Goal: Task Accomplishment & Management: Complete application form

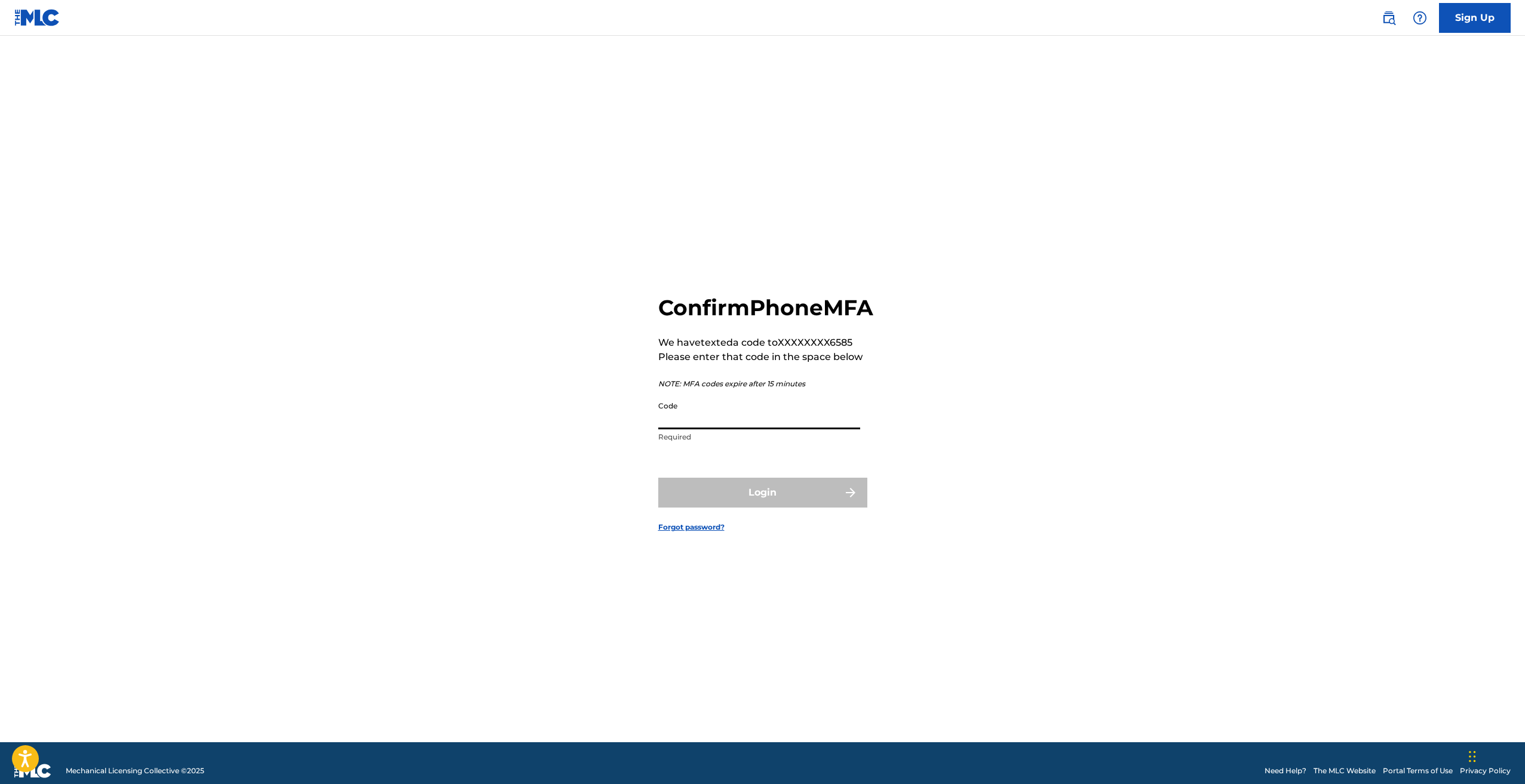
click at [738, 430] on input "Code" at bounding box center [759, 412] width 202 height 34
type input "602510"
click at [723, 493] on button "Login" at bounding box center [763, 493] width 209 height 30
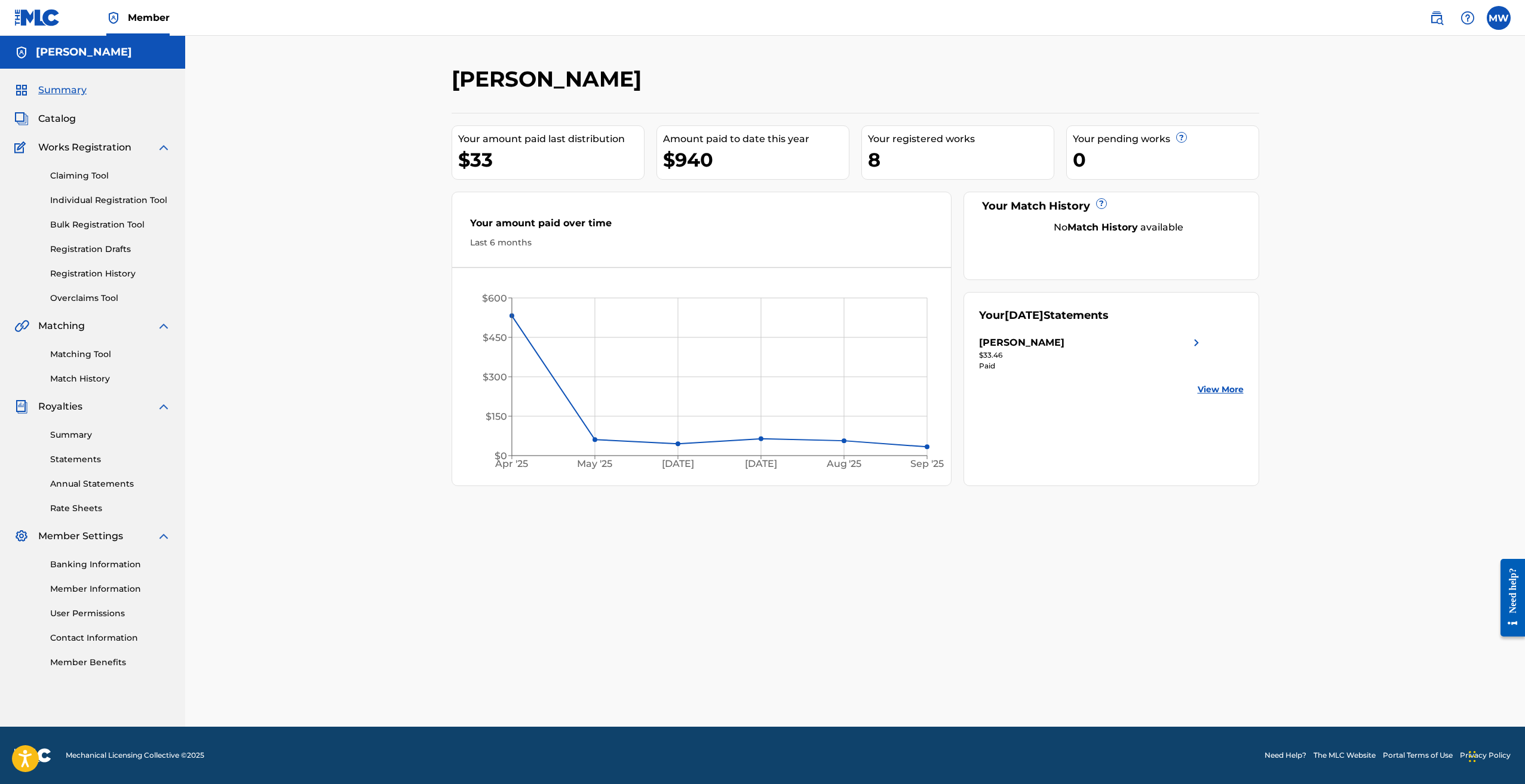
click at [102, 175] on link "Claiming Tool" at bounding box center [110, 175] width 121 height 13
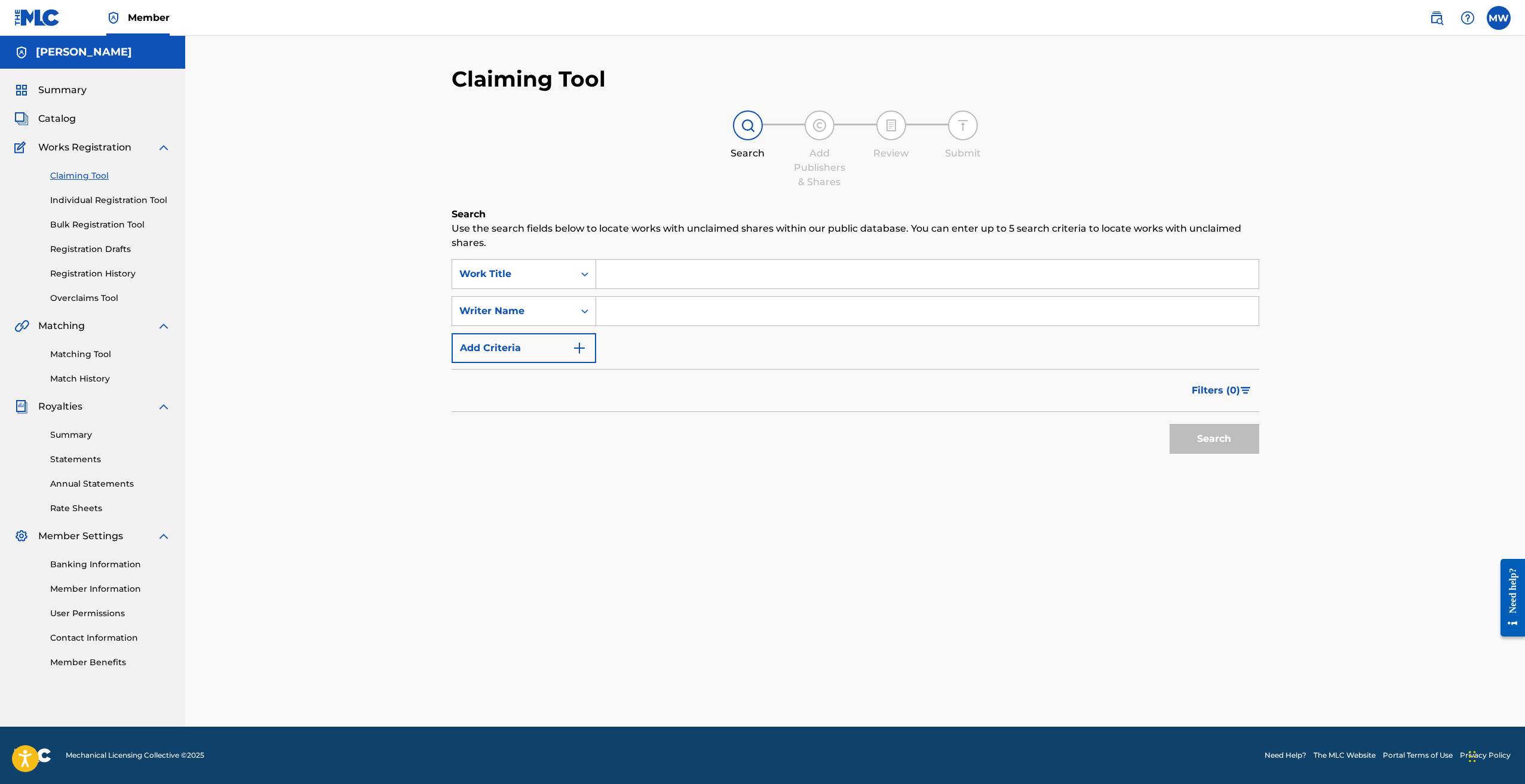
click at [674, 275] on input "Search Form" at bounding box center [928, 274] width 662 height 29
type input "PASS THE CEILING"
click at [1170, 424] on button "Search" at bounding box center [1214, 439] width 90 height 30
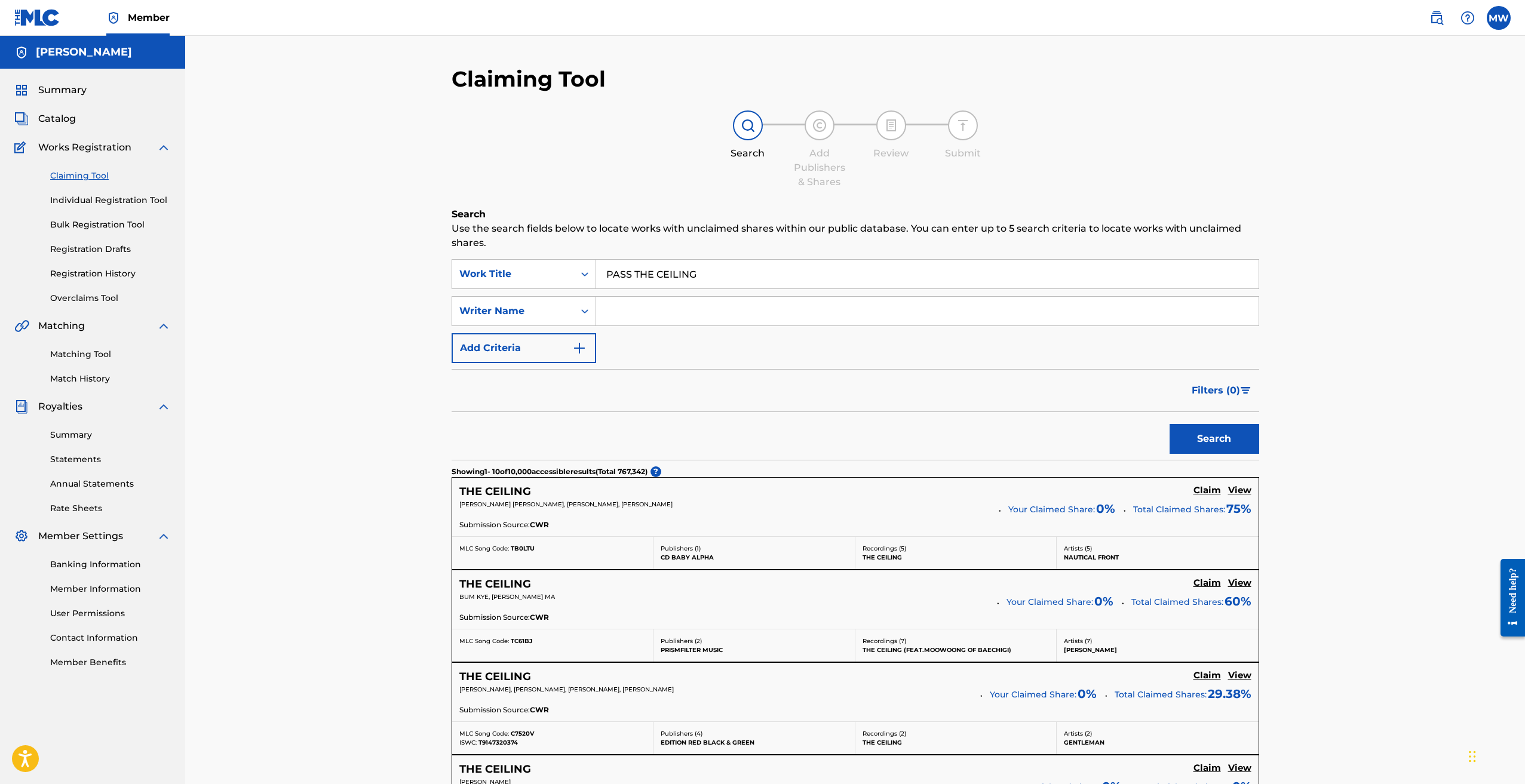
click at [655, 307] on input "Search Form" at bounding box center [928, 311] width 662 height 29
type input "Keandrian [PERSON_NAME]"
click at [1214, 430] on button "Search" at bounding box center [1214, 439] width 90 height 30
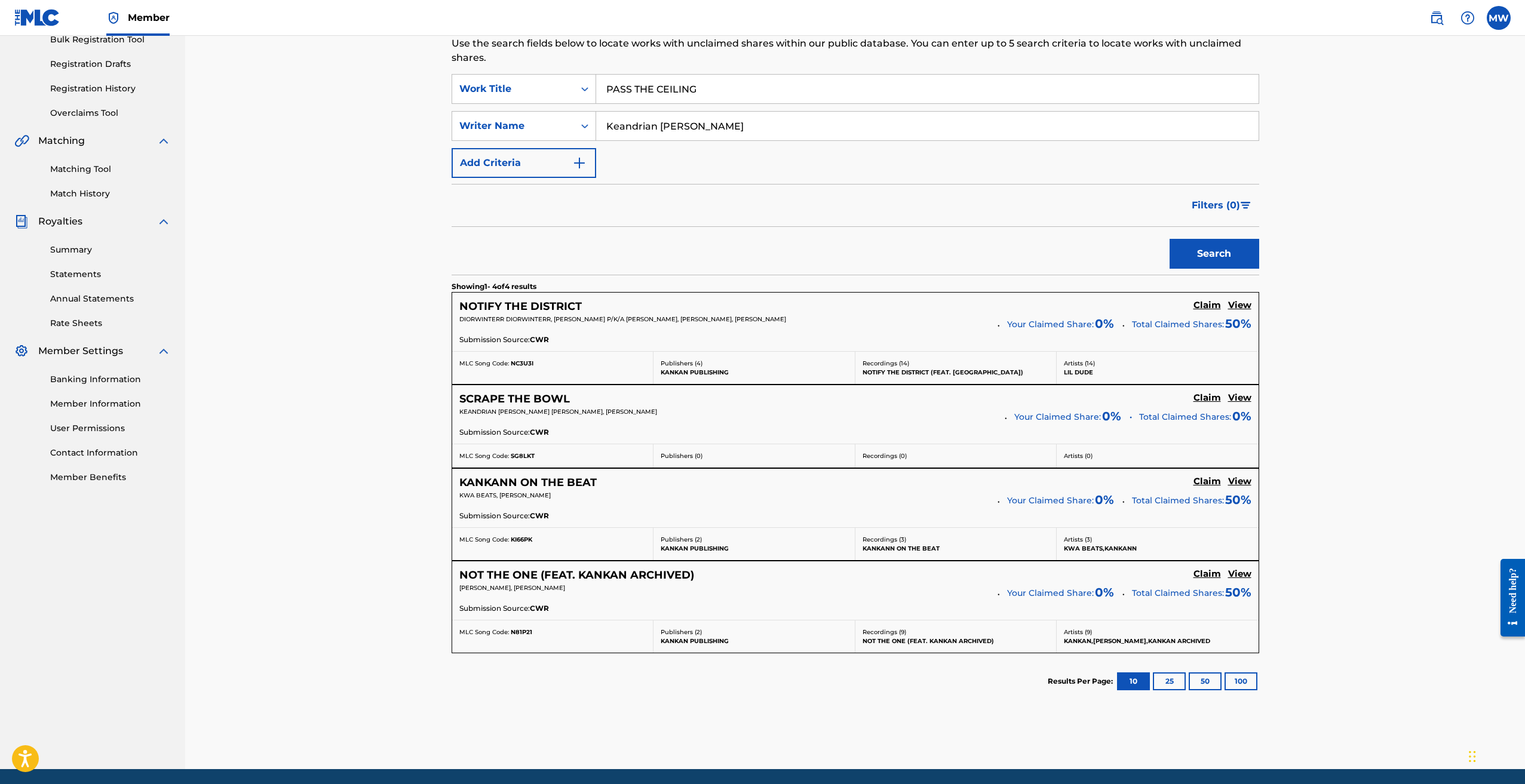
scroll to position [186, 0]
click at [521, 479] on h5 "KANKANN ON THE BEAT" at bounding box center [528, 482] width 138 height 14
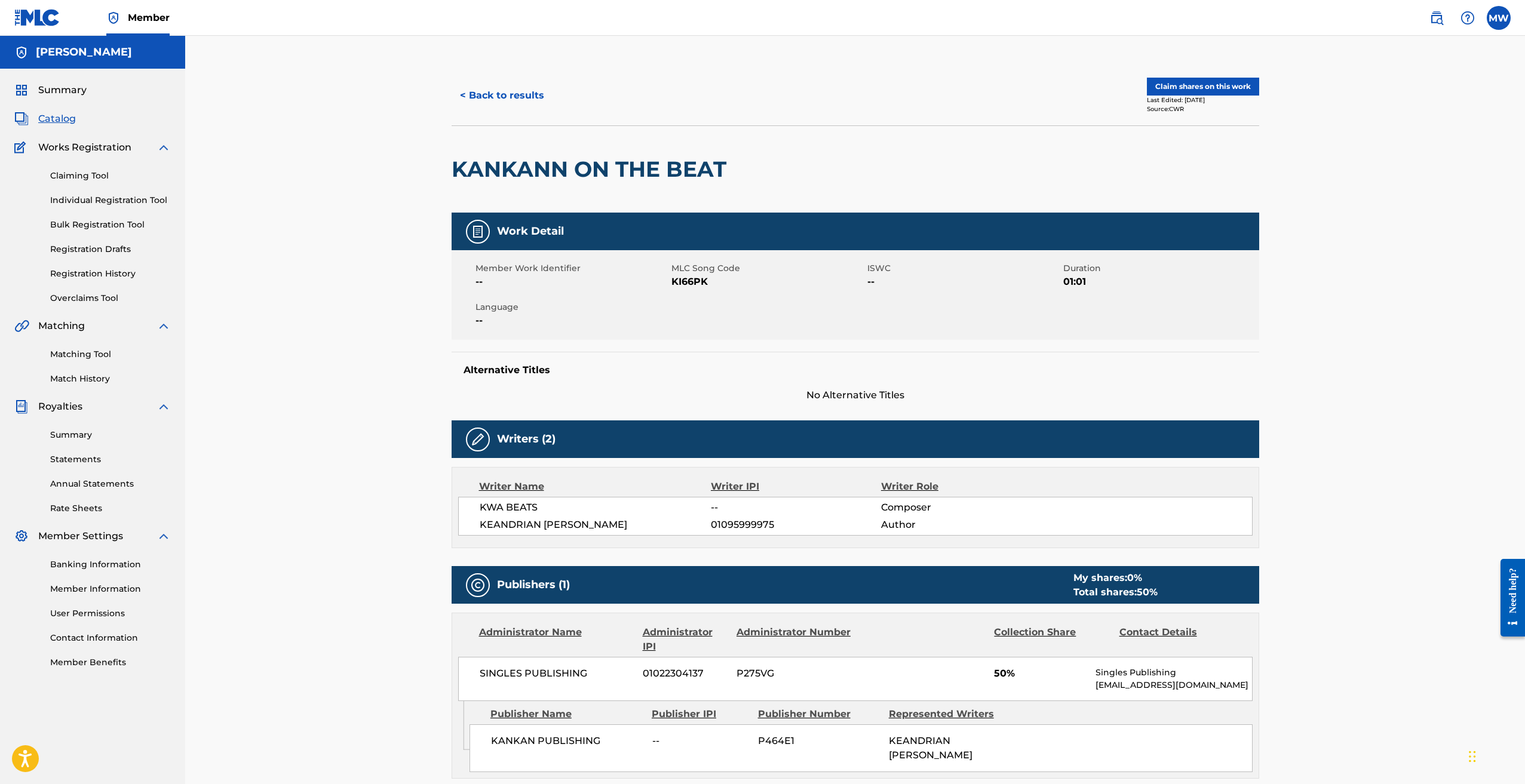
click at [498, 99] on button "< Back to results" at bounding box center [502, 96] width 101 height 30
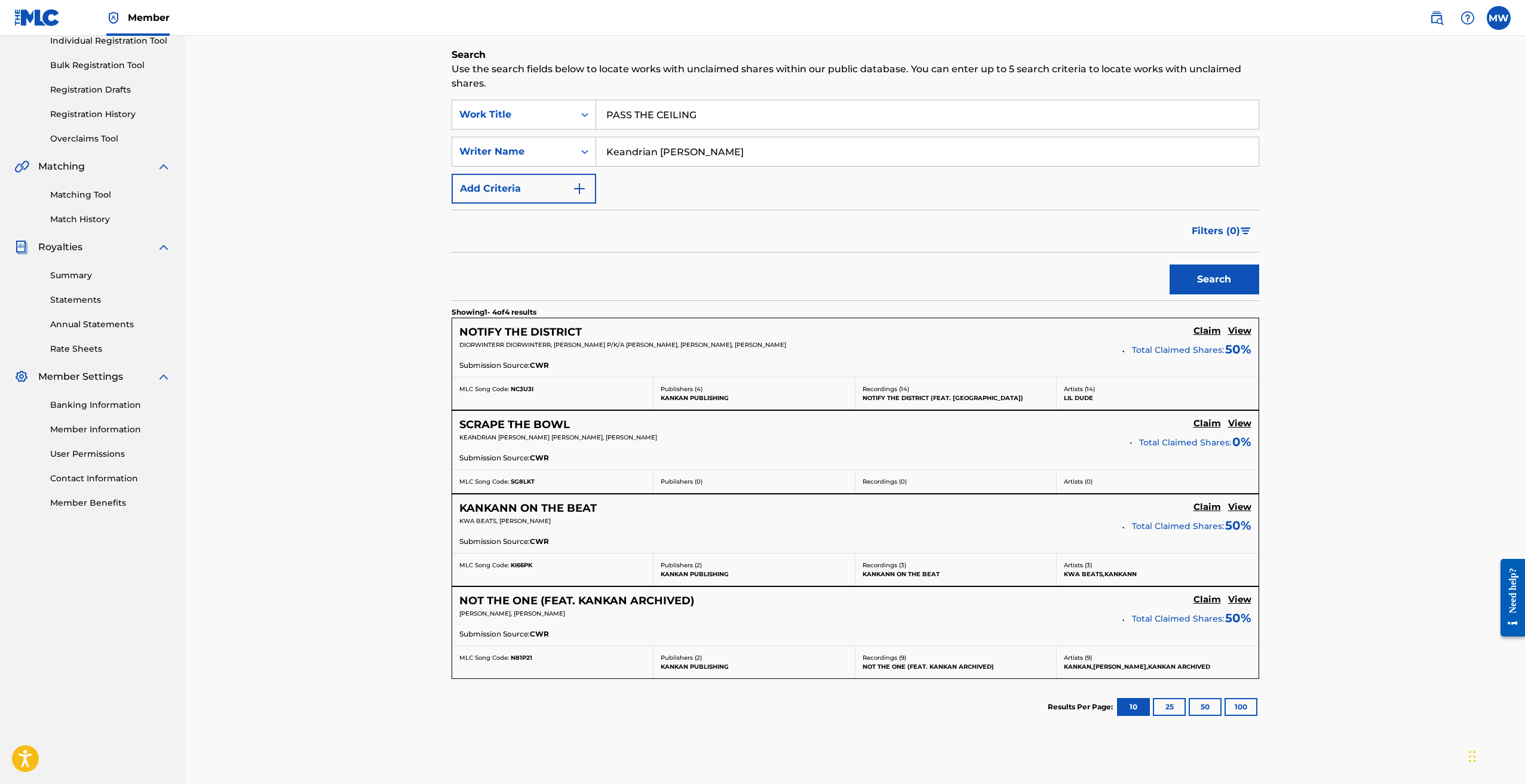
click at [409, 195] on div "Claiming Tool Search Add Publishers & Shares Review Submit Search Use the searc…" at bounding box center [855, 335] width 1340 height 919
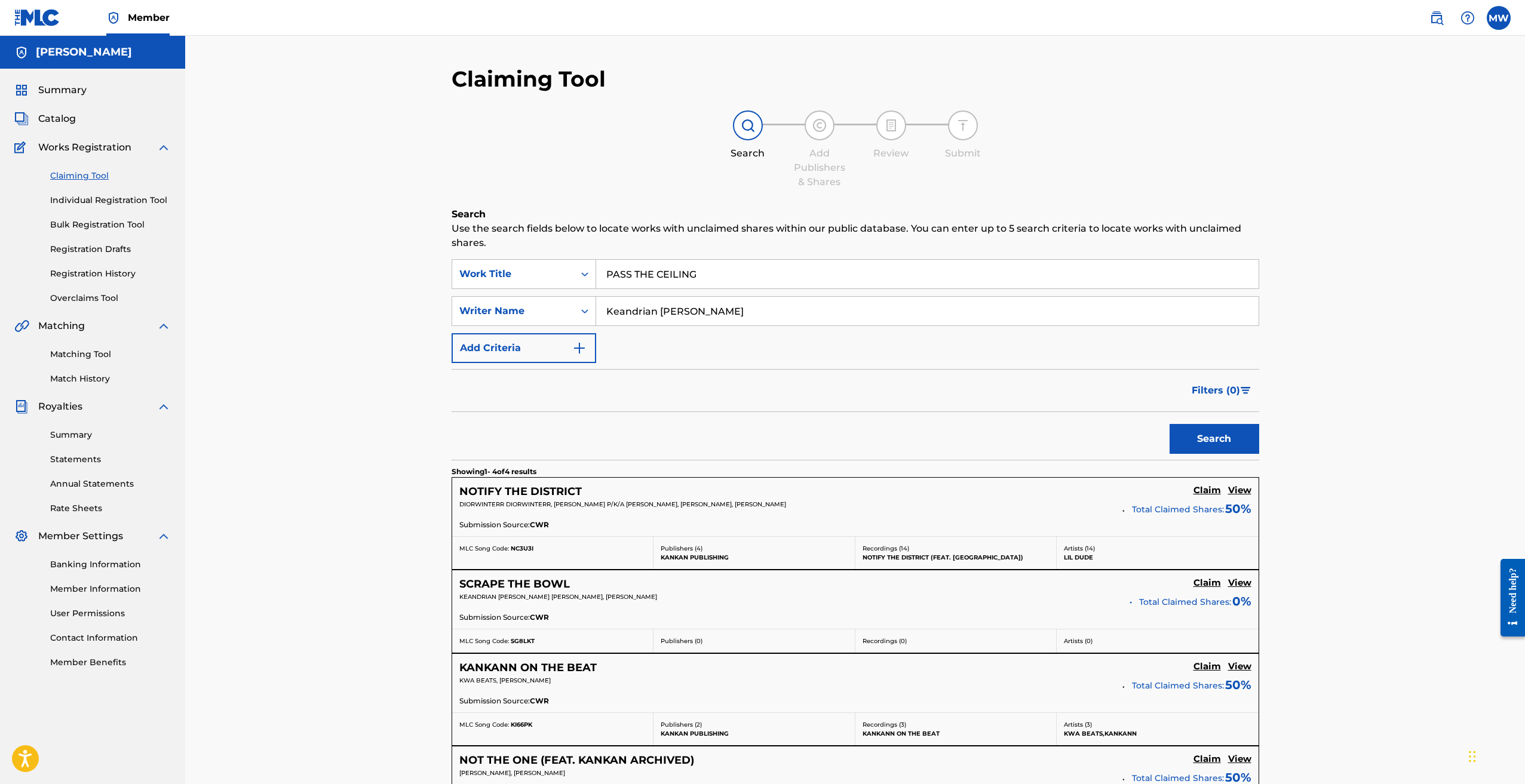
click at [106, 201] on link "Individual Registration Tool" at bounding box center [110, 200] width 121 height 13
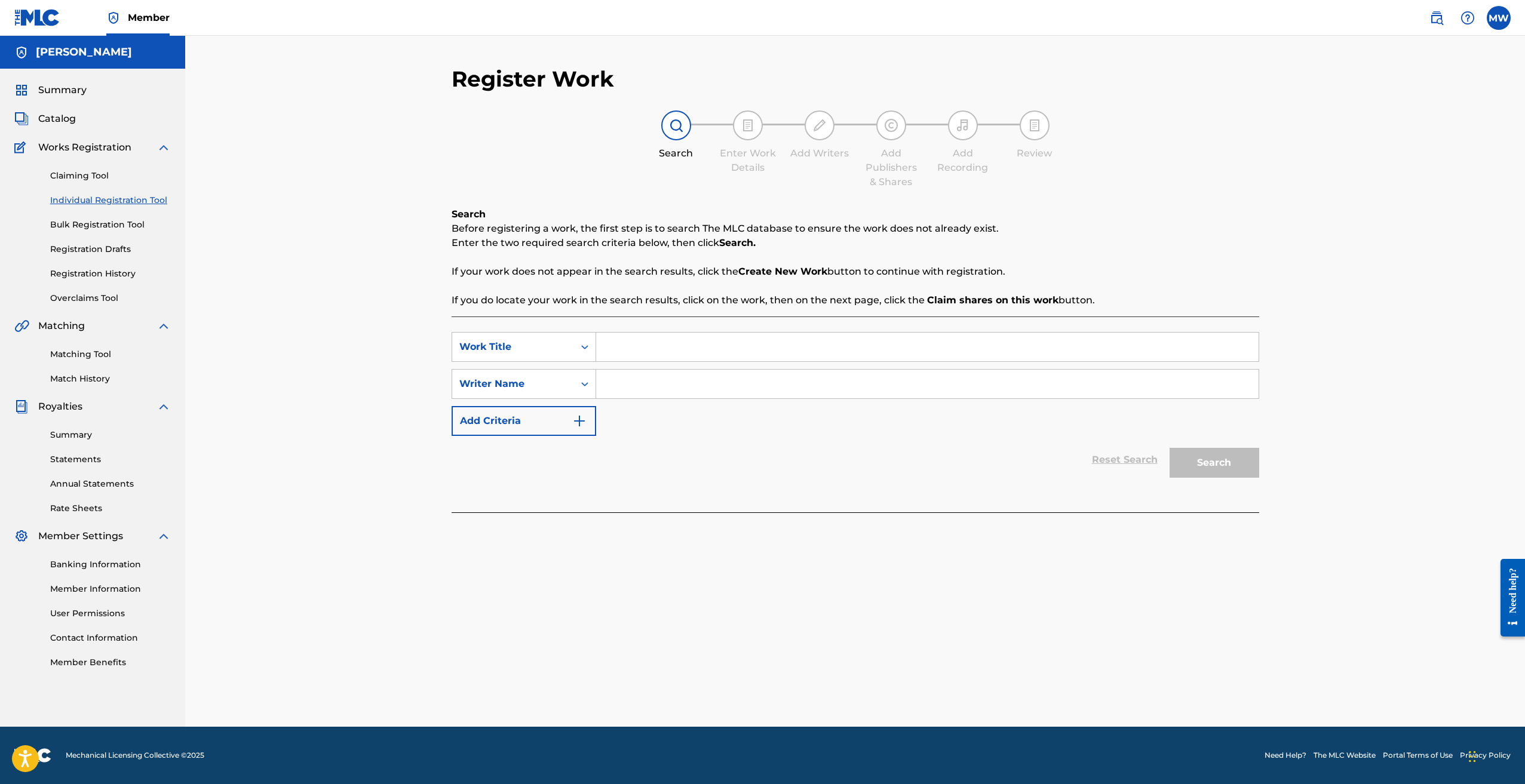
click at [626, 339] on input "Search Form" at bounding box center [928, 347] width 662 height 29
click at [578, 421] on img "Search Form" at bounding box center [579, 421] width 14 height 14
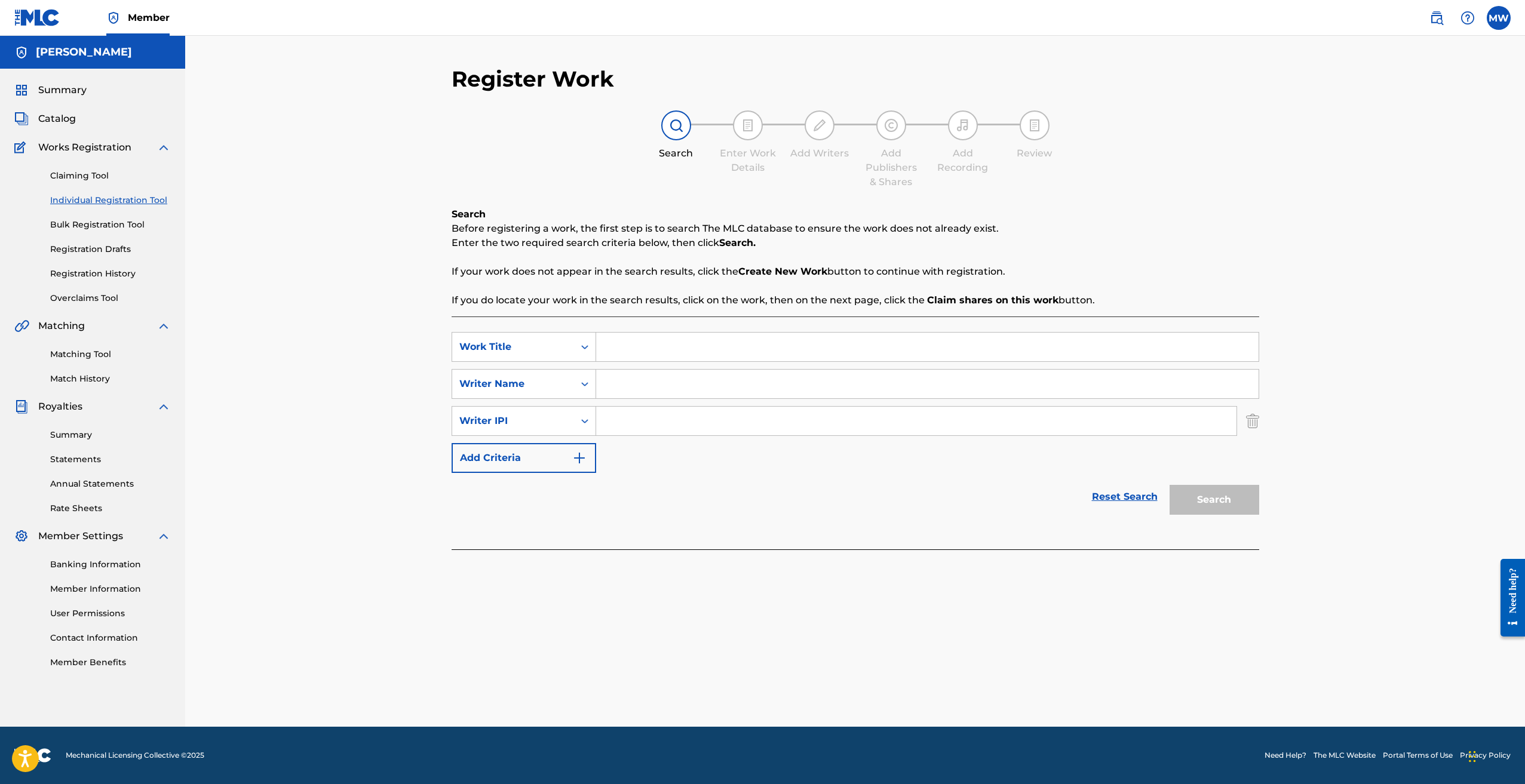
click at [626, 357] on input "Search Form" at bounding box center [928, 347] width 662 height 29
type input "PASS THE CEILING"
click at [635, 386] on input "Search Form" at bounding box center [928, 384] width 662 height 29
type input "keandrian"
click at [632, 428] on input "Search Form" at bounding box center [916, 421] width 640 height 29
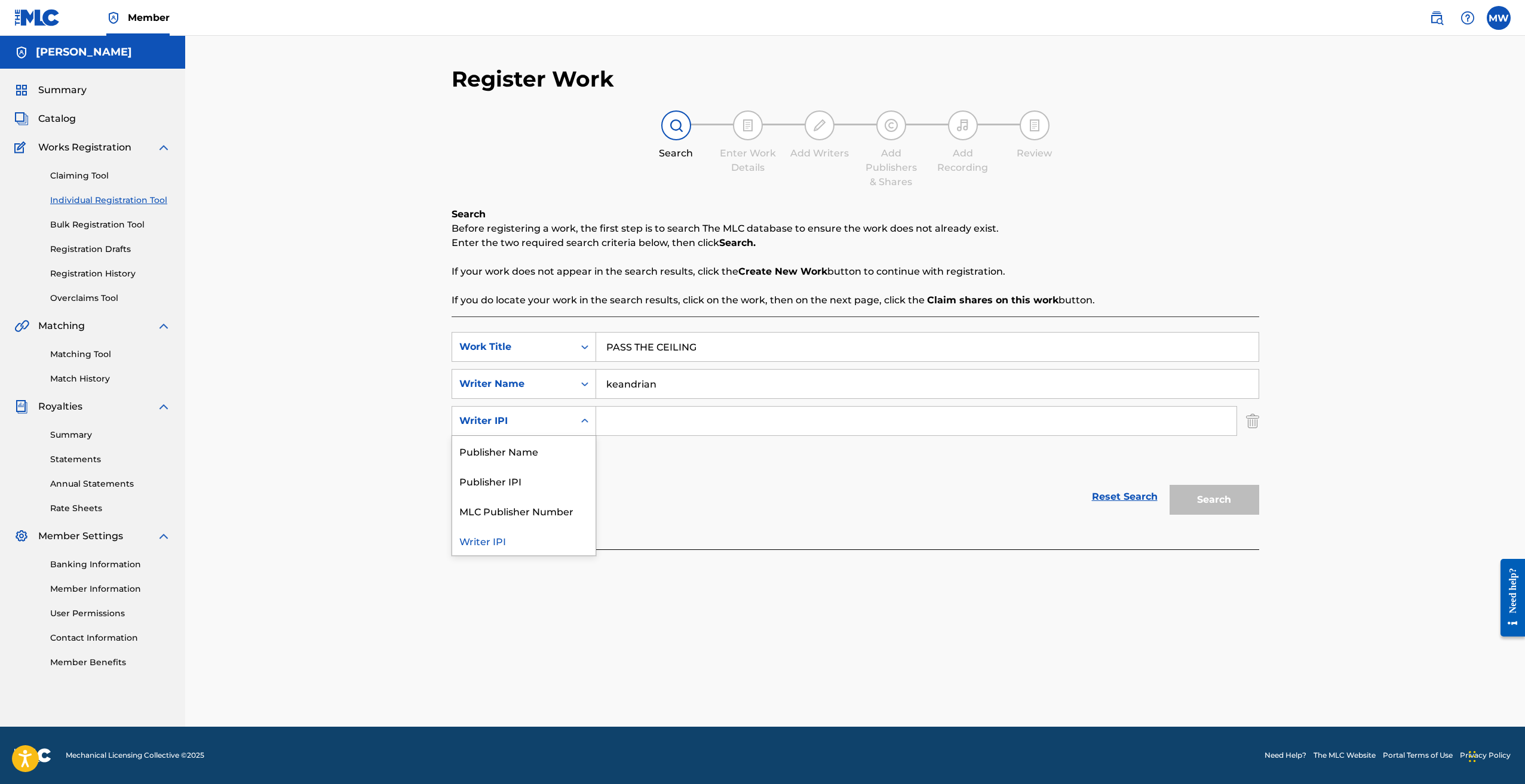
click at [564, 419] on div "Writer IPI" at bounding box center [513, 421] width 108 height 14
click at [560, 411] on div "Writer IPI" at bounding box center [513, 421] width 122 height 23
click at [638, 428] on input "Search Form" at bounding box center [916, 421] width 640 height 29
type input "g"
click at [1210, 498] on button "Search" at bounding box center [1214, 500] width 90 height 30
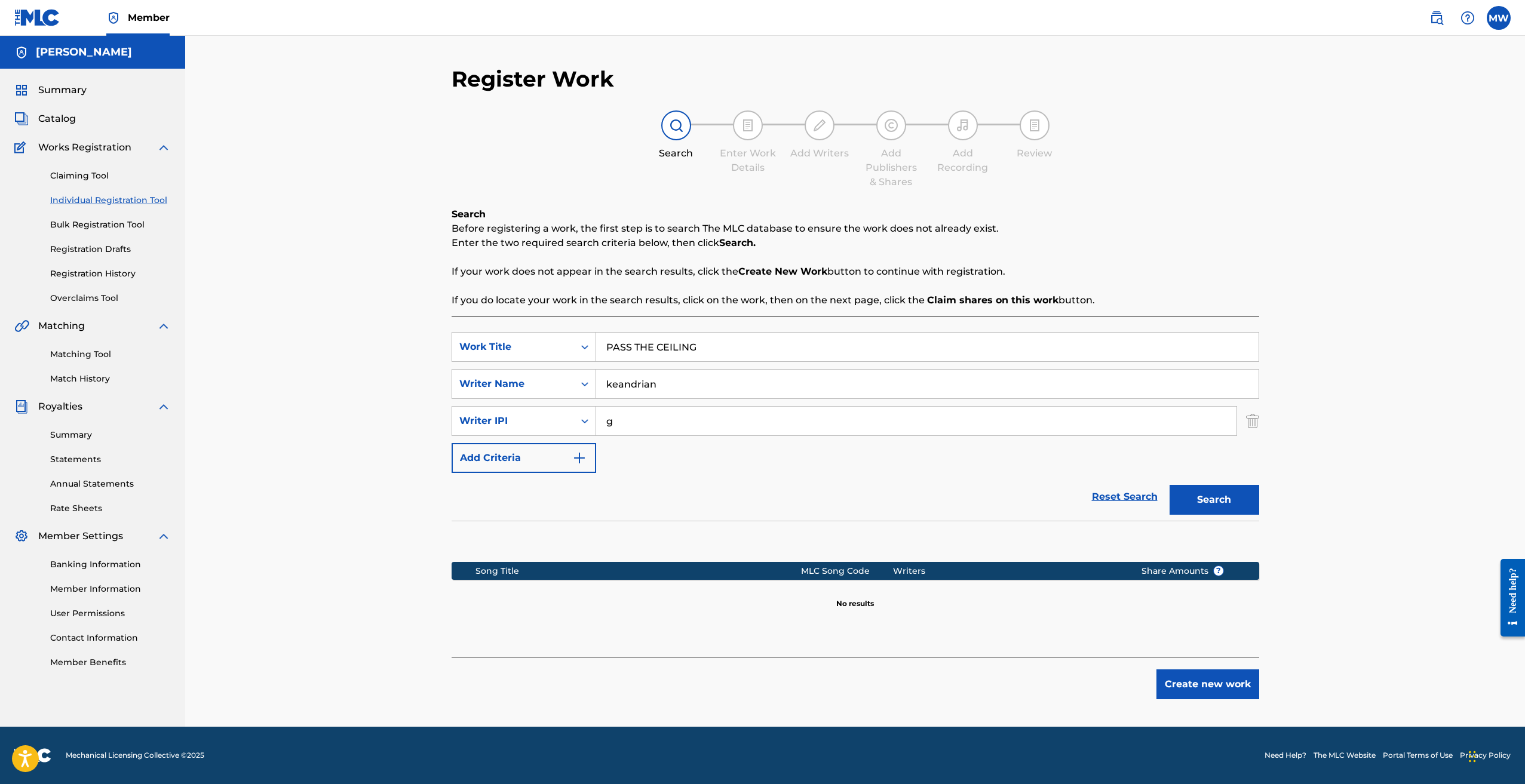
click at [1210, 678] on button "Create new work" at bounding box center [1208, 684] width 103 height 30
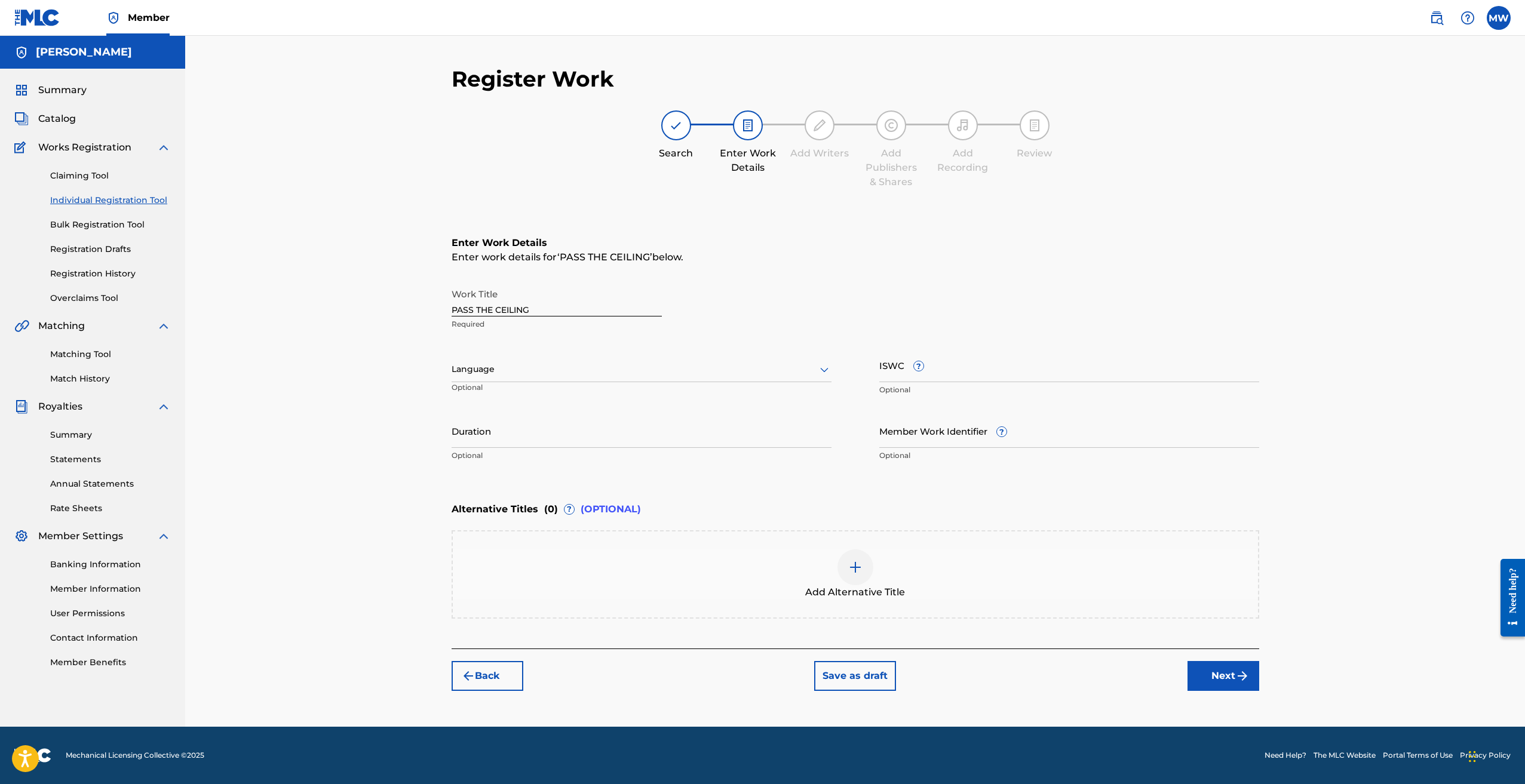
click at [932, 442] on input "Member Work Identifier ?" at bounding box center [1069, 431] width 380 height 34
click at [390, 411] on div "Register Work Search Enter Work Details Add Writers Add Publishers & Shares Add…" at bounding box center [855, 381] width 1340 height 691
click at [370, 354] on div "Register Work Search Enter Work Details Add Writers Add Publishers & Shares Add…" at bounding box center [855, 381] width 1340 height 691
click at [1224, 683] on button "Next" at bounding box center [1223, 676] width 72 height 30
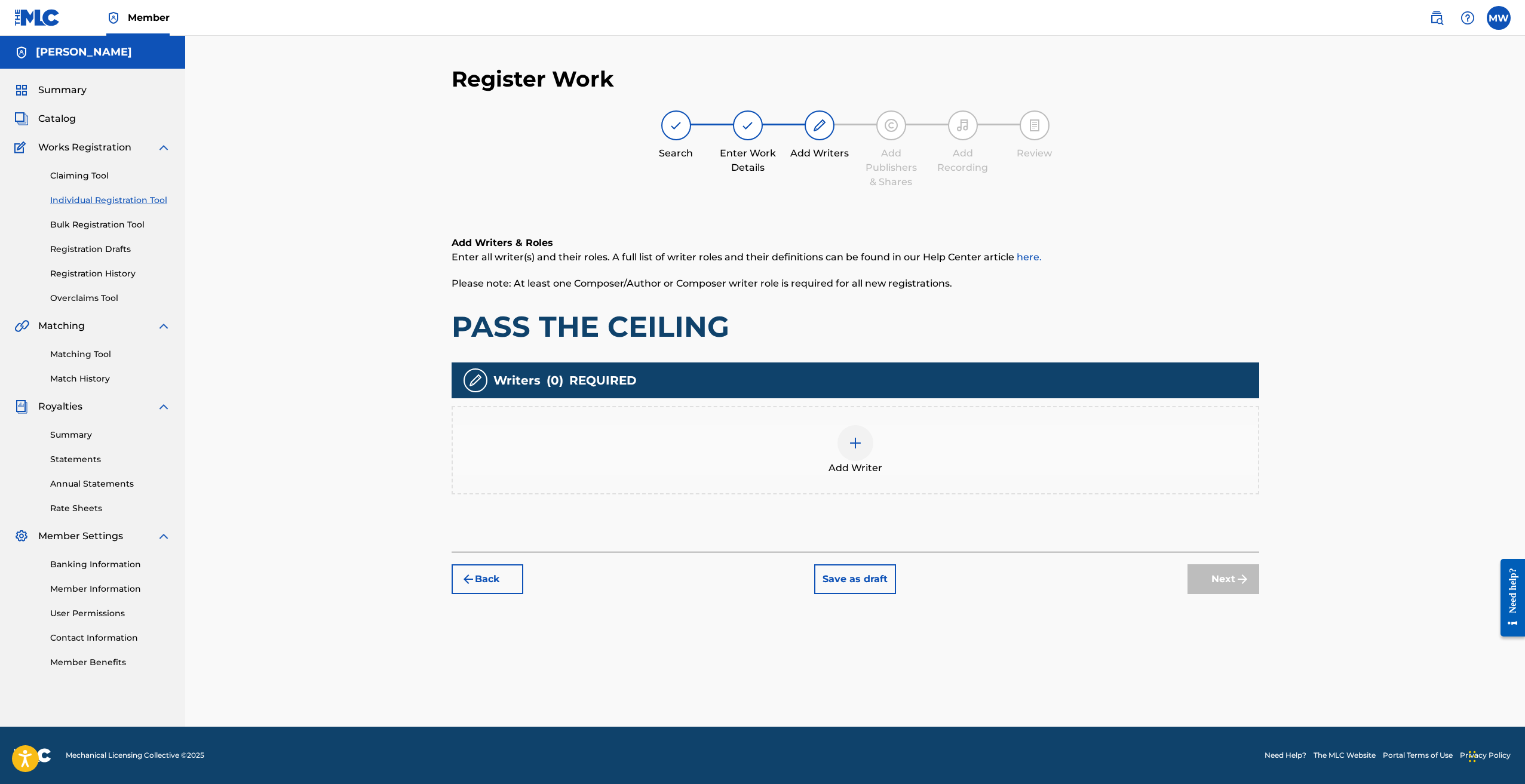
click at [845, 432] on div at bounding box center [855, 443] width 36 height 36
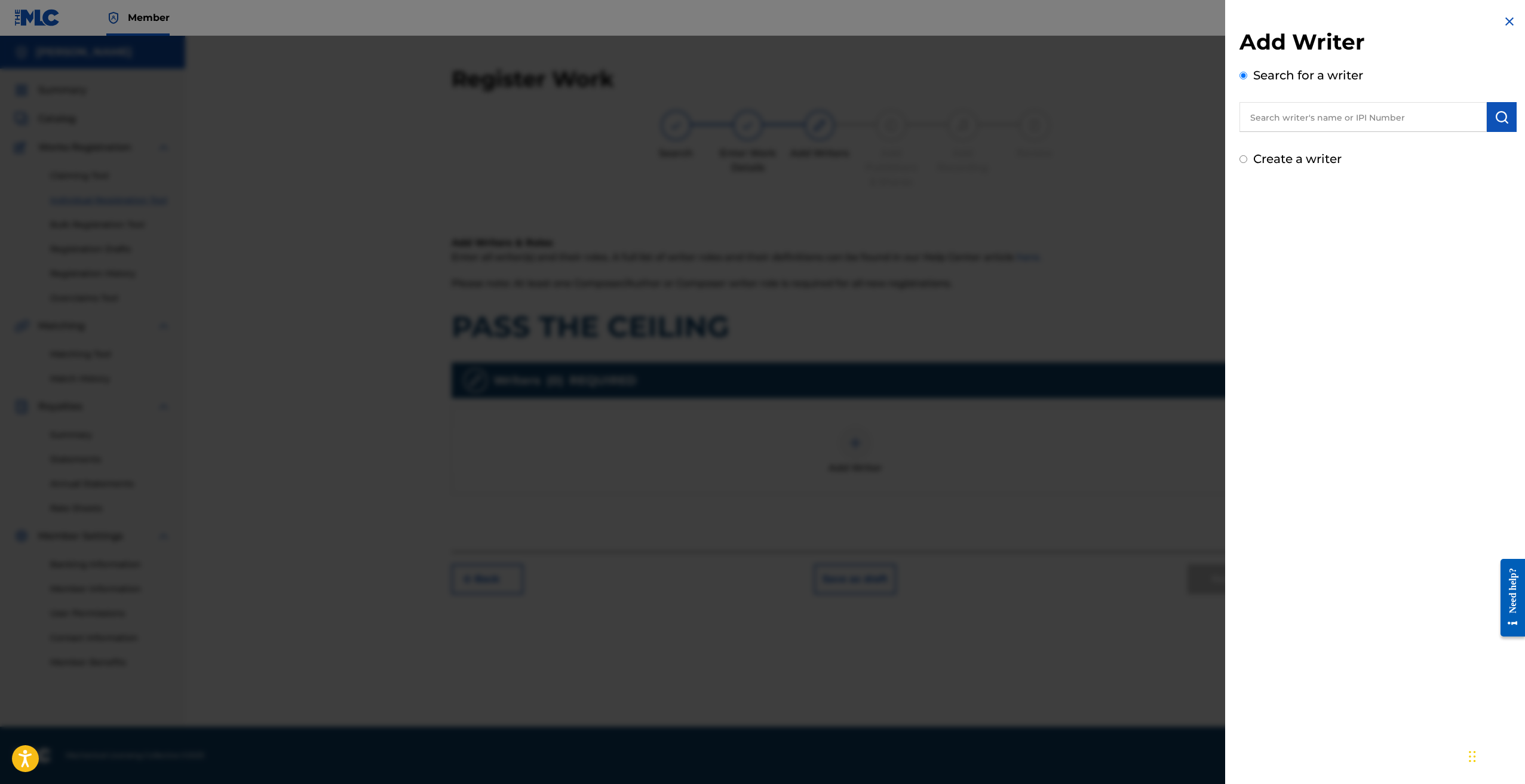
click at [1336, 118] on input "text" at bounding box center [1363, 117] width 247 height 30
type input "keandrian qynzel jones"
click at [1497, 124] on img "submit" at bounding box center [1502, 117] width 14 height 14
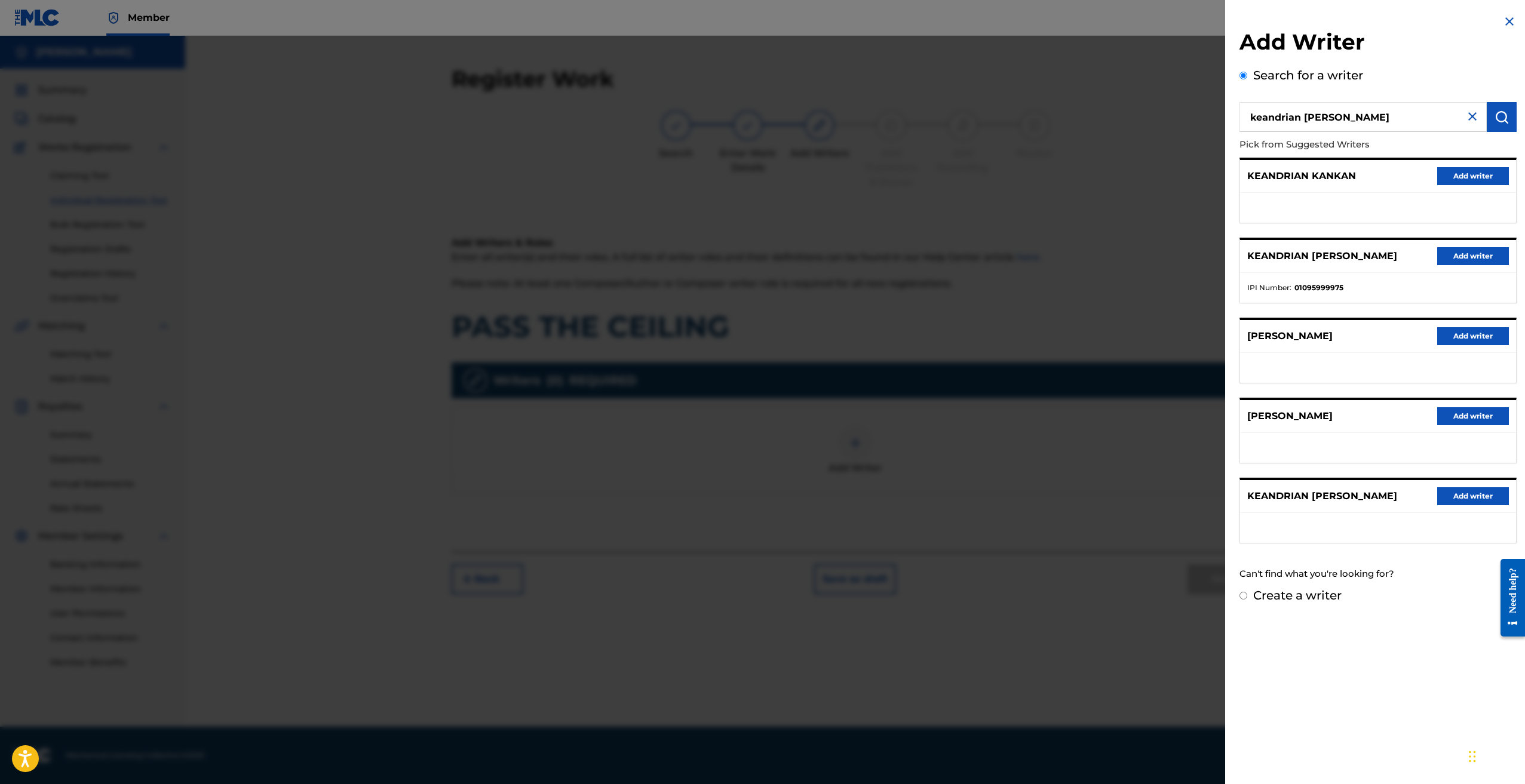
click at [1464, 256] on button "Add writer" at bounding box center [1473, 256] width 72 height 18
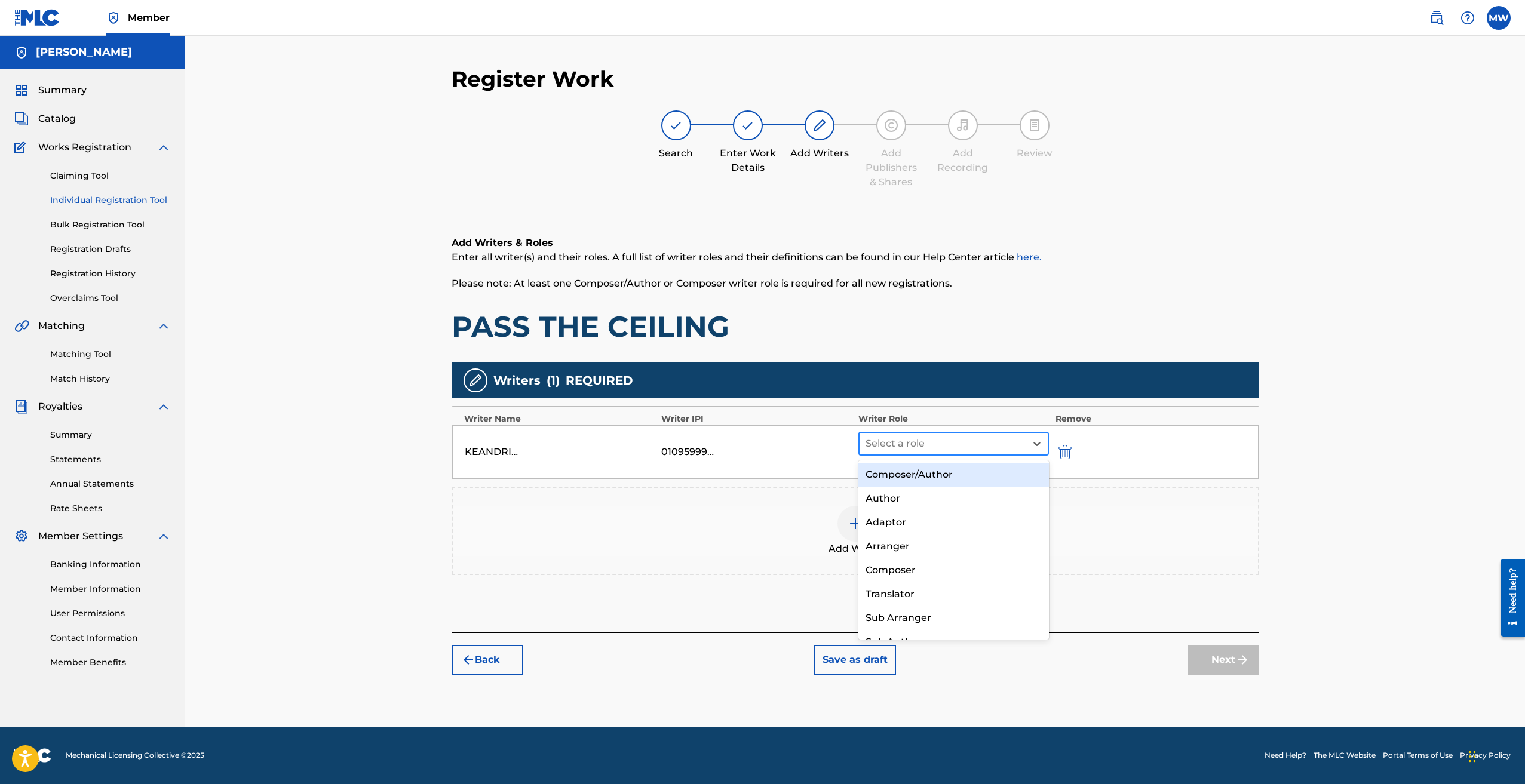
click at [954, 452] on div "Select a role" at bounding box center [943, 444] width 167 height 22
click at [912, 449] on div at bounding box center [943, 444] width 154 height 17
click at [926, 493] on div "Author" at bounding box center [954, 499] width 191 height 24
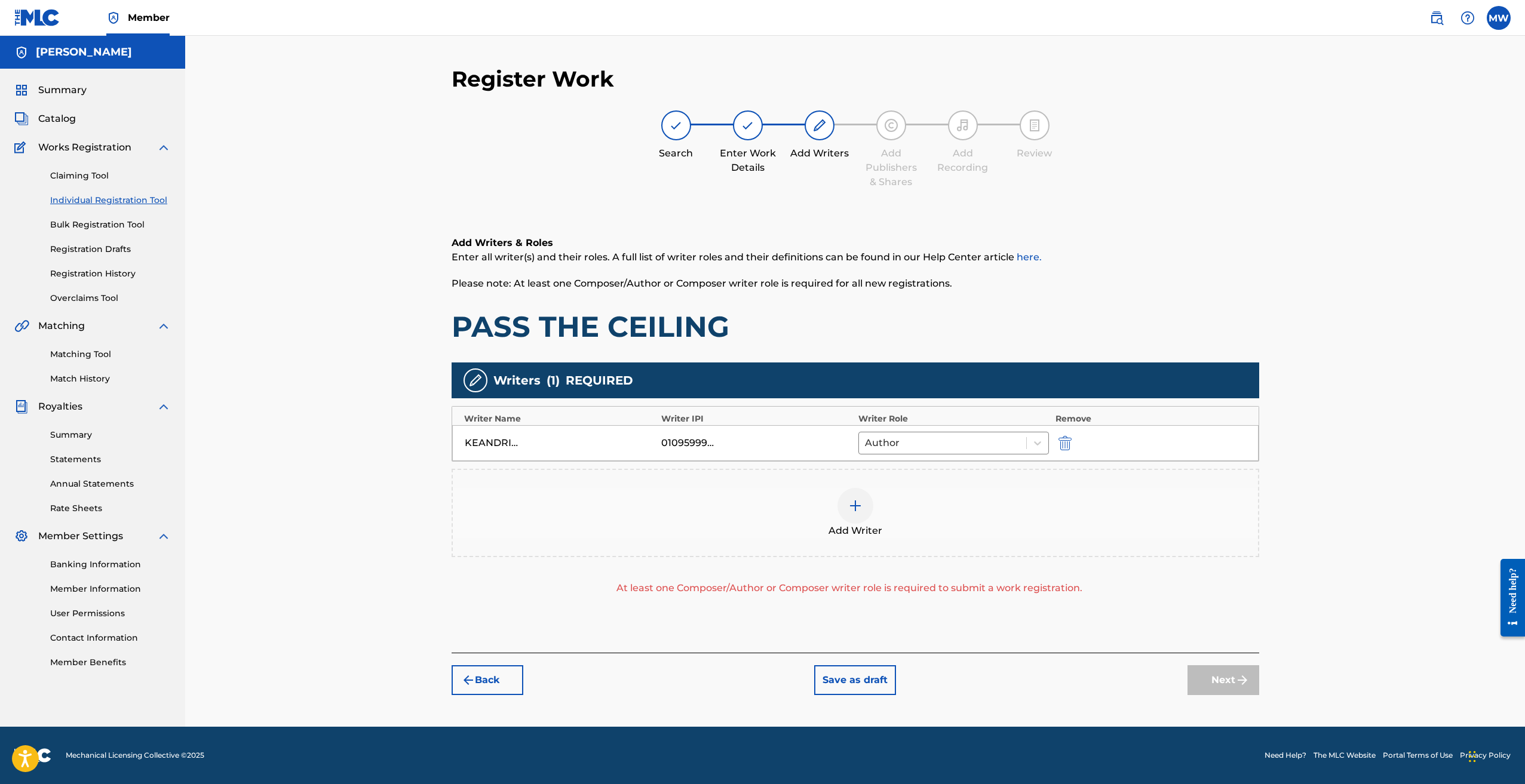
click at [850, 504] on img at bounding box center [855, 506] width 14 height 14
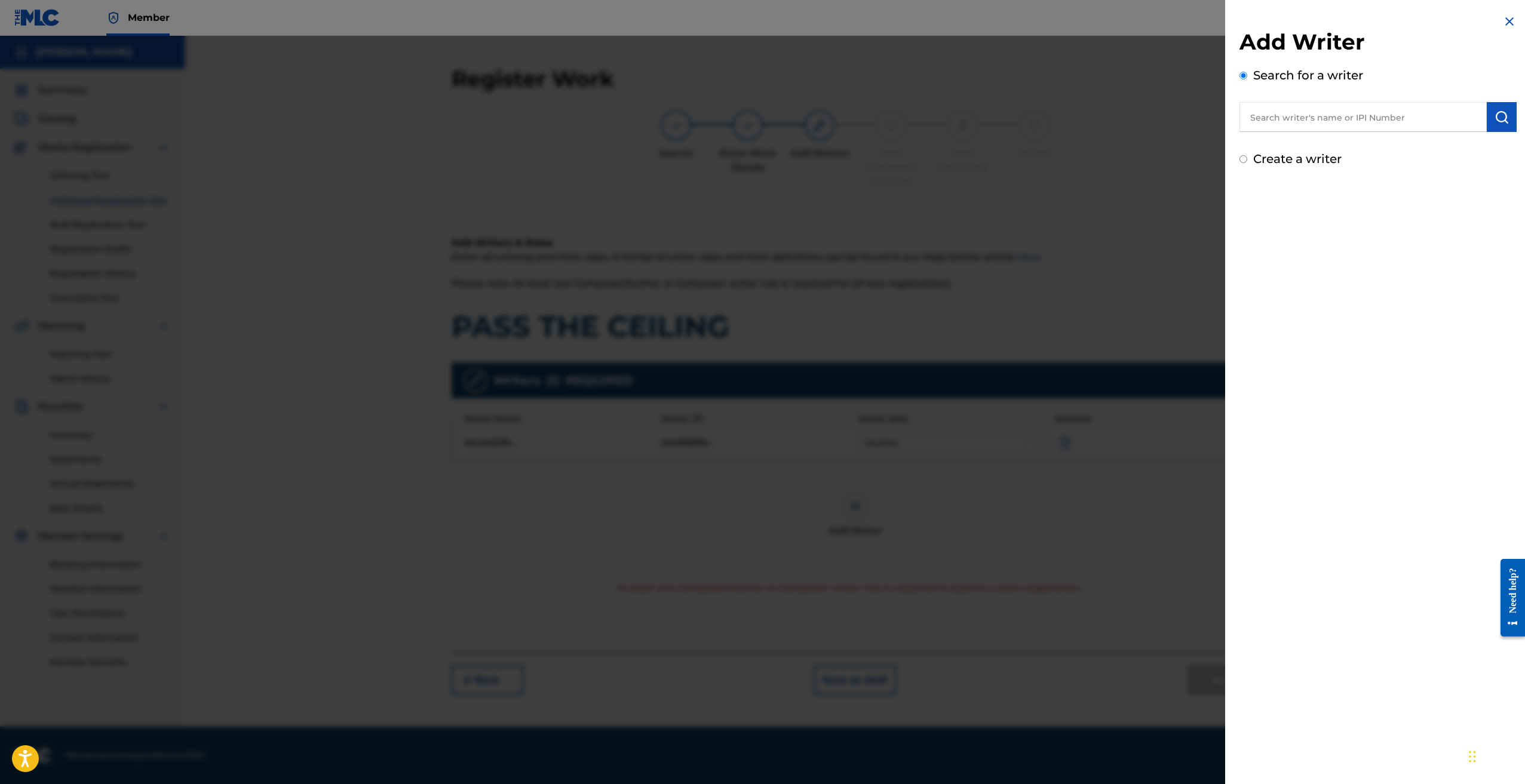
click at [1291, 106] on input "text" at bounding box center [1363, 117] width 247 height 30
click at [1395, 168] on div "maximillian jordan whi te" at bounding box center [1363, 166] width 246 height 22
type input "maximillian jordan white"
click at [1499, 118] on img "submit" at bounding box center [1502, 117] width 14 height 14
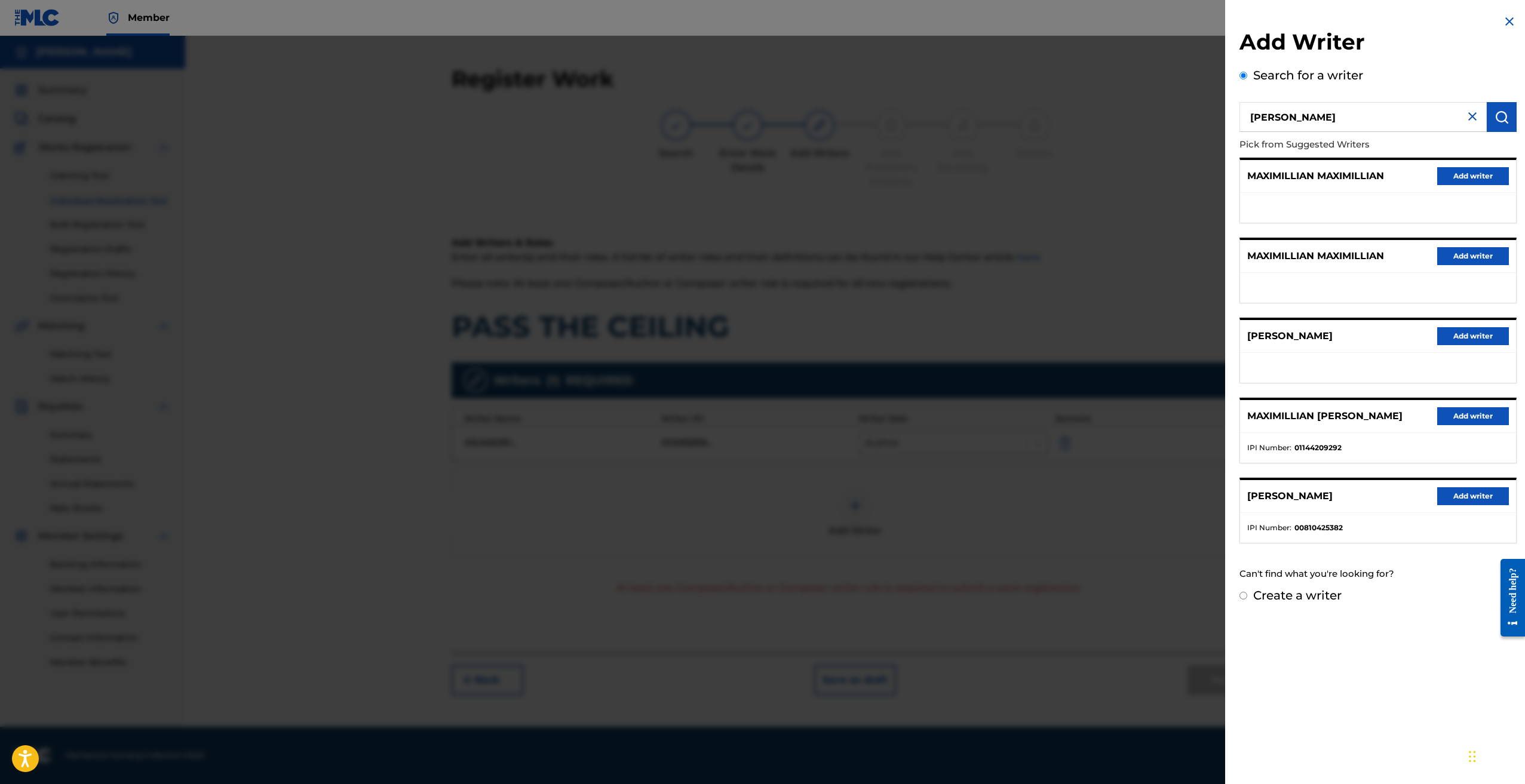
click at [1462, 415] on button "Add writer" at bounding box center [1473, 416] width 72 height 18
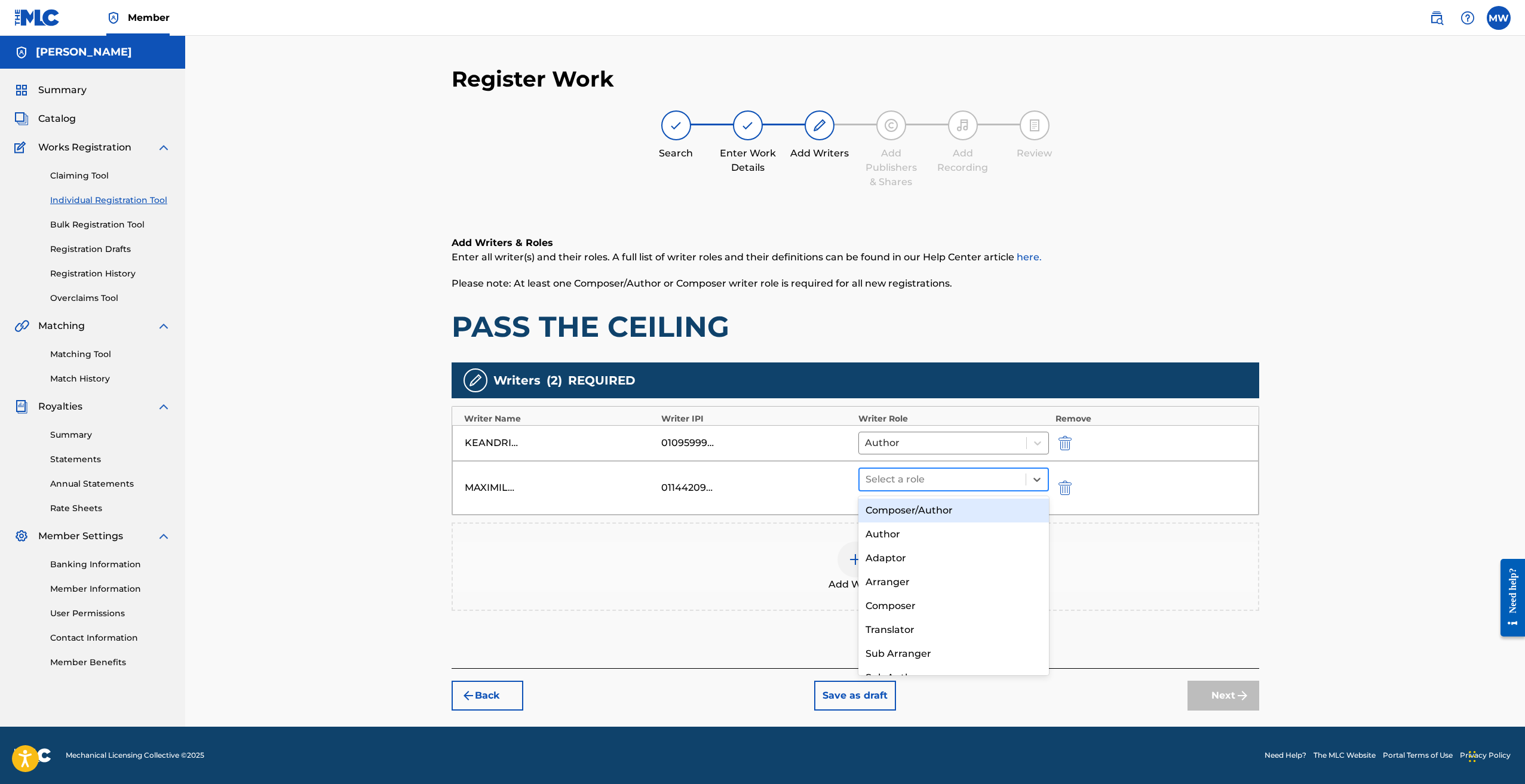
click at [923, 481] on div at bounding box center [943, 479] width 154 height 17
click at [928, 506] on div "Composer/Author" at bounding box center [954, 511] width 191 height 24
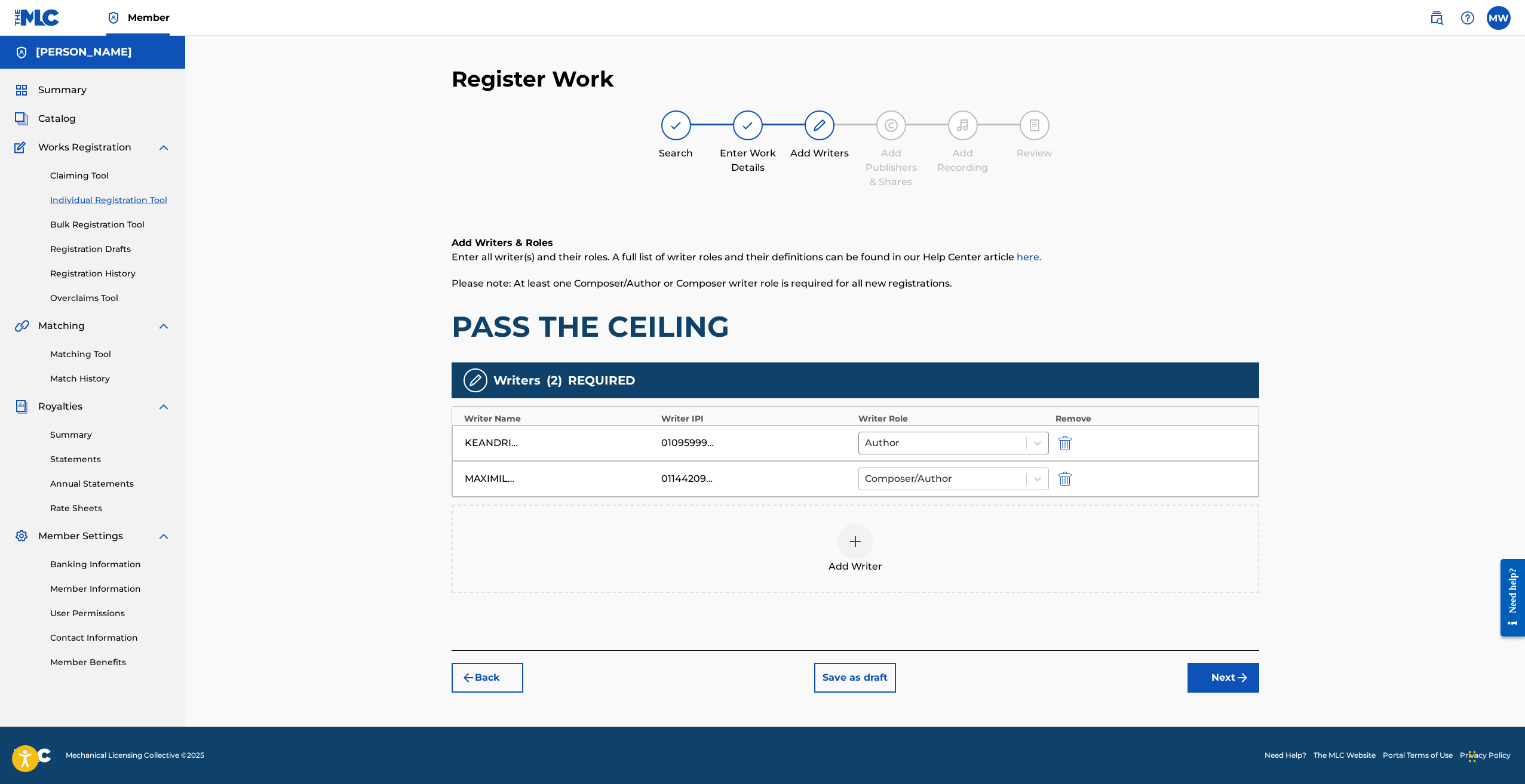
click at [934, 476] on div at bounding box center [943, 479] width 156 height 17
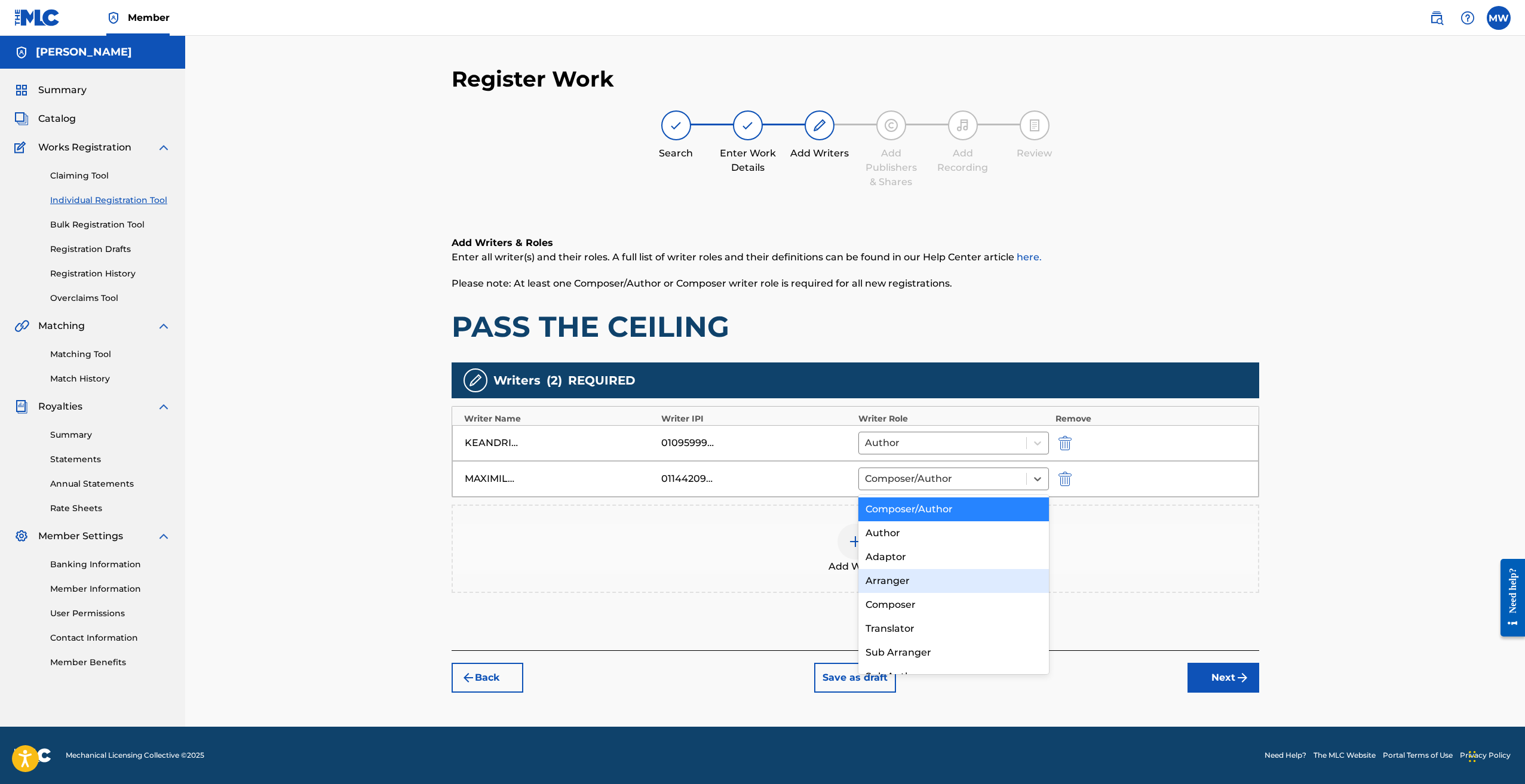
scroll to position [17, 0]
click at [943, 590] on div "Composer" at bounding box center [954, 588] width 191 height 24
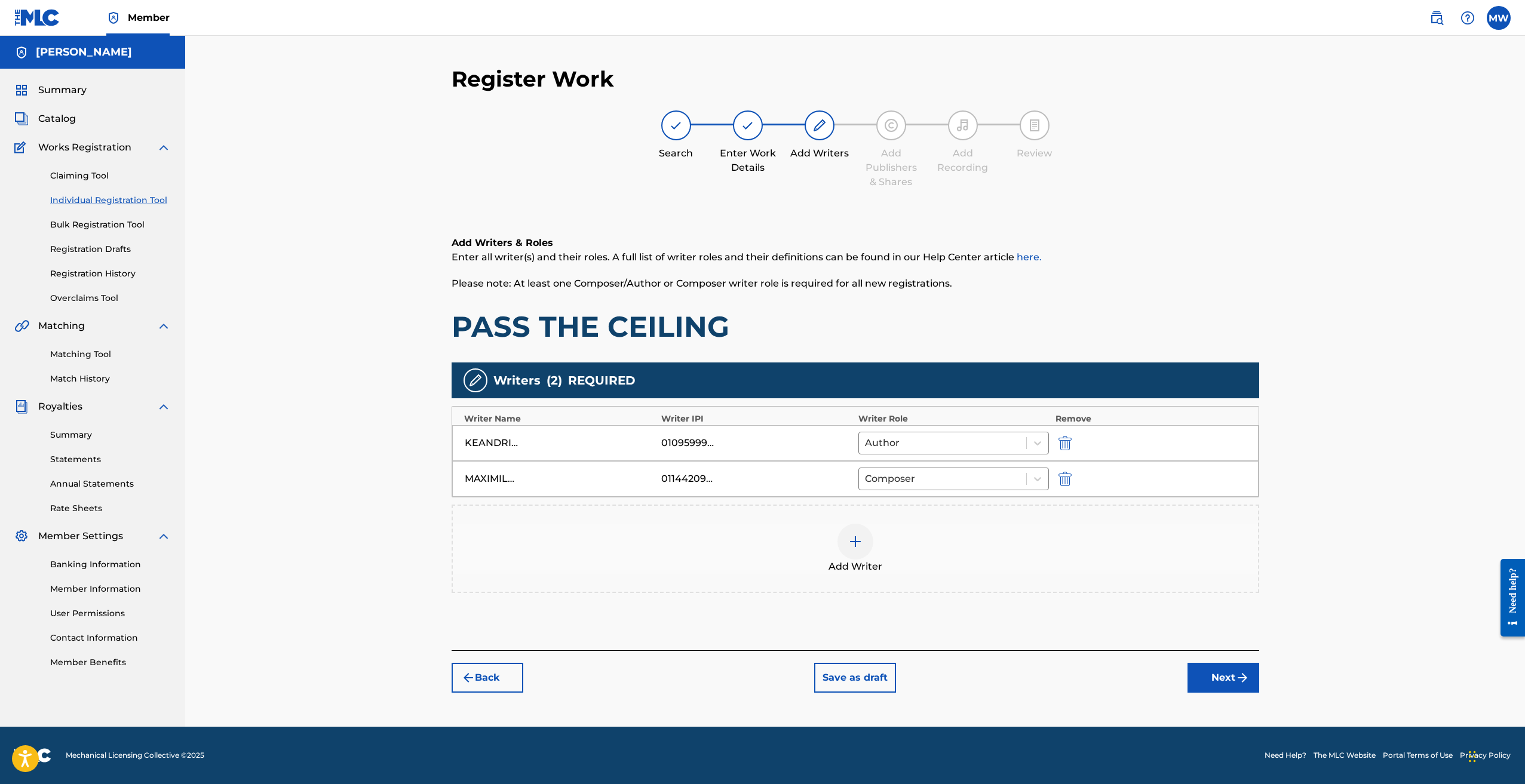
click at [860, 539] on img at bounding box center [855, 541] width 14 height 14
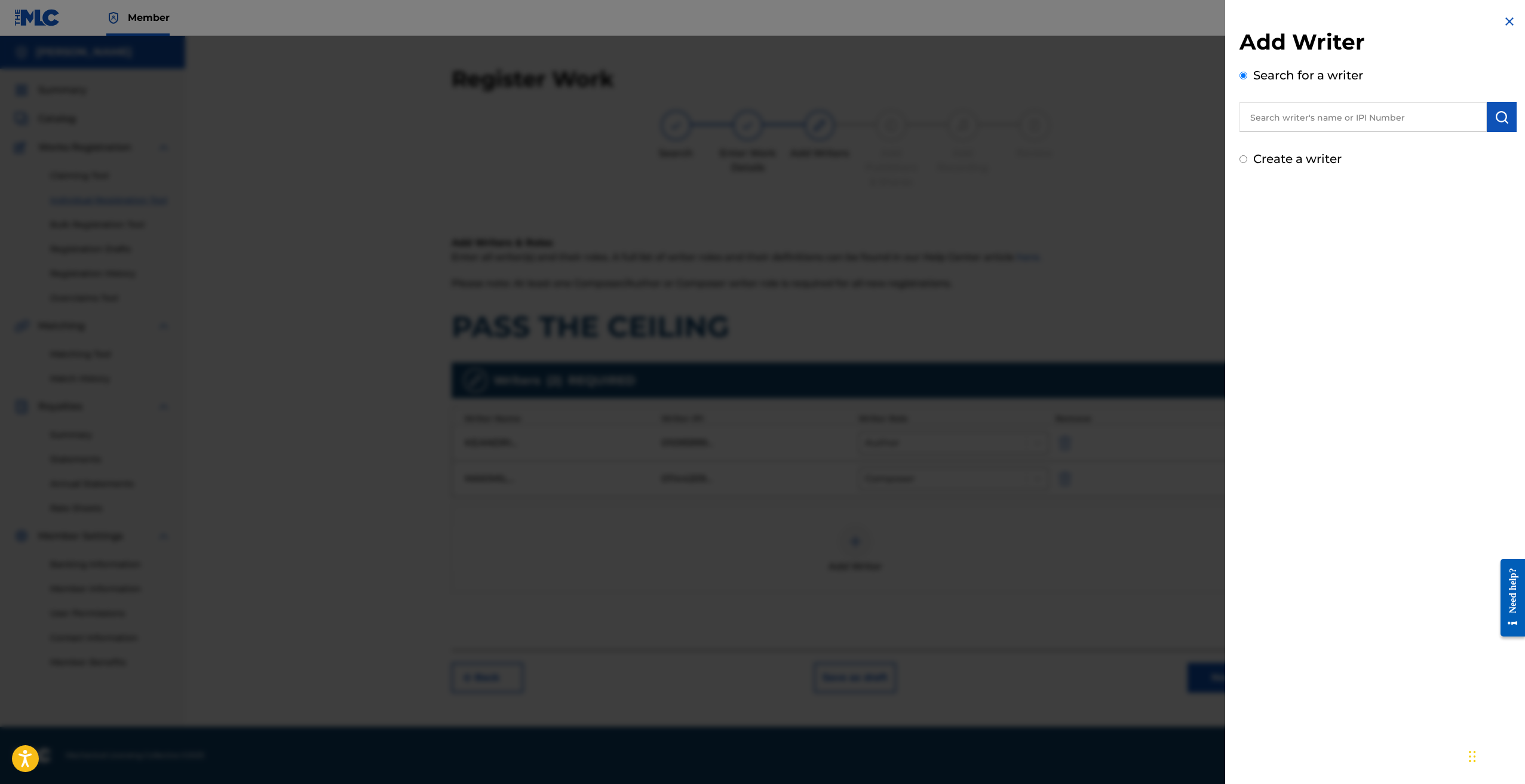
drag, startPoint x: 1287, startPoint y: 116, endPoint x: 1289, endPoint y: 123, distance: 7.3
click at [1289, 123] on input "text" at bounding box center [1363, 117] width 247 height 30
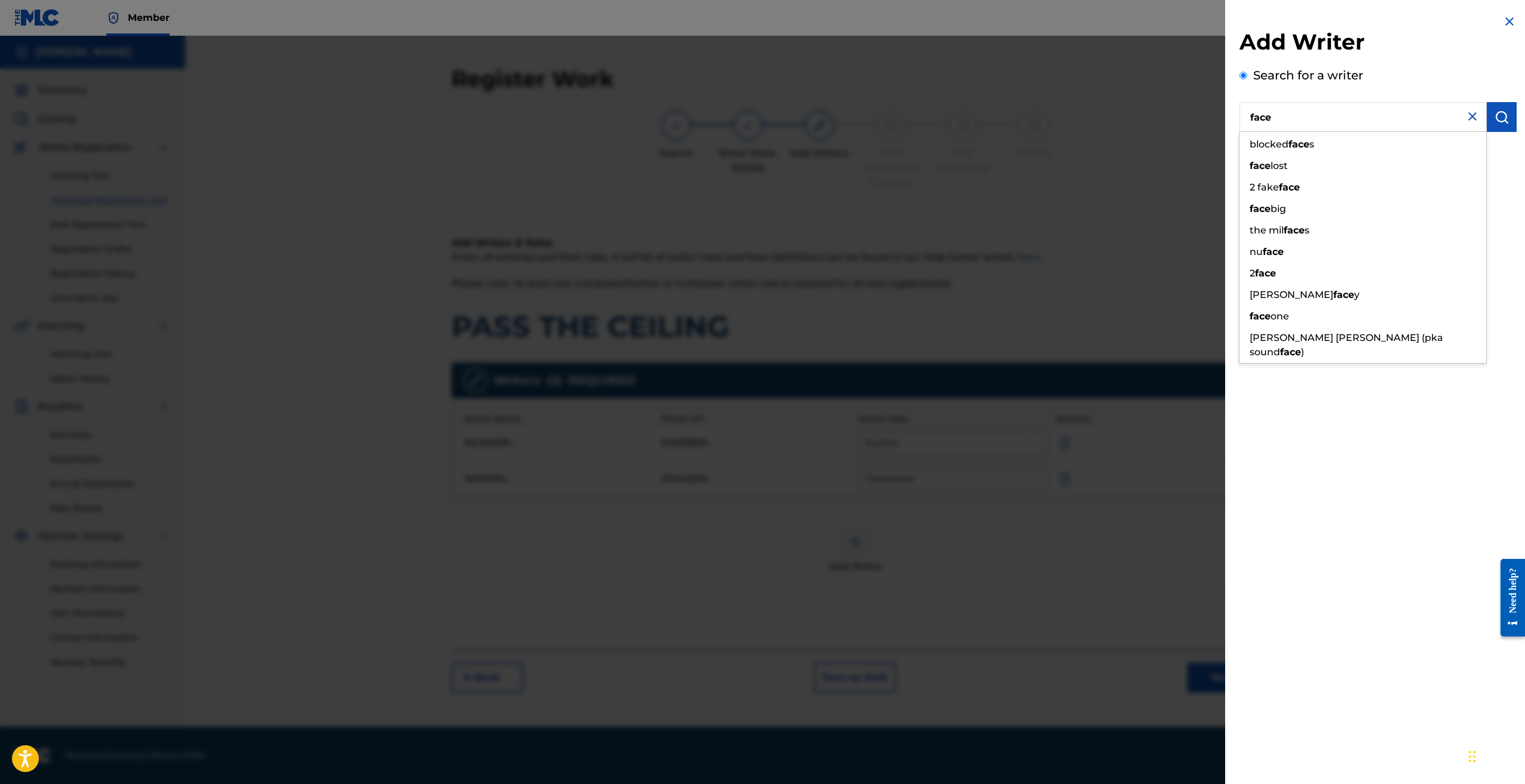
type input "facey"
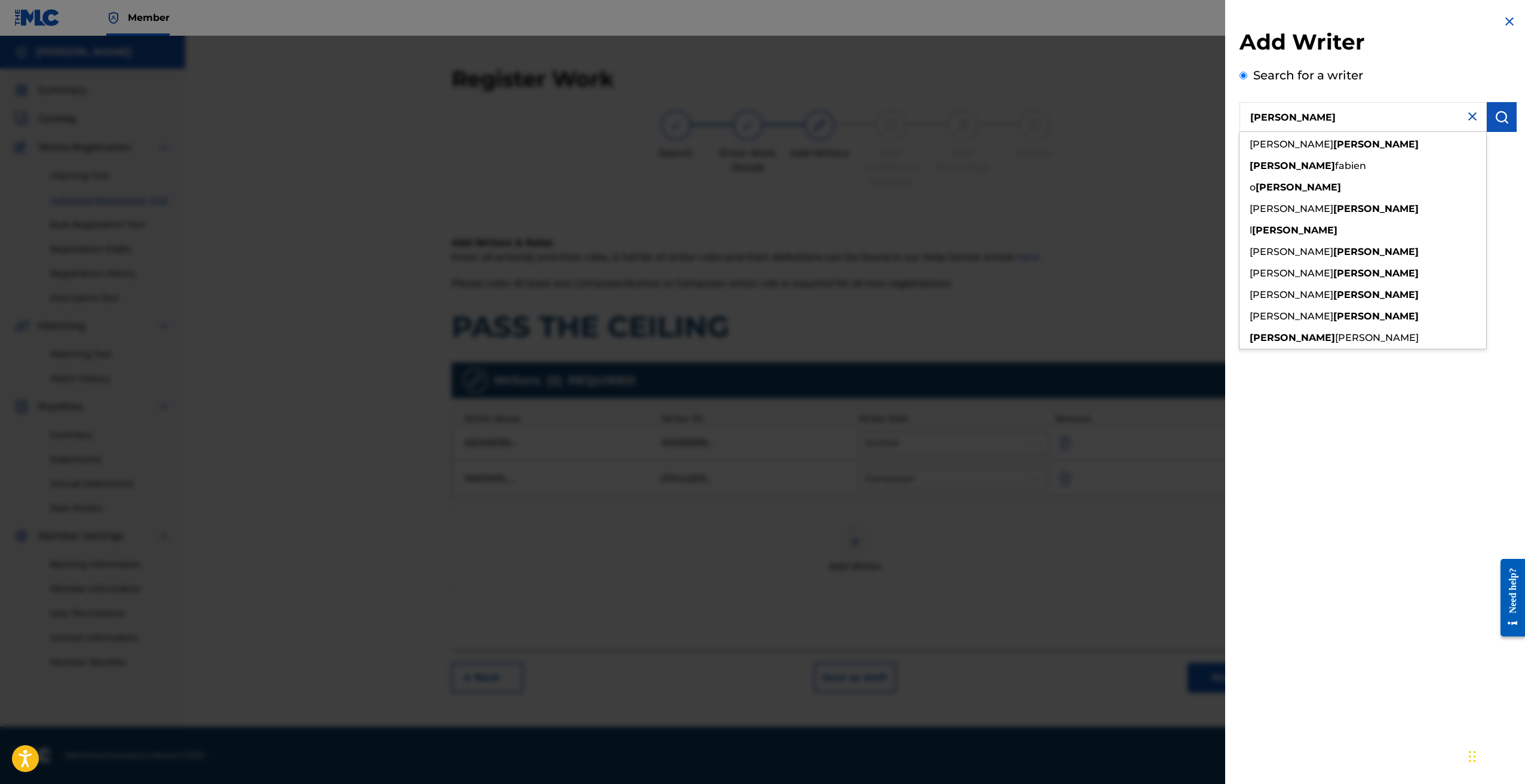
click at [1307, 120] on input "facey" at bounding box center [1363, 117] width 247 height 30
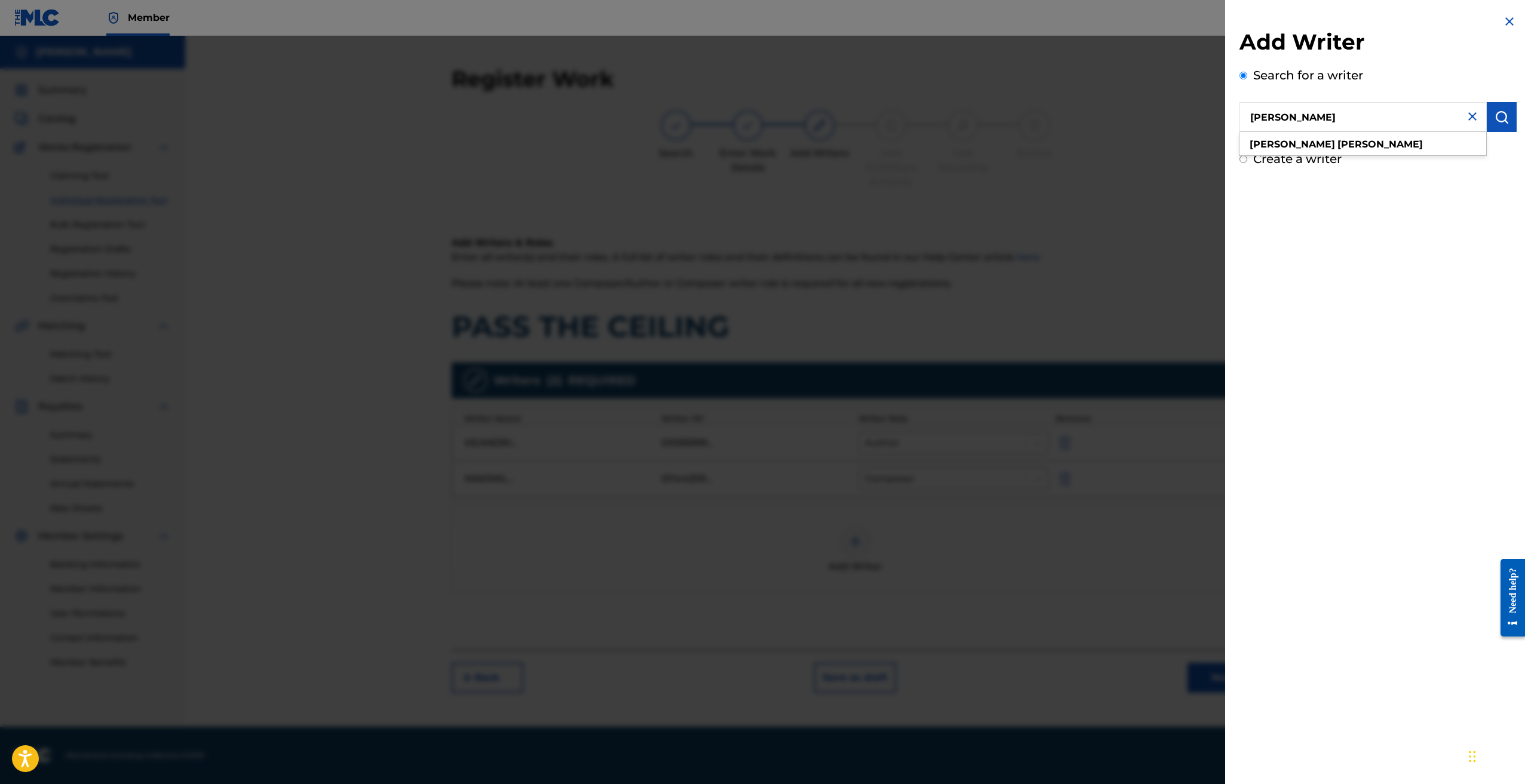
type input "NICHolas facey"
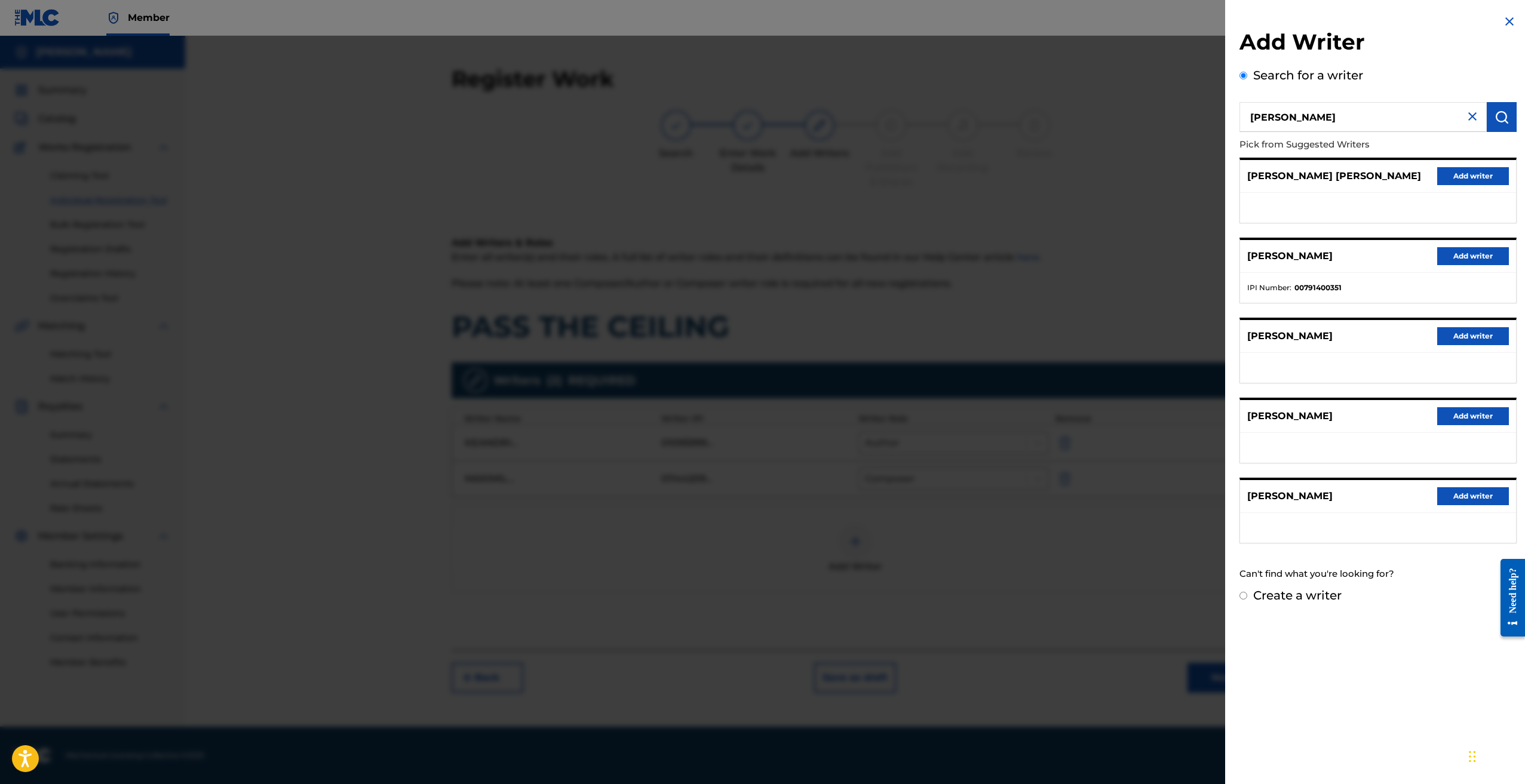
click at [1451, 497] on button "Add writer" at bounding box center [1473, 496] width 72 height 18
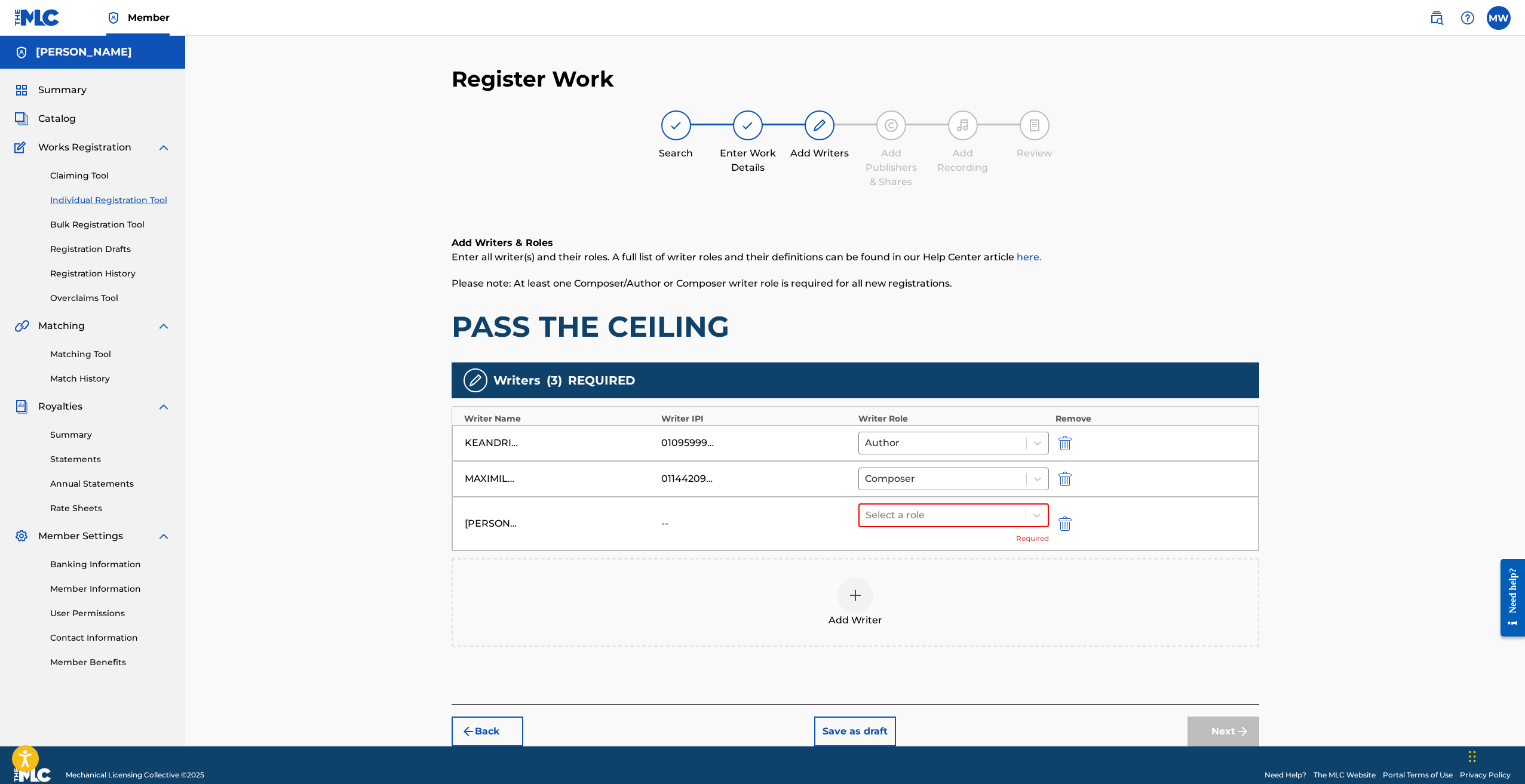
click at [739, 533] on div "NICHOLAS FACEY -- Select a role Required" at bounding box center [855, 523] width 807 height 53
click at [973, 521] on div at bounding box center [943, 515] width 154 height 17
click at [946, 639] on div "Composer" at bounding box center [954, 642] width 191 height 24
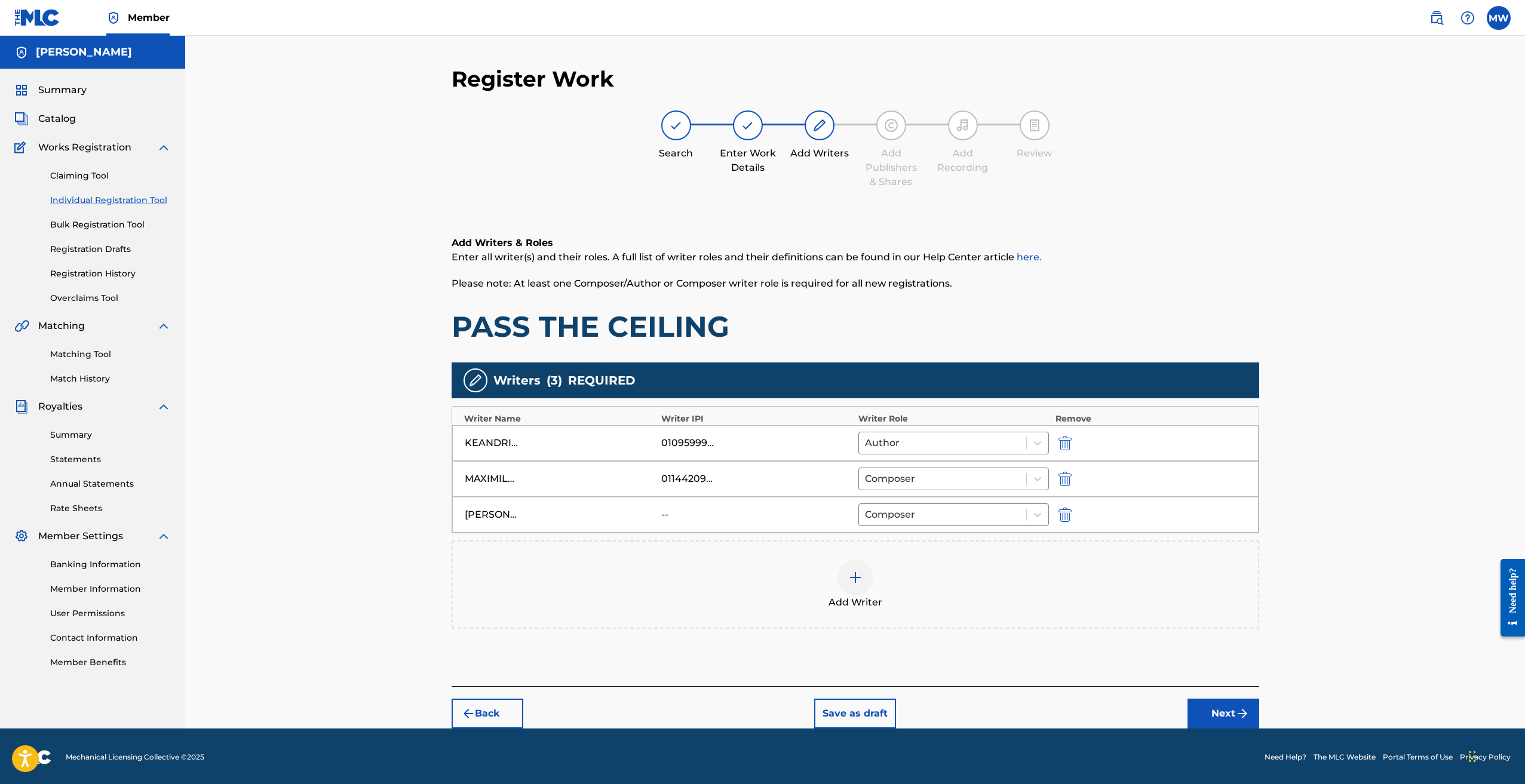
click at [687, 581] on div "Add Writer" at bounding box center [855, 584] width 805 height 50
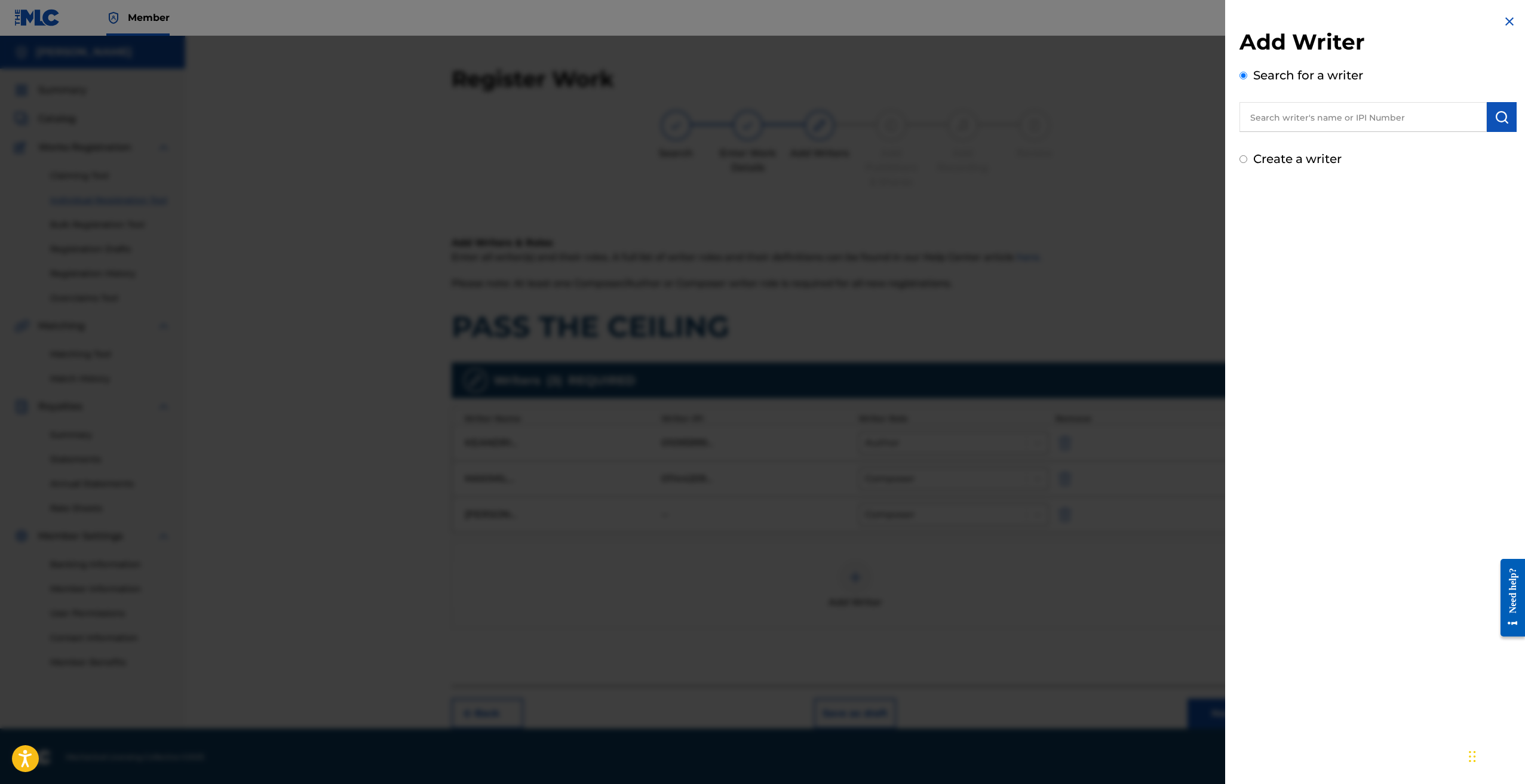
click at [807, 403] on div at bounding box center [762, 428] width 1525 height 784
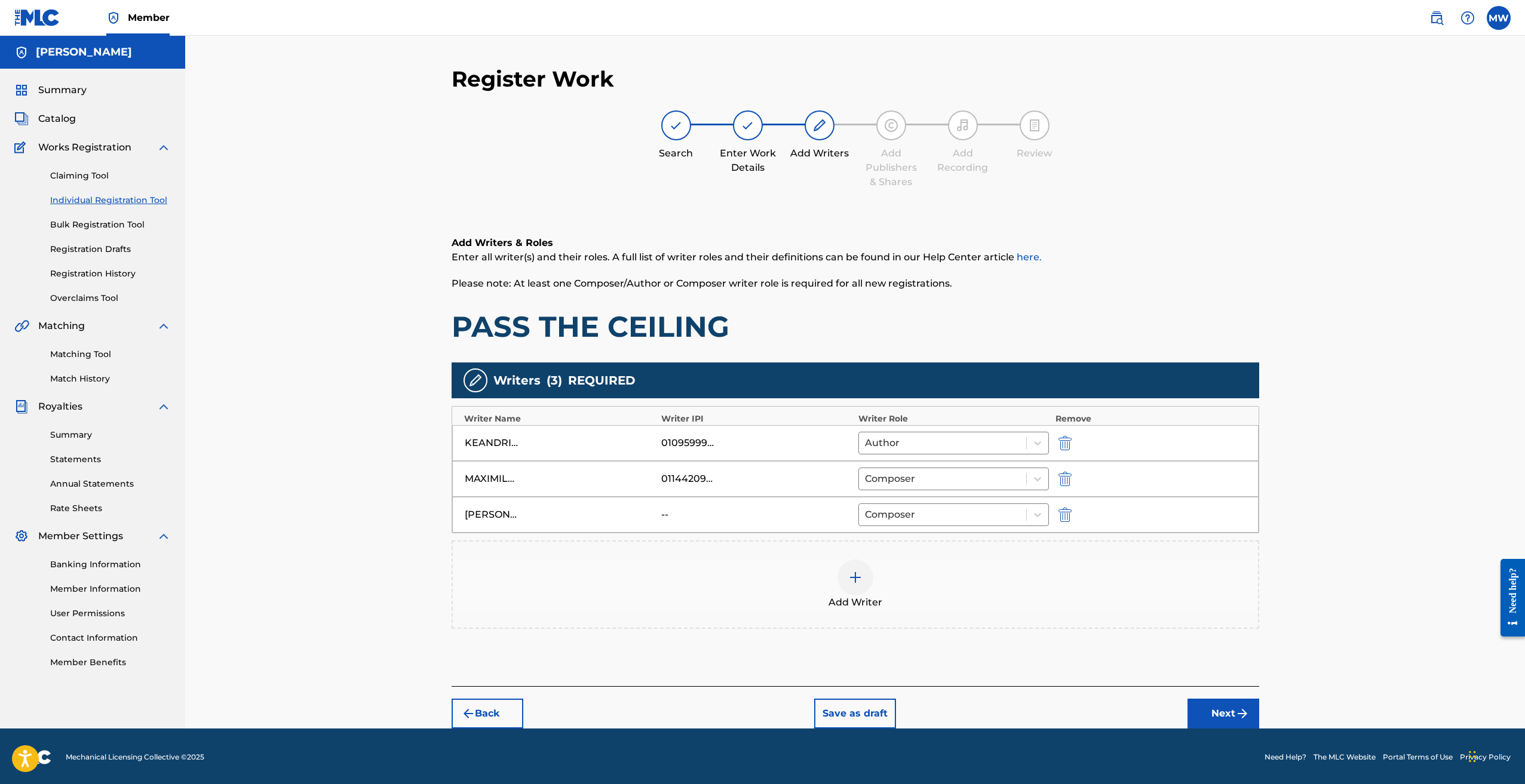
click at [1210, 715] on button "Next" at bounding box center [1223, 714] width 72 height 30
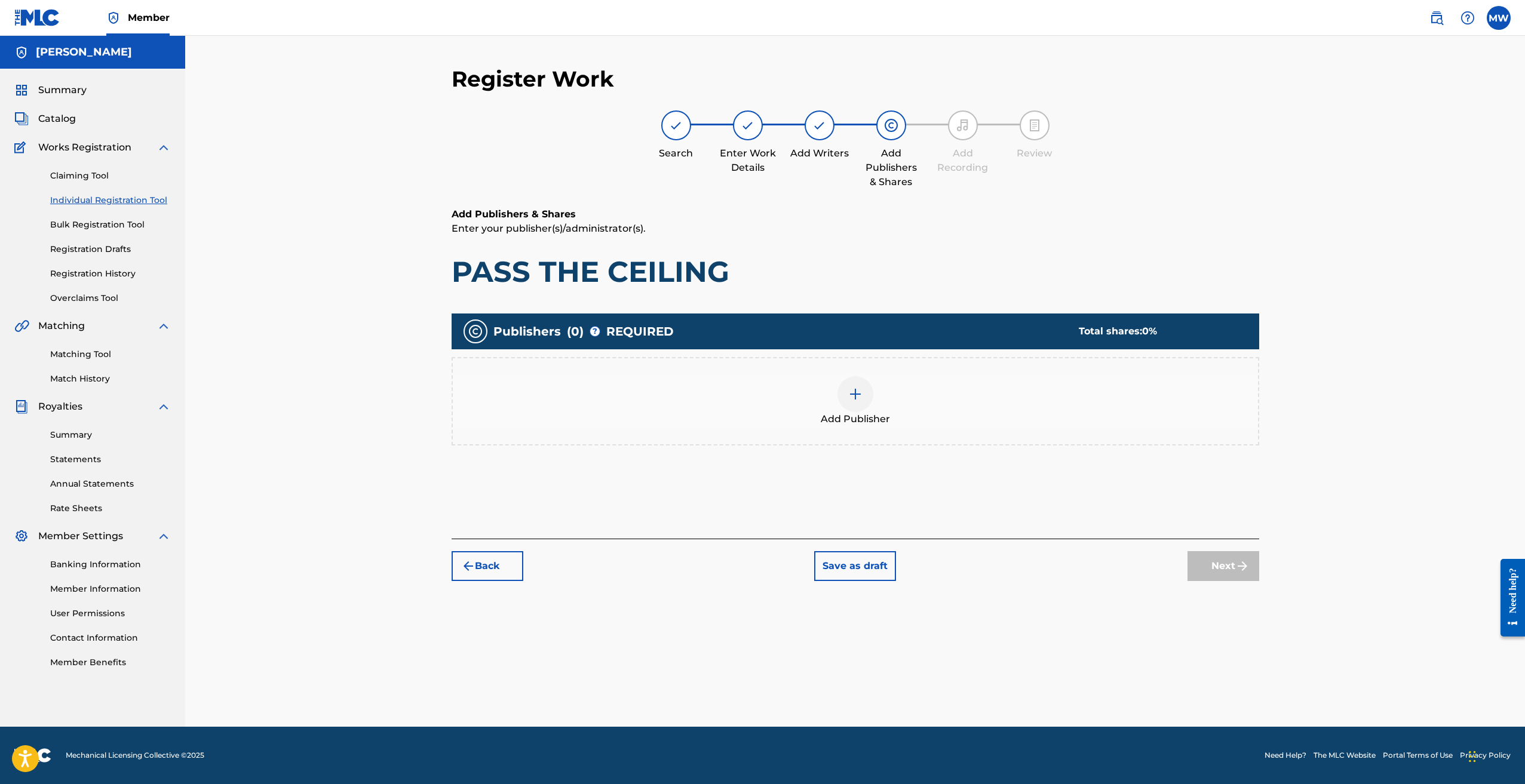
click at [854, 393] on img at bounding box center [855, 394] width 14 height 14
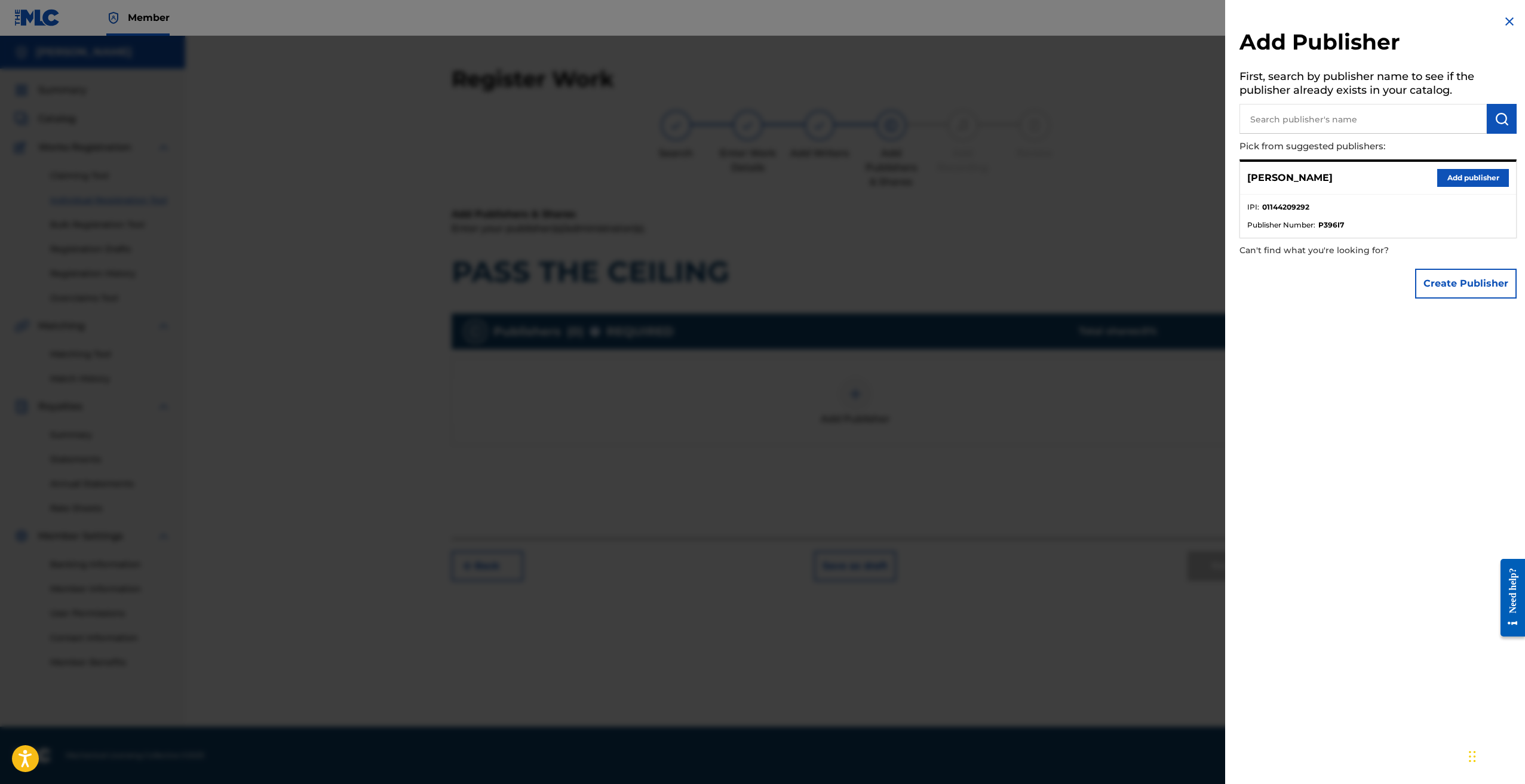
drag, startPoint x: 1386, startPoint y: 127, endPoint x: 1374, endPoint y: 121, distance: 13.4
click at [1380, 124] on input "text" at bounding box center [1363, 119] width 247 height 30
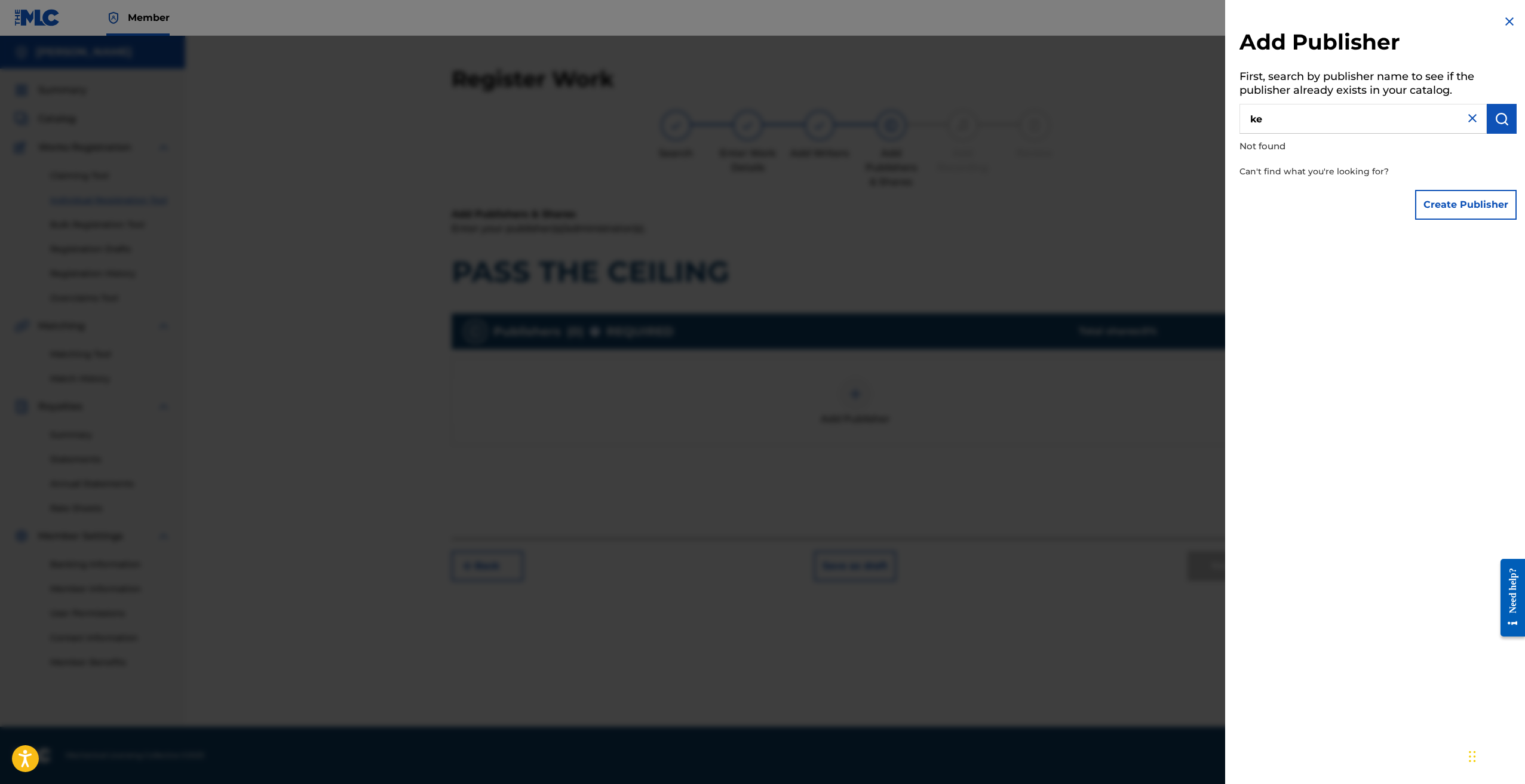
type input "k"
type input "kankan"
click at [1374, 121] on input "kankan" at bounding box center [1363, 119] width 247 height 30
click at [1506, 26] on img at bounding box center [1510, 22] width 14 height 14
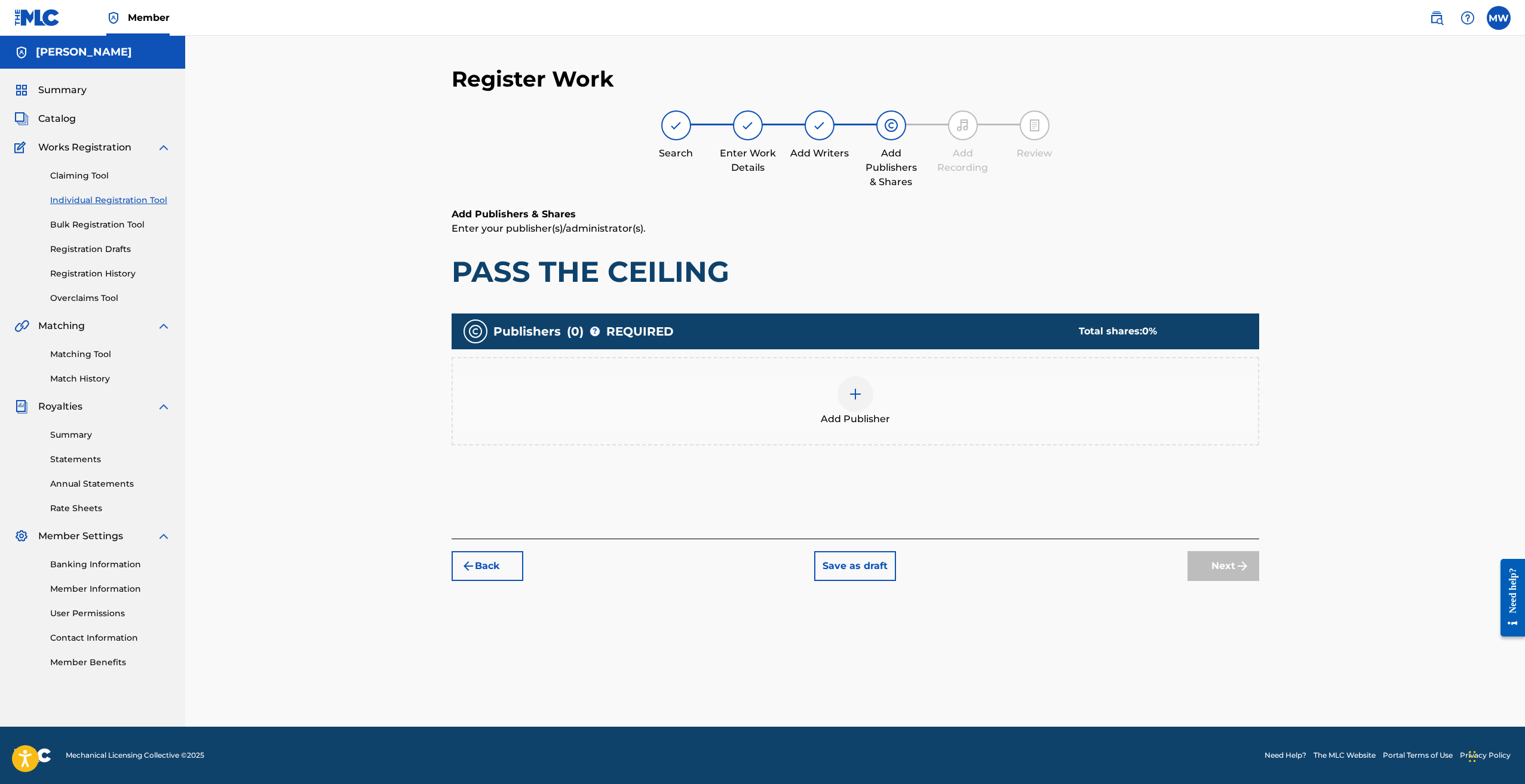
click at [847, 385] on div at bounding box center [855, 394] width 36 height 36
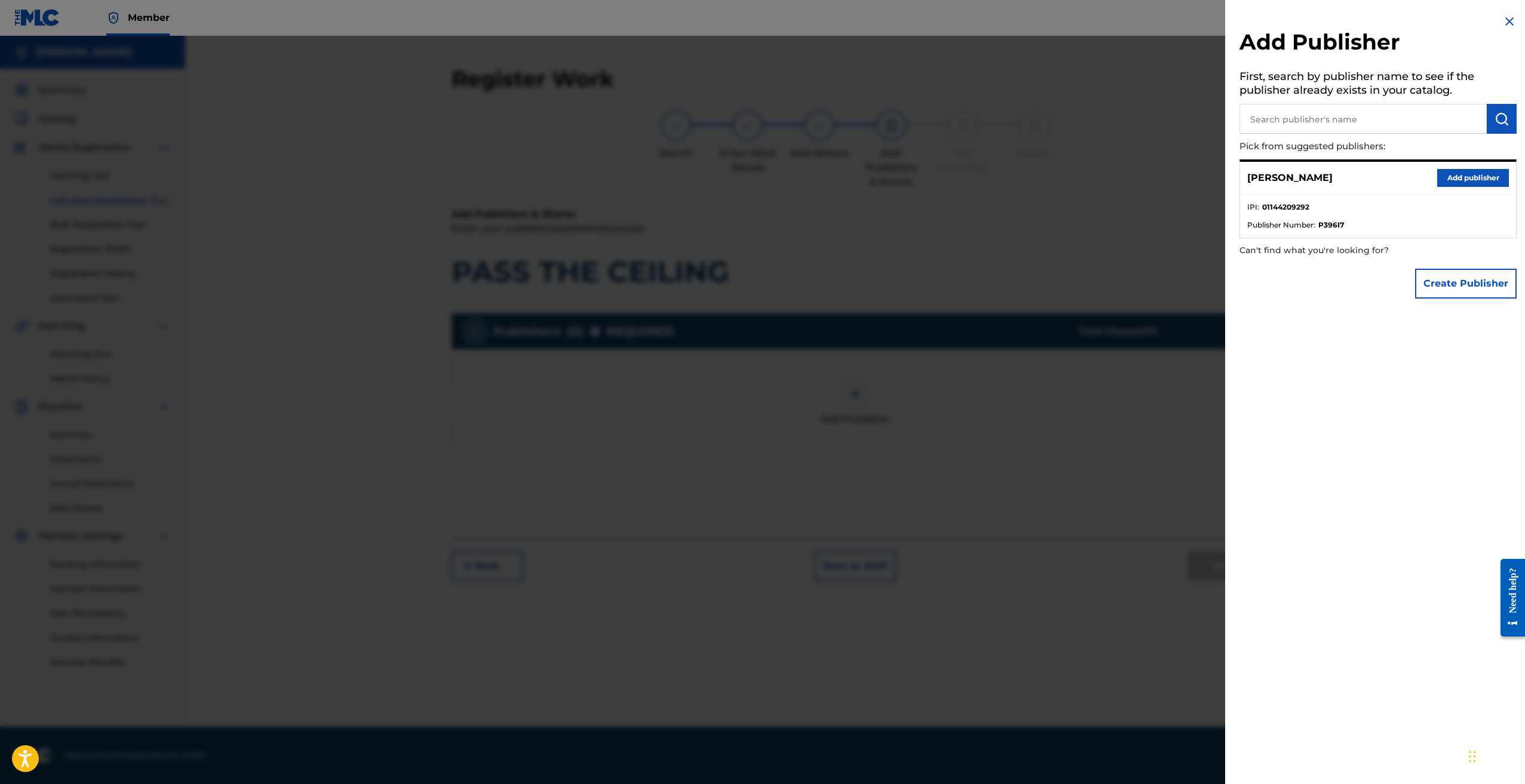
click at [1467, 180] on button "Add publisher" at bounding box center [1473, 178] width 72 height 18
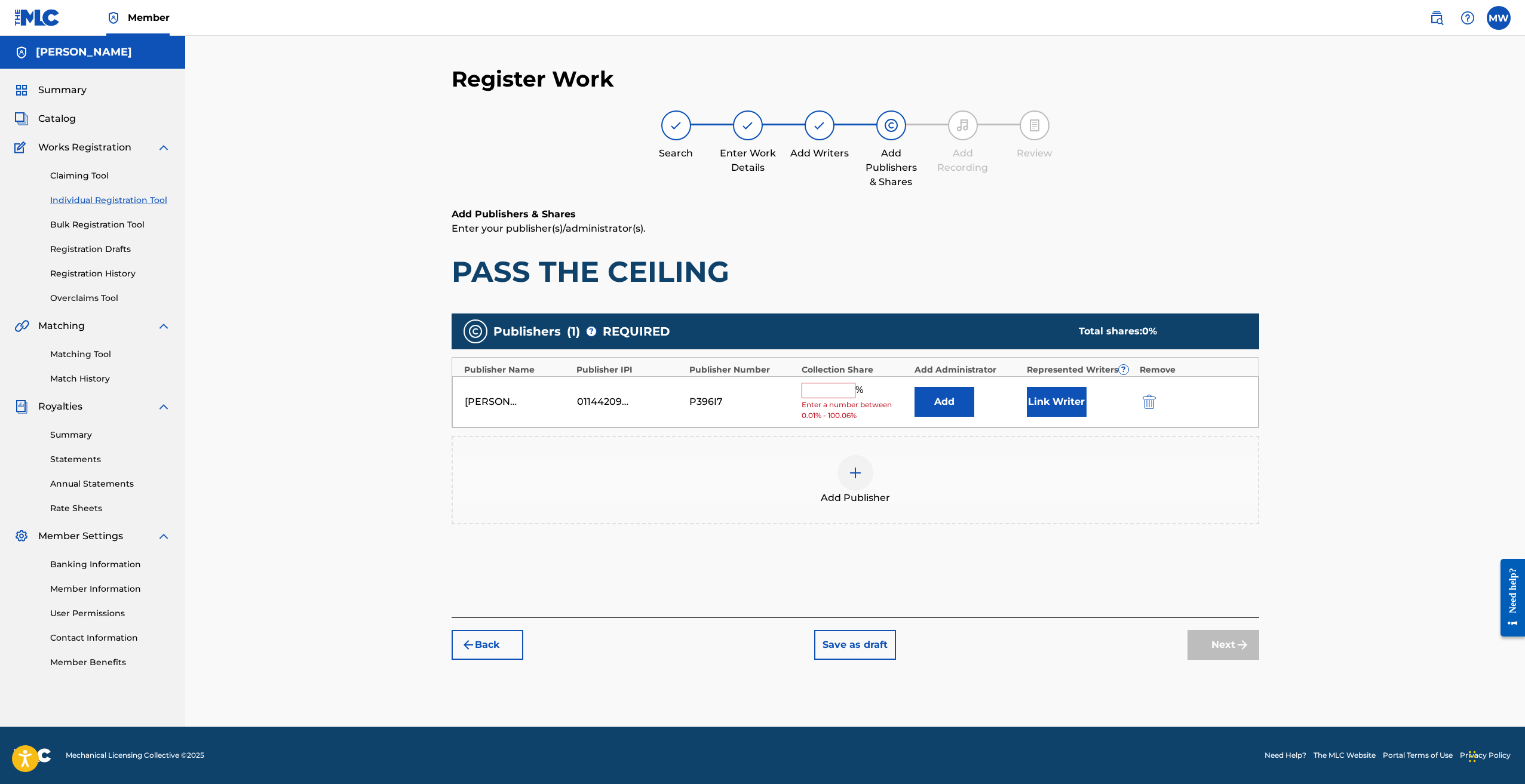
drag, startPoint x: 97, startPoint y: 184, endPoint x: 91, endPoint y: 176, distance: 10.0
click at [823, 401] on span "Enter a number between 0.01% - 100.06%" at bounding box center [855, 410] width 106 height 22
click at [827, 392] on input "text" at bounding box center [828, 390] width 53 height 16
click at [1148, 480] on div "Add Publisher" at bounding box center [855, 479] width 805 height 50
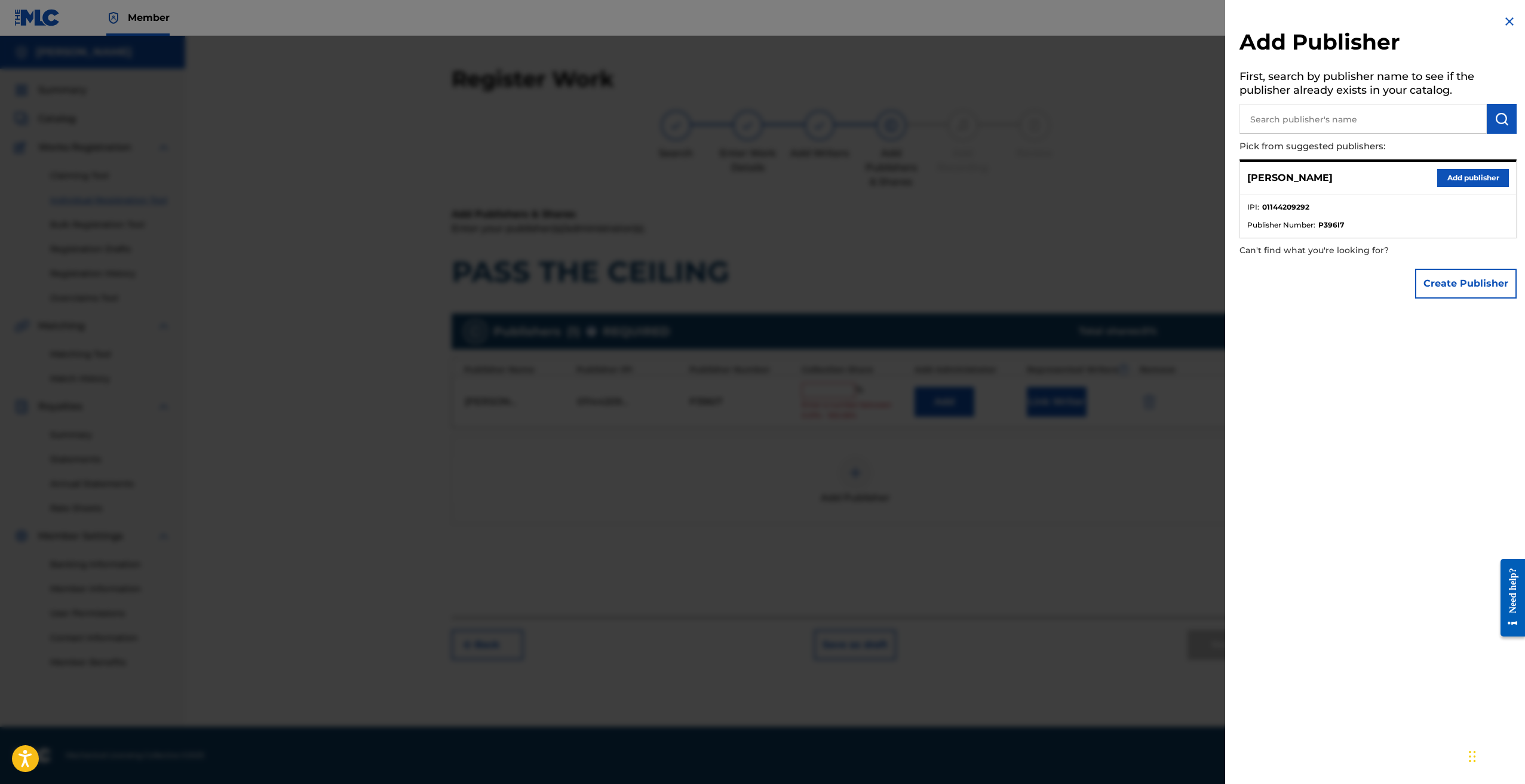
click at [1430, 115] on input "text" at bounding box center [1363, 119] width 247 height 30
paste input "P464E1"
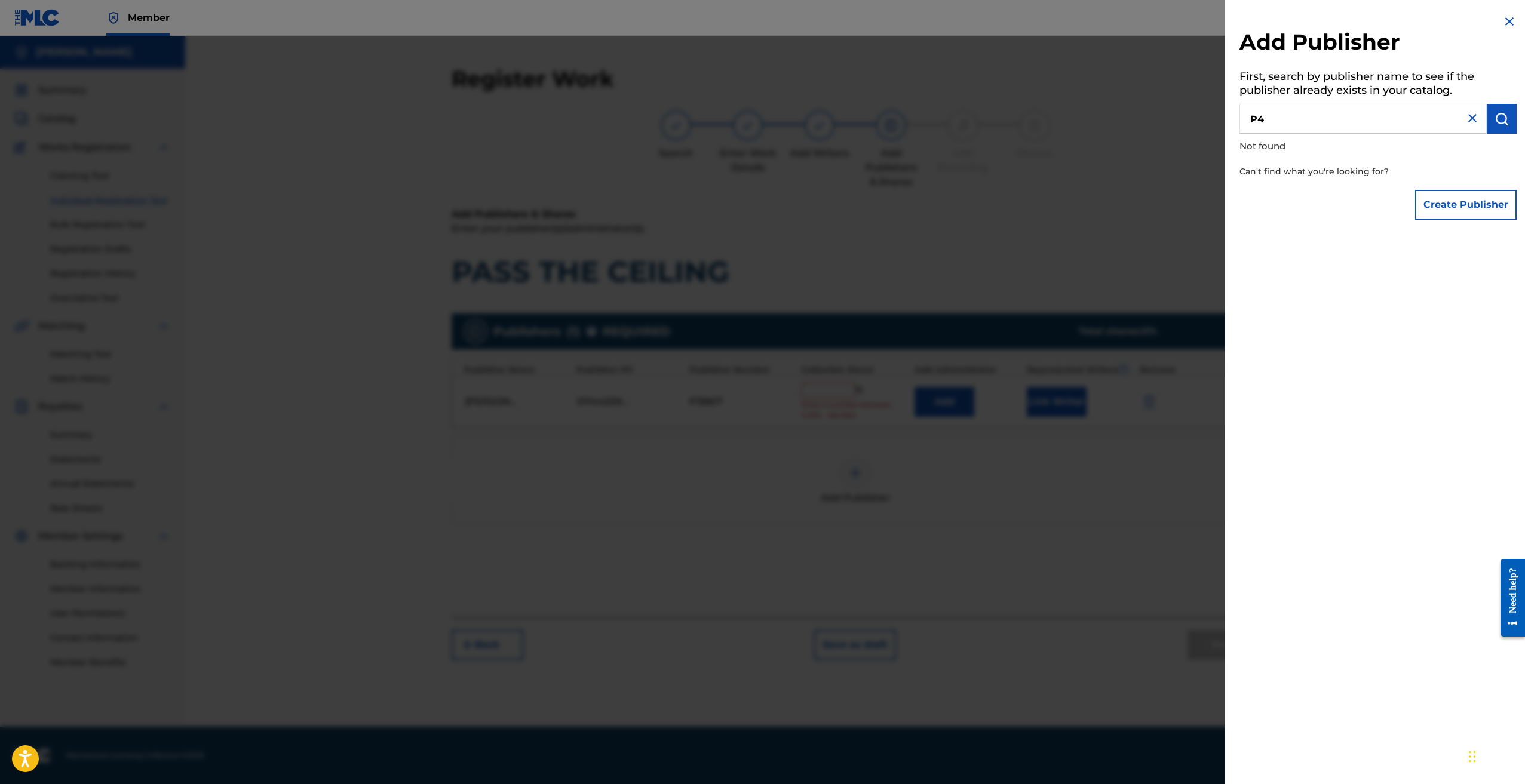
type input "P"
paste input "KANKAN PUBLISHING"
type input "KANKAN PUBLISHING"
click at [1499, 115] on img "submit" at bounding box center [1502, 119] width 14 height 14
click at [1487, 197] on button "Create Publisher" at bounding box center [1465, 205] width 102 height 30
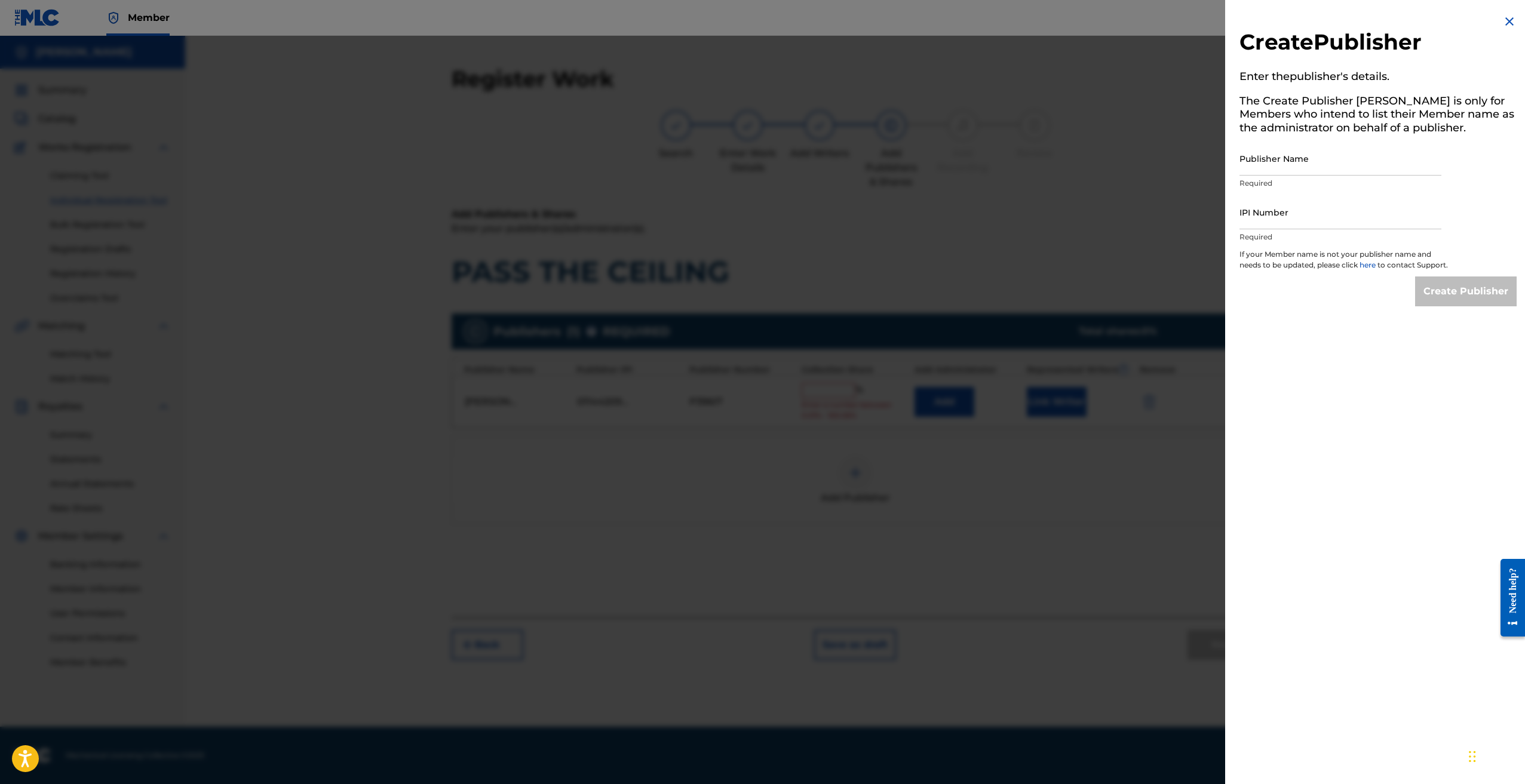
click at [1509, 20] on img at bounding box center [1510, 22] width 14 height 14
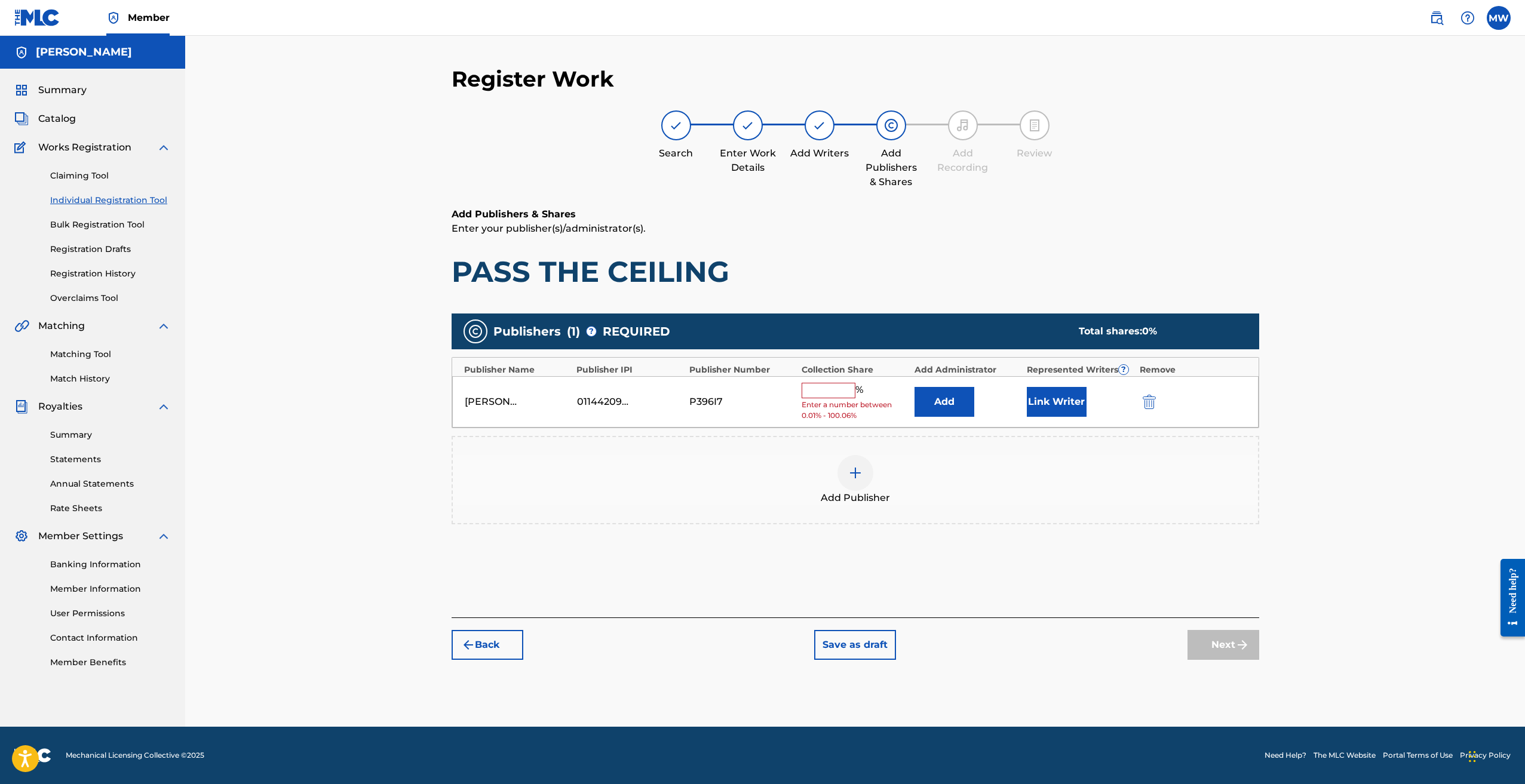
click at [861, 479] on img at bounding box center [855, 473] width 14 height 14
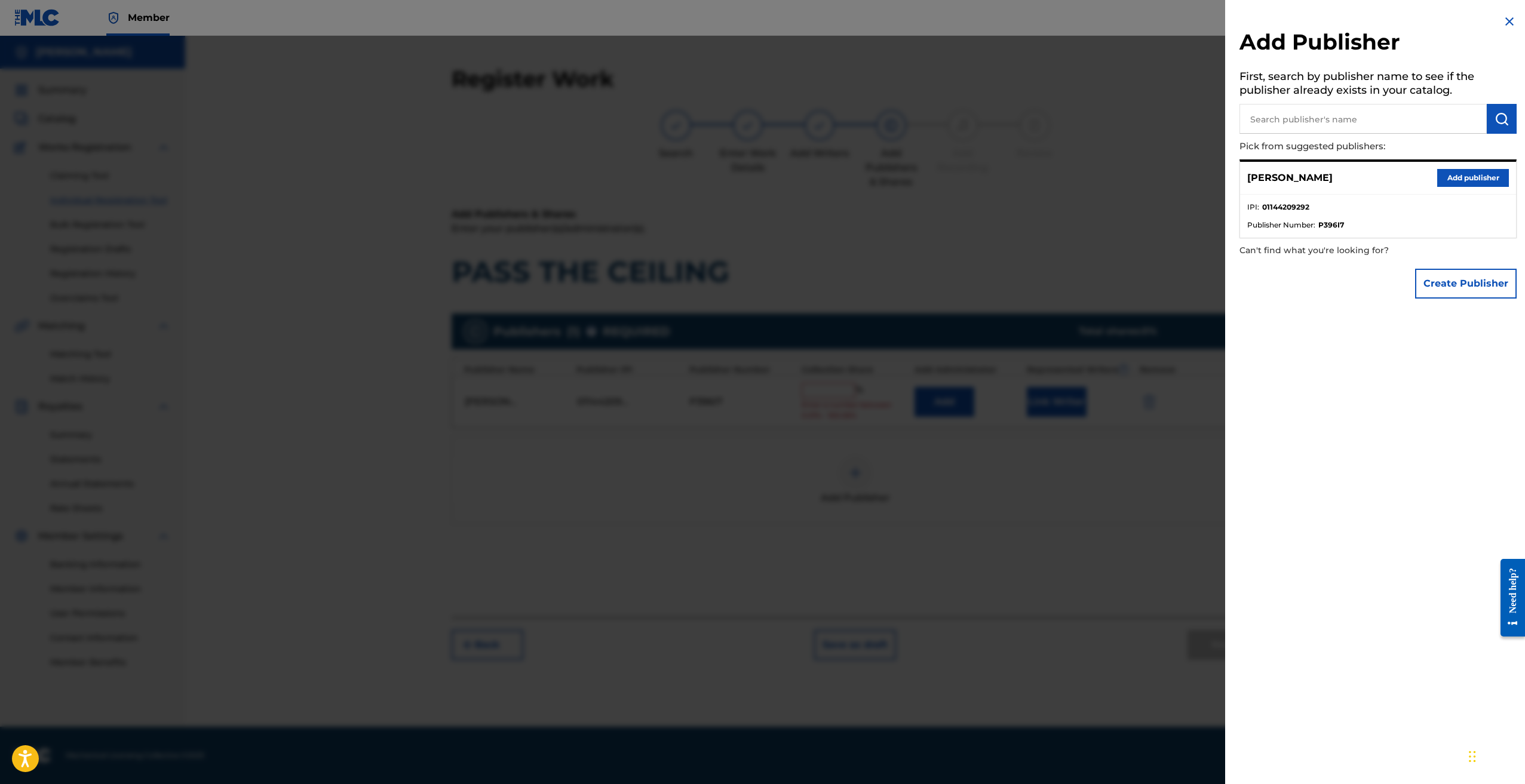
click at [1469, 284] on button "Create Publisher" at bounding box center [1465, 284] width 102 height 30
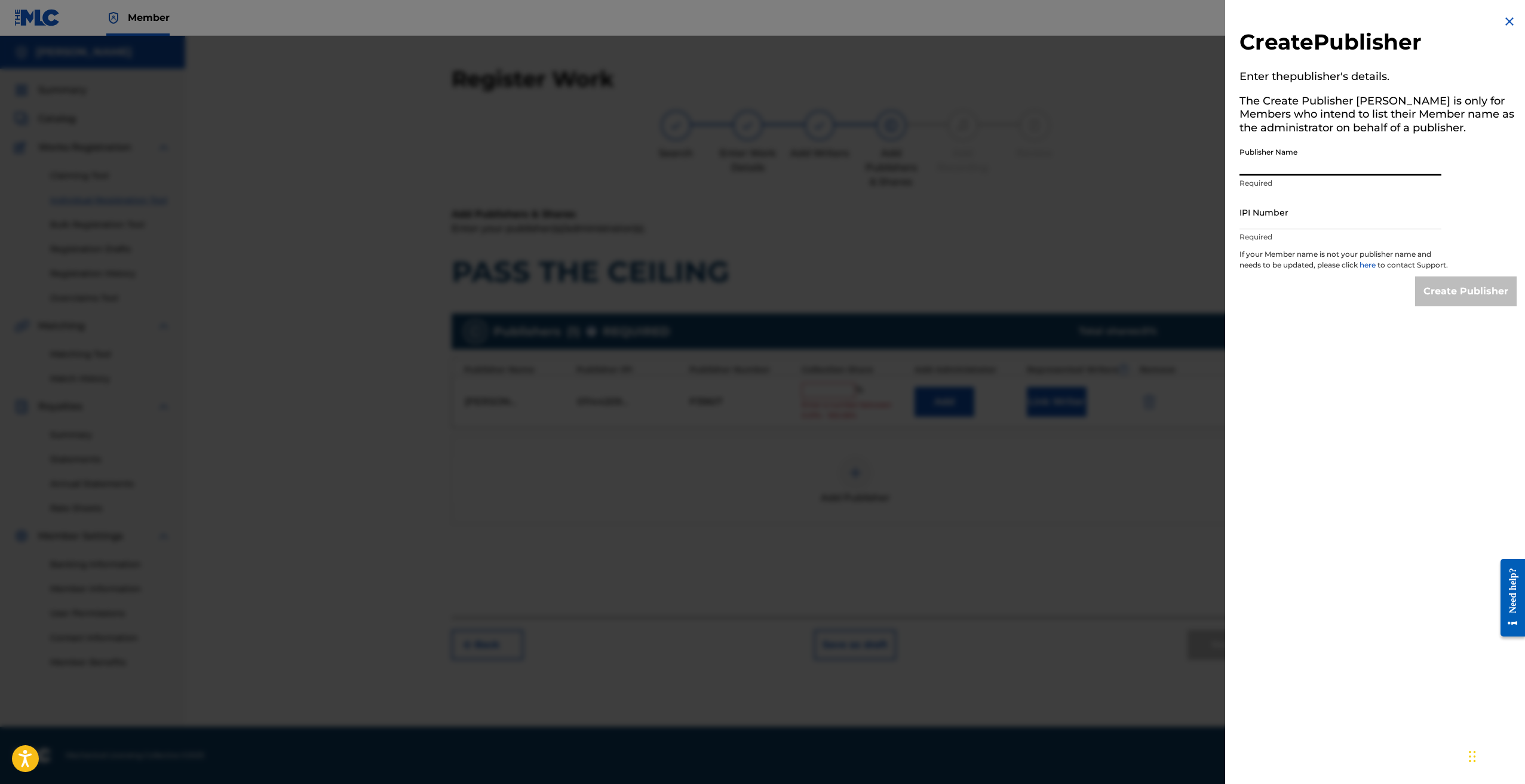
click at [1292, 163] on input "Publisher Name" at bounding box center [1340, 159] width 202 height 34
paste input "KANKAN PUBLISHING"
type input "KANKAN PUBLISHING"
click at [1315, 216] on input "IPI Number" at bounding box center [1340, 212] width 202 height 34
paste input "01022304137"
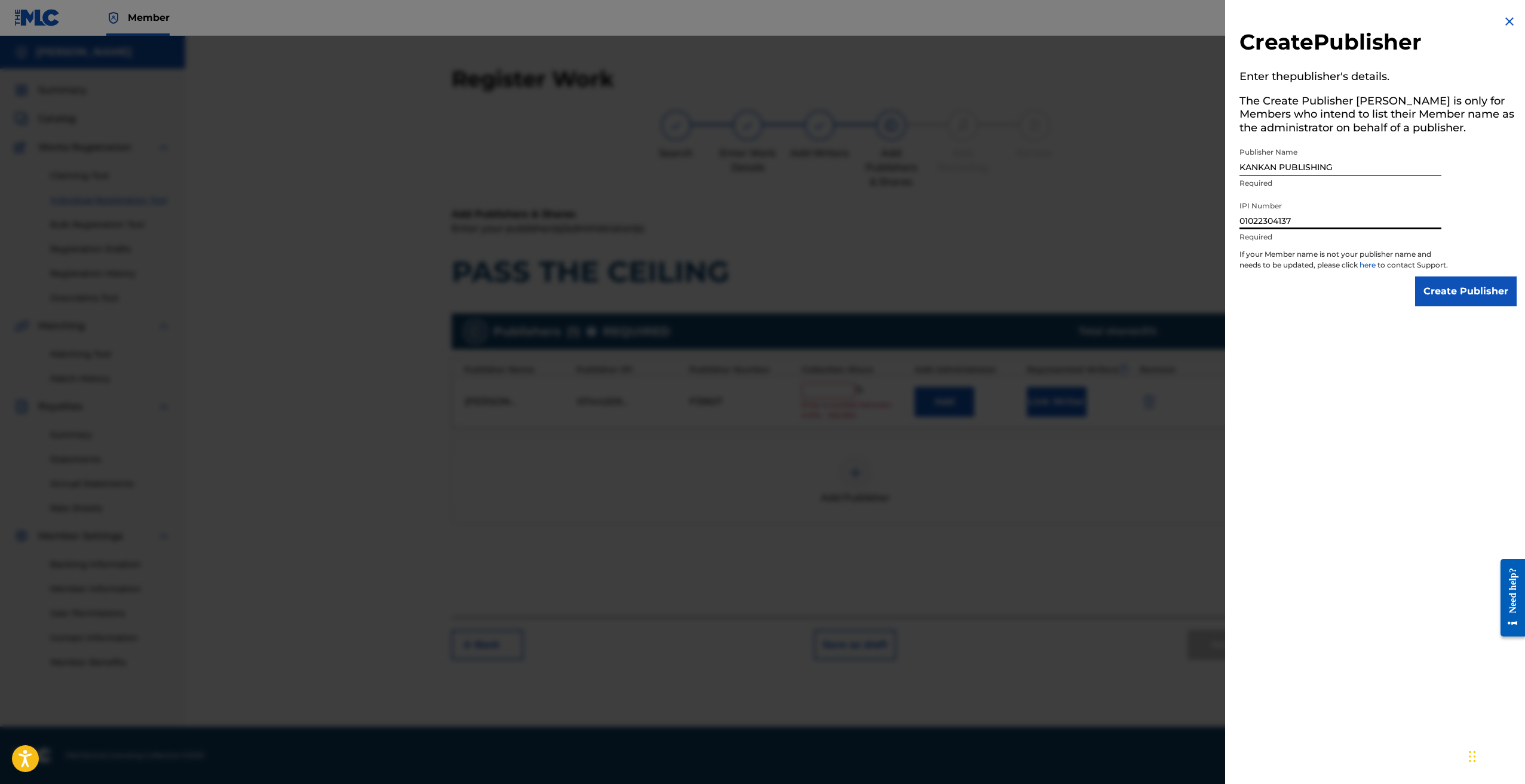
type input "01022304137"
click at [1473, 306] on input "Create Publisher" at bounding box center [1465, 291] width 102 height 30
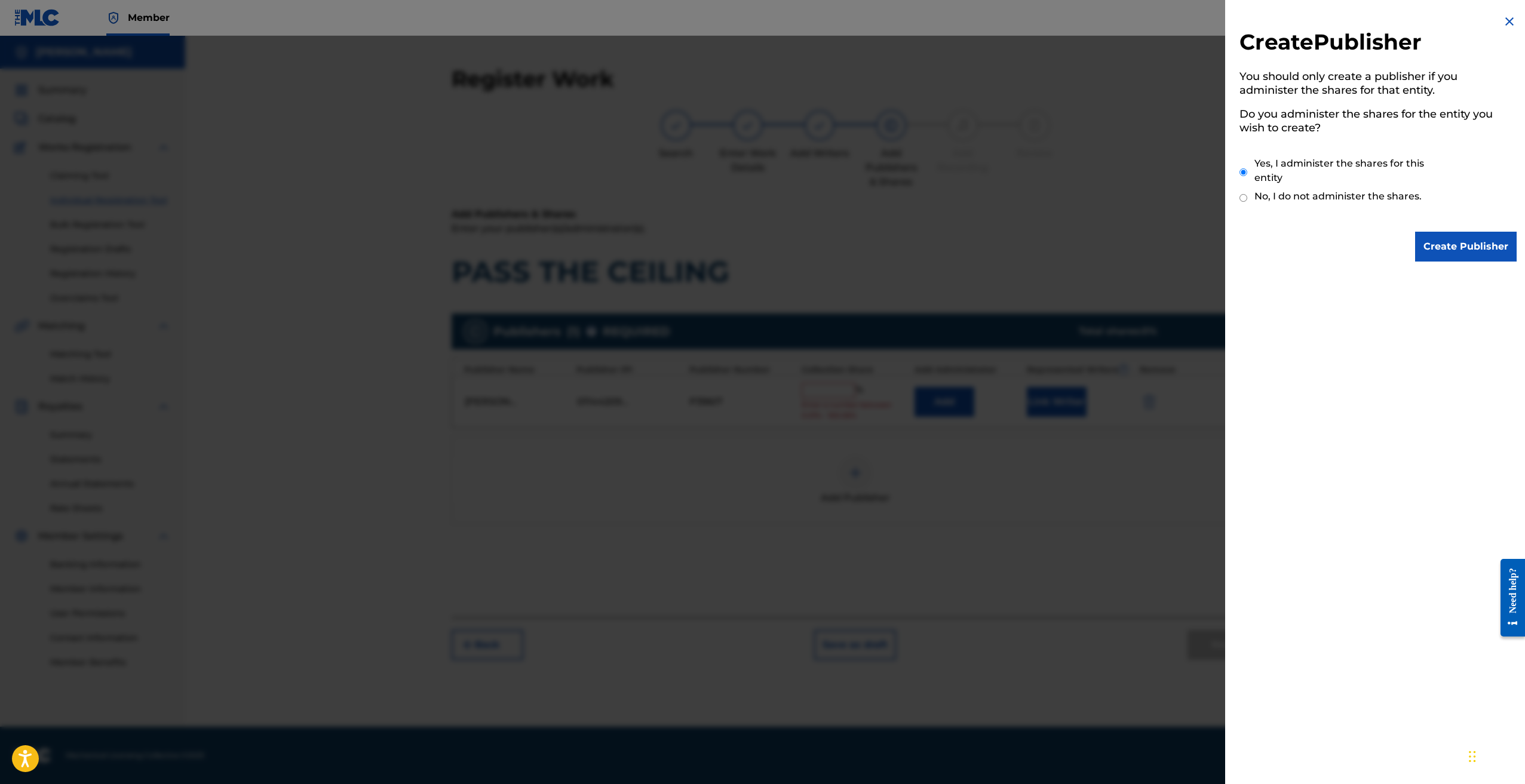
click at [1298, 196] on label "No, I do not administer the shares." at bounding box center [1338, 196] width 167 height 14
click at [1247, 196] on input "No, I do not administer the shares." at bounding box center [1243, 198] width 8 height 11
radio input "true"
click at [1504, 19] on img at bounding box center [1510, 22] width 14 height 14
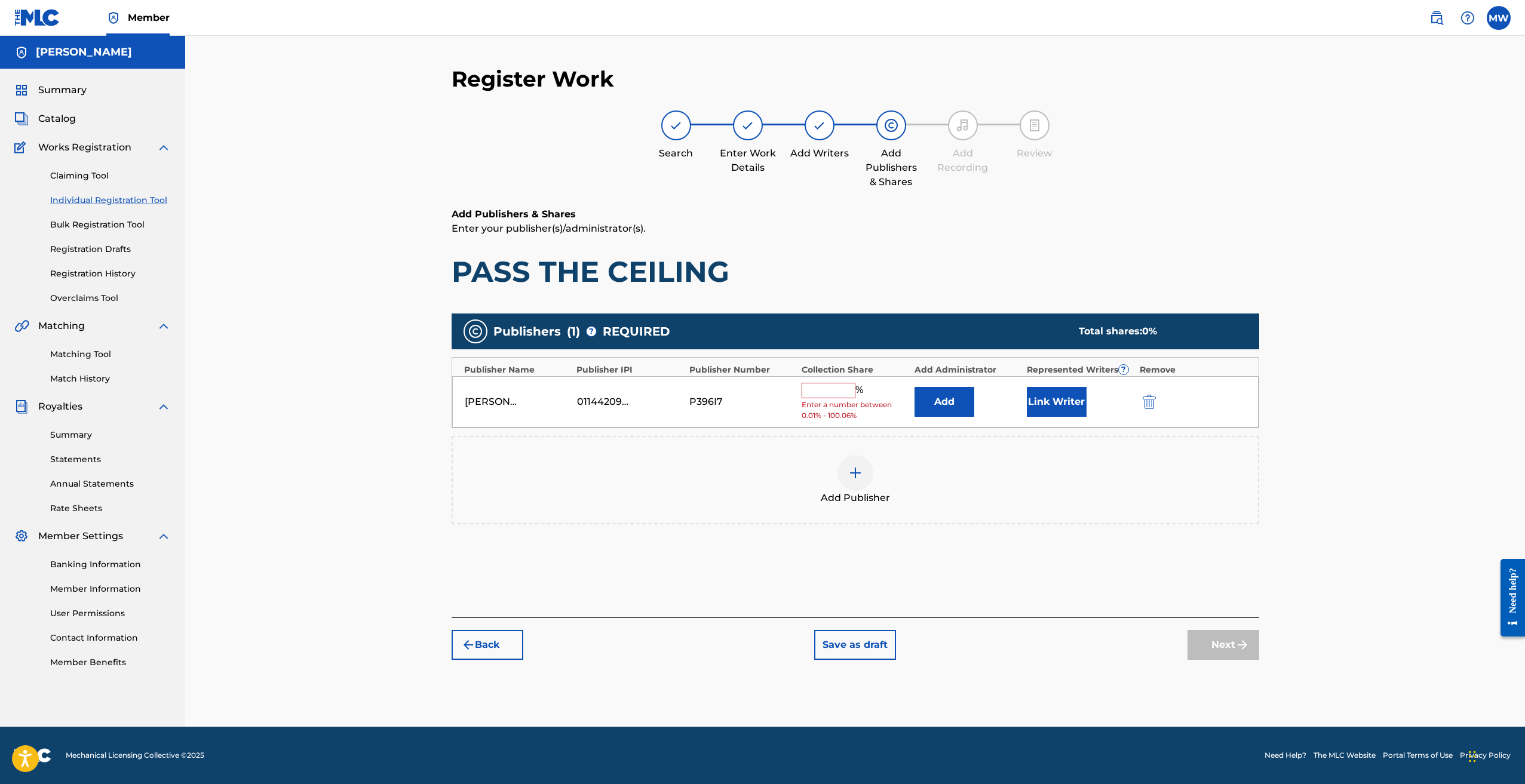
click at [854, 470] on img at bounding box center [855, 473] width 14 height 14
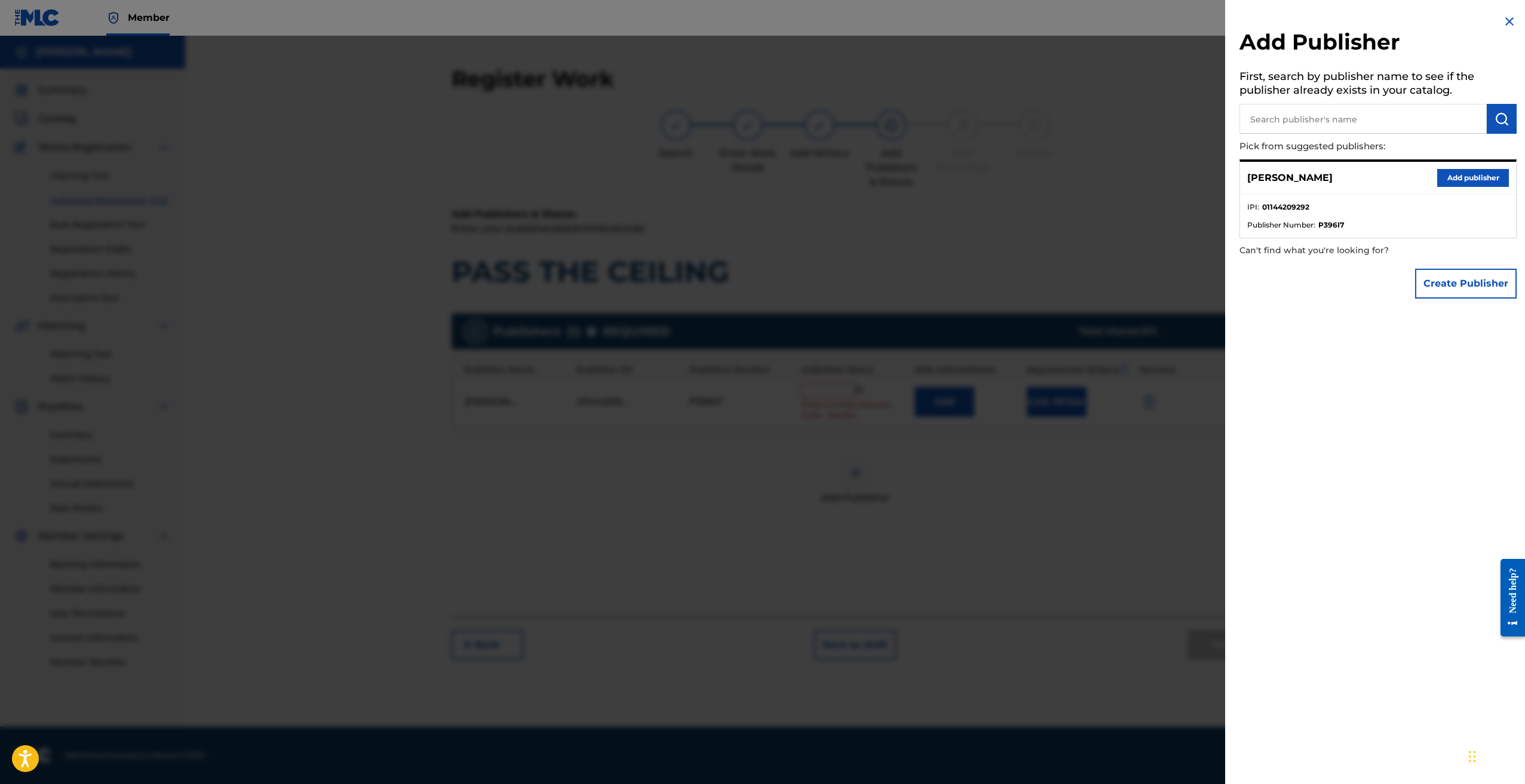
click at [1380, 120] on input "text" at bounding box center [1363, 119] width 247 height 30
type input "SINGLES"
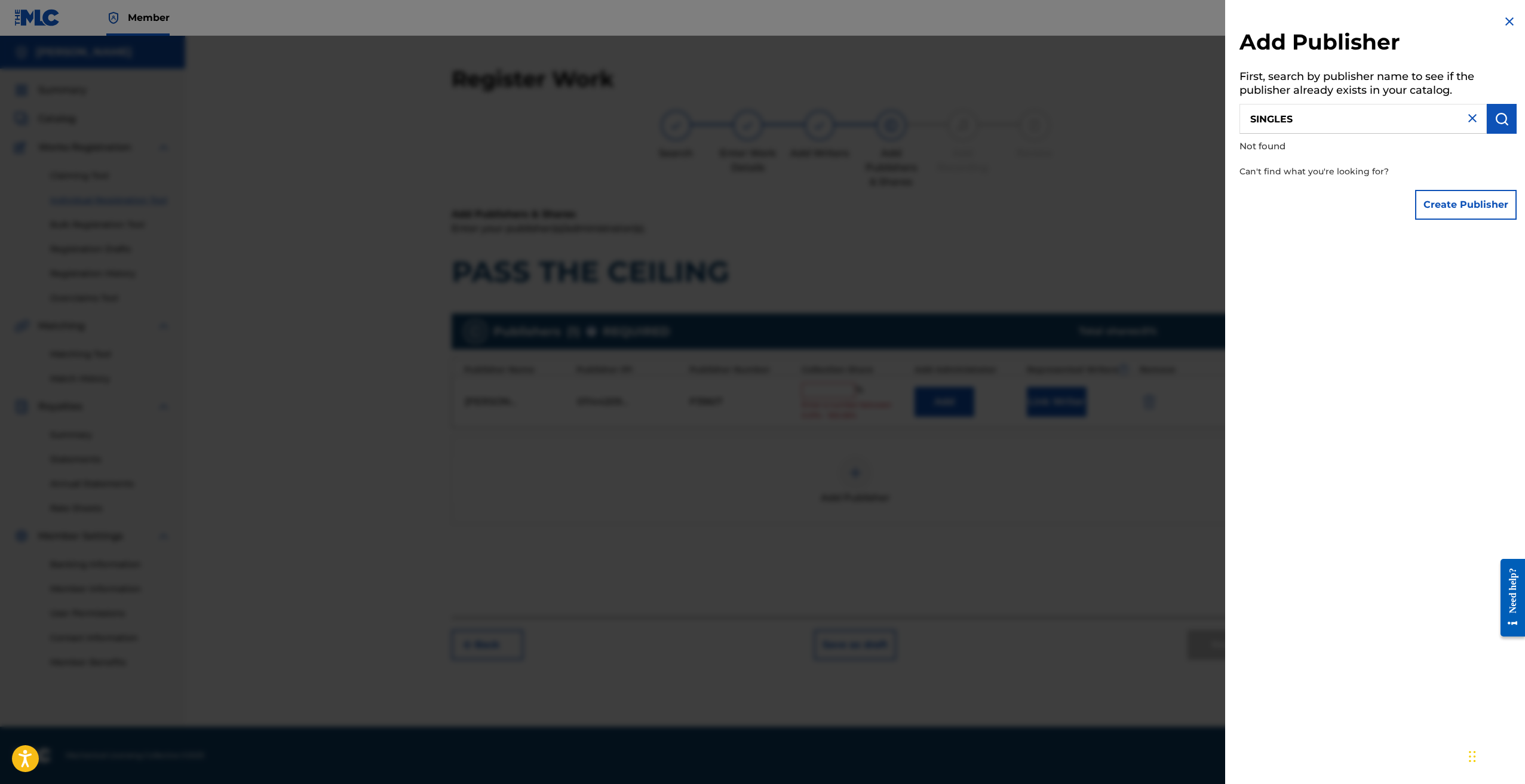
click at [1318, 116] on input "SINGLES" at bounding box center [1363, 119] width 247 height 30
click at [1504, 19] on img at bounding box center [1510, 22] width 14 height 14
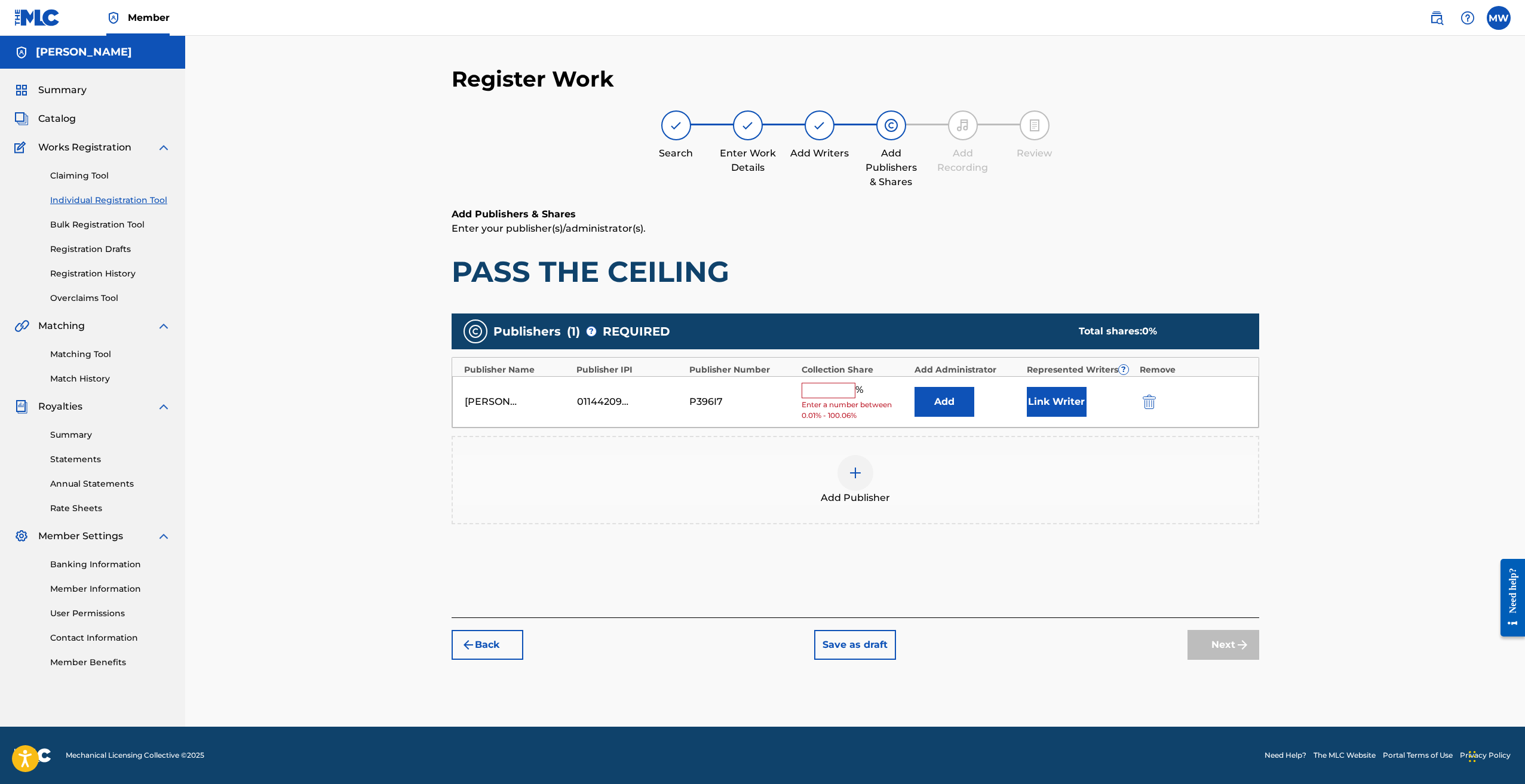
click at [1053, 493] on div "Add Publisher" at bounding box center [855, 479] width 805 height 50
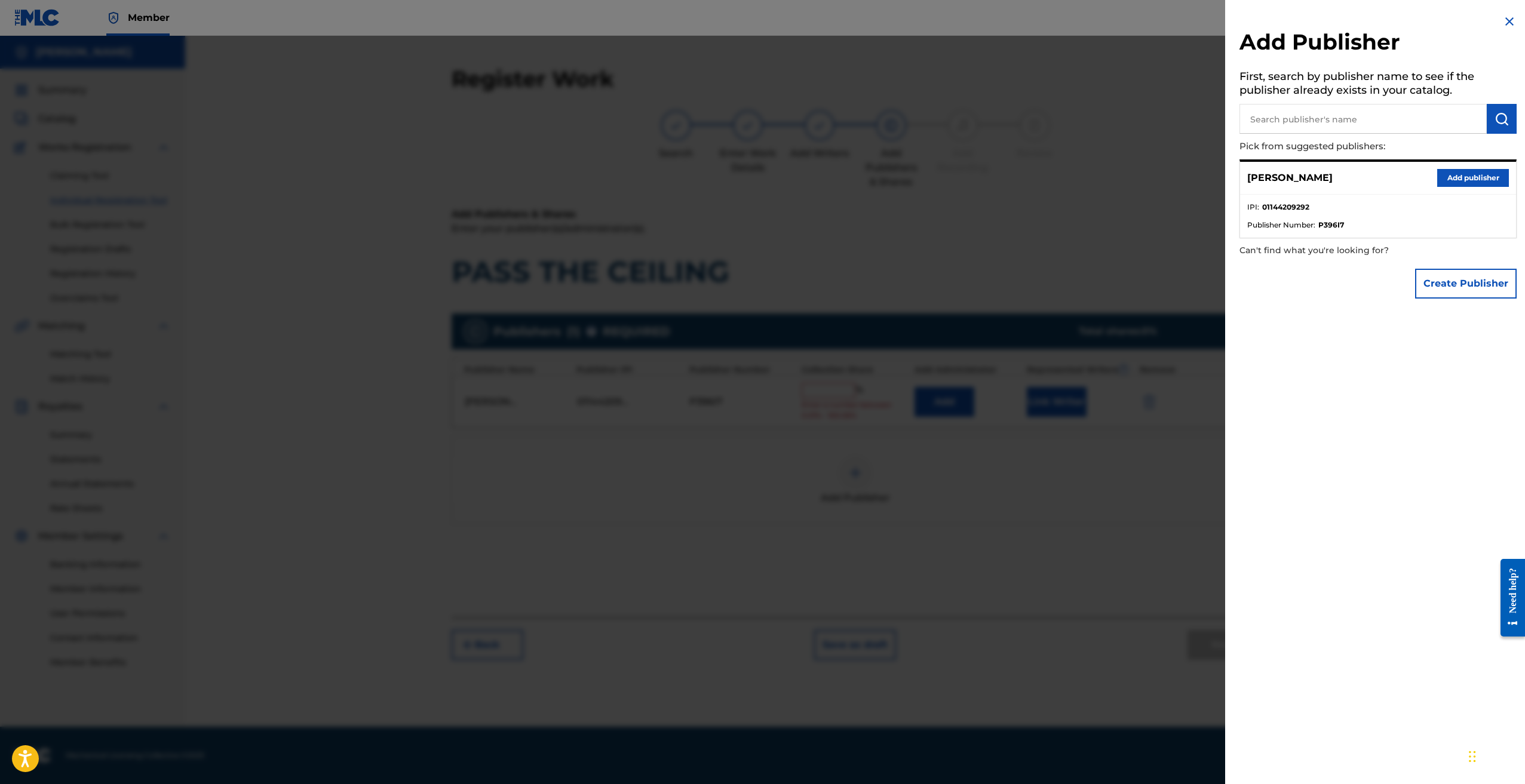
click at [872, 406] on div at bounding box center [762, 428] width 1525 height 784
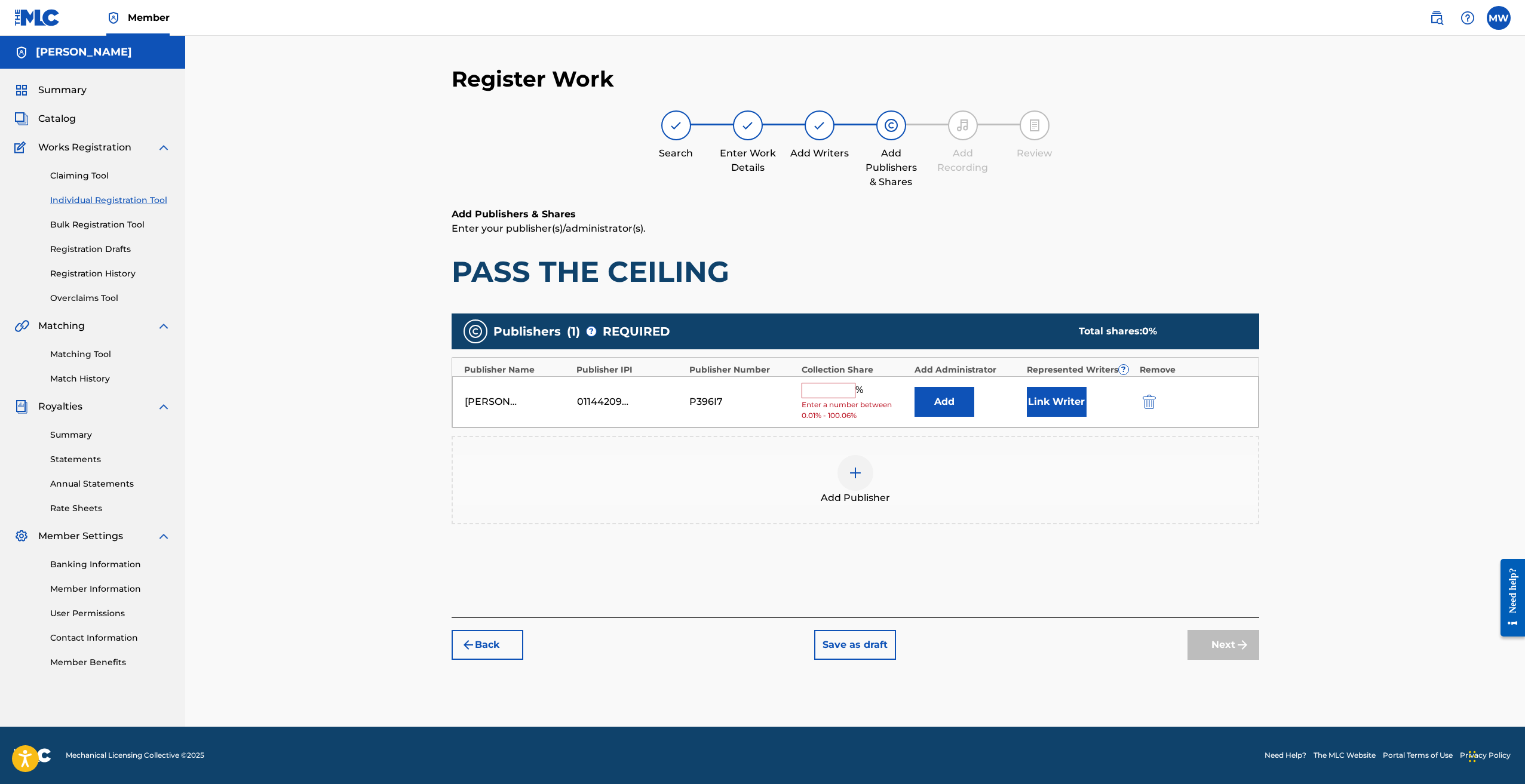
click at [812, 388] on input "text" at bounding box center [828, 390] width 53 height 16
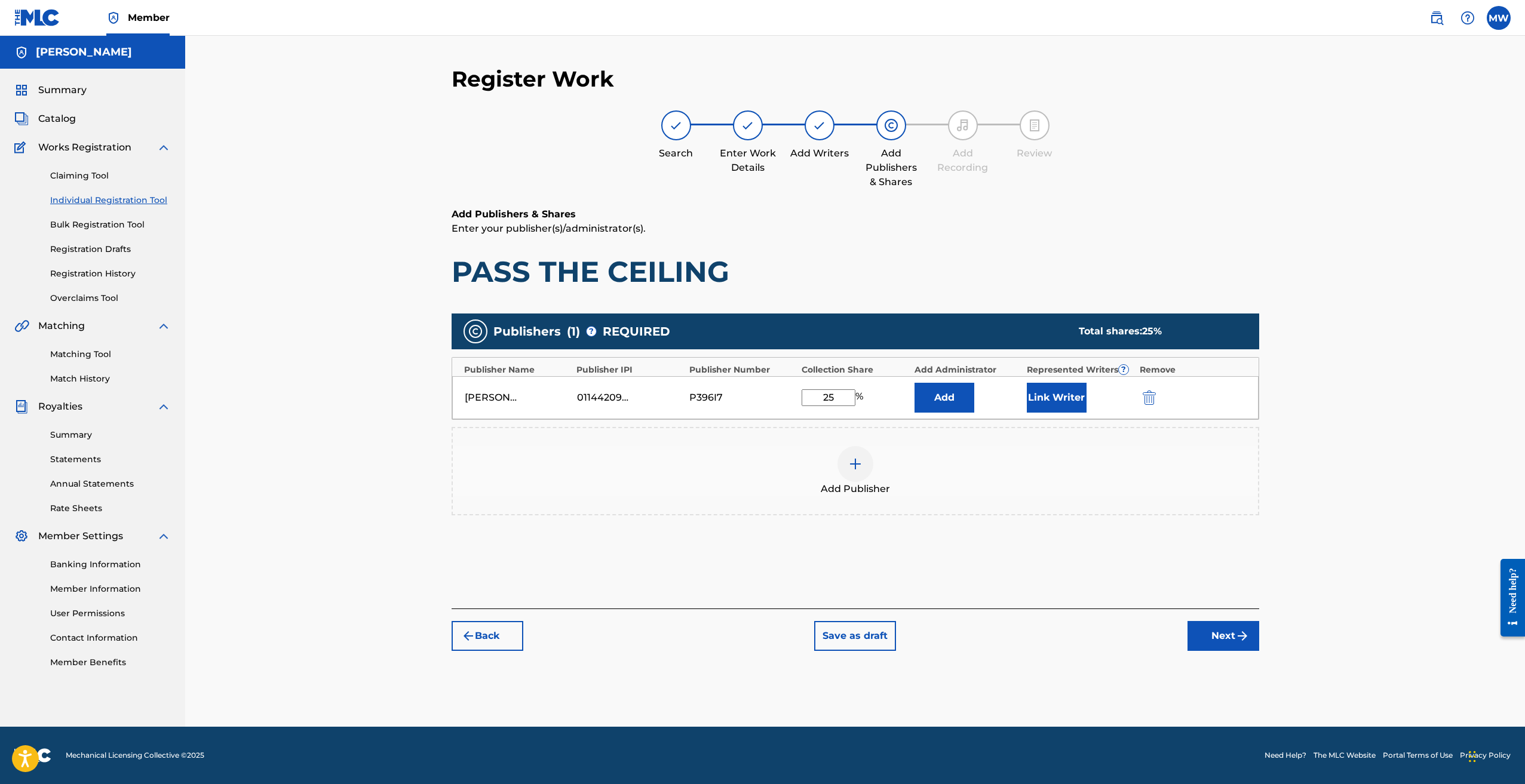
type input "25"
click at [1005, 551] on div "Publishers ( 1 ) ? REQUIRED Total shares: 25 % Publisher Name Publisher IPI Pub…" at bounding box center [855, 431] width 808 height 248
click at [1229, 631] on button "Next" at bounding box center [1223, 636] width 72 height 30
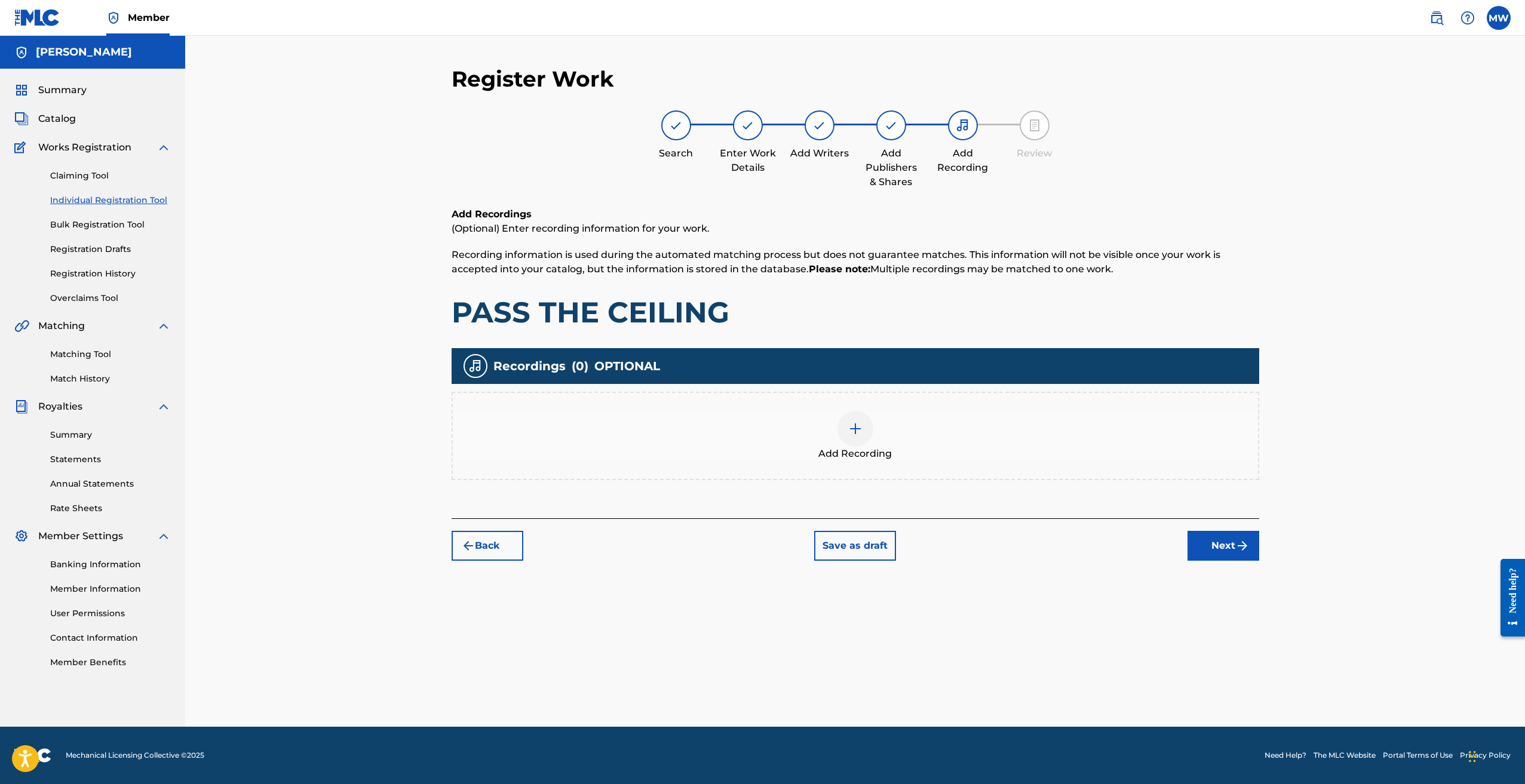
click at [854, 422] on img at bounding box center [855, 429] width 14 height 14
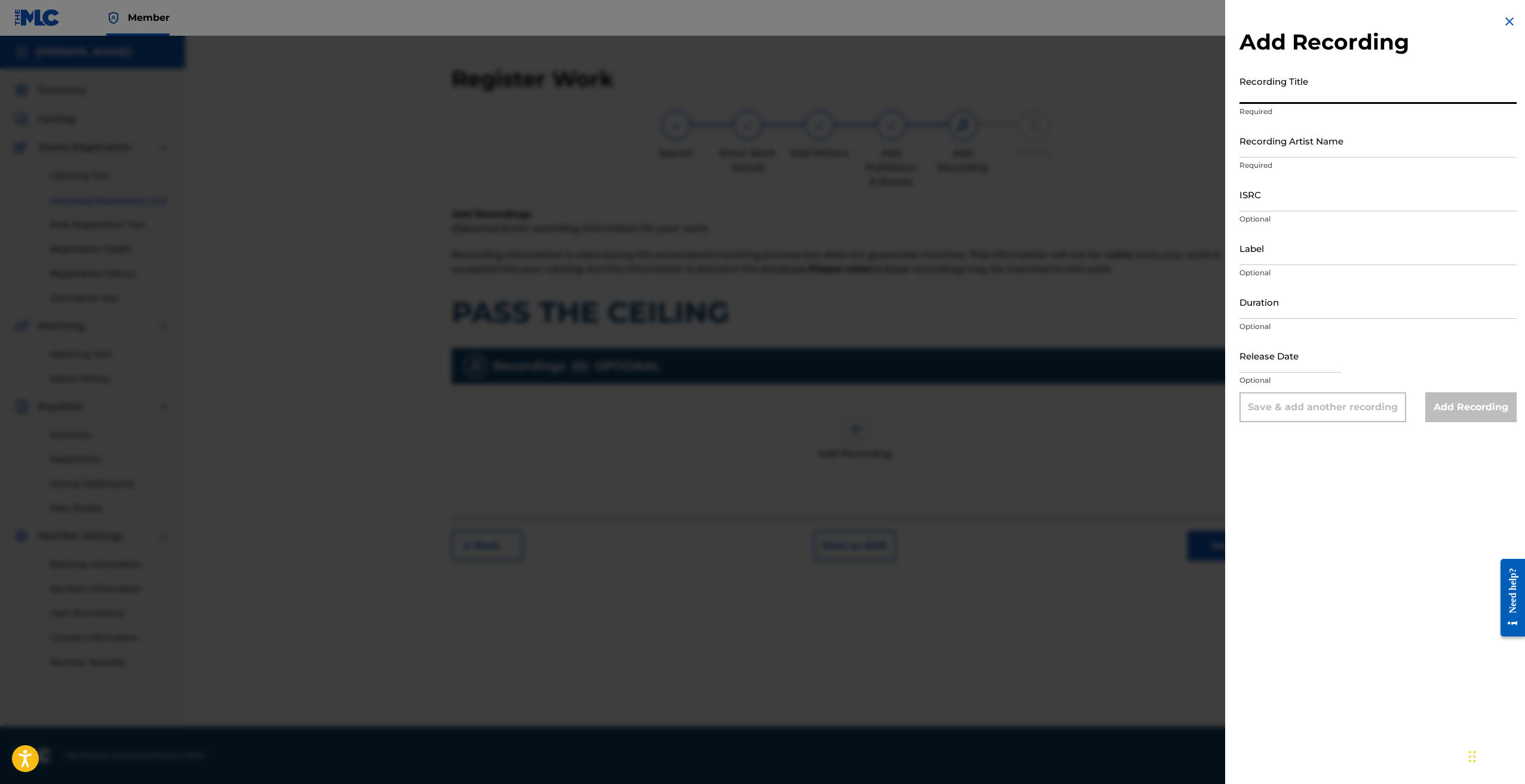
click at [1309, 89] on input "Recording Title" at bounding box center [1378, 87] width 277 height 34
click at [1297, 258] on input "Label" at bounding box center [1378, 248] width 277 height 34
select select "8"
select select "2025"
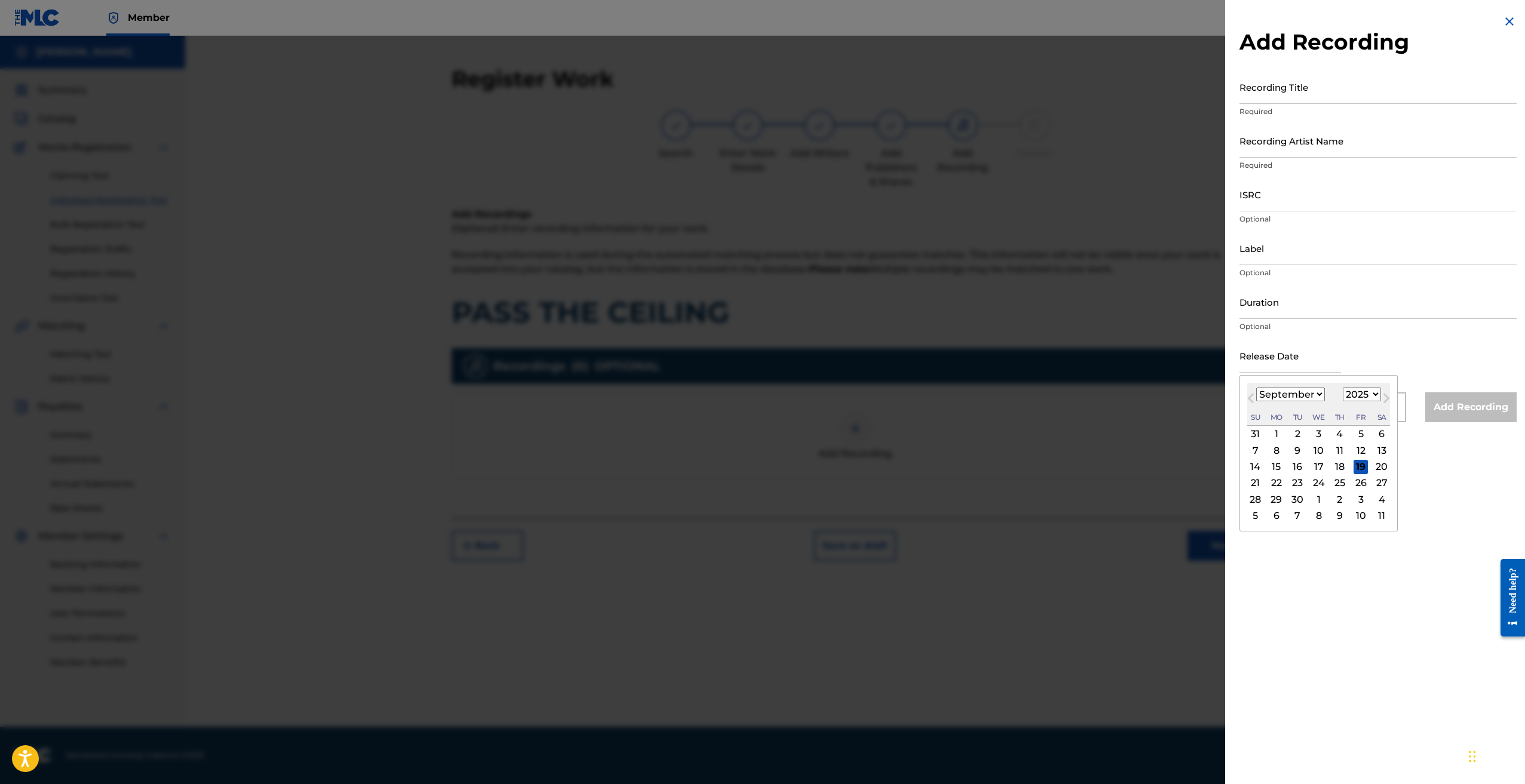
click at [1299, 359] on input "text" at bounding box center [1290, 356] width 102 height 34
click at [1252, 397] on span "Previous Month" at bounding box center [1252, 400] width 0 height 18
select select "7"
click at [1298, 464] on div "12" at bounding box center [1298, 467] width 14 height 14
type input "August 12 2025"
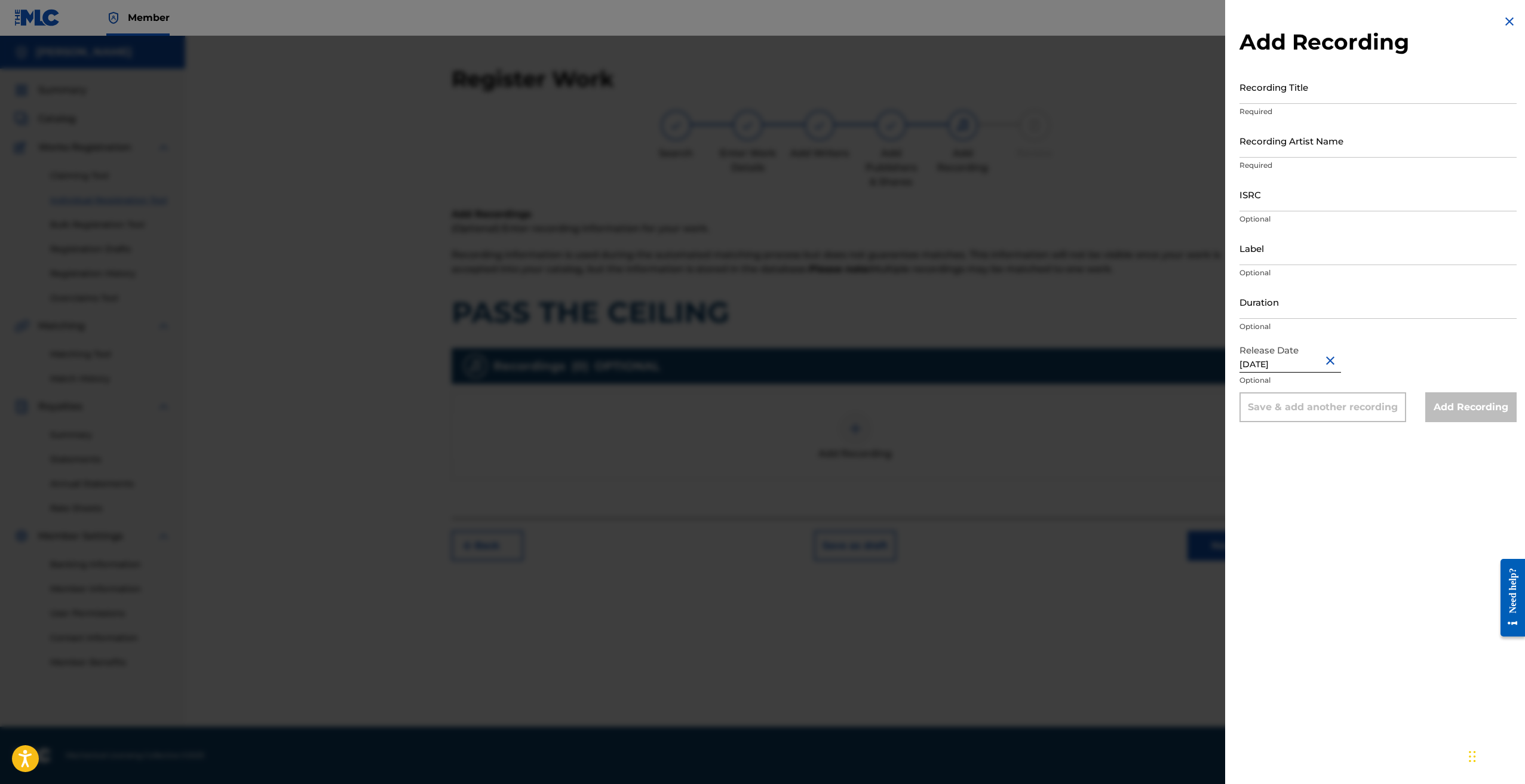
click at [1391, 507] on div "Add Recording Recording Title Required Recording Artist Name Required ISRC Opti…" at bounding box center [1378, 392] width 306 height 784
click at [1378, 473] on div "Add Recording Recording Title Required Recording Artist Name Required ISRC Opti…" at bounding box center [1378, 392] width 306 height 784
click at [1327, 84] on input "Recording Title" at bounding box center [1378, 87] width 277 height 34
click at [1288, 148] on input "Recording Artist Name" at bounding box center [1378, 141] width 277 height 34
type input "Kea d"
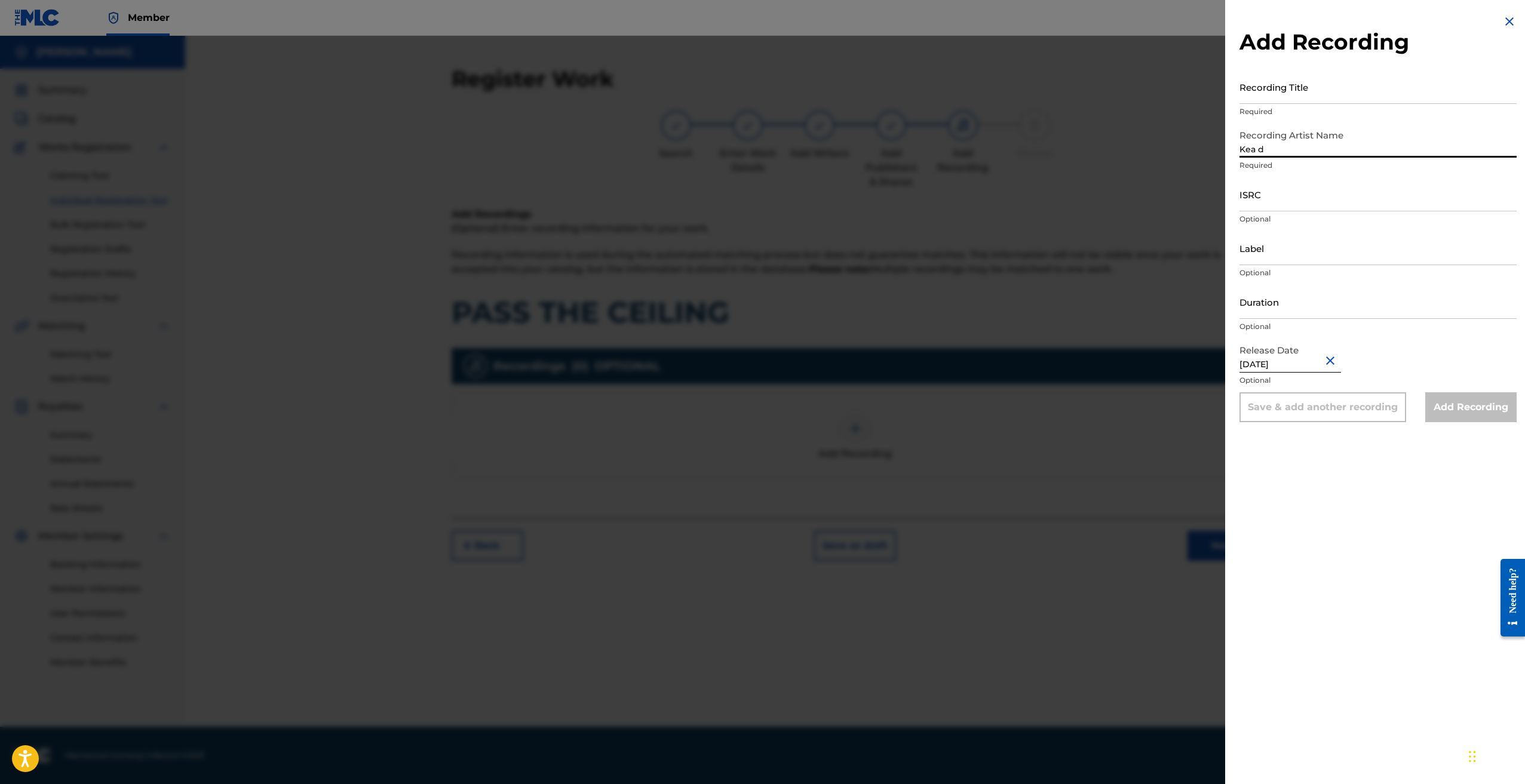
click at [1358, 148] on input "Kea d" at bounding box center [1378, 141] width 277 height 34
click at [1315, 115] on p "Required" at bounding box center [1378, 112] width 277 height 11
click at [1319, 99] on input "Recording Title" at bounding box center [1378, 87] width 277 height 34
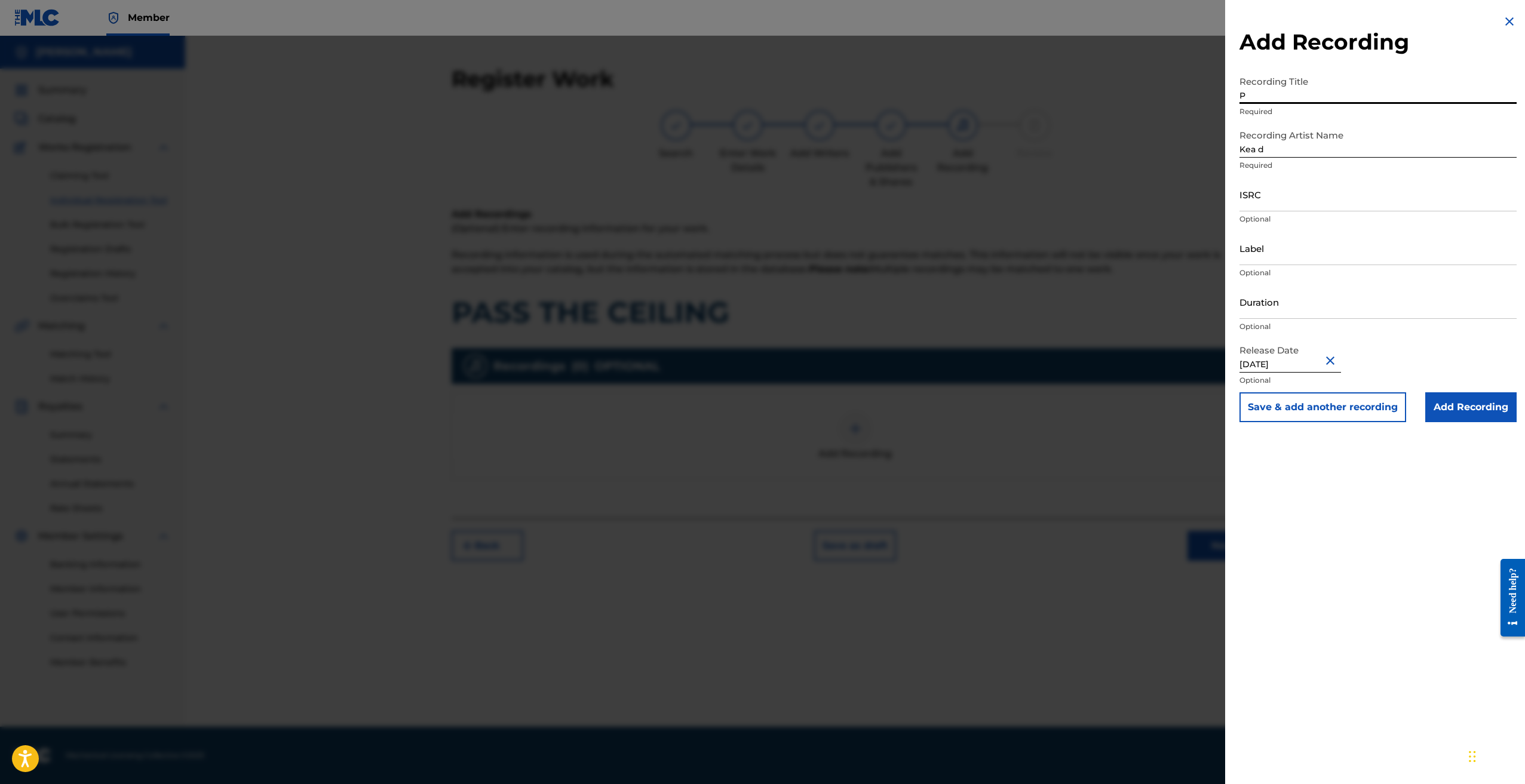
type input "P"
click at [1506, 19] on img at bounding box center [1510, 22] width 14 height 14
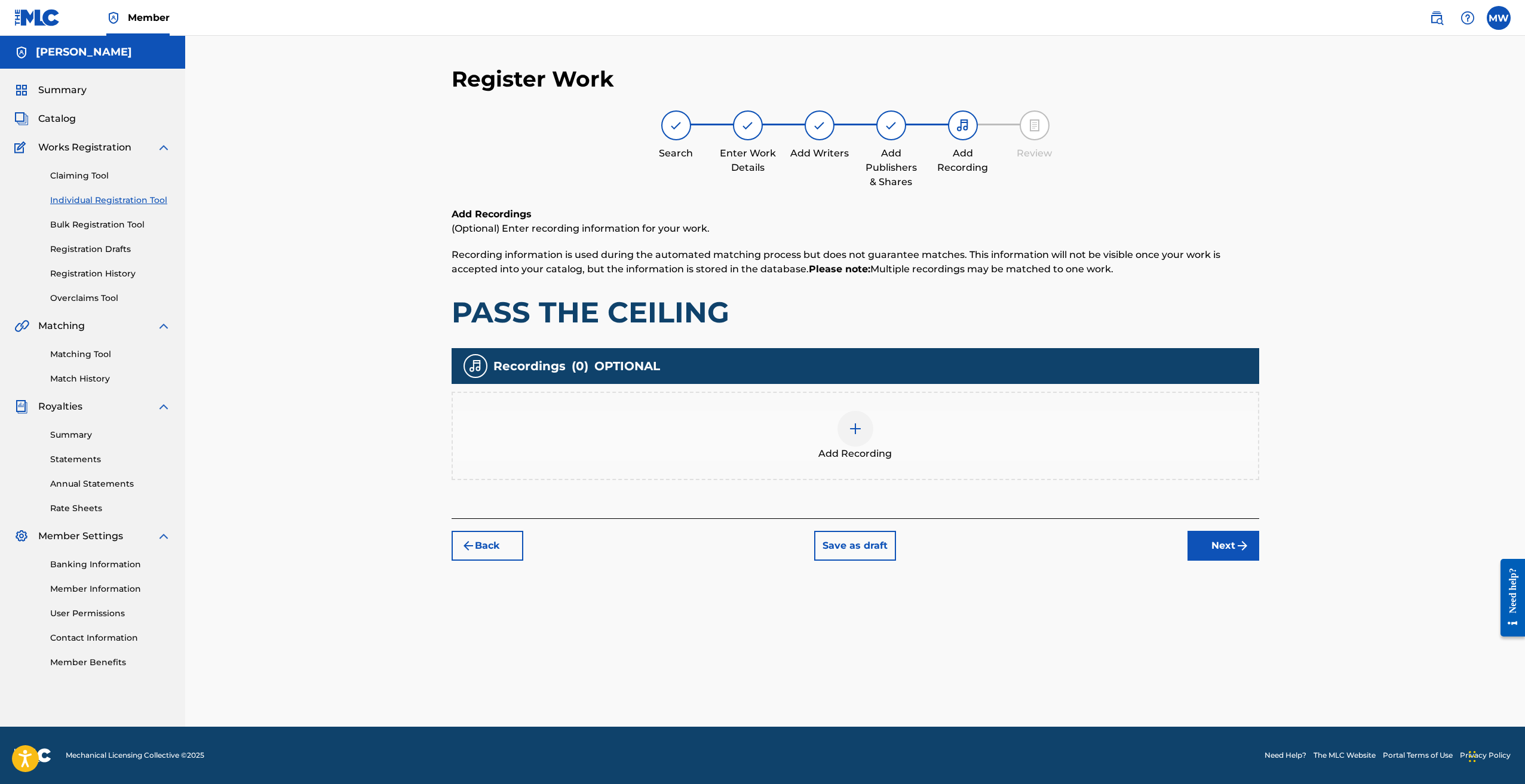
click at [664, 320] on h1 "PASS THE CEILING" at bounding box center [855, 312] width 808 height 36
copy h1 "PASS THE CEILING"
drag, startPoint x: 864, startPoint y: 433, endPoint x: 1126, endPoint y: 274, distance: 306.5
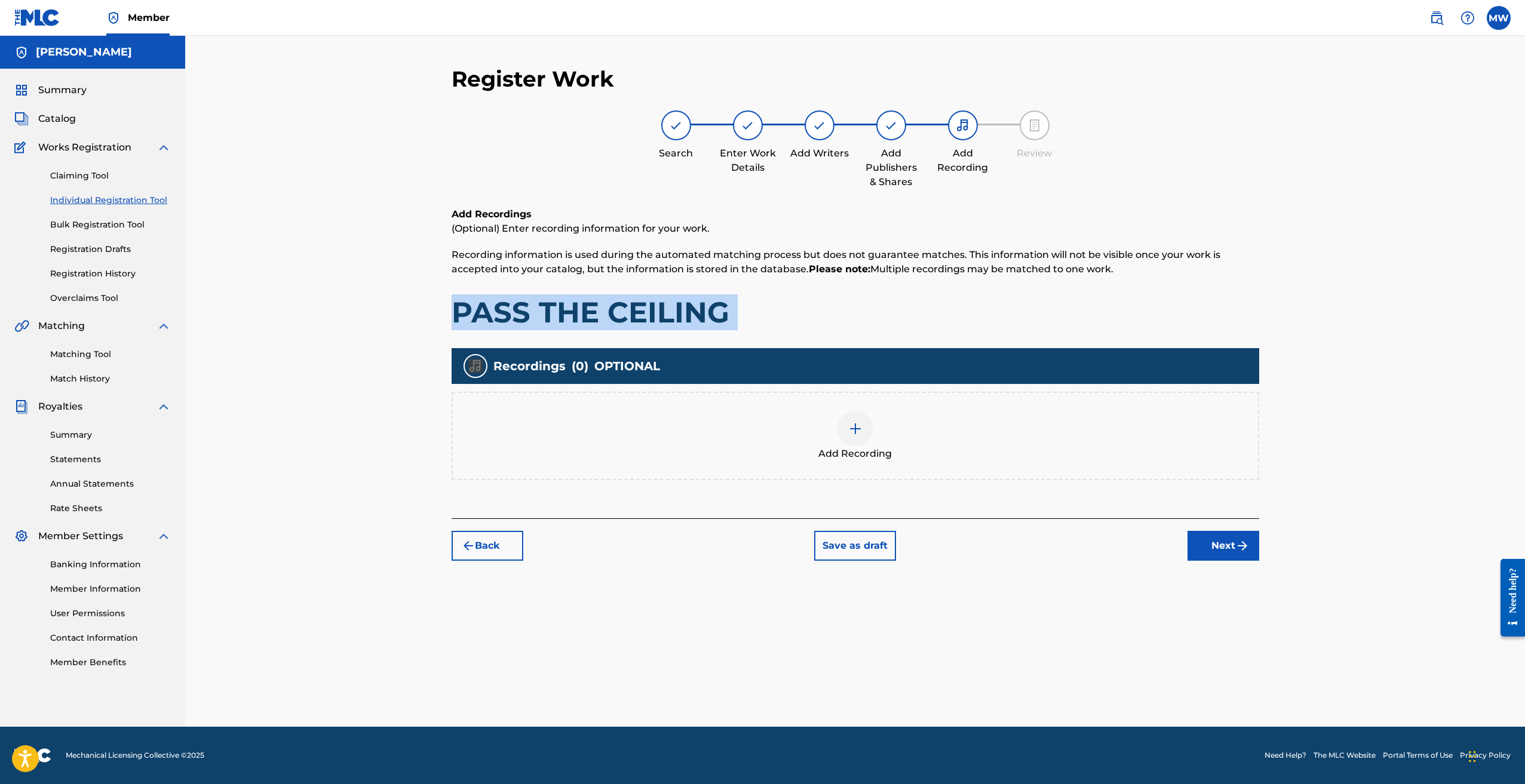
click at [1126, 274] on div "Add Recordings (Optional) Enter recording information for your work. Recording …" at bounding box center [855, 363] width 808 height 311
click at [1129, 275] on p "Recording information is used during the automated matching process but does no…" at bounding box center [855, 262] width 808 height 29
click at [860, 433] on img at bounding box center [855, 429] width 14 height 14
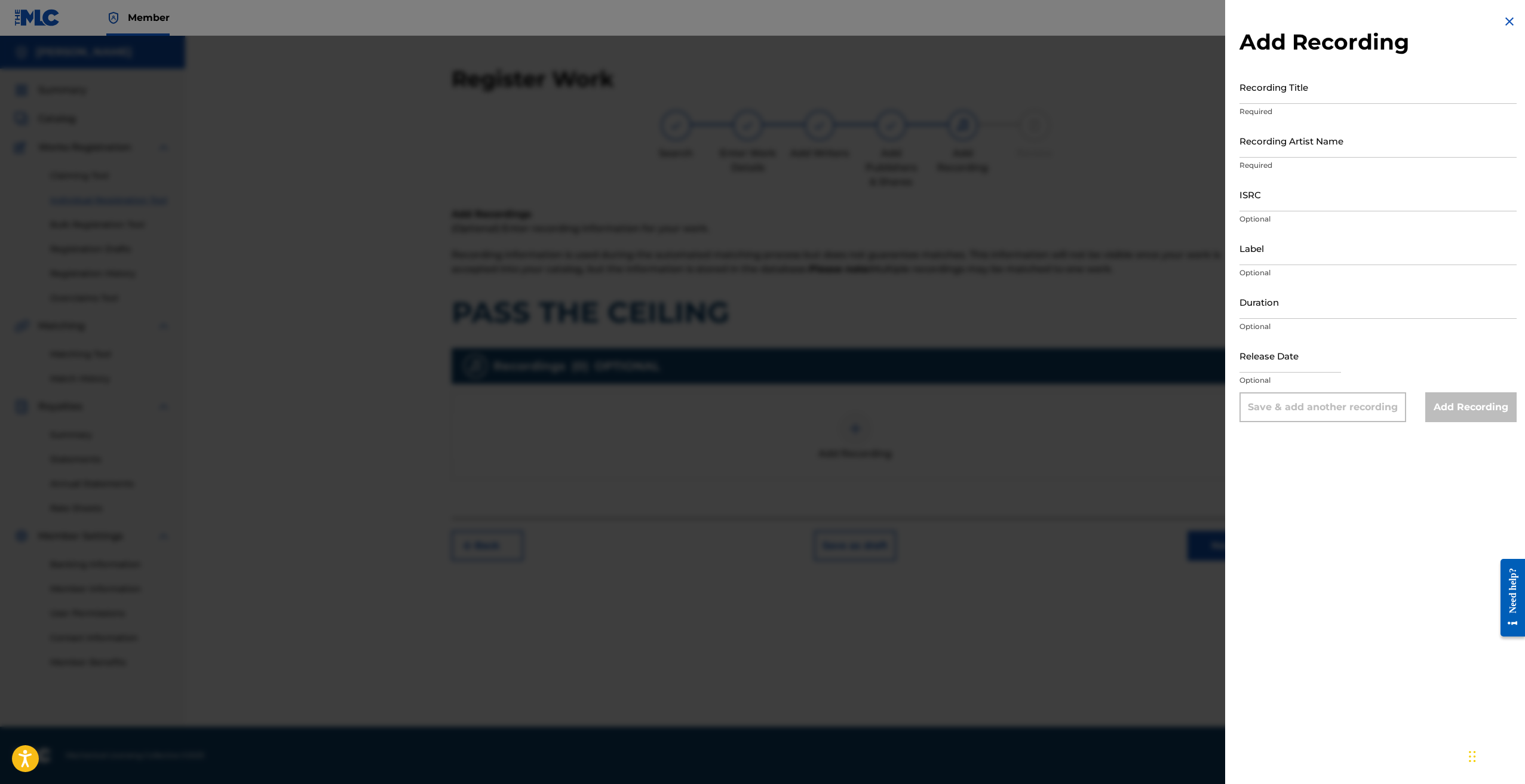
click at [1288, 84] on input "Recording Title" at bounding box center [1378, 87] width 277 height 34
click at [1287, 151] on input "Recording Artist Name" at bounding box center [1378, 141] width 277 height 34
type input "KANKAN"
click at [1267, 145] on input "KANKAN" at bounding box center [1378, 141] width 277 height 34
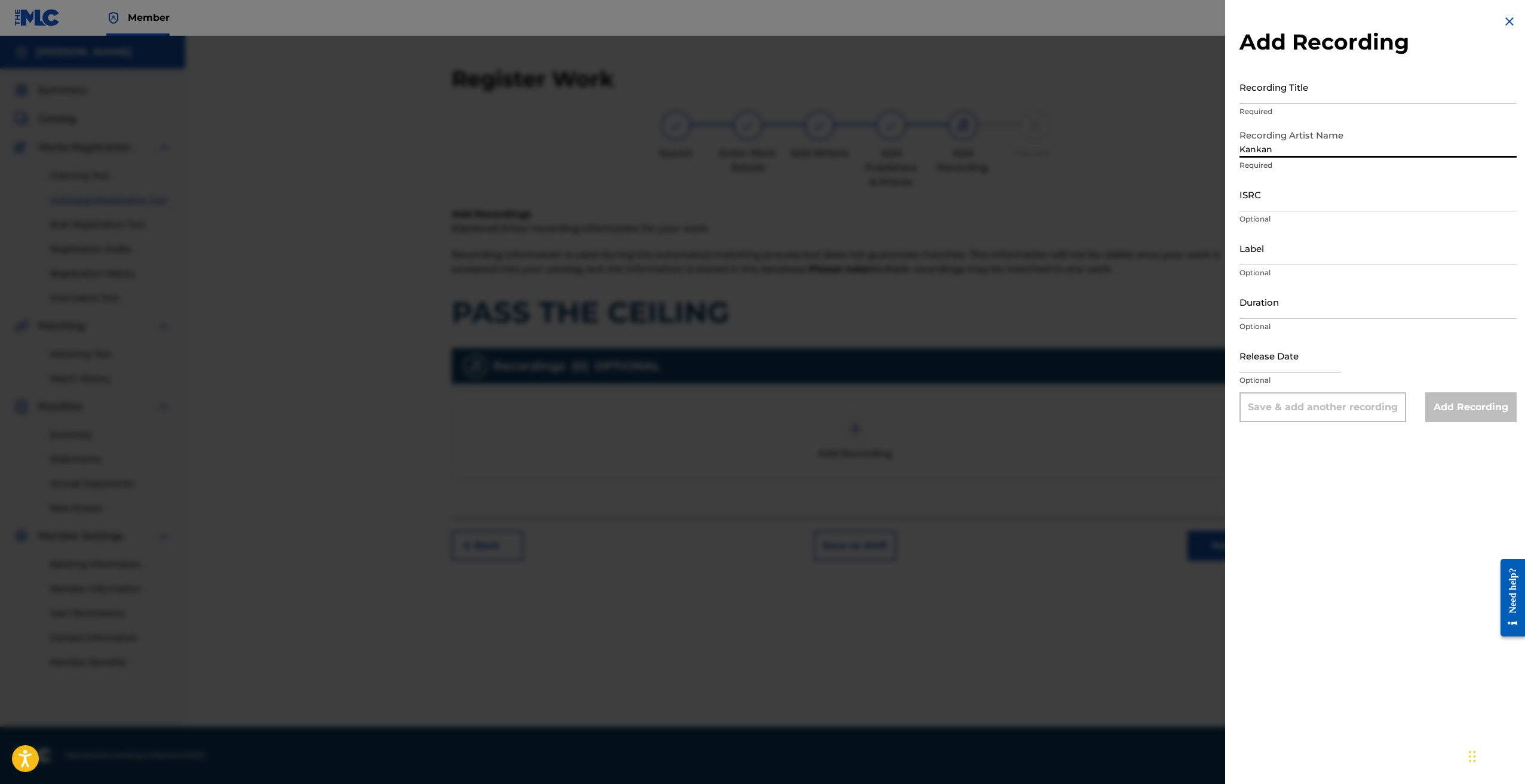
type input "Kankan"
click at [1327, 96] on input "Recording Title" at bounding box center [1378, 87] width 277 height 34
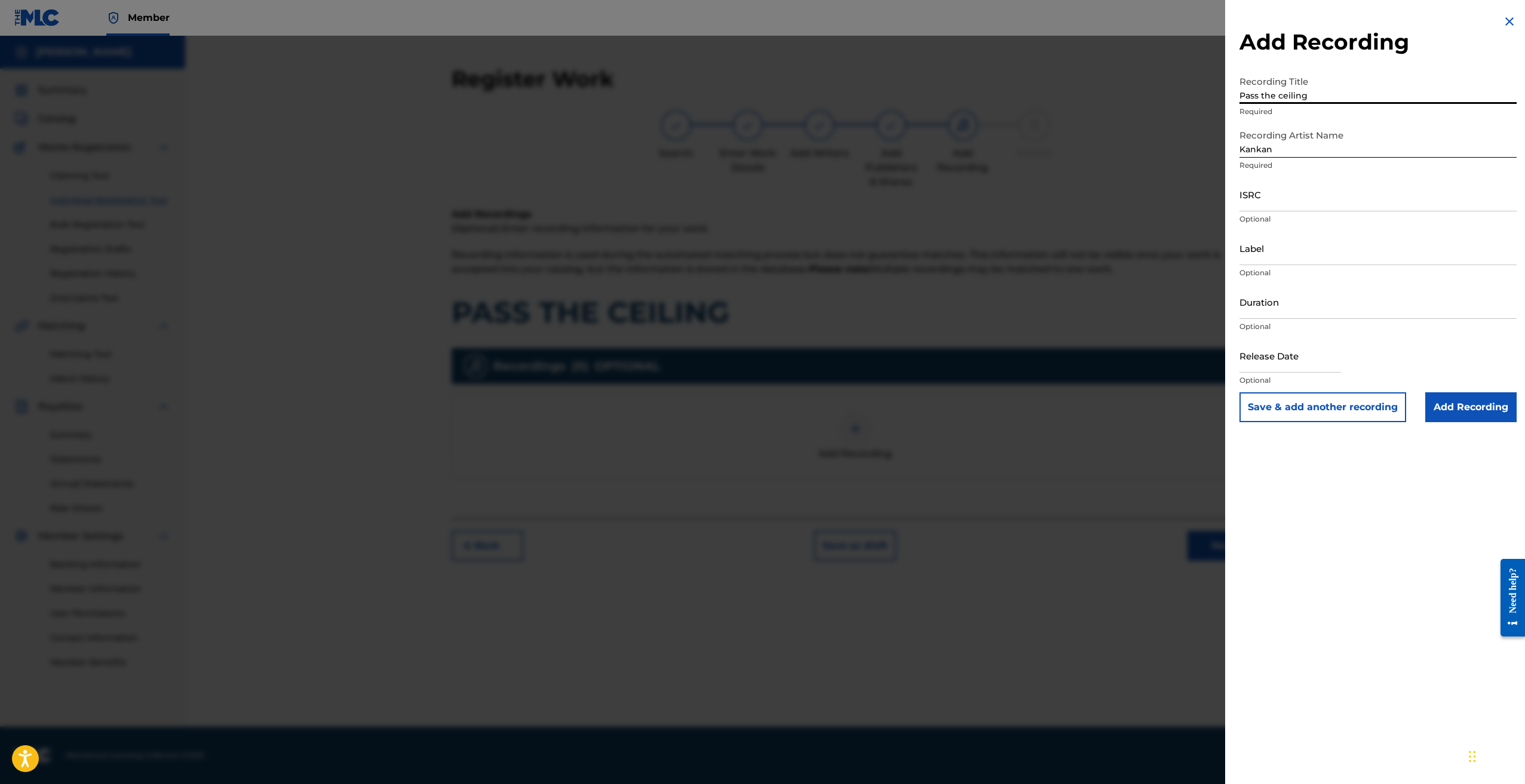
click at [1306, 87] on input "Pass the ceiling" at bounding box center [1378, 87] width 277 height 34
click at [1313, 94] on input "Pass the ceiling" at bounding box center [1378, 87] width 277 height 34
type input "P"
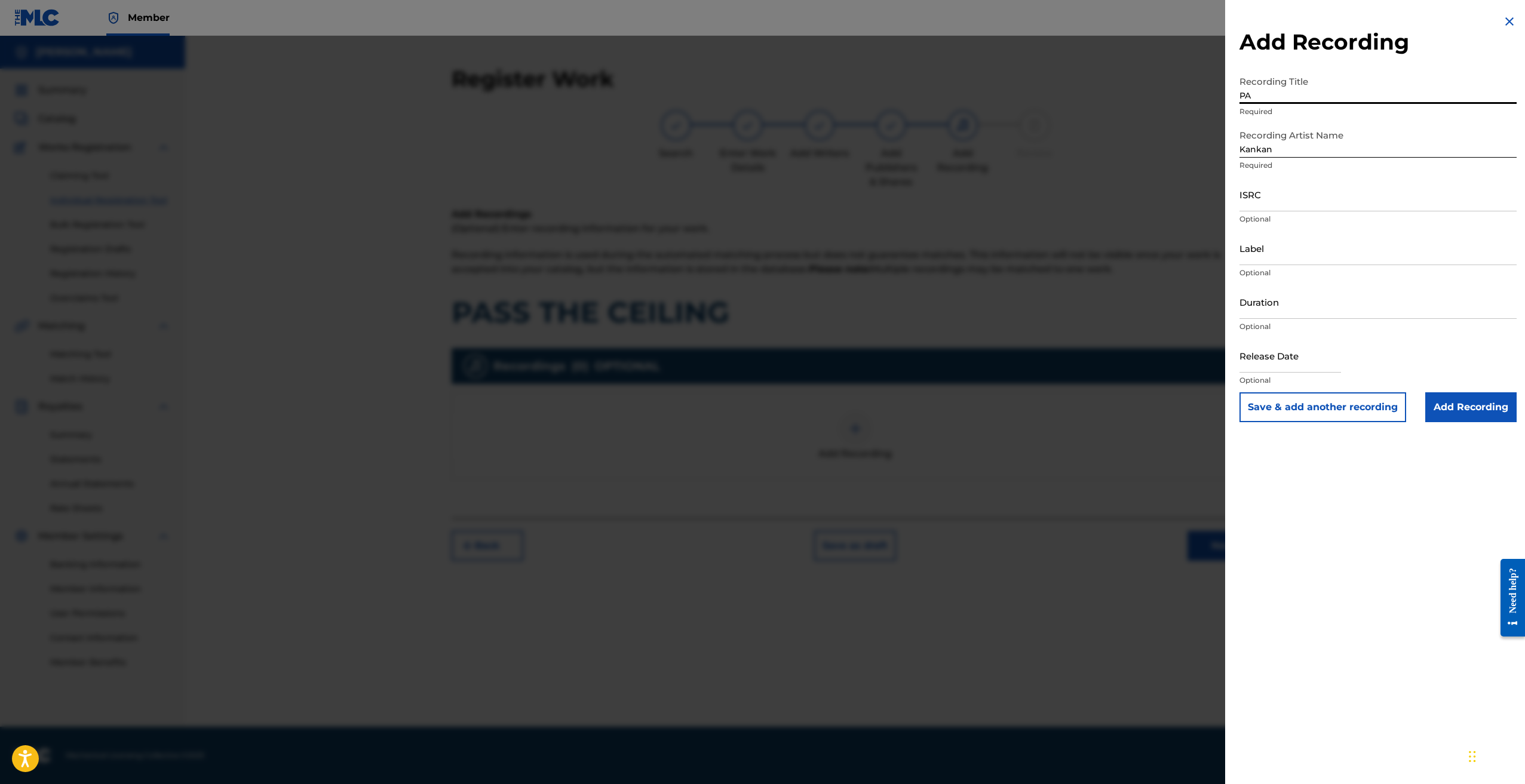
type input "P"
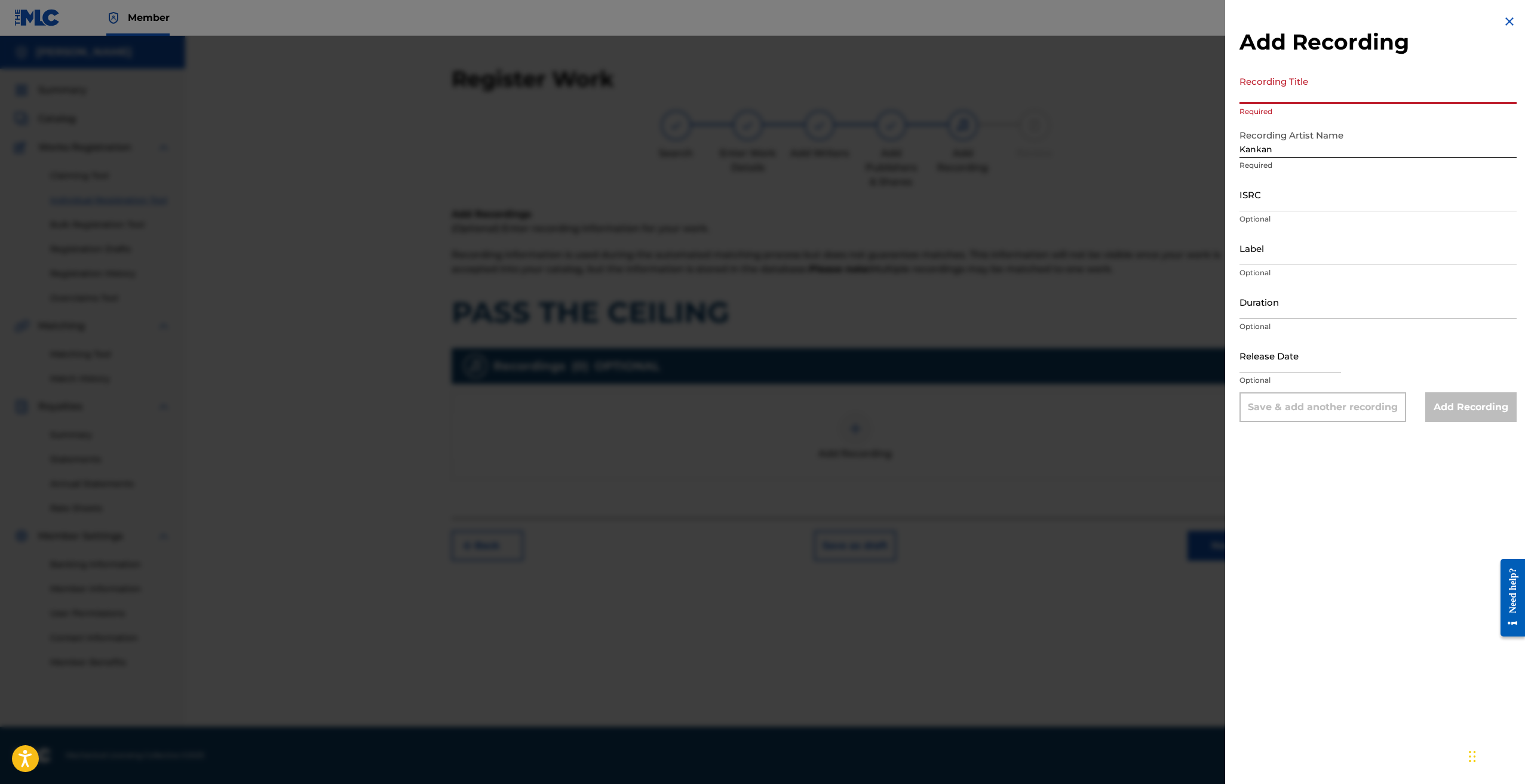
paste input "PASS THE CEILING"
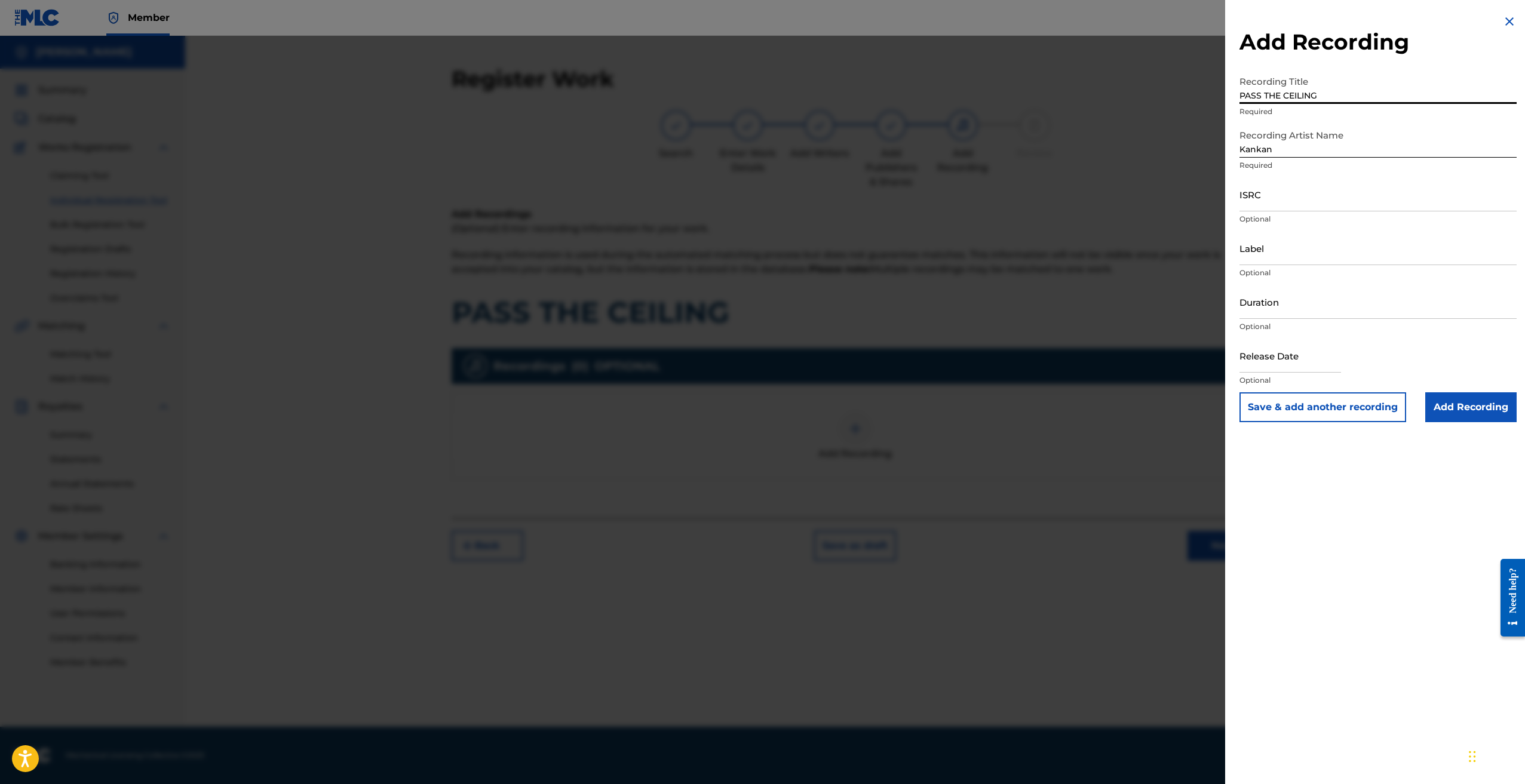
click at [1241, 97] on input "PASS THE CEILING" at bounding box center [1378, 87] width 277 height 34
type input "PASS THE CEILING"
drag, startPoint x: 1331, startPoint y: 201, endPoint x: 1309, endPoint y: 192, distance: 23.8
click at [1328, 198] on input "ISRC" at bounding box center [1378, 194] width 277 height 34
click at [1309, 196] on input "ISRC" at bounding box center [1378, 194] width 277 height 34
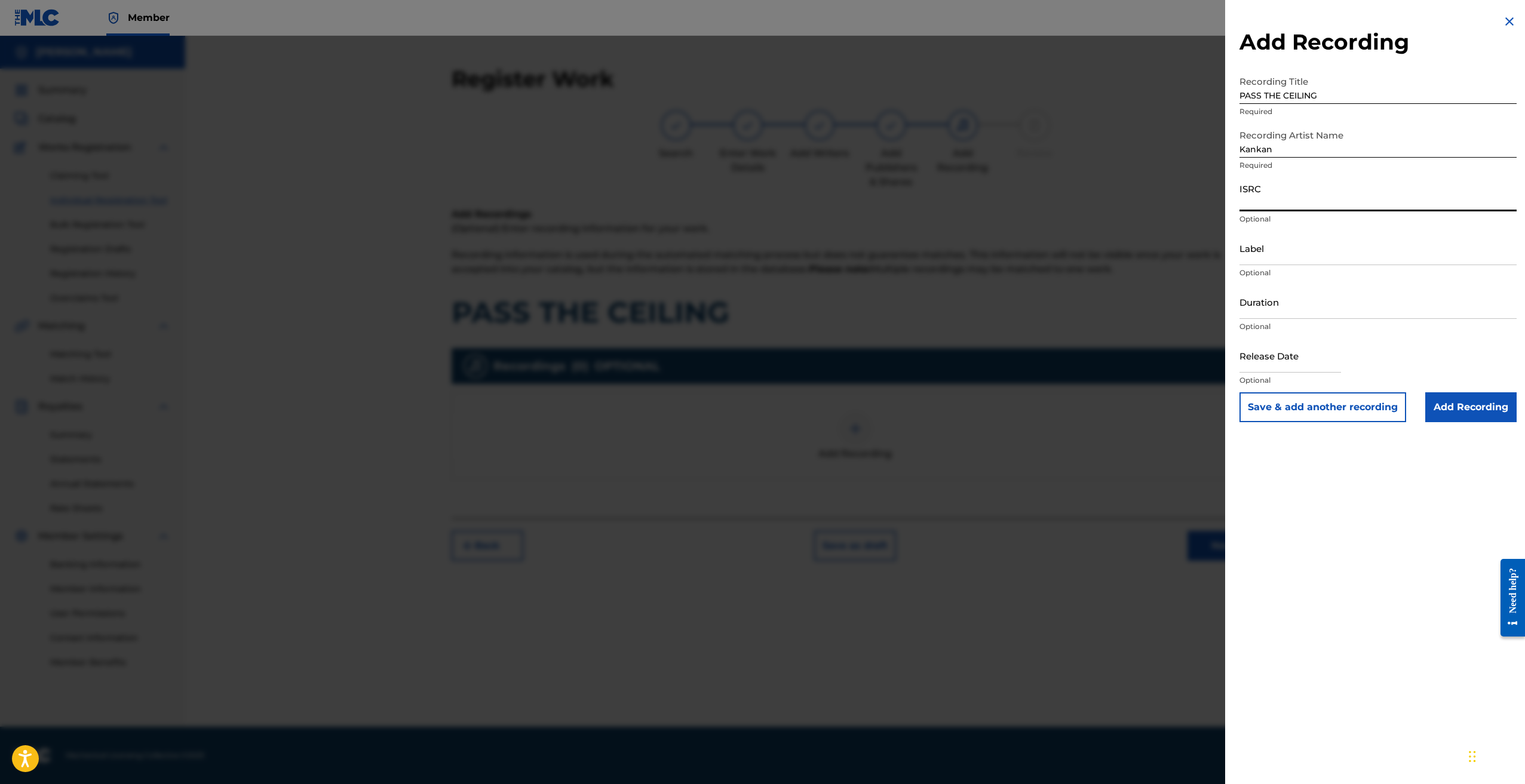
paste input "USUYG1750913"
type input "USUYG1750913"
click at [1301, 252] on input "Label" at bounding box center [1378, 248] width 277 height 34
click at [1303, 300] on input "Duration" at bounding box center [1378, 302] width 277 height 34
click at [1307, 281] on div "Label Optional" at bounding box center [1378, 258] width 277 height 53
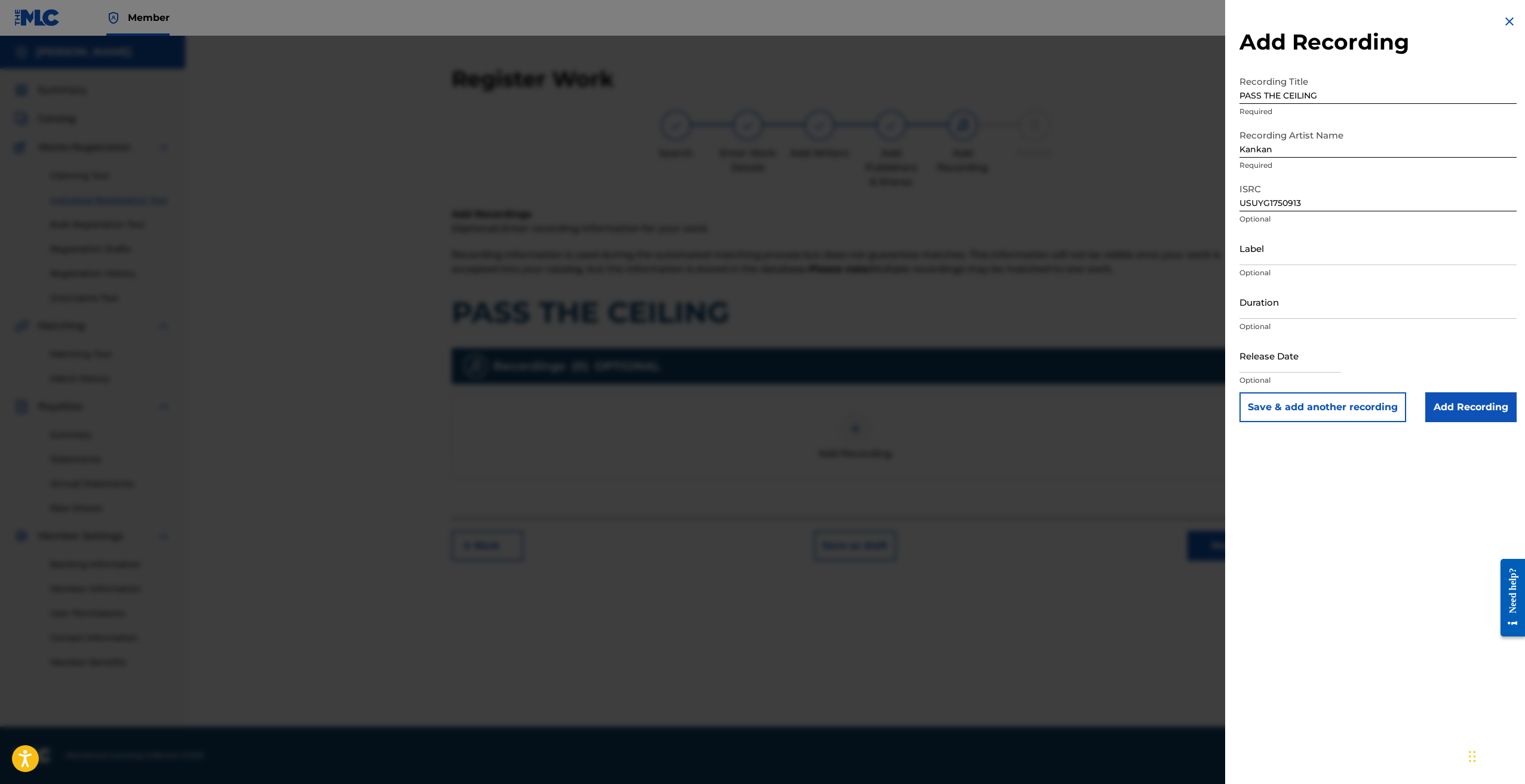
click at [1417, 506] on div "Add Recording Recording Title PASS THE CEILING Required Recording Artist Name K…" at bounding box center [1378, 392] width 306 height 784
click at [1300, 365] on input "text" at bounding box center [1290, 356] width 102 height 34
select select "8"
select select "2025"
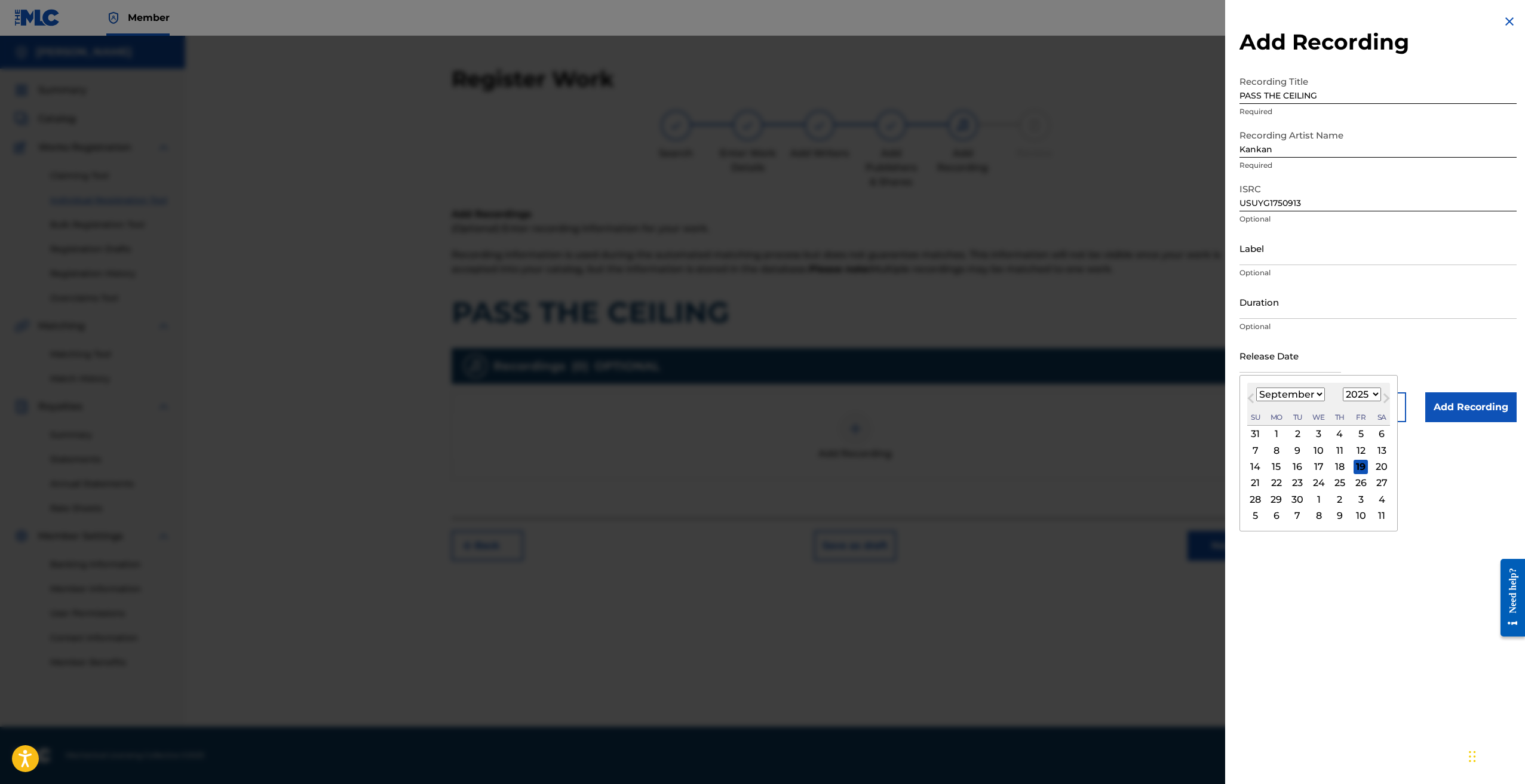
type input "August 12 2025"
select select "7"
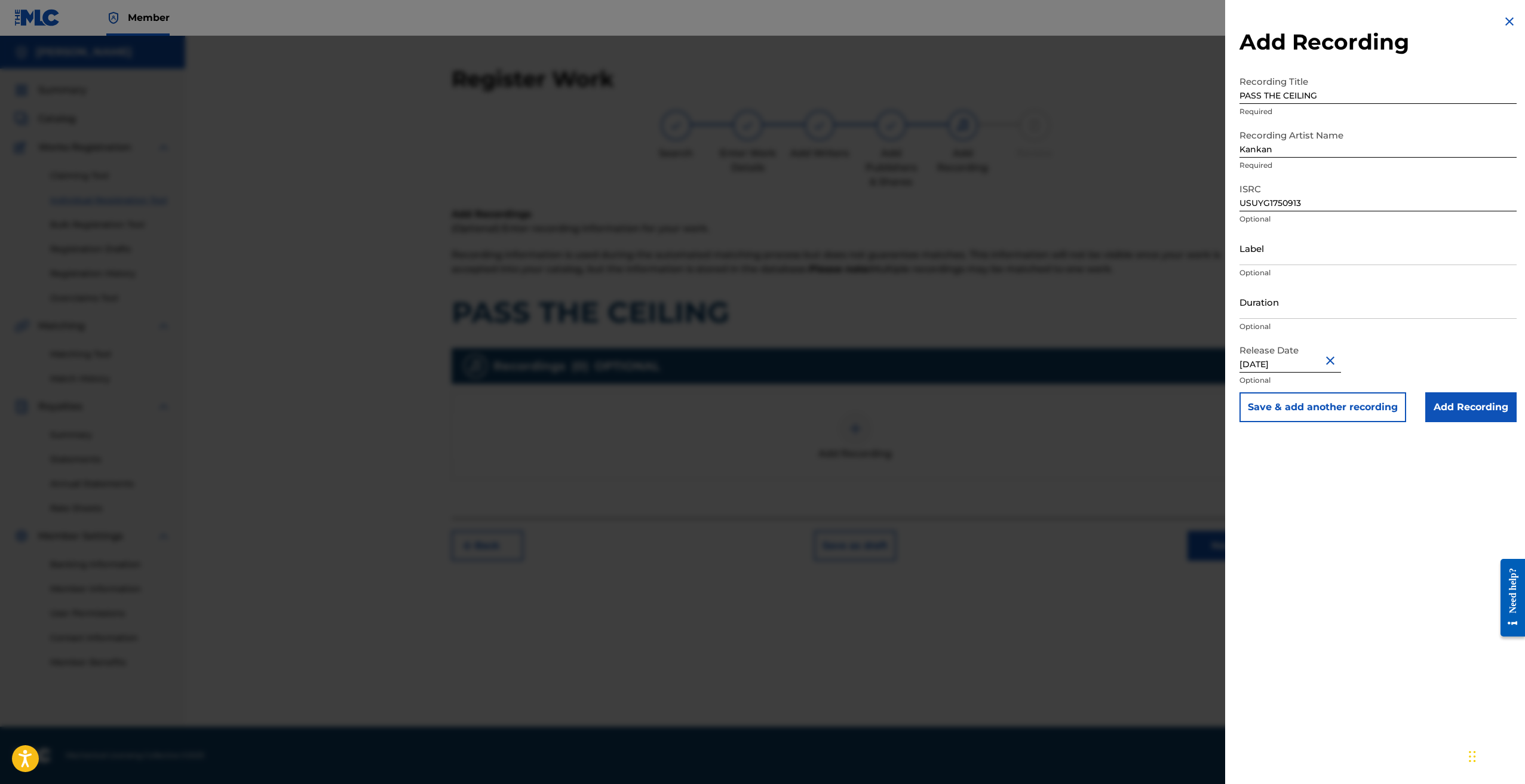
click at [1383, 477] on div "Add Recording Recording Title PASS THE CEILING Required Recording Artist Name K…" at bounding box center [1378, 392] width 306 height 784
click at [1484, 414] on input "Add Recording" at bounding box center [1471, 407] width 91 height 30
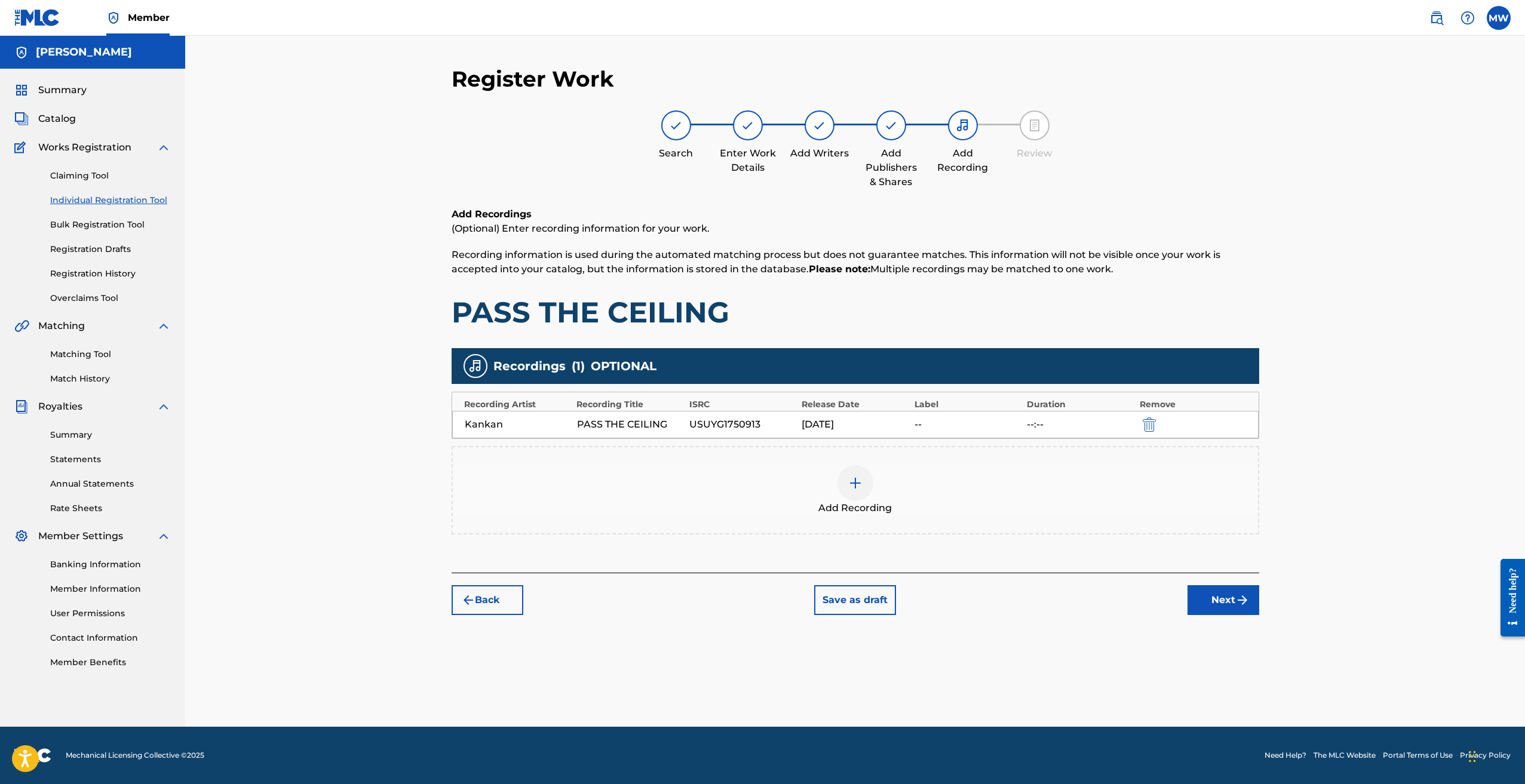
click at [858, 488] on img at bounding box center [855, 483] width 14 height 14
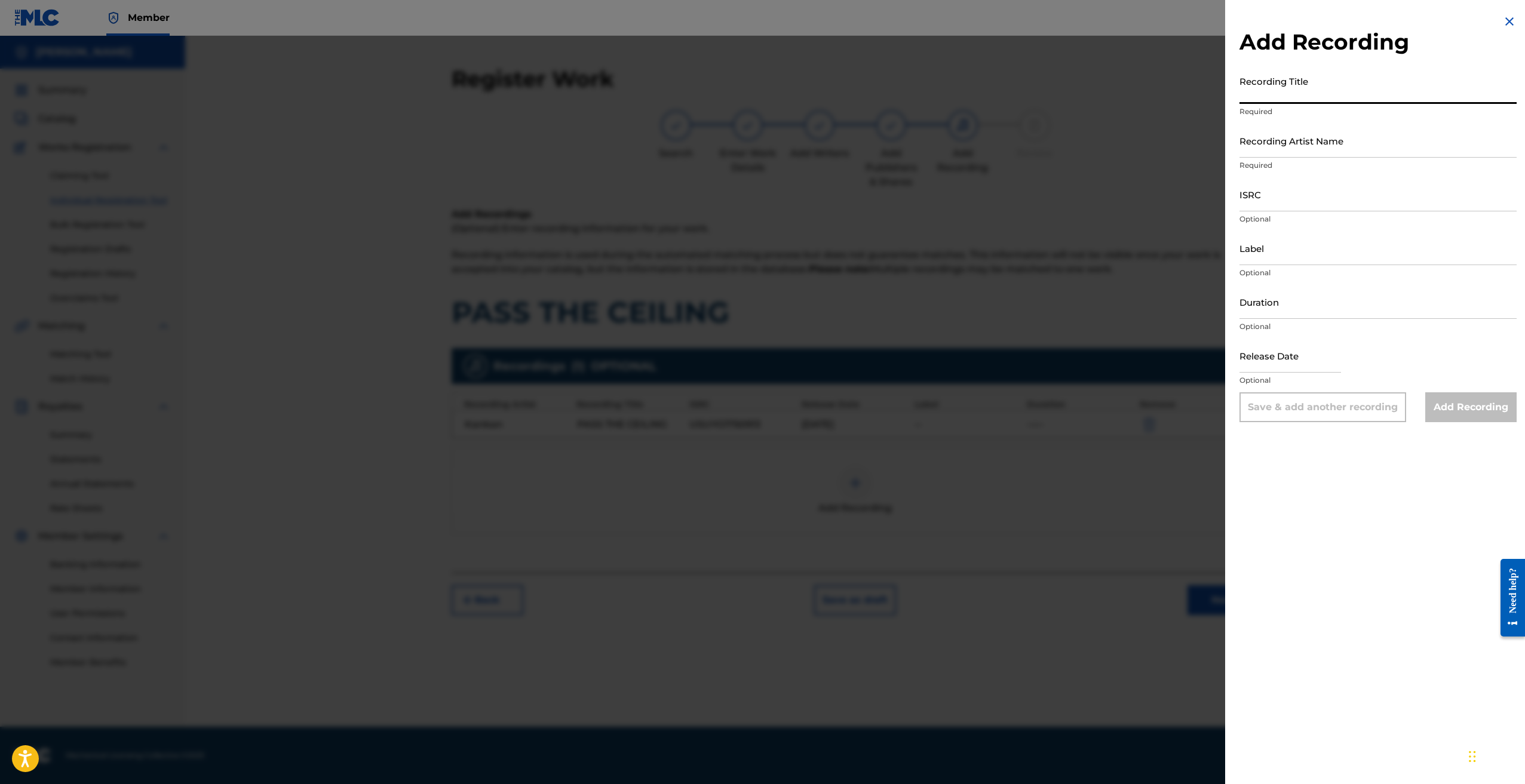
click at [1300, 96] on input "Recording Title" at bounding box center [1378, 87] width 277 height 34
paste input "Kankan ~ Pass The Ceiling"
type input "Kankan ~ Pass The Ceiling"
click at [1315, 149] on input "Recording Artist Name" at bounding box center [1378, 141] width 277 height 34
type input "Kankan"
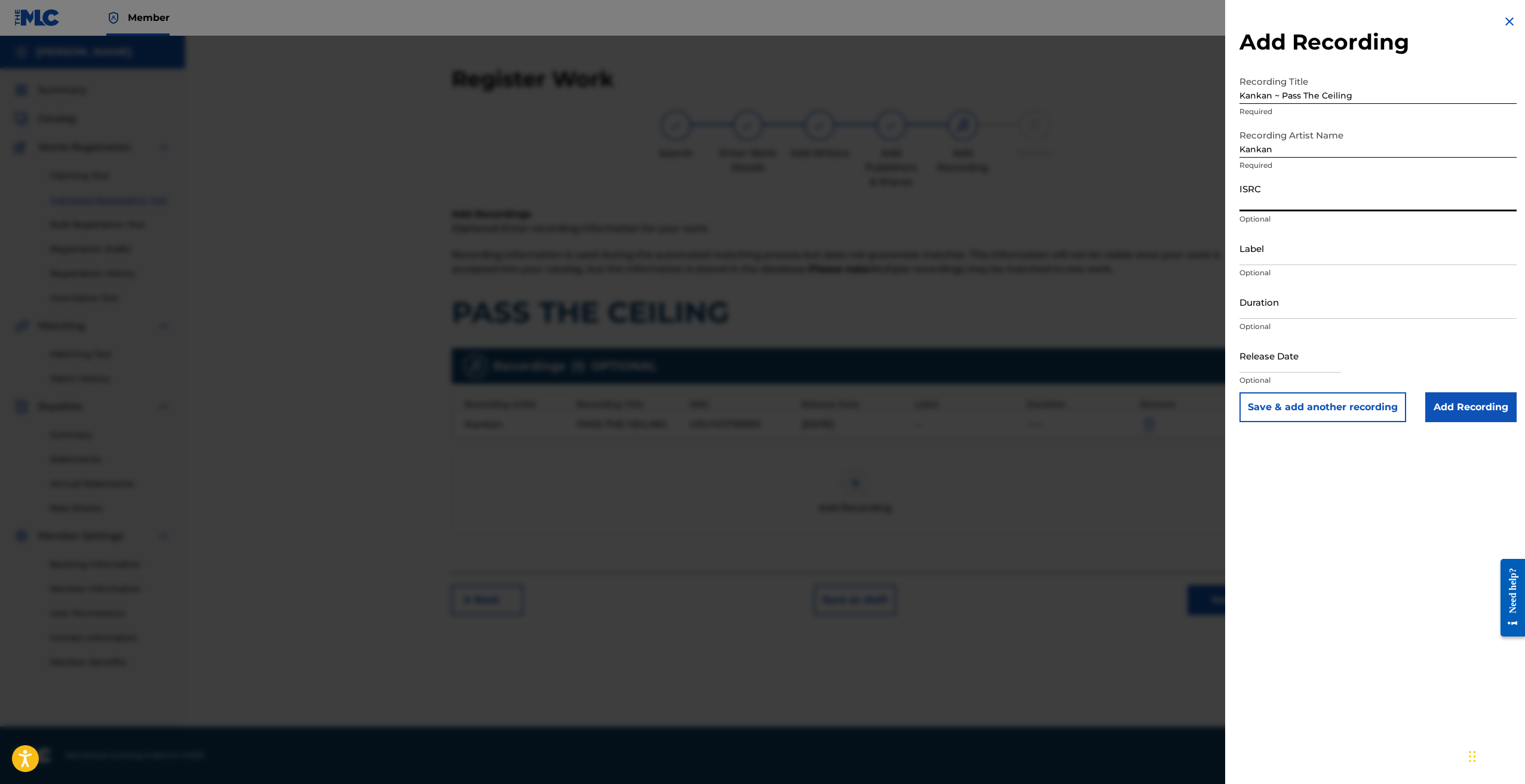
click at [1283, 200] on input "ISRC" at bounding box center [1378, 194] width 277 height 34
type input "USUYG1750913"
click at [1458, 416] on input "Add Recording" at bounding box center [1471, 407] width 91 height 30
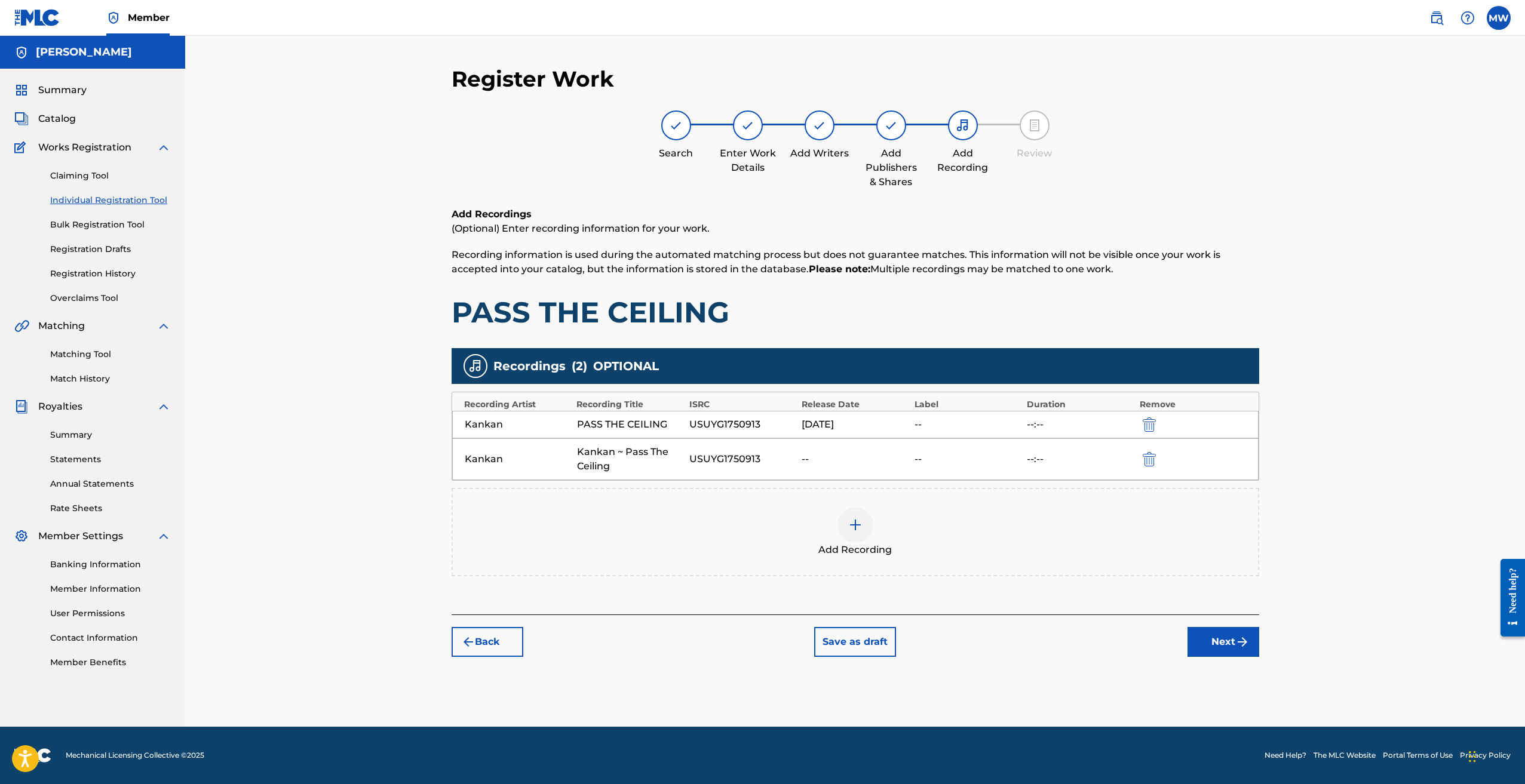
click at [719, 458] on div "USUYG1750913" at bounding box center [742, 459] width 106 height 14
copy div "USUYG1750913"
click at [667, 558] on div "Add Recording" at bounding box center [855, 532] width 808 height 88
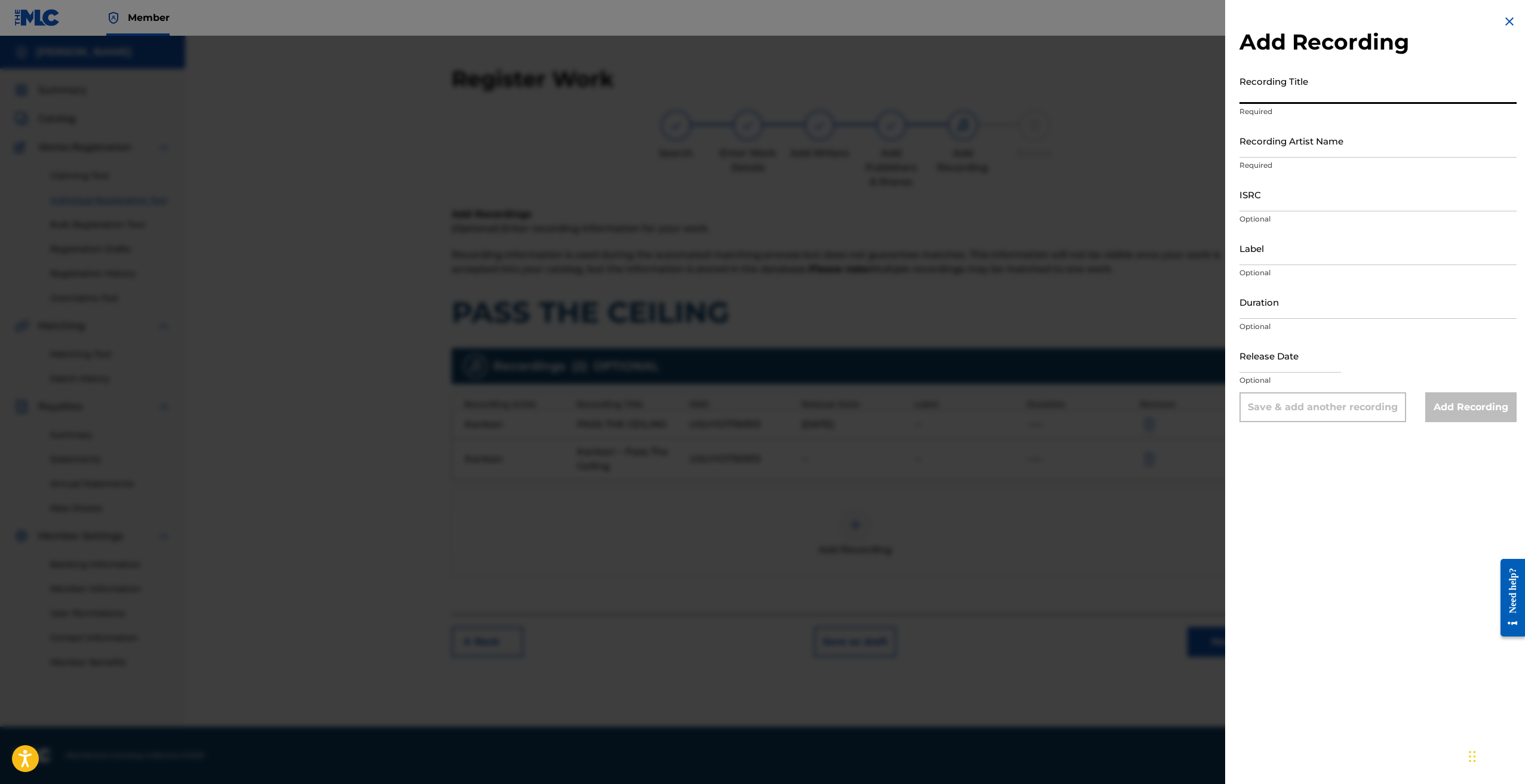
click at [1295, 91] on input "Recording Title" at bounding box center [1378, 87] width 277 height 34
paste input "Kankan - PASS THE CEILING (Prod. Surf & 30Nickk)"
type input "Kankan - PASS THE CEILING (Prod. Surf & 30Nickk)"
click at [1337, 145] on input "Recording Artist Name" at bounding box center [1378, 141] width 277 height 34
type input "Kankan"
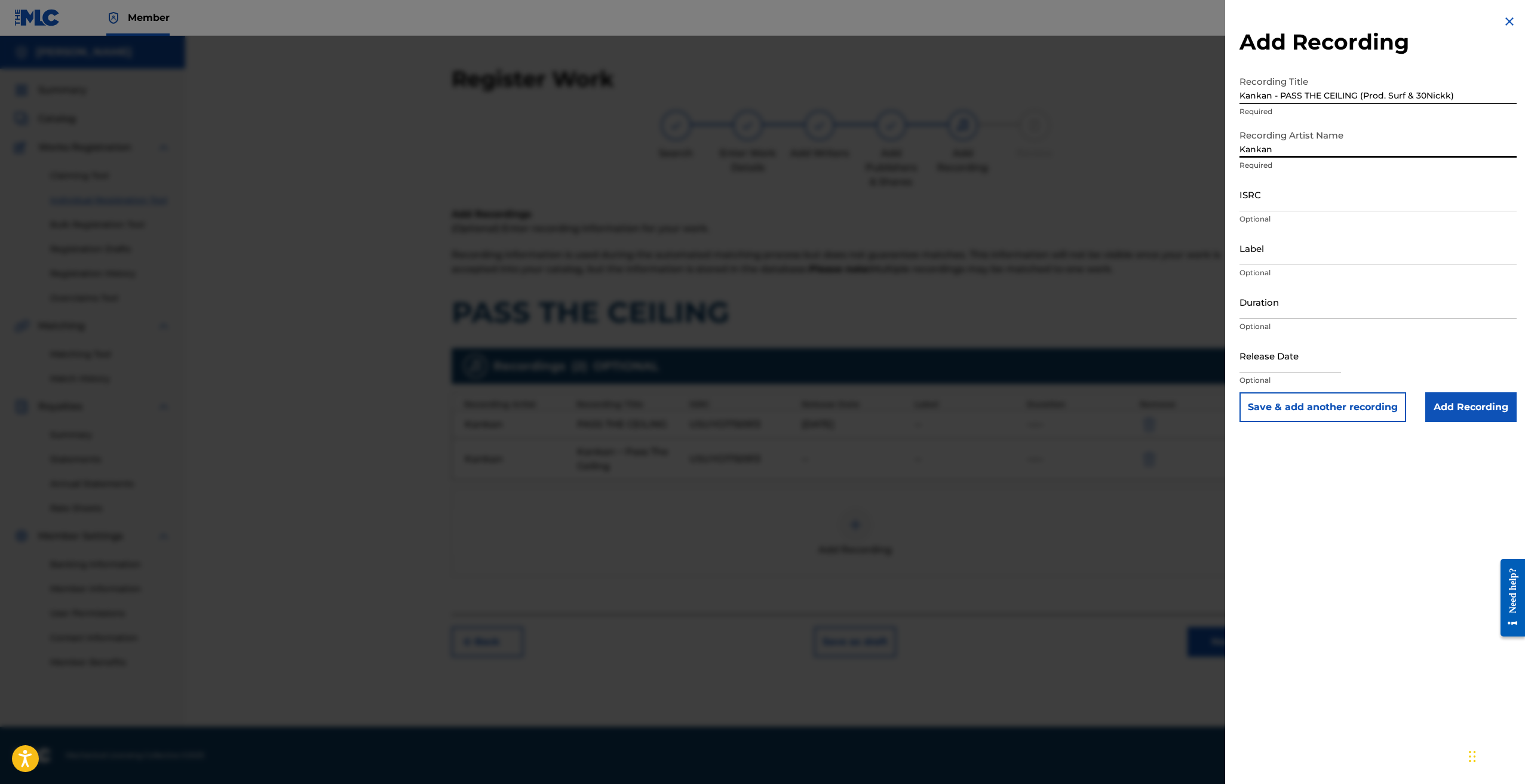
drag, startPoint x: 1297, startPoint y: 191, endPoint x: 1300, endPoint y: 202, distance: 11.4
click at [1297, 191] on input "ISRC" at bounding box center [1378, 194] width 277 height 34
type input "USUYG1750913"
click at [1483, 413] on input "Add Recording" at bounding box center [1471, 407] width 91 height 30
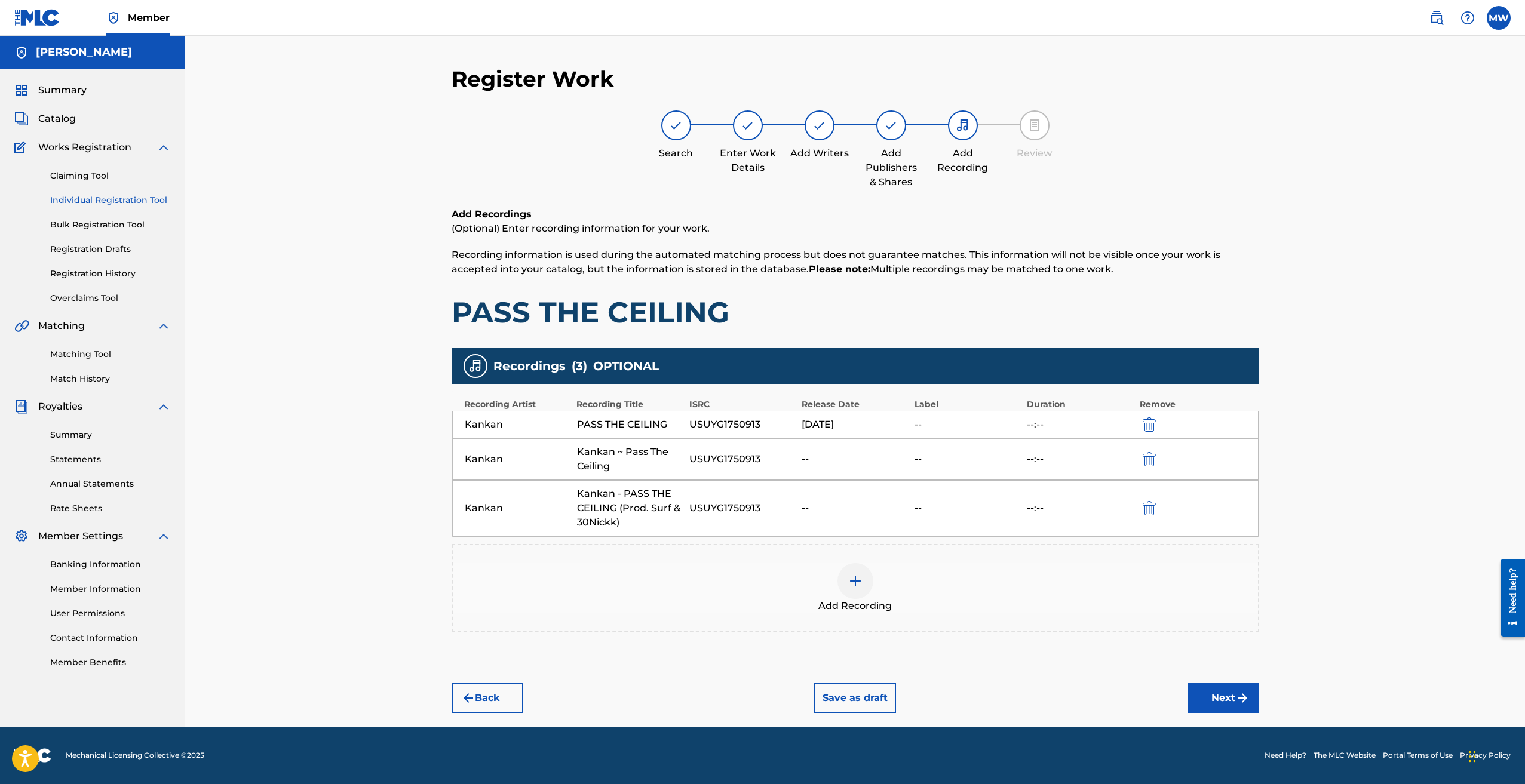
click at [1230, 694] on button "Next" at bounding box center [1223, 698] width 72 height 30
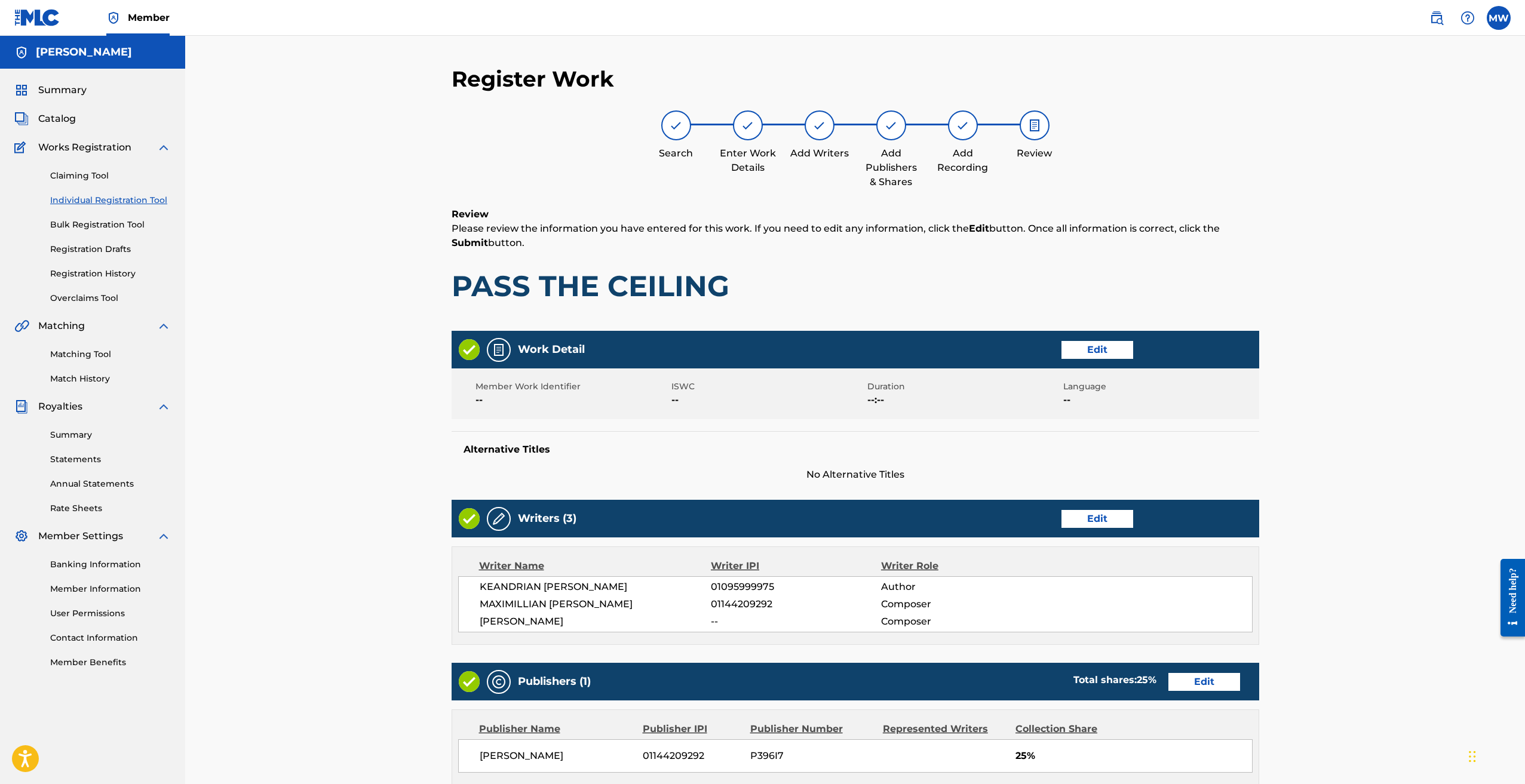
scroll to position [312, 0]
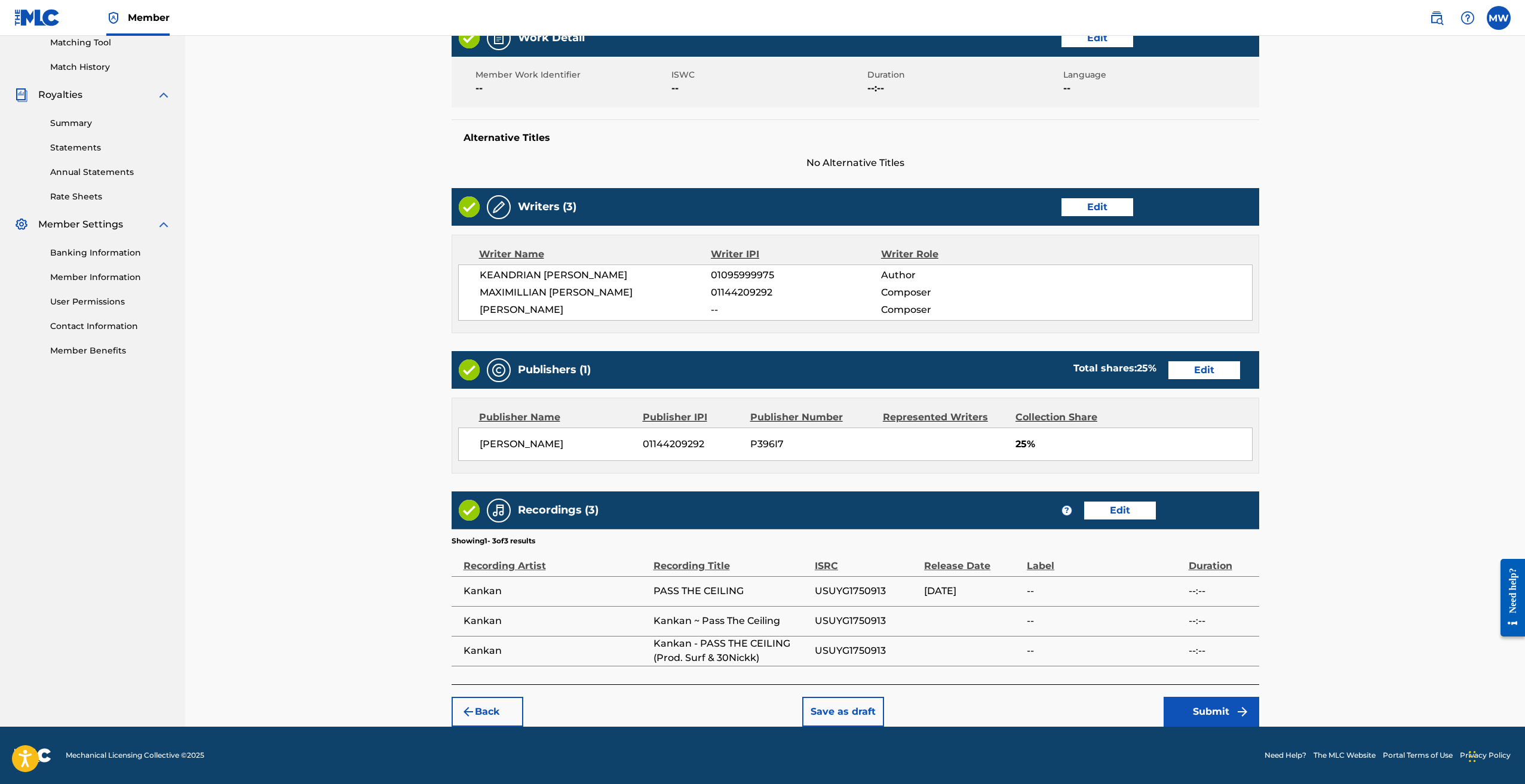
click at [1202, 711] on button "Submit" at bounding box center [1211, 712] width 96 height 30
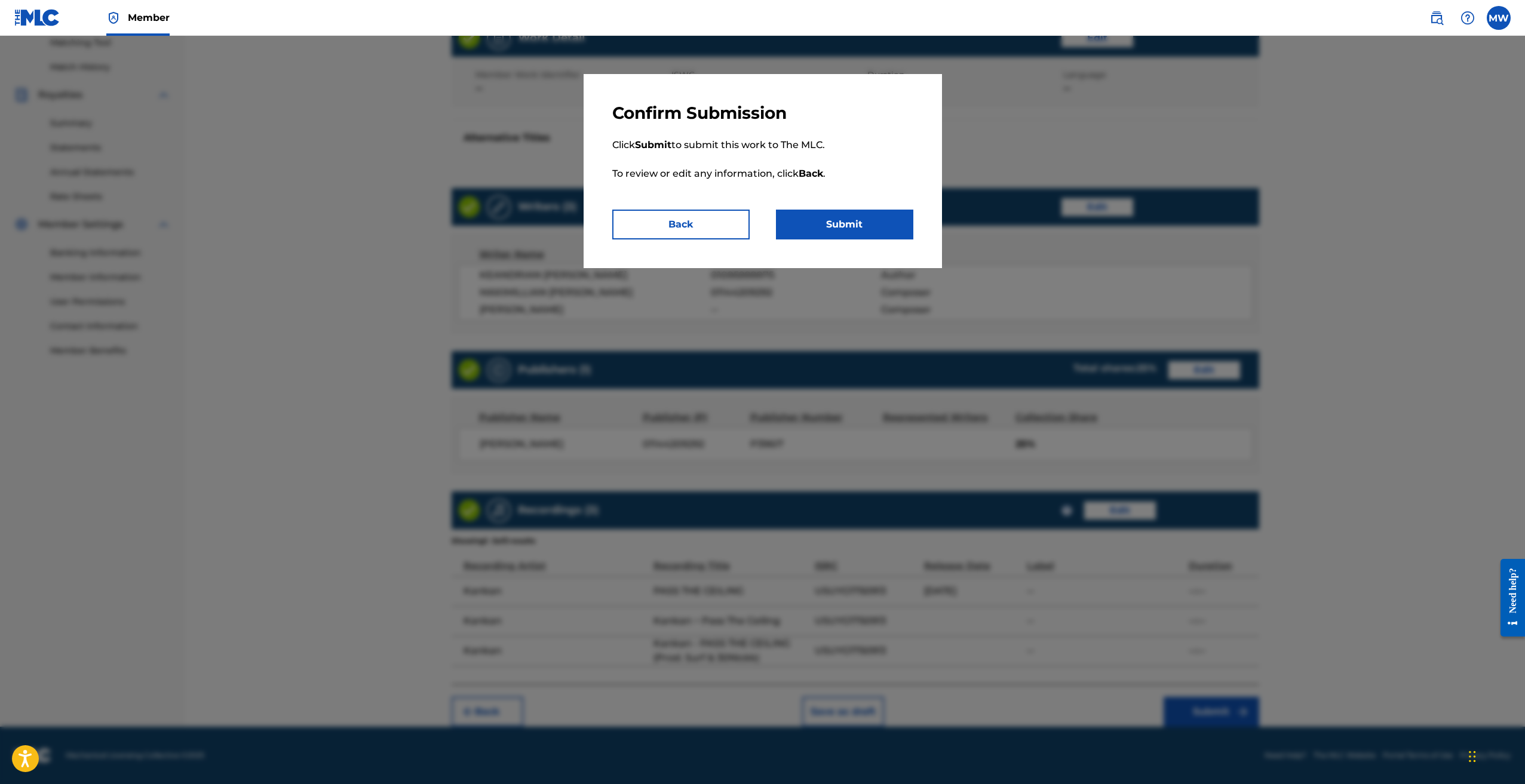
drag, startPoint x: 849, startPoint y: 225, endPoint x: 857, endPoint y: 404, distance: 179.2
click at [867, 425] on div "Confirm Submission Click Submit to submit this work to The MLC. To review or ed…" at bounding box center [762, 410] width 1525 height 748
click at [854, 409] on div at bounding box center [762, 428] width 1525 height 784
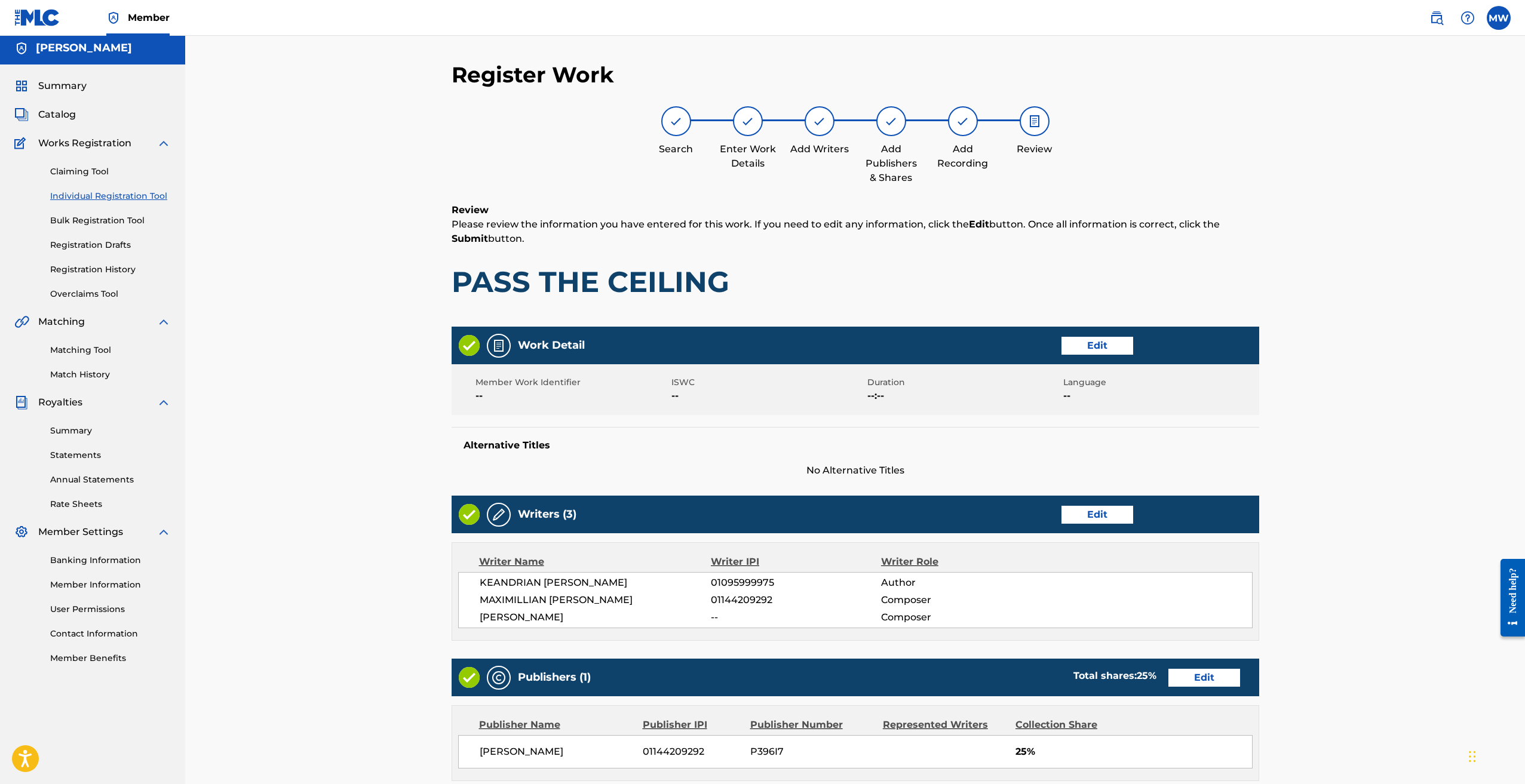
scroll to position [0, 0]
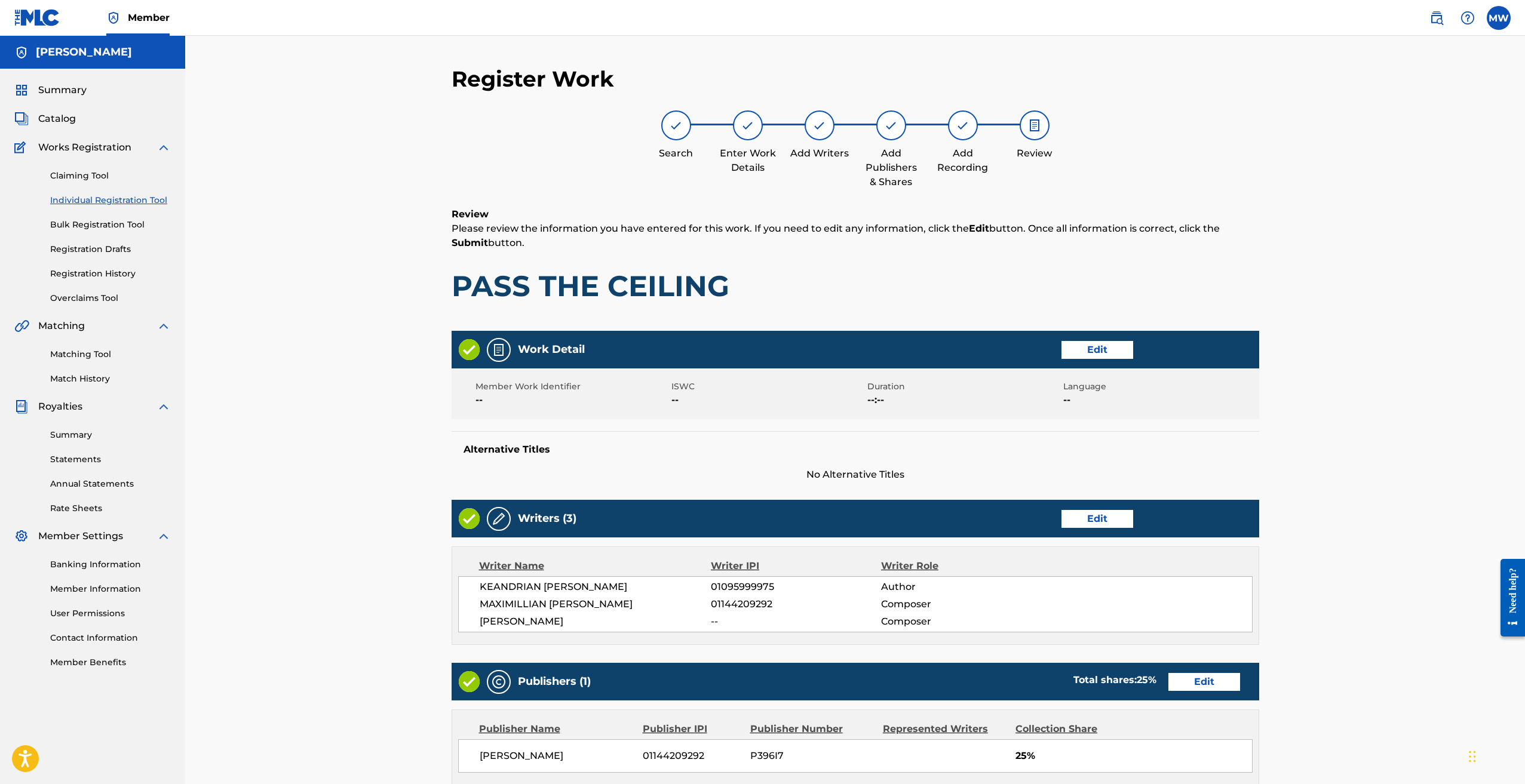
click at [1092, 343] on button "Edit" at bounding box center [1097, 350] width 72 height 18
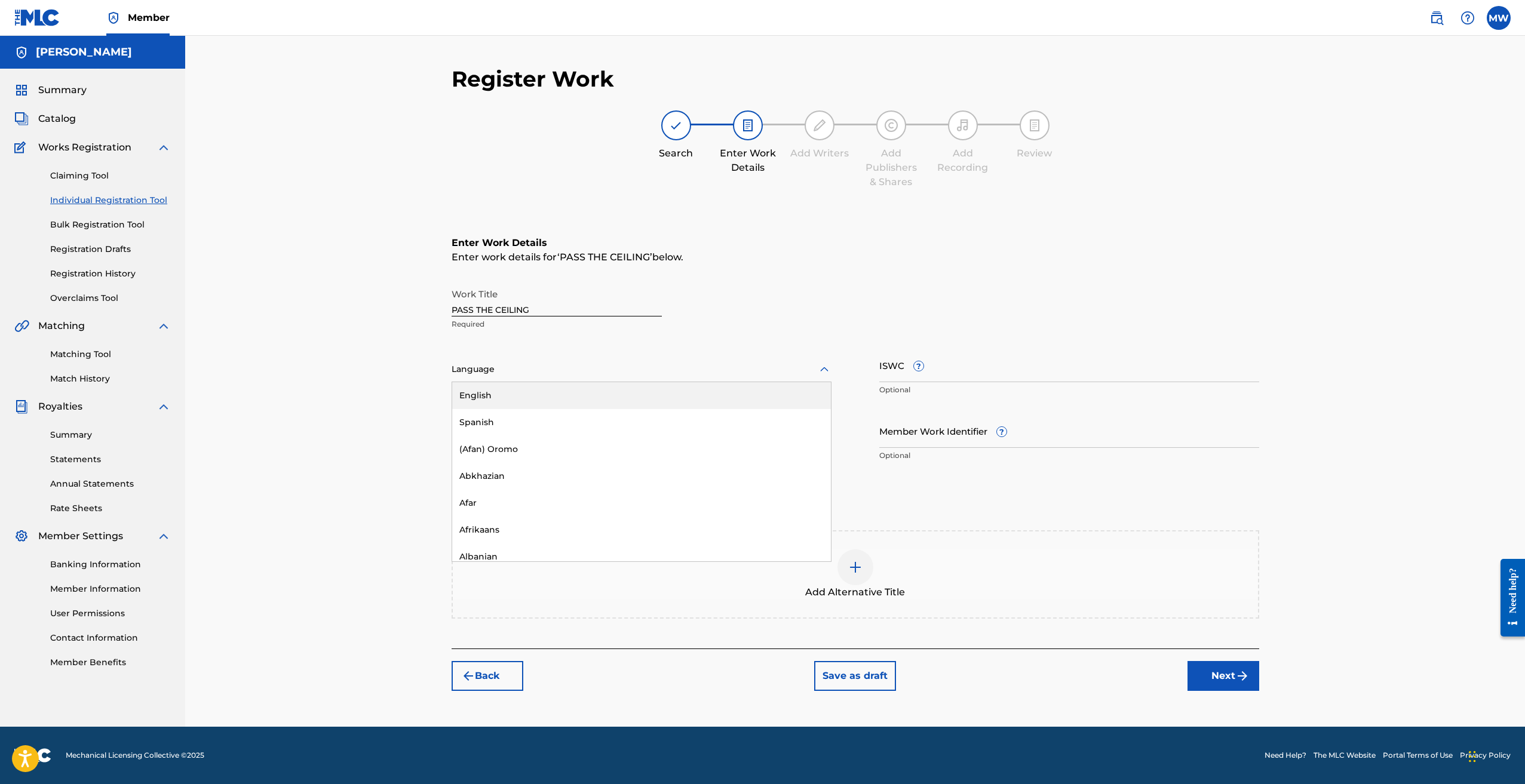
click at [721, 372] on div at bounding box center [641, 369] width 380 height 15
click at [614, 393] on div "English" at bounding box center [641, 395] width 379 height 27
click at [1223, 669] on button "Next" at bounding box center [1223, 676] width 72 height 30
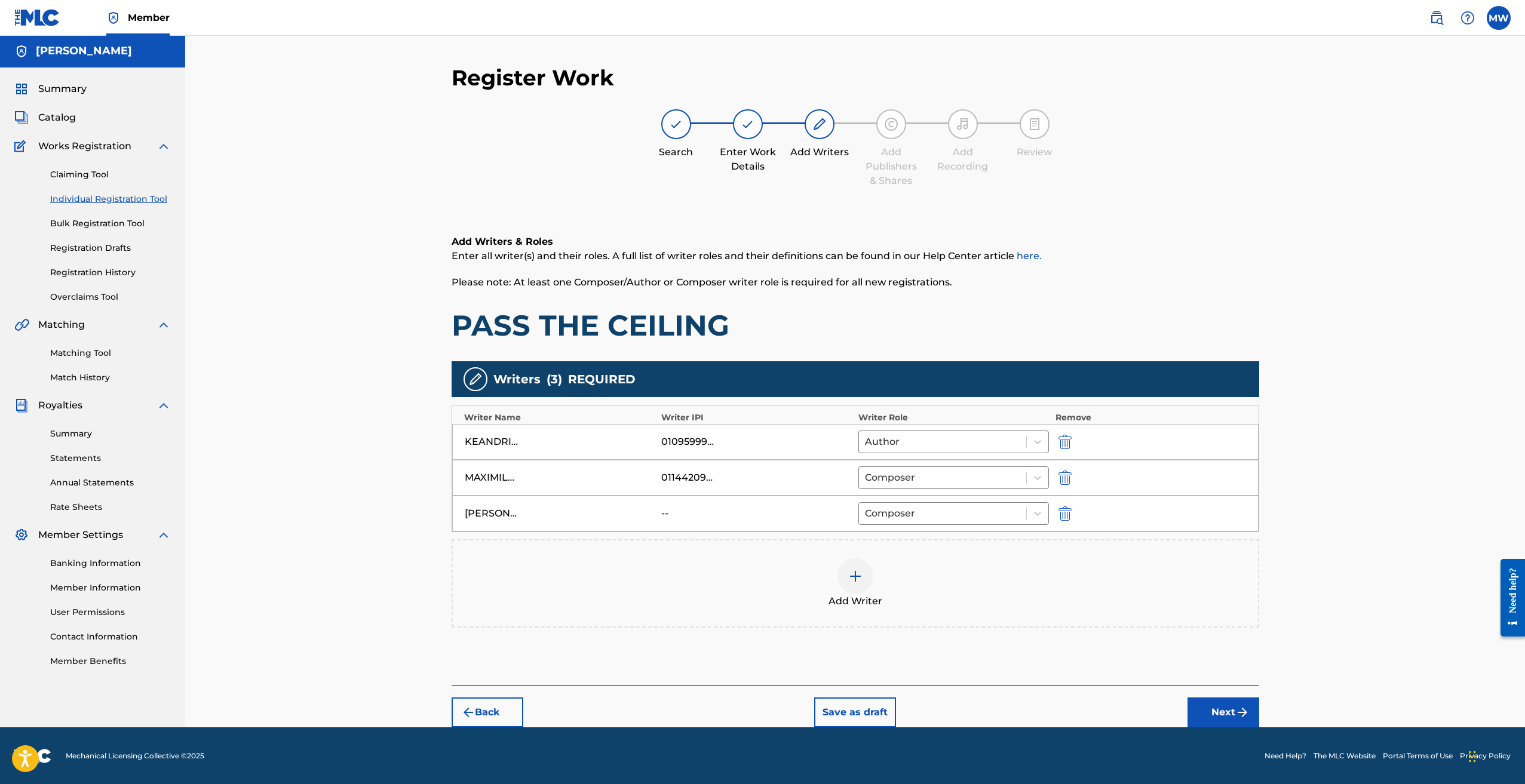
scroll to position [2, 0]
click at [1220, 709] on button "Next" at bounding box center [1223, 712] width 72 height 30
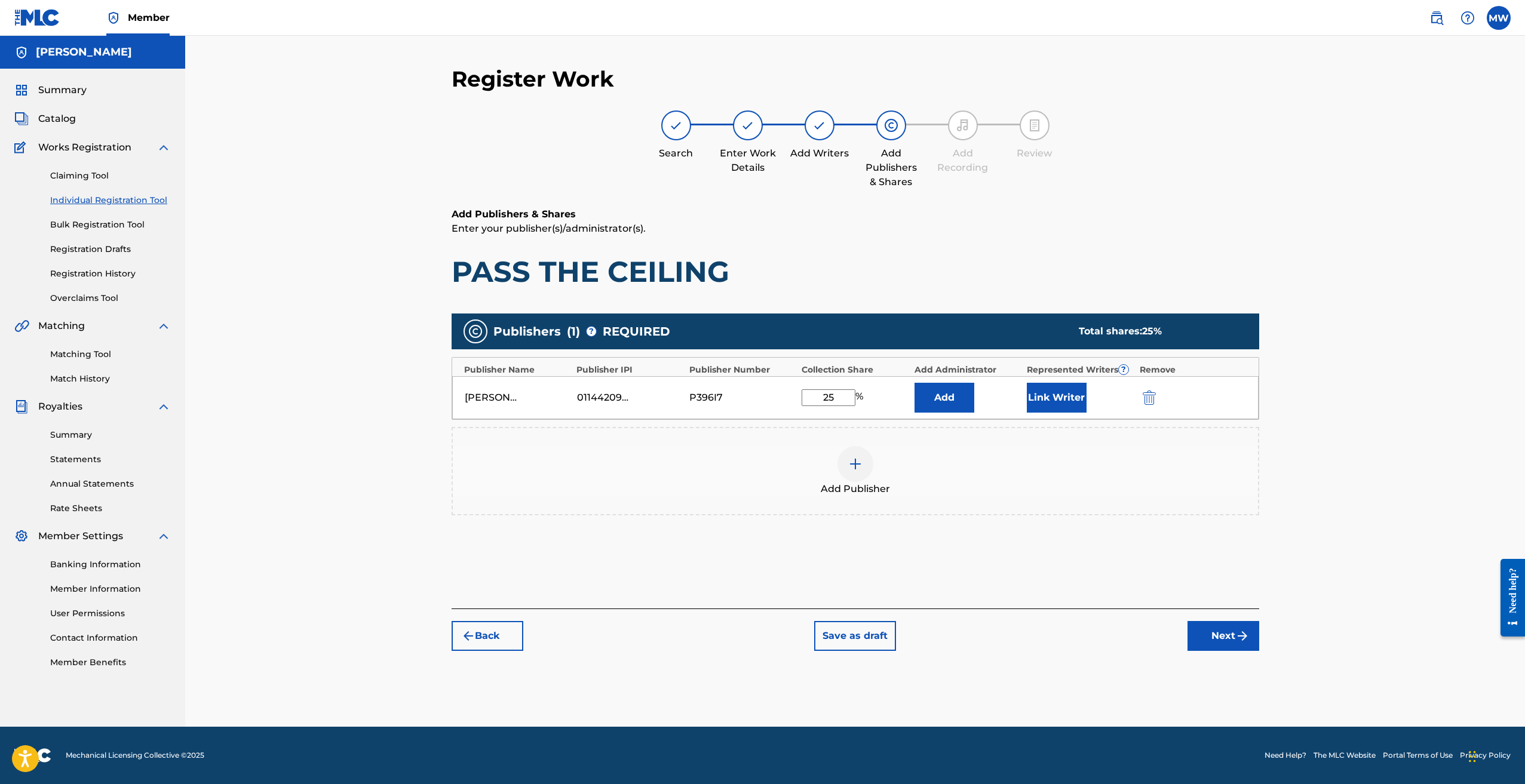
click at [1223, 640] on button "Next" at bounding box center [1223, 636] width 72 height 30
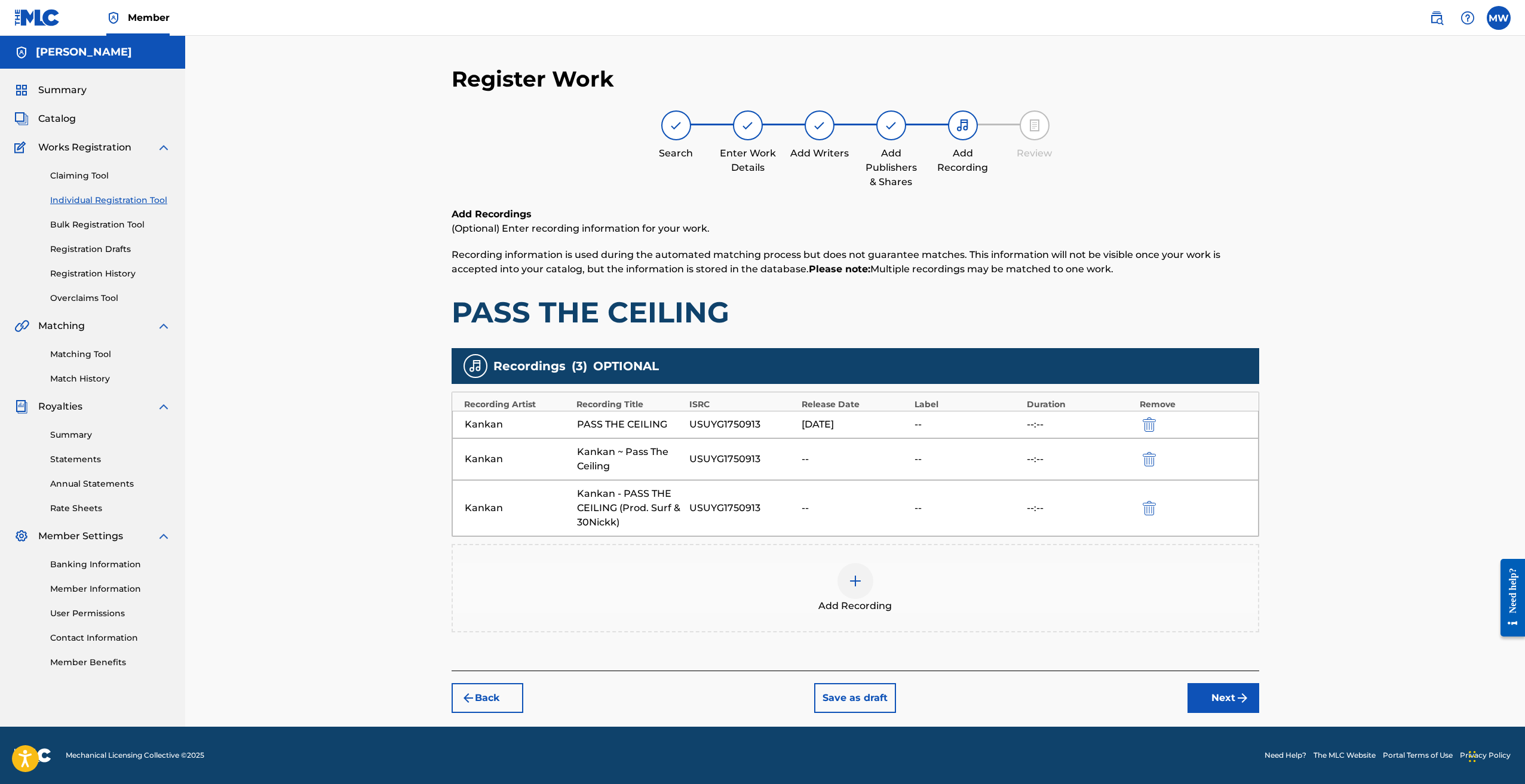
click at [499, 697] on button "Back" at bounding box center [487, 698] width 72 height 30
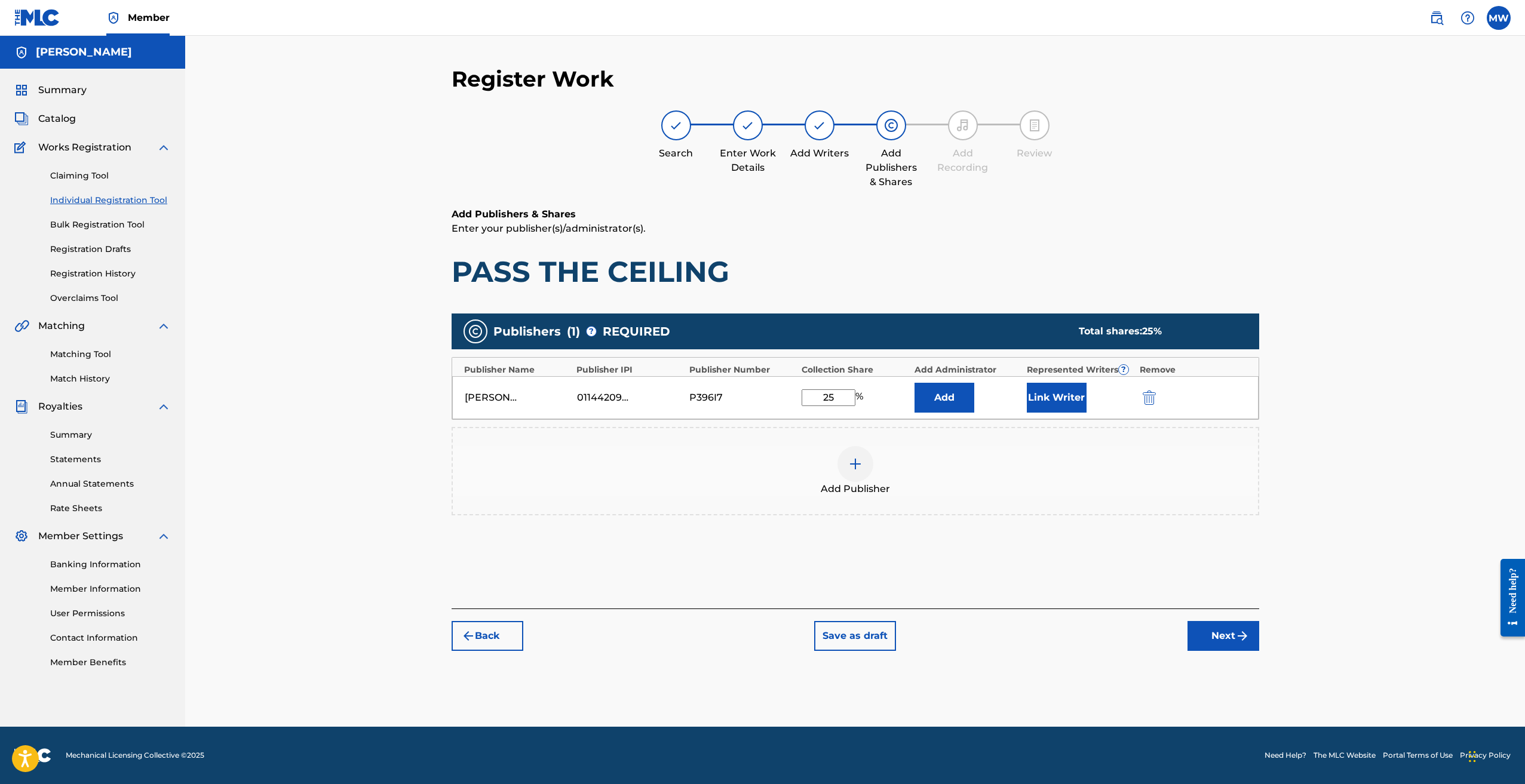
click at [1243, 639] on img "submit" at bounding box center [1242, 636] width 14 height 14
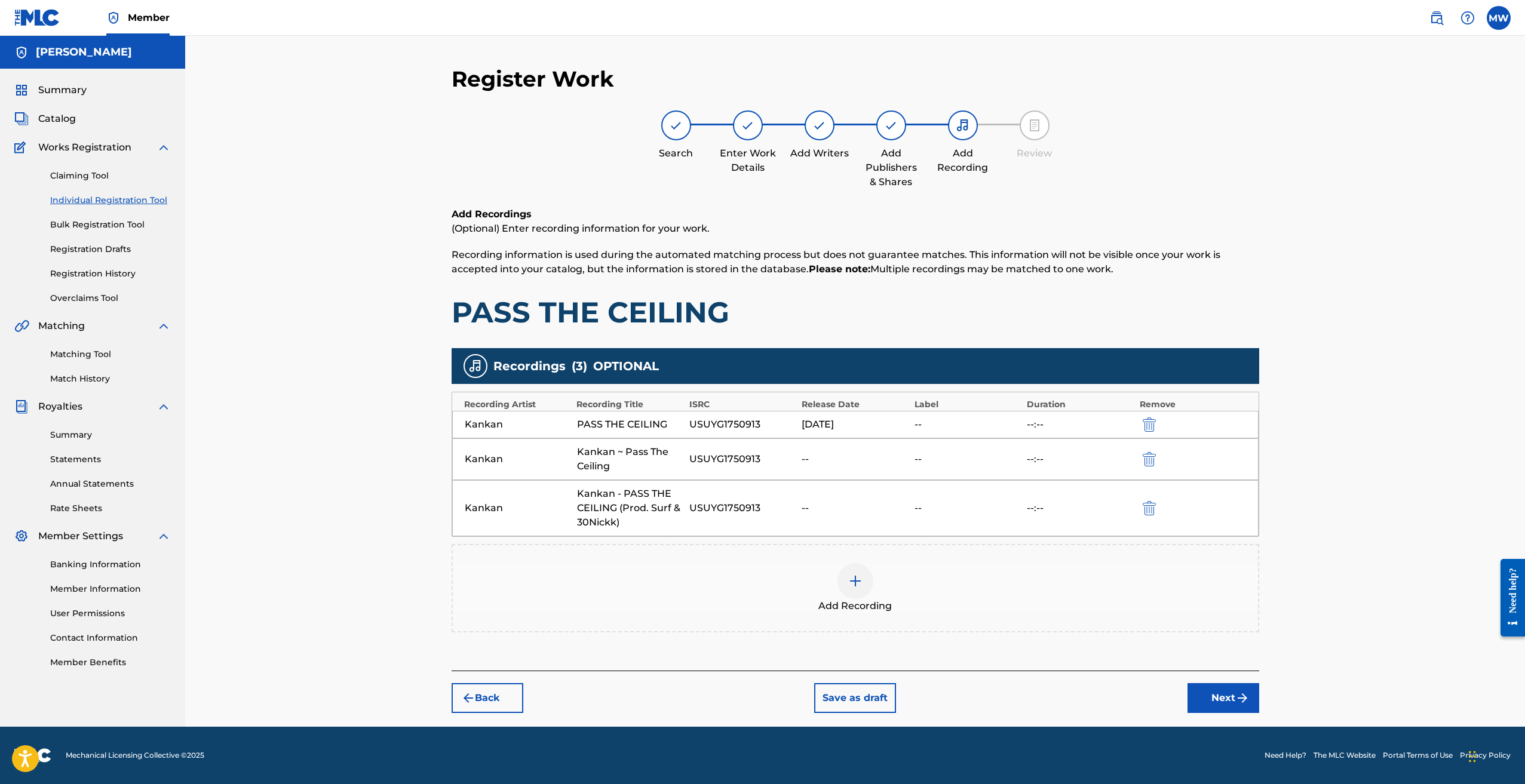
click at [1239, 703] on img "submit" at bounding box center [1242, 698] width 14 height 14
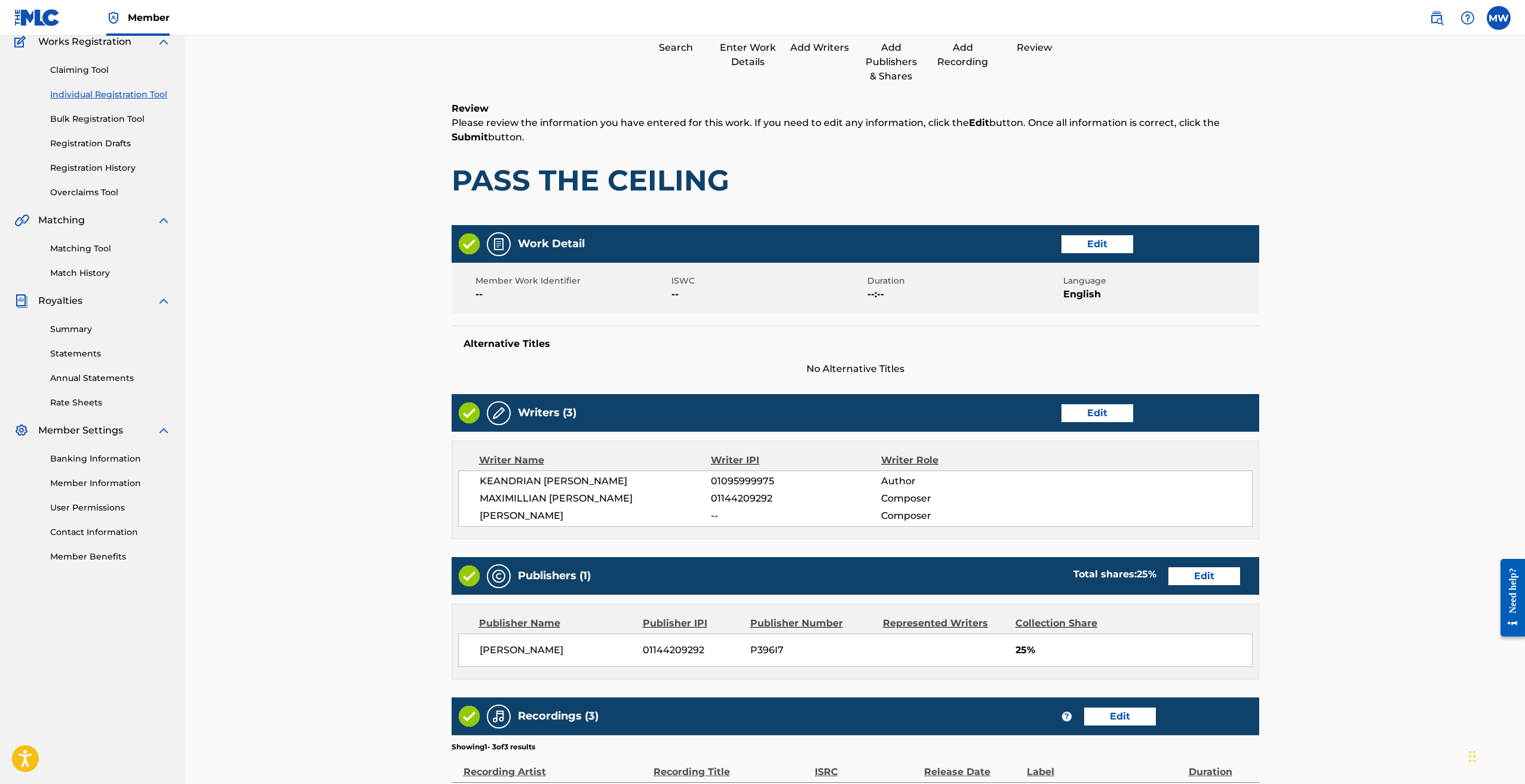
scroll to position [312, 0]
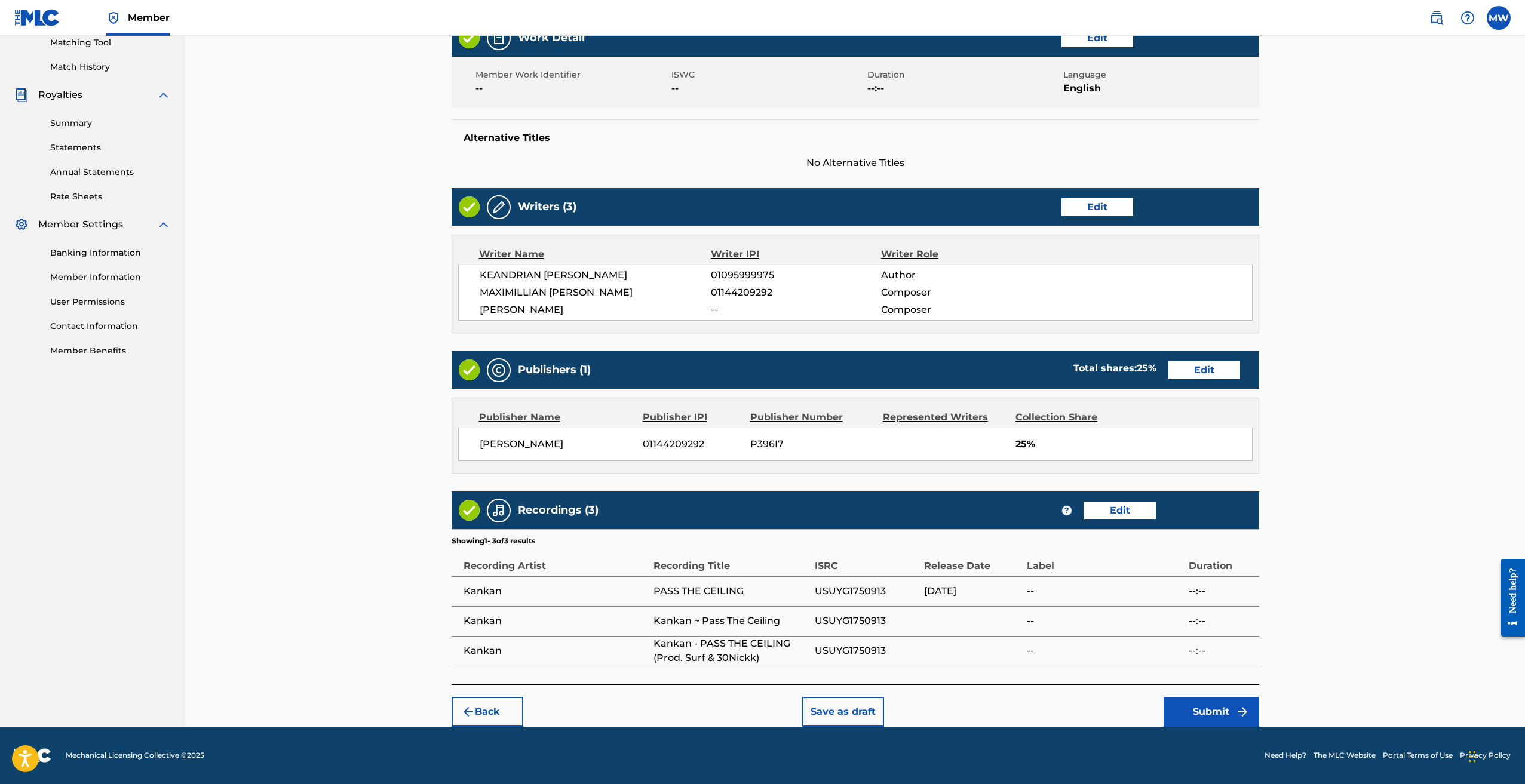
click at [1230, 709] on button "Submit" at bounding box center [1211, 712] width 96 height 30
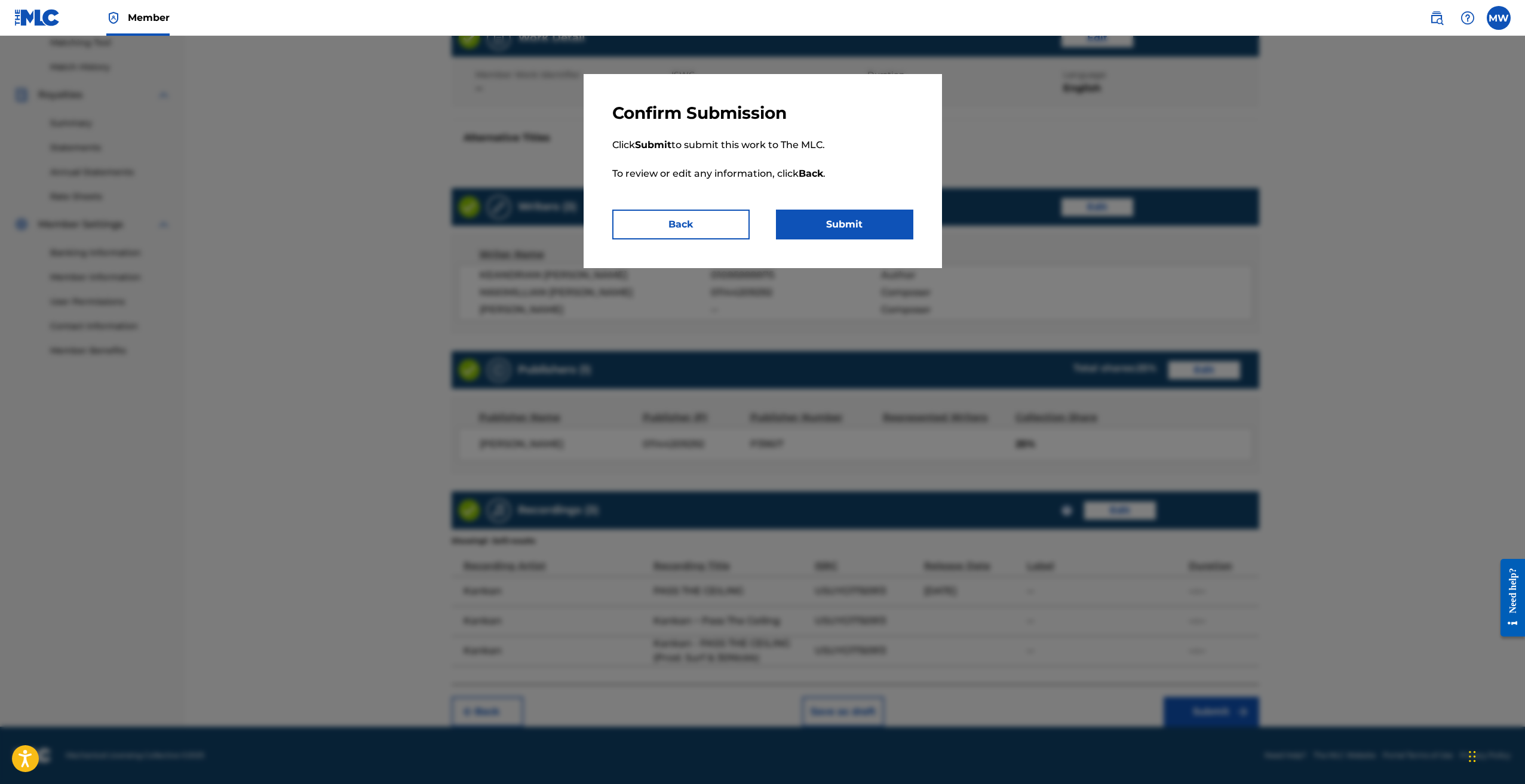
click at [869, 222] on button "Submit" at bounding box center [845, 225] width 138 height 30
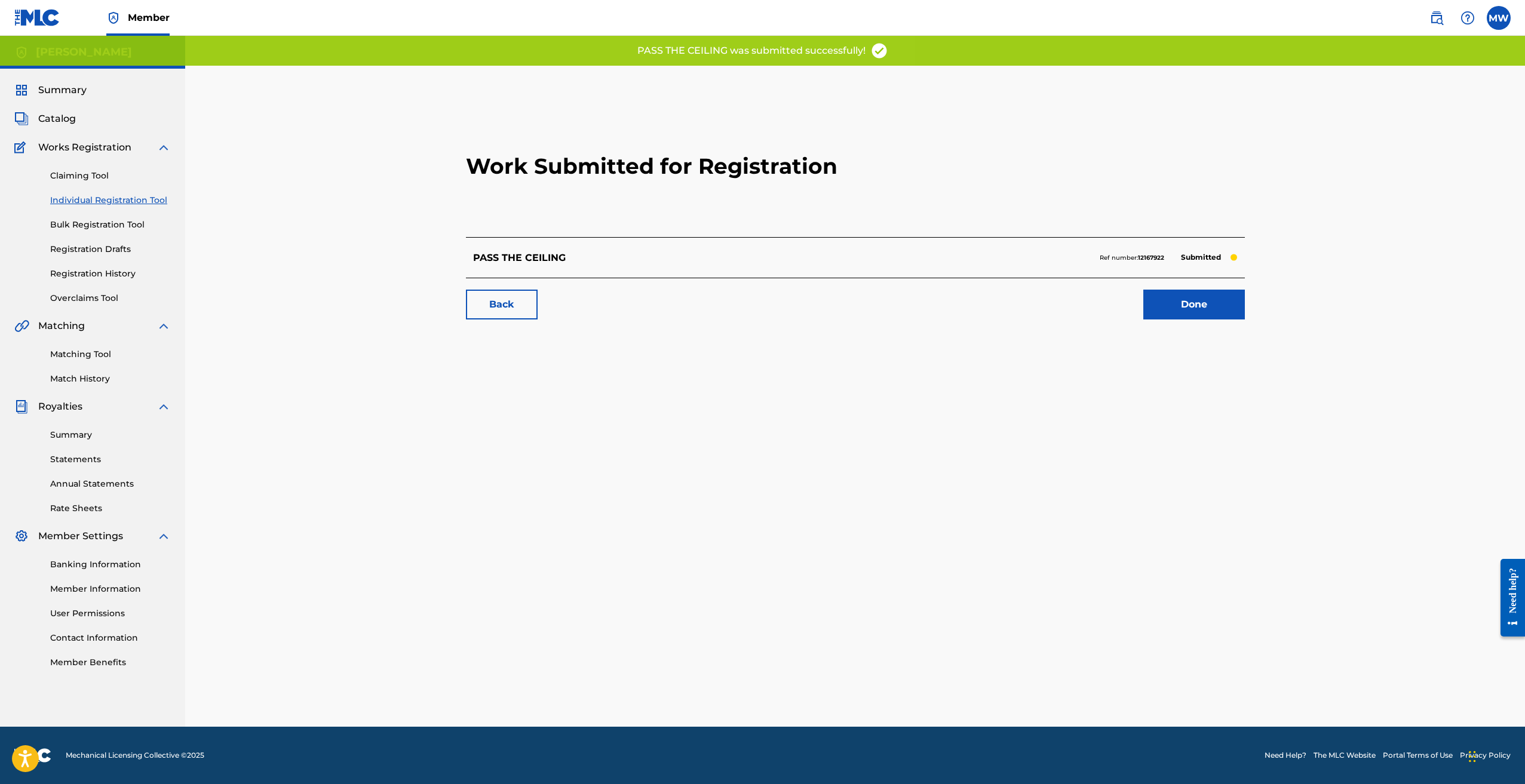
click at [1195, 308] on link "Done" at bounding box center [1194, 305] width 102 height 30
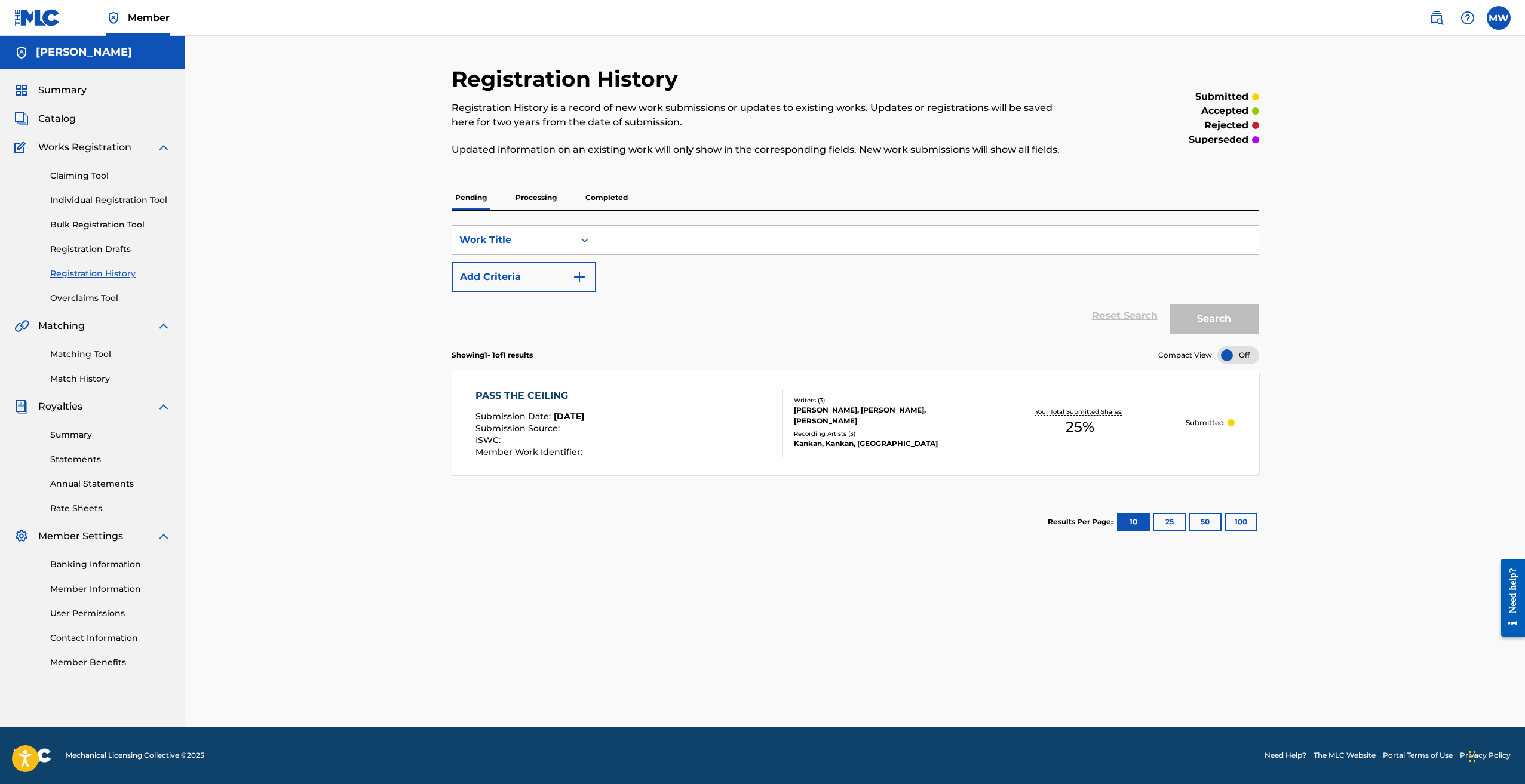
click at [57, 123] on span "Catalog" at bounding box center [57, 119] width 38 height 14
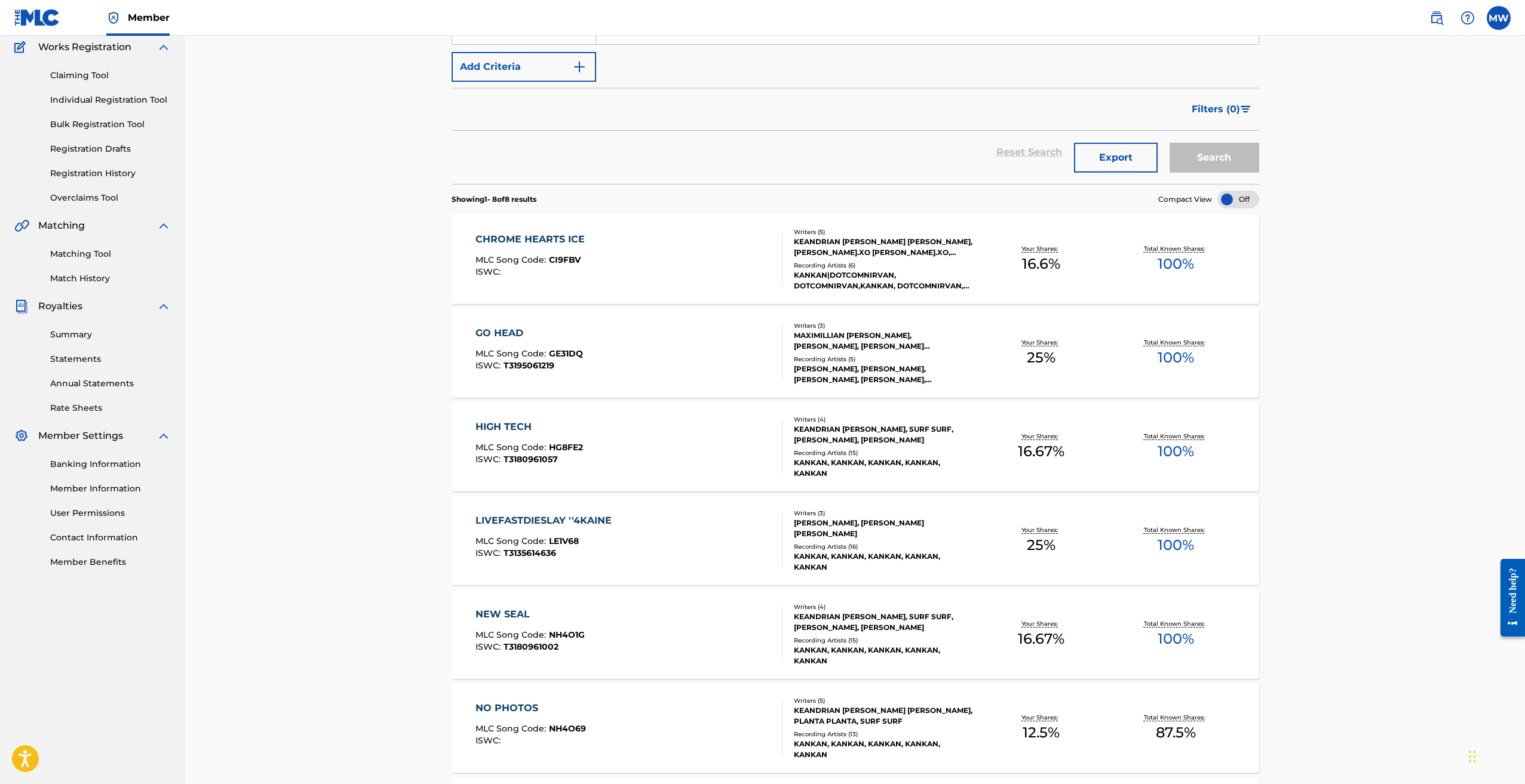
scroll to position [179, 0]
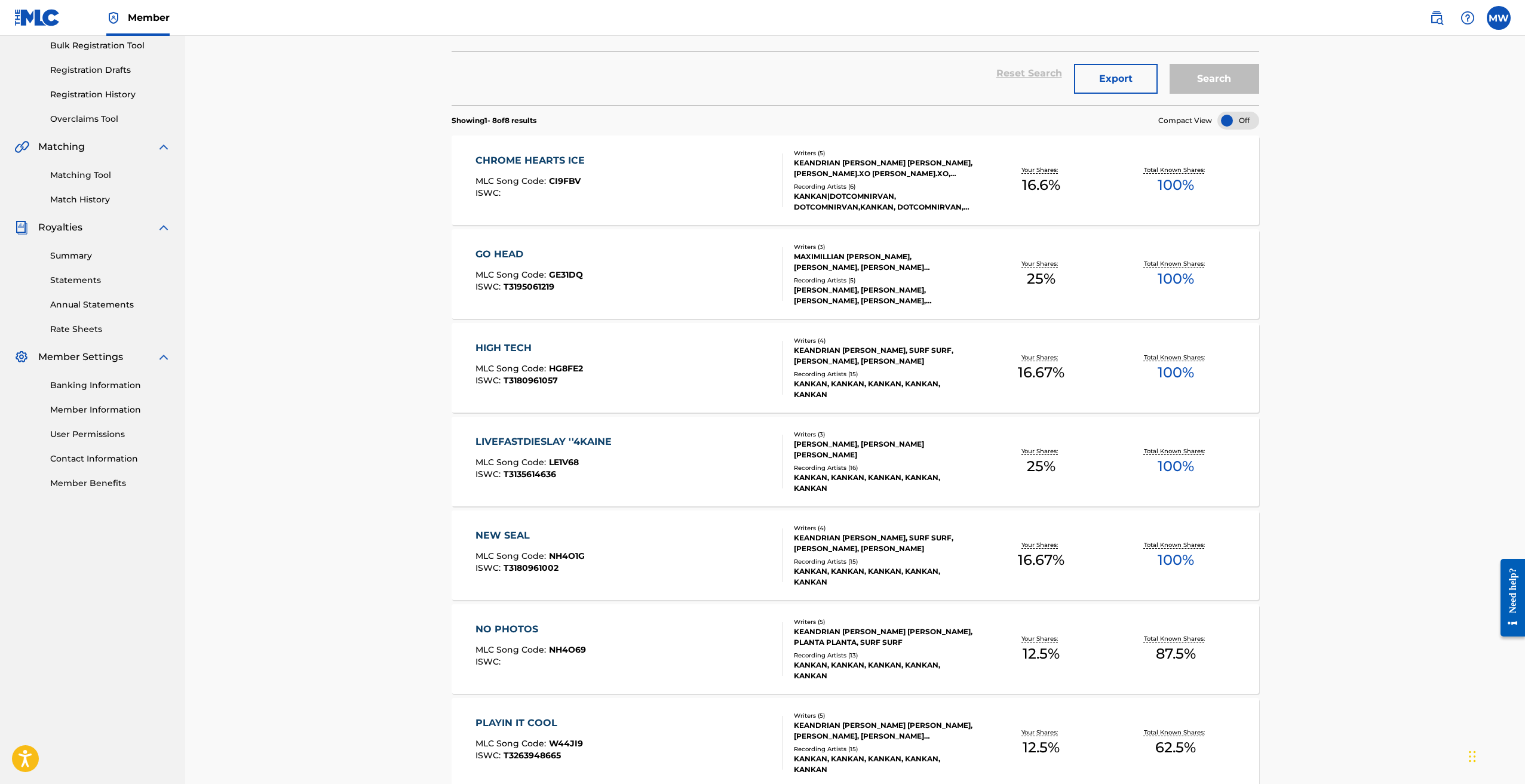
click at [559, 435] on div "LIVEFASTDIESLAY ''4KAINE" at bounding box center [546, 442] width 142 height 14
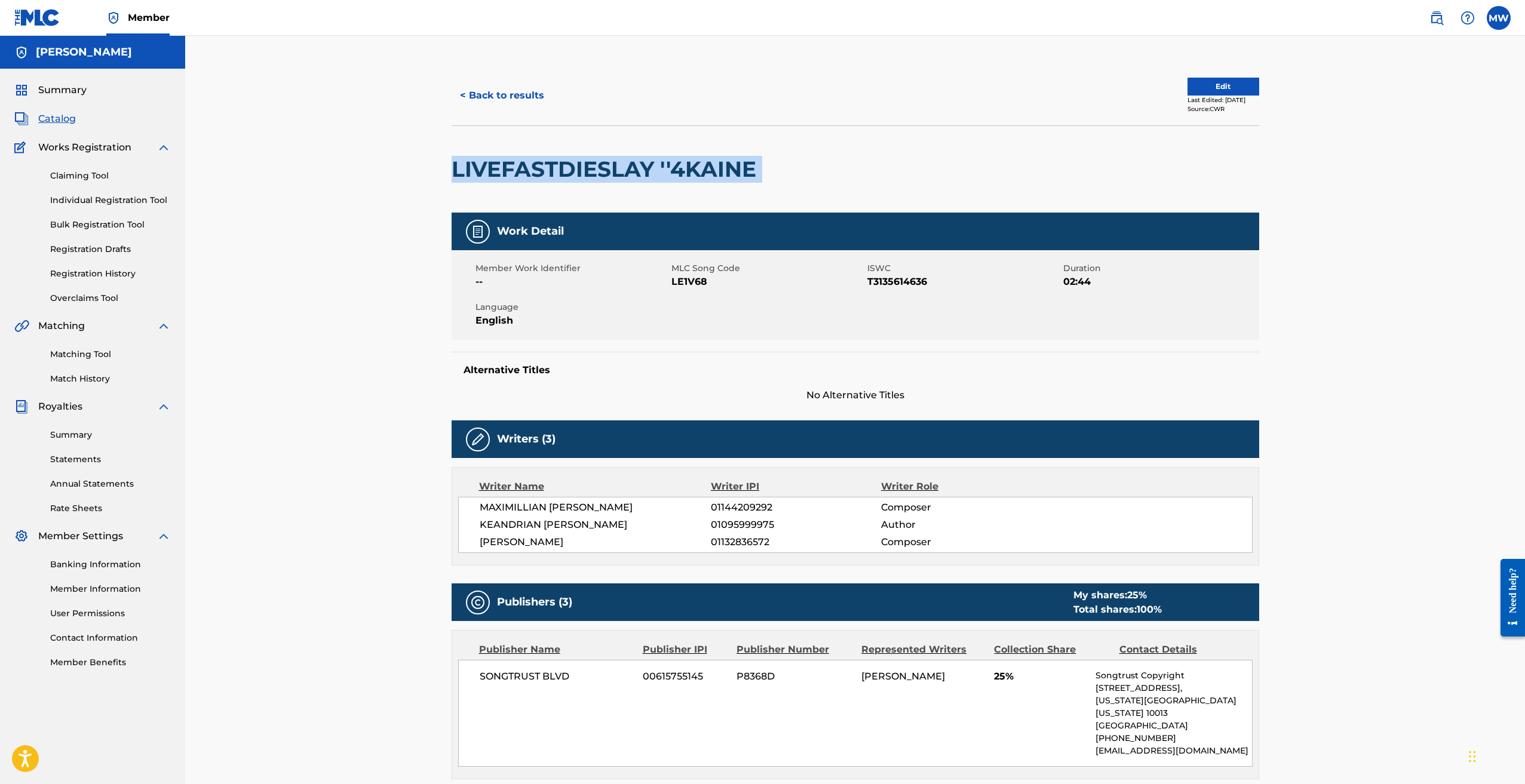
drag, startPoint x: 436, startPoint y: 171, endPoint x: 808, endPoint y: 154, distance: 372.4
click at [808, 154] on div "< Back to results Edit Last Edited: January 10, 2025 Source: CWR LIVEFASTDIESLA…" at bounding box center [855, 784] width 1340 height 1497
copy div "LIVEFASTDIESLAY ''4KAINE"
click at [84, 355] on link "Matching Tool" at bounding box center [110, 354] width 121 height 13
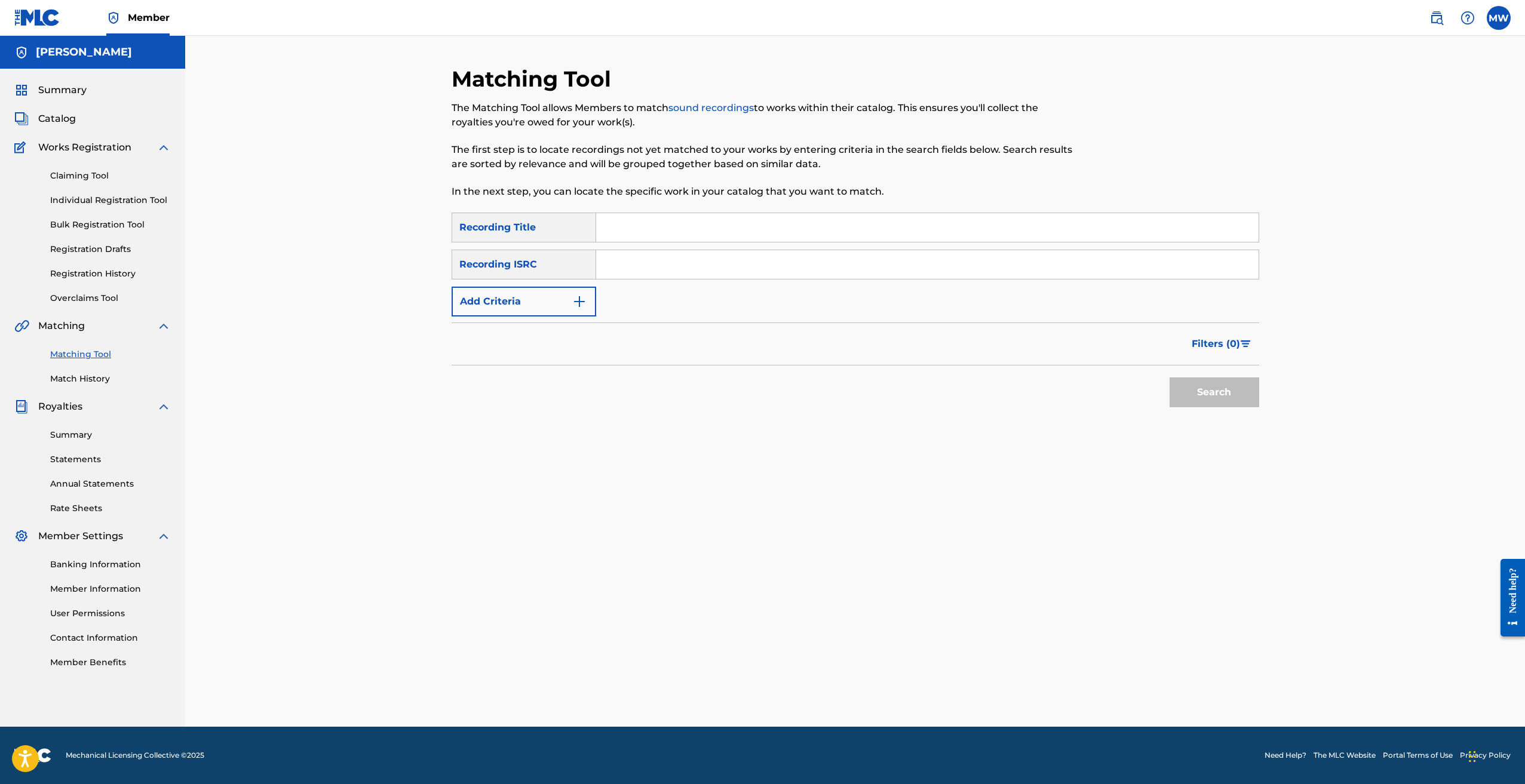
click at [656, 224] on input "Search Form" at bounding box center [928, 228] width 662 height 29
paste input "LIVEFASTDIESLAY ''4KAINE"
type input "LIVEFASTDIESLAY ''4KAINE"
click at [619, 261] on input "Search Form" at bounding box center [928, 264] width 662 height 29
paste input "USUYG1446548"
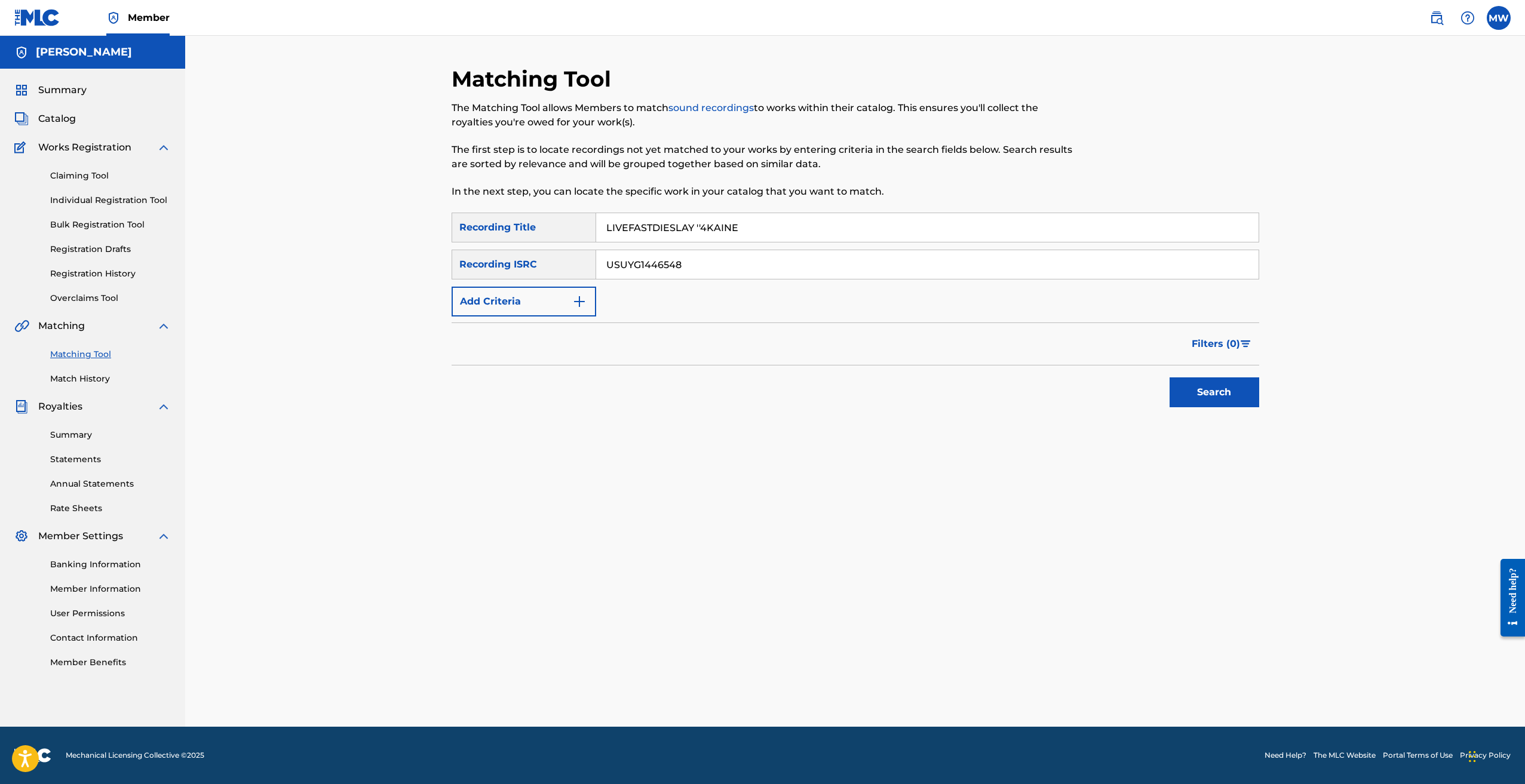
type input "USUYG1446548"
click at [1220, 398] on button "Search" at bounding box center [1214, 392] width 90 height 30
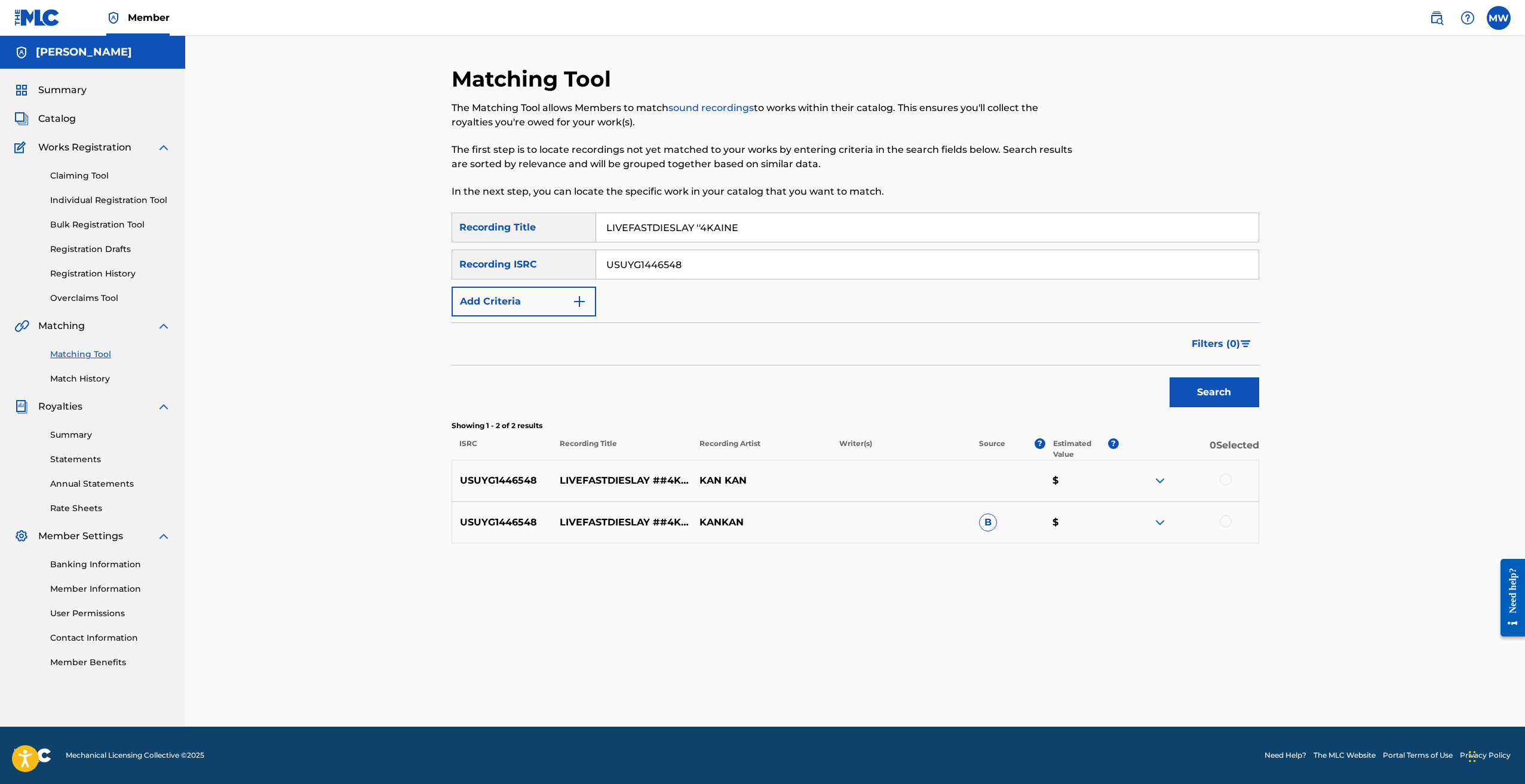
click at [1228, 479] on div at bounding box center [1226, 479] width 12 height 12
click at [1229, 521] on div at bounding box center [1226, 521] width 12 height 12
click at [1161, 479] on img at bounding box center [1160, 481] width 14 height 14
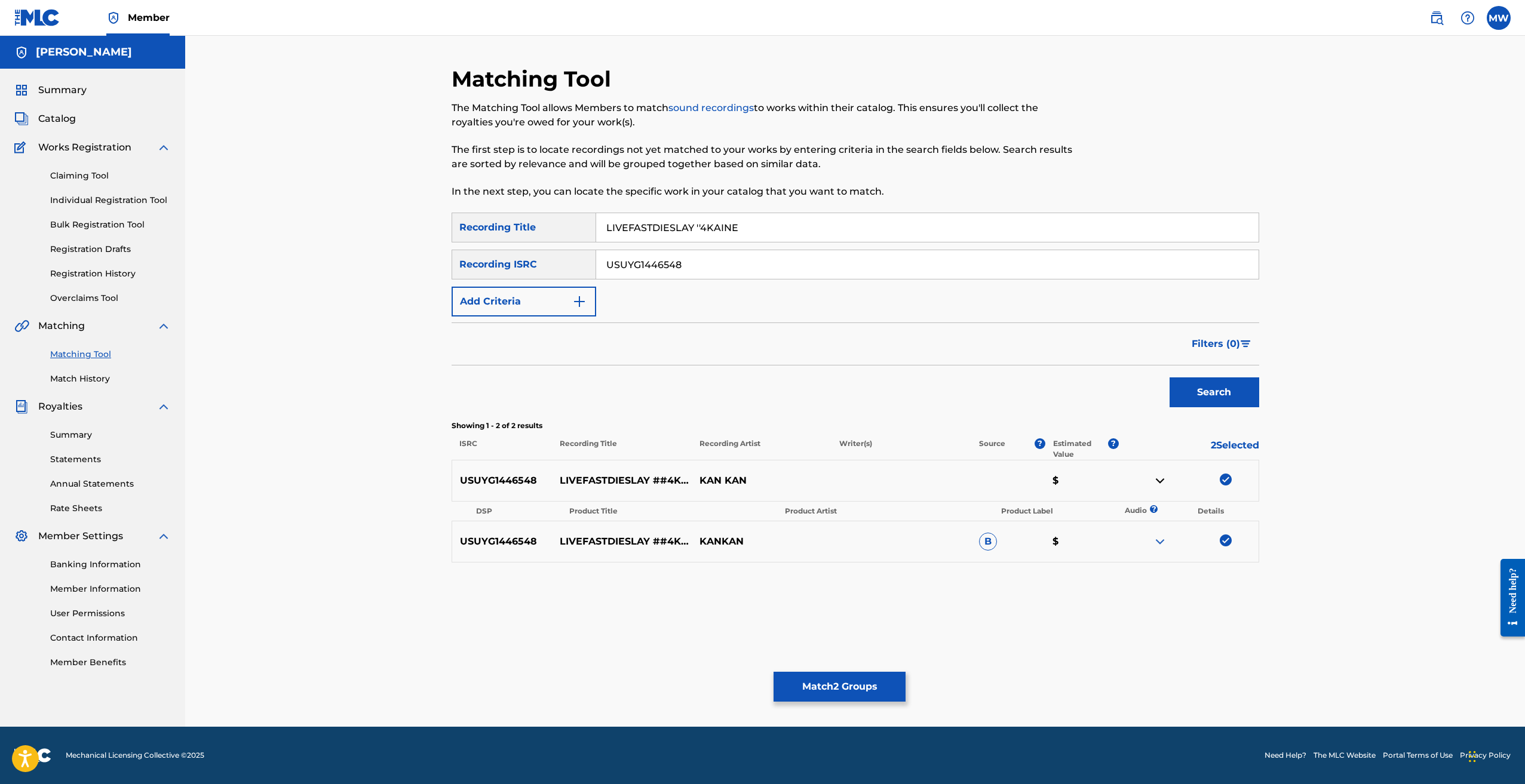
click at [1157, 542] on img at bounding box center [1160, 541] width 14 height 14
click at [1087, 619] on div "Matching Tool The Matching Tool allows Members to match sound recordings to wor…" at bounding box center [855, 396] width 808 height 661
click at [878, 686] on button "Match 2 Groups" at bounding box center [840, 687] width 132 height 30
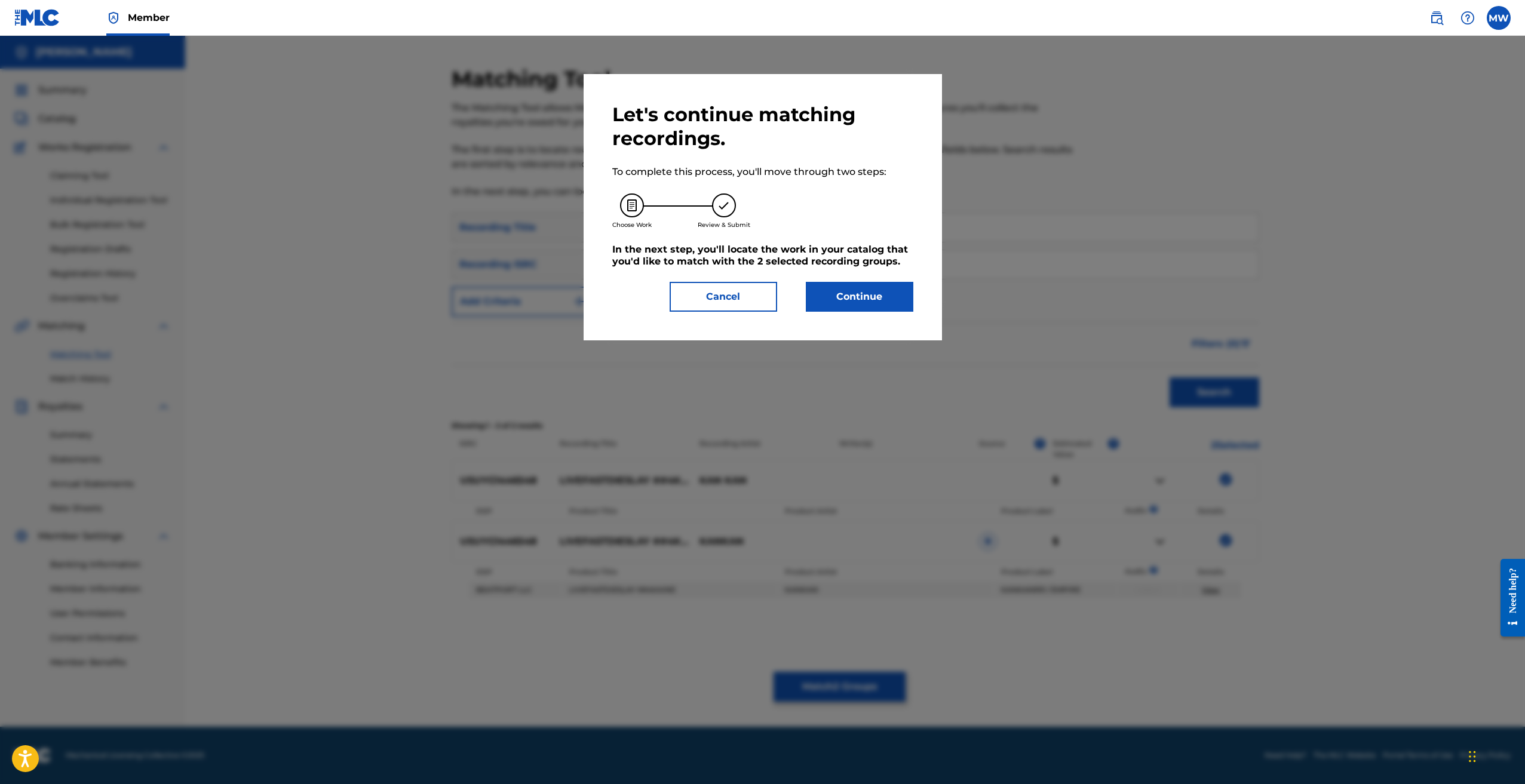
click at [855, 297] on button "Continue" at bounding box center [860, 297] width 108 height 30
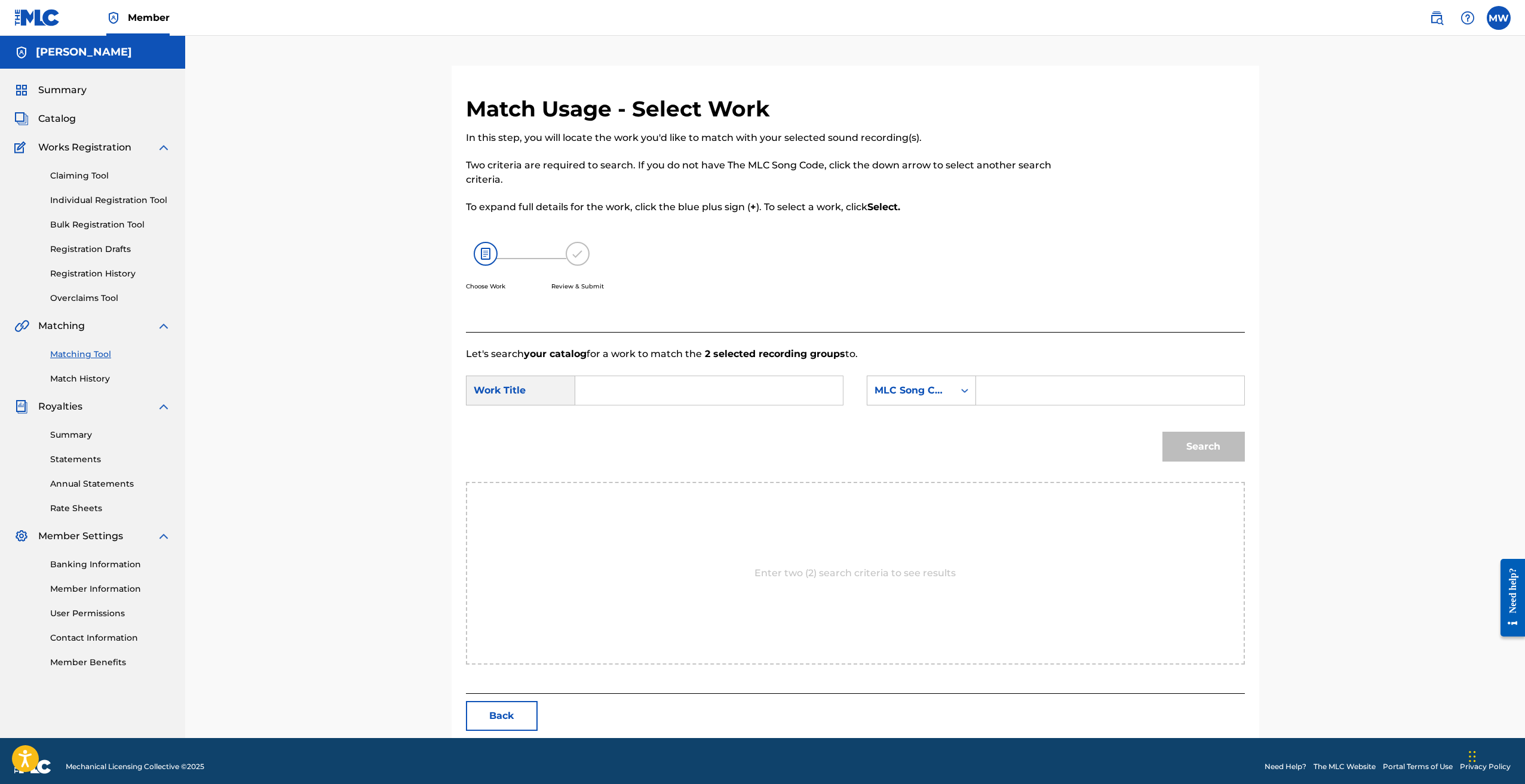
click at [738, 392] on input "Search Form" at bounding box center [709, 390] width 247 height 29
paste input "USUYG1446548"
type input "USUYG1446548"
click at [739, 392] on input "USUYG1446548" at bounding box center [709, 390] width 247 height 29
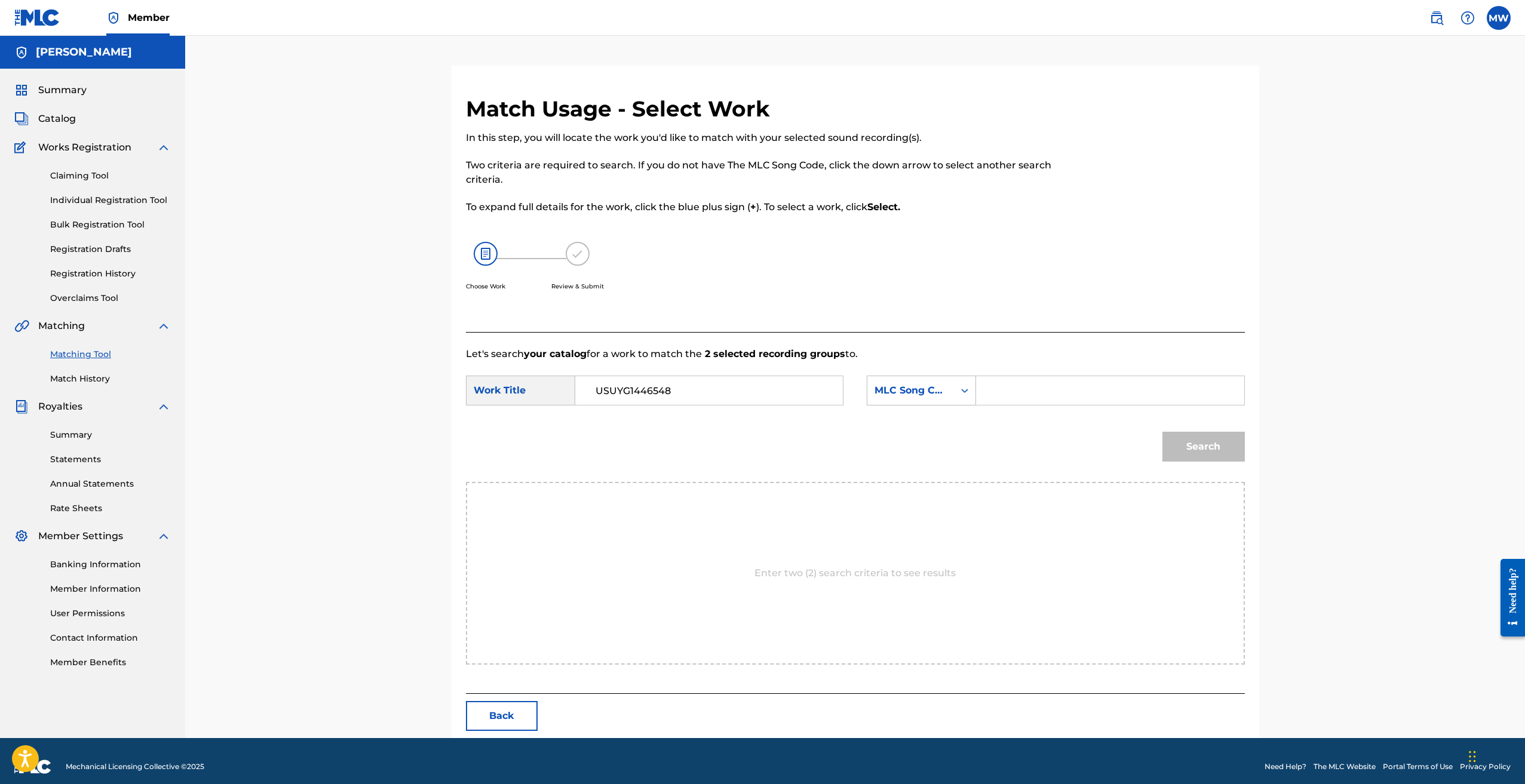
click at [739, 392] on input "USUYG1446548" at bounding box center [709, 390] width 247 height 29
click at [962, 395] on icon "Search Form" at bounding box center [965, 390] width 12 height 12
click at [632, 404] on input "Search Form" at bounding box center [709, 390] width 247 height 29
paste input "Livefastdieslay"
click at [616, 424] on div "livefastdieslay ''4kaine" at bounding box center [619, 418] width 67 height 22
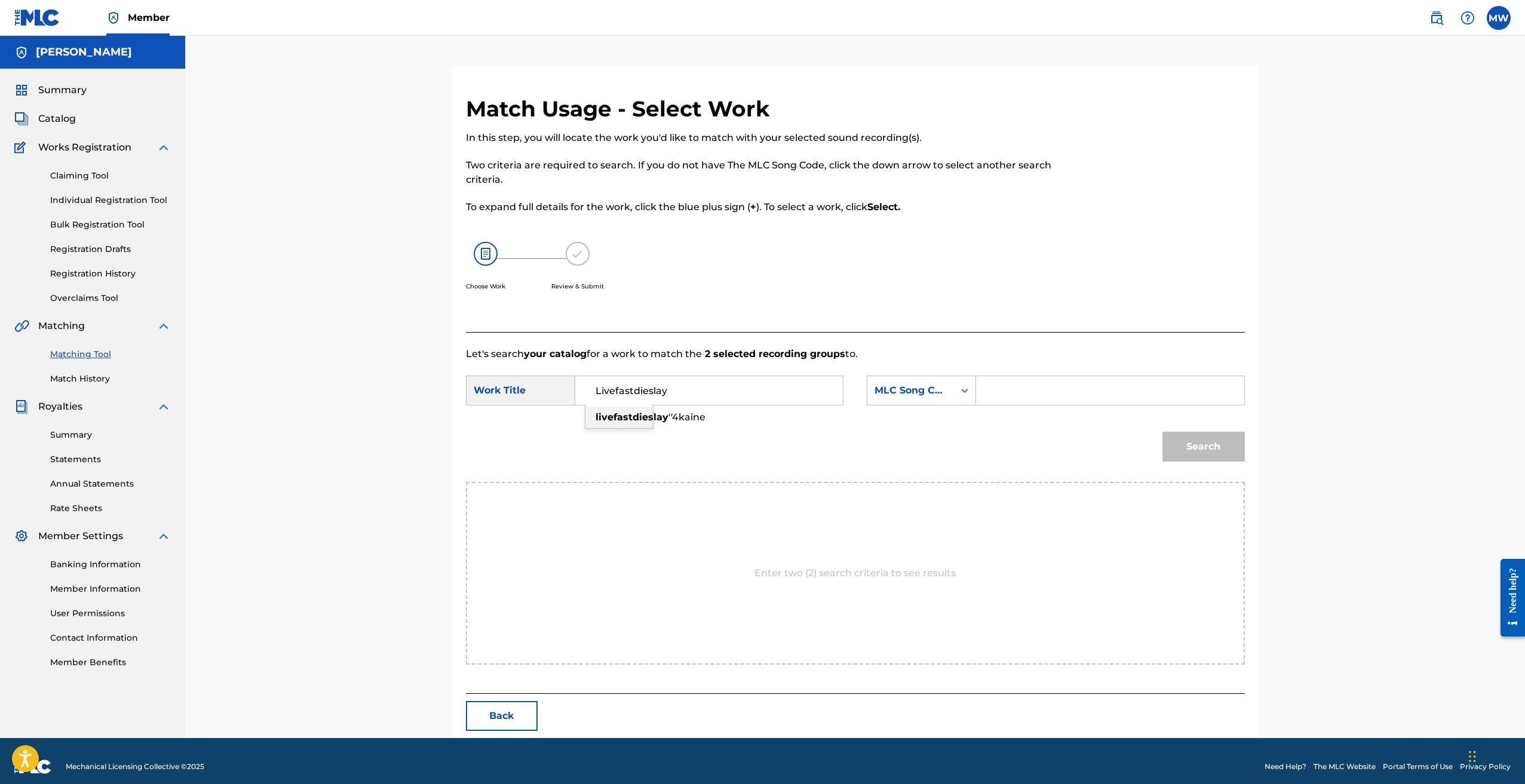
type input "livefastdieslay ''4kaine"
click at [773, 461] on div "Search" at bounding box center [855, 451] width 779 height 62
click at [1021, 390] on input "Search Form" at bounding box center [1110, 390] width 247 height 29
click at [997, 450] on div "Search" at bounding box center [855, 451] width 779 height 62
click at [1080, 402] on input "Search Form" at bounding box center [1110, 390] width 247 height 29
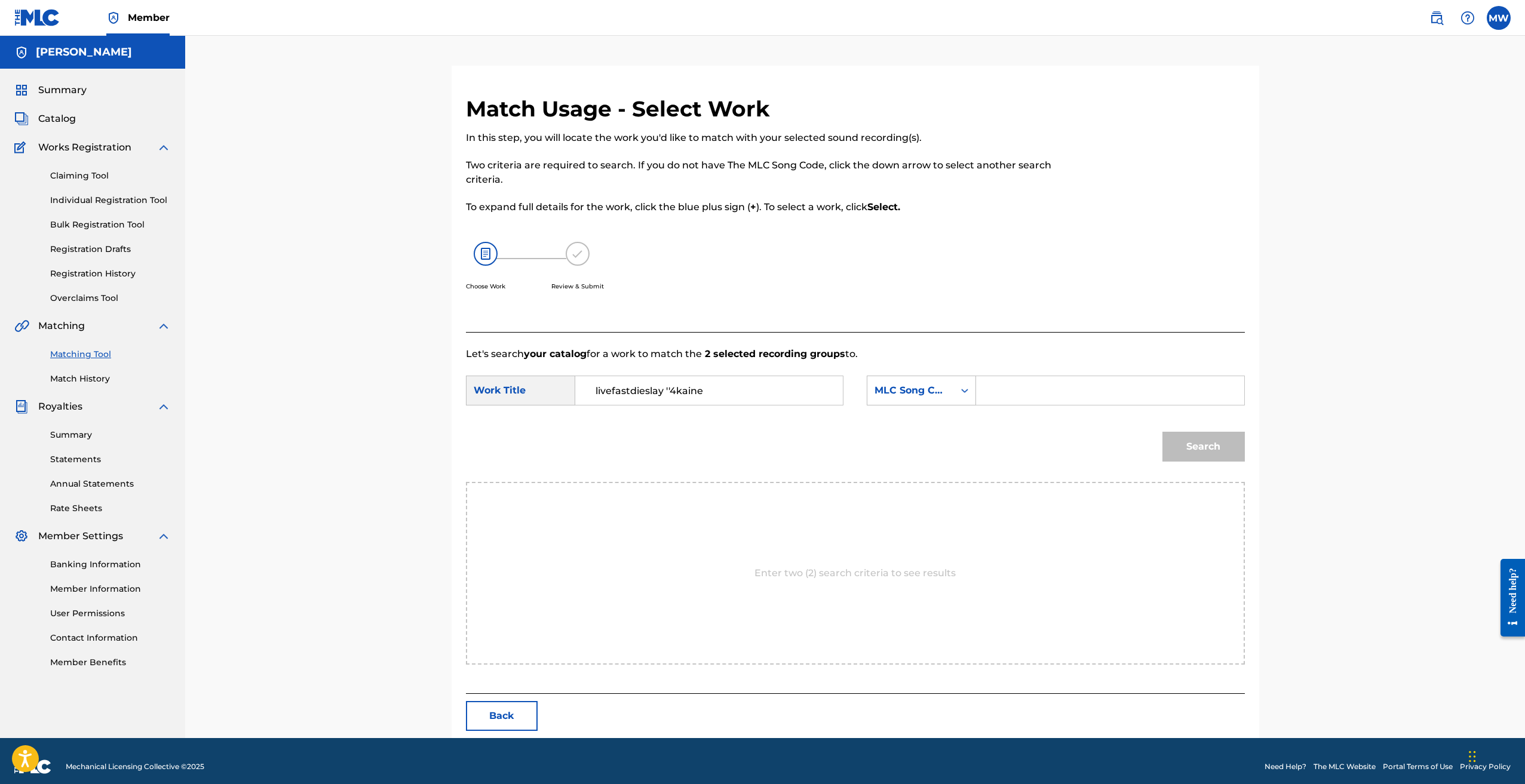
paste input "LE1V68"
type input "LE1V68"
click at [1187, 449] on button "Search" at bounding box center [1203, 447] width 82 height 30
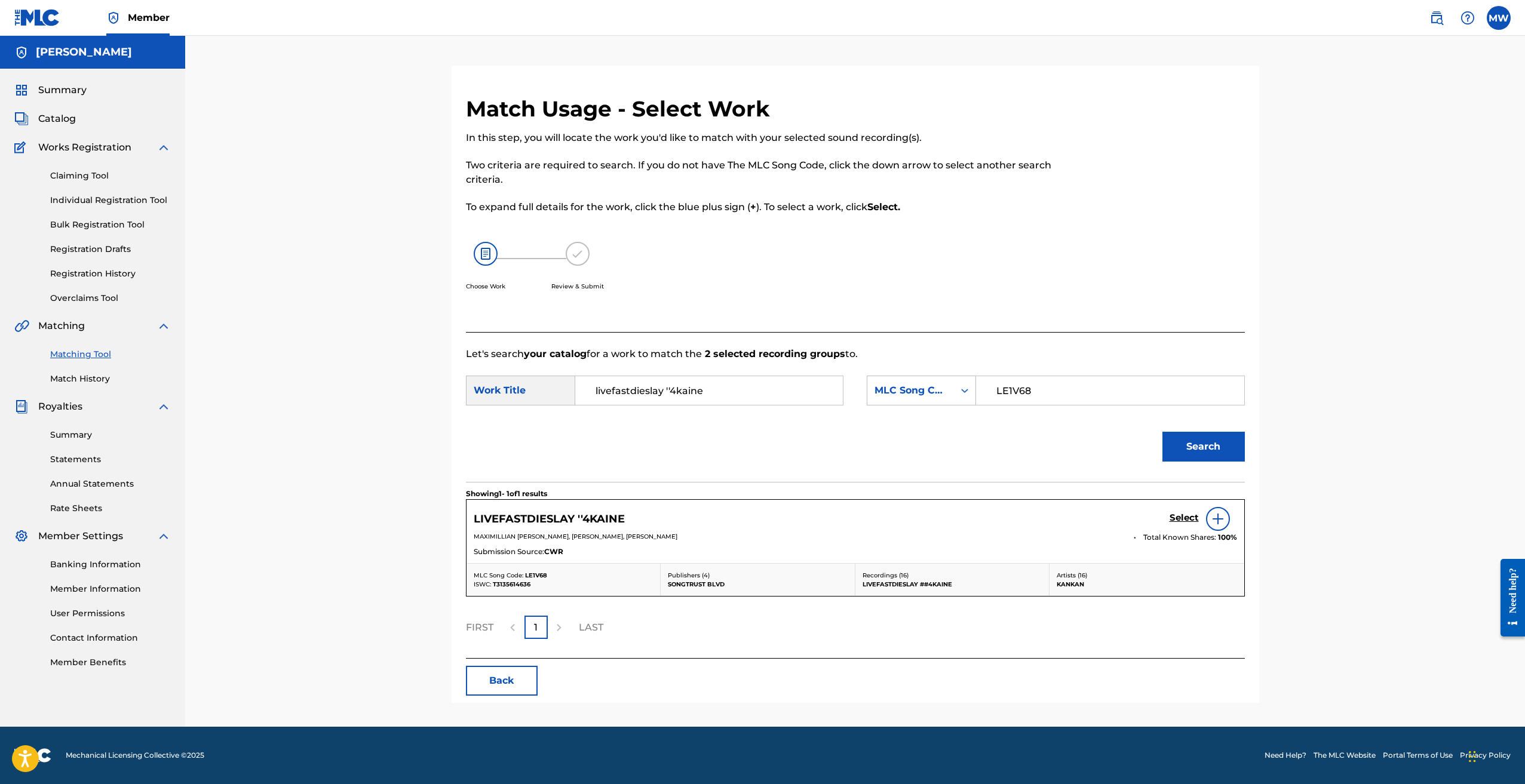
click at [1218, 523] on img at bounding box center [1218, 519] width 14 height 14
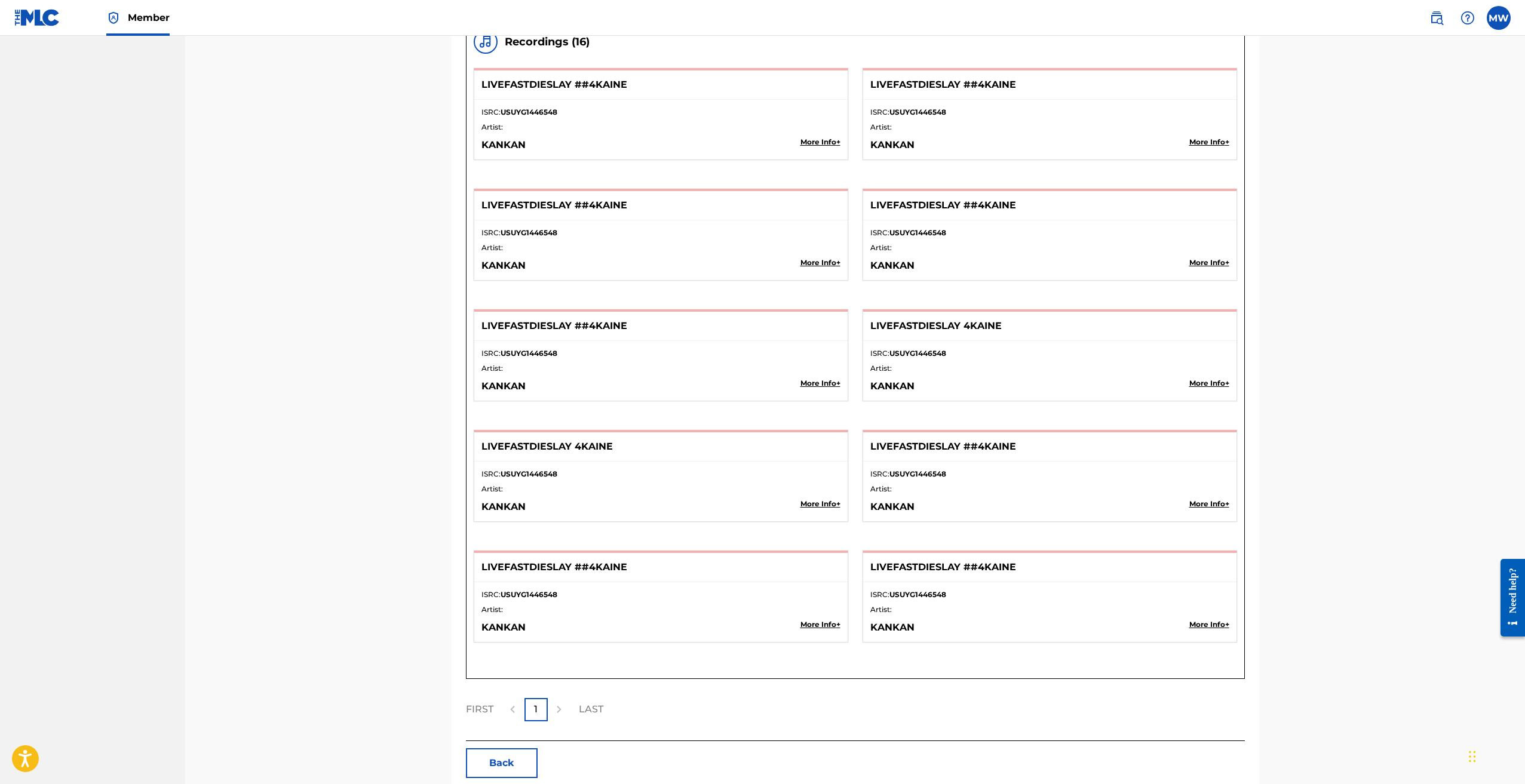
scroll to position [1758, 0]
click at [828, 628] on p "More Info +" at bounding box center [821, 626] width 40 height 11
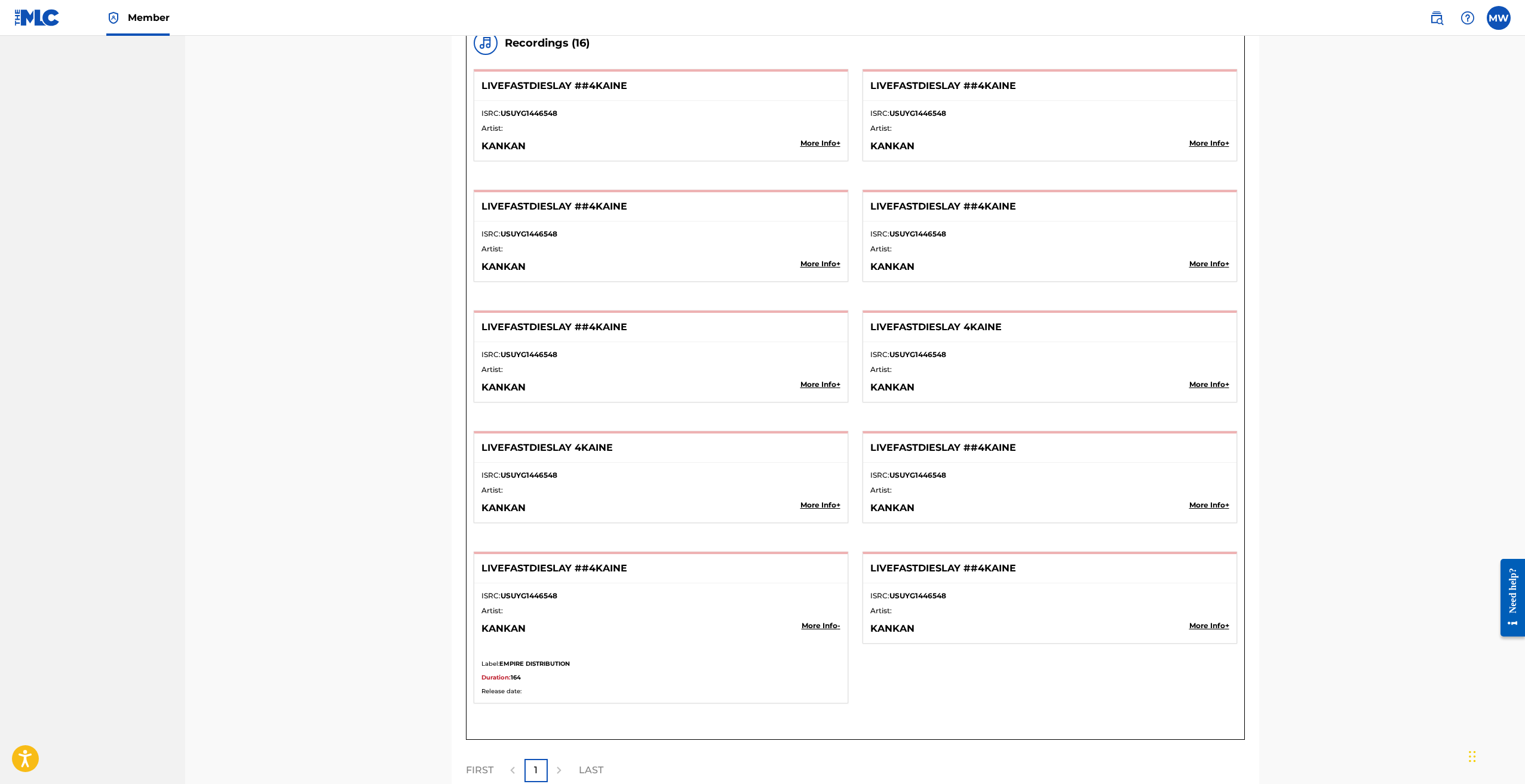
click at [828, 628] on p "More Info -" at bounding box center [821, 626] width 39 height 11
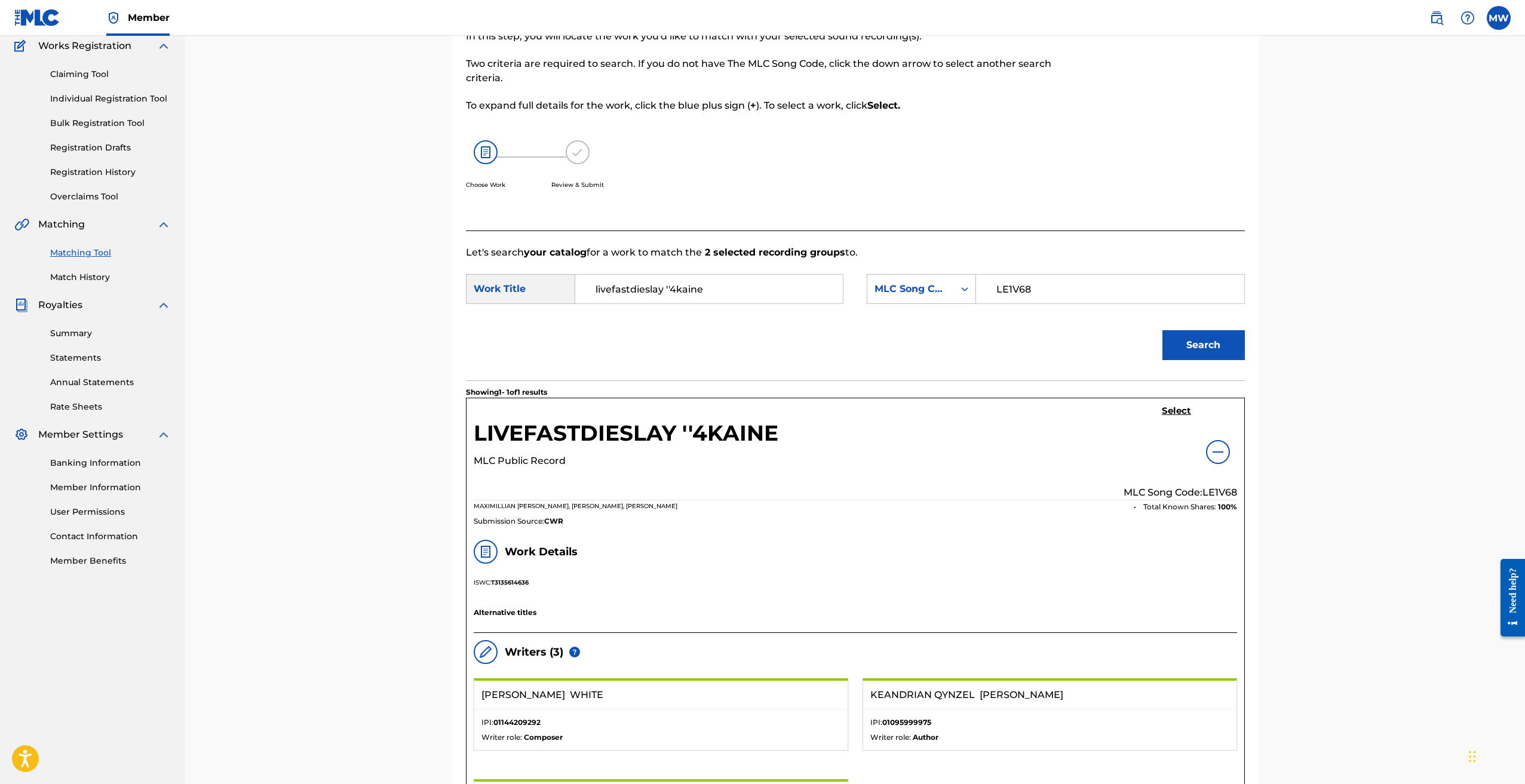
scroll to position [358, 0]
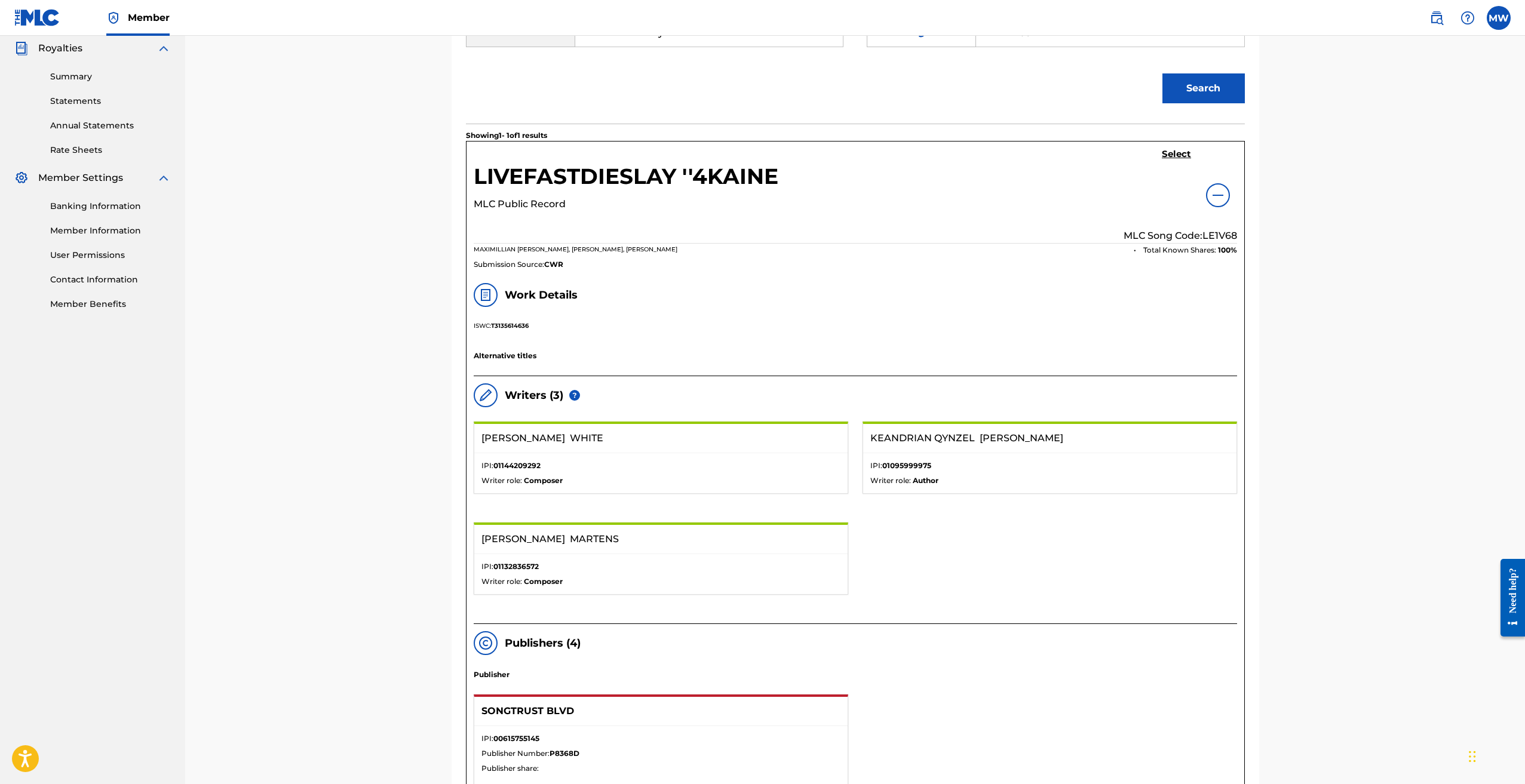
click at [1223, 192] on img at bounding box center [1218, 195] width 14 height 14
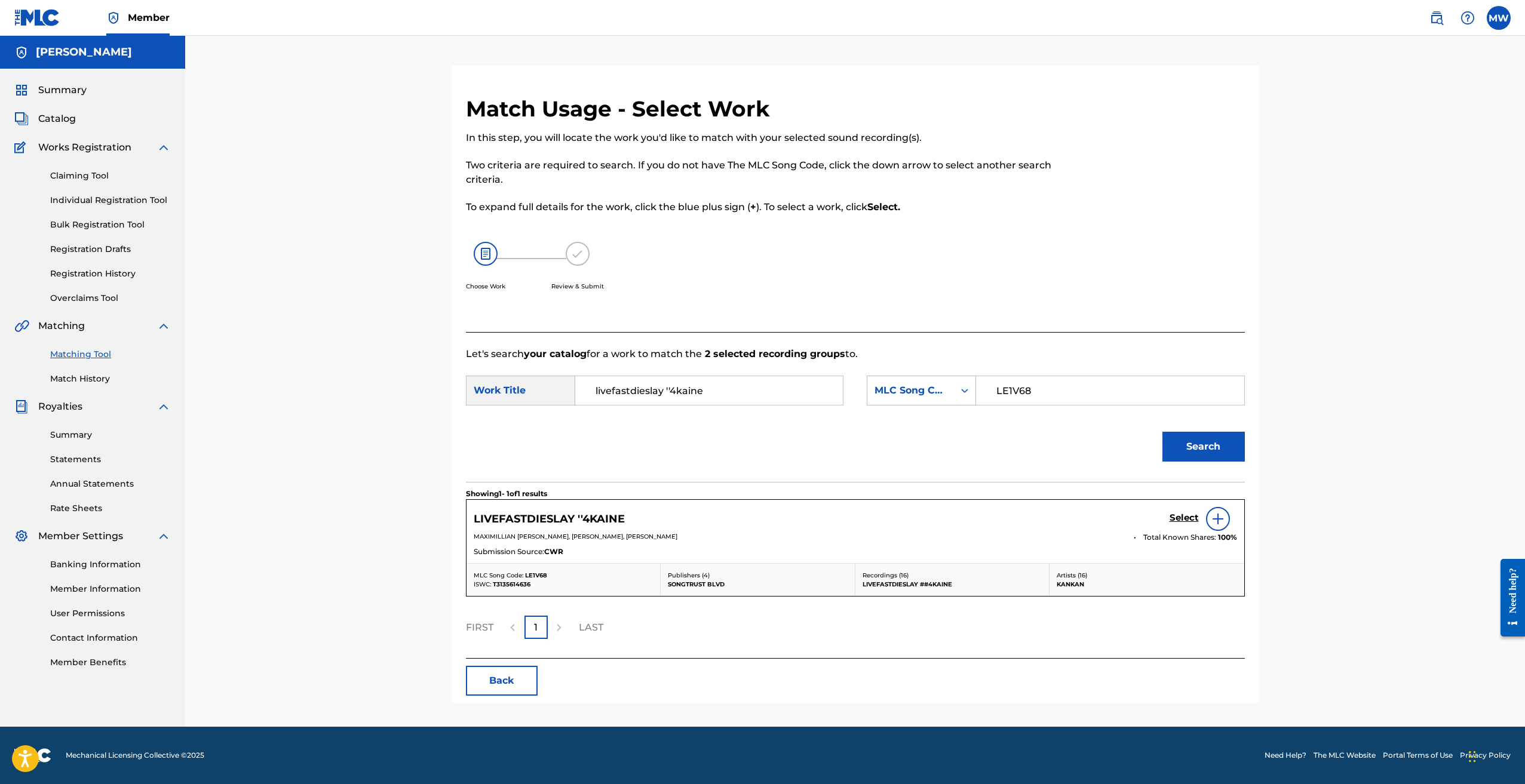
click at [1190, 518] on h5 "Select" at bounding box center [1184, 518] width 29 height 11
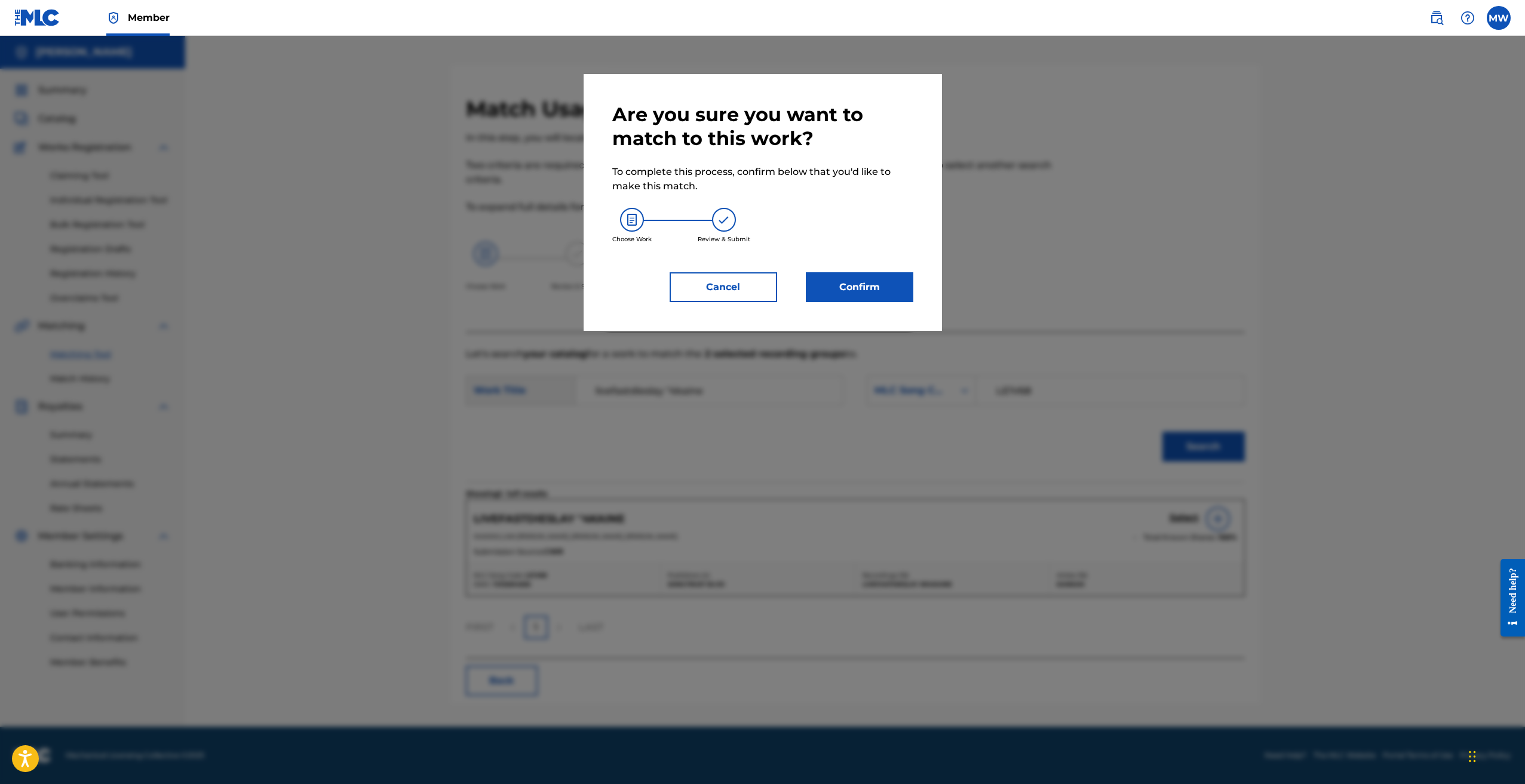
click at [880, 297] on button "Confirm" at bounding box center [860, 287] width 108 height 30
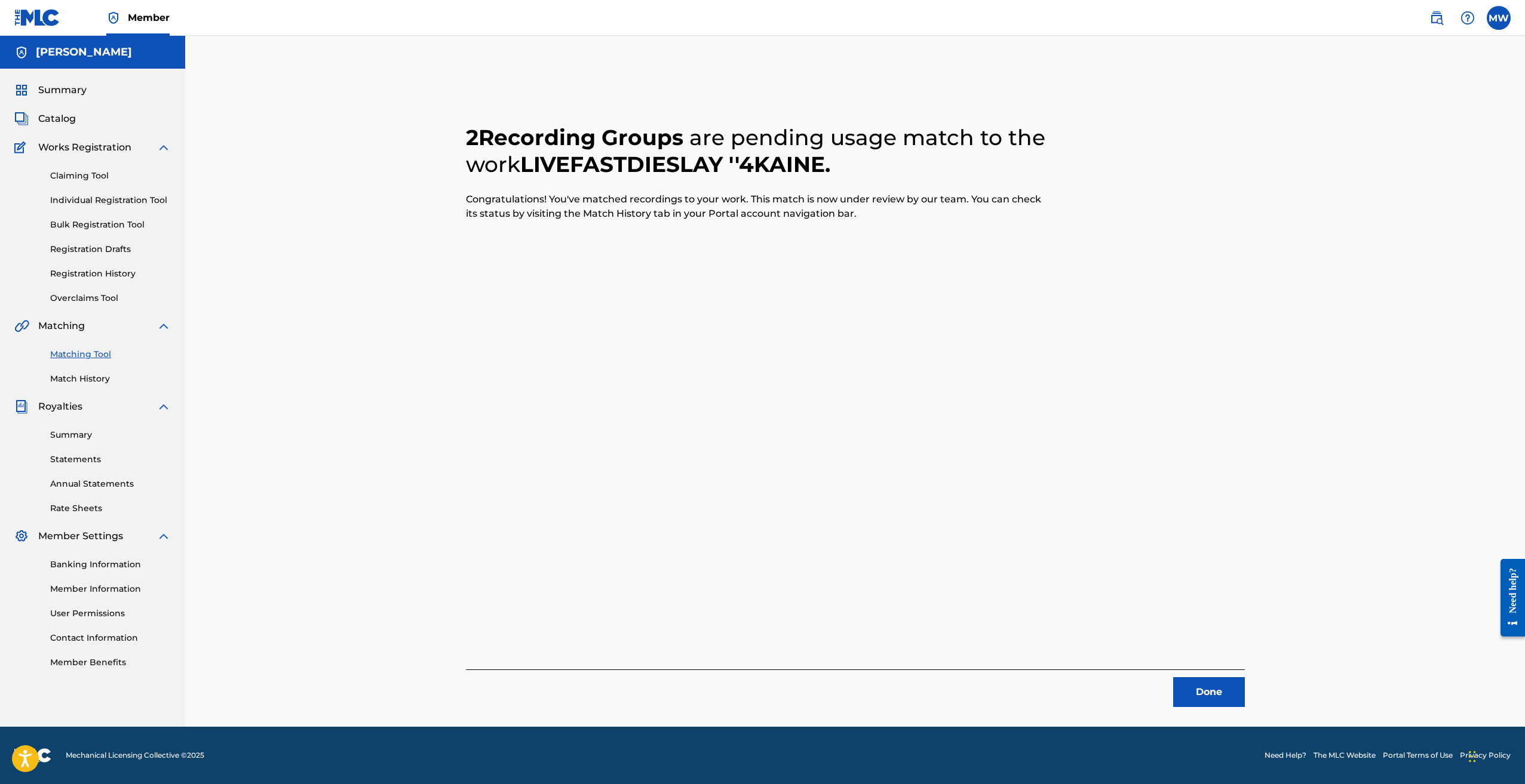
click at [1208, 691] on button "Done" at bounding box center [1209, 692] width 72 height 30
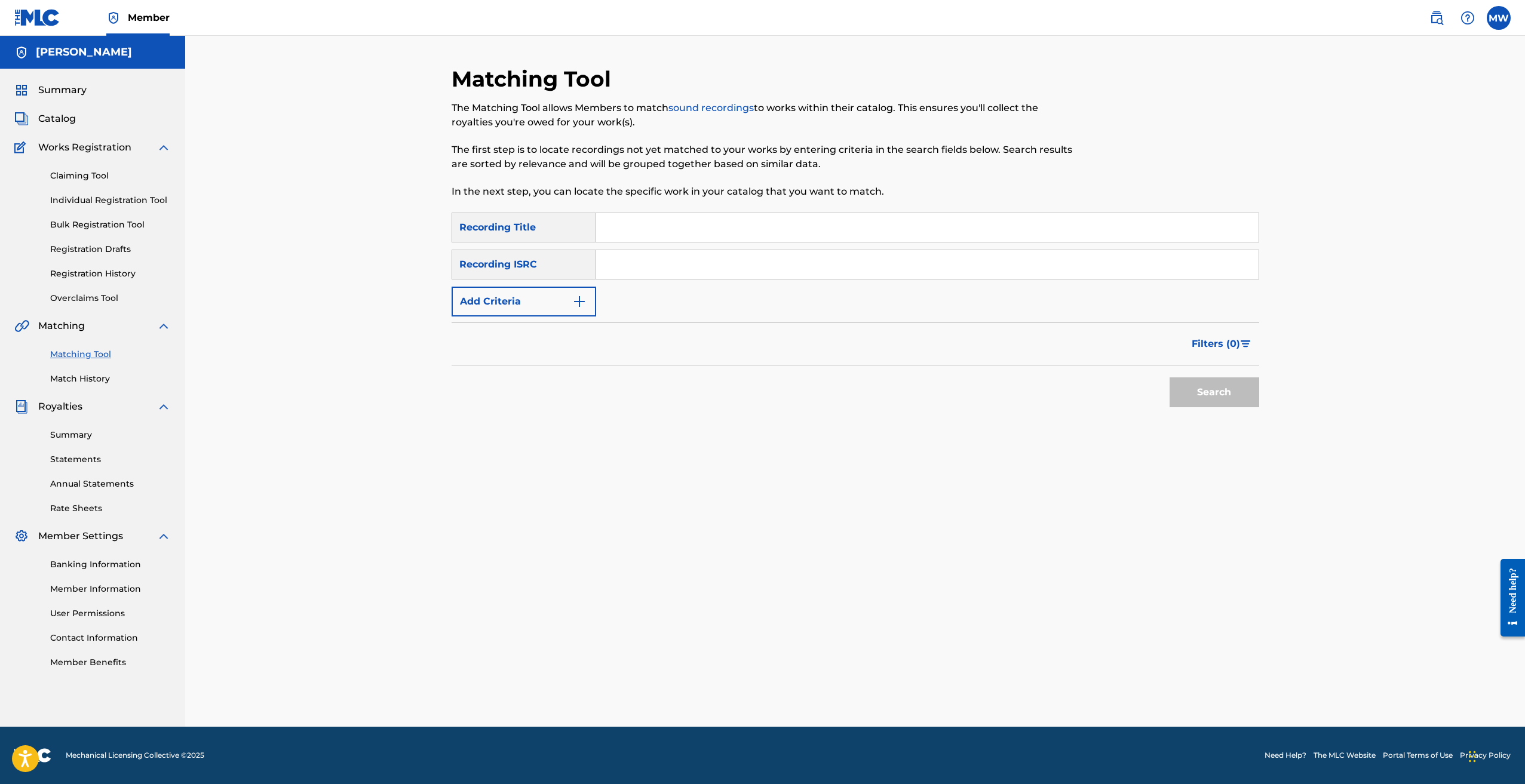
click at [628, 219] on input "Search Form" at bounding box center [928, 228] width 662 height 29
paste input "''RR''EFG"
type input "''RR''EFG"
click at [674, 251] on input "Search Form" at bounding box center [928, 264] width 662 height 29
paste input "USUYG1446546"
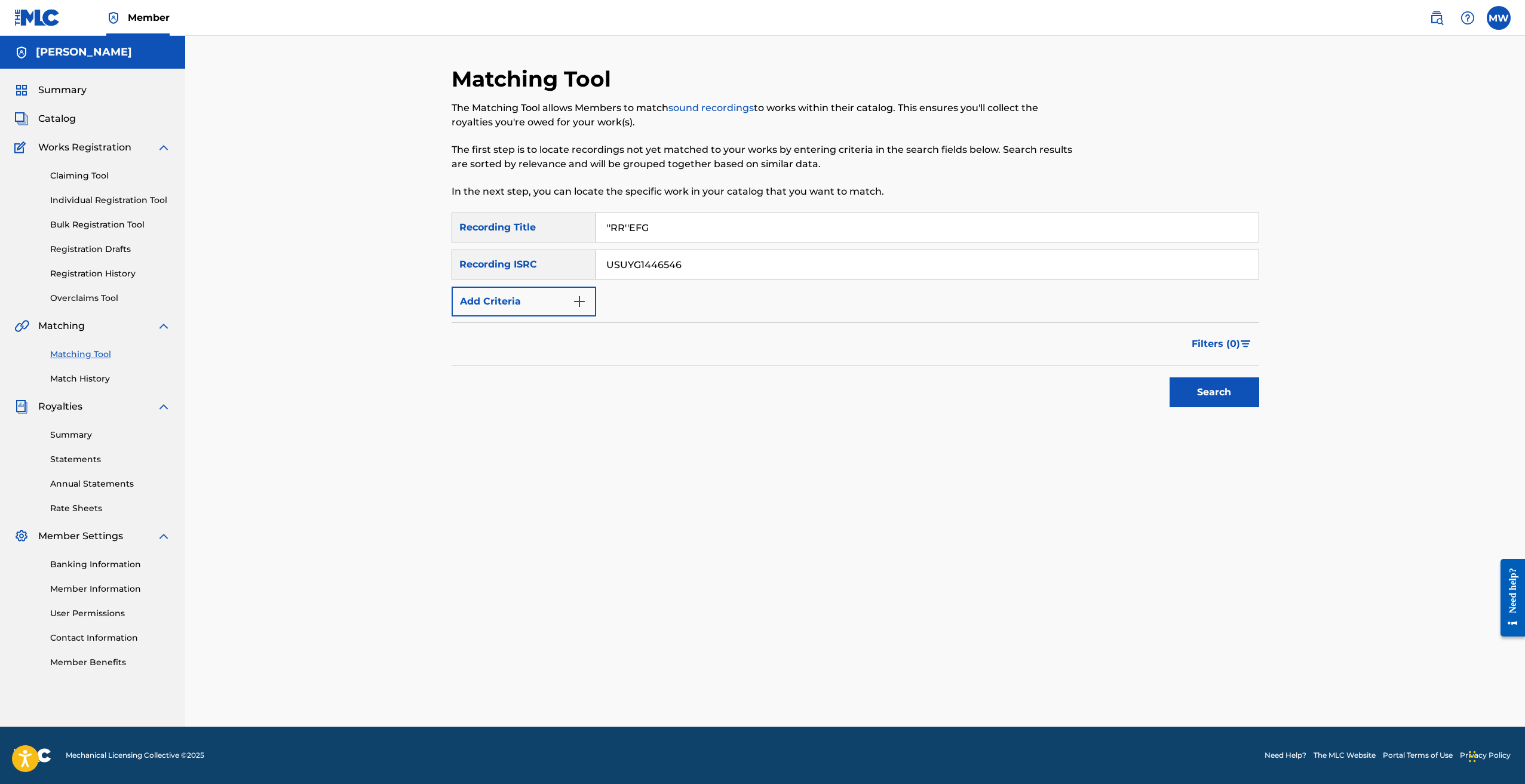
type input "USUYG1446546"
click at [1206, 392] on button "Search" at bounding box center [1214, 392] width 90 height 30
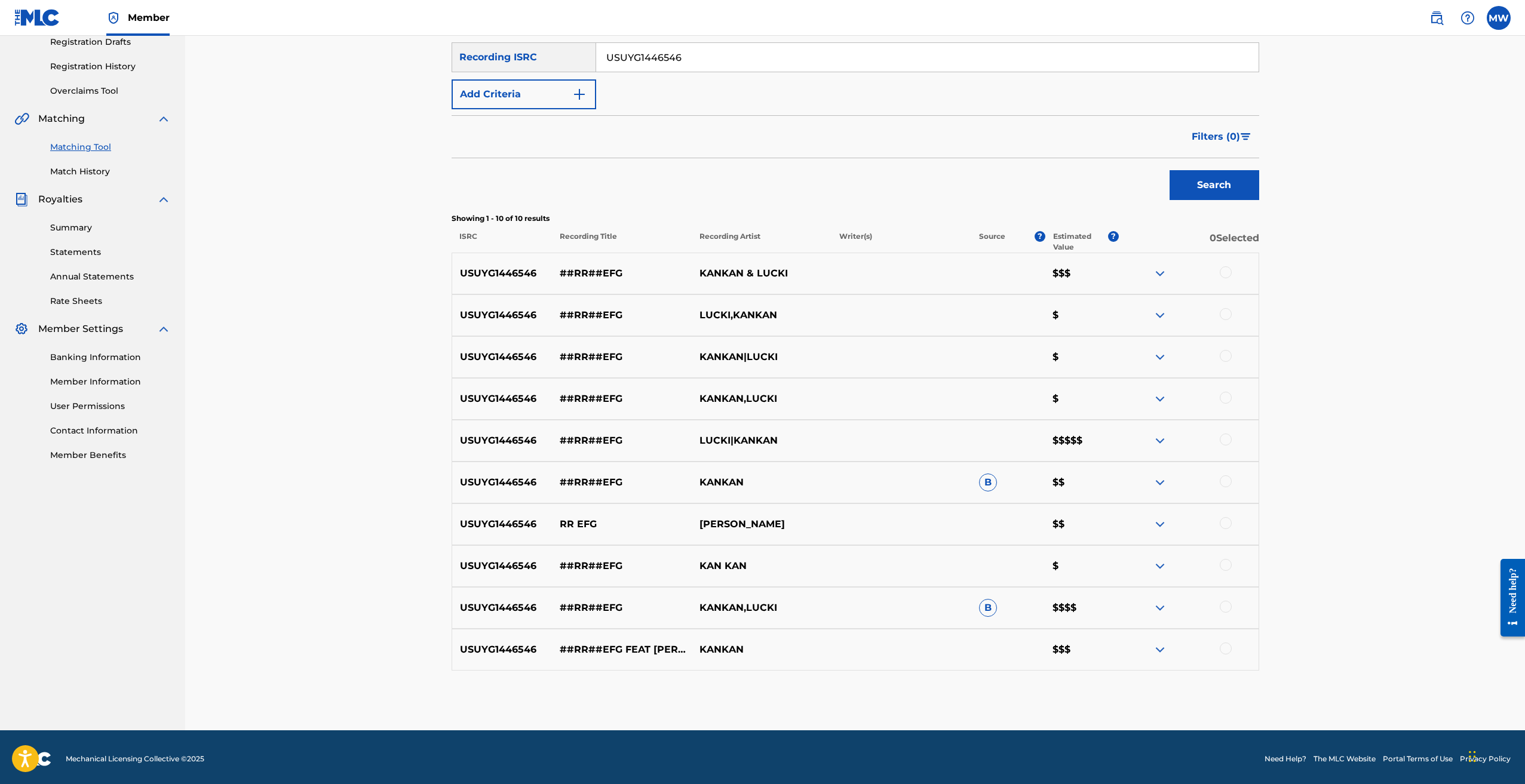
scroll to position [211, 0]
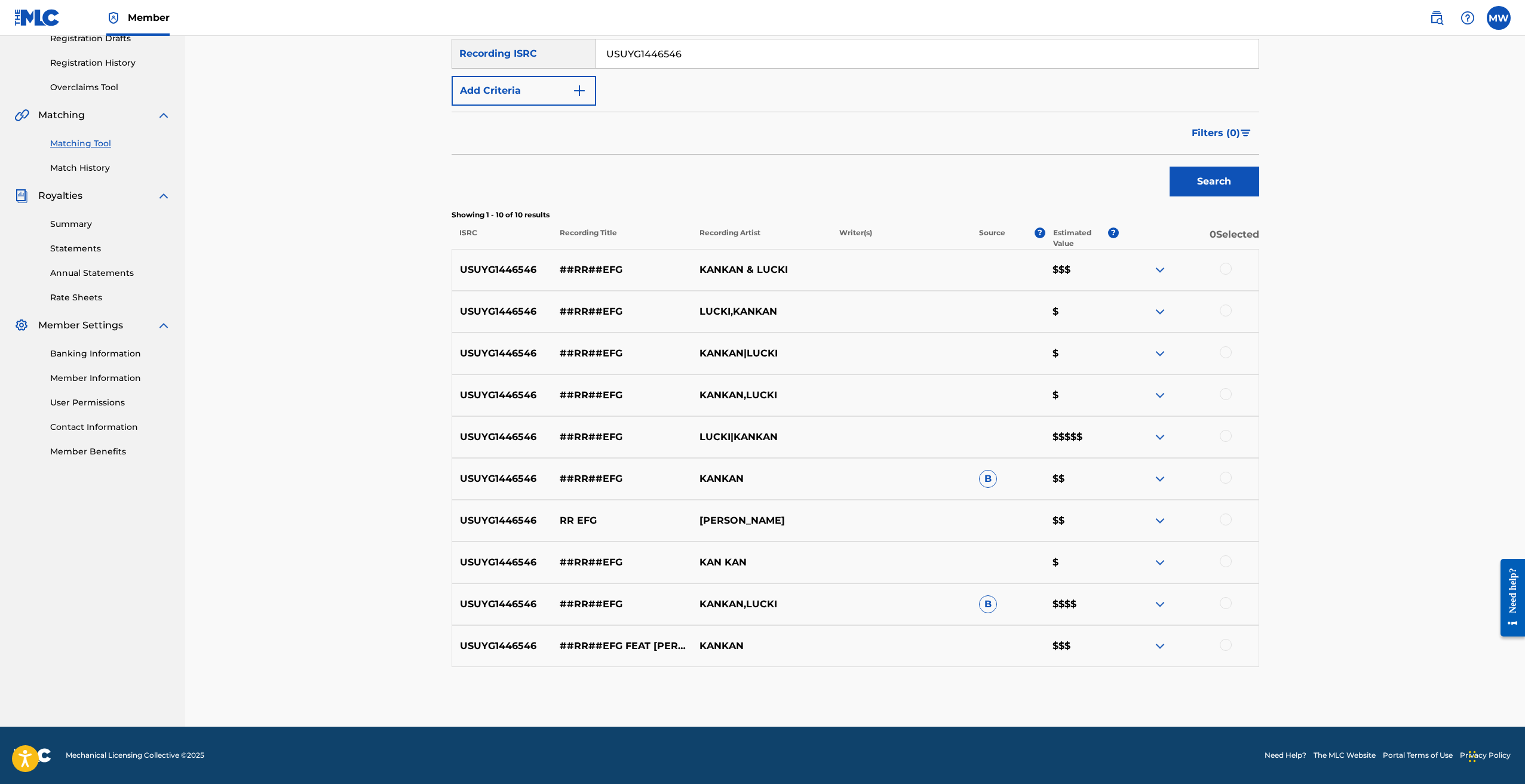
click at [1160, 436] on img at bounding box center [1160, 437] width 14 height 14
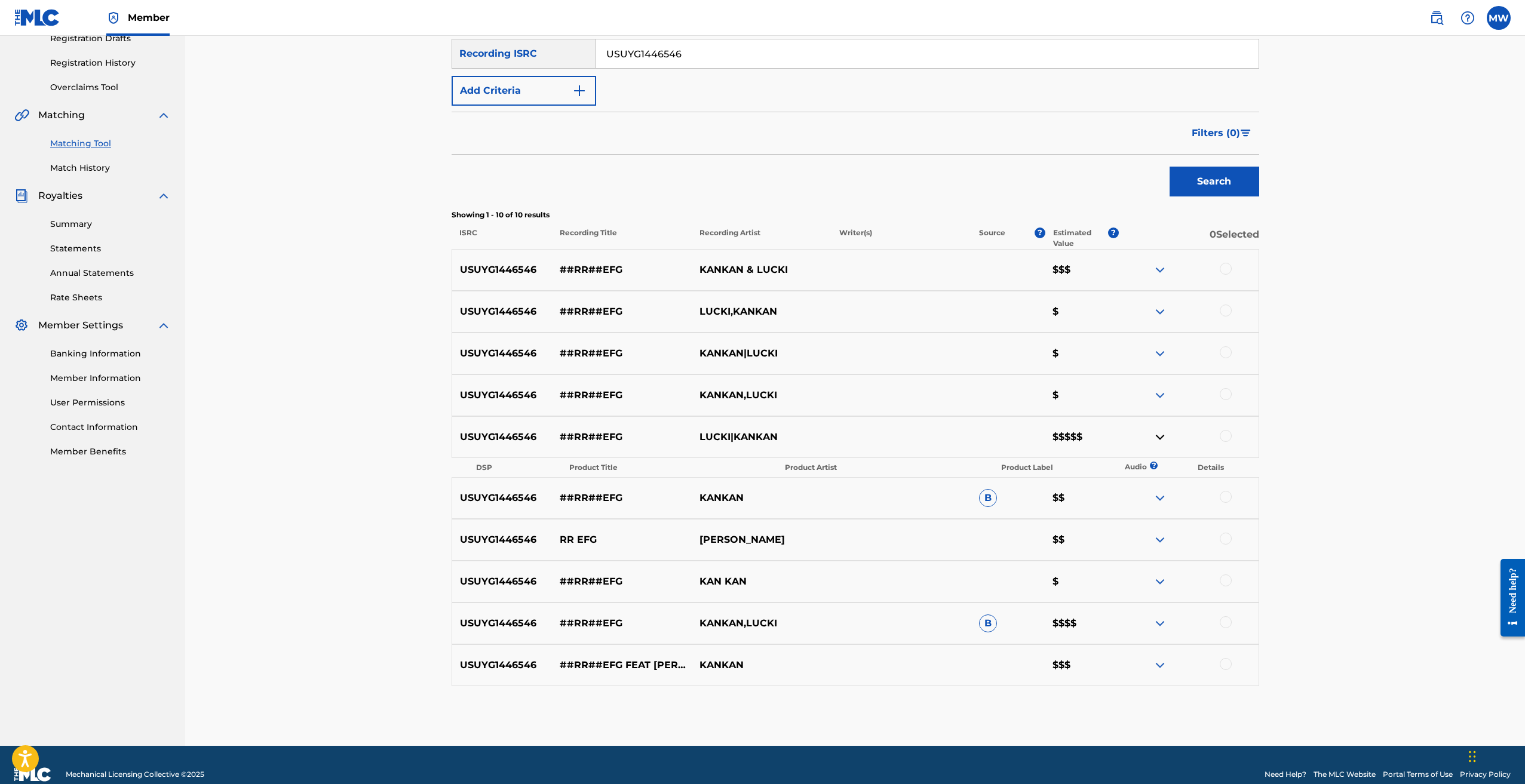
click at [1160, 436] on img at bounding box center [1160, 437] width 14 height 14
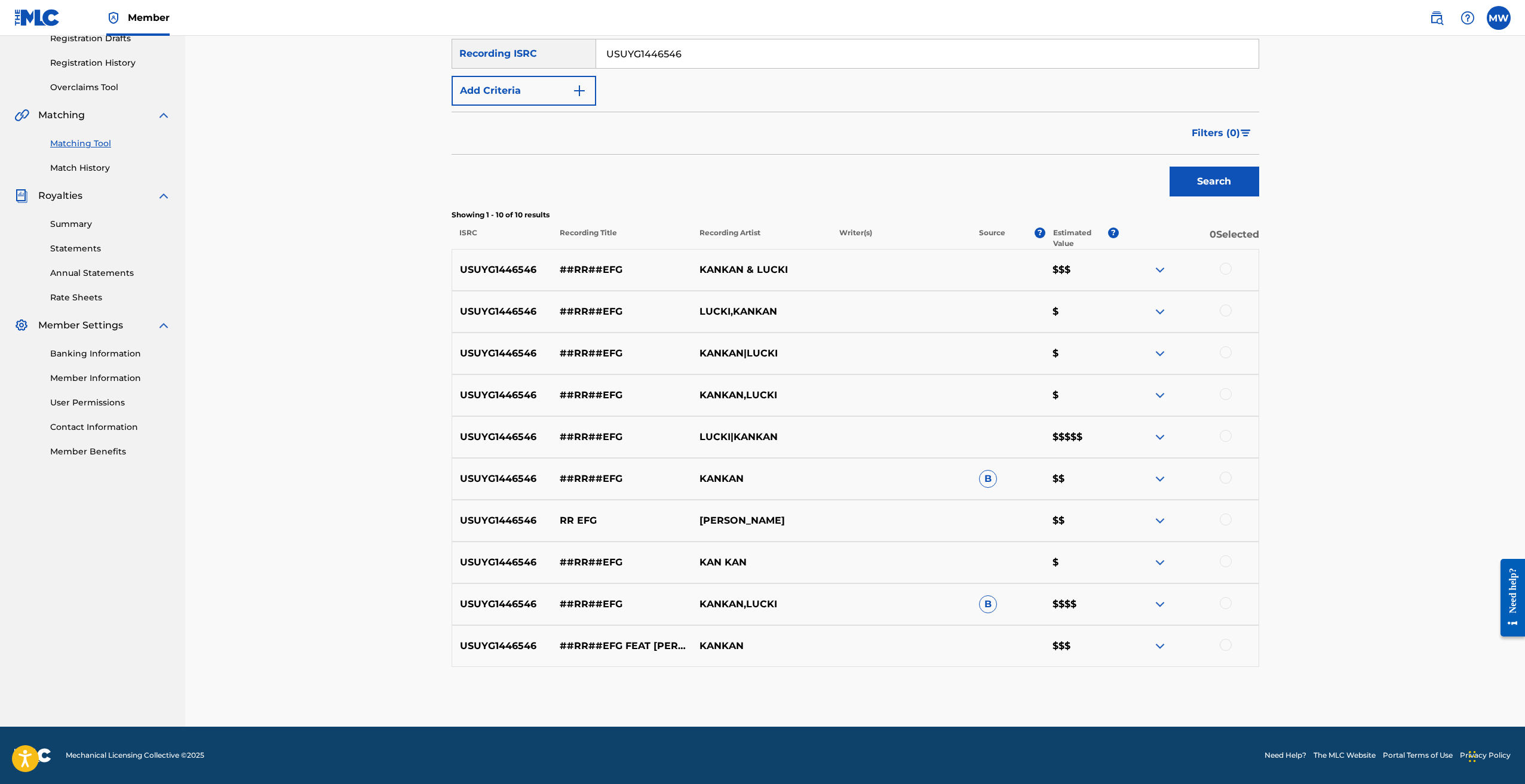
click at [1222, 266] on div at bounding box center [1226, 269] width 12 height 12
click at [1222, 267] on img at bounding box center [1226, 269] width 12 height 12
click at [1227, 277] on div "USUYG1446546 ##RR##EFG KANKAN & LUCKI $$$" at bounding box center [855, 270] width 808 height 42
click at [1226, 266] on div at bounding box center [1226, 269] width 12 height 12
drag, startPoint x: 1225, startPoint y: 303, endPoint x: 1223, endPoint y: 313, distance: 10.2
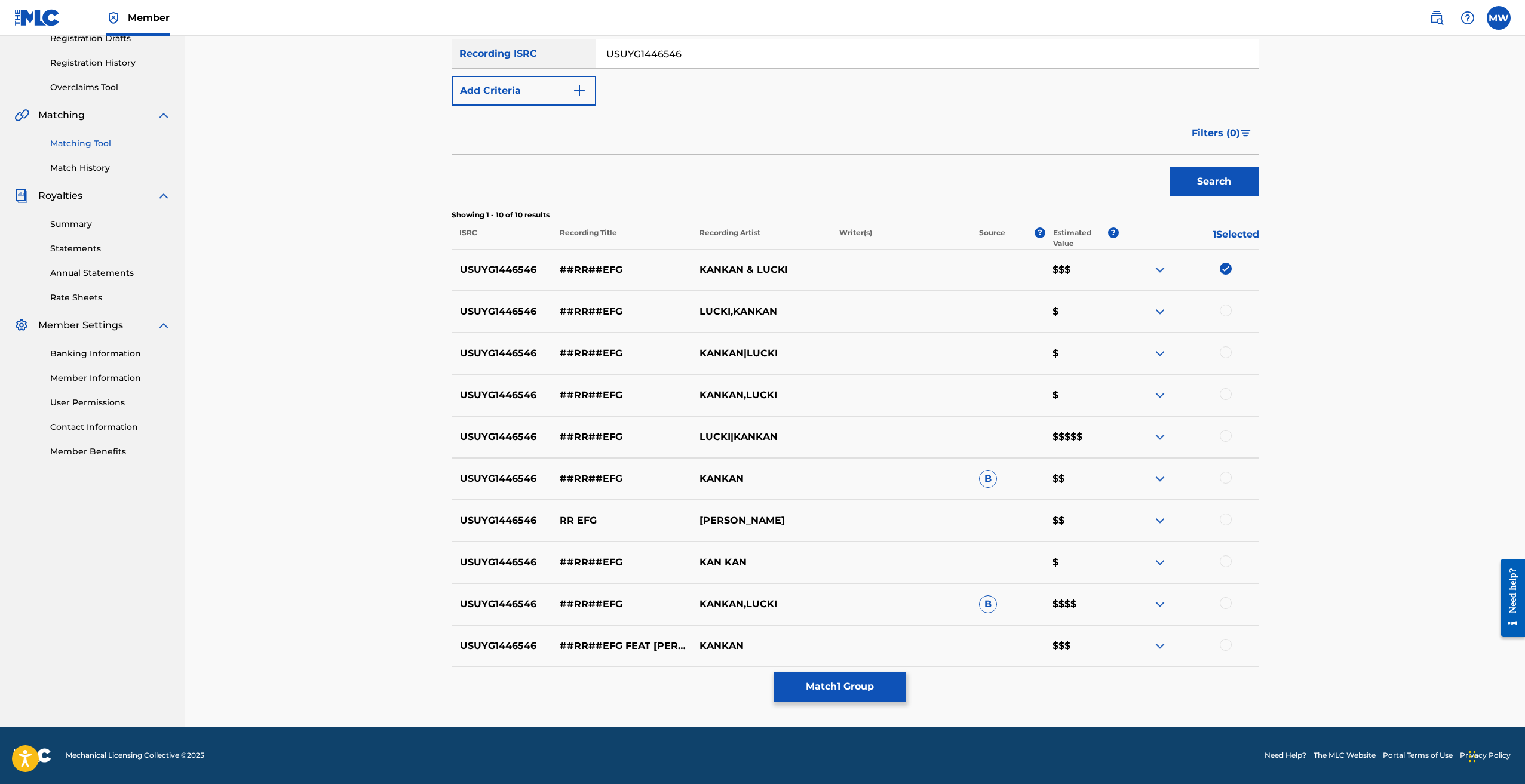
click at [1225, 304] on div "USUYG1446546 ##RR##EFG LUCKI,KANKAN $" at bounding box center [855, 312] width 808 height 42
click at [1223, 314] on div at bounding box center [1226, 311] width 12 height 12
drag, startPoint x: 1224, startPoint y: 347, endPoint x: 1225, endPoint y: 375, distance: 28.0
click at [1224, 347] on div at bounding box center [1226, 352] width 12 height 12
click at [1221, 645] on div at bounding box center [1226, 645] width 12 height 12
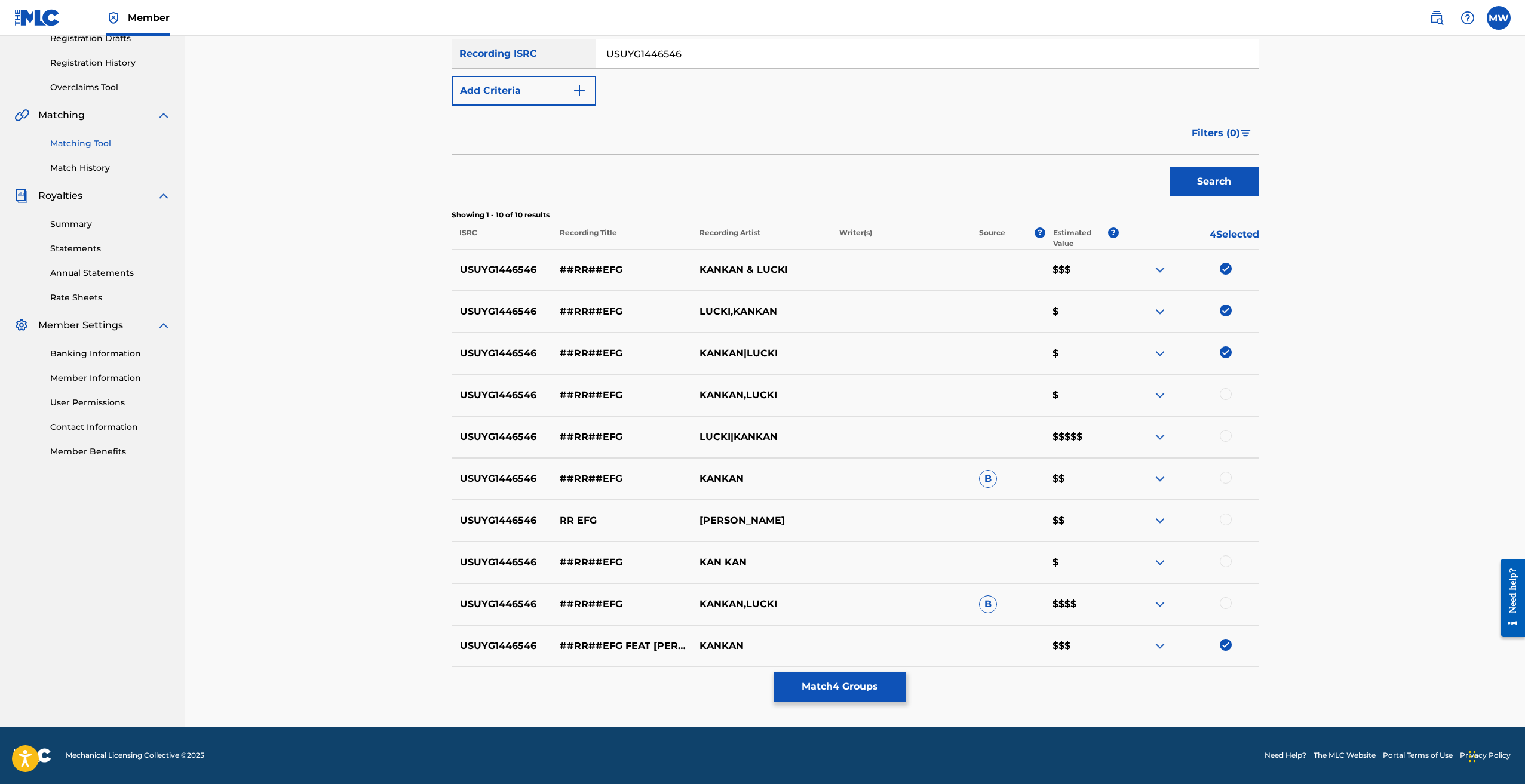
click at [1224, 611] on div at bounding box center [1188, 604] width 140 height 14
click at [1222, 568] on div at bounding box center [1188, 562] width 140 height 14
drag, startPoint x: 1225, startPoint y: 559, endPoint x: 1233, endPoint y: 601, distance: 42.8
click at [1225, 561] on div at bounding box center [1226, 561] width 12 height 12
click at [1229, 601] on div at bounding box center [1226, 603] width 12 height 12
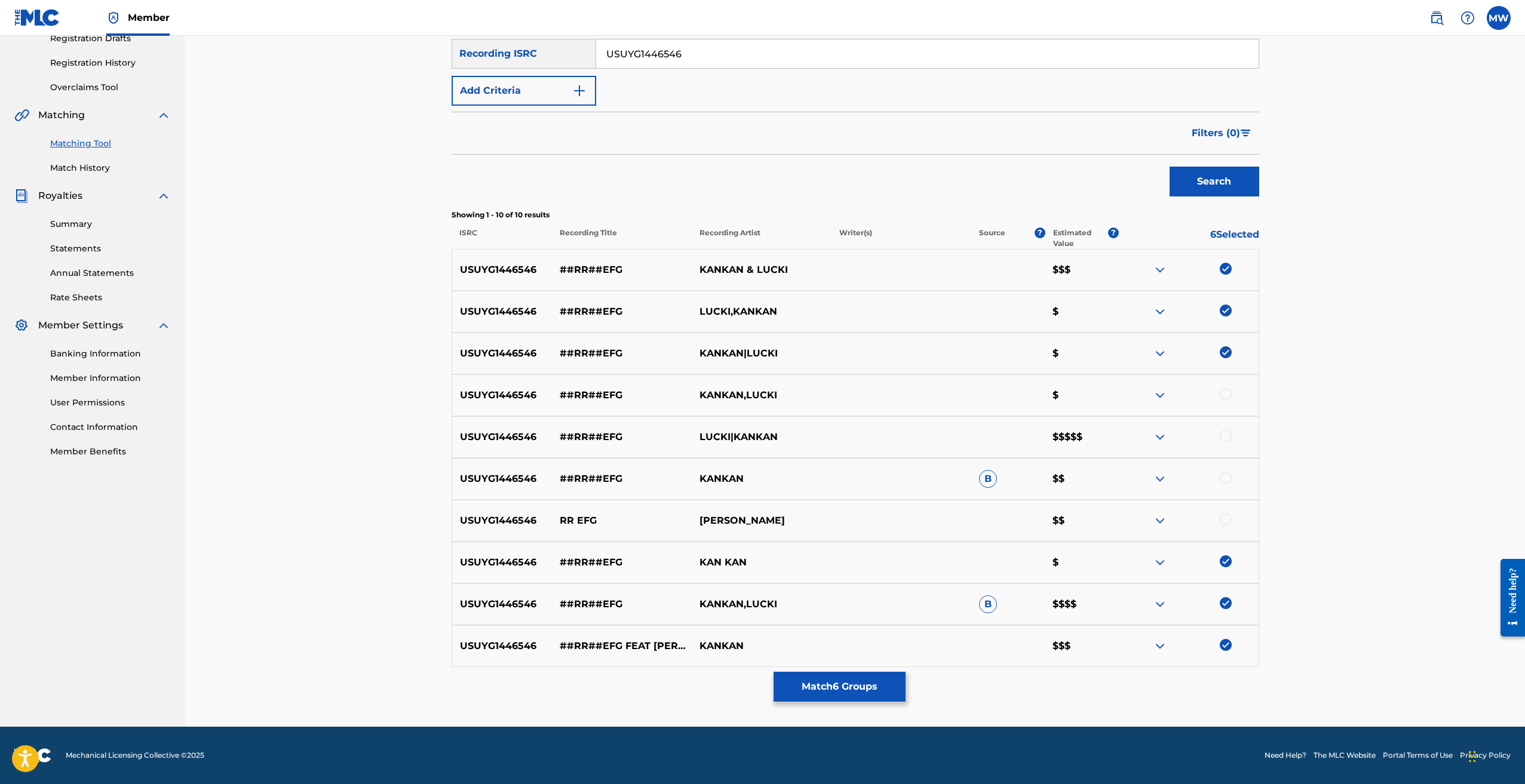
click at [1221, 517] on div at bounding box center [1226, 520] width 12 height 12
click at [1224, 477] on div at bounding box center [1226, 478] width 12 height 12
drag, startPoint x: 1225, startPoint y: 442, endPoint x: 1226, endPoint y: 433, distance: 9.1
click at [1225, 441] on div at bounding box center [1188, 437] width 140 height 14
drag, startPoint x: 1226, startPoint y: 437, endPoint x: 1228, endPoint y: 414, distance: 23.1
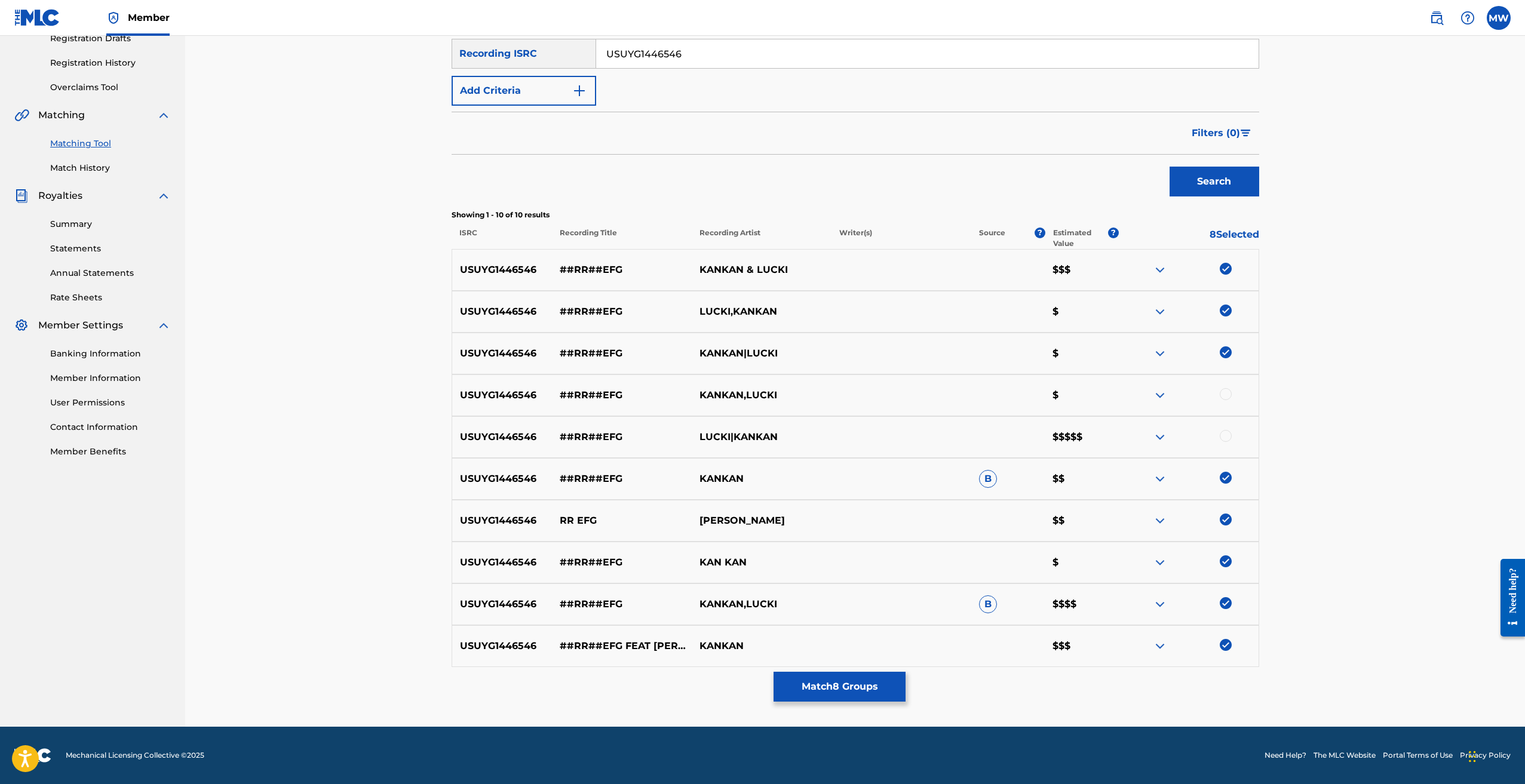
click at [1226, 437] on div at bounding box center [1226, 436] width 12 height 12
click at [1224, 393] on div at bounding box center [1226, 394] width 12 height 12
click at [992, 232] on p "Source" at bounding box center [992, 239] width 26 height 22
click at [980, 481] on span "B" at bounding box center [988, 479] width 18 height 18
click at [985, 477] on span "B" at bounding box center [988, 479] width 18 height 18
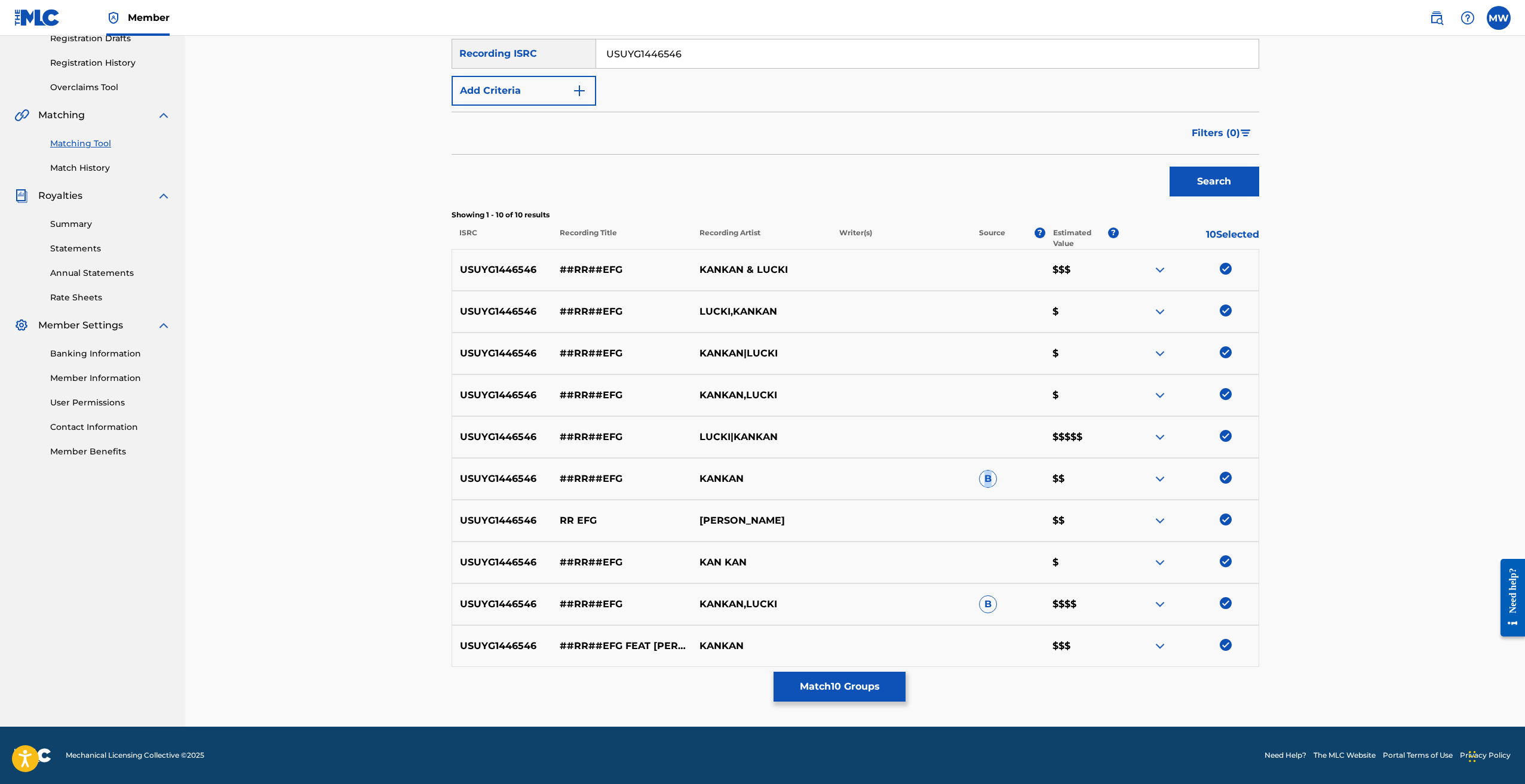
click at [985, 477] on span "B" at bounding box center [988, 479] width 18 height 18
click at [1321, 346] on div "Matching Tool The Matching Tool allows Members to match sound recordings to wor…" at bounding box center [855, 276] width 1340 height 902
click at [851, 690] on button "Match 10 Groups" at bounding box center [840, 687] width 132 height 30
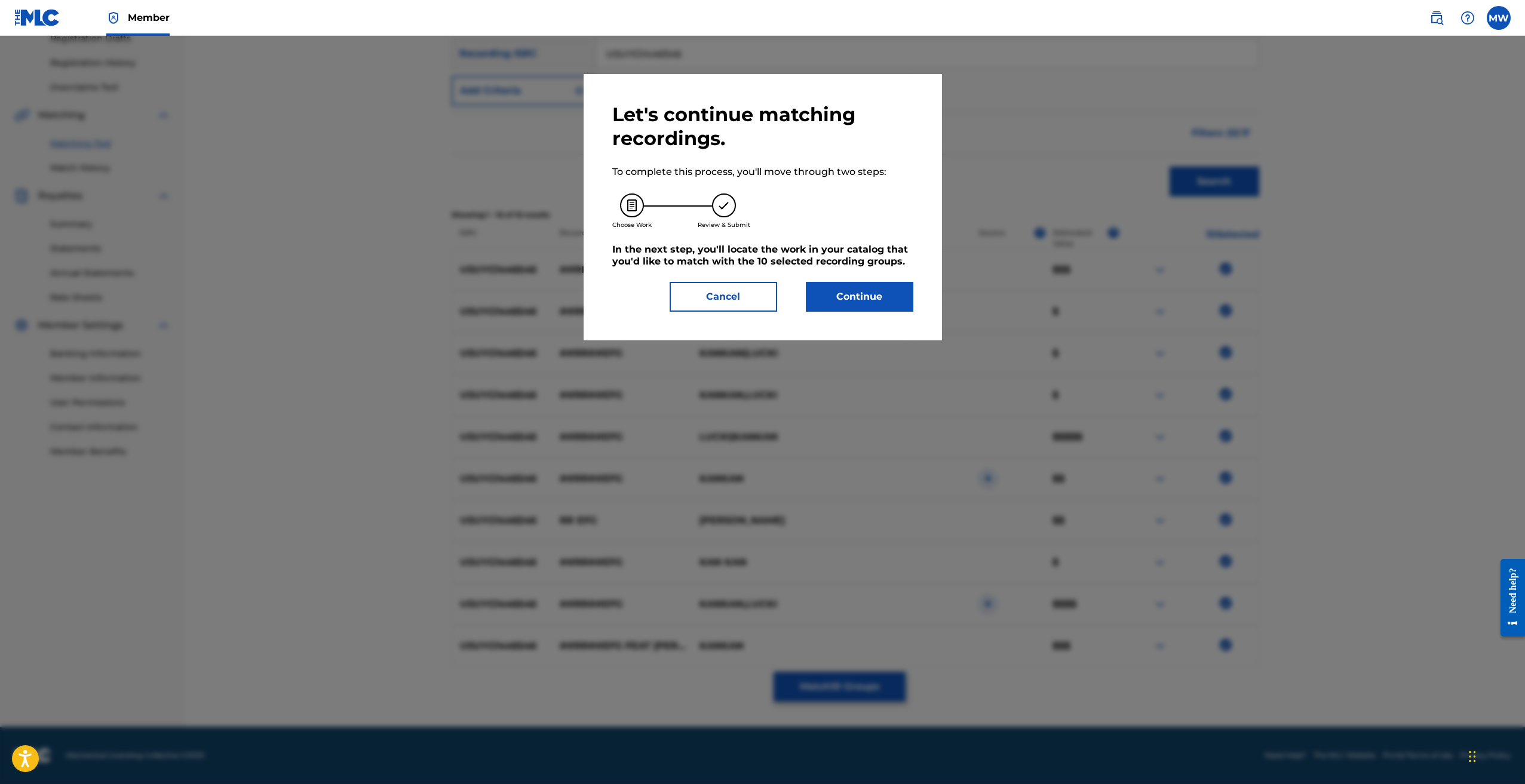
click at [872, 299] on button "Continue" at bounding box center [860, 297] width 108 height 30
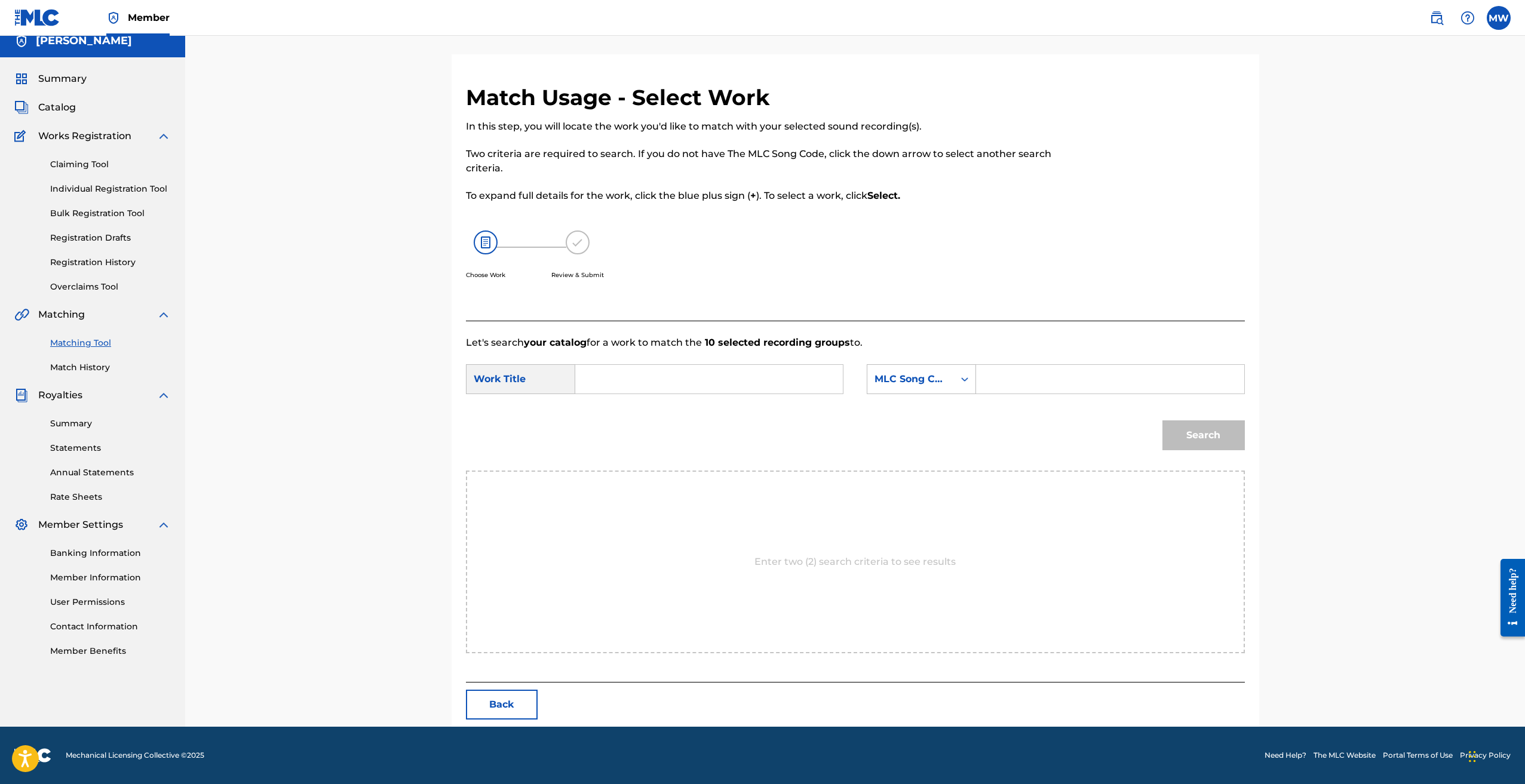
scroll to position [0, 0]
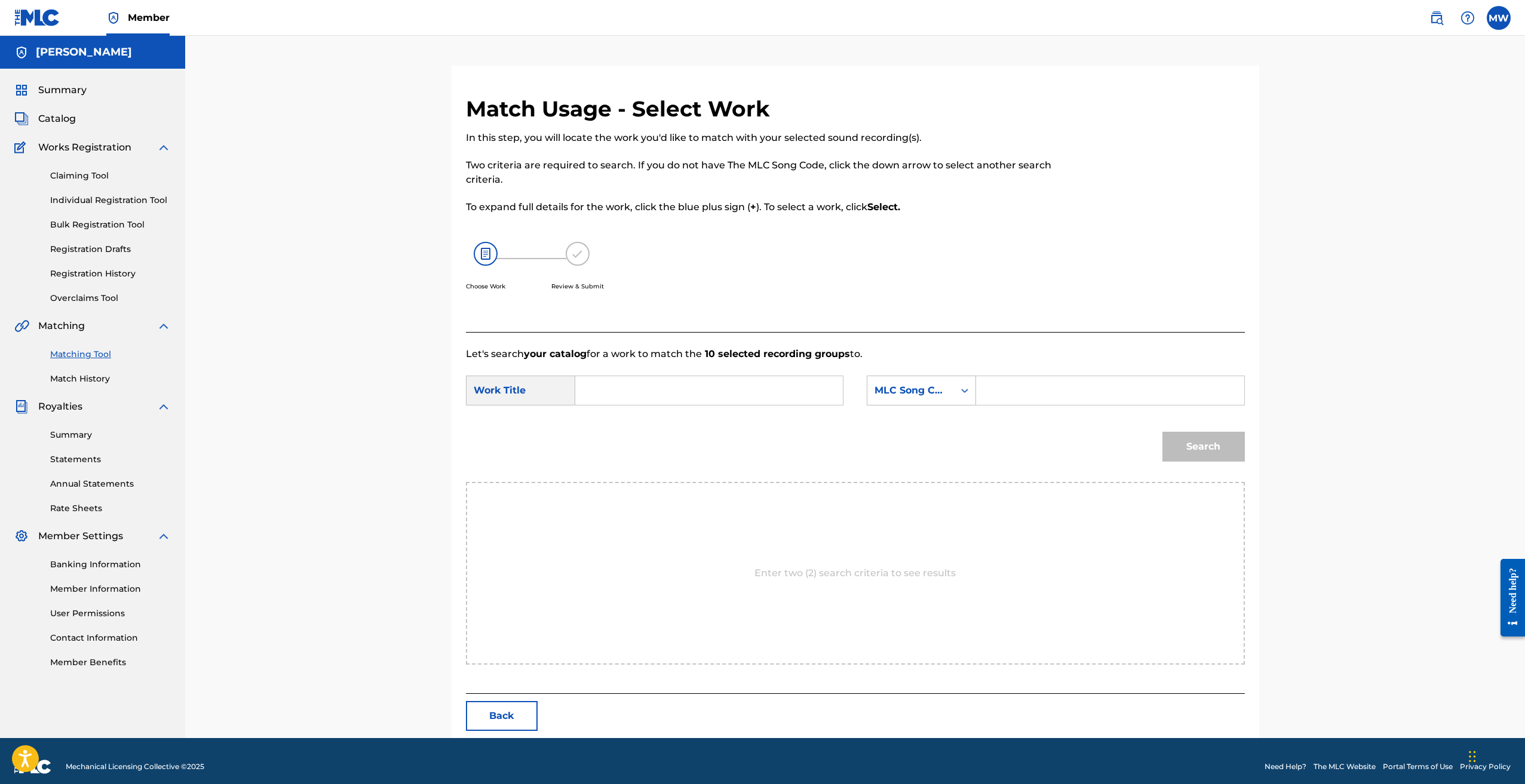
click at [662, 394] on input "Search Form" at bounding box center [709, 390] width 247 height 29
paste input "USUYG1446546"
type input "USUYG1446546"
click at [791, 389] on input "USUYG1446546" at bounding box center [709, 390] width 247 height 29
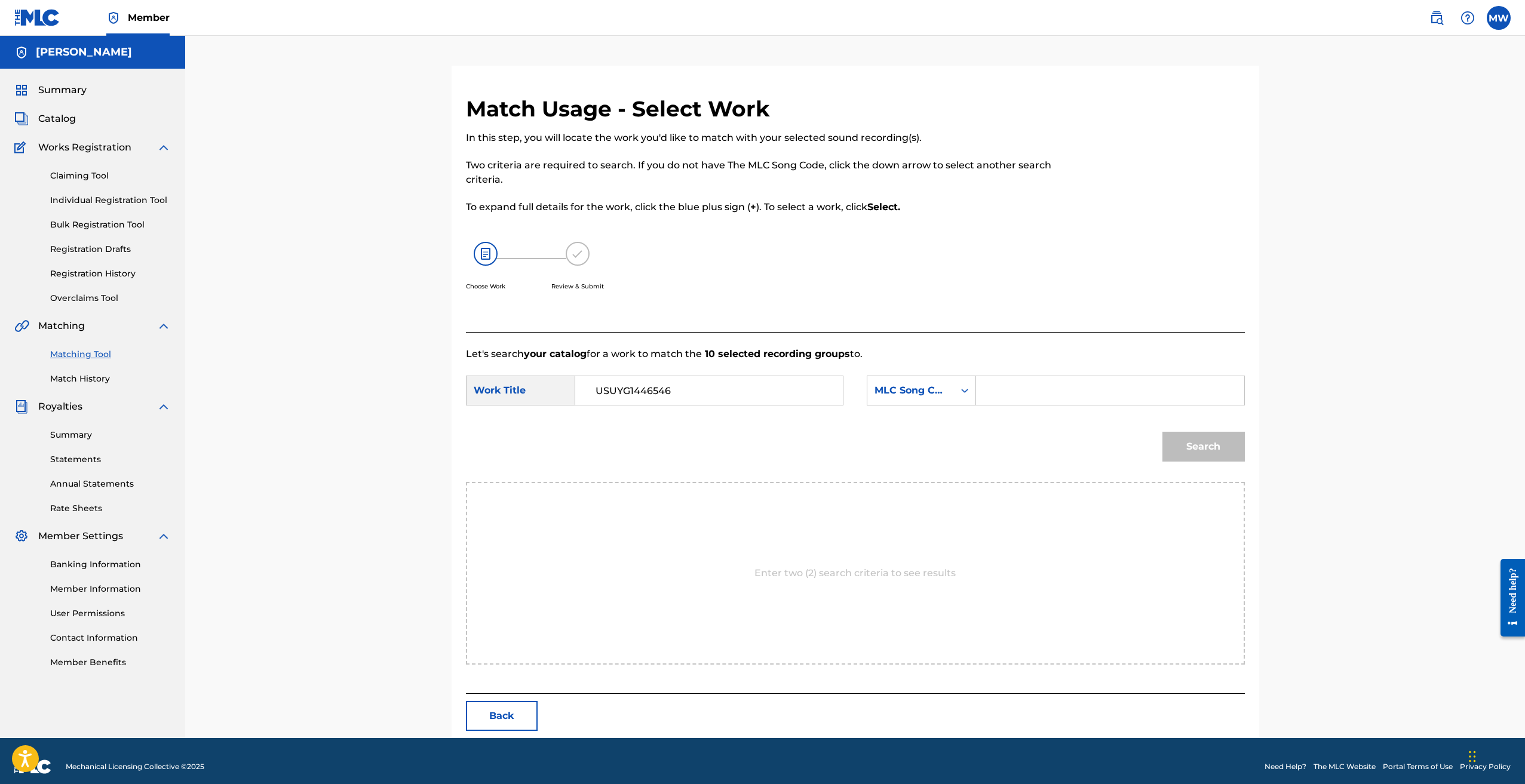
click at [791, 389] on input "USUYG1446546" at bounding box center [709, 390] width 247 height 29
paste input "''RR''EFG"
type input "''RR''EFG"
drag, startPoint x: 1033, startPoint y: 400, endPoint x: 994, endPoint y: 359, distance: 56.6
click at [1032, 400] on input "Search Form" at bounding box center [1110, 390] width 247 height 29
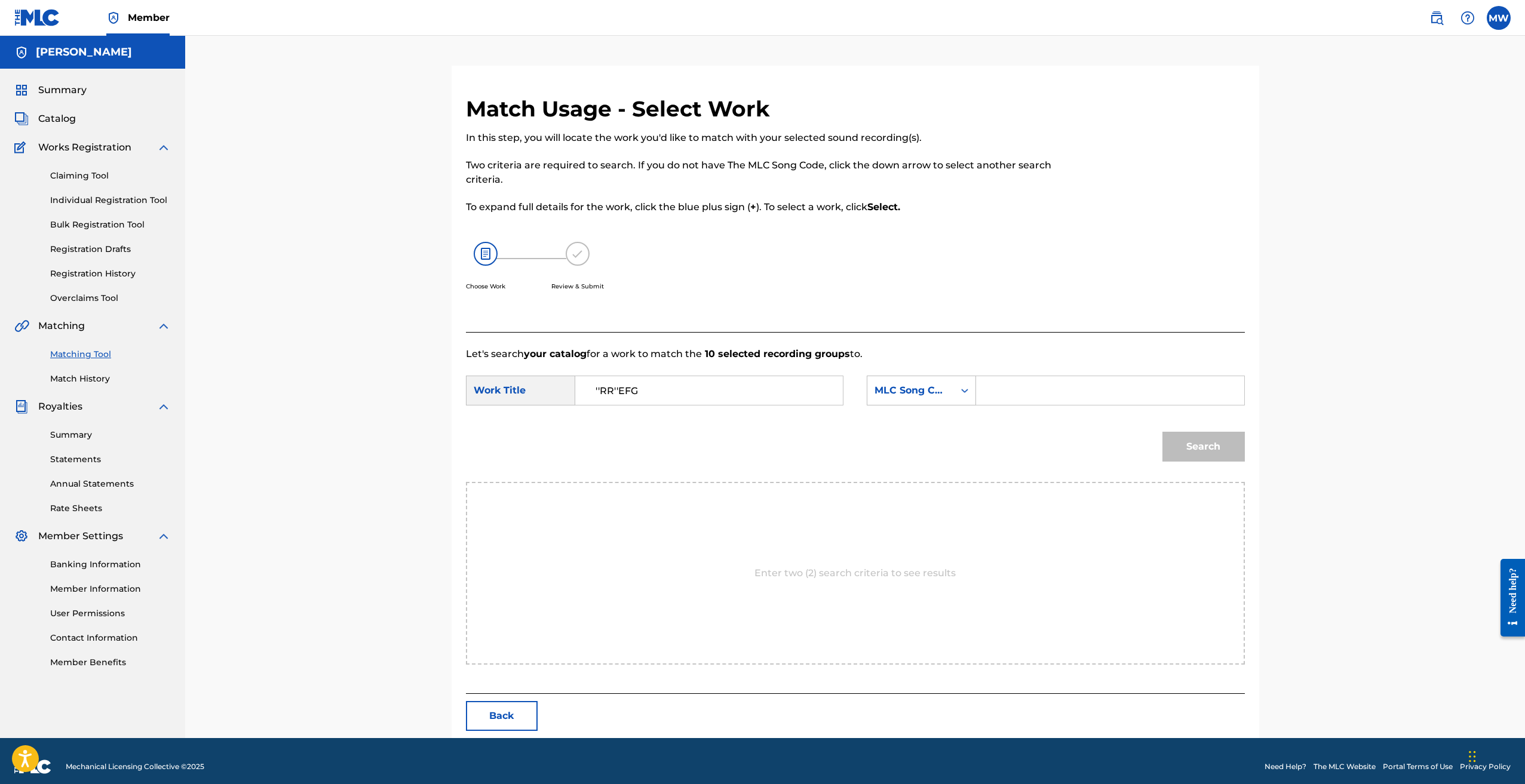
click at [1050, 394] on input "Search Form" at bounding box center [1110, 390] width 247 height 29
paste input "RC7XLE"
type input "RC7XLE"
click at [1190, 449] on button "Search" at bounding box center [1203, 447] width 82 height 30
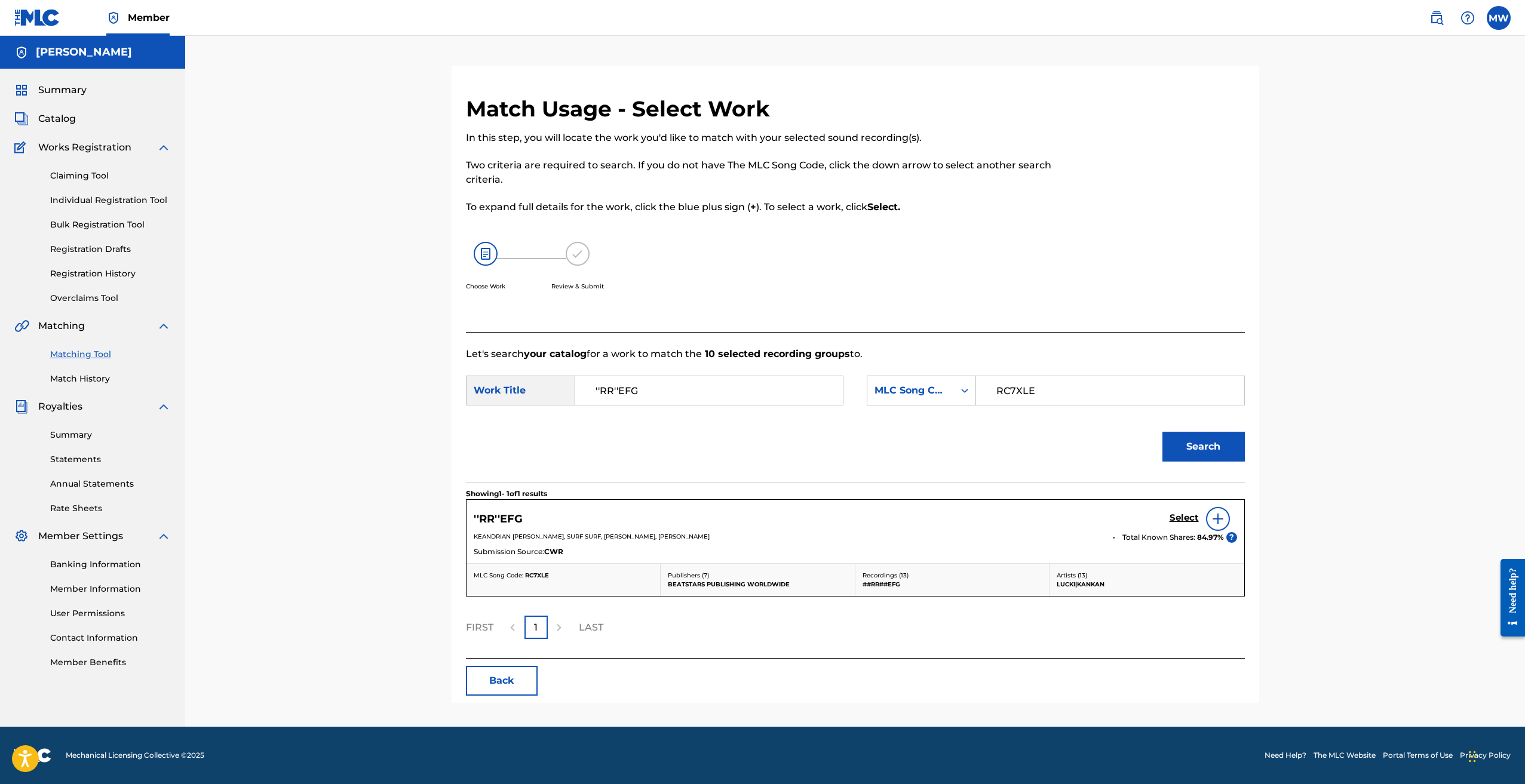
click at [1182, 516] on h5 "Select" at bounding box center [1184, 518] width 29 height 11
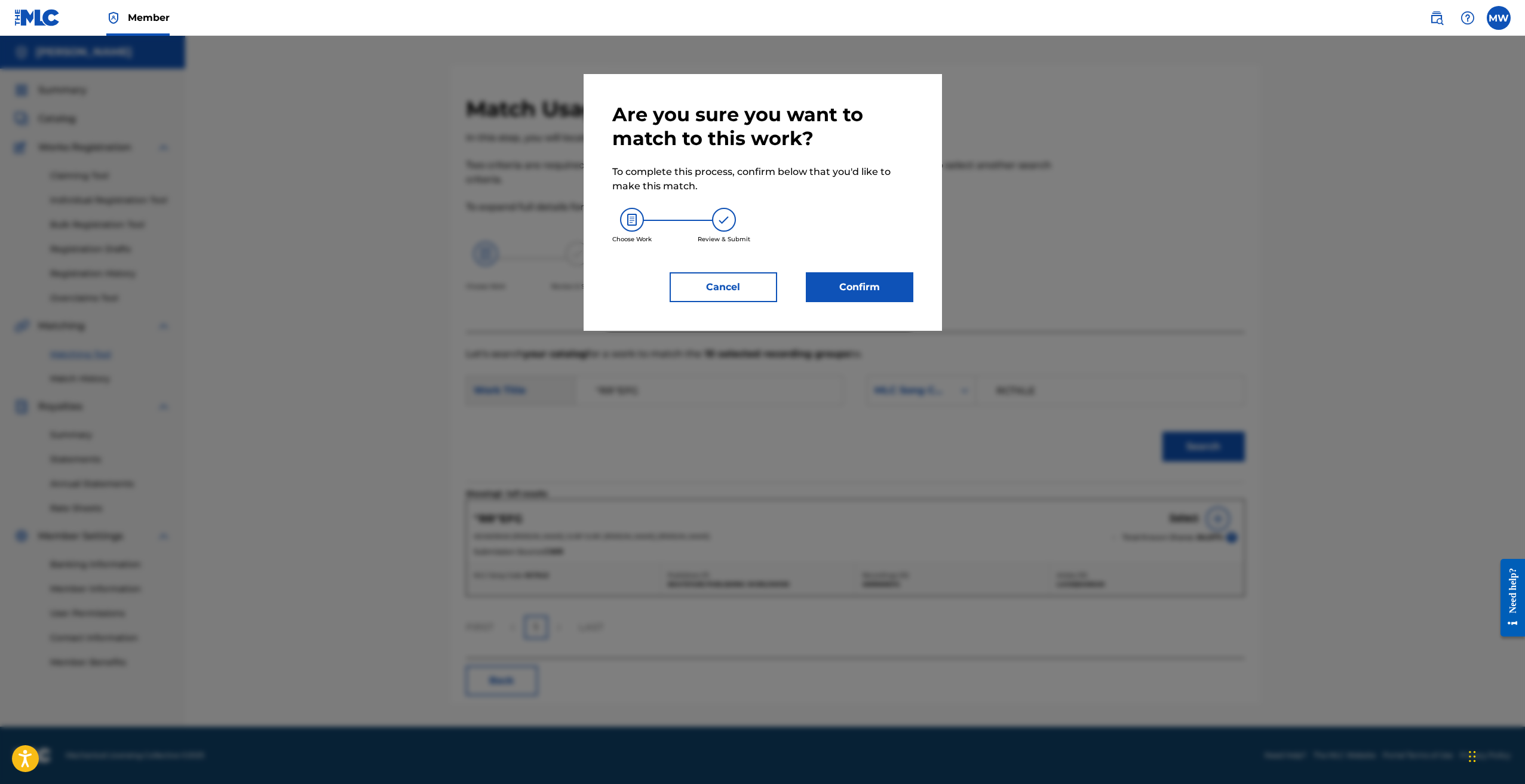
click at [870, 282] on button "Confirm" at bounding box center [860, 287] width 108 height 30
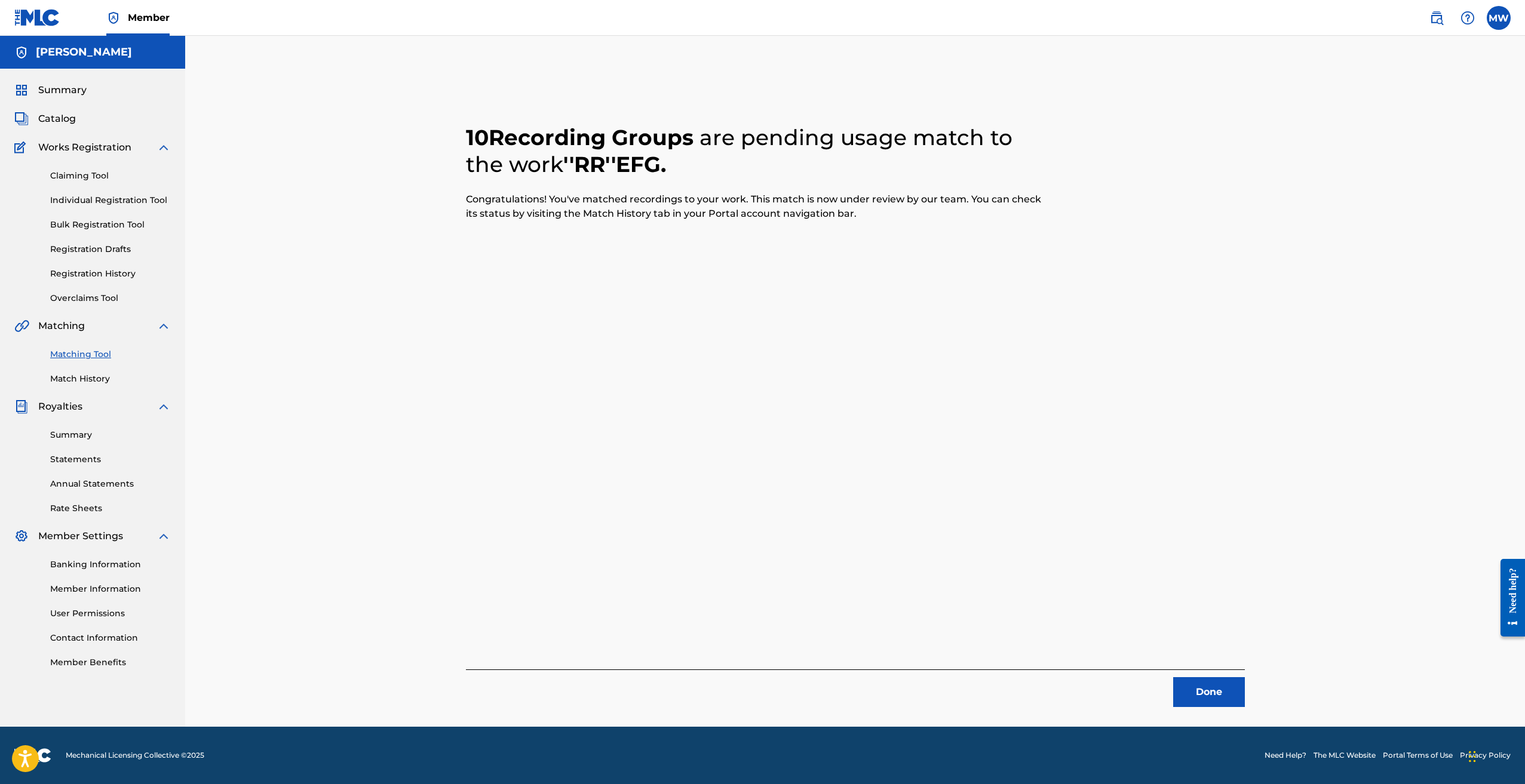
click at [1213, 692] on button "Done" at bounding box center [1209, 692] width 72 height 30
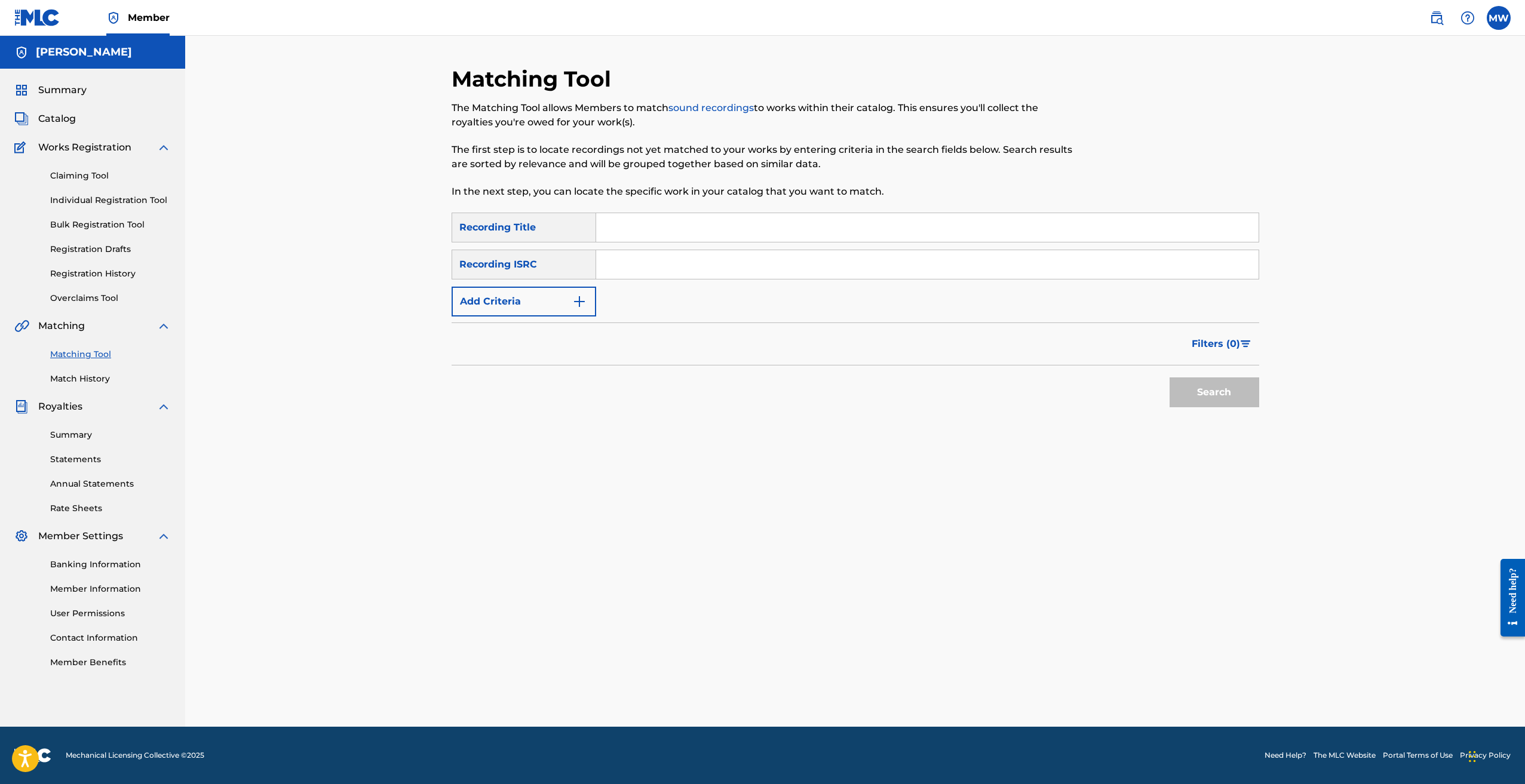
click at [623, 223] on input "Search Form" at bounding box center [928, 228] width 662 height 29
paste input "CHROME HEARTS ICE"
type input "CHROME HEARTS ICE"
click at [612, 263] on input "Search Form" at bounding box center [928, 264] width 662 height 29
click at [701, 265] on input "Search Form" at bounding box center [928, 264] width 662 height 29
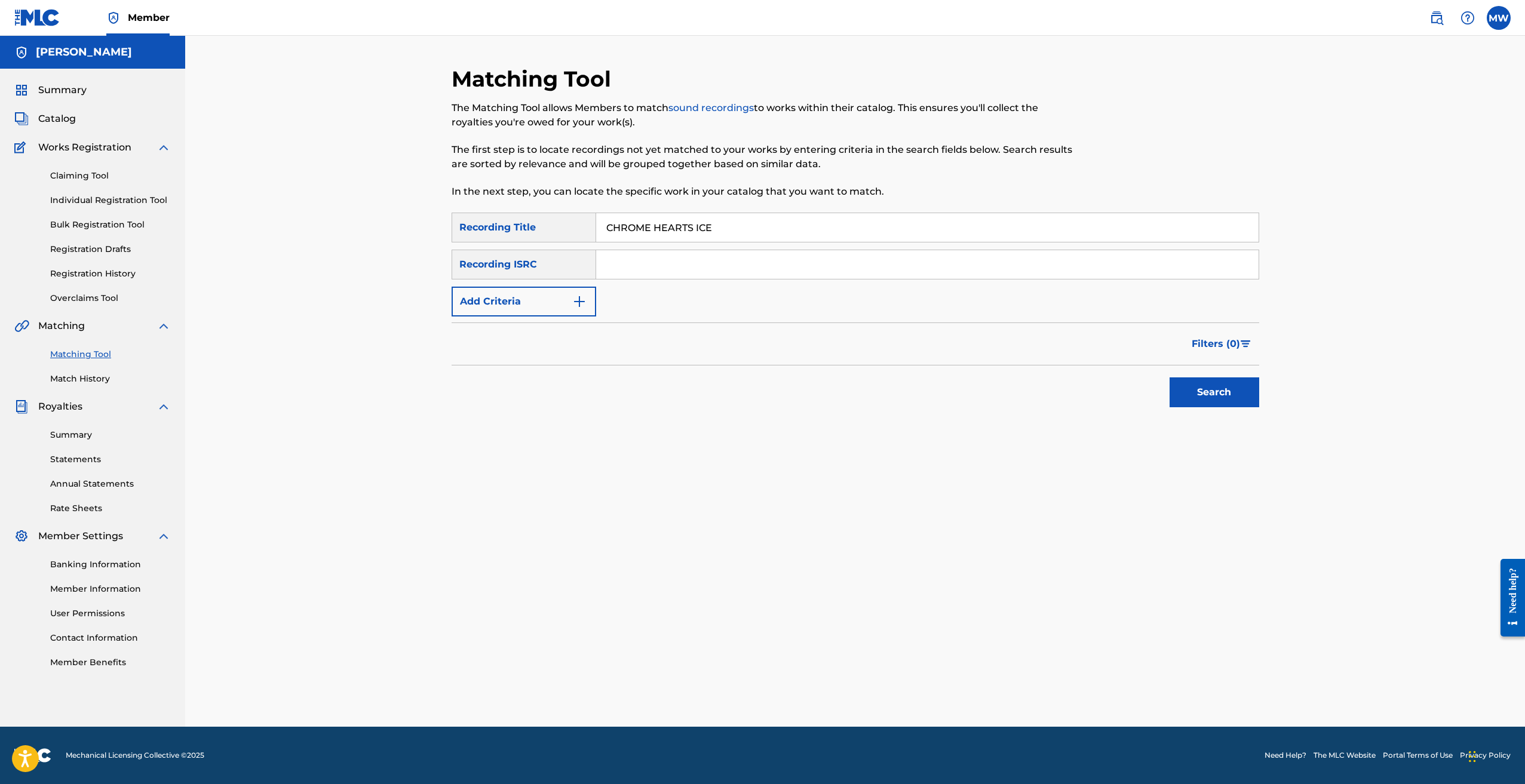
paste input "QT2VB2408532"
type input "QT2VB2408532"
click at [1197, 394] on button "Search" at bounding box center [1214, 392] width 90 height 30
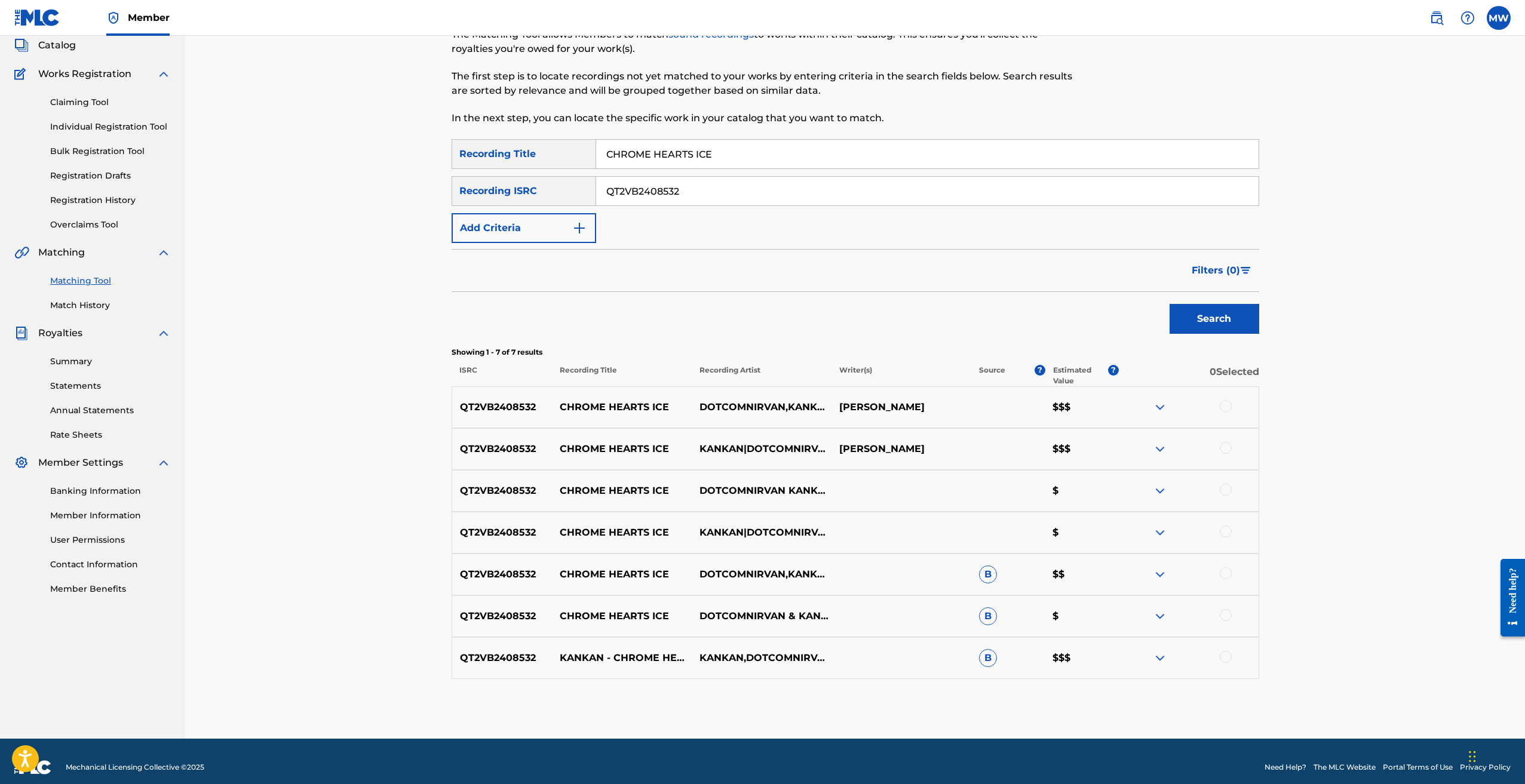
scroll to position [85, 0]
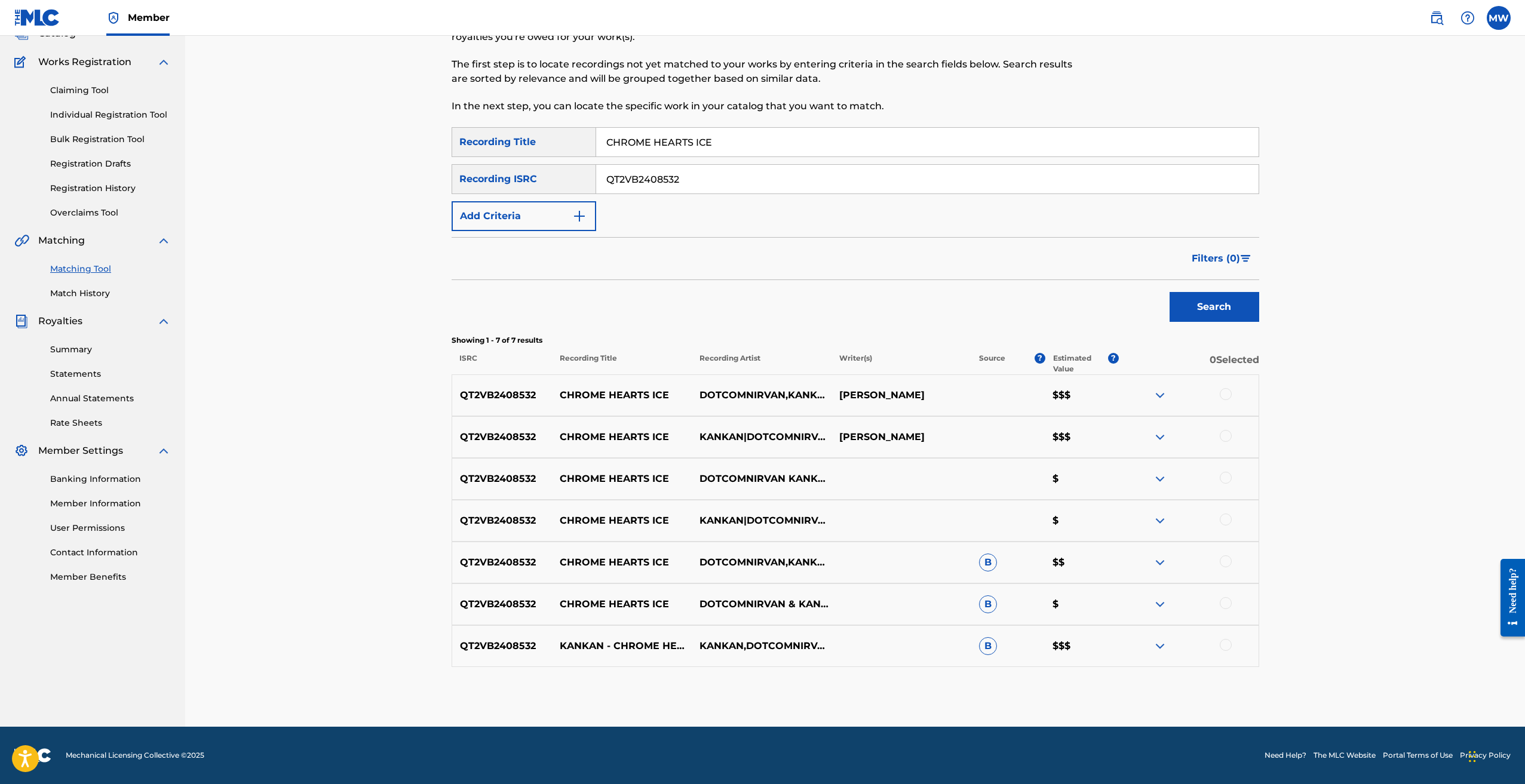
click at [1225, 392] on div at bounding box center [1226, 394] width 12 height 12
click at [1223, 436] on div at bounding box center [1226, 436] width 12 height 12
click at [1224, 477] on div at bounding box center [1226, 478] width 12 height 12
click at [1223, 515] on div at bounding box center [1226, 520] width 12 height 12
click at [1224, 561] on div at bounding box center [1226, 561] width 12 height 12
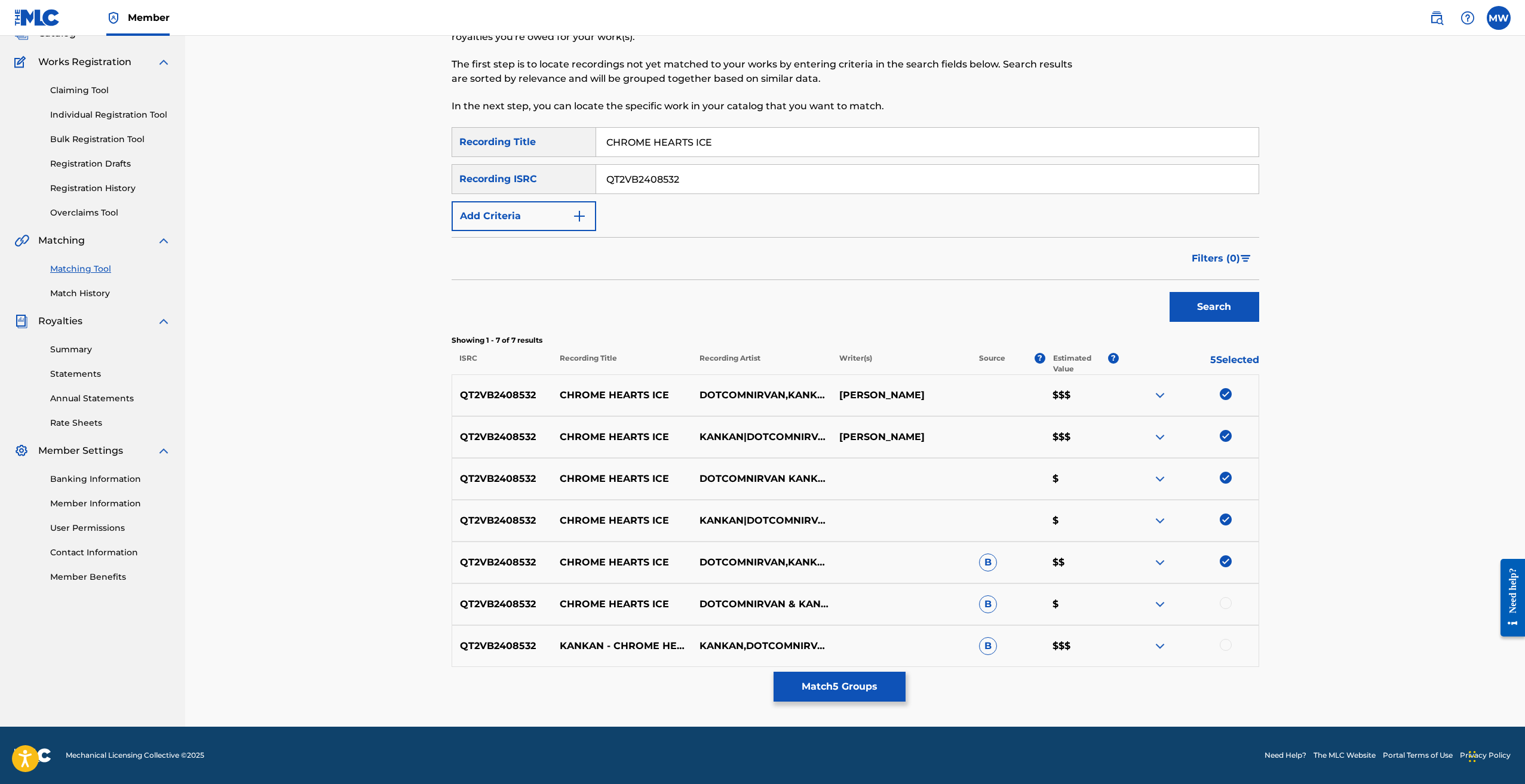
click at [1224, 605] on div at bounding box center [1226, 603] width 12 height 12
click at [1223, 651] on div at bounding box center [1188, 646] width 140 height 14
click at [1223, 648] on div at bounding box center [1226, 645] width 12 height 12
click at [830, 688] on button "Match 7 Groups" at bounding box center [840, 687] width 132 height 30
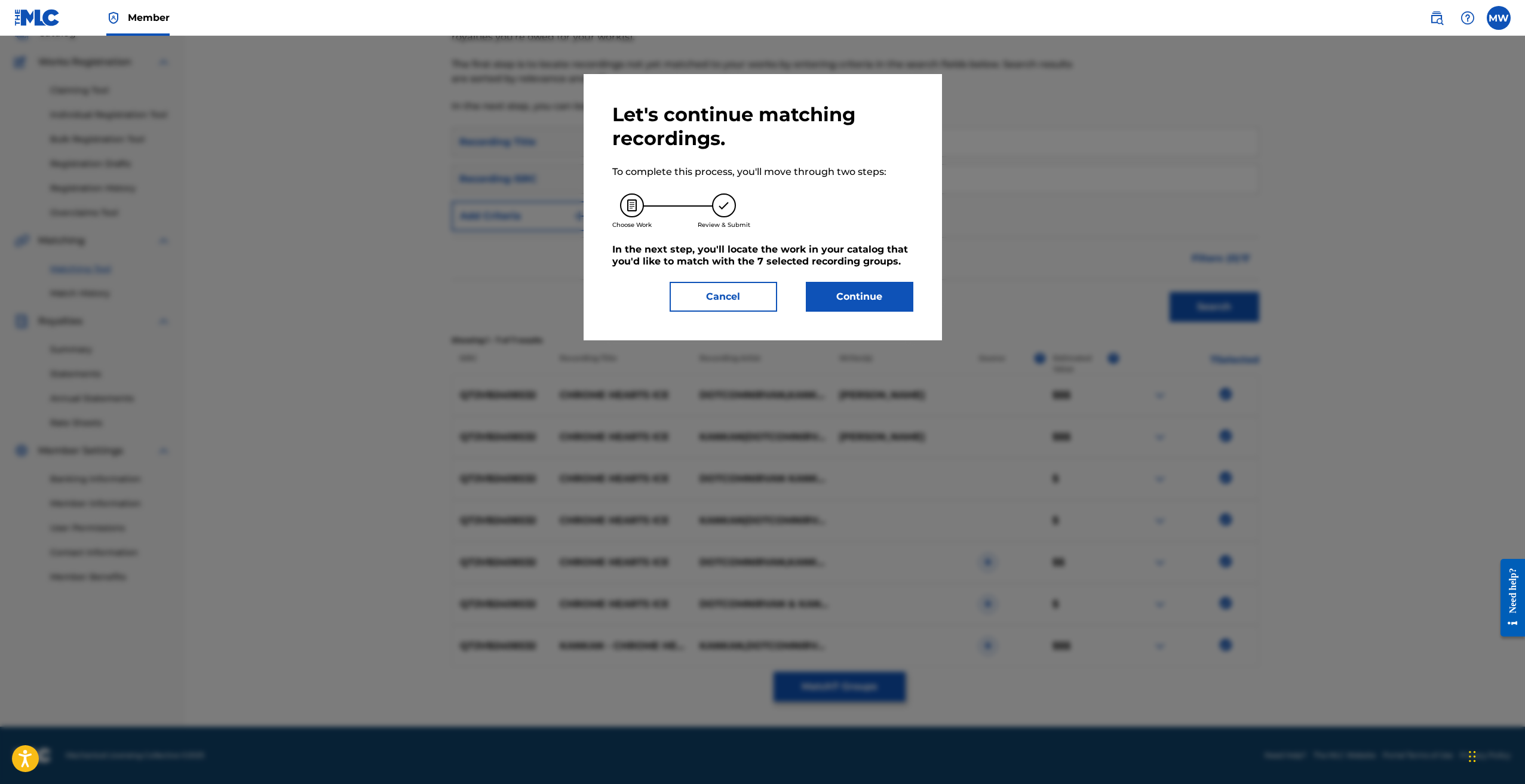
click at [861, 303] on button "Continue" at bounding box center [860, 297] width 108 height 30
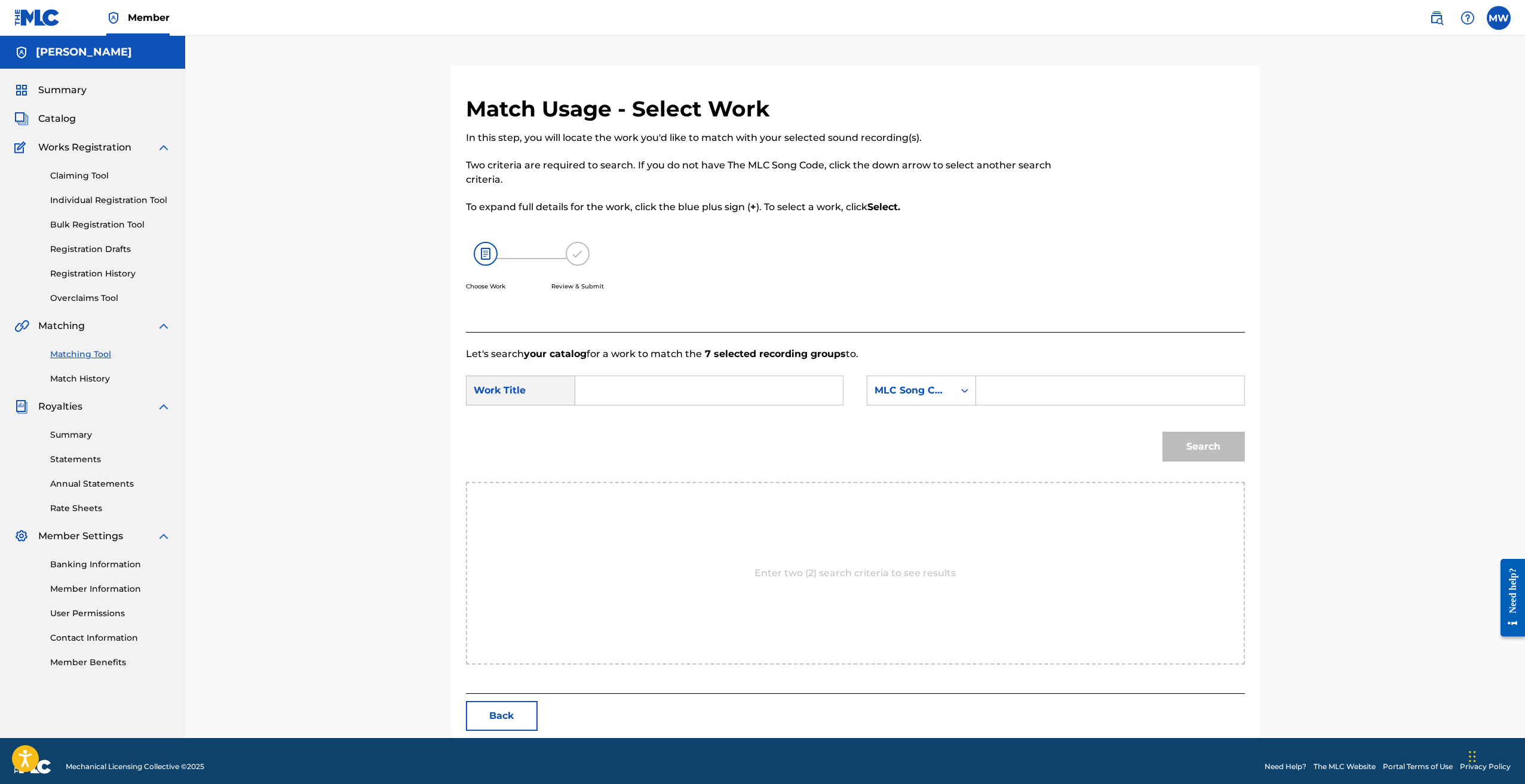
click at [653, 395] on input "Search Form" at bounding box center [709, 390] width 247 height 29
paste input "QT2VB2408532"
type input "QT2VB2408532"
click at [756, 391] on input "QT2VB2408532" at bounding box center [709, 390] width 247 height 29
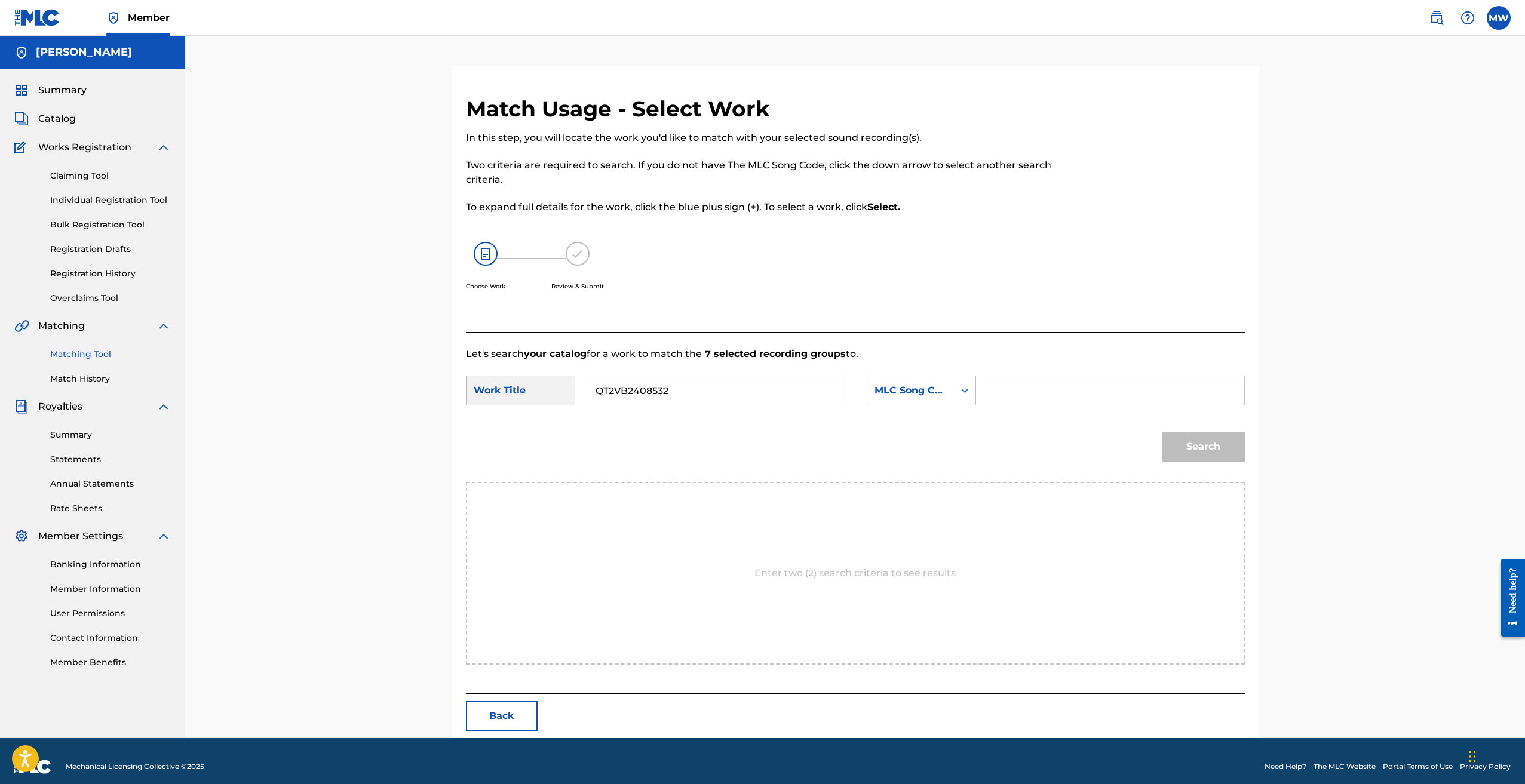
click at [756, 391] on input "QT2VB2408532" at bounding box center [709, 390] width 247 height 29
paste input "CHROME HEARTS ICE"
type input "CHROME HEARTS ICE"
drag, startPoint x: 1006, startPoint y: 389, endPoint x: 1010, endPoint y: 363, distance: 26.3
click at [1008, 389] on input "Search Form" at bounding box center [1110, 390] width 247 height 29
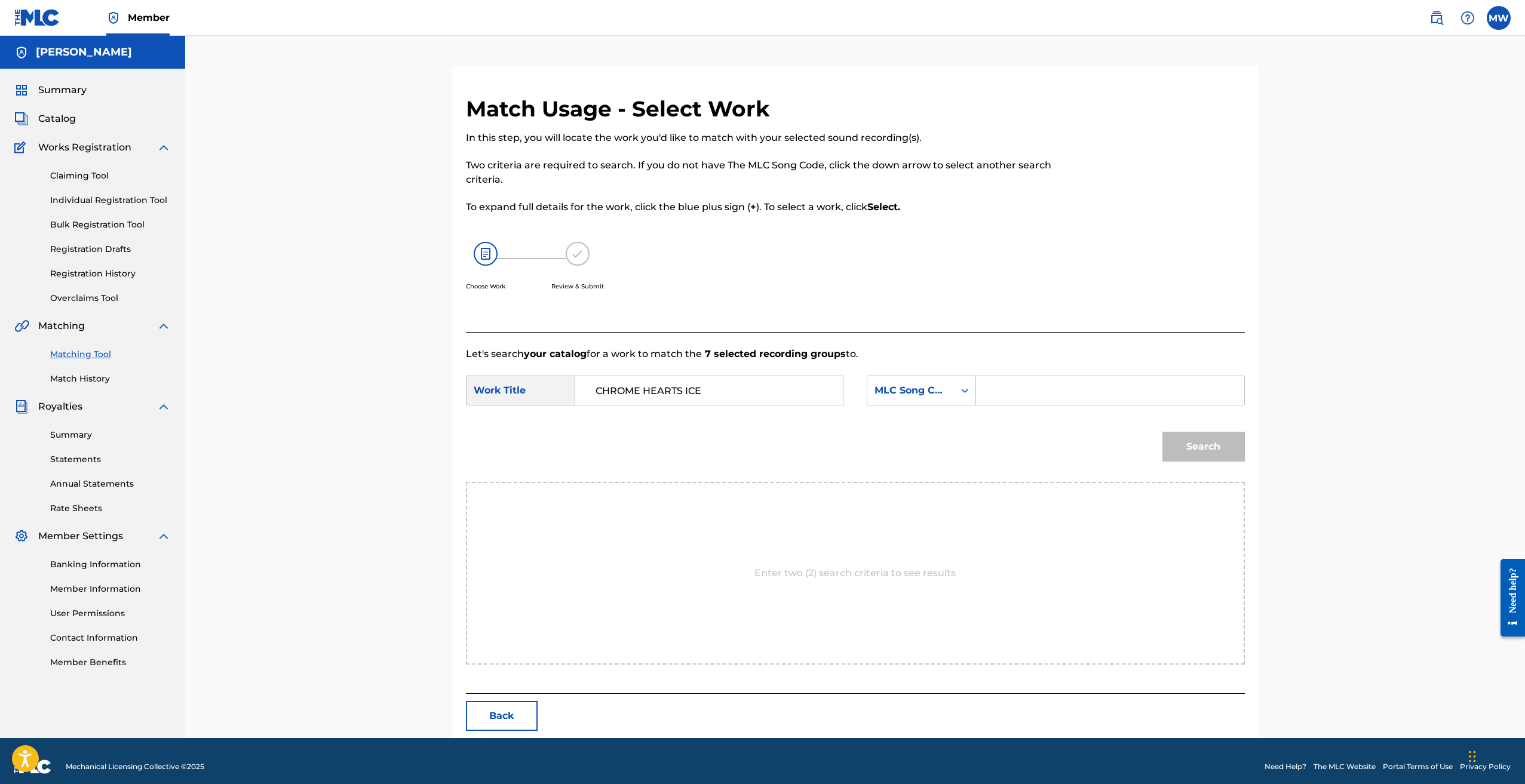
paste input "CI9FBV"
type input "CI9FBV"
click at [1208, 453] on button "Search" at bounding box center [1203, 447] width 82 height 30
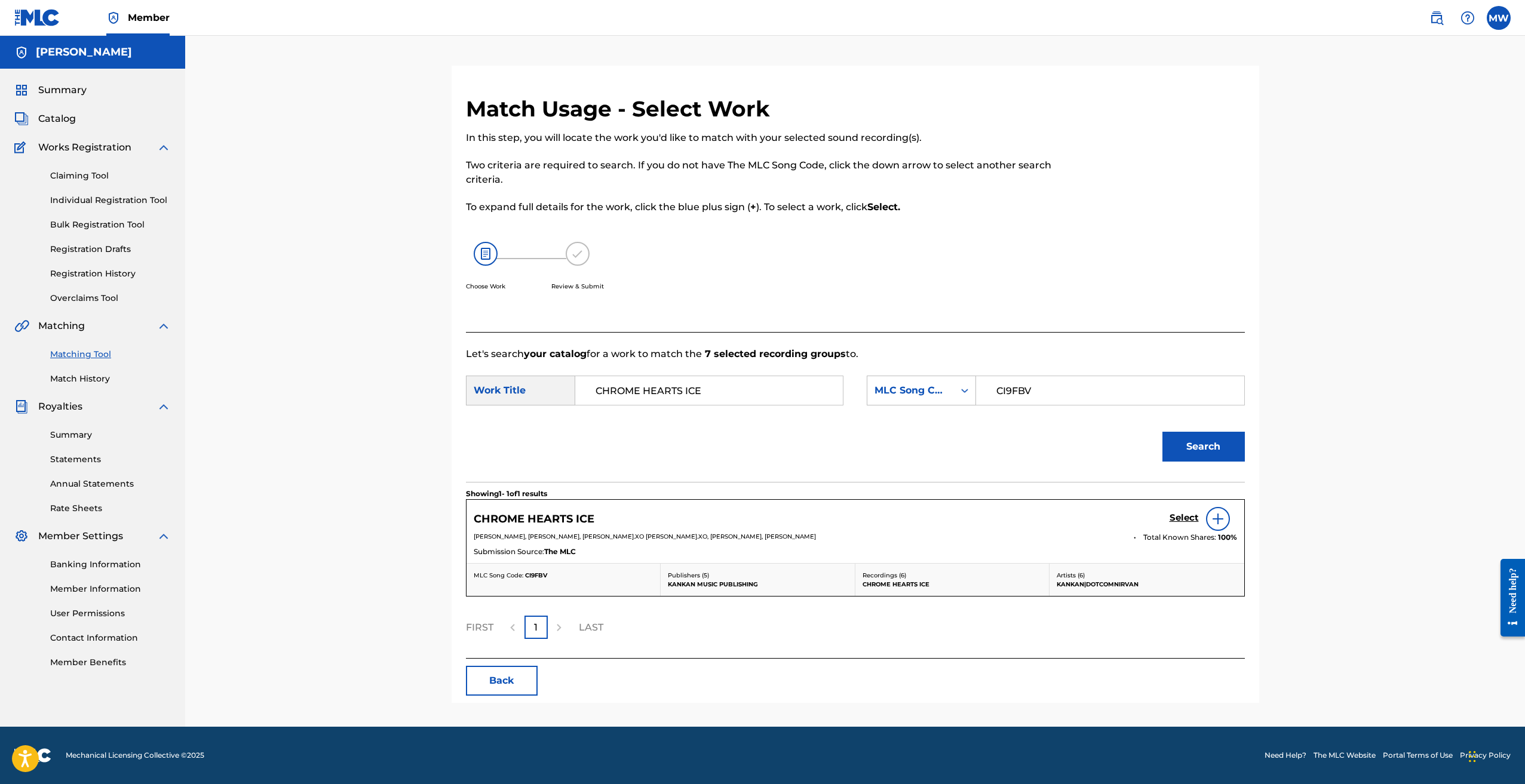
click at [1185, 518] on h5 "Select" at bounding box center [1184, 518] width 29 height 11
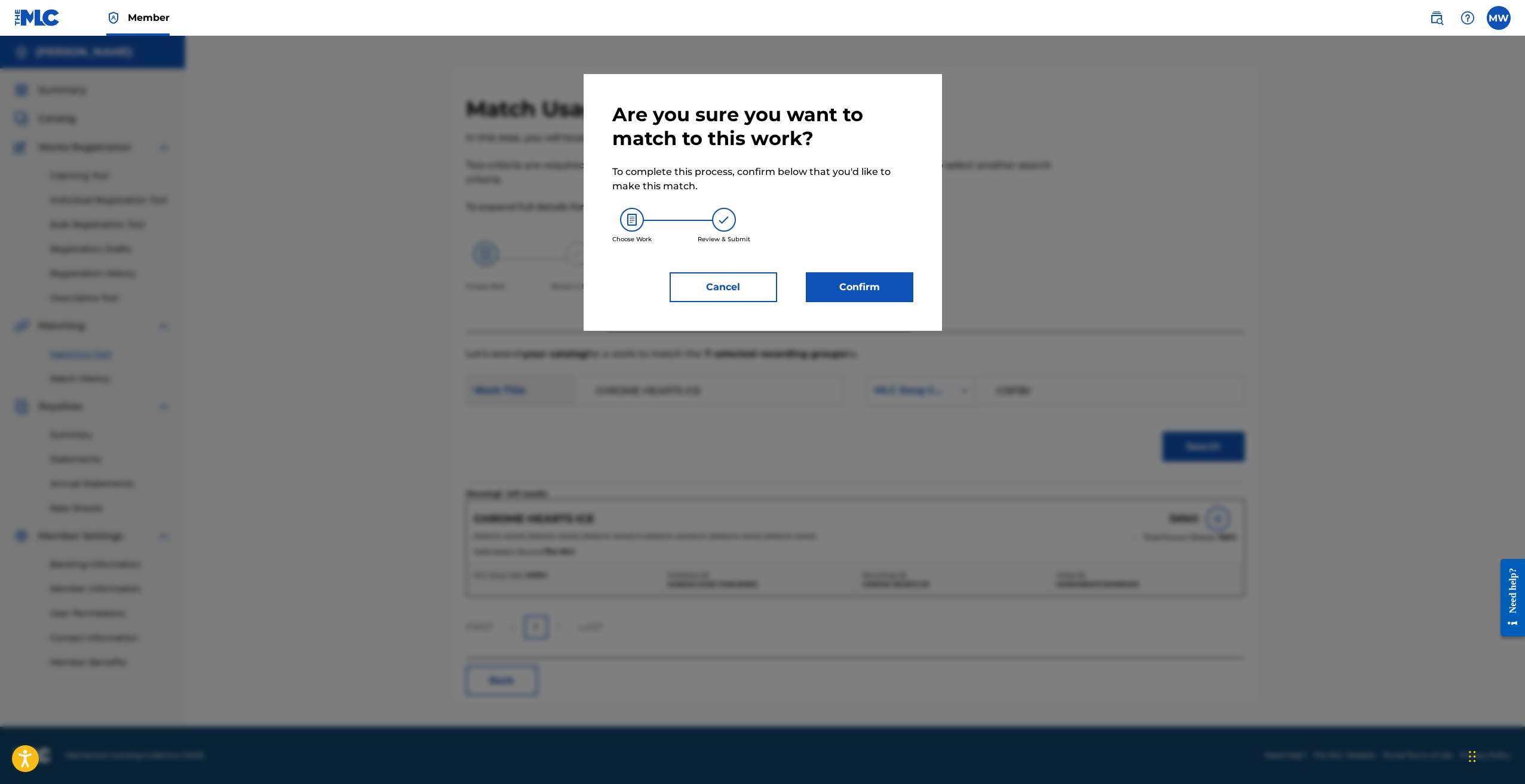
click at [847, 285] on button "Confirm" at bounding box center [860, 287] width 108 height 30
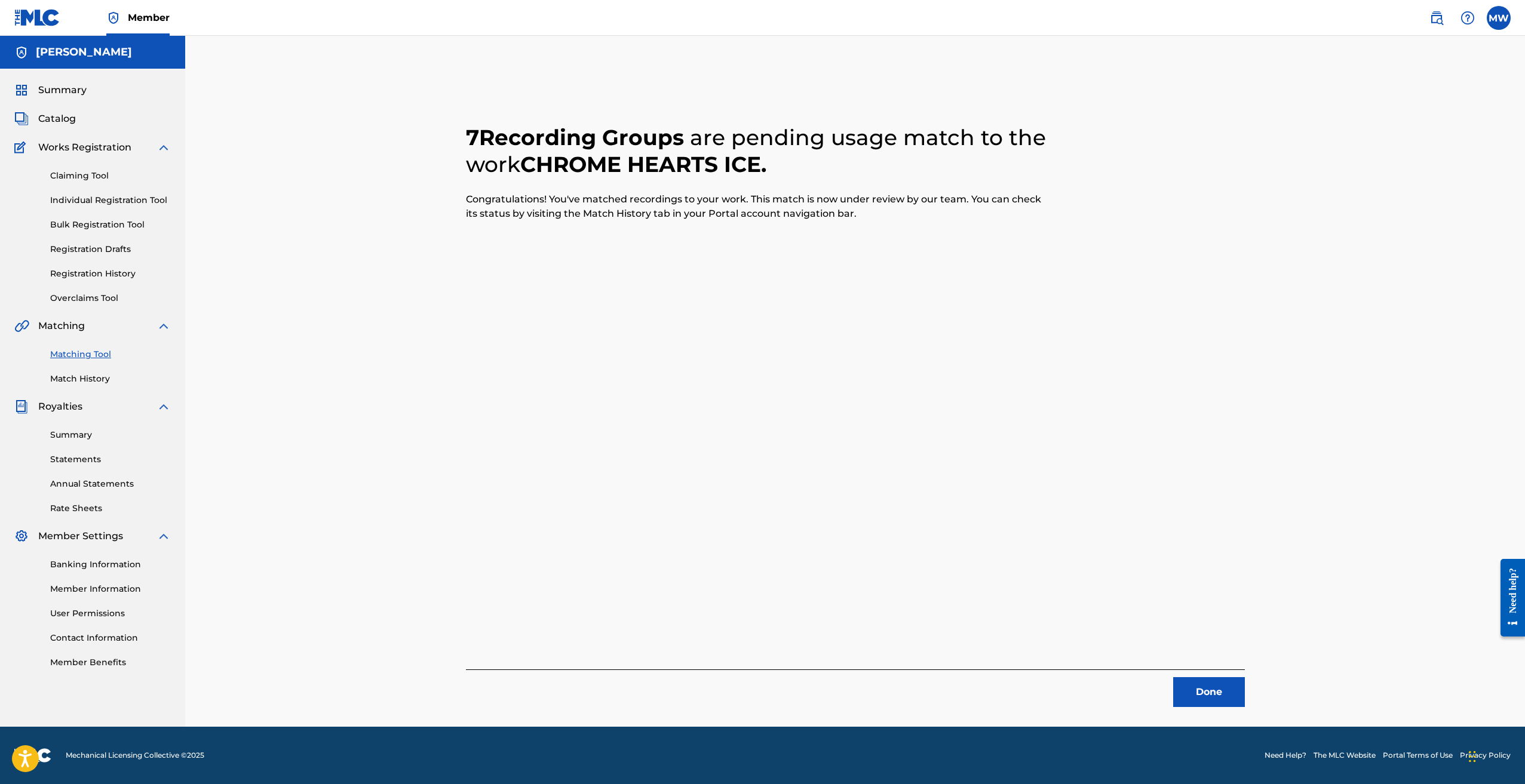
click at [1211, 697] on button "Done" at bounding box center [1209, 692] width 72 height 30
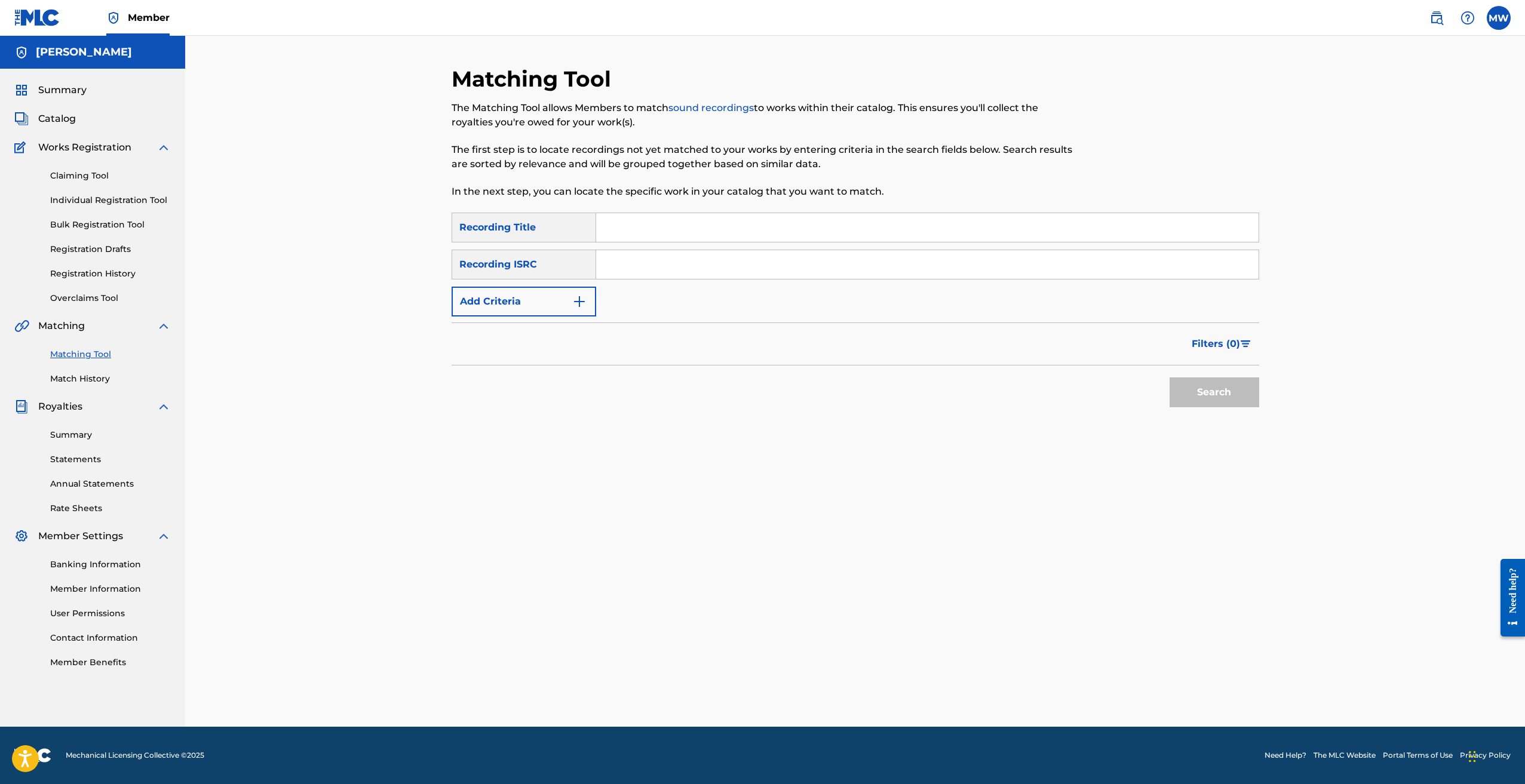
click at [611, 234] on input "Search Form" at bounding box center [928, 228] width 662 height 29
paste input "HIGH TECH"
type input "HIGH TECH"
click at [674, 261] on input "Search Form" at bounding box center [928, 264] width 662 height 29
paste input "USUYG1446558"
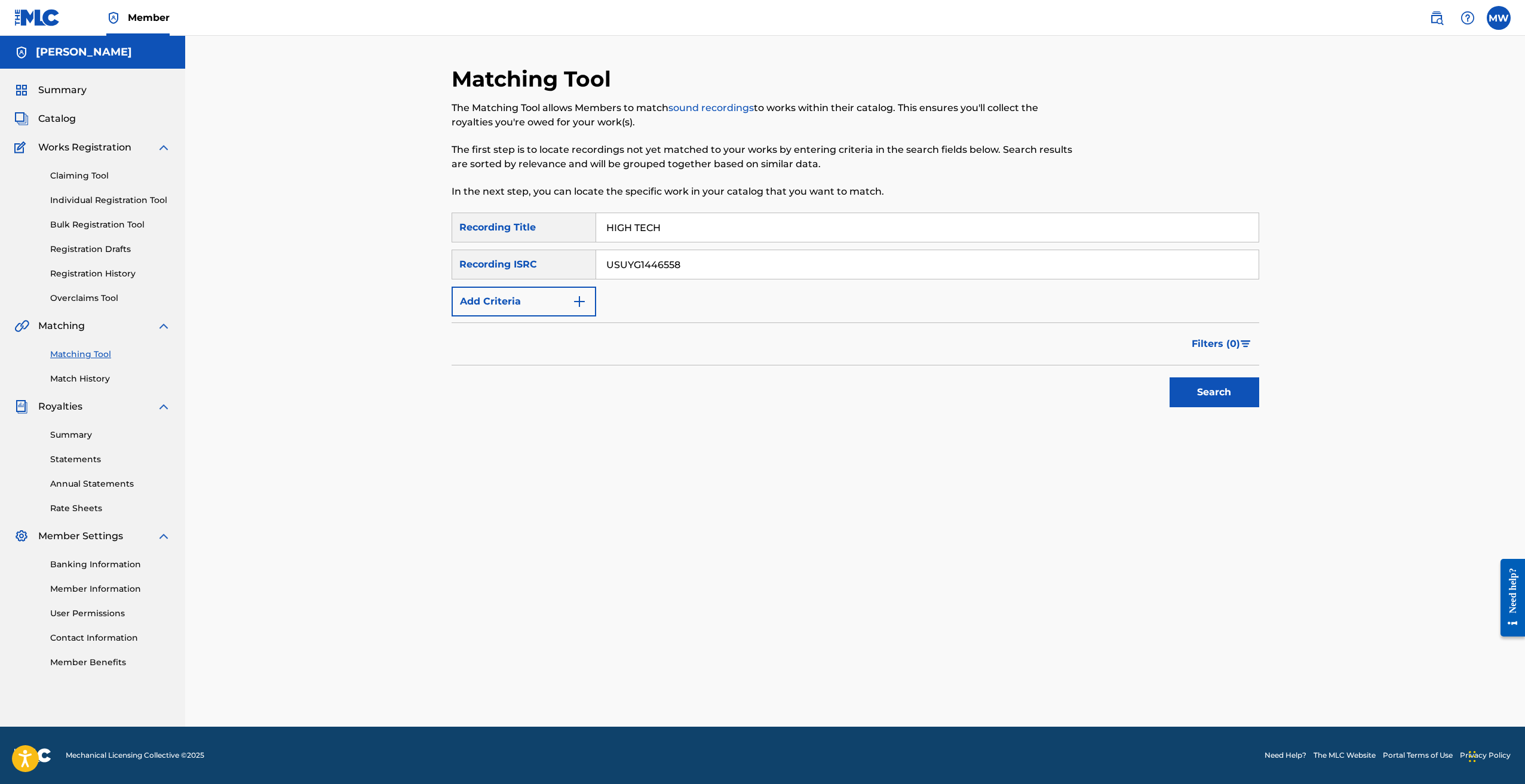
type input "USUYG1446558"
click at [1241, 397] on button "Search" at bounding box center [1214, 392] width 90 height 30
click at [1220, 476] on div at bounding box center [1226, 479] width 12 height 12
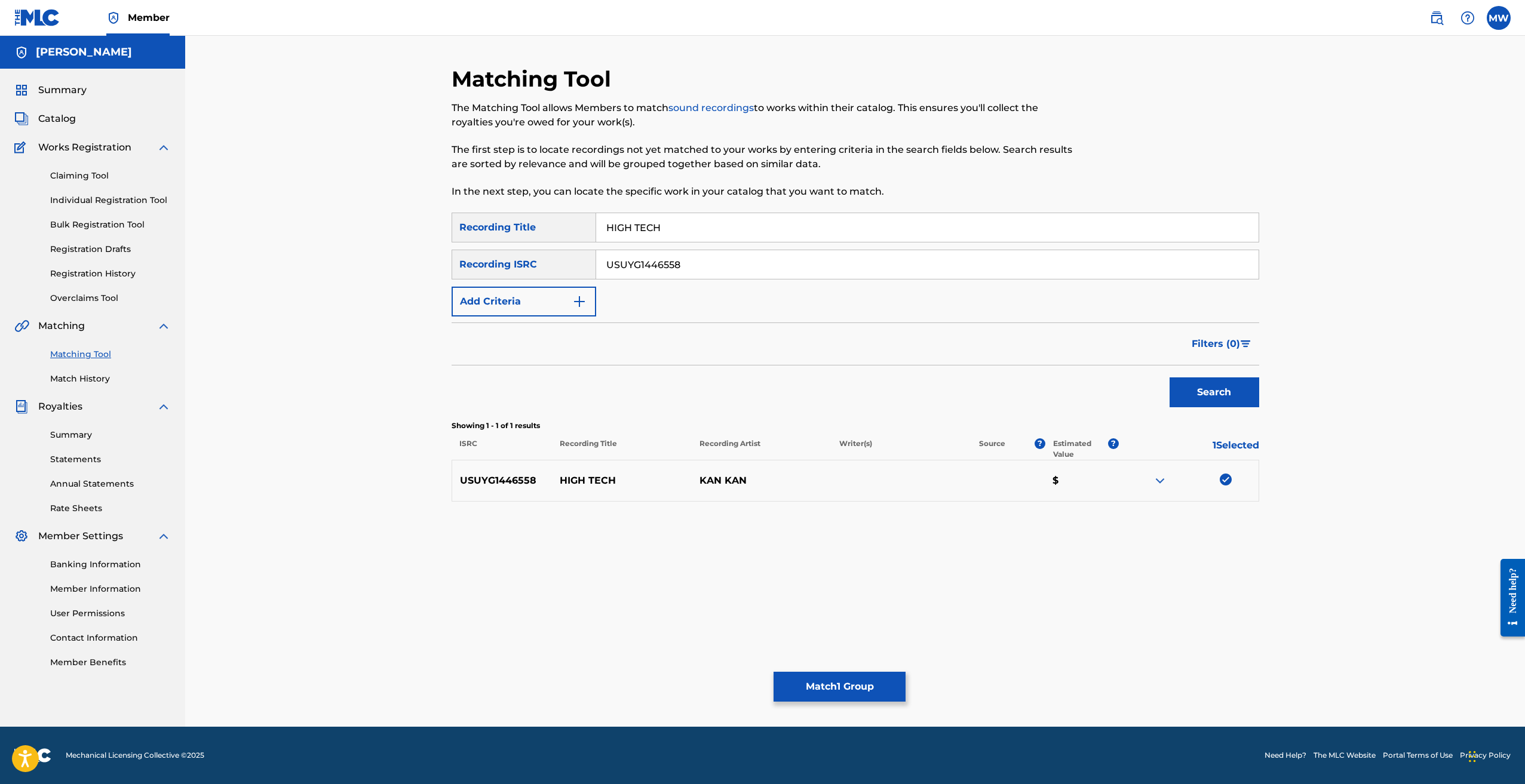
click at [855, 685] on button "Match 1 Group" at bounding box center [840, 687] width 132 height 30
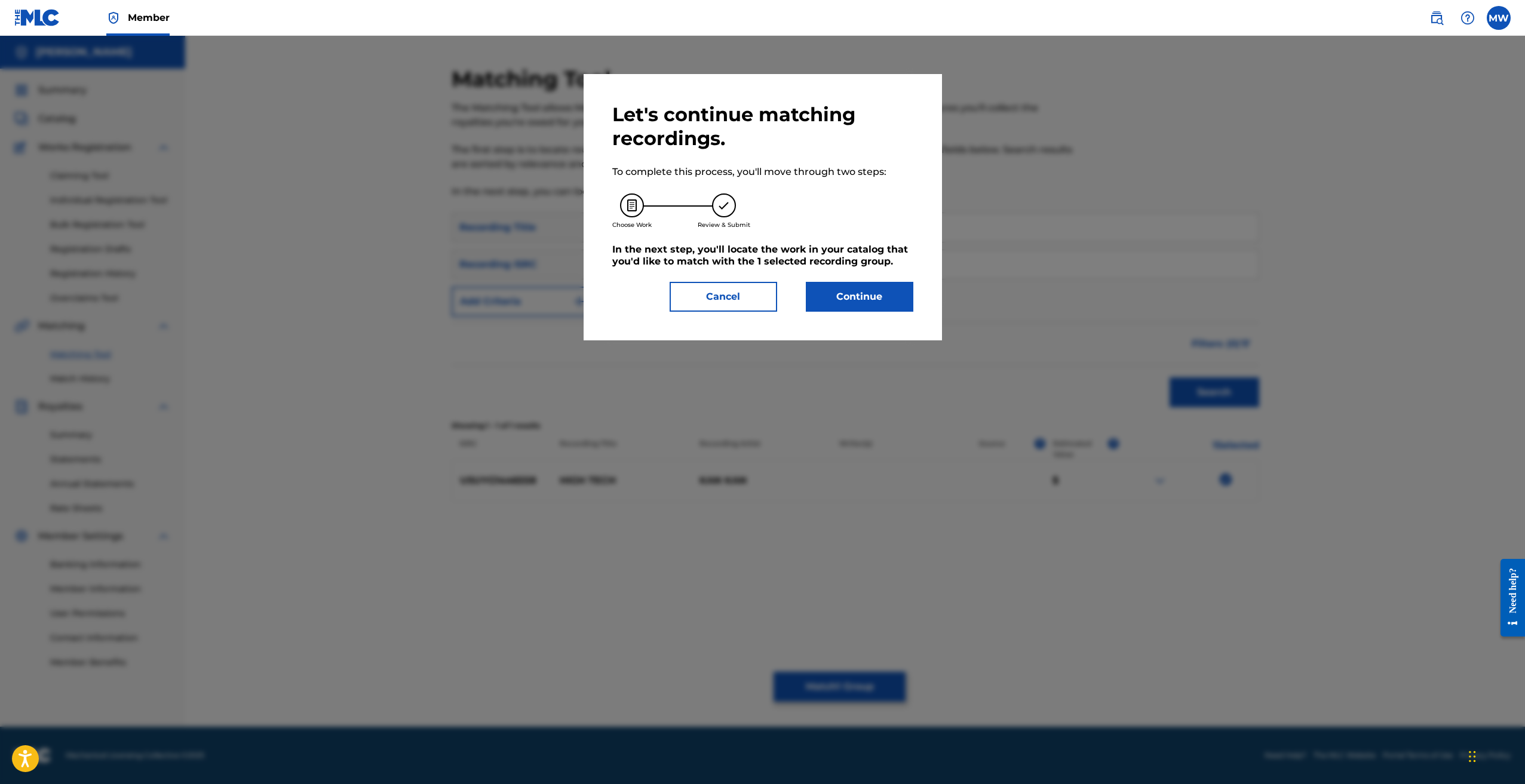
click at [863, 291] on button "Continue" at bounding box center [860, 297] width 108 height 30
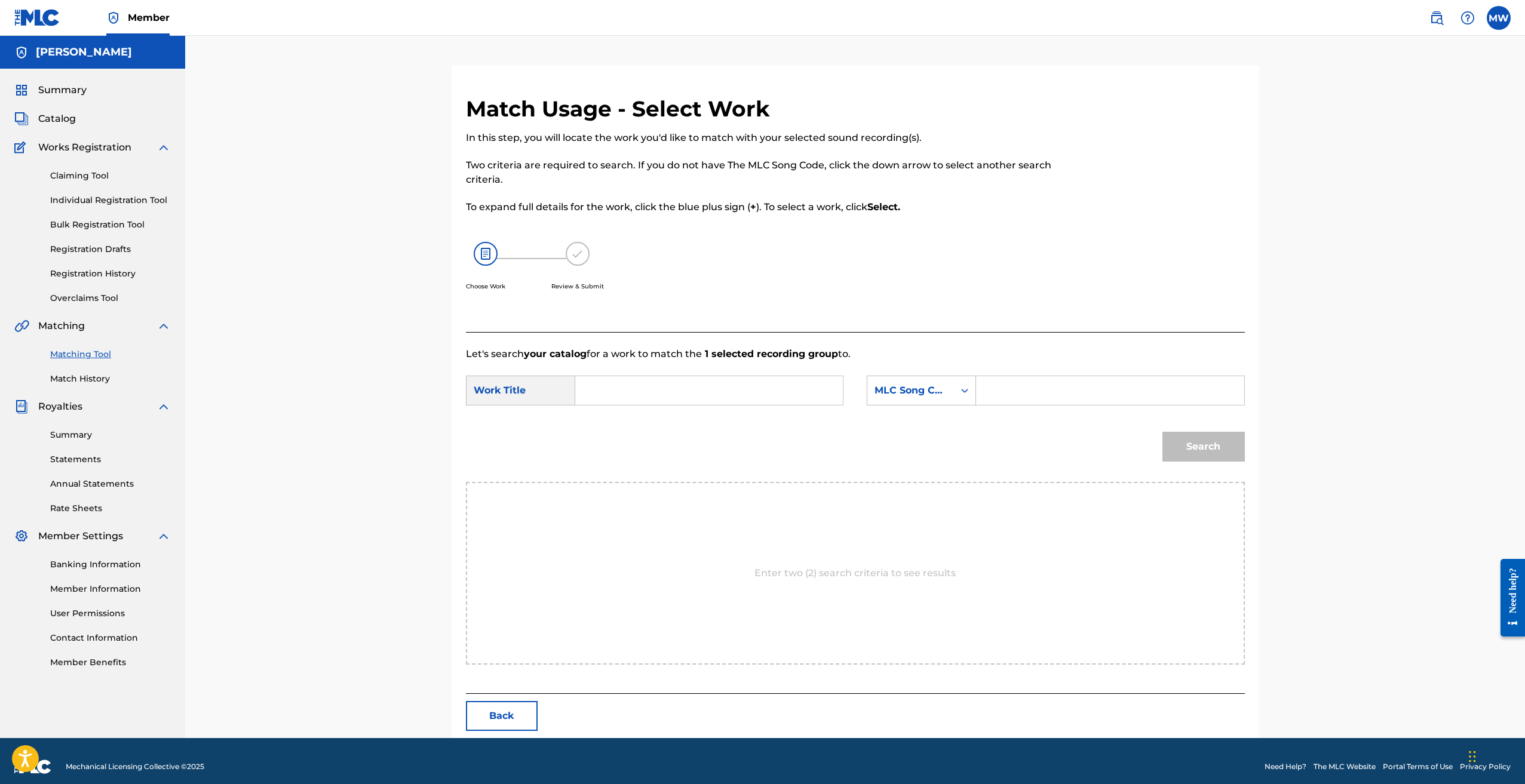
drag, startPoint x: 717, startPoint y: 390, endPoint x: 819, endPoint y: 396, distance: 102.2
click at [718, 390] on input "Search Form" at bounding box center [709, 390] width 247 height 29
paste input "HIGH TECH"
type input "HIGH TECH"
click at [1153, 395] on input "Search Form" at bounding box center [1110, 390] width 247 height 29
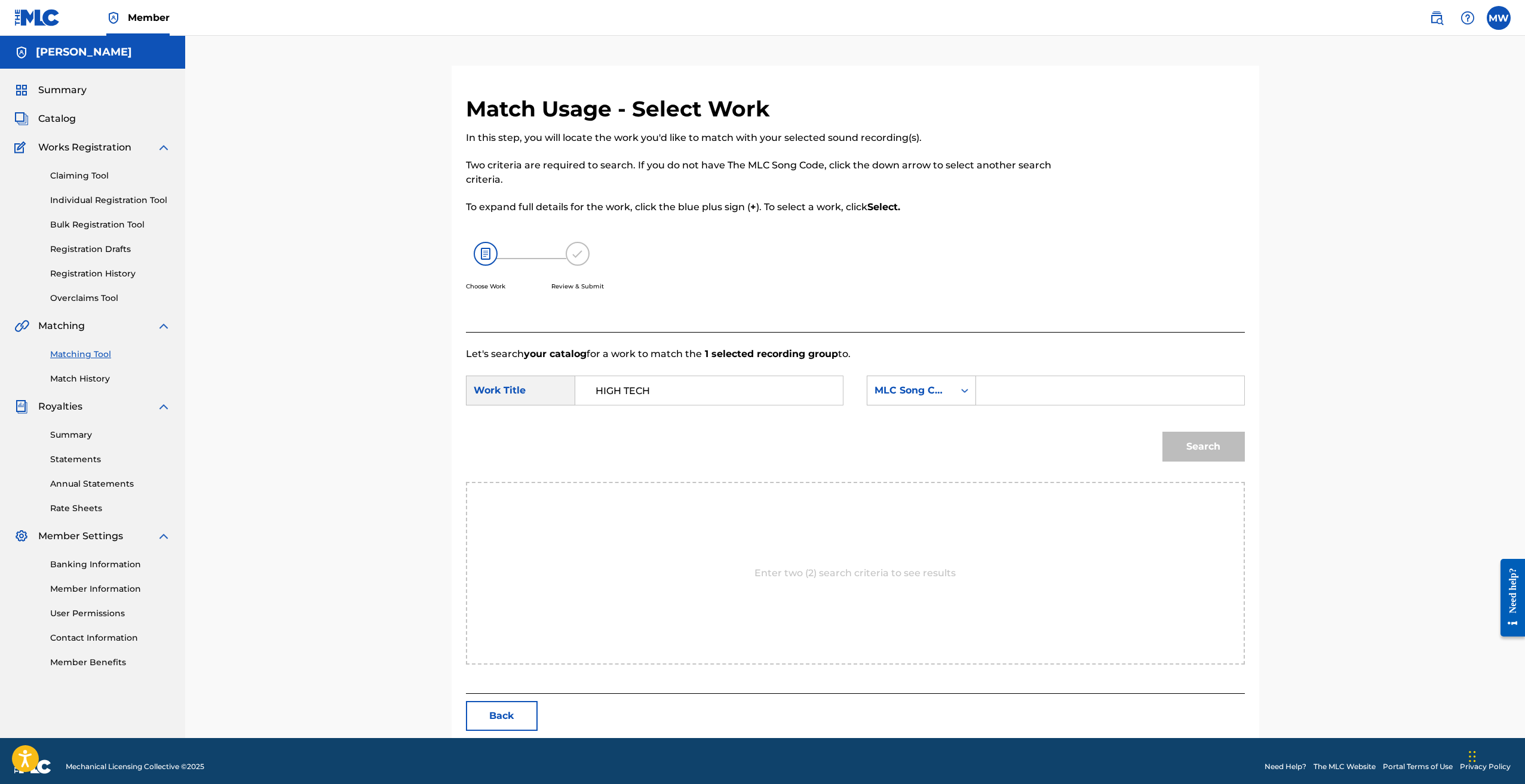
paste input "HG8FE2"
type input "HG8FE2"
click at [1225, 451] on button "Search" at bounding box center [1203, 447] width 82 height 30
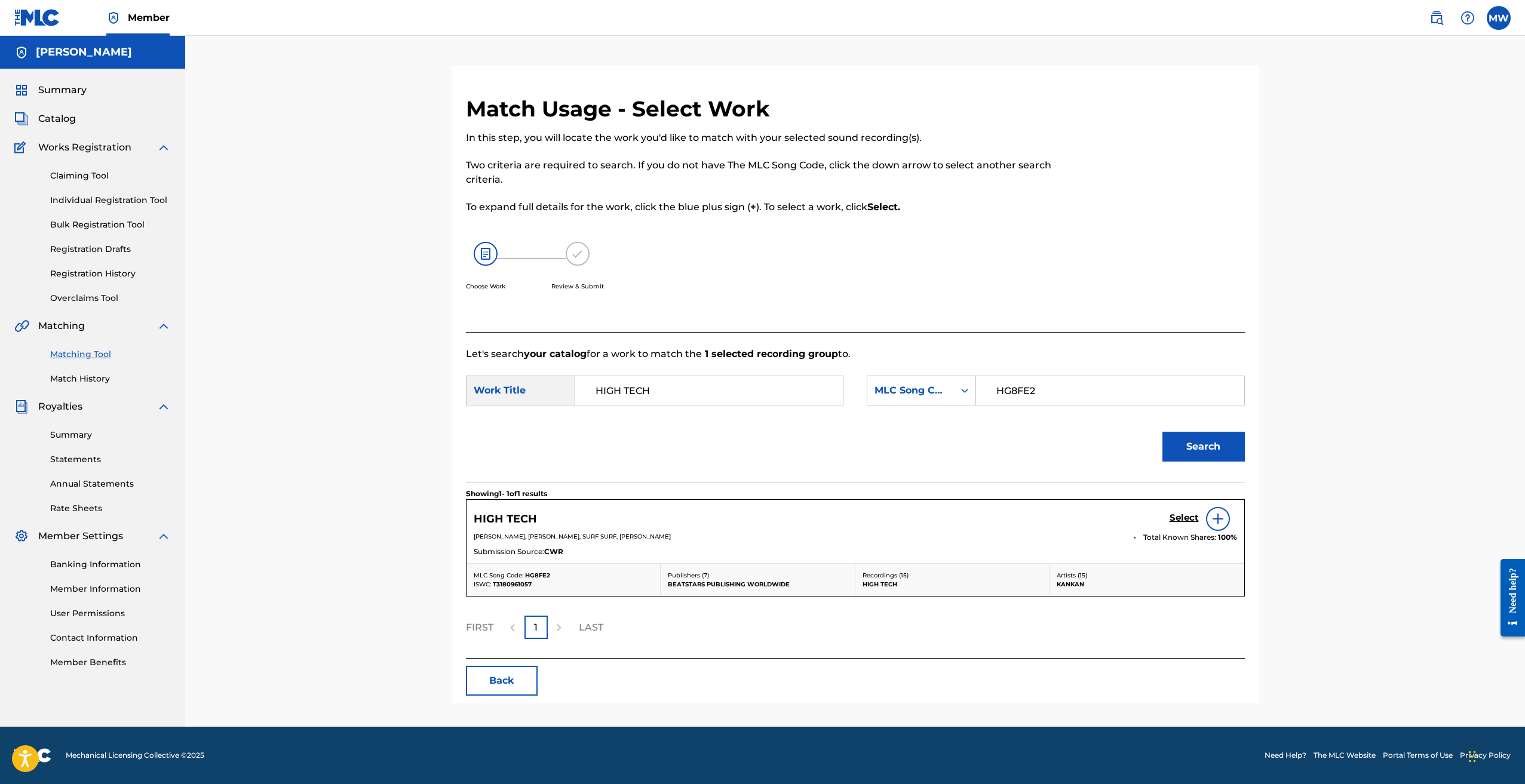
click at [1182, 520] on h5 "Select" at bounding box center [1184, 518] width 29 height 11
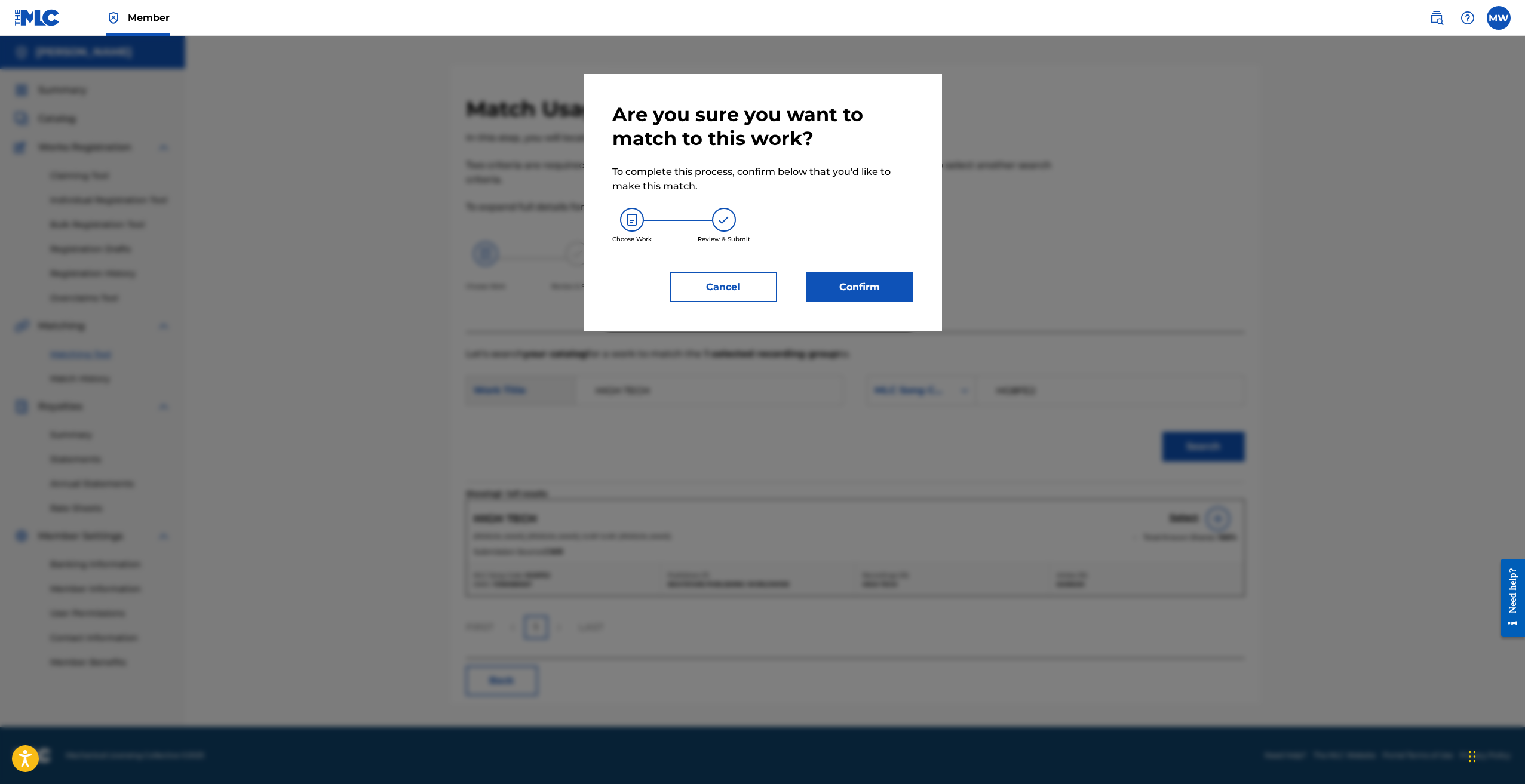
click at [881, 290] on button "Confirm" at bounding box center [860, 287] width 108 height 30
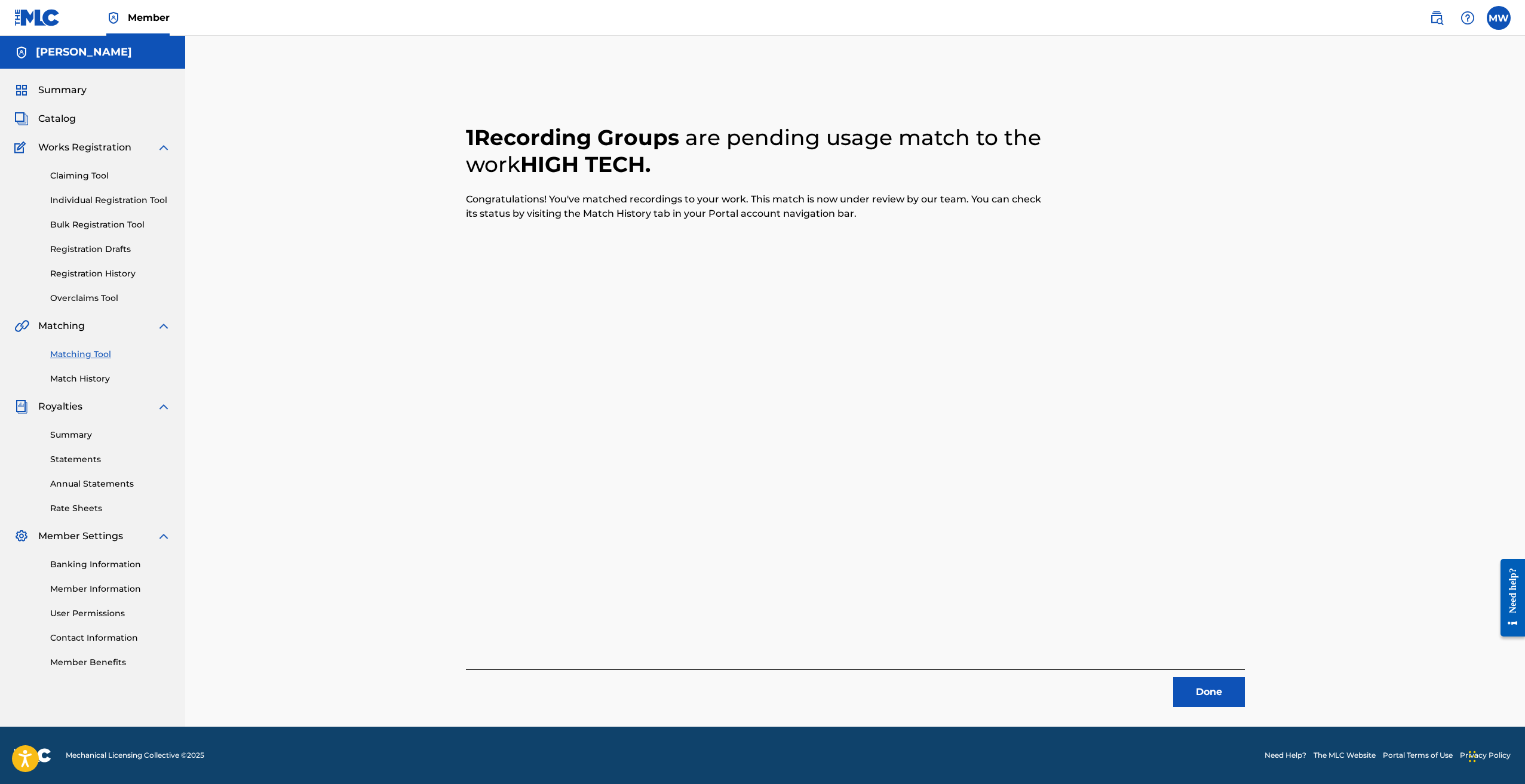
click at [1203, 682] on button "Done" at bounding box center [1209, 692] width 72 height 30
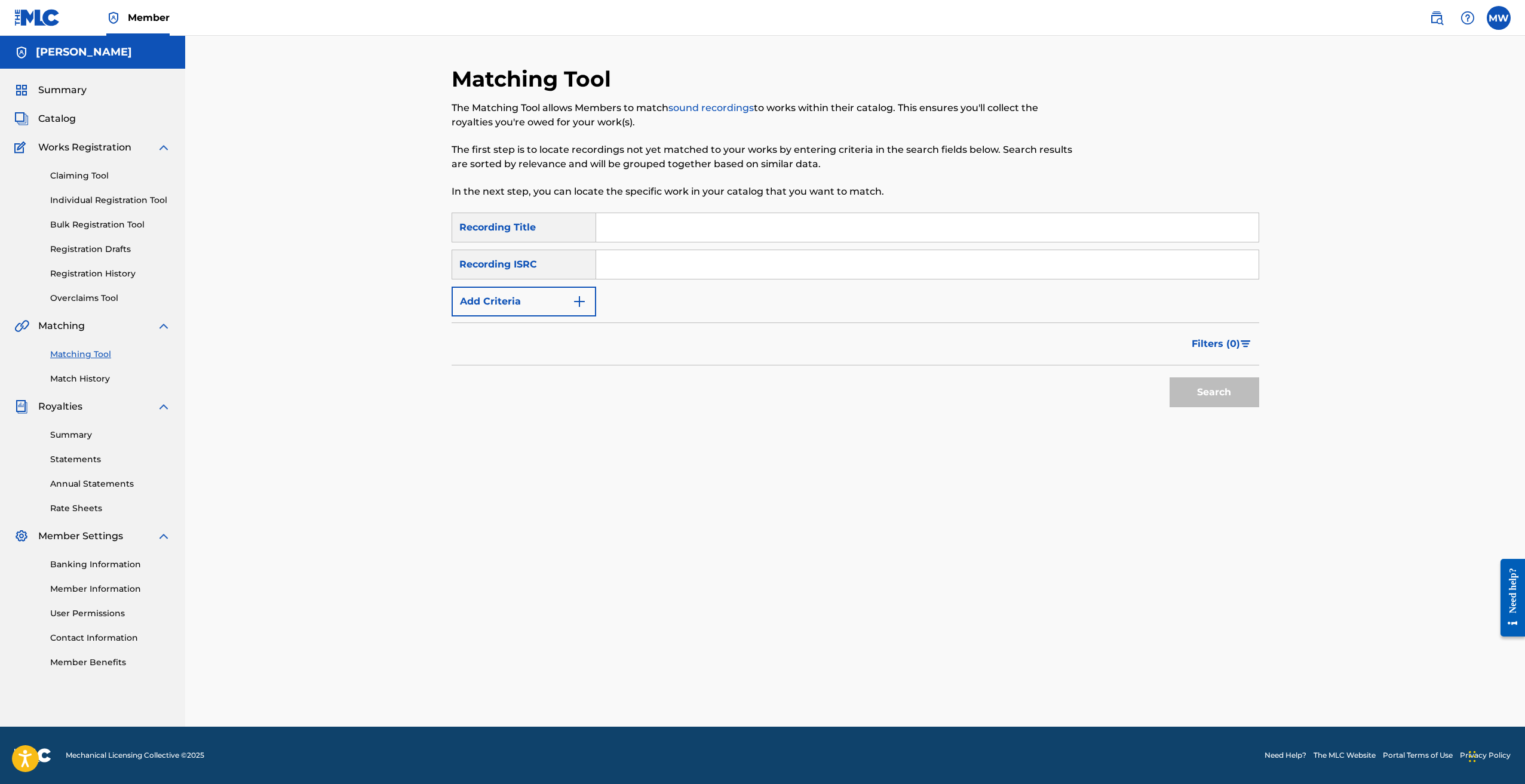
click at [680, 263] on input "Search Form" at bounding box center [928, 264] width 662 height 29
click at [661, 237] on input "Search Form" at bounding box center [928, 228] width 662 height 29
paste input "NEW SEAL"
type input "NEW SEAL"
click at [607, 270] on input "Search Form" at bounding box center [928, 264] width 662 height 29
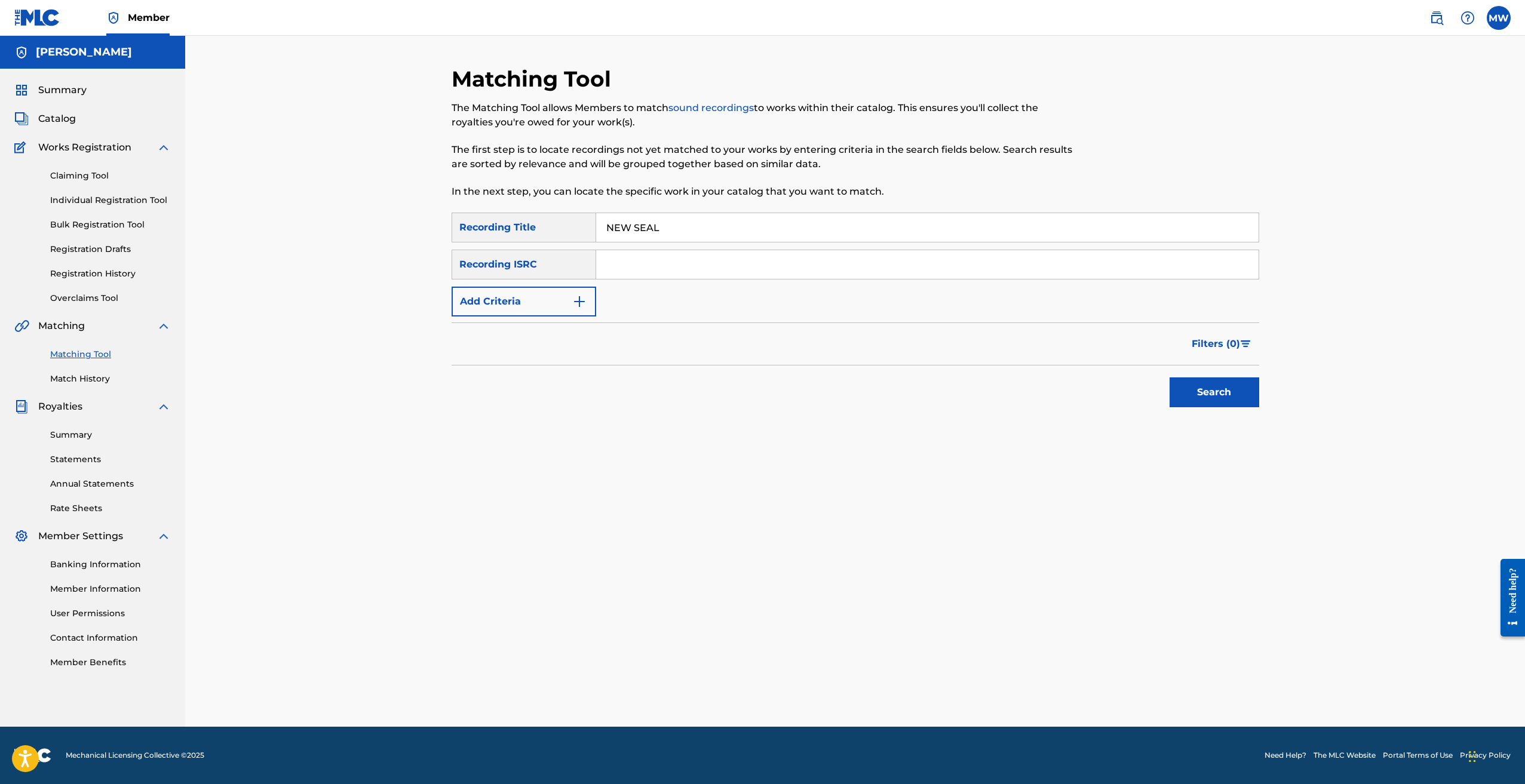
paste input "USUYG1446549"
type input "USUYG1446549"
click at [1217, 397] on button "Search" at bounding box center [1214, 392] width 90 height 30
click at [1231, 479] on div at bounding box center [1188, 481] width 140 height 14
click at [1227, 479] on div at bounding box center [1226, 479] width 12 height 12
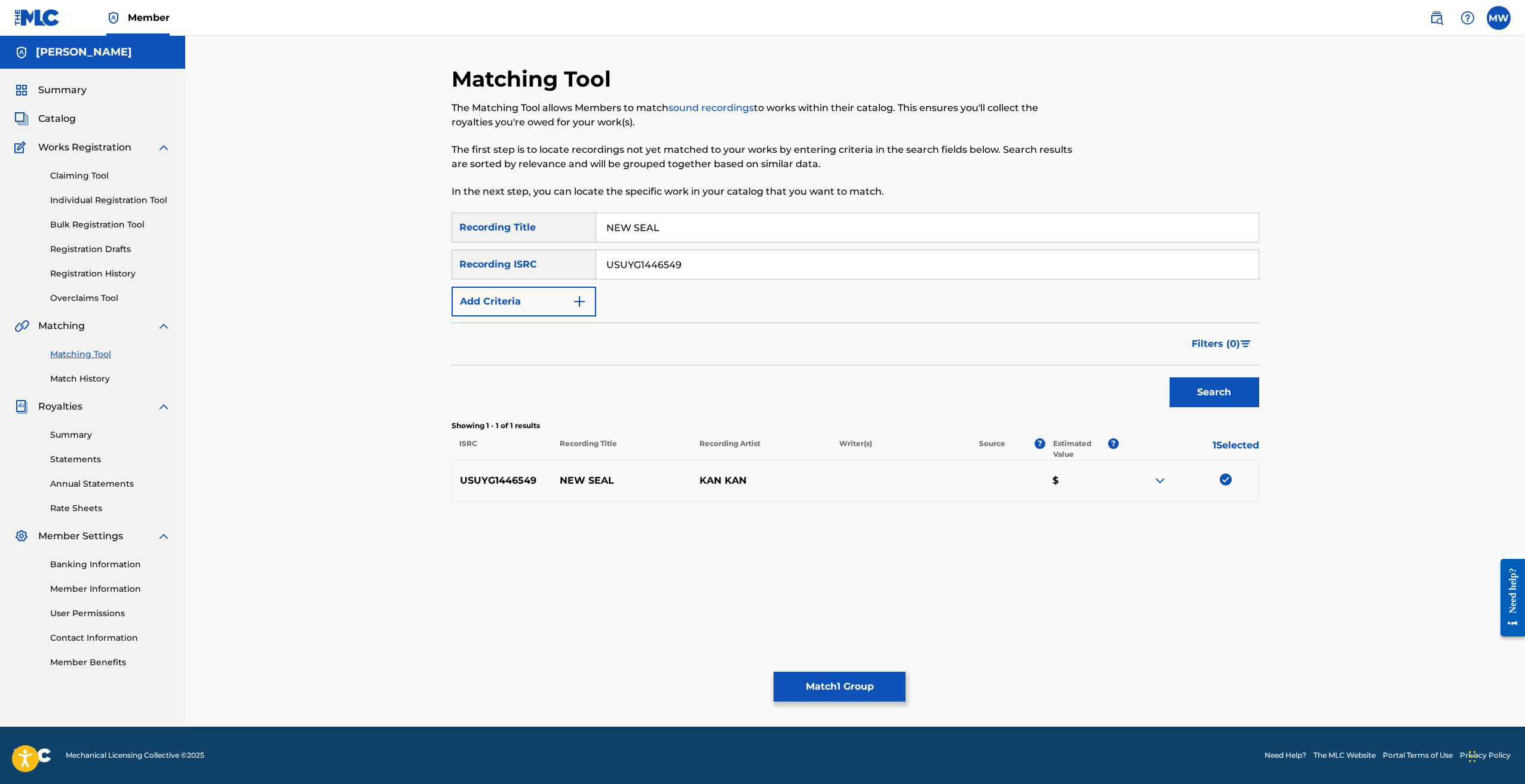
click at [870, 693] on button "Match 1 Group" at bounding box center [840, 687] width 132 height 30
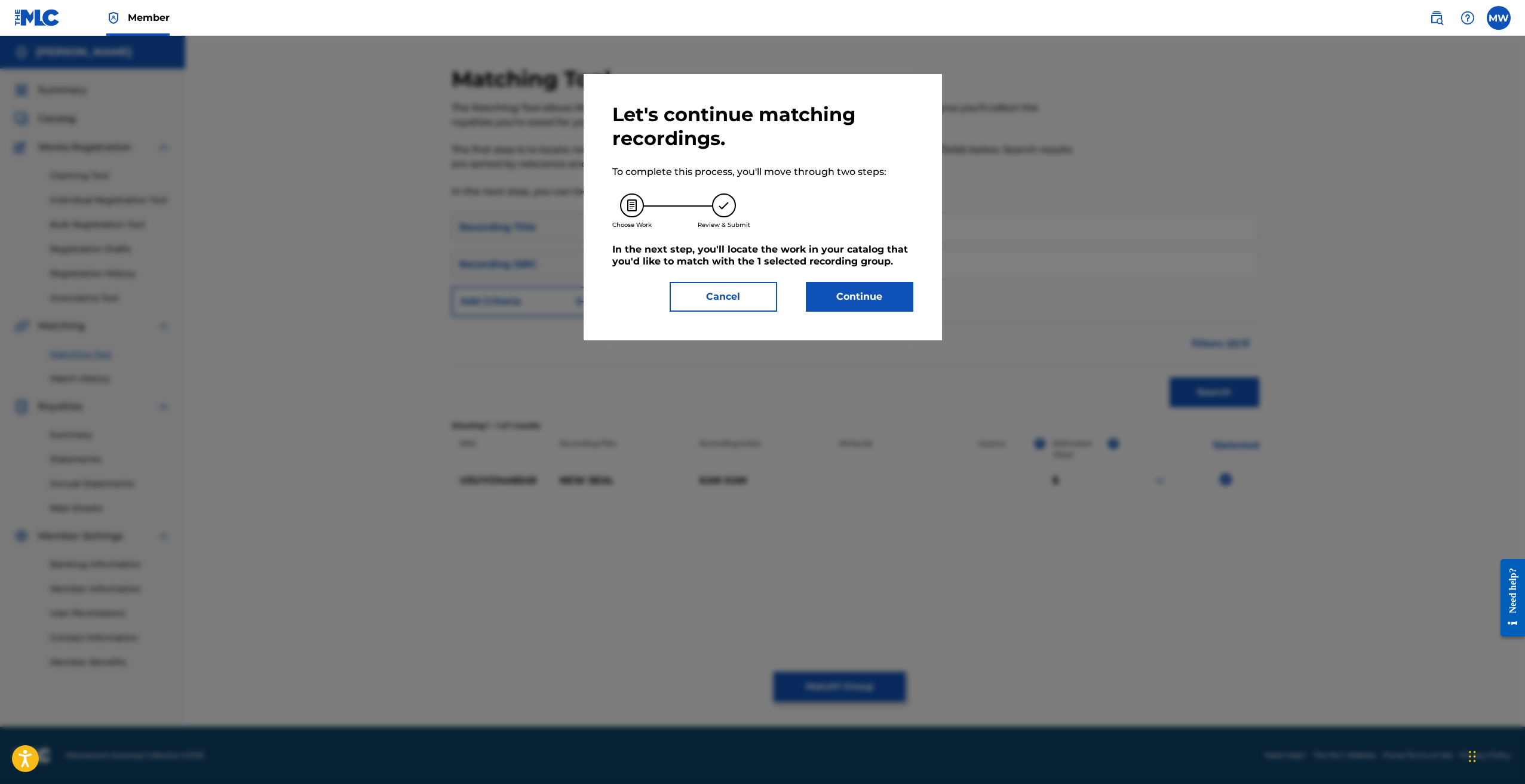
click at [872, 300] on button "Continue" at bounding box center [860, 297] width 108 height 30
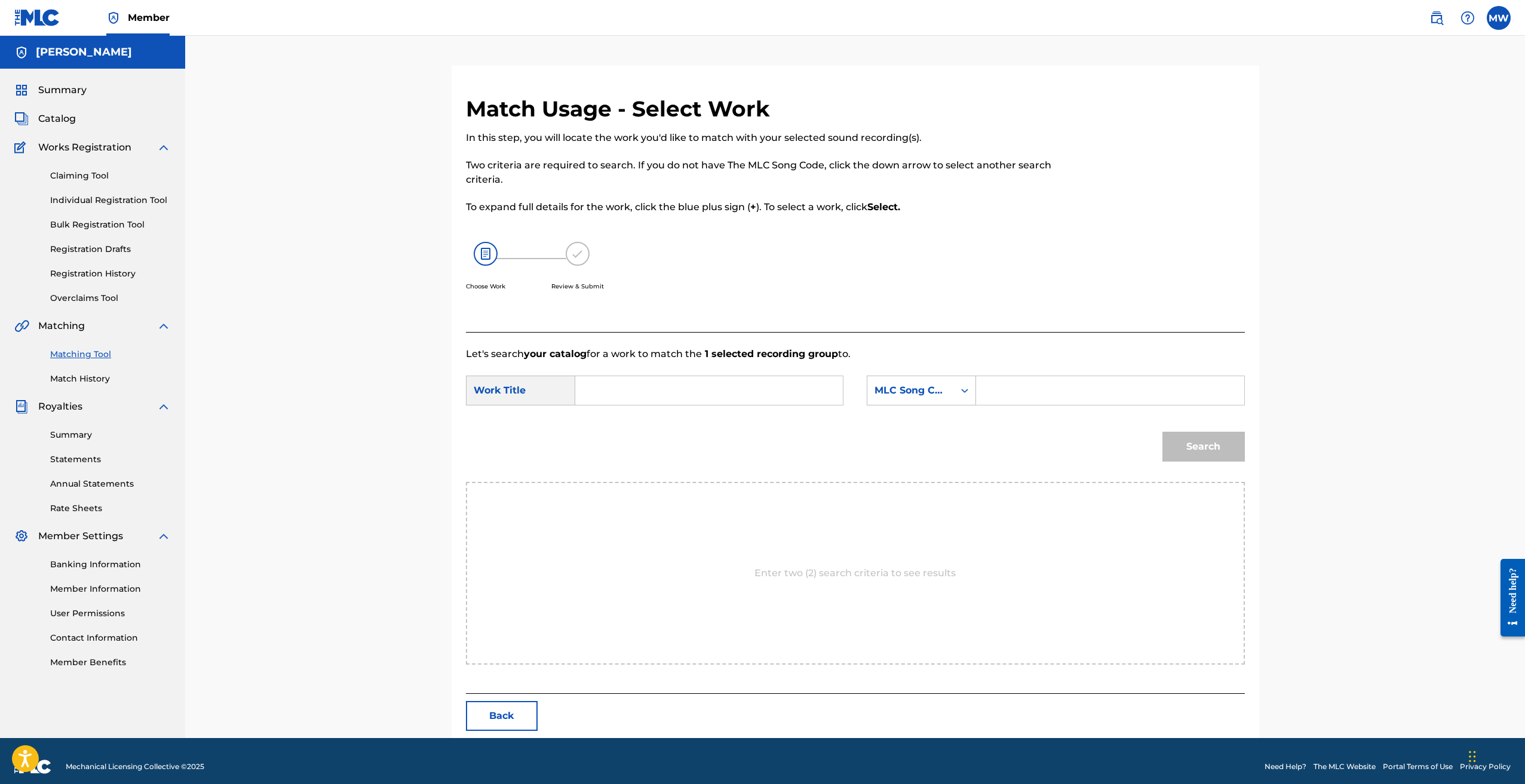
click at [658, 394] on input "Search Form" at bounding box center [709, 390] width 247 height 29
type input "new seal"
click at [1052, 398] on input "Search Form" at bounding box center [1110, 390] width 247 height 29
paste input "NH4O1G"
type input "NH4O1G"
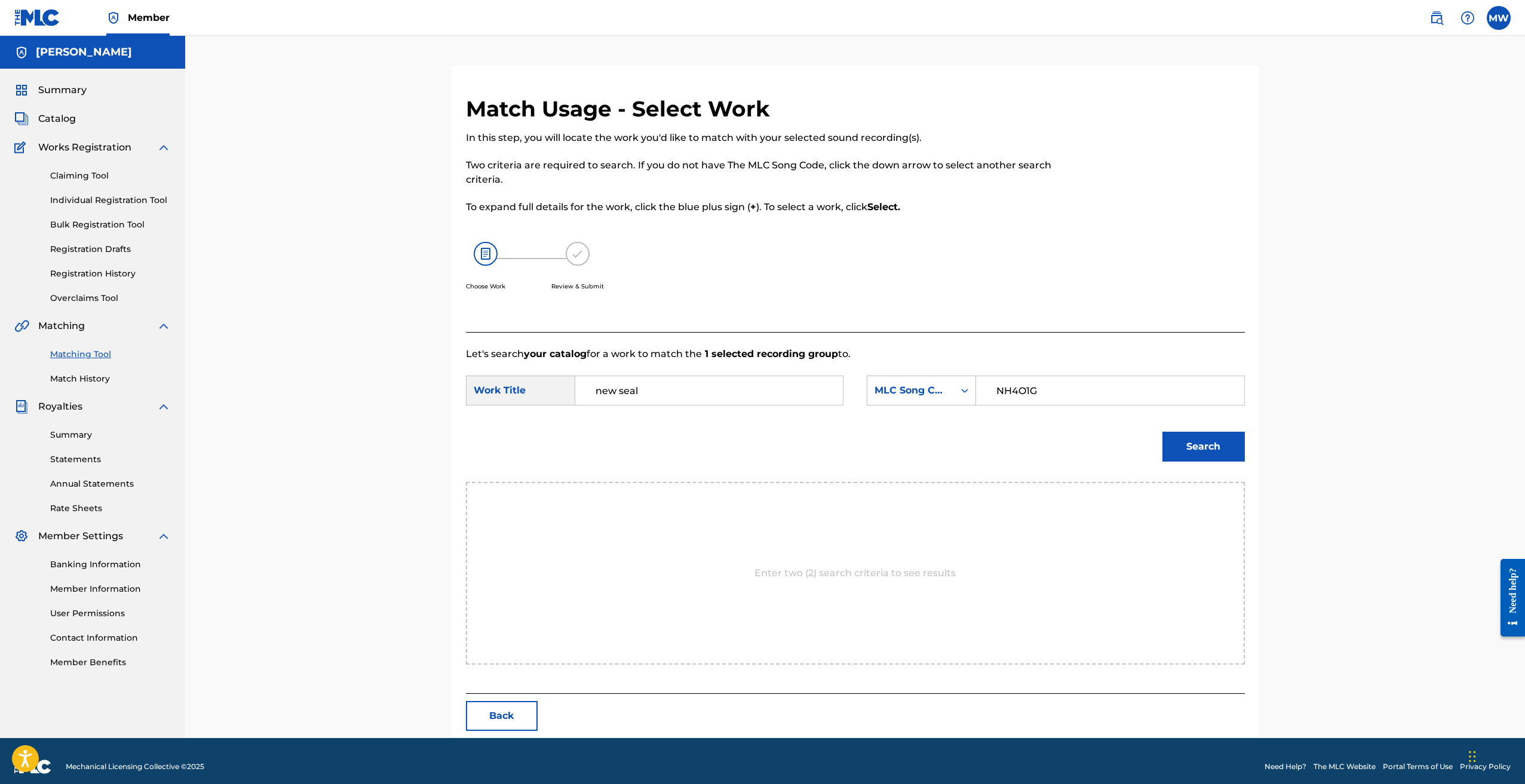
click at [1180, 442] on button "Search" at bounding box center [1203, 447] width 82 height 30
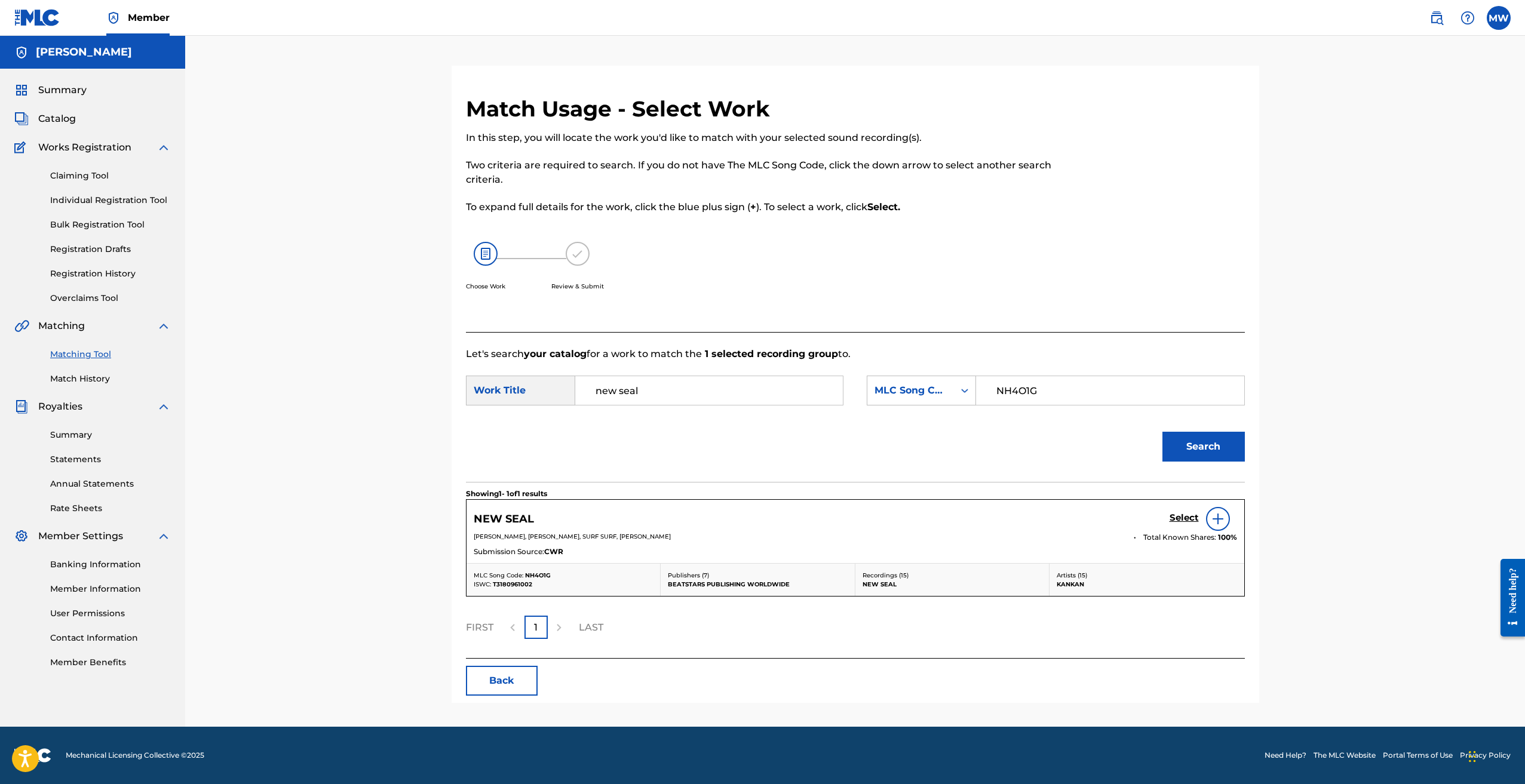
click at [1181, 514] on h5 "Select" at bounding box center [1184, 518] width 29 height 11
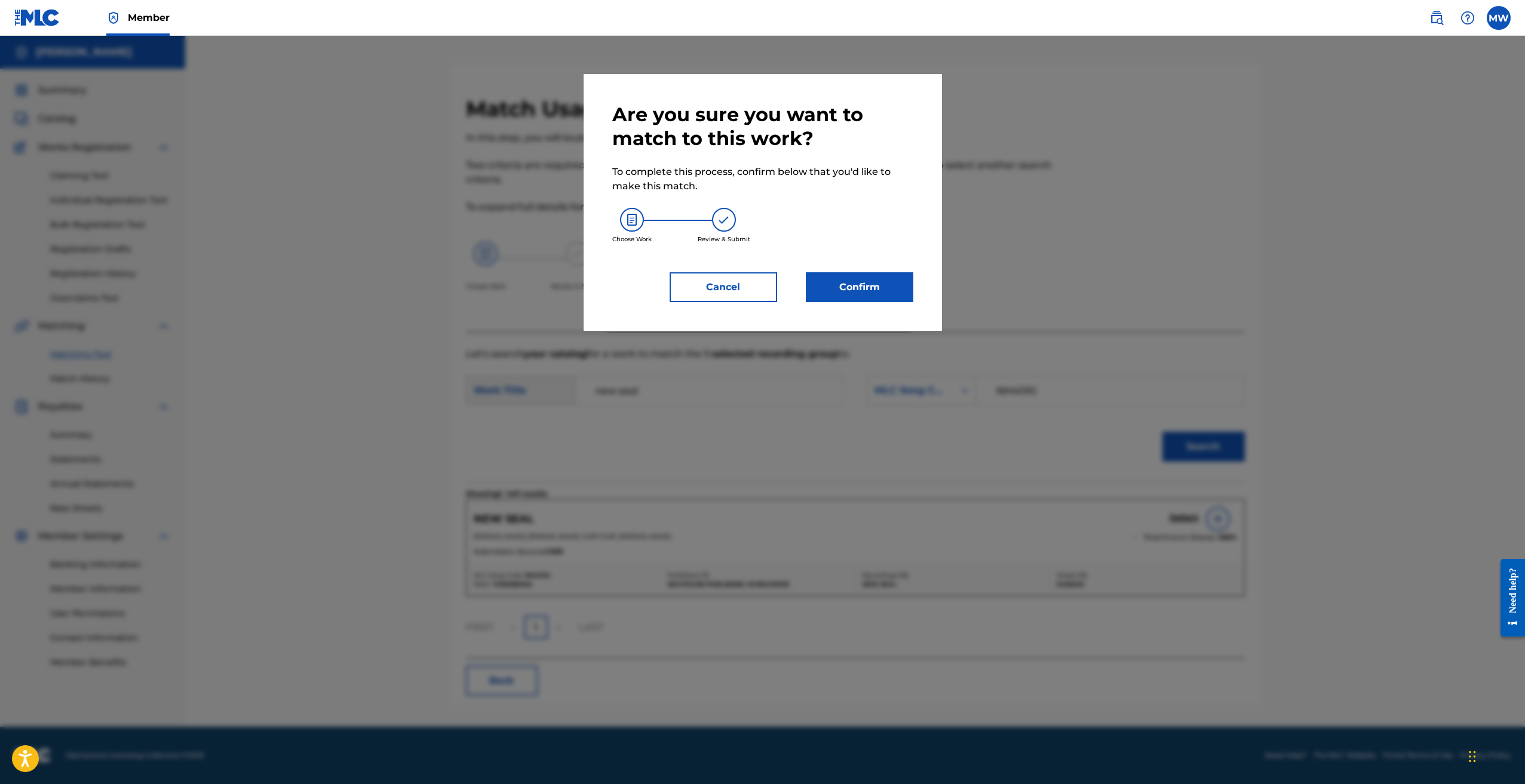
click at [847, 282] on button "Confirm" at bounding box center [860, 287] width 108 height 30
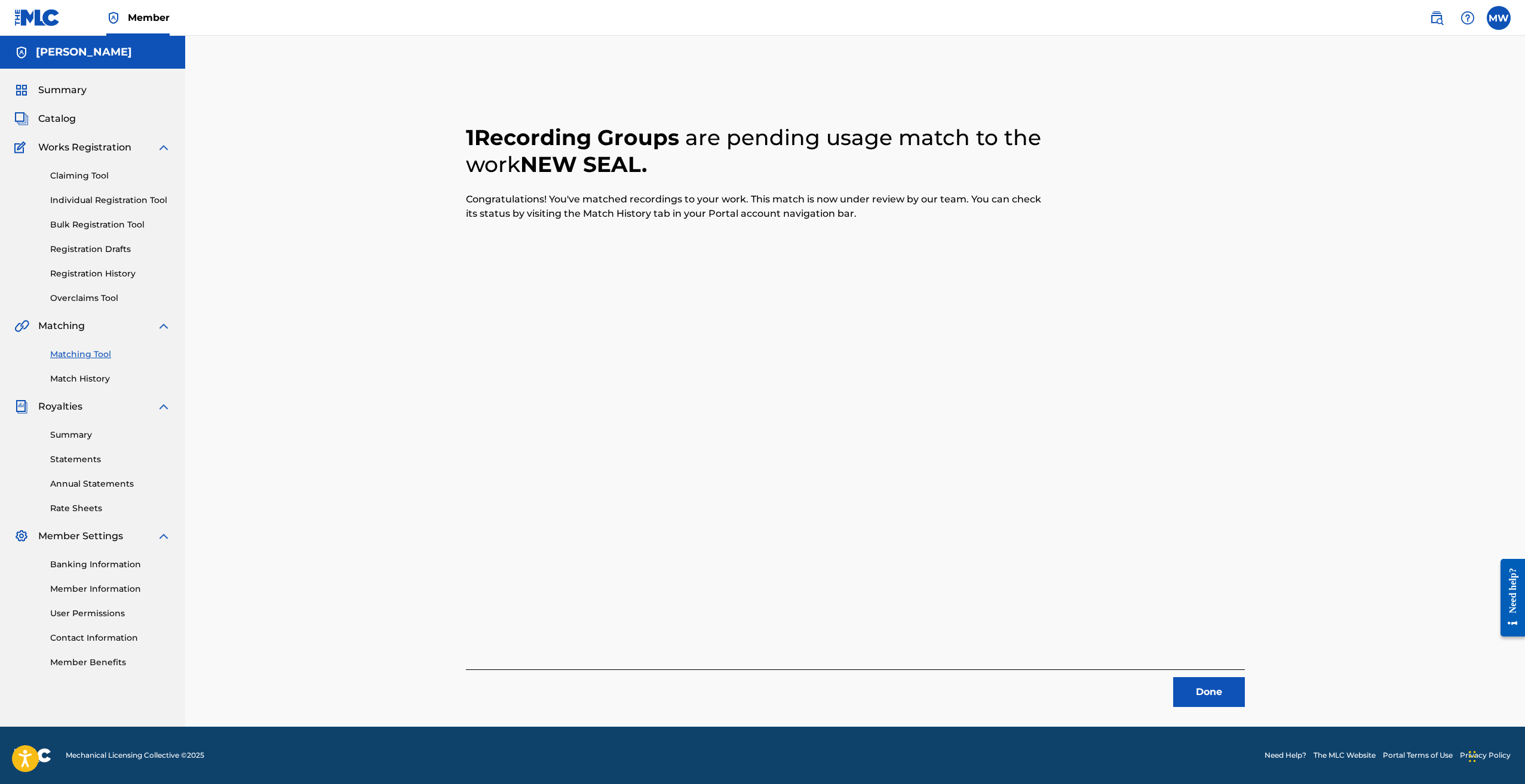
click at [1196, 700] on button "Done" at bounding box center [1209, 692] width 72 height 30
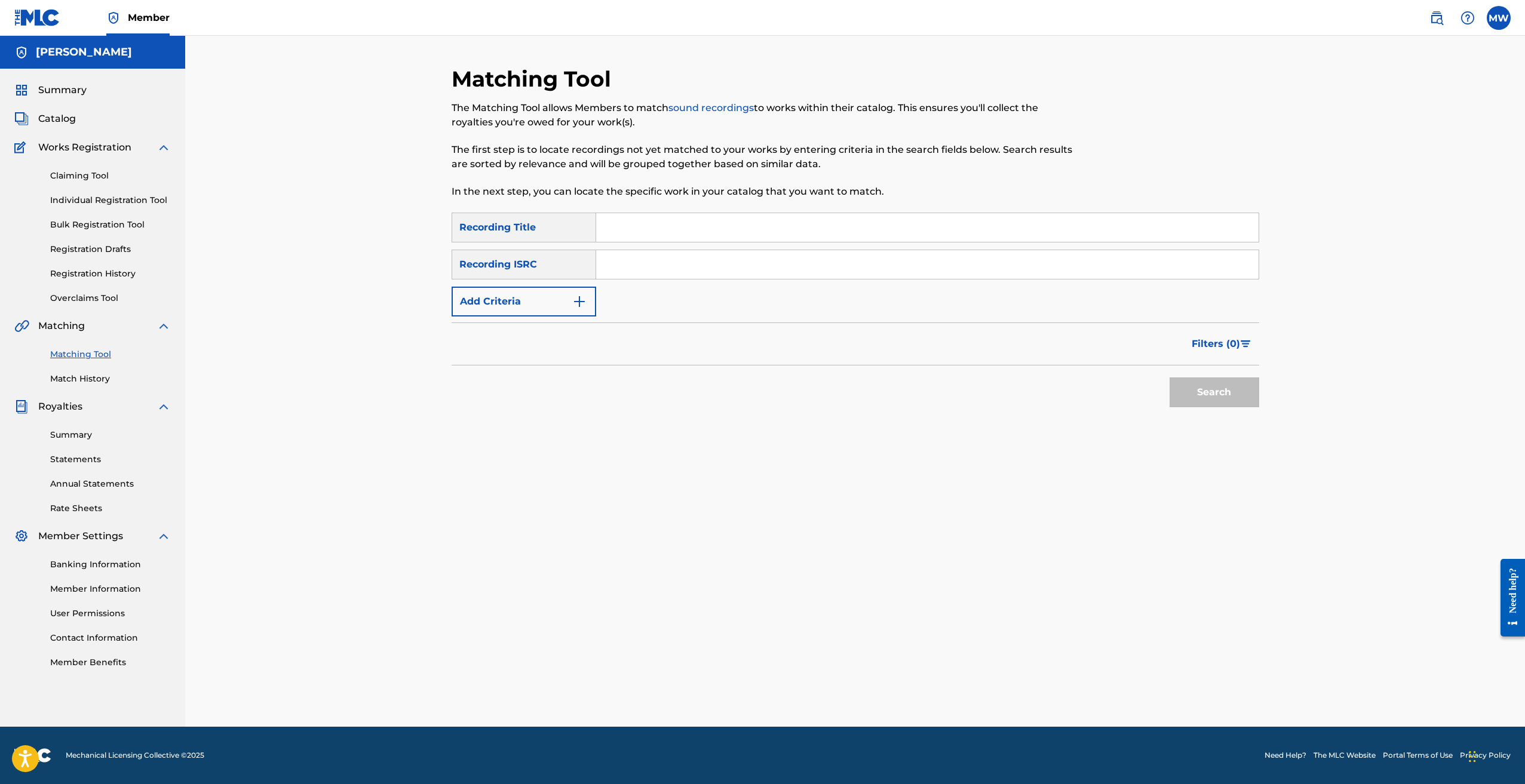
click at [667, 236] on input "Search Form" at bounding box center [928, 228] width 662 height 29
type input "No photos"
drag, startPoint x: 672, startPoint y: 266, endPoint x: 626, endPoint y: 210, distance: 72.5
click at [671, 264] on input "Search Form" at bounding box center [928, 264] width 662 height 29
paste input "NH4O69"
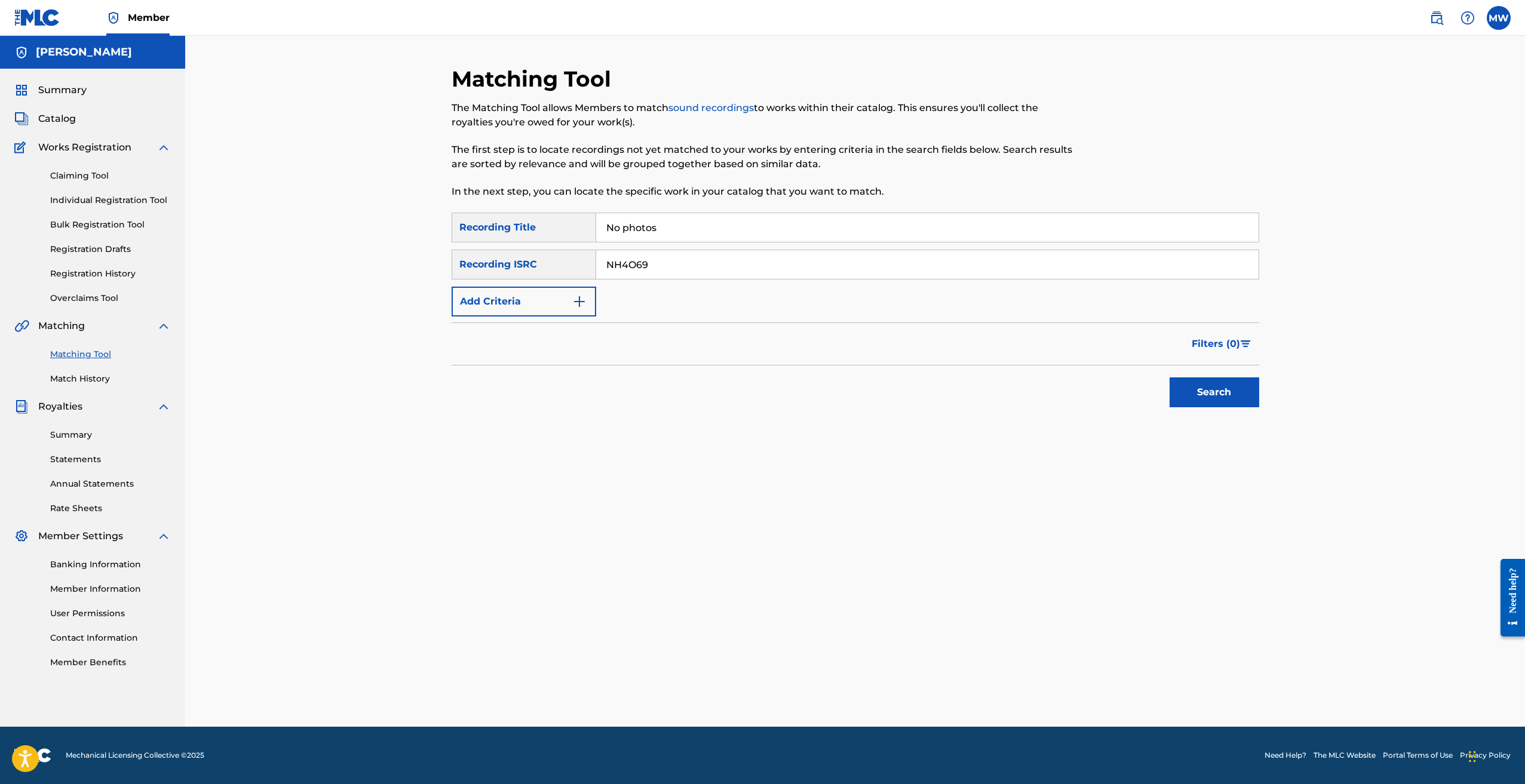
type input "NH4O69"
click at [1197, 400] on button "Search" at bounding box center [1214, 392] width 90 height 30
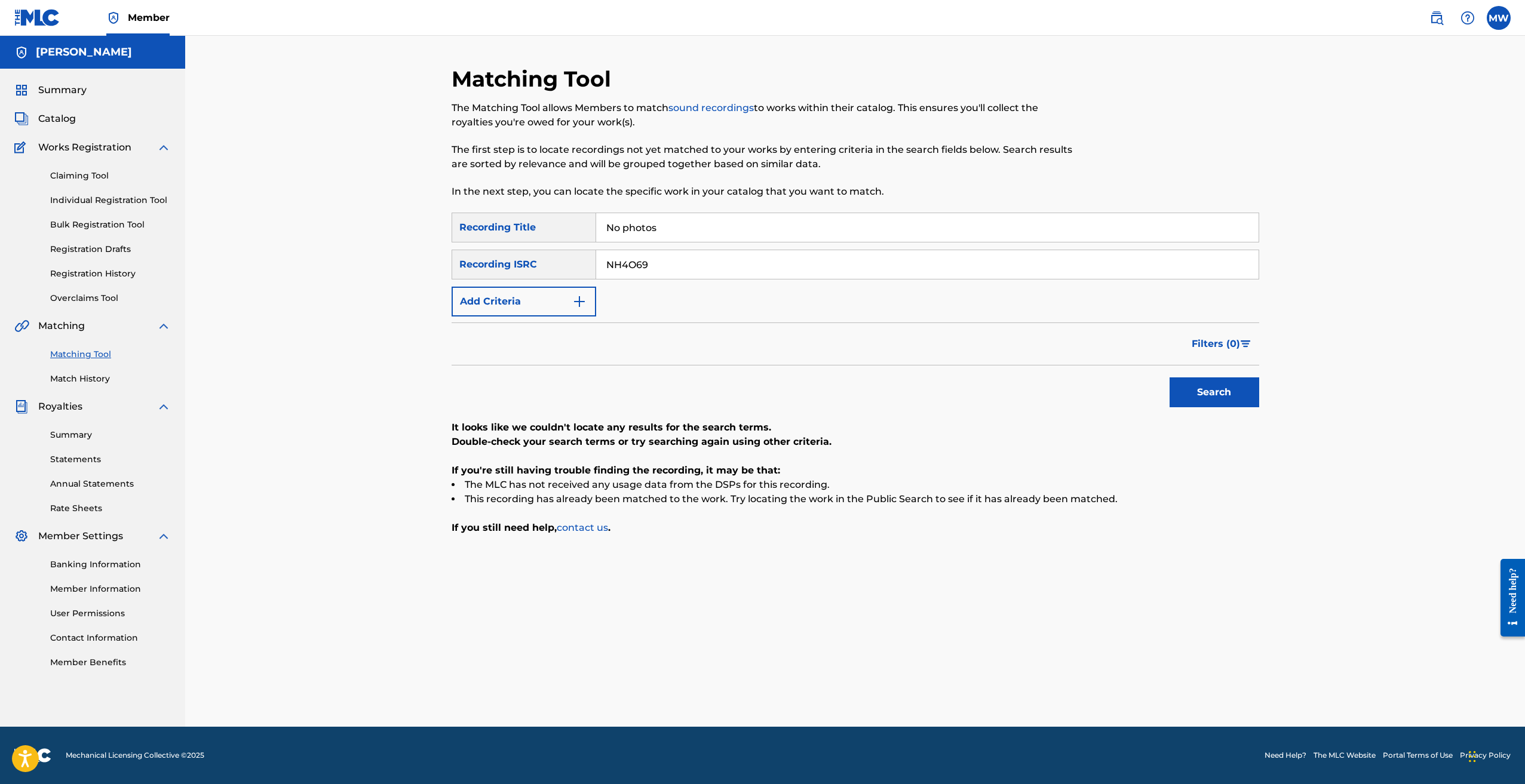
click at [674, 237] on input "No photos" at bounding box center [928, 228] width 662 height 29
click at [1217, 392] on button "Search" at bounding box center [1214, 392] width 90 height 30
click at [686, 222] on input "NO PHOTOS" at bounding box center [928, 228] width 662 height 29
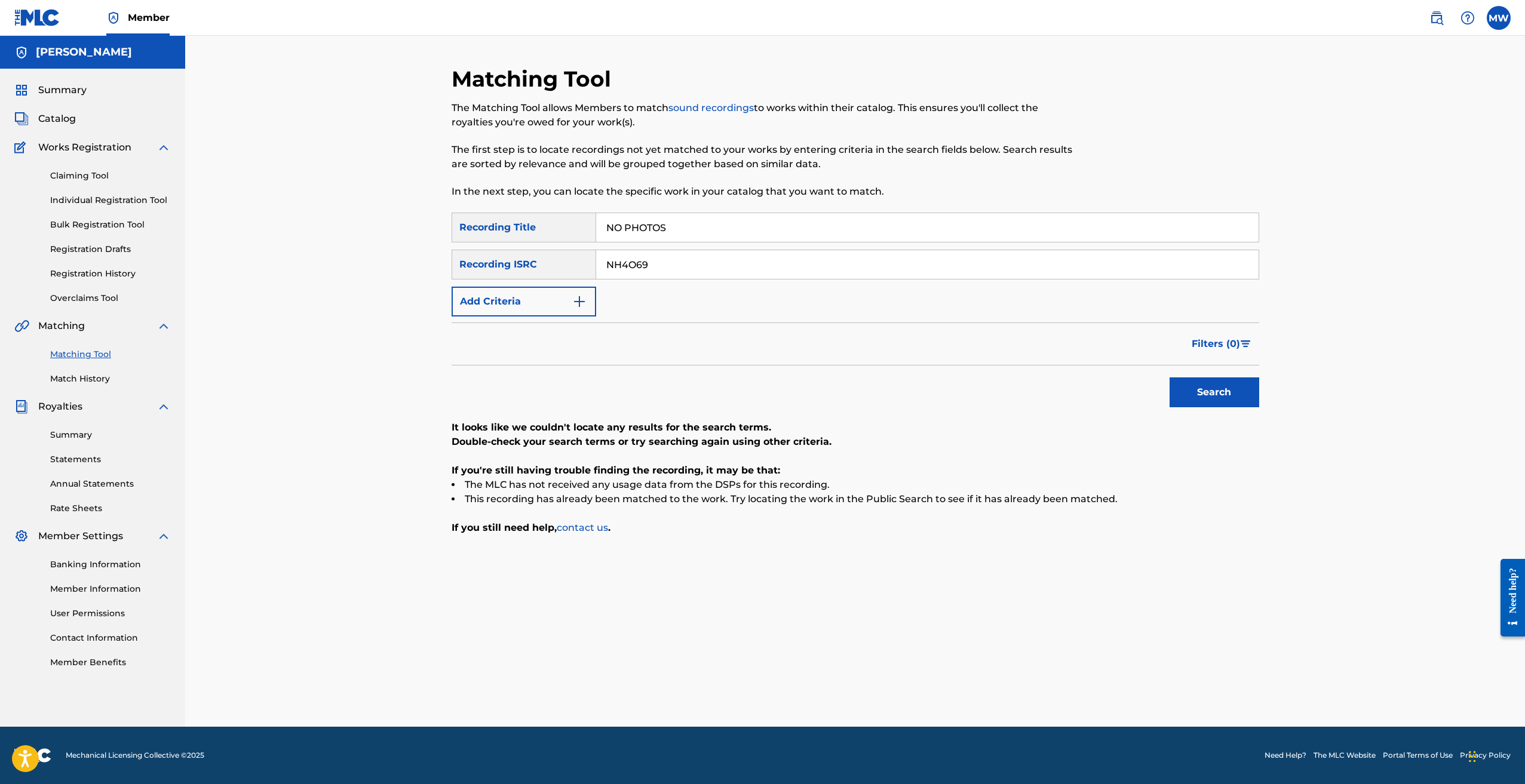
click at [686, 222] on input "NO PHOTOS" at bounding box center [928, 228] width 662 height 29
type input "N"
paste input "PLAYIN IT COOL"
type input "PLAYIN IT COOL"
click at [635, 255] on input "NH4O69" at bounding box center [928, 264] width 662 height 29
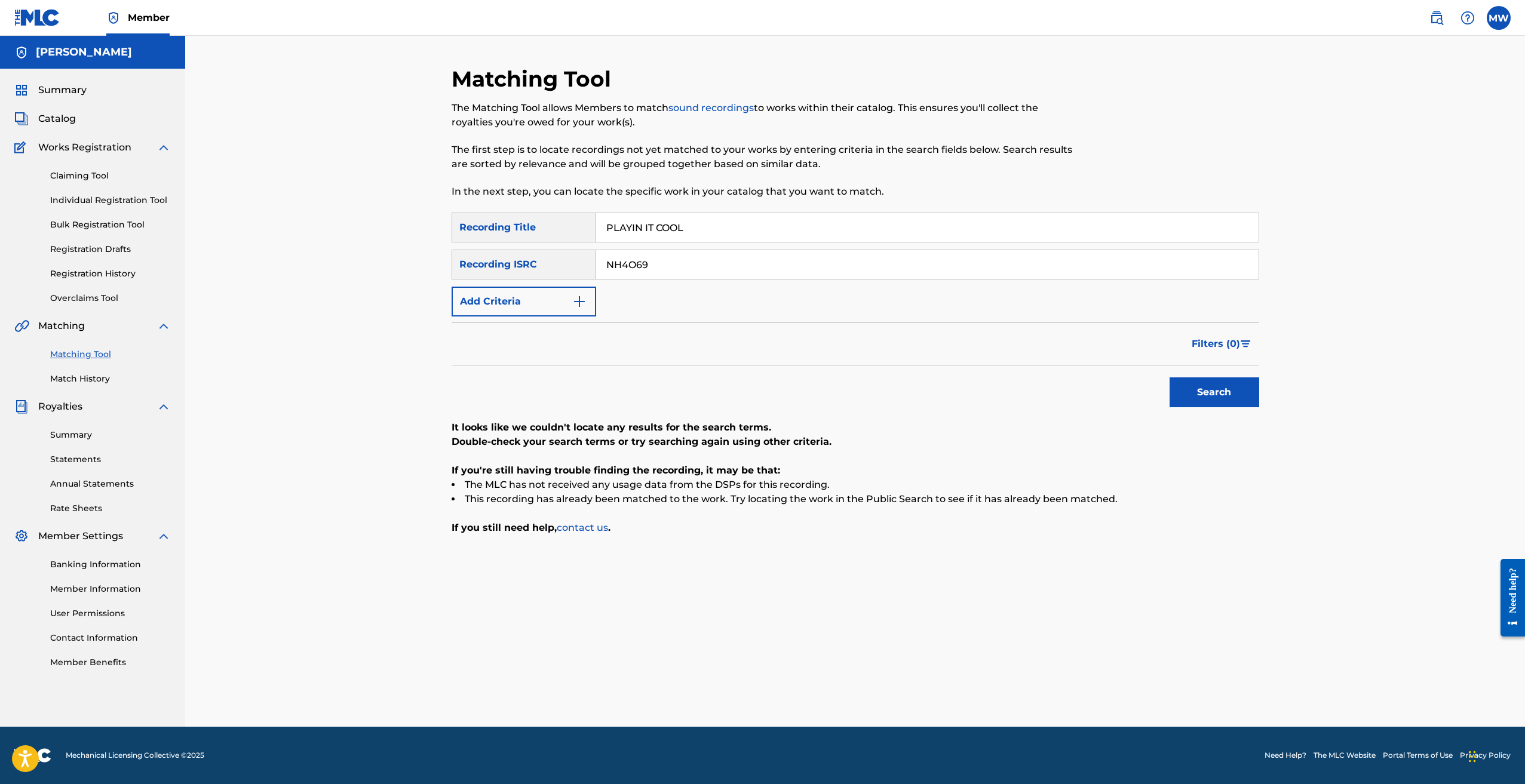
click at [638, 258] on input "NH4O69" at bounding box center [928, 264] width 662 height 29
paste input "W44JI9"
type input "W44JI9"
click at [1214, 400] on button "Search" at bounding box center [1214, 392] width 90 height 30
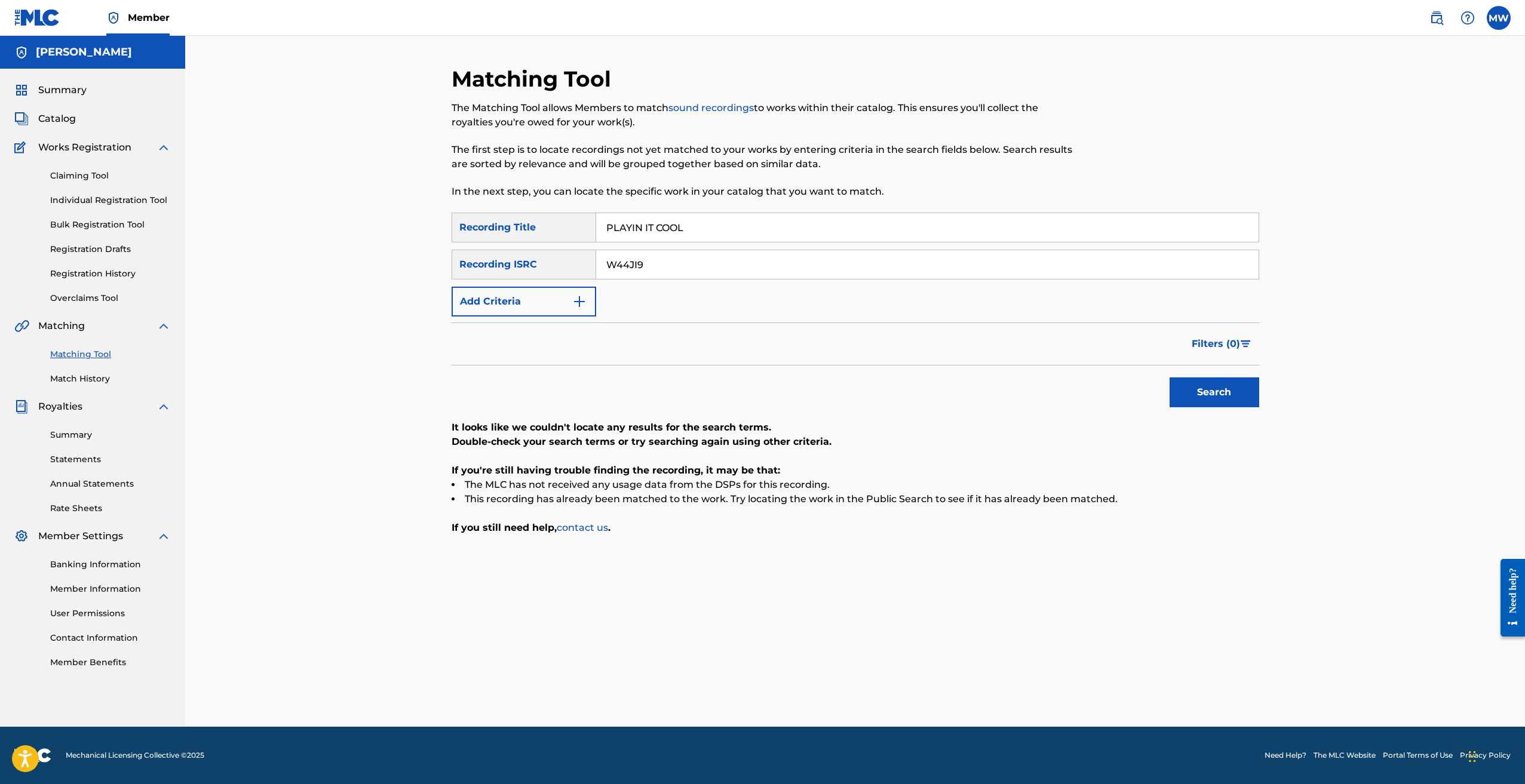
click at [73, 120] on span "Catalog" at bounding box center [57, 119] width 38 height 14
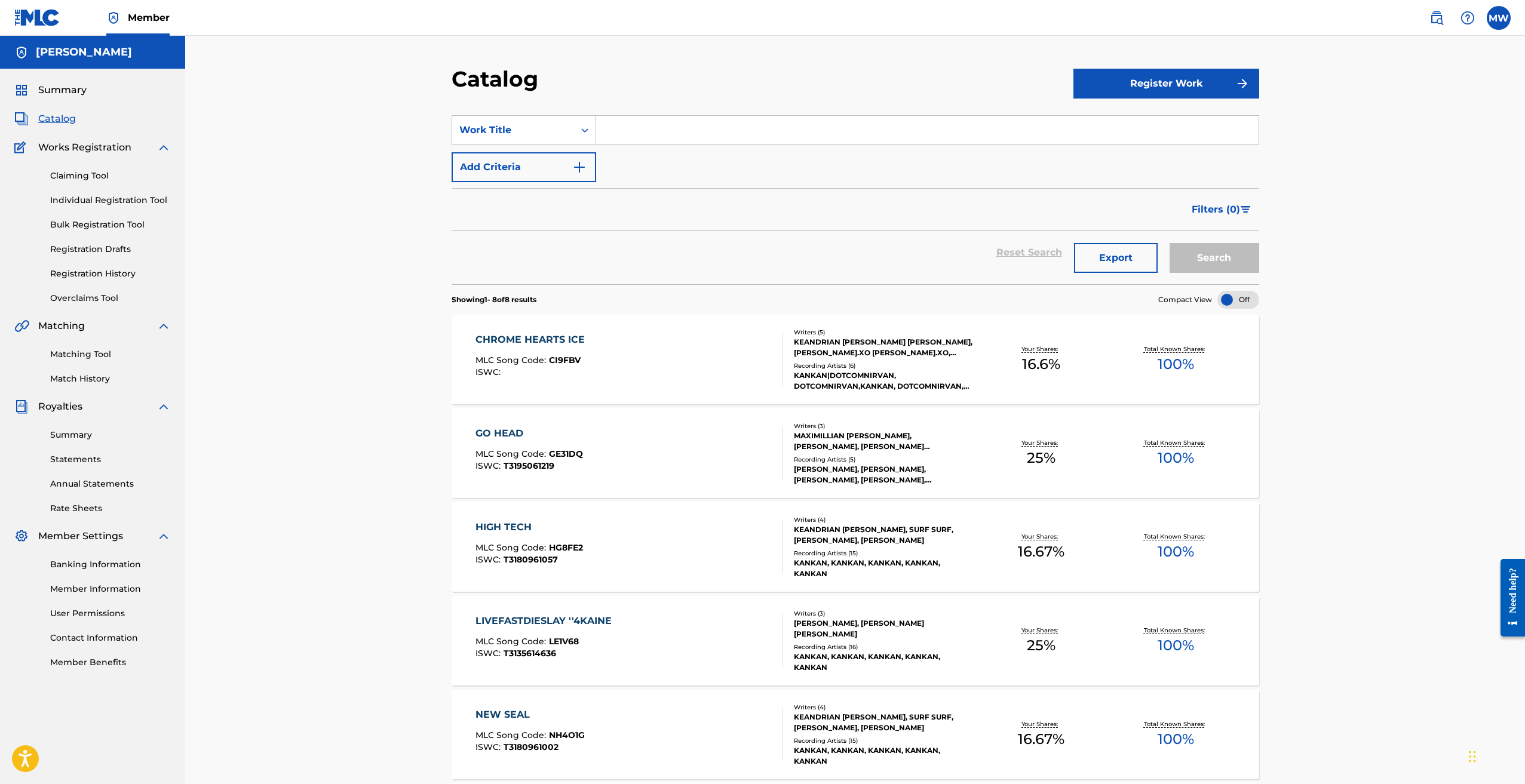
click at [577, 346] on div "CHROME HEARTS ICE" at bounding box center [533, 340] width 115 height 14
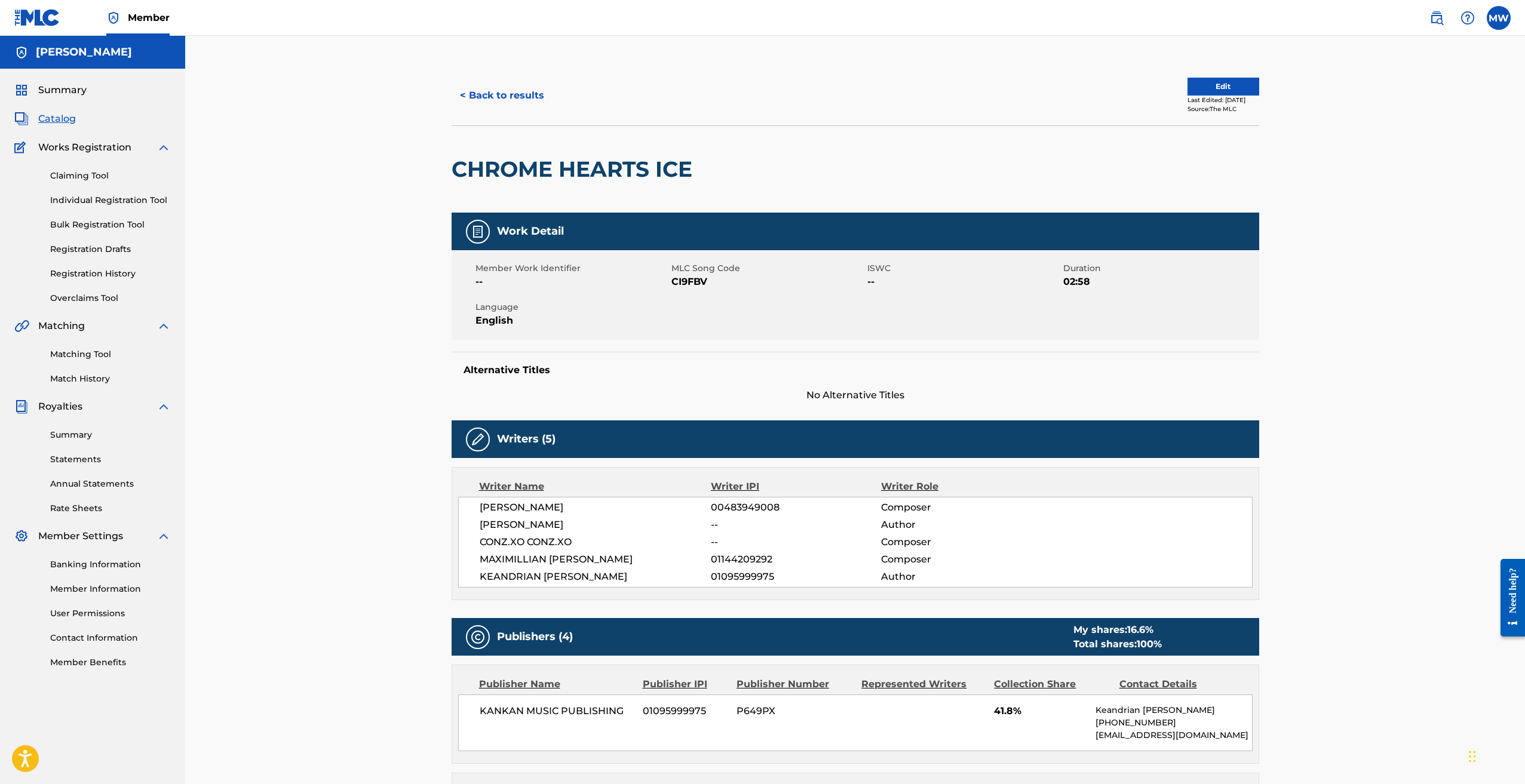
click at [480, 93] on button "< Back to results" at bounding box center [502, 96] width 101 height 30
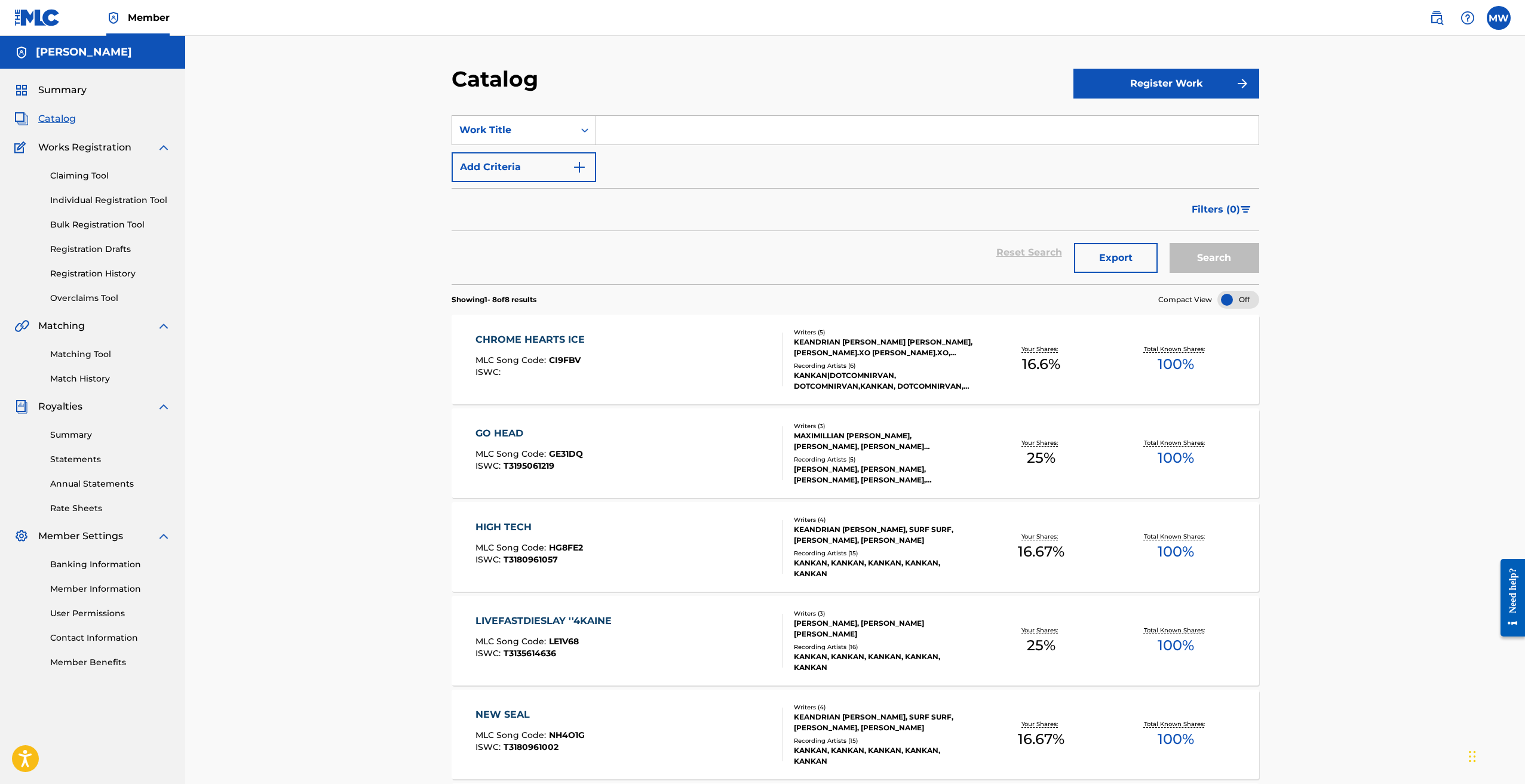
click at [96, 380] on link "Match History" at bounding box center [110, 378] width 121 height 13
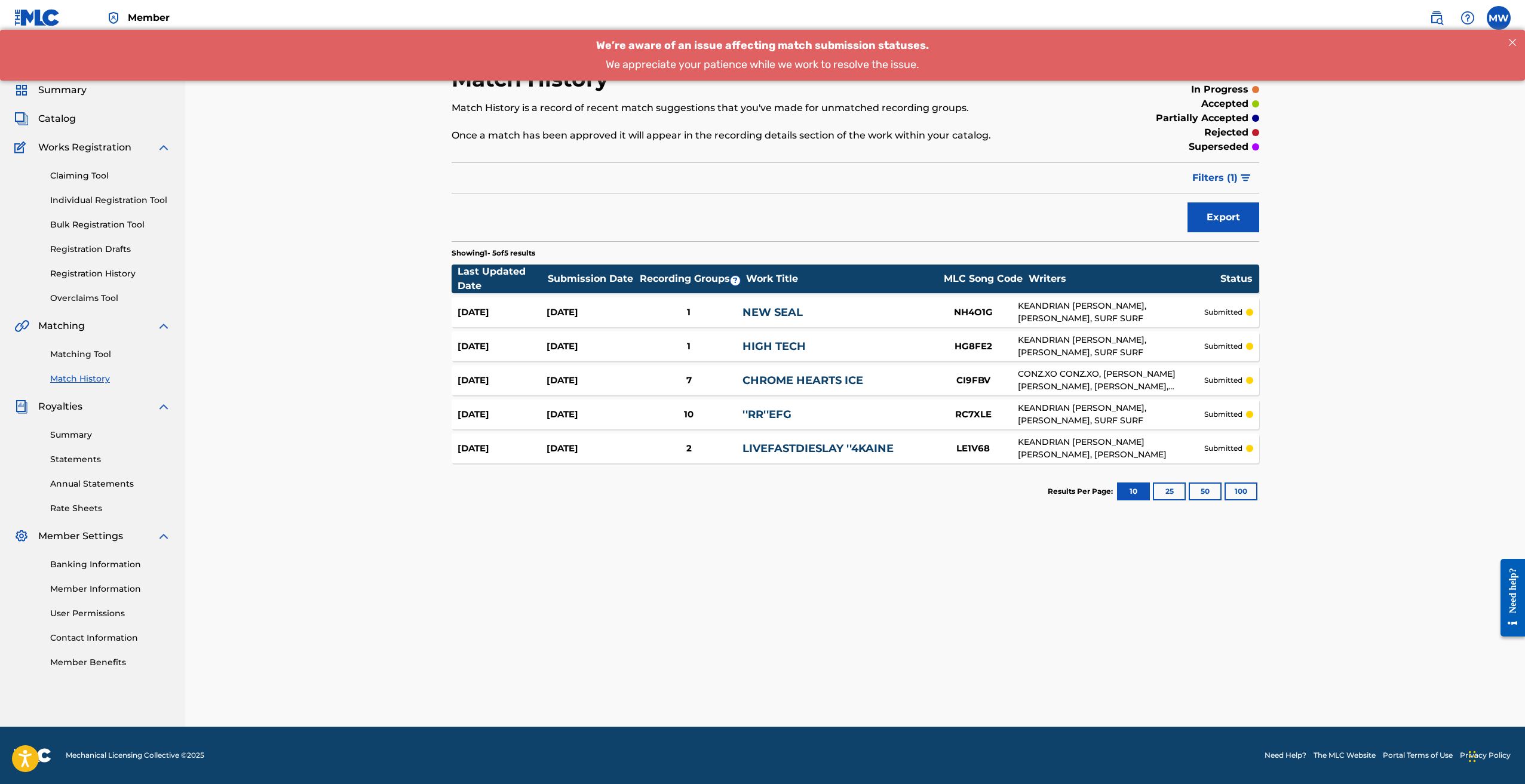
click at [907, 377] on div "CHROME HEARTS ICE" at bounding box center [835, 380] width 186 height 16
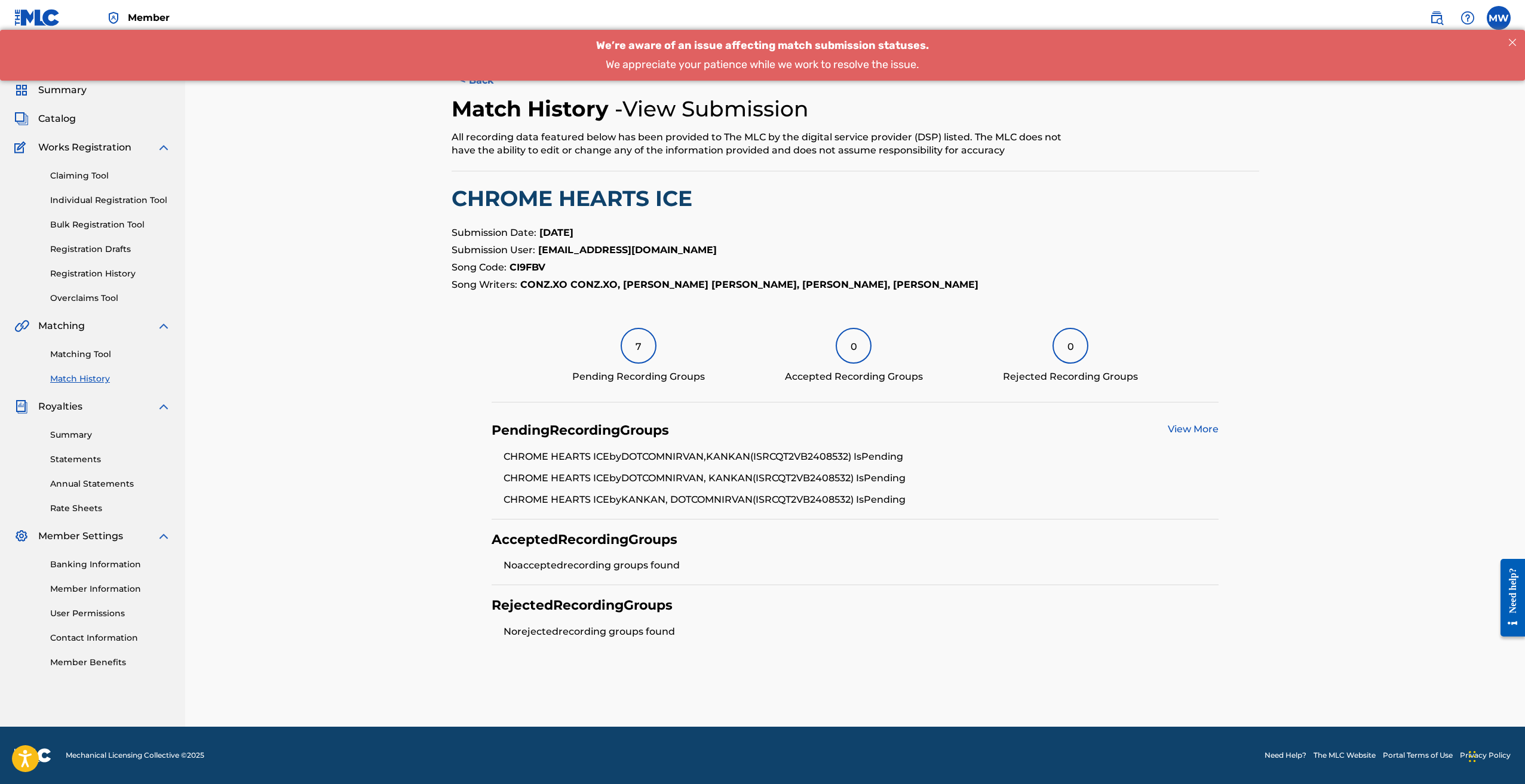
click at [1169, 431] on link "View More" at bounding box center [1193, 429] width 50 height 11
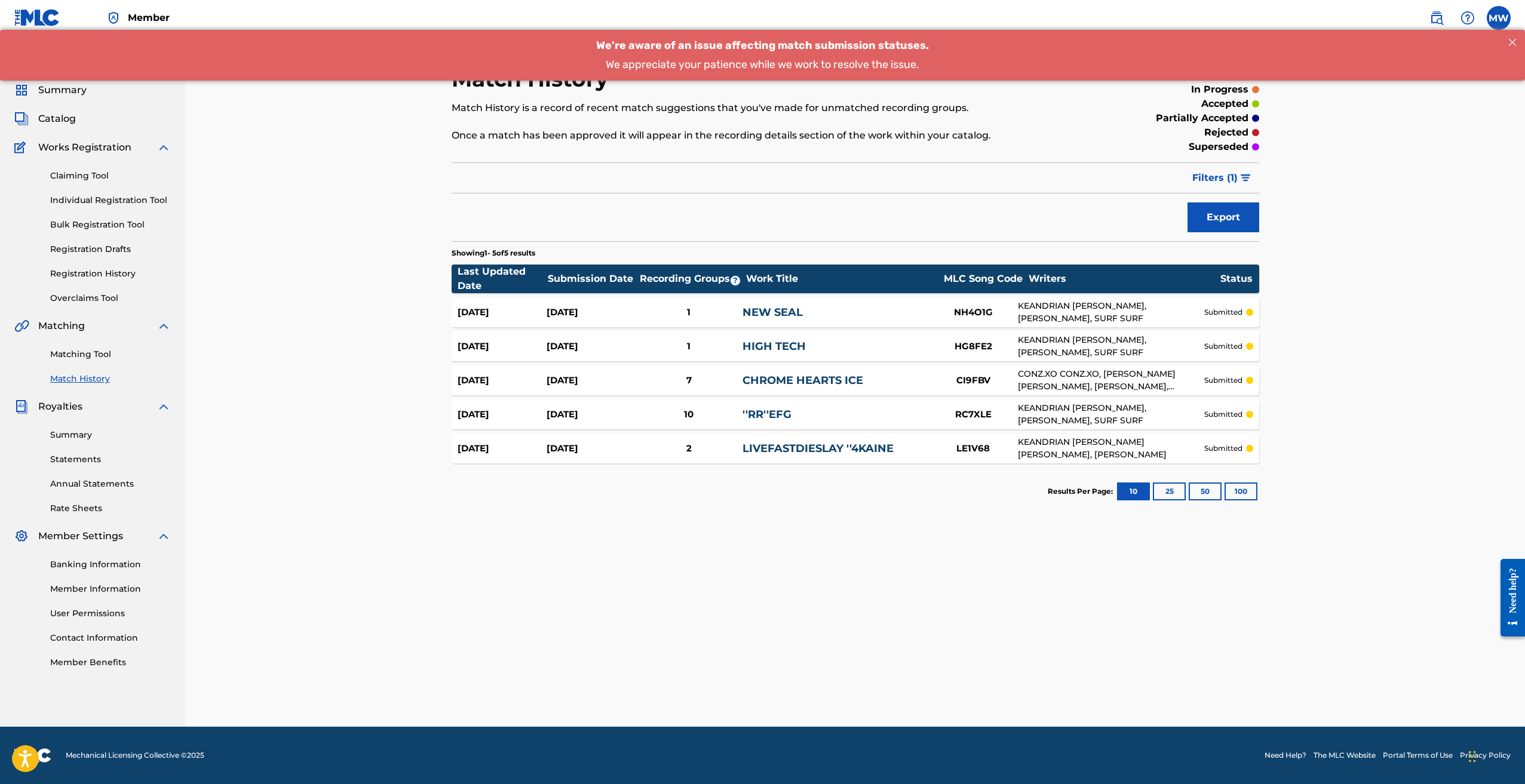
click at [75, 127] on div "Summary Catalog Works Registration Claiming Tool Individual Registration Tool B…" at bounding box center [93, 375] width 185 height 615
click at [73, 116] on span "Catalog" at bounding box center [57, 119] width 38 height 14
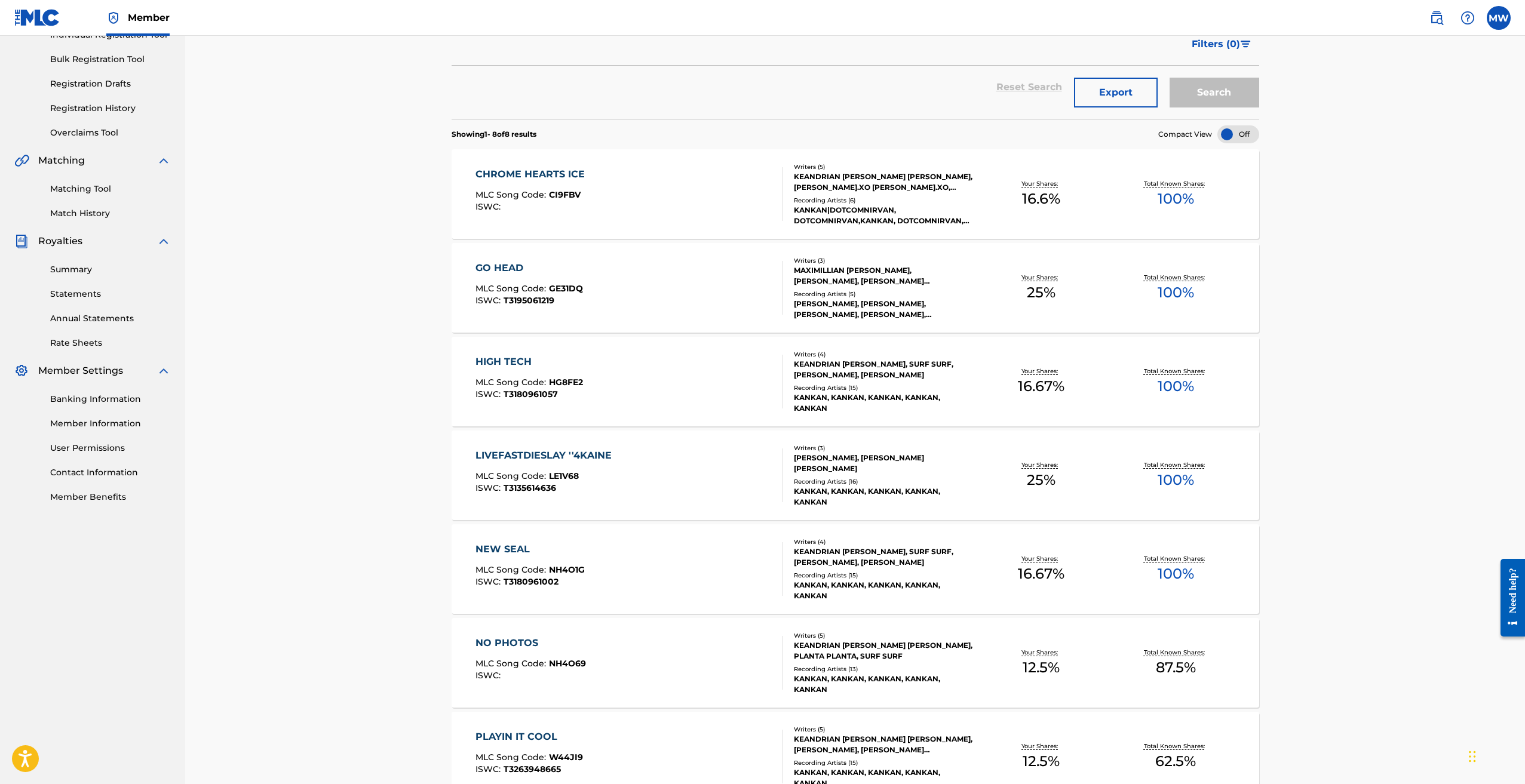
scroll to position [390, 0]
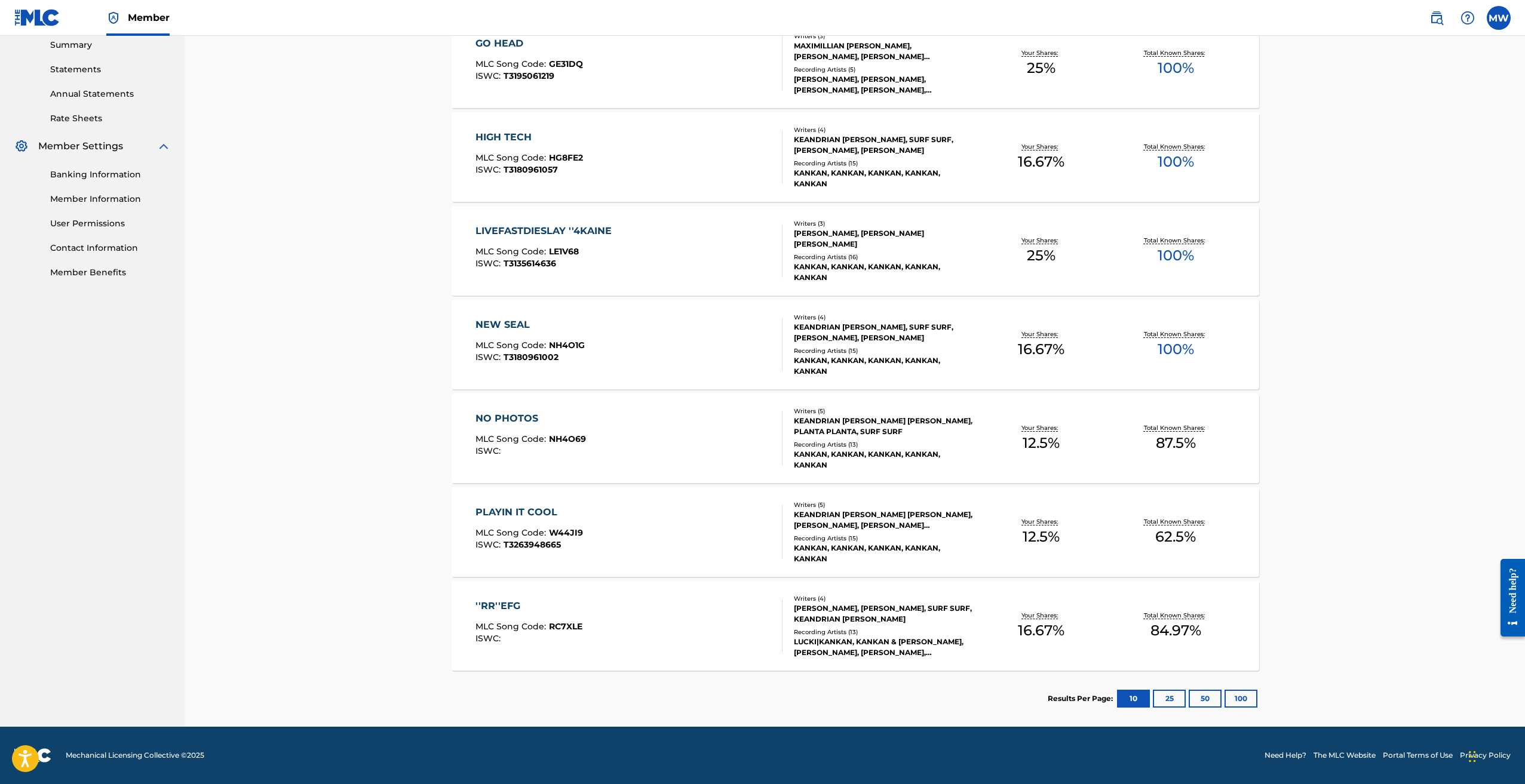
click at [1168, 700] on button "25" at bounding box center [1169, 699] width 33 height 18
click at [1213, 694] on button "50" at bounding box center [1205, 699] width 33 height 18
click at [1256, 698] on button "100" at bounding box center [1241, 699] width 33 height 18
click at [1126, 698] on button "10" at bounding box center [1133, 699] width 33 height 18
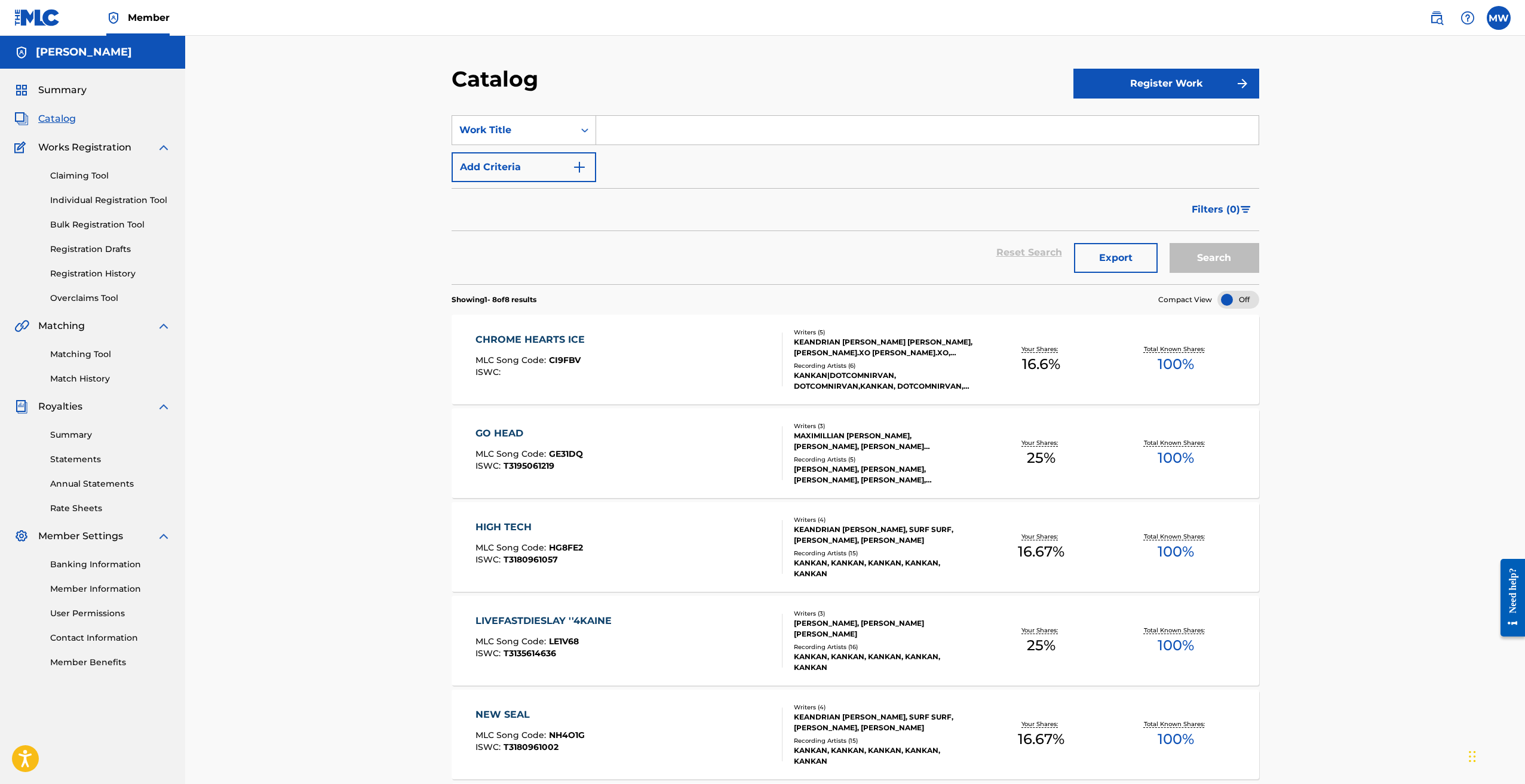
click at [58, 90] on span "Summary" at bounding box center [63, 90] width 49 height 14
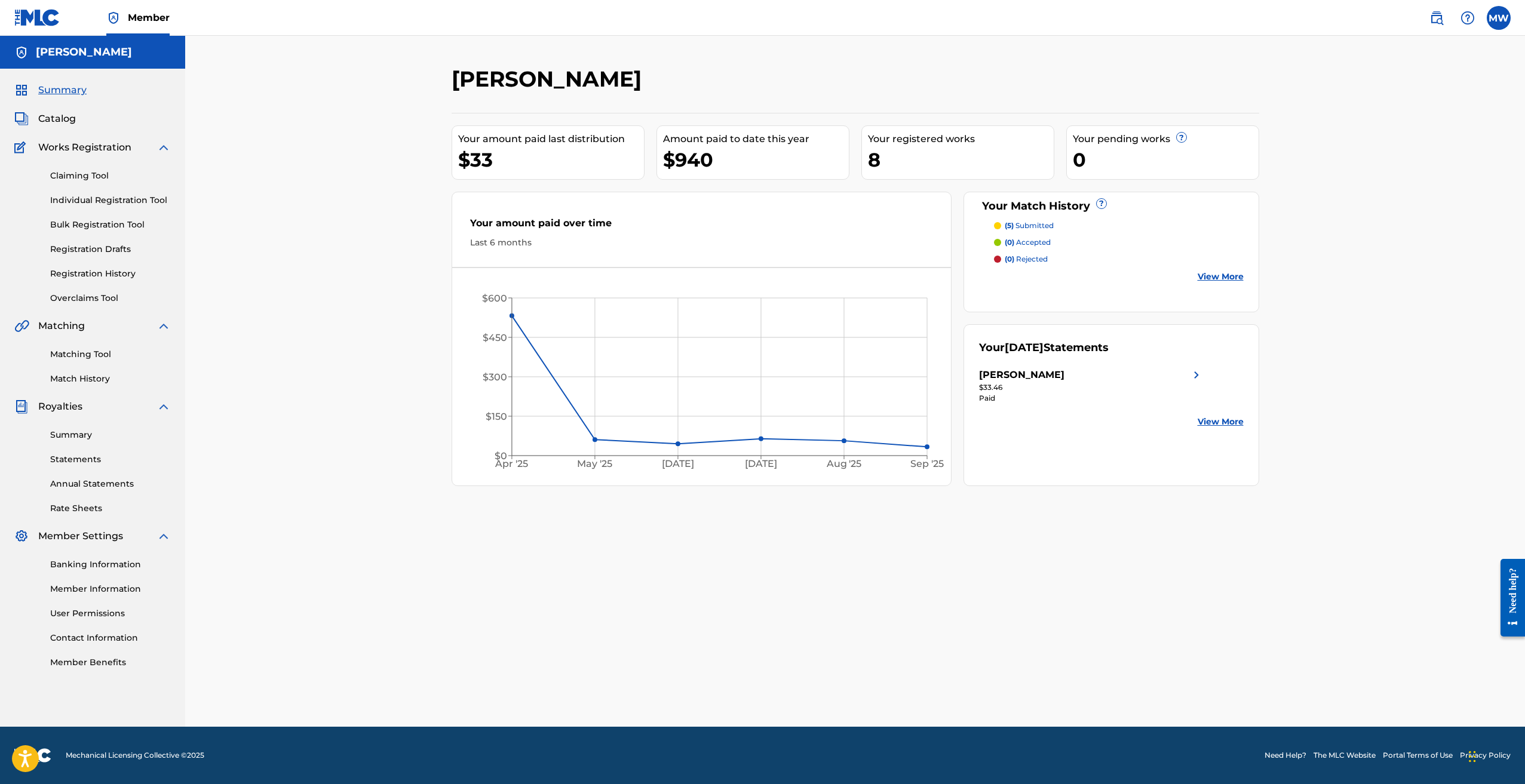
click at [1214, 422] on link "View More" at bounding box center [1221, 422] width 46 height 13
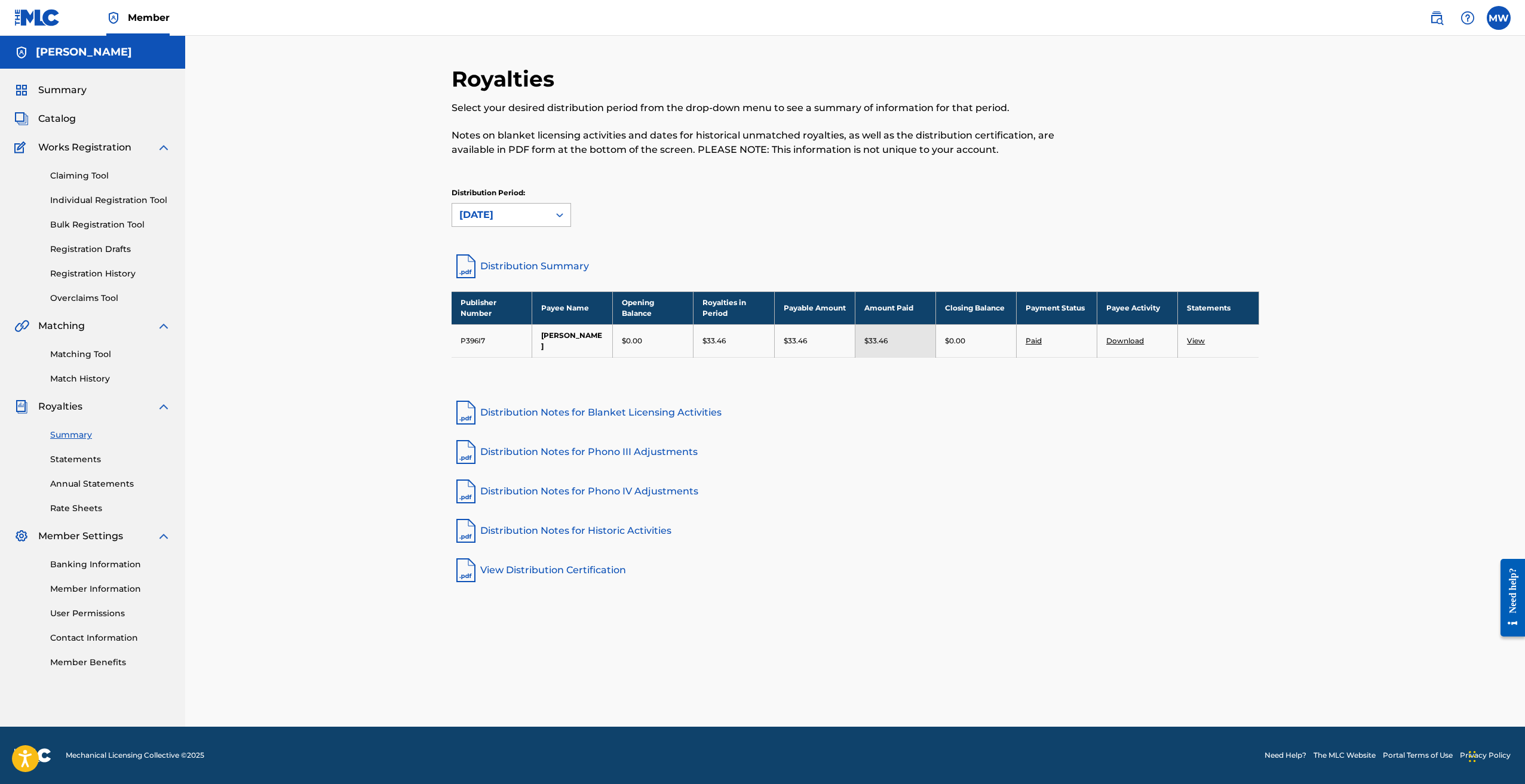
click at [532, 216] on div "September 2025" at bounding box center [500, 215] width 82 height 14
click at [515, 366] on div "November 2024" at bounding box center [511, 361] width 118 height 30
click at [515, 221] on div "November 2024" at bounding box center [500, 215] width 82 height 14
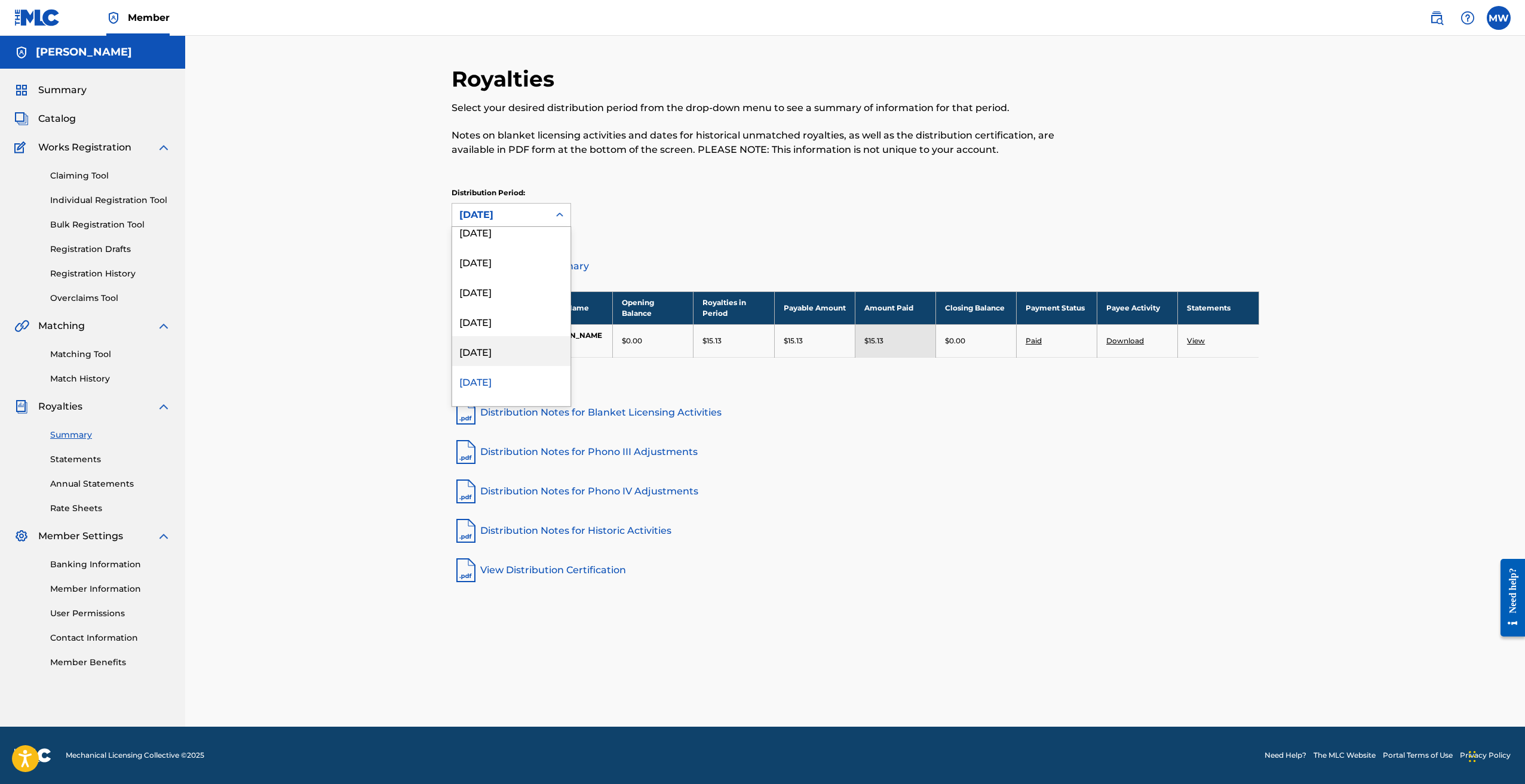
click at [513, 353] on div "December 2024" at bounding box center [511, 351] width 118 height 30
click at [545, 269] on link "Distribution Summary" at bounding box center [855, 266] width 808 height 29
click at [545, 213] on div "December 2024" at bounding box center [500, 215] width 97 height 23
click at [528, 348] on div "January 2025" at bounding box center [511, 351] width 118 height 30
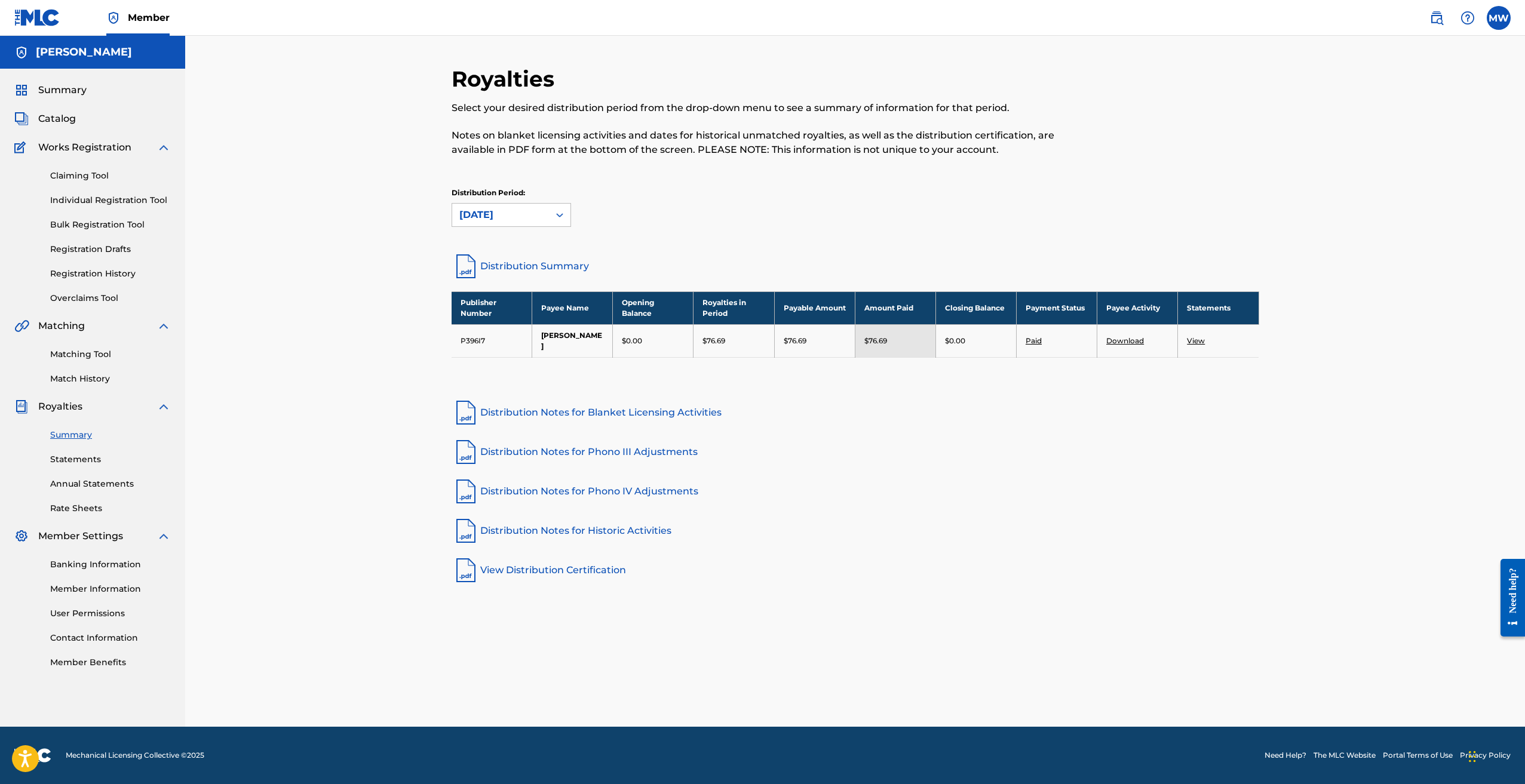
click at [551, 220] on div at bounding box center [560, 215] width 22 height 22
click at [527, 351] on div "February 2025" at bounding box center [511, 351] width 118 height 30
click at [521, 215] on div "February 2025" at bounding box center [500, 215] width 82 height 14
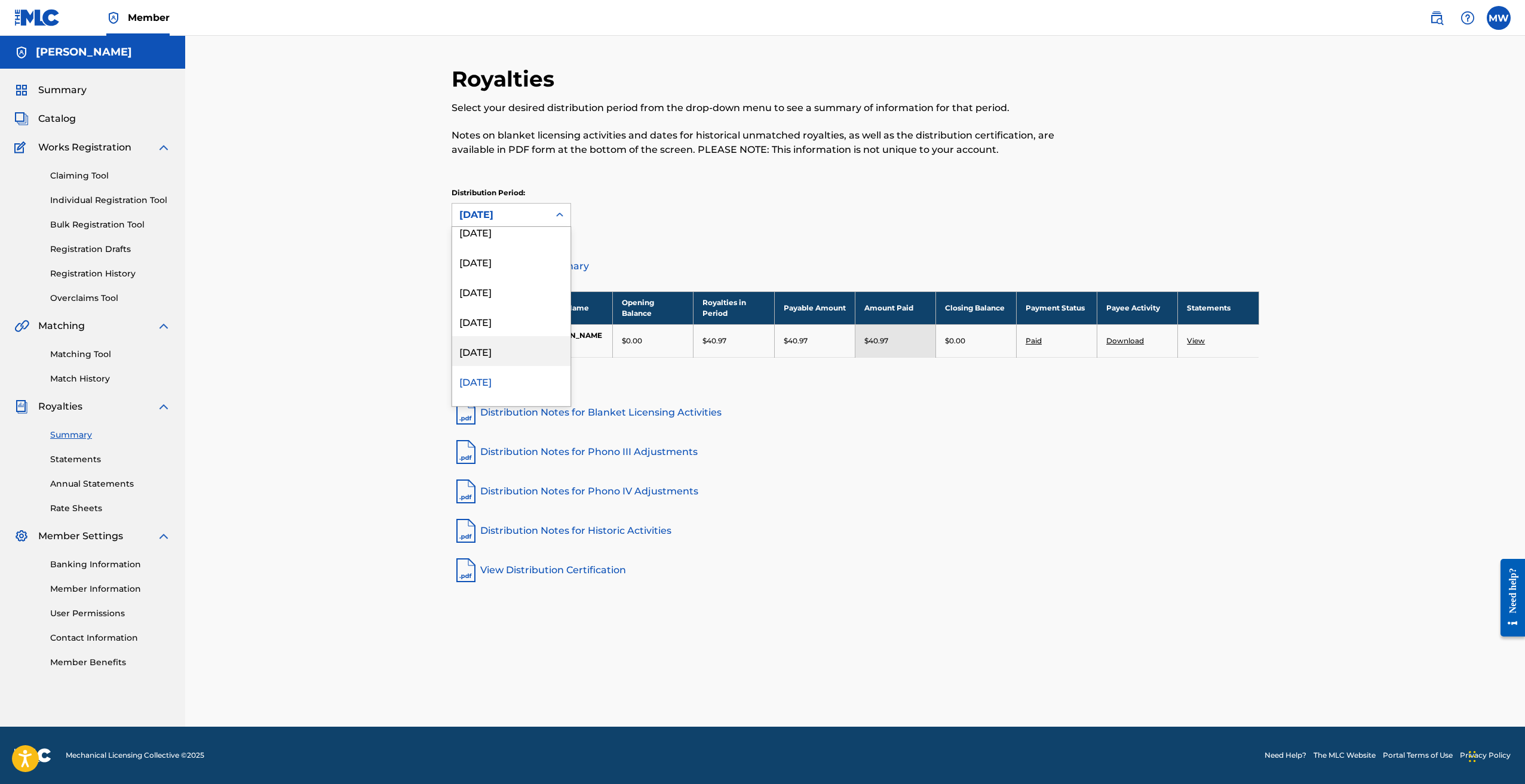
click at [509, 357] on div "March 2025" at bounding box center [511, 351] width 118 height 30
click at [513, 213] on div "March 2025" at bounding box center [500, 215] width 82 height 14
click at [519, 349] on div "April 2025" at bounding box center [511, 351] width 118 height 30
click at [527, 209] on div "April 2025" at bounding box center [500, 215] width 82 height 14
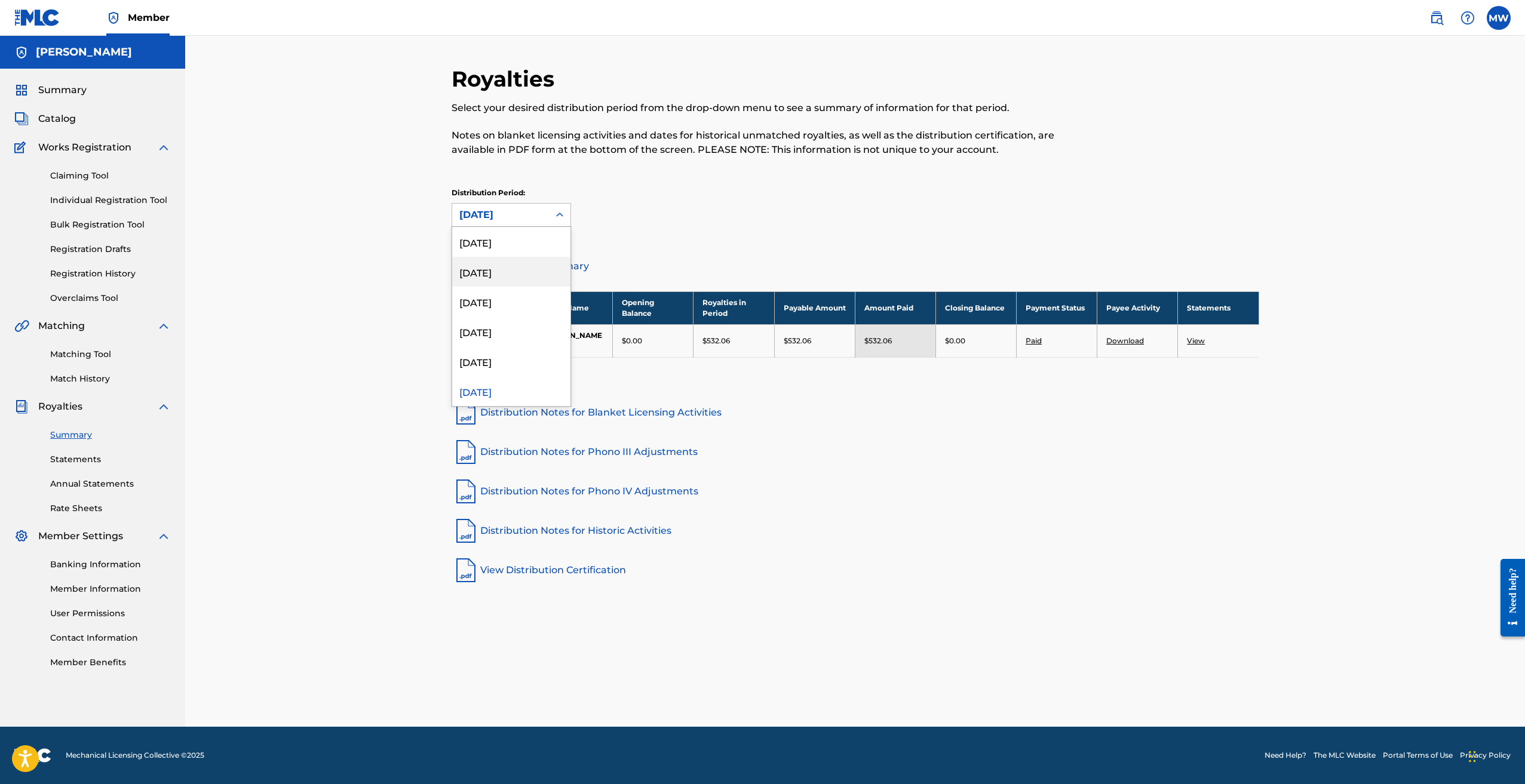
scroll to position [10, 0]
click at [510, 355] on div "May 2025" at bounding box center [511, 351] width 118 height 30
click at [513, 220] on div "May 2025" at bounding box center [500, 215] width 82 height 14
click at [510, 336] on div "June 2025" at bounding box center [511, 332] width 118 height 30
click at [522, 220] on div "June 2025" at bounding box center [500, 215] width 82 height 14
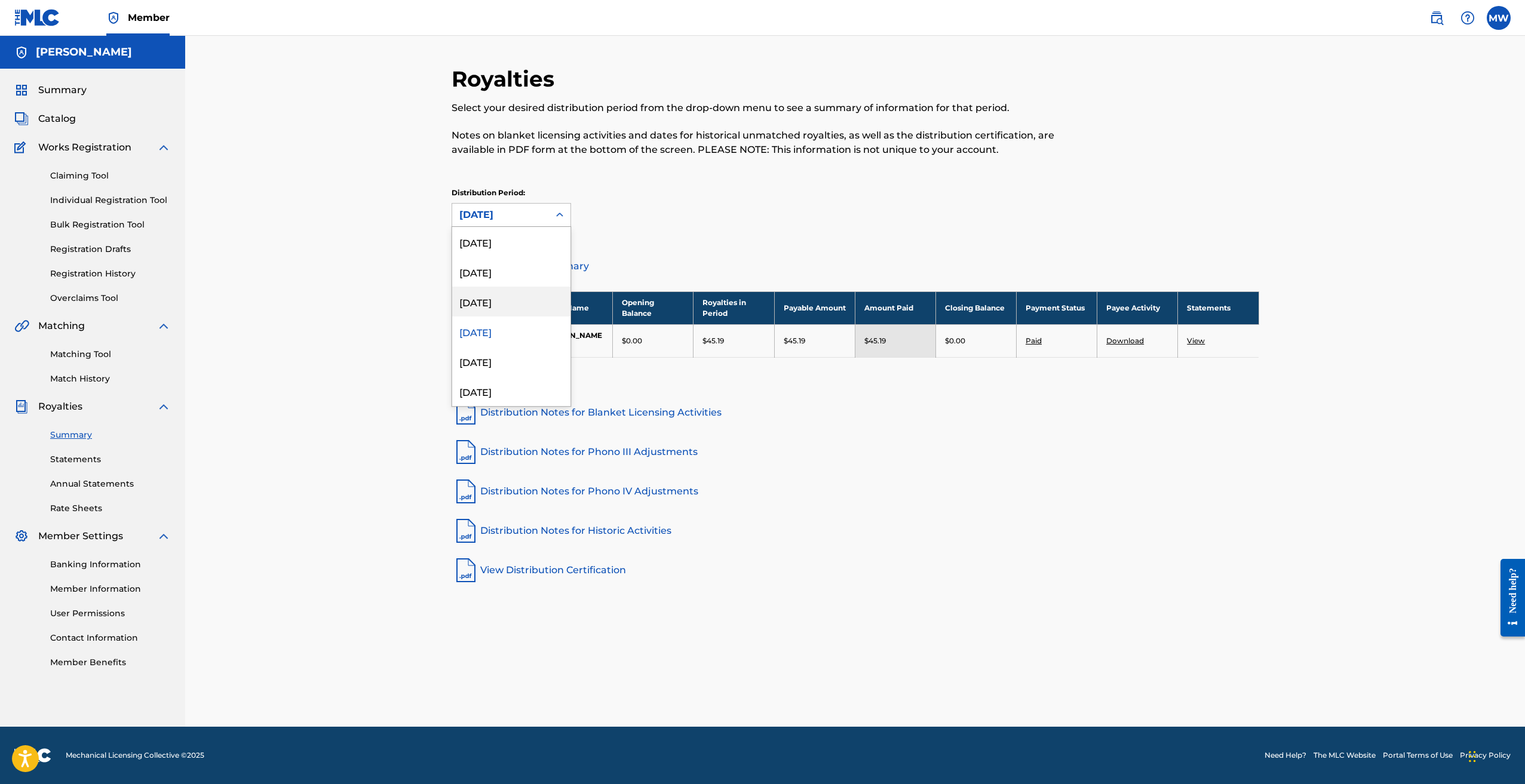
click at [514, 305] on div "July 2025" at bounding box center [511, 302] width 118 height 30
click at [514, 217] on div "July 2025" at bounding box center [500, 215] width 82 height 14
click at [517, 272] on div "August 2025" at bounding box center [511, 272] width 118 height 30
click at [516, 213] on div "August 2025" at bounding box center [500, 215] width 82 height 14
click at [519, 248] on div "September 2025" at bounding box center [511, 242] width 118 height 30
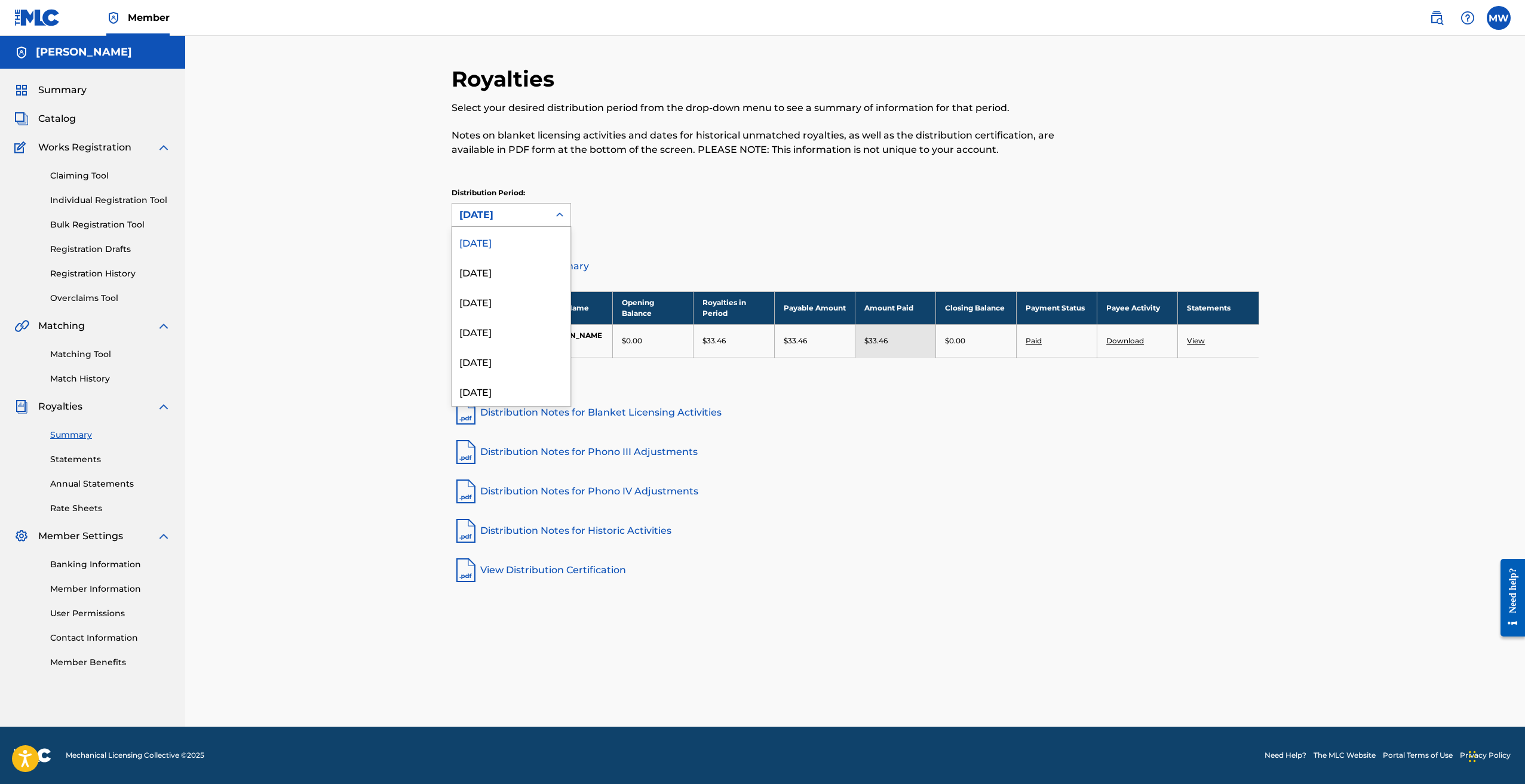
click at [530, 219] on div "September 2025" at bounding box center [500, 215] width 82 height 14
click at [679, 199] on div "Distribution Period: option September 2025, selected. 54 results available. Use…" at bounding box center [855, 207] width 808 height 40
click at [550, 213] on div at bounding box center [560, 215] width 22 height 22
click at [530, 385] on div "October 2024" at bounding box center [511, 391] width 118 height 30
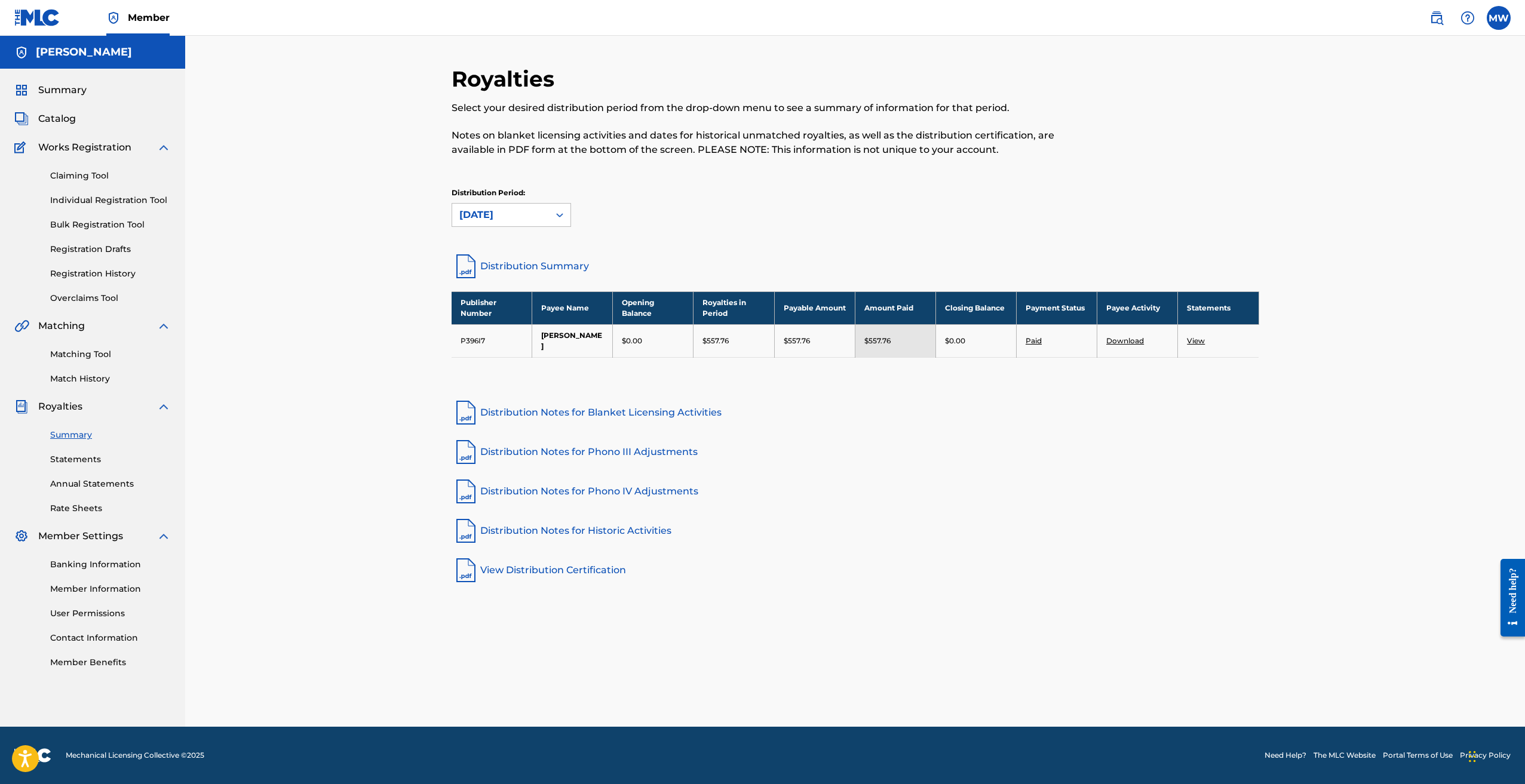
click at [531, 214] on div "October 2024" at bounding box center [500, 215] width 82 height 14
click at [529, 357] on div "September 2024" at bounding box center [511, 351] width 118 height 30
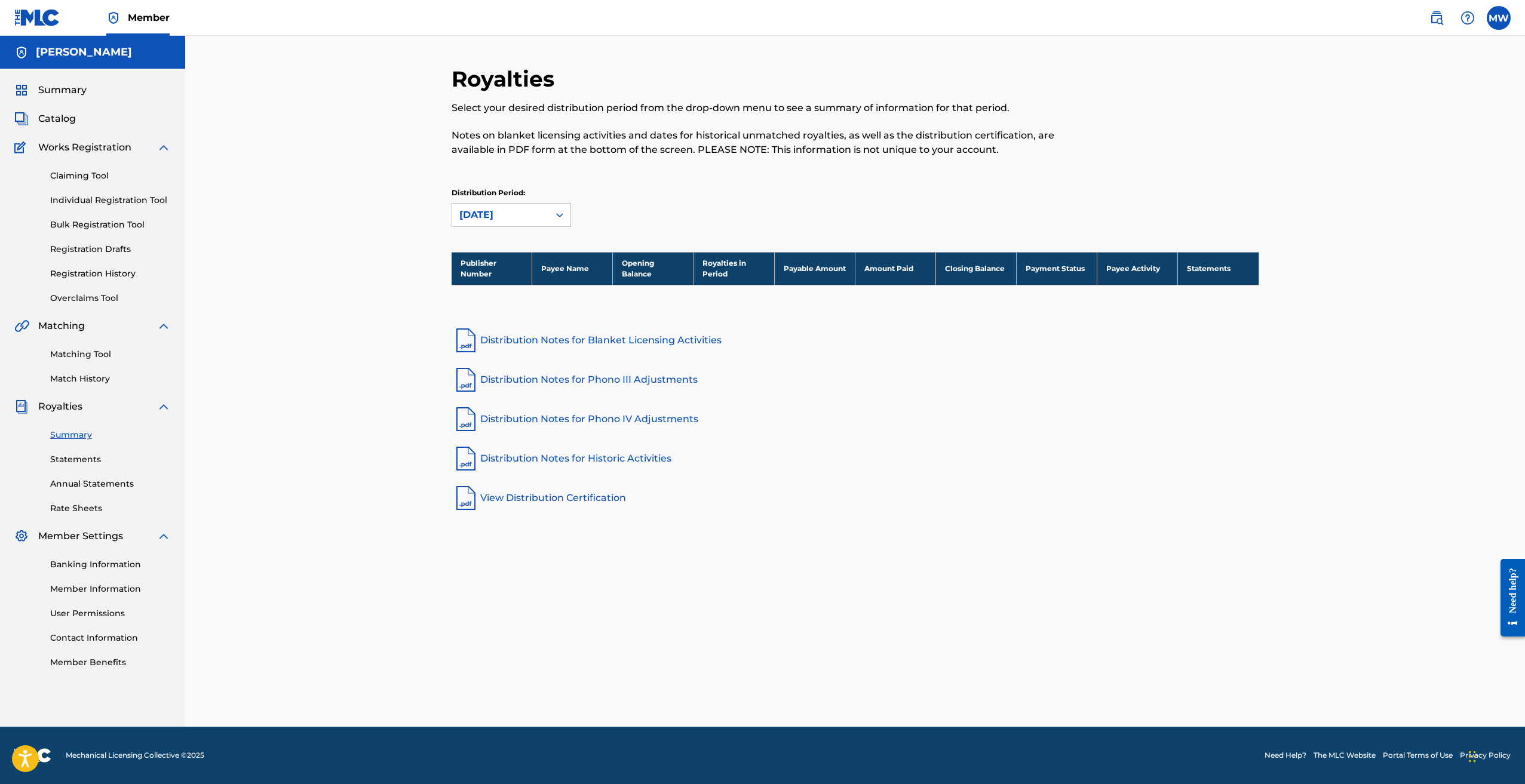
click at [539, 213] on div "September 2024" at bounding box center [500, 215] width 82 height 14
click at [518, 318] on div "July 2024" at bounding box center [511, 321] width 118 height 30
click at [524, 213] on div "July 2024" at bounding box center [500, 215] width 82 height 14
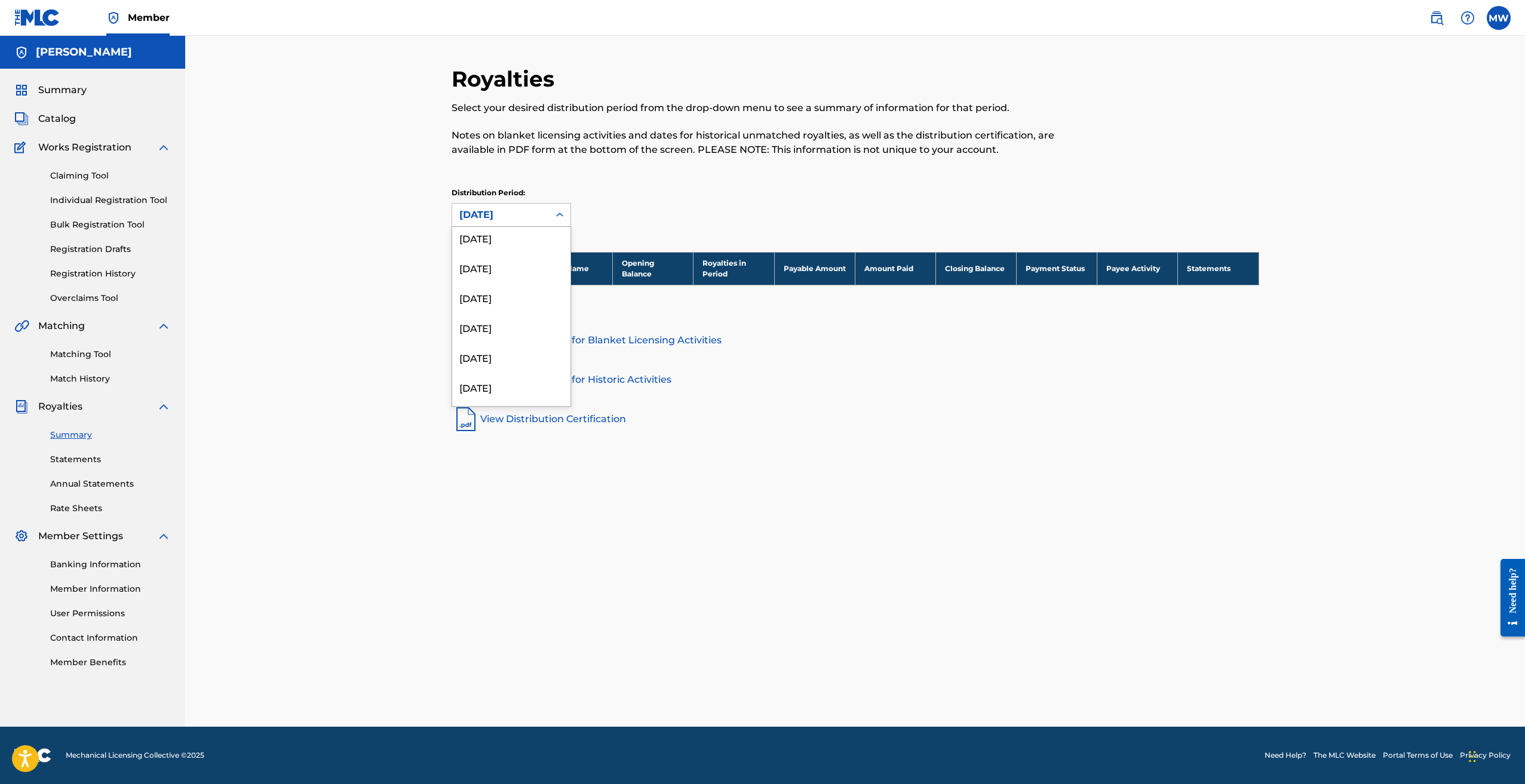
scroll to position [0, 0]
click at [512, 243] on div "September 2025" at bounding box center [511, 242] width 118 height 30
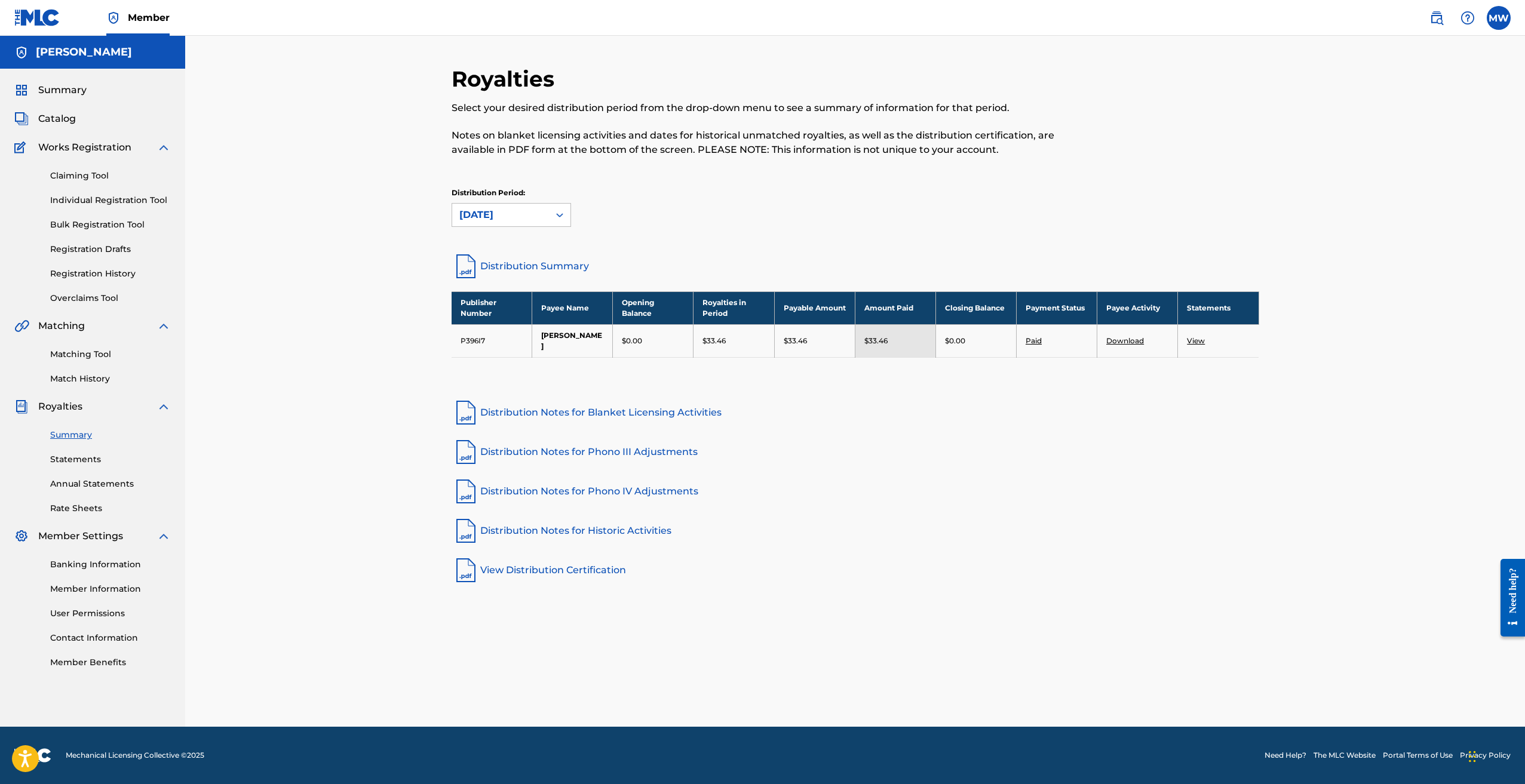
click at [99, 503] on link "Rate Sheets" at bounding box center [110, 508] width 121 height 13
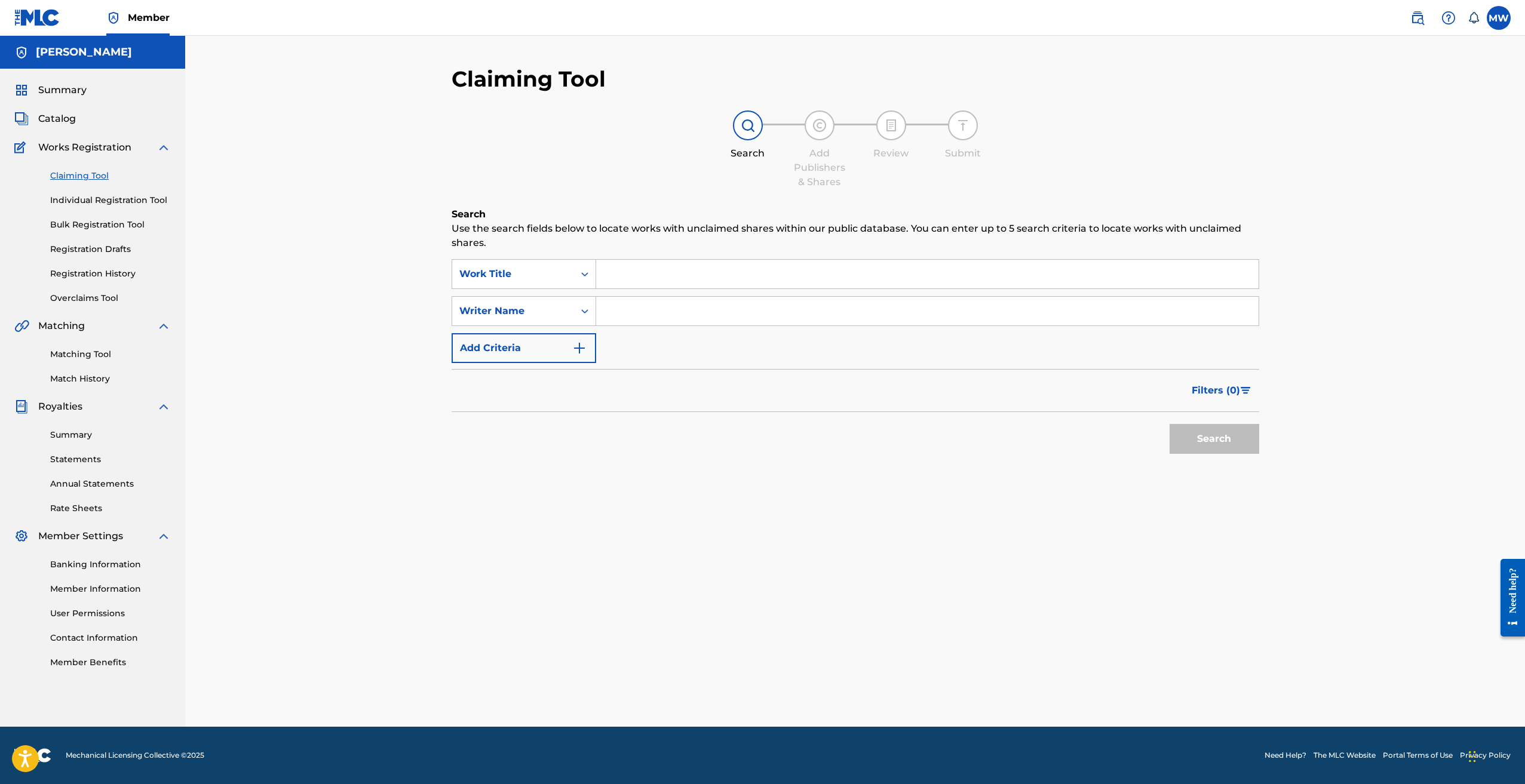
click at [626, 285] on input "Search Form" at bounding box center [928, 274] width 662 height 29
click at [57, 124] on span "Catalog" at bounding box center [57, 119] width 38 height 14
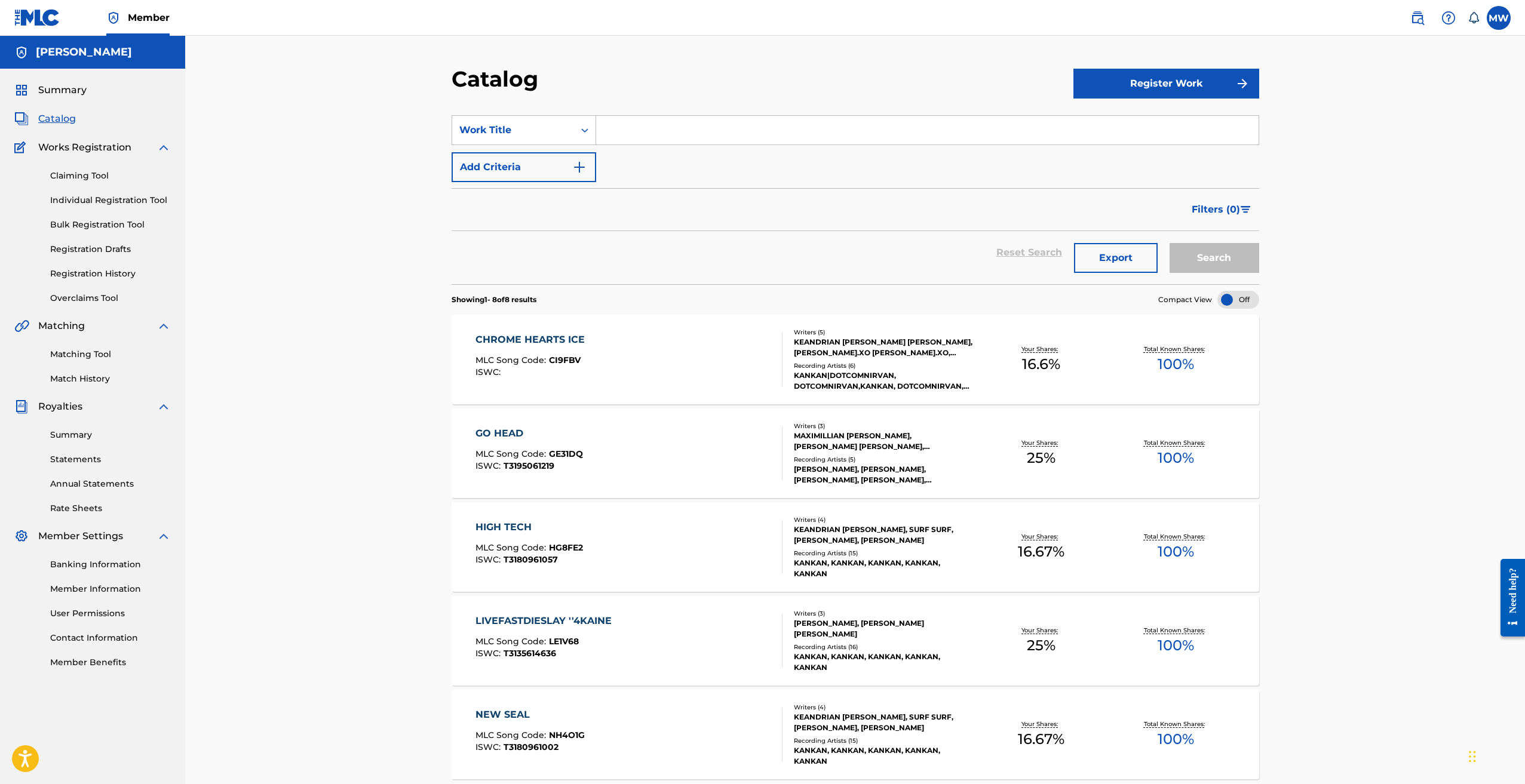
click at [657, 539] on div "HIGH TECH MLC Song Code : HG8FE2 ISWC : T3180961057" at bounding box center [629, 547] width 307 height 53
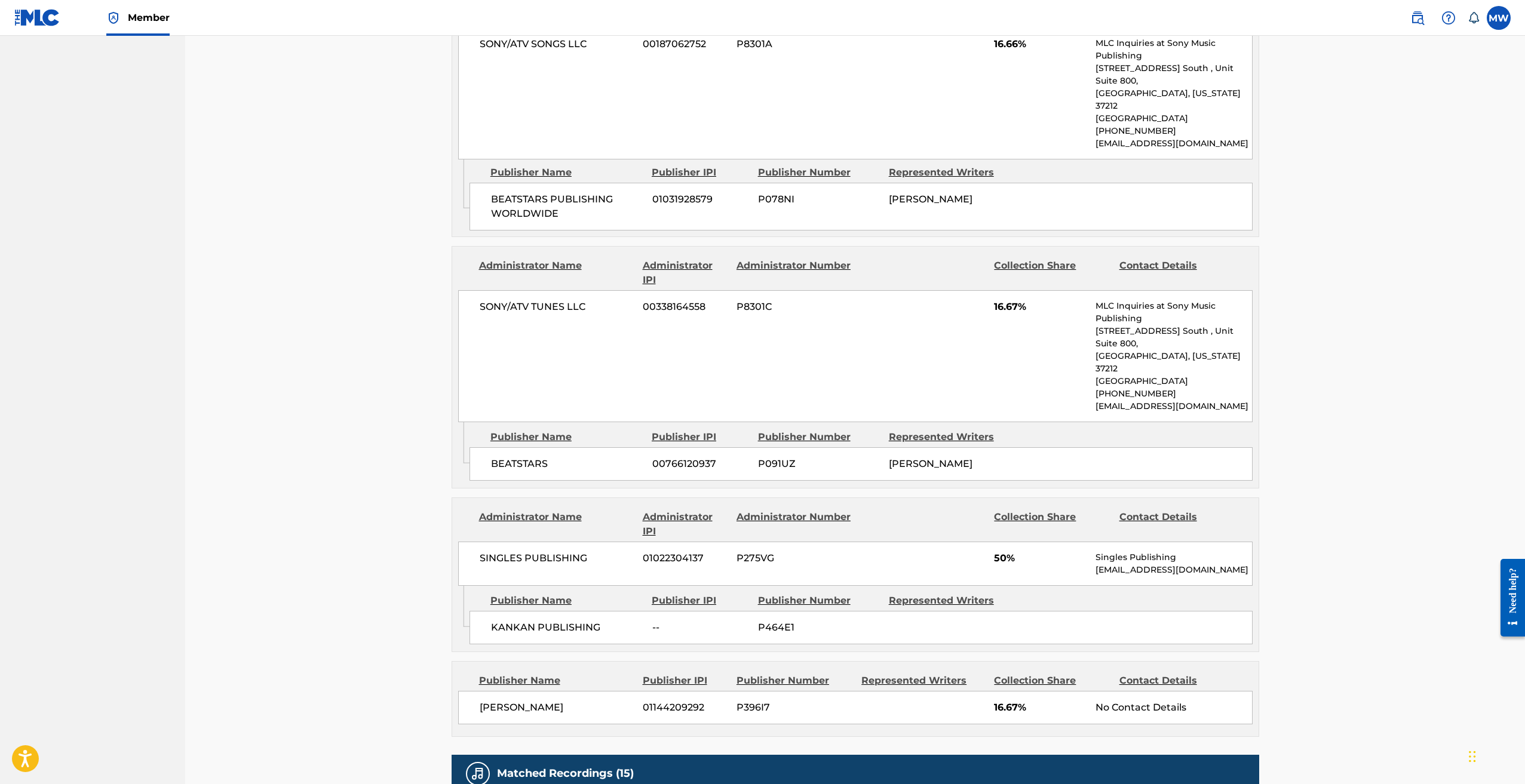
scroll to position [666, 0]
click at [759, 619] on span "P464E1" at bounding box center [819, 626] width 122 height 14
copy span "P464E1"
click at [515, 619] on span "KANKAN PUBLISHING" at bounding box center [567, 626] width 152 height 14
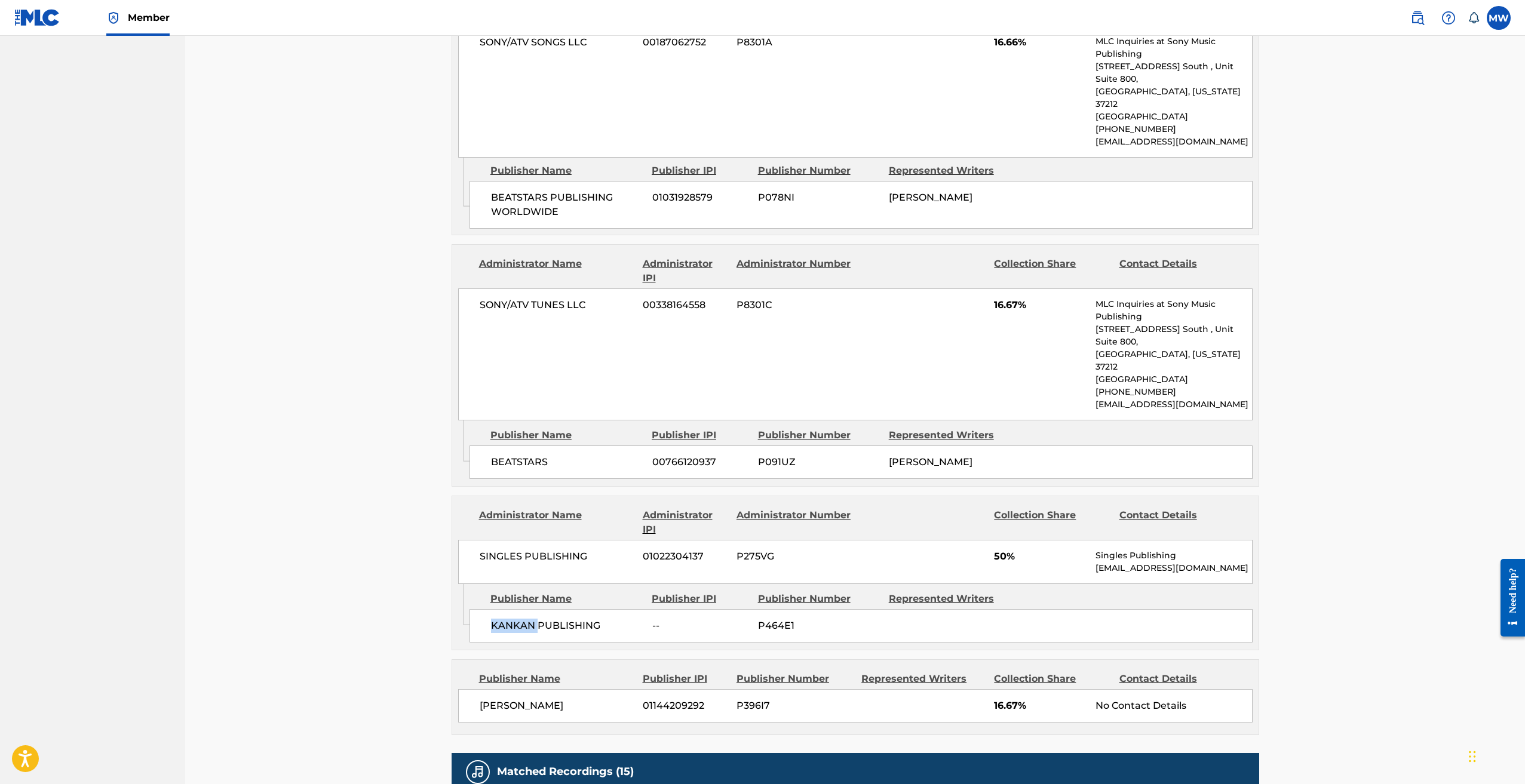
click at [515, 619] on span "KANKAN PUBLISHING" at bounding box center [567, 626] width 152 height 14
copy div "KANKAN PUBLISHING"
click at [691, 455] on span "00766120937" at bounding box center [700, 462] width 97 height 14
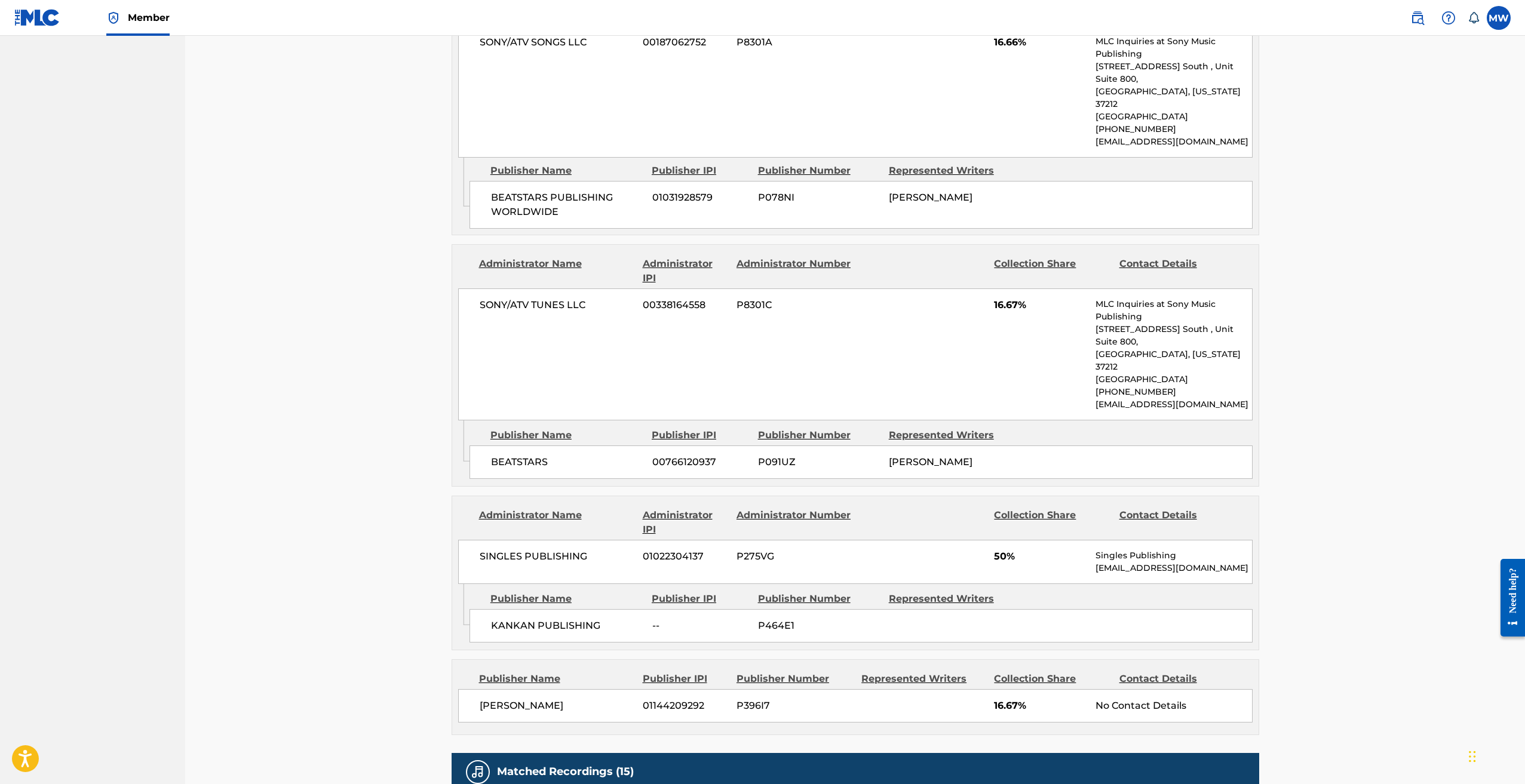
click at [675, 549] on span "01022304137" at bounding box center [685, 556] width 85 height 14
copy span "01022304137"
click at [365, 410] on div "< Back to results Edit Last Edited: [DATE] Source: CWR HIGH TECH Work Detail Me…" at bounding box center [855, 299] width 1340 height 1858
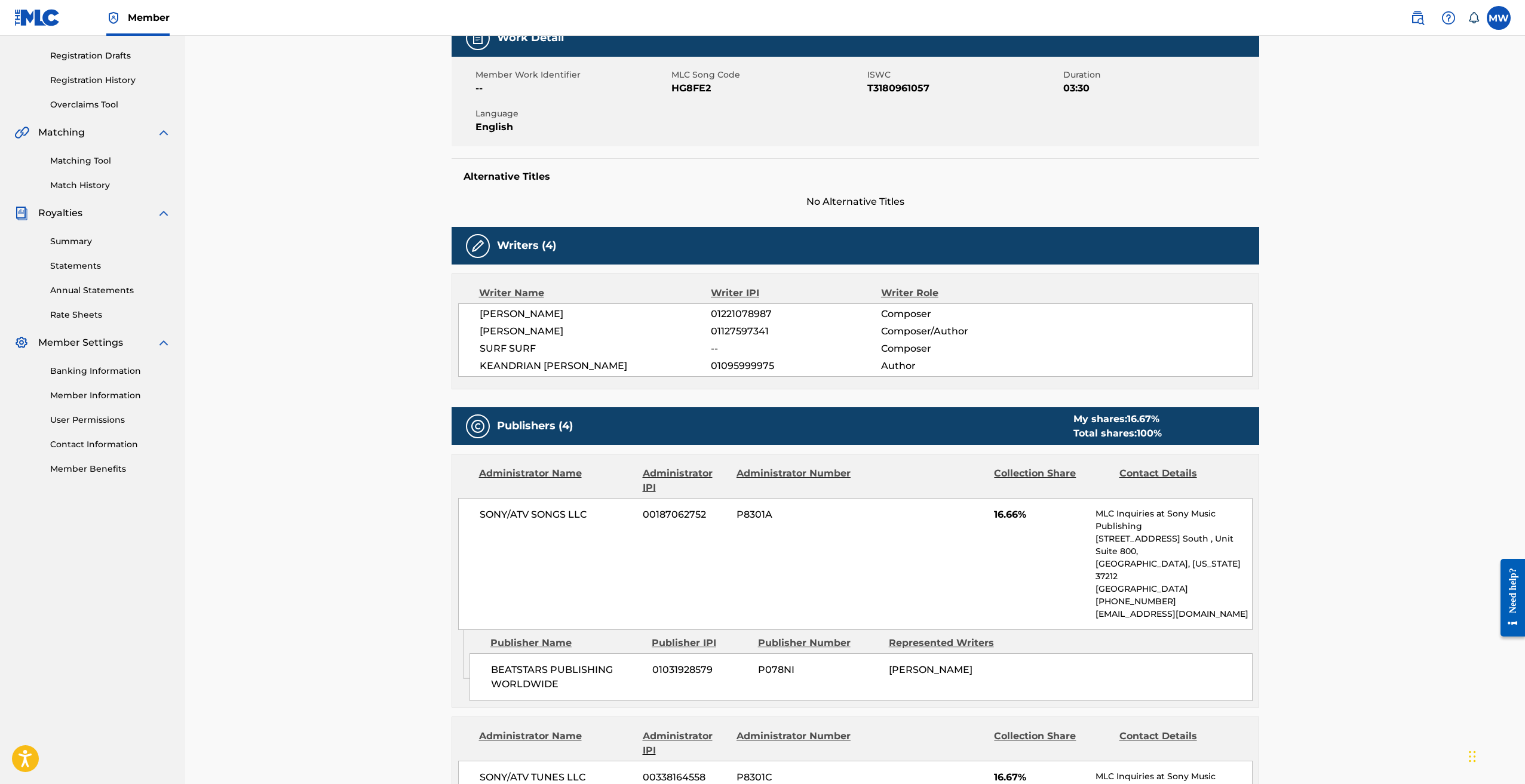
scroll to position [188, 0]
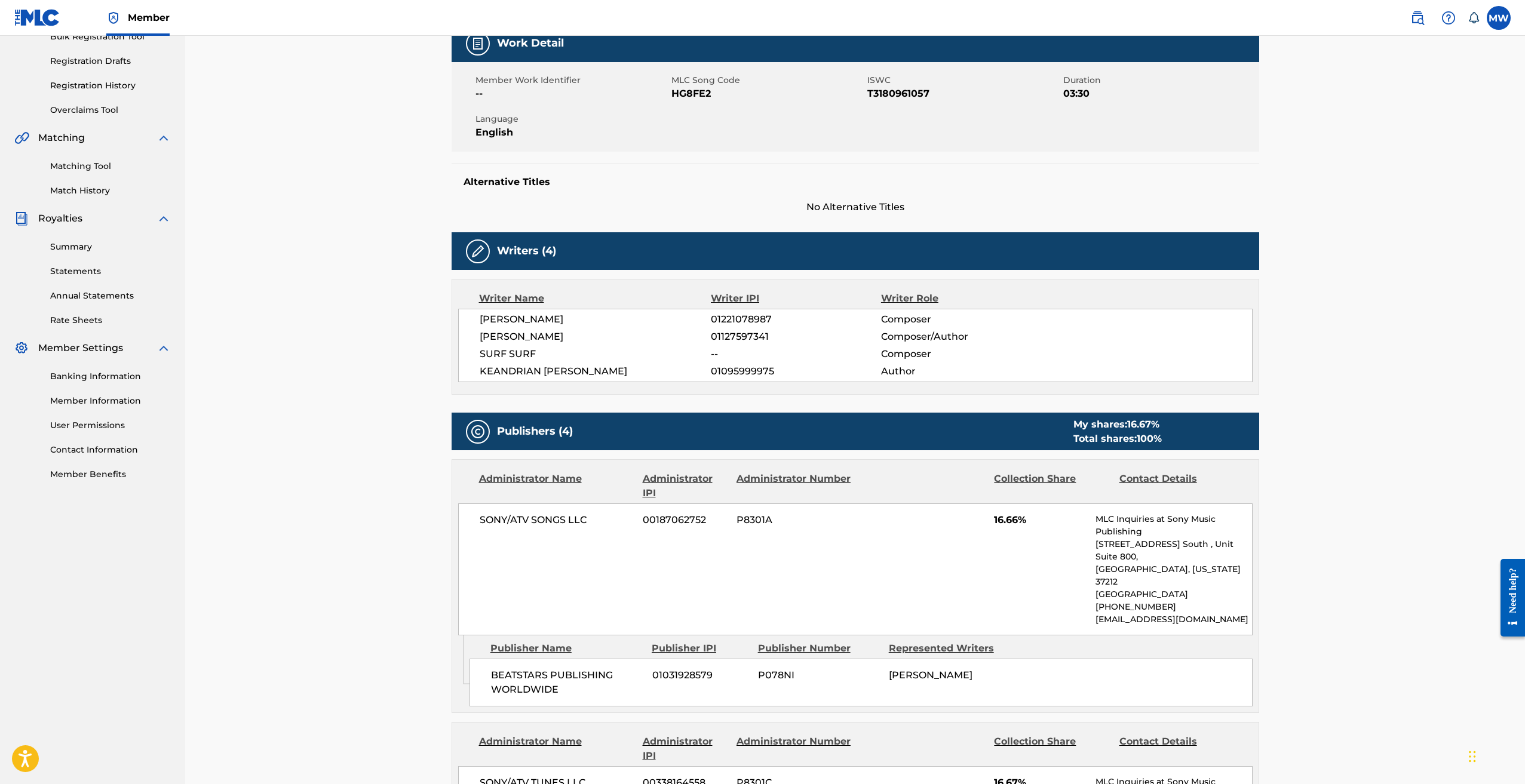
click at [573, 247] on div "Writers (4)" at bounding box center [855, 251] width 808 height 38
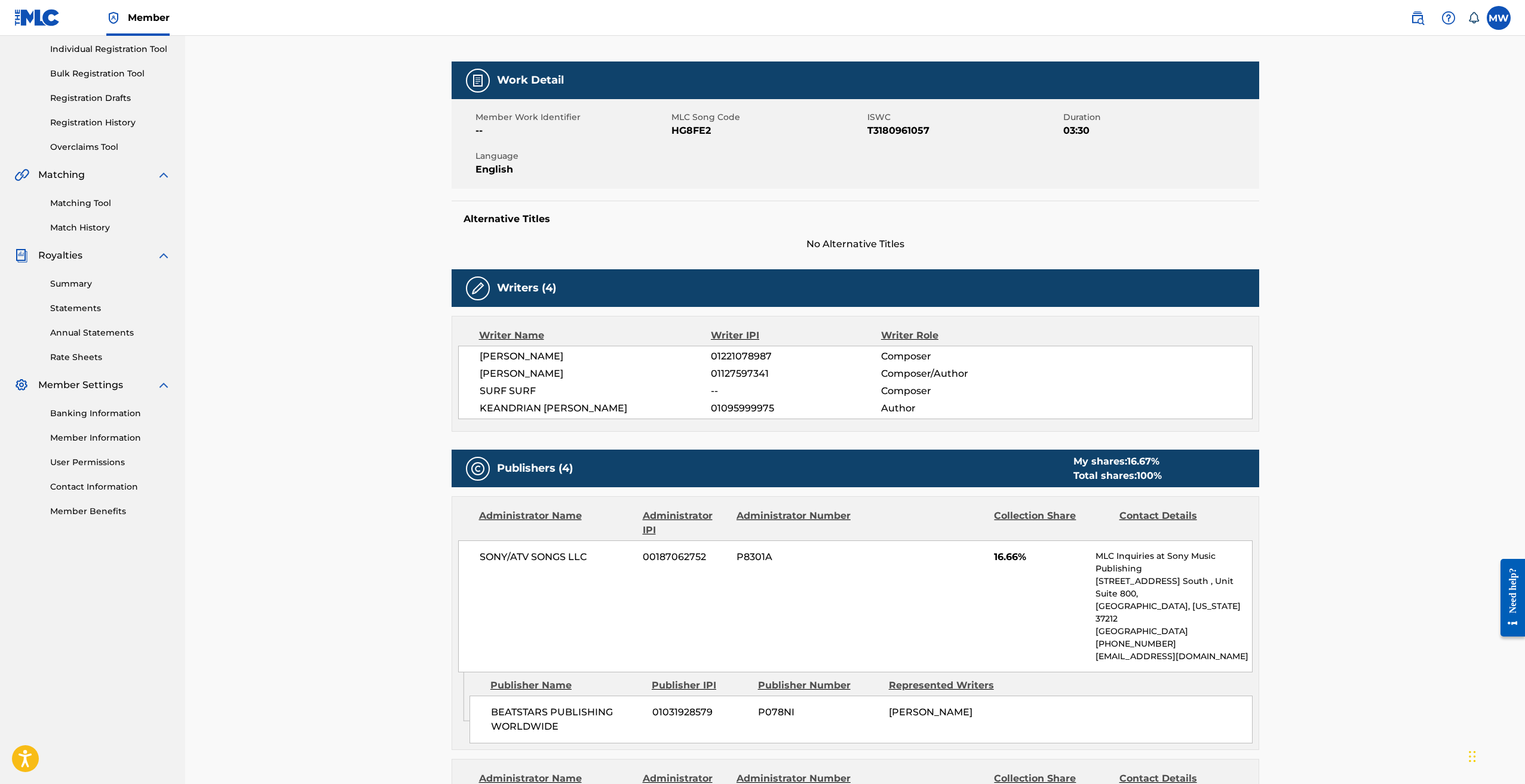
scroll to position [0, 0]
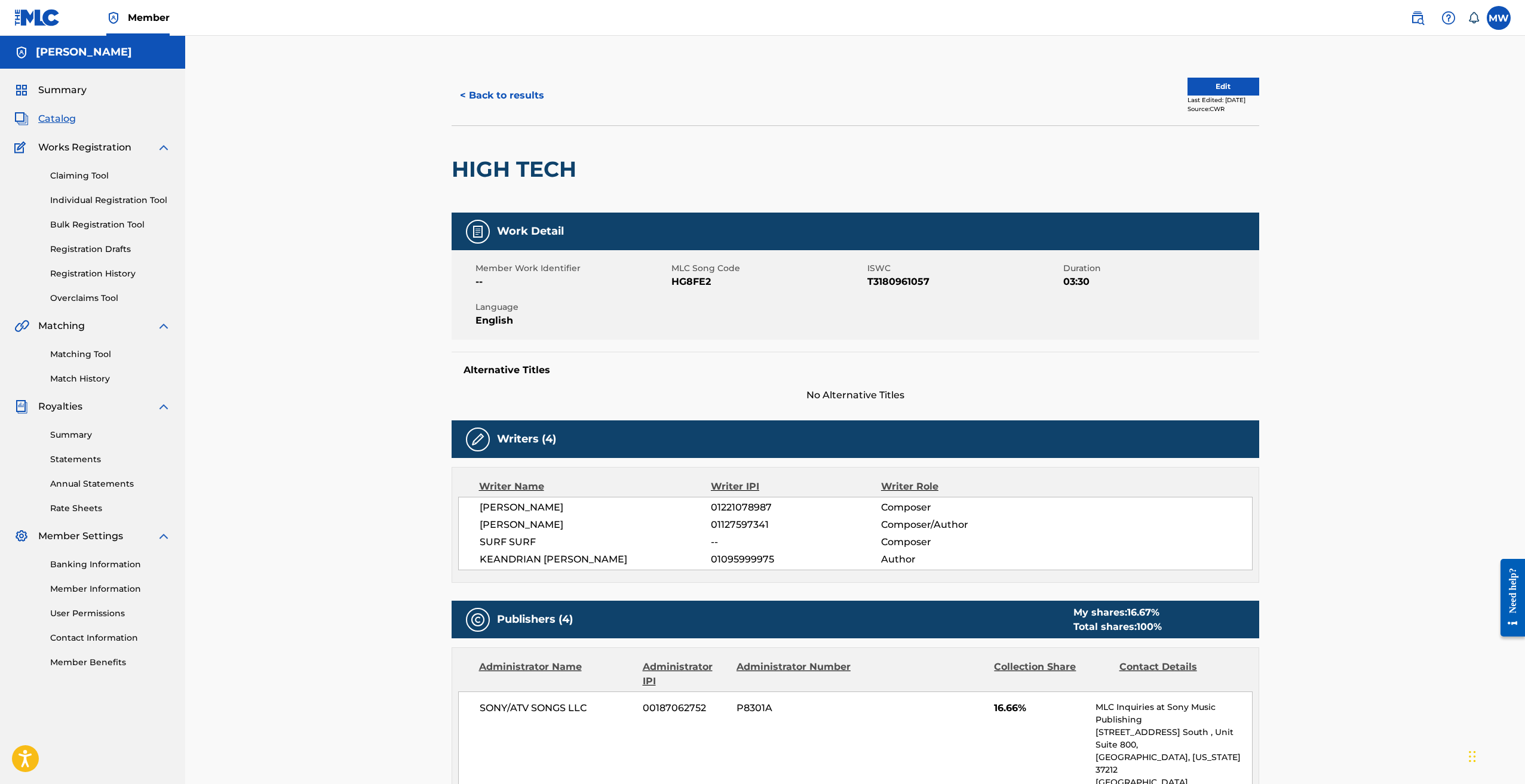
click at [472, 95] on button "< Back to results" at bounding box center [502, 96] width 101 height 30
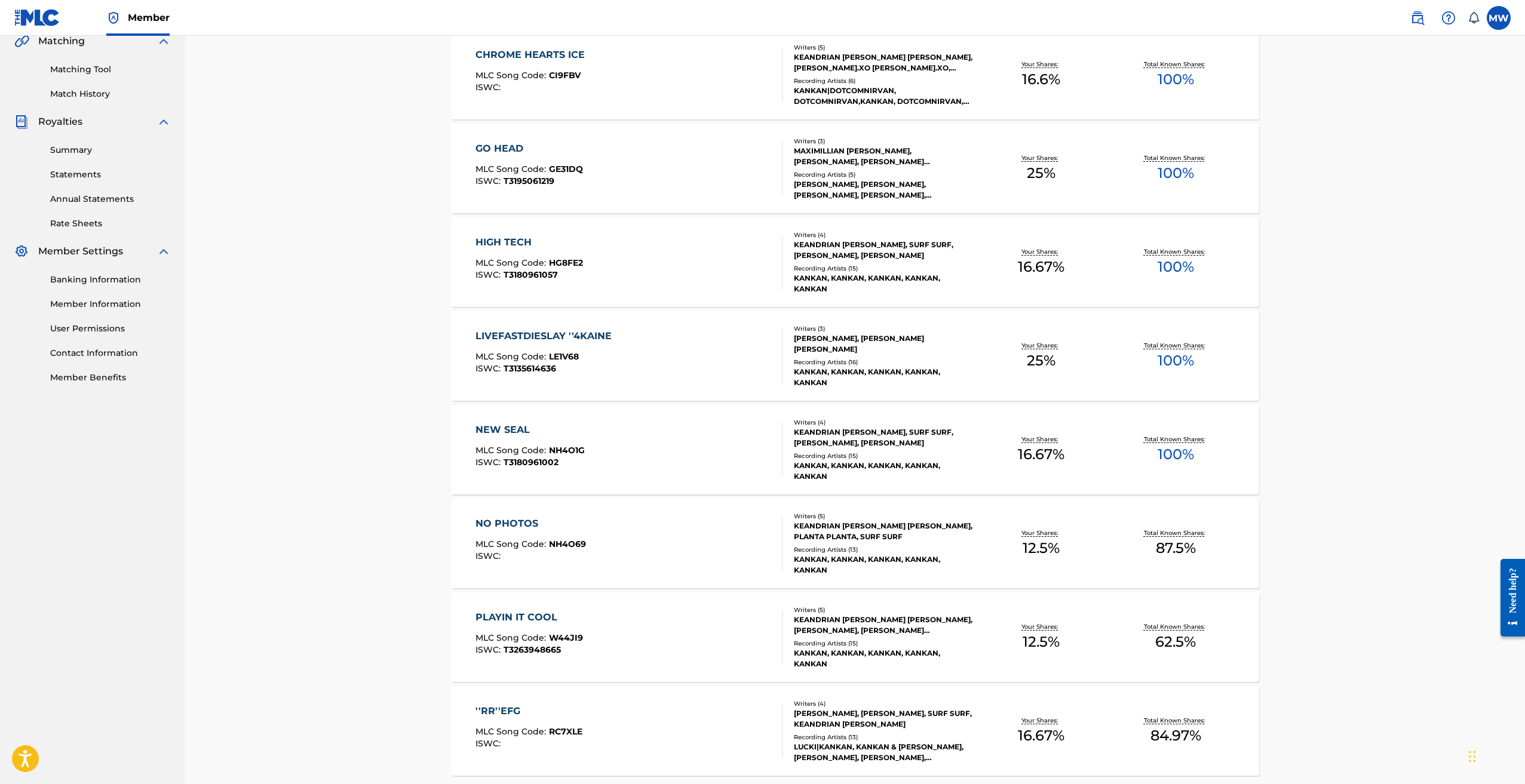
scroll to position [358, 0]
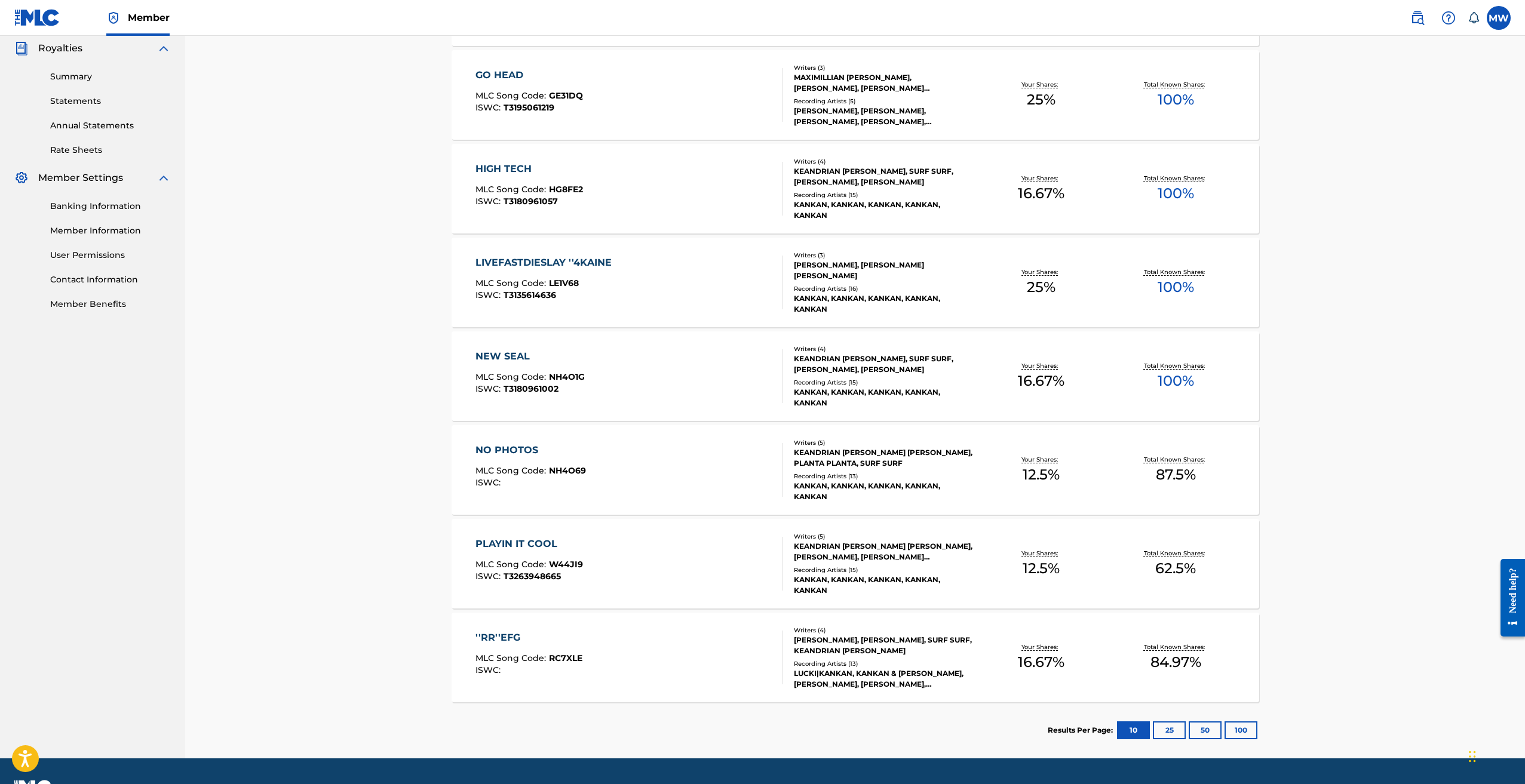
click at [528, 262] on div "LIVEFASTDIESLAY ''4KAINE" at bounding box center [546, 263] width 142 height 14
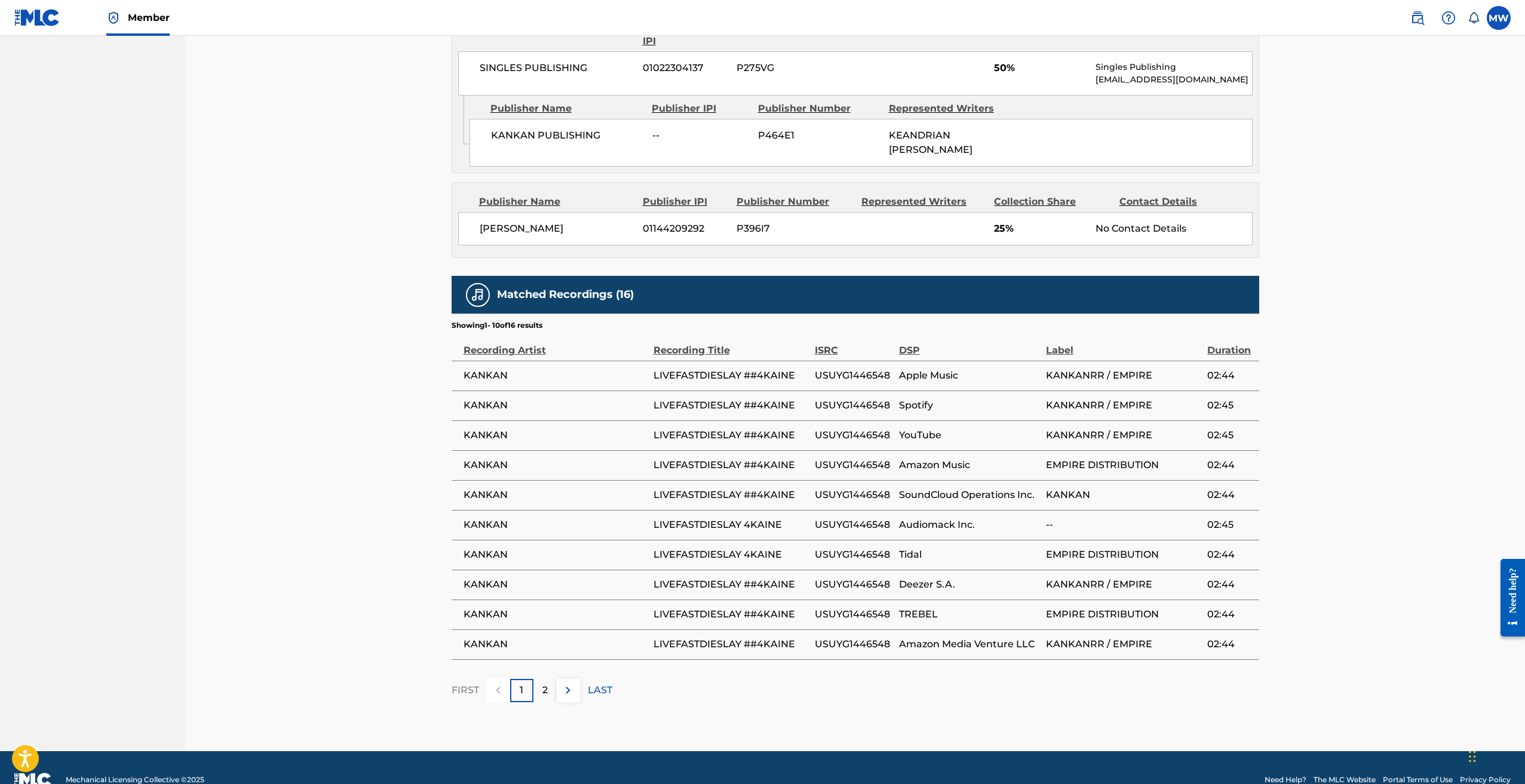
scroll to position [793, 0]
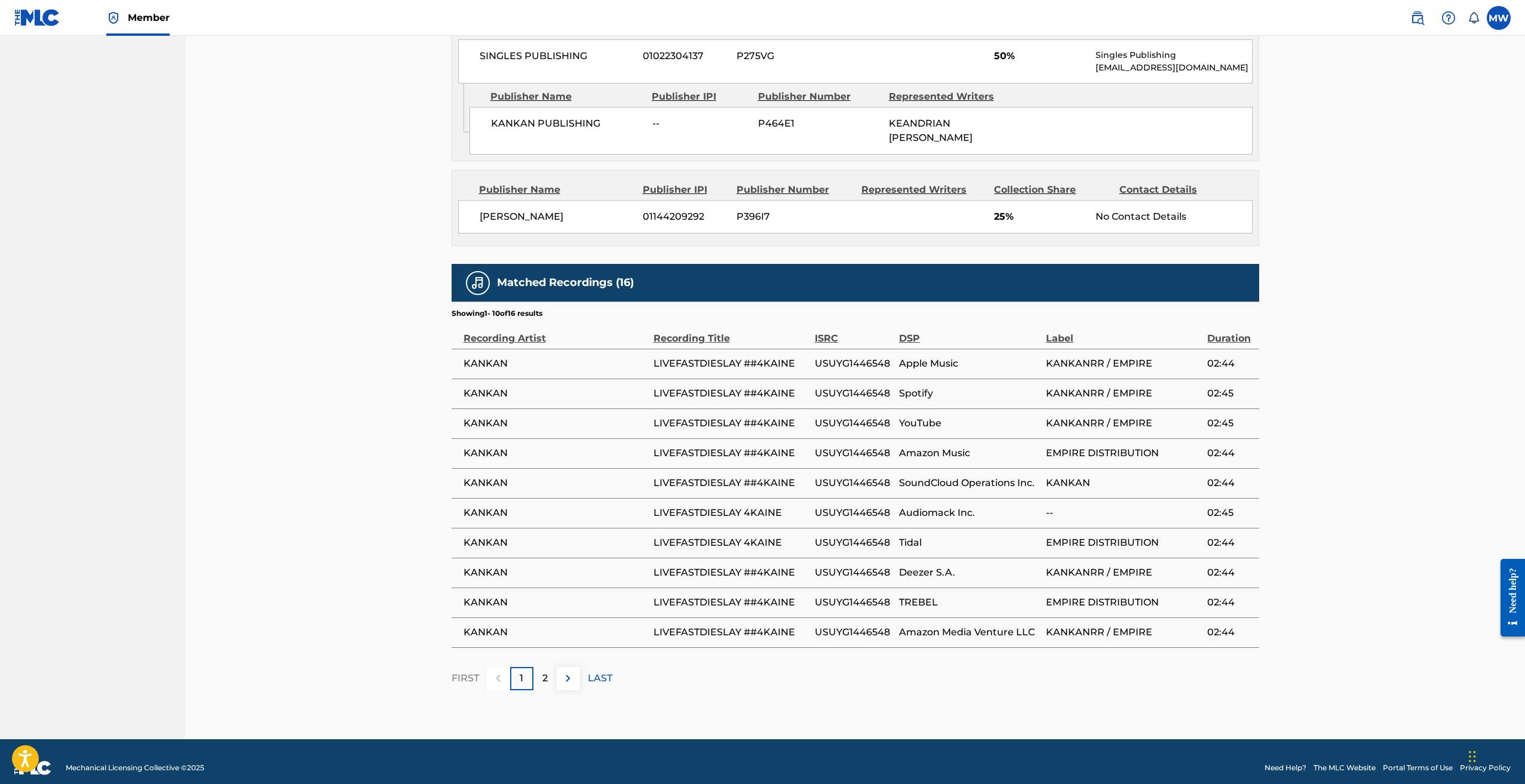
click at [543, 671] on p "2" at bounding box center [545, 678] width 5 height 14
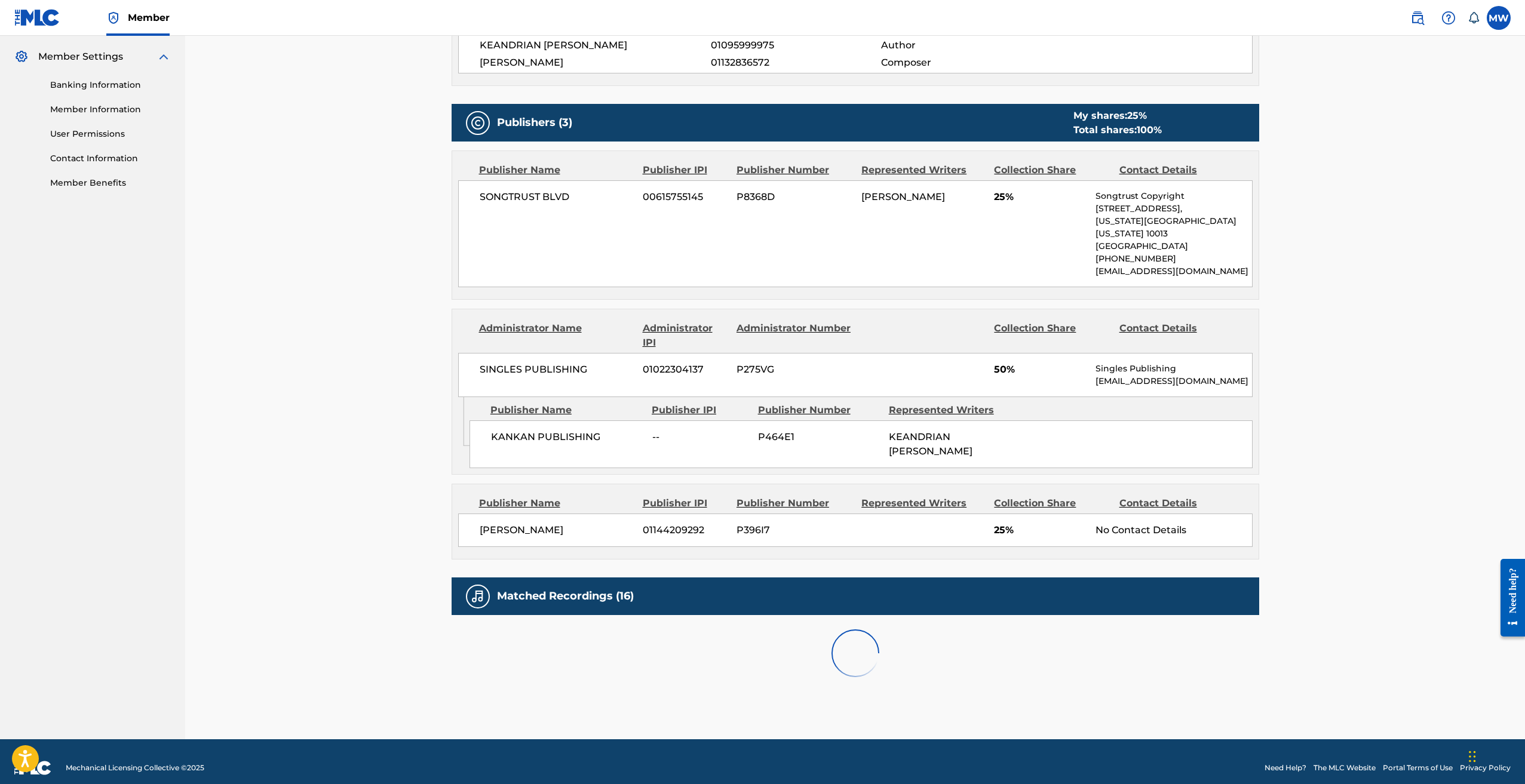
scroll to position [673, 0]
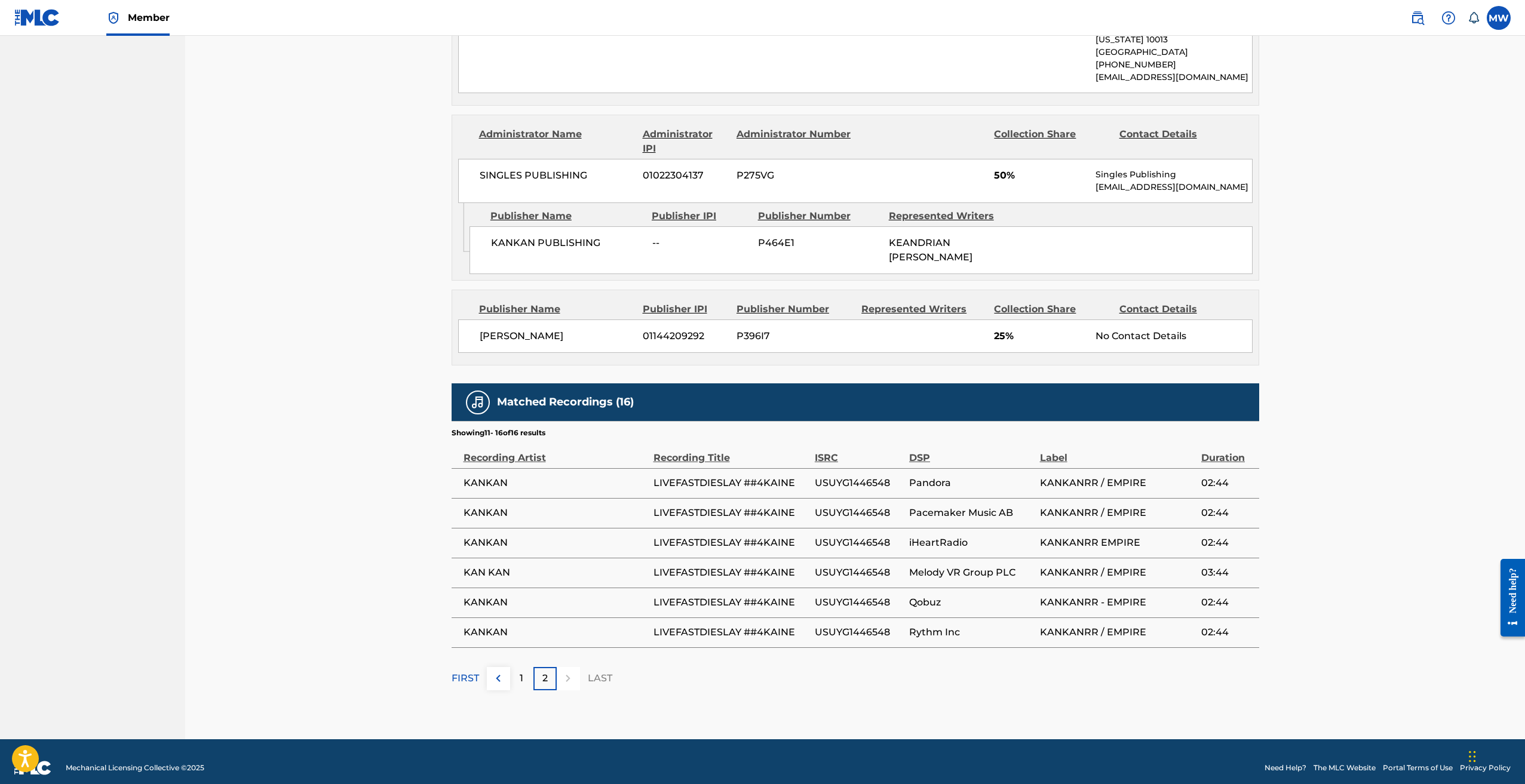
click at [520, 671] on p "1" at bounding box center [522, 678] width 4 height 14
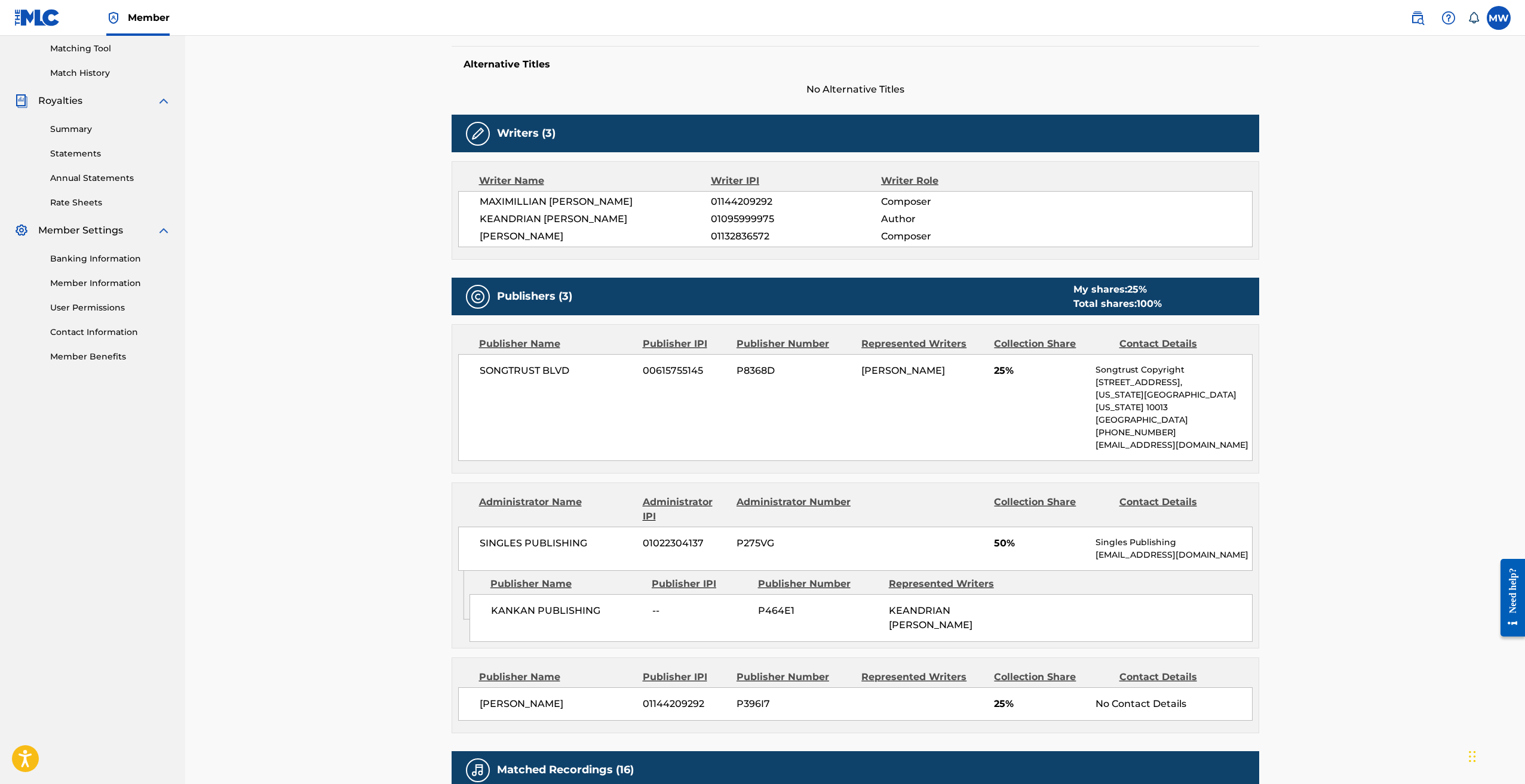
scroll to position [0, 0]
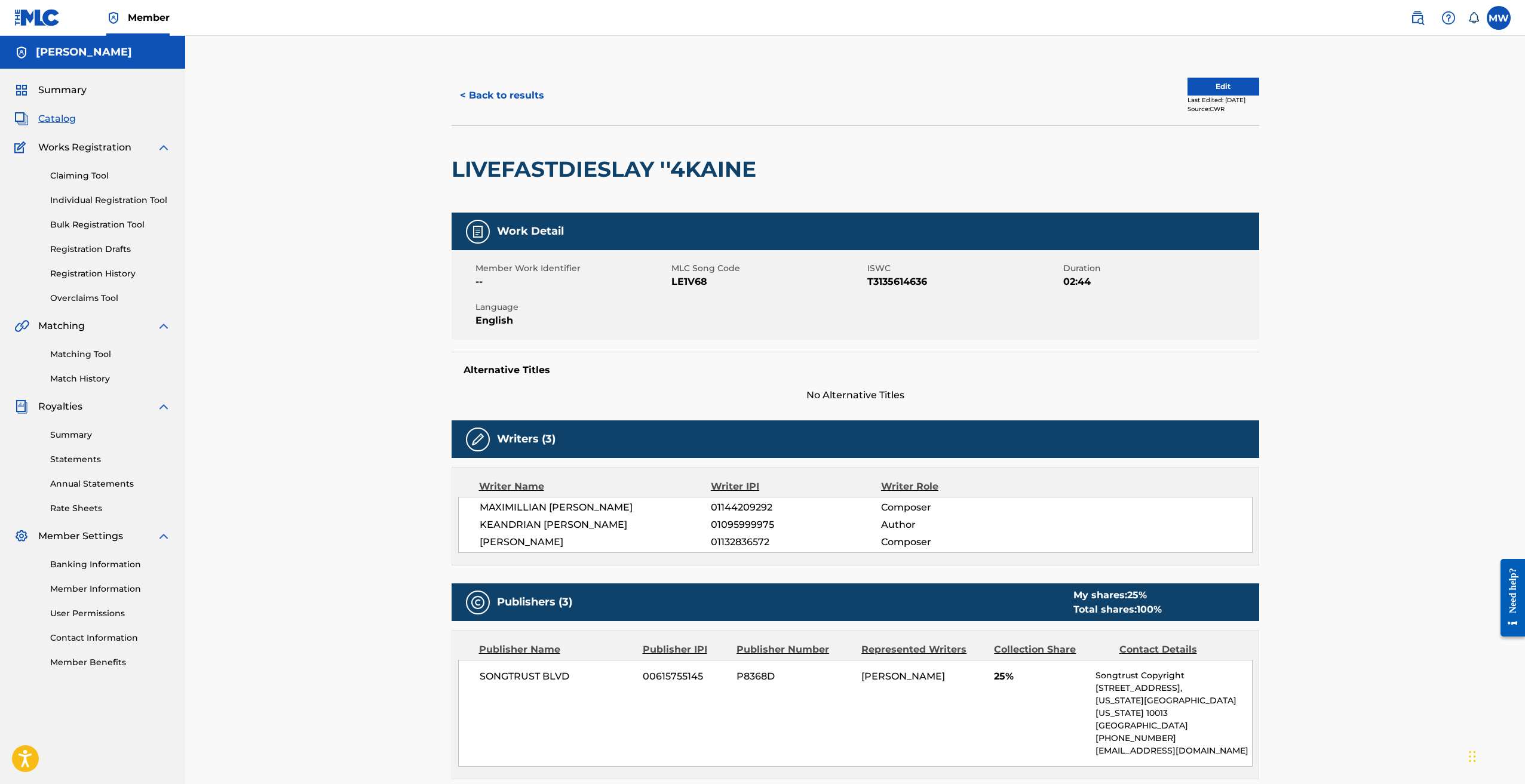
click at [690, 281] on span "LE1V68" at bounding box center [768, 282] width 193 height 14
copy span "LE1V68"
click at [484, 96] on button "< Back to results" at bounding box center [502, 96] width 101 height 30
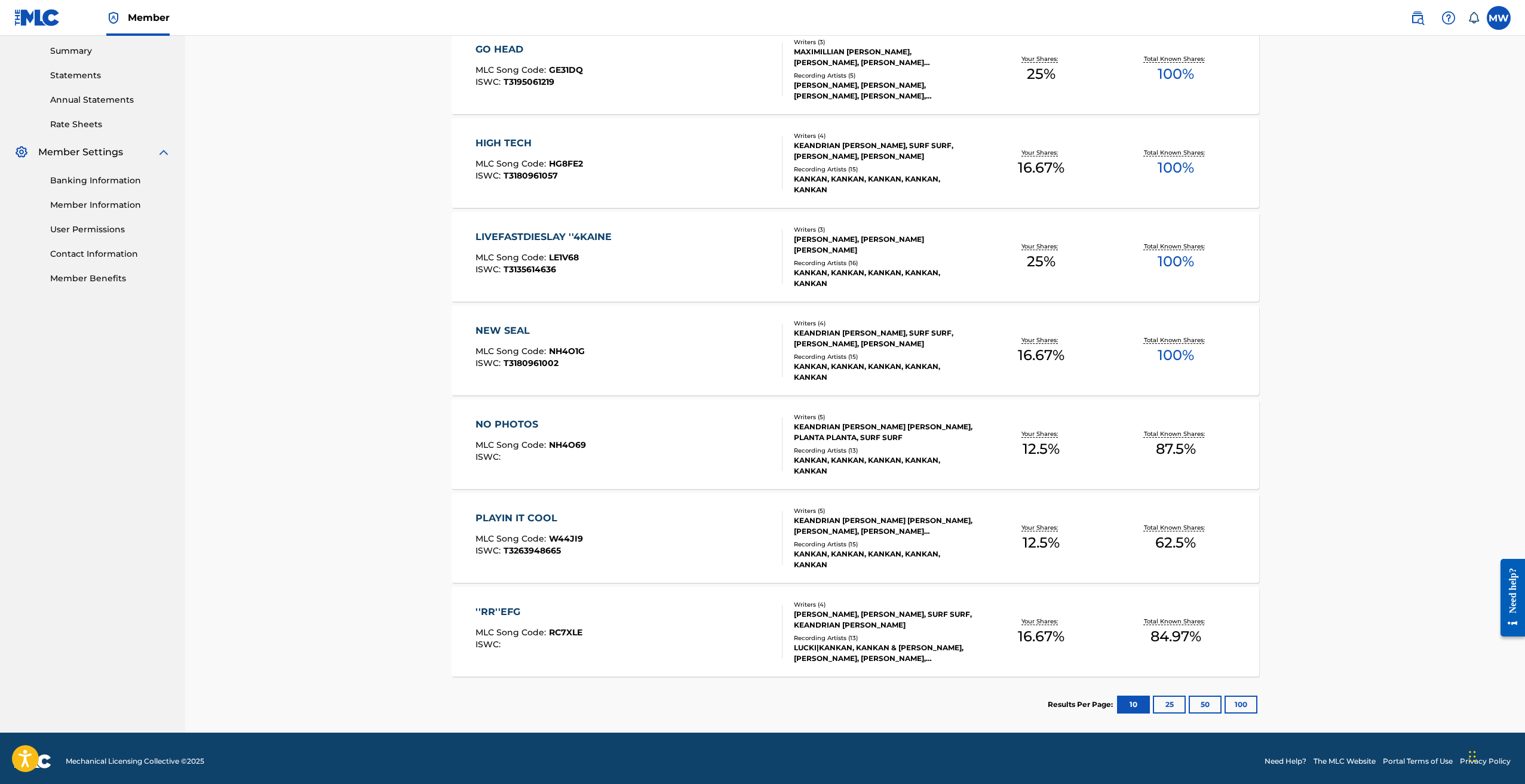
scroll to position [390, 0]
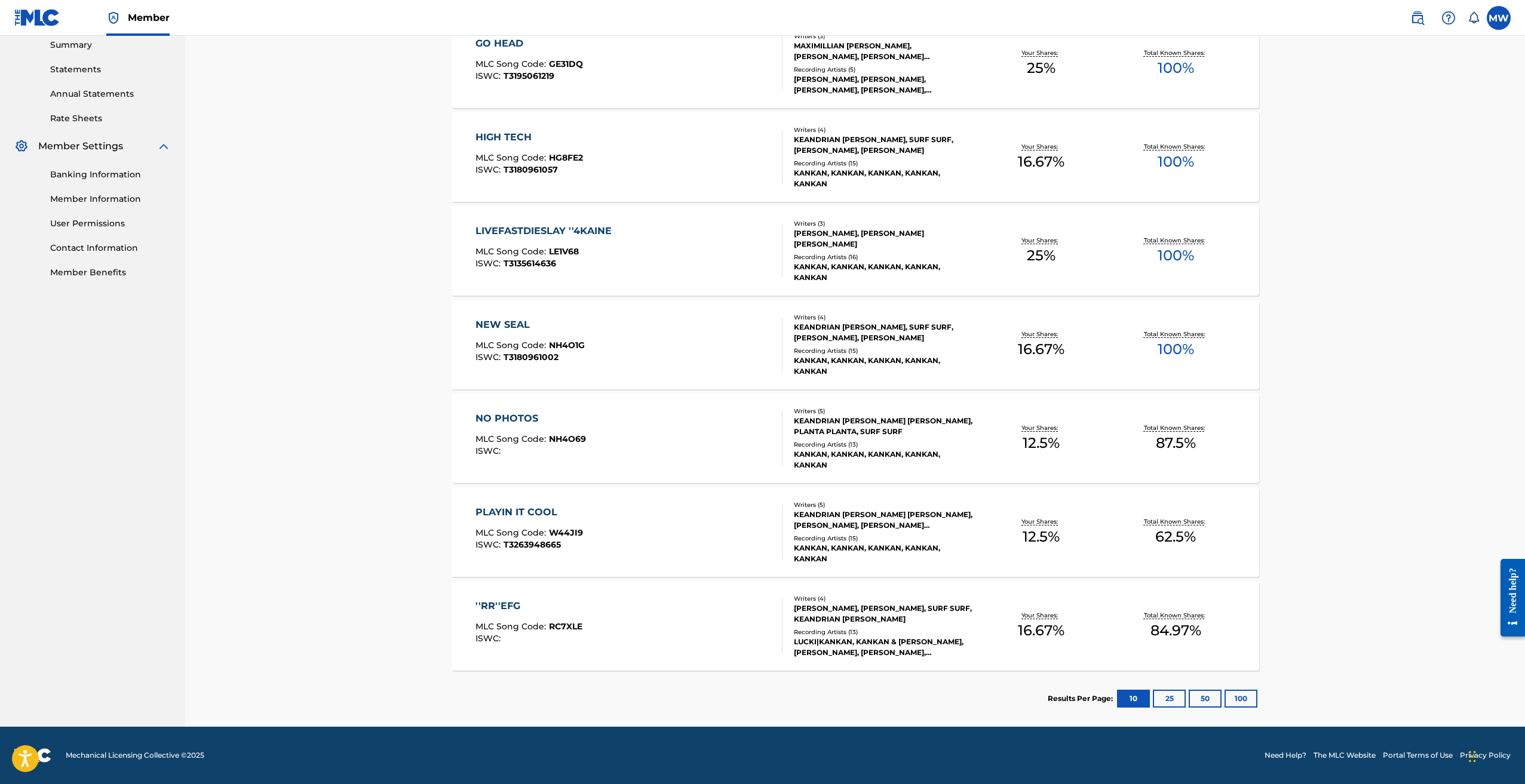
click at [504, 606] on div "''RR''EFG" at bounding box center [529, 606] width 107 height 14
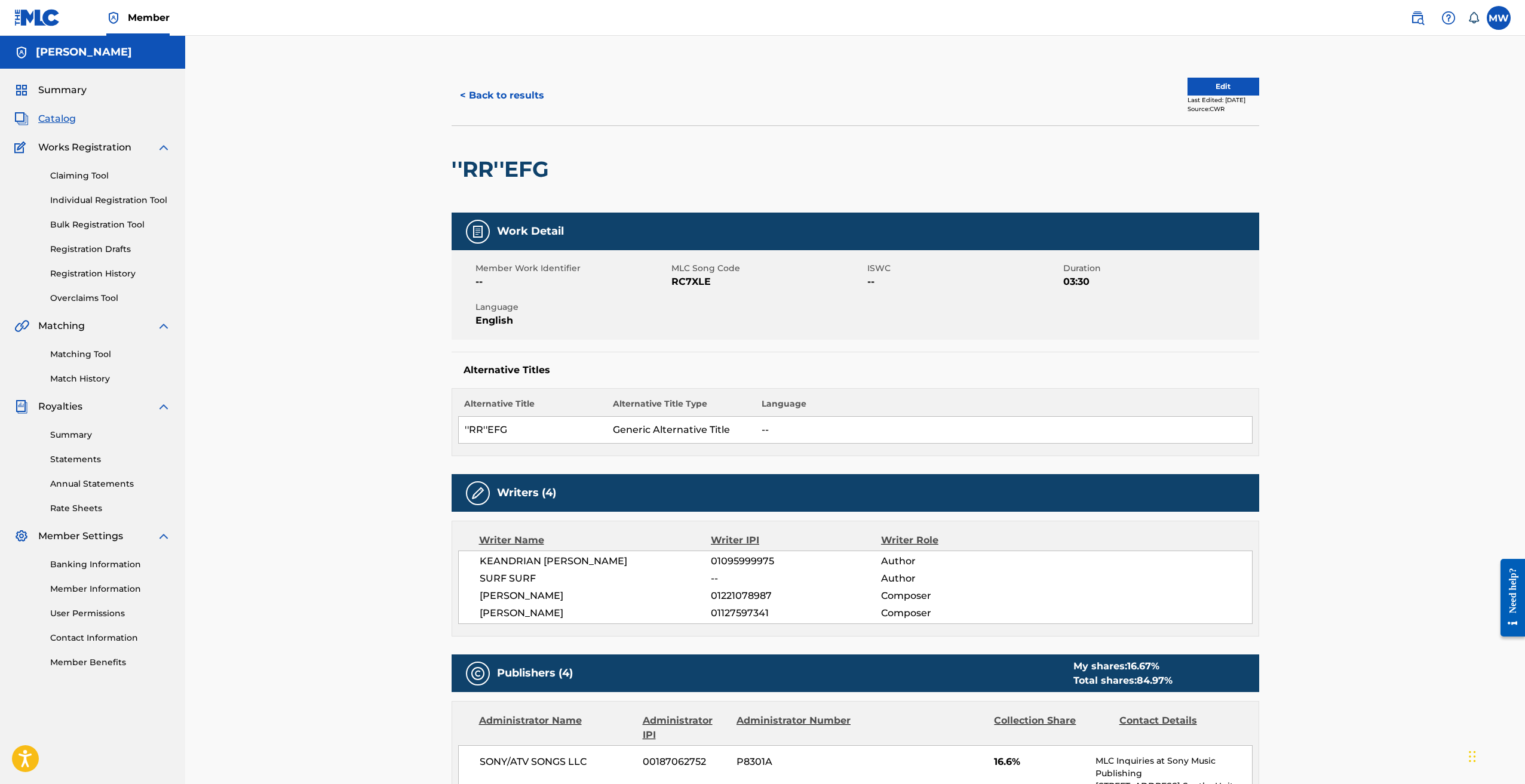
click at [520, 166] on h2 "''RR''EFG" at bounding box center [503, 169] width 103 height 27
copy div "''RR''EFG"
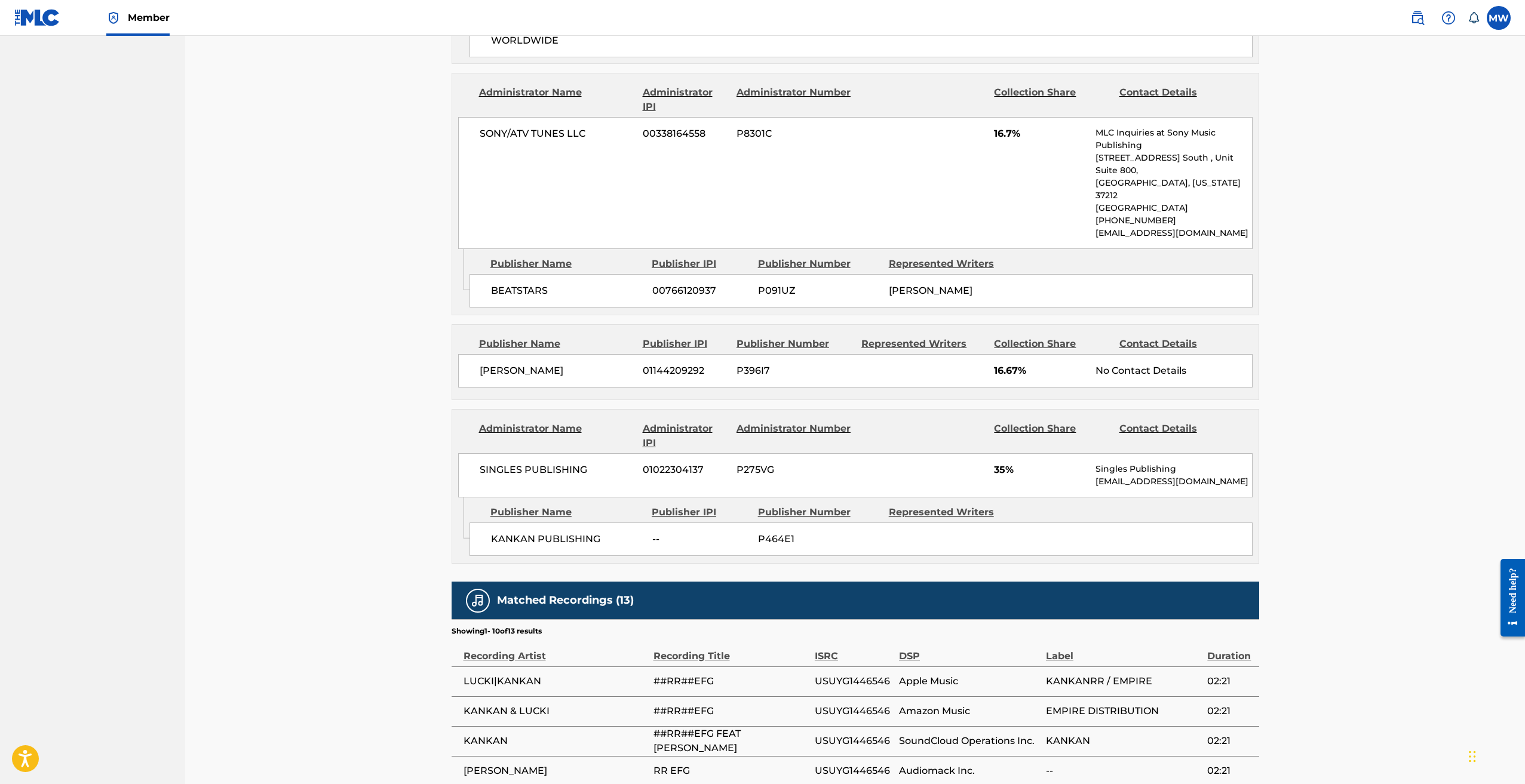
scroll to position [1171, 0]
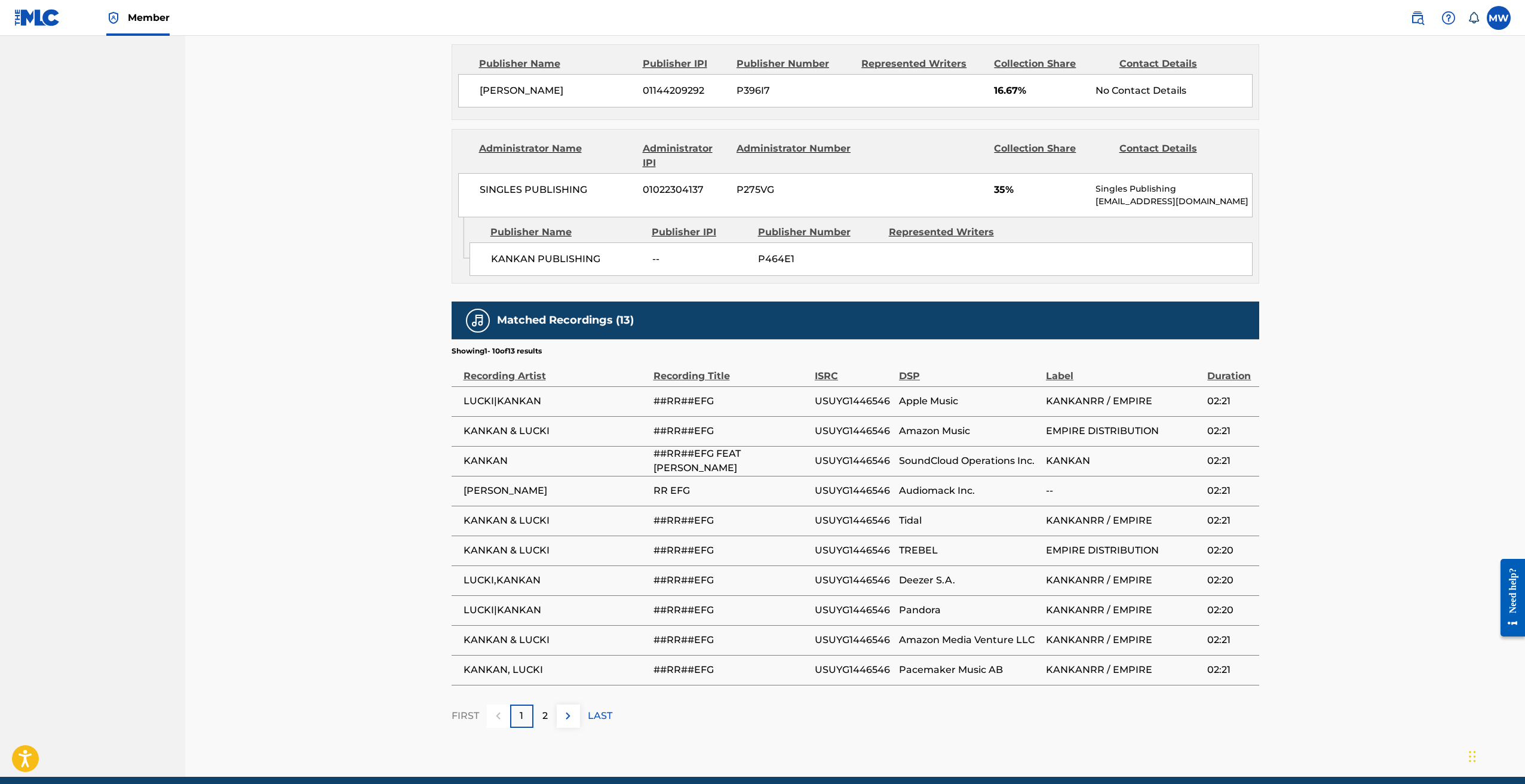
click at [562, 709] on img at bounding box center [568, 716] width 14 height 14
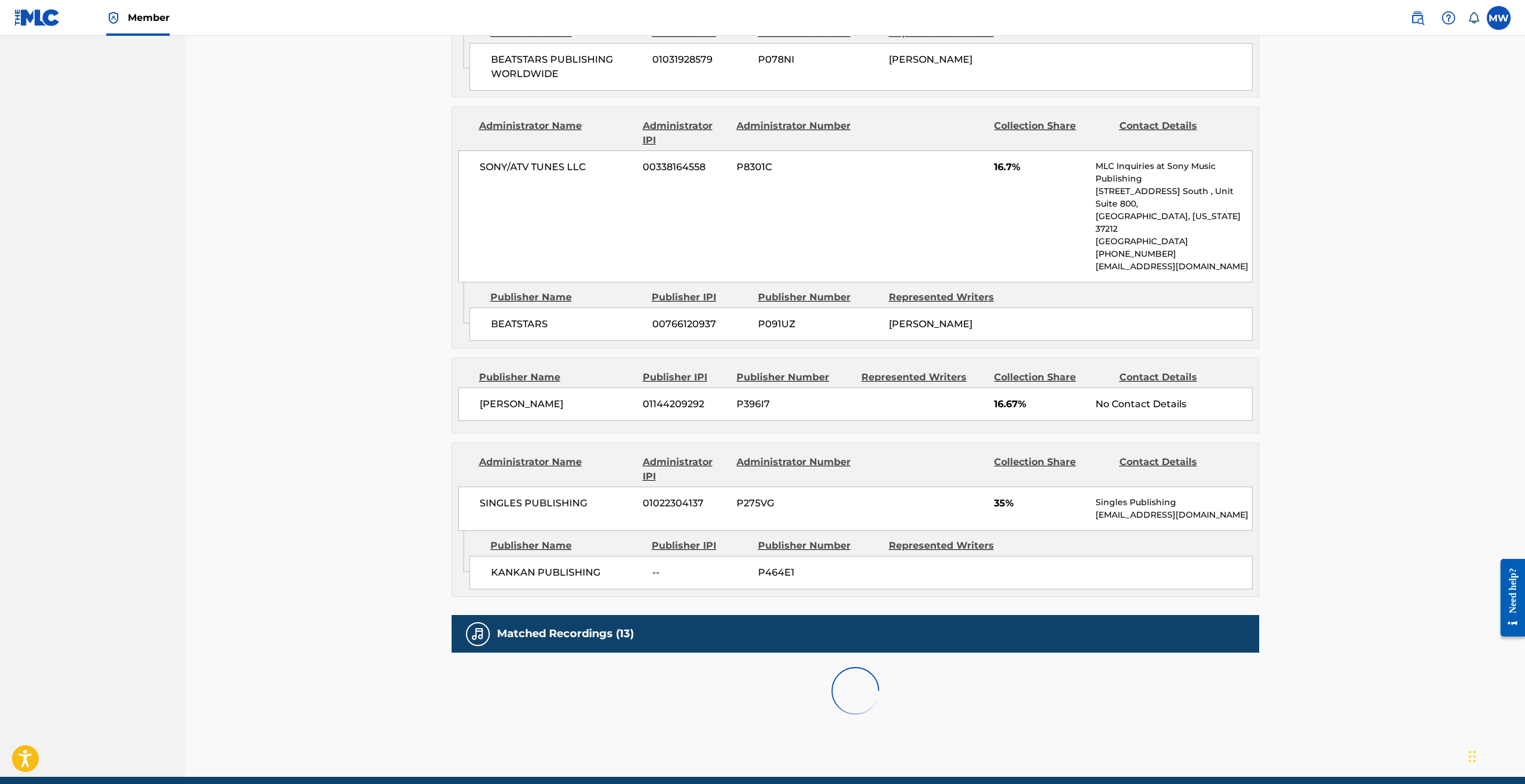
scroll to position [962, 0]
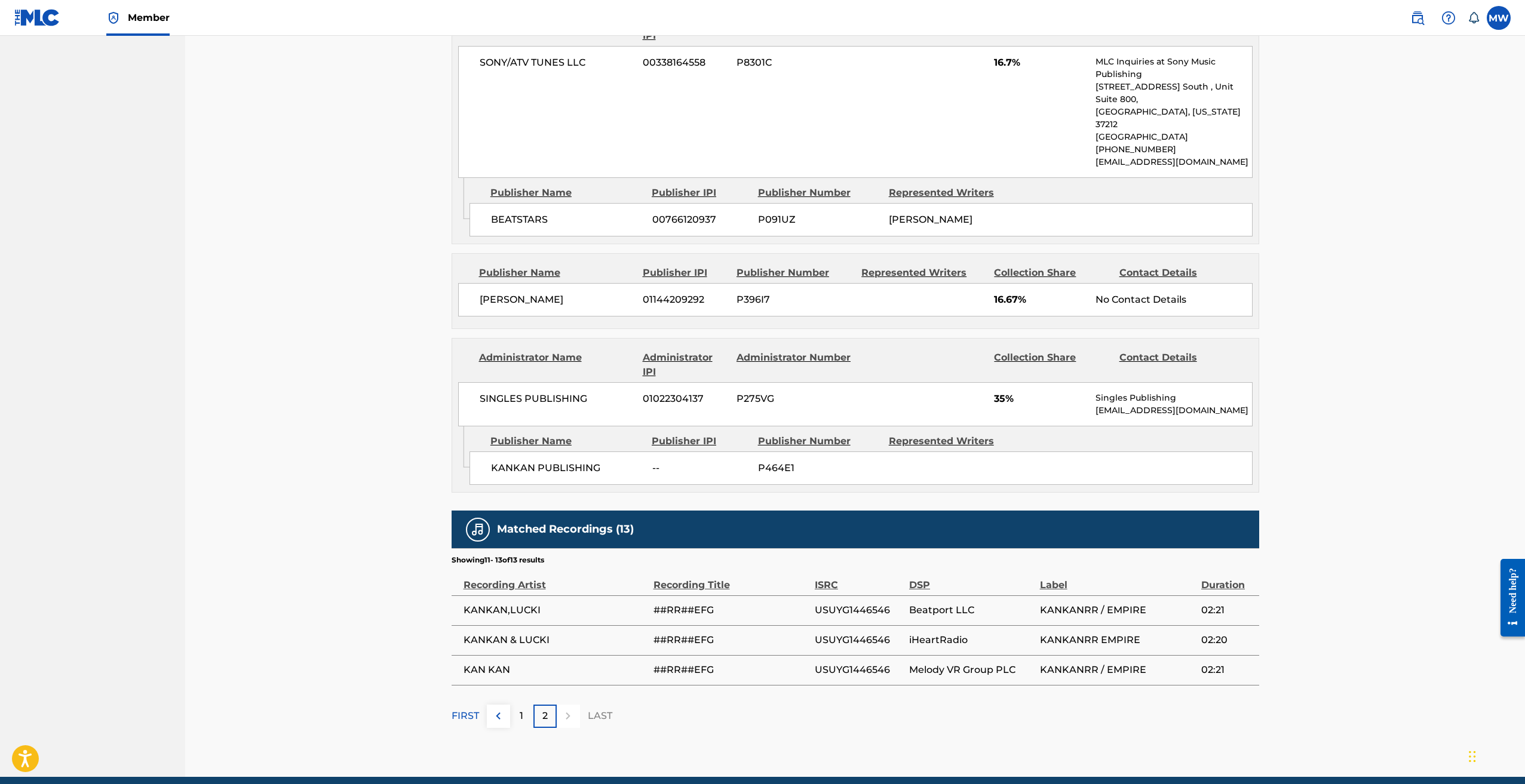
click at [503, 709] on img at bounding box center [498, 716] width 14 height 14
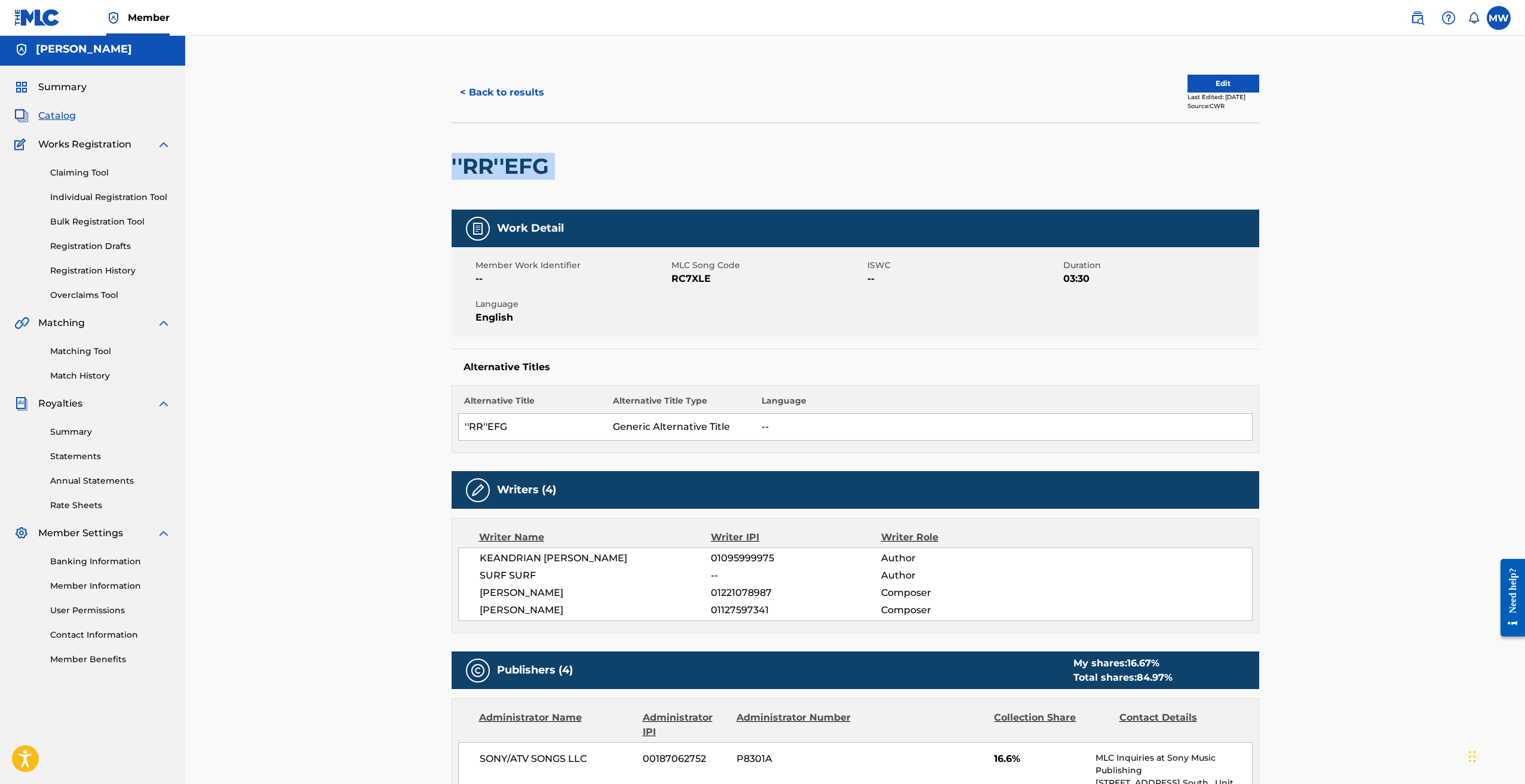
scroll to position [0, 0]
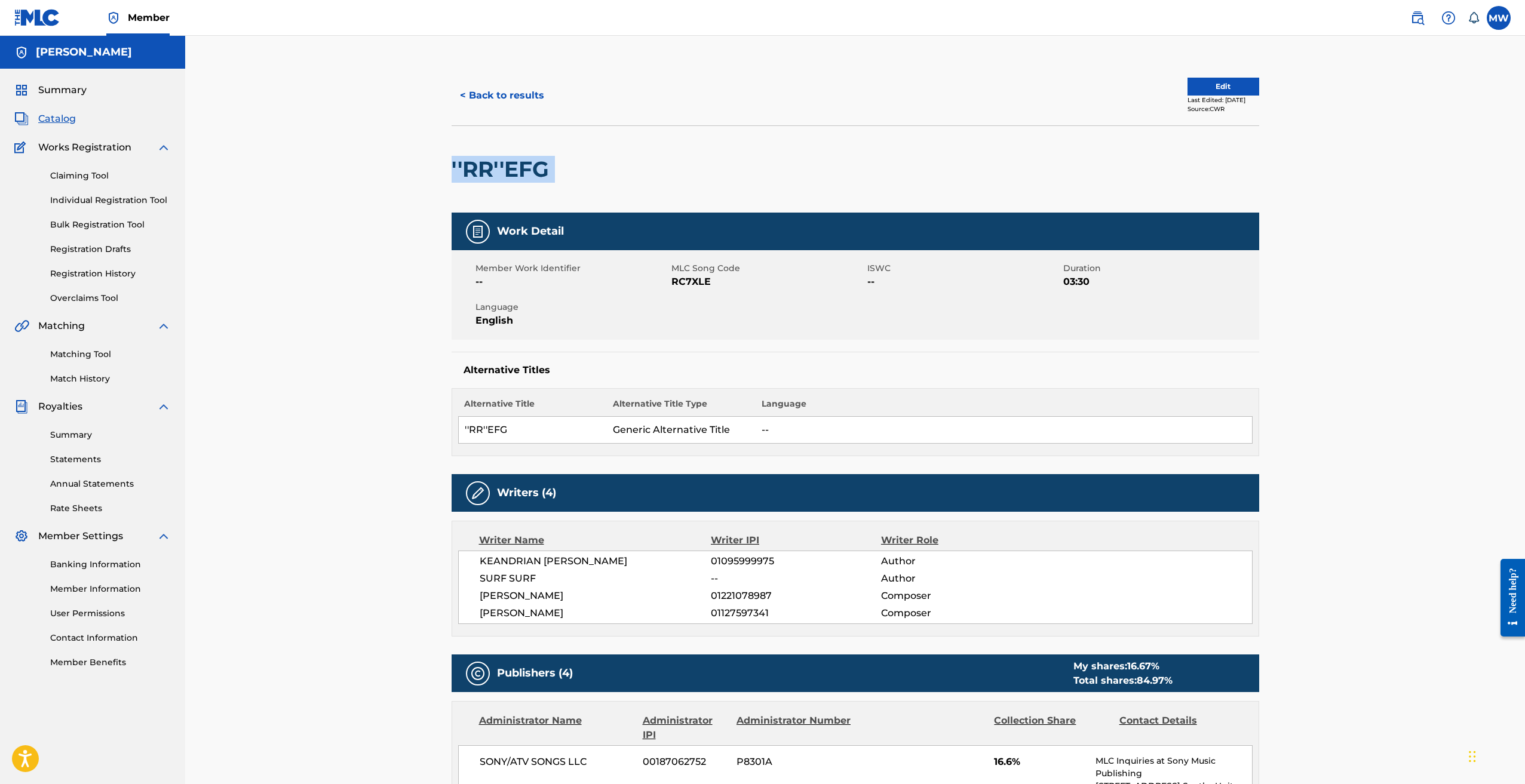
click at [507, 164] on h2 "''RR''EFG" at bounding box center [503, 169] width 103 height 27
click at [697, 283] on span "RC7XLE" at bounding box center [768, 282] width 193 height 14
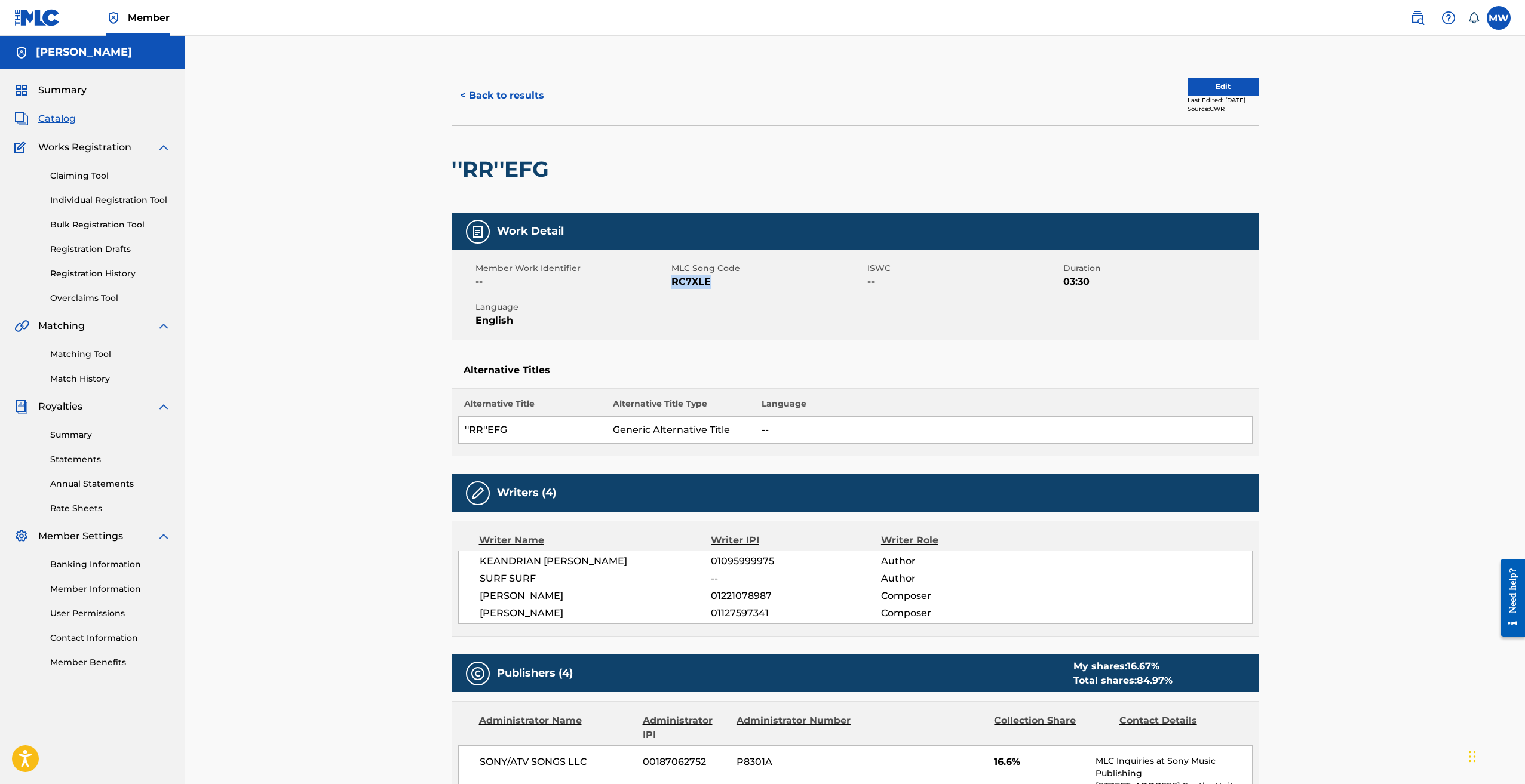
copy span "RC7XLE"
click at [478, 108] on button "< Back to results" at bounding box center [502, 96] width 101 height 30
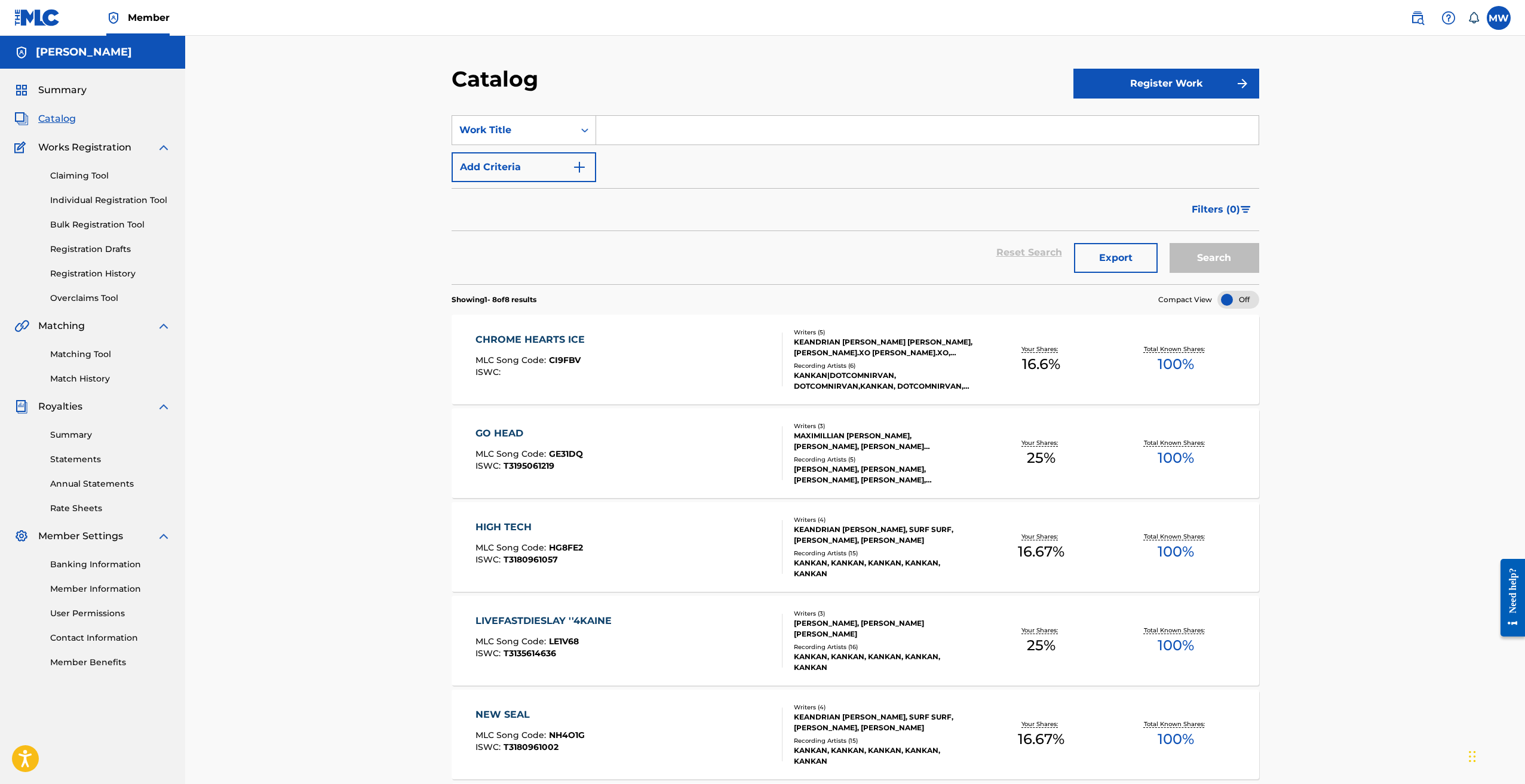
click at [575, 337] on div "CHROME HEARTS ICE" at bounding box center [533, 340] width 115 height 14
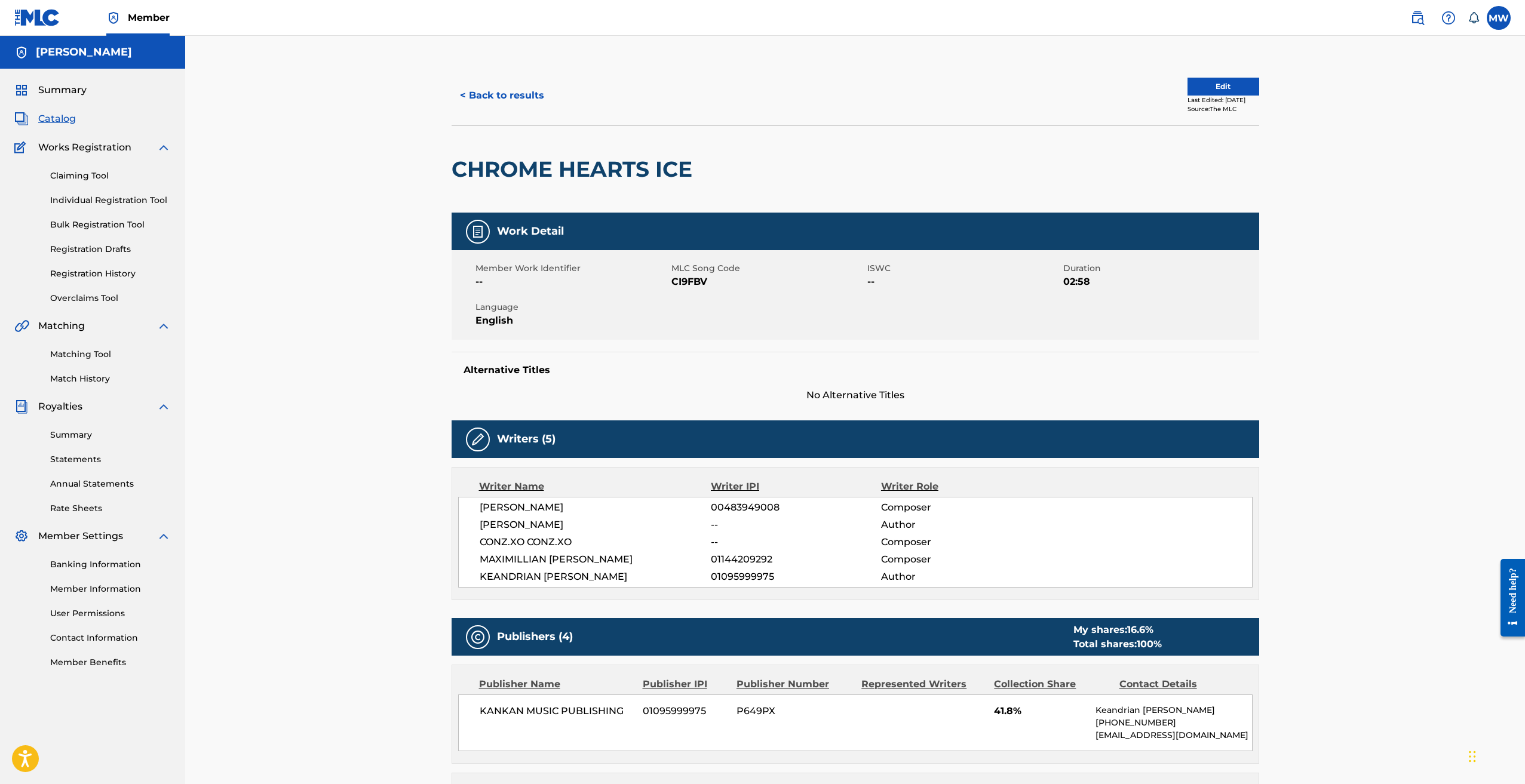
click at [489, 166] on h2 "CHROME HEARTS ICE" at bounding box center [575, 169] width 246 height 27
copy div "CHROME HEARTS ICE"
click at [551, 163] on h2 "CHROME HEARTS ICE" at bounding box center [575, 169] width 246 height 27
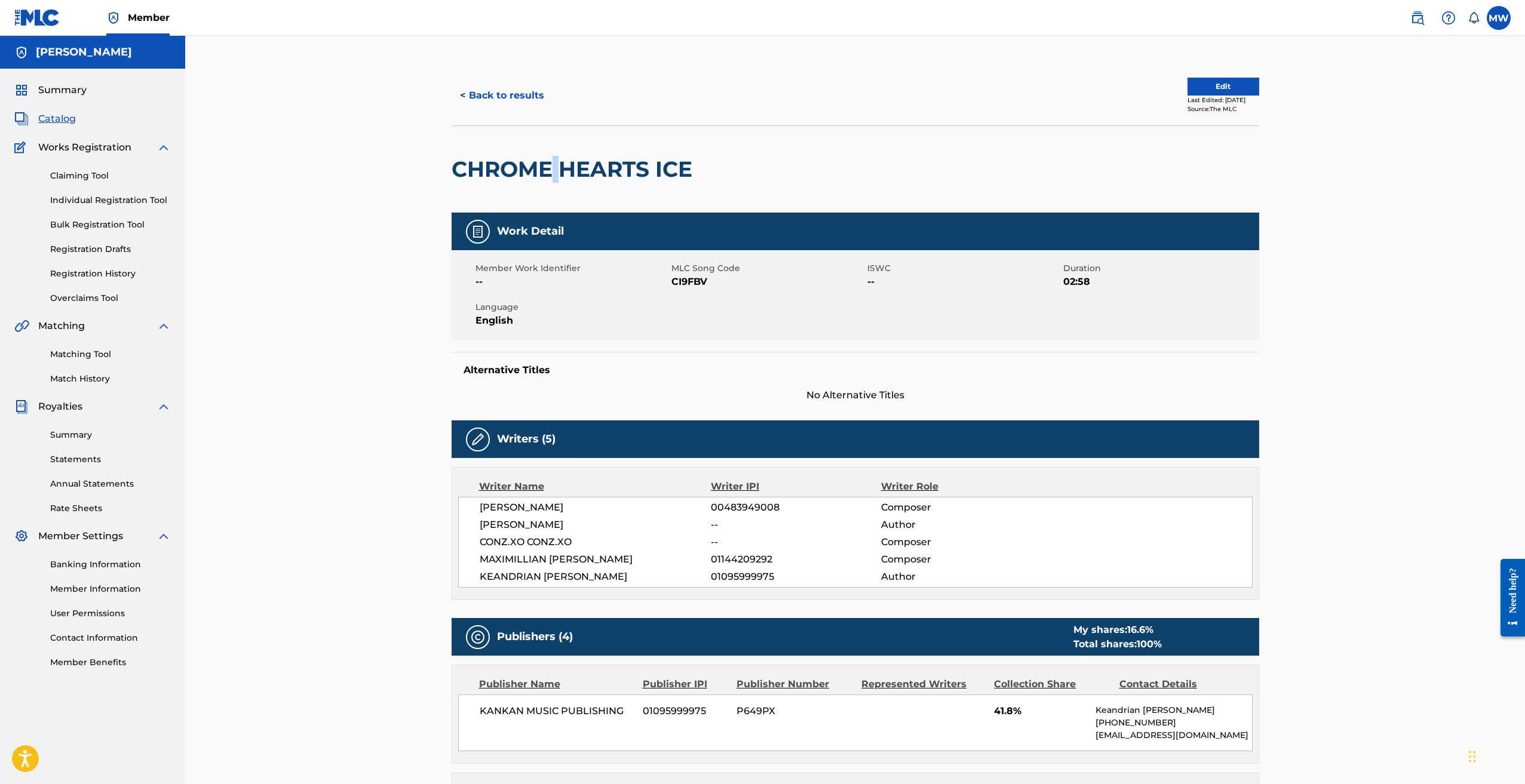
click at [551, 163] on h2 "CHROME HEARTS ICE" at bounding box center [575, 169] width 246 height 27
click at [694, 284] on span "CI9FBV" at bounding box center [768, 282] width 193 height 14
copy span "CI9FBV"
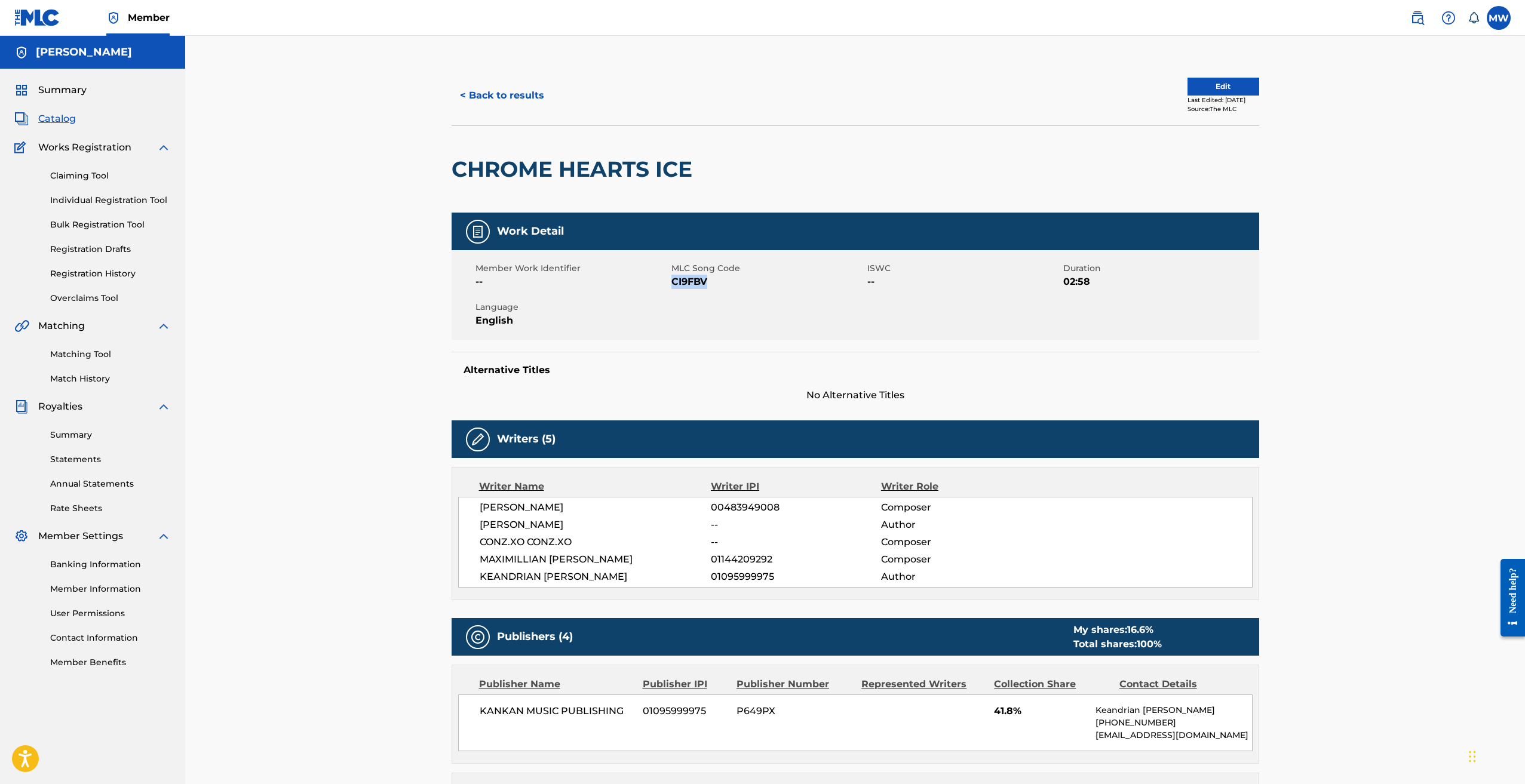
click at [494, 96] on button "< Back to results" at bounding box center [502, 96] width 101 height 30
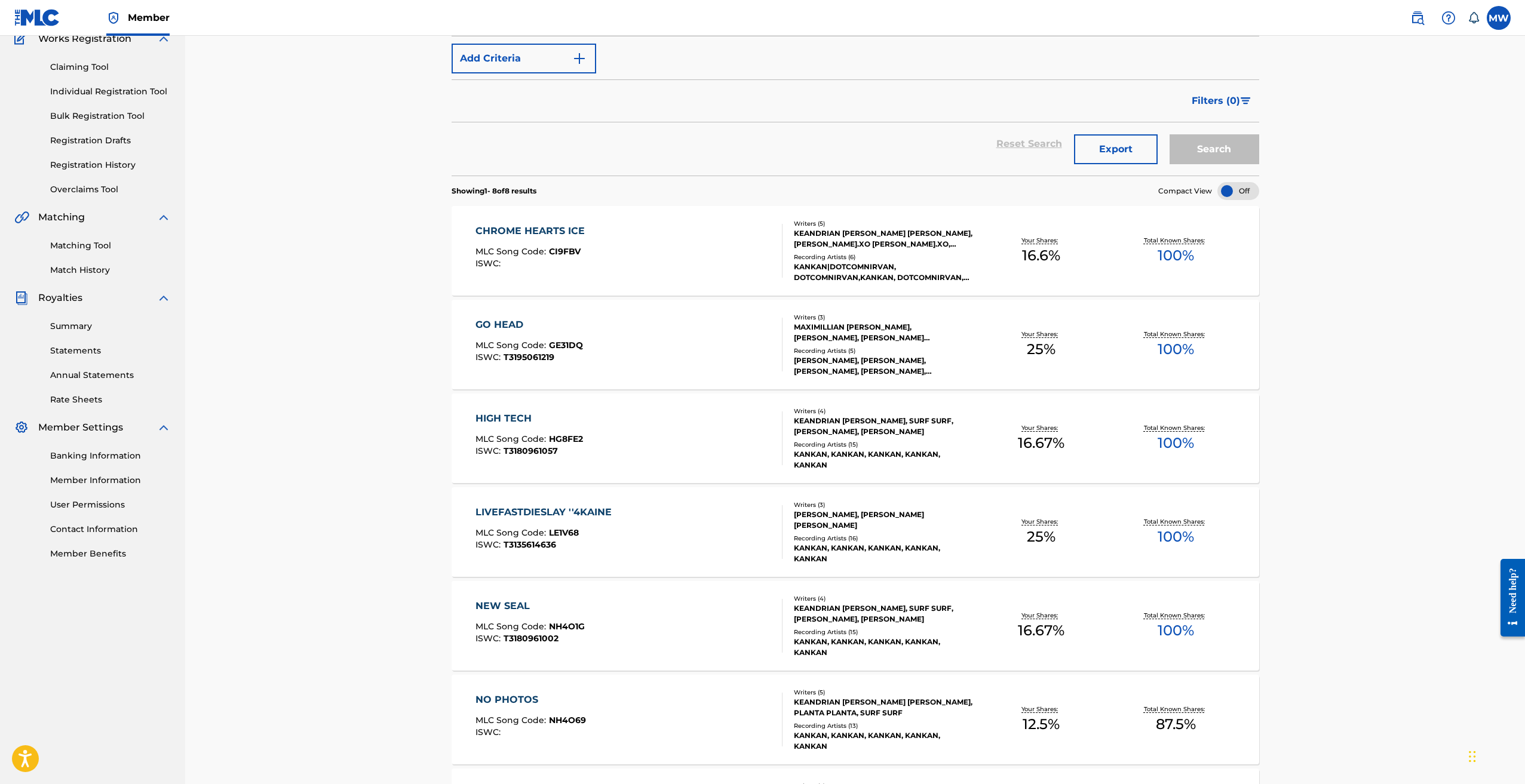
scroll to position [120, 0]
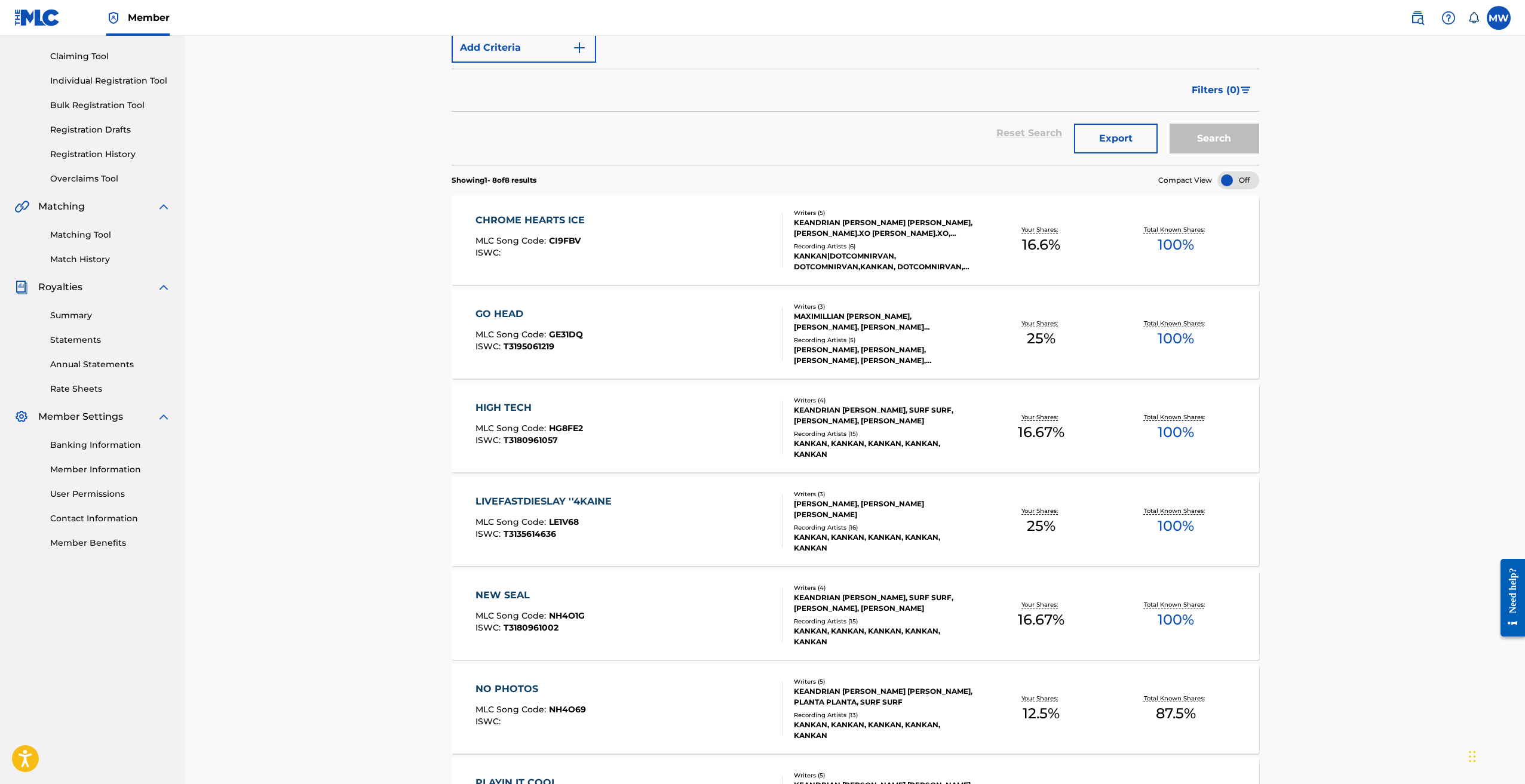
click at [501, 406] on div "HIGH TECH" at bounding box center [529, 408] width 108 height 14
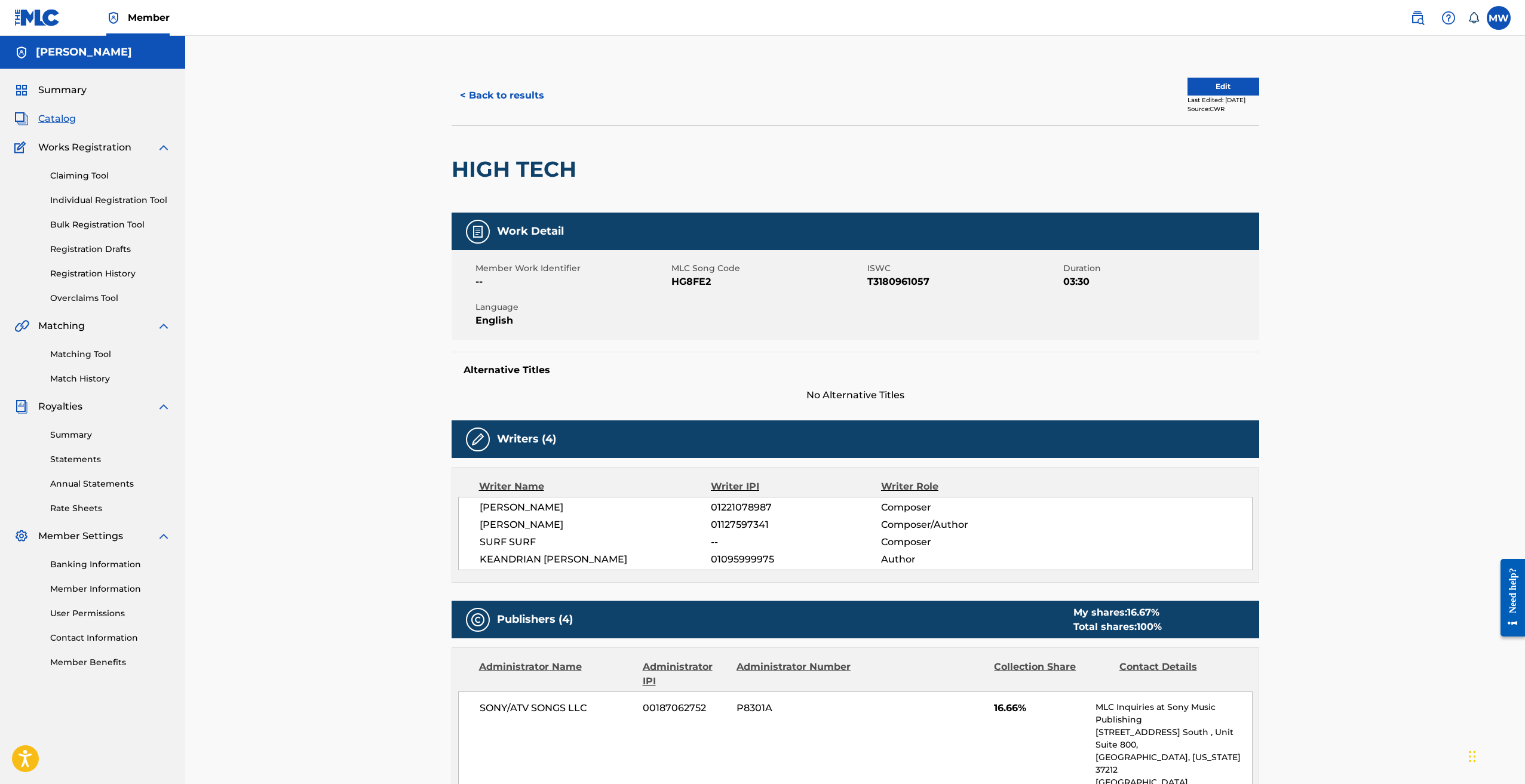
click at [515, 172] on h2 "HIGH TECH" at bounding box center [517, 169] width 131 height 27
copy div "HIGH TECH"
click at [500, 166] on h2 "HIGH TECH" at bounding box center [517, 169] width 131 height 27
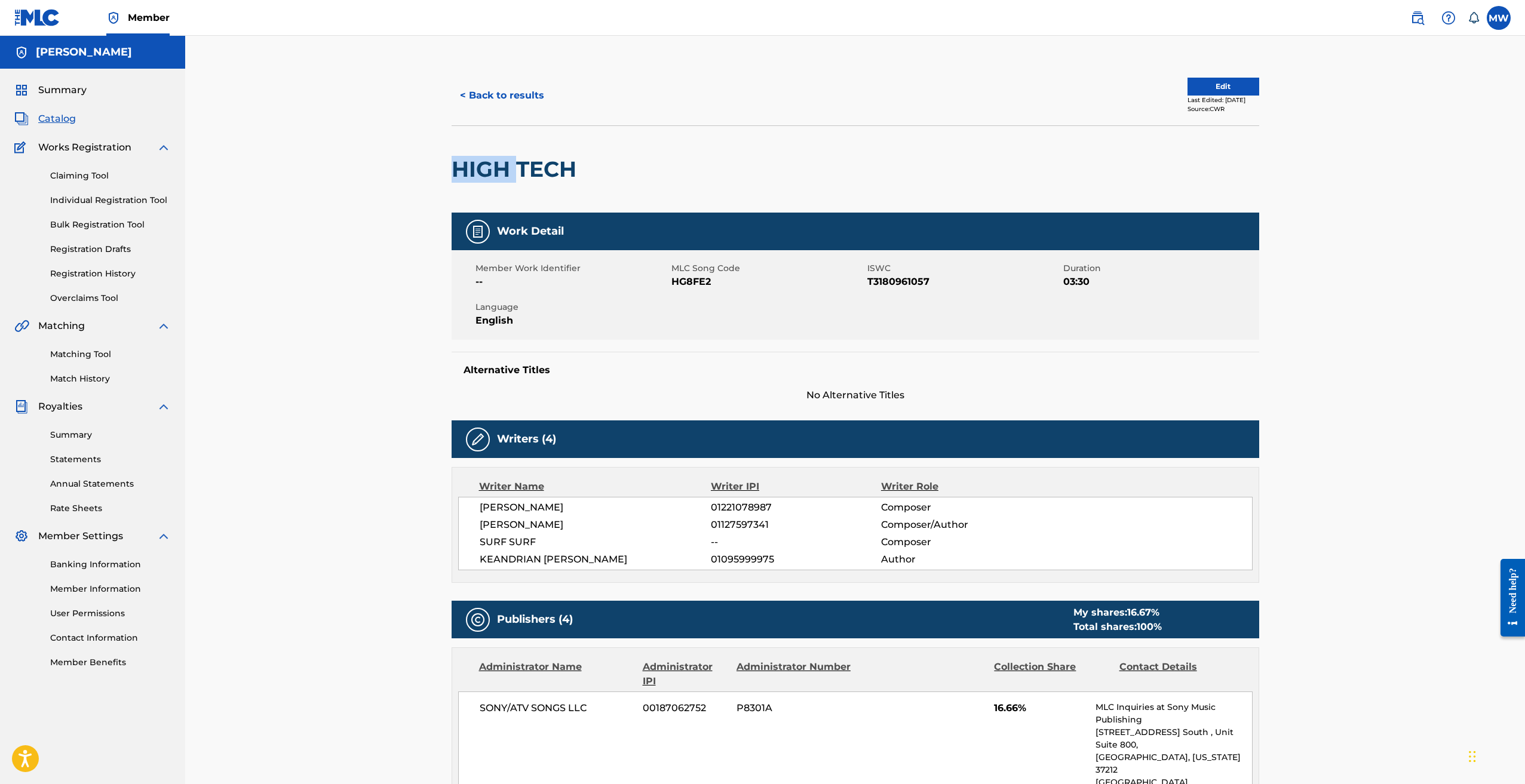
click at [500, 166] on h2 "HIGH TECH" at bounding box center [517, 169] width 131 height 27
click at [694, 287] on span "HG8FE2" at bounding box center [768, 282] width 193 height 14
copy span "HG8FE2"
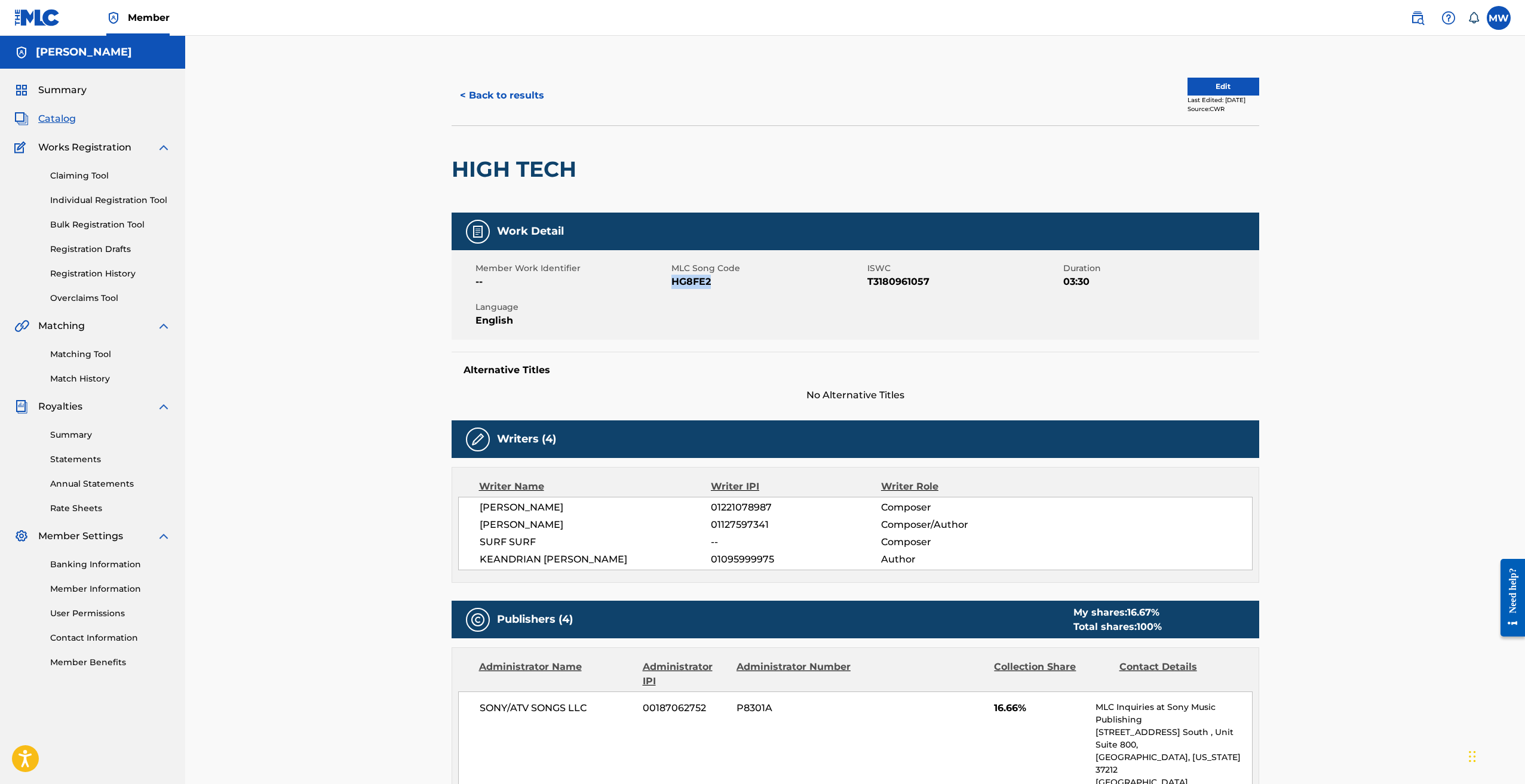
click at [510, 105] on button "< Back to results" at bounding box center [502, 96] width 101 height 30
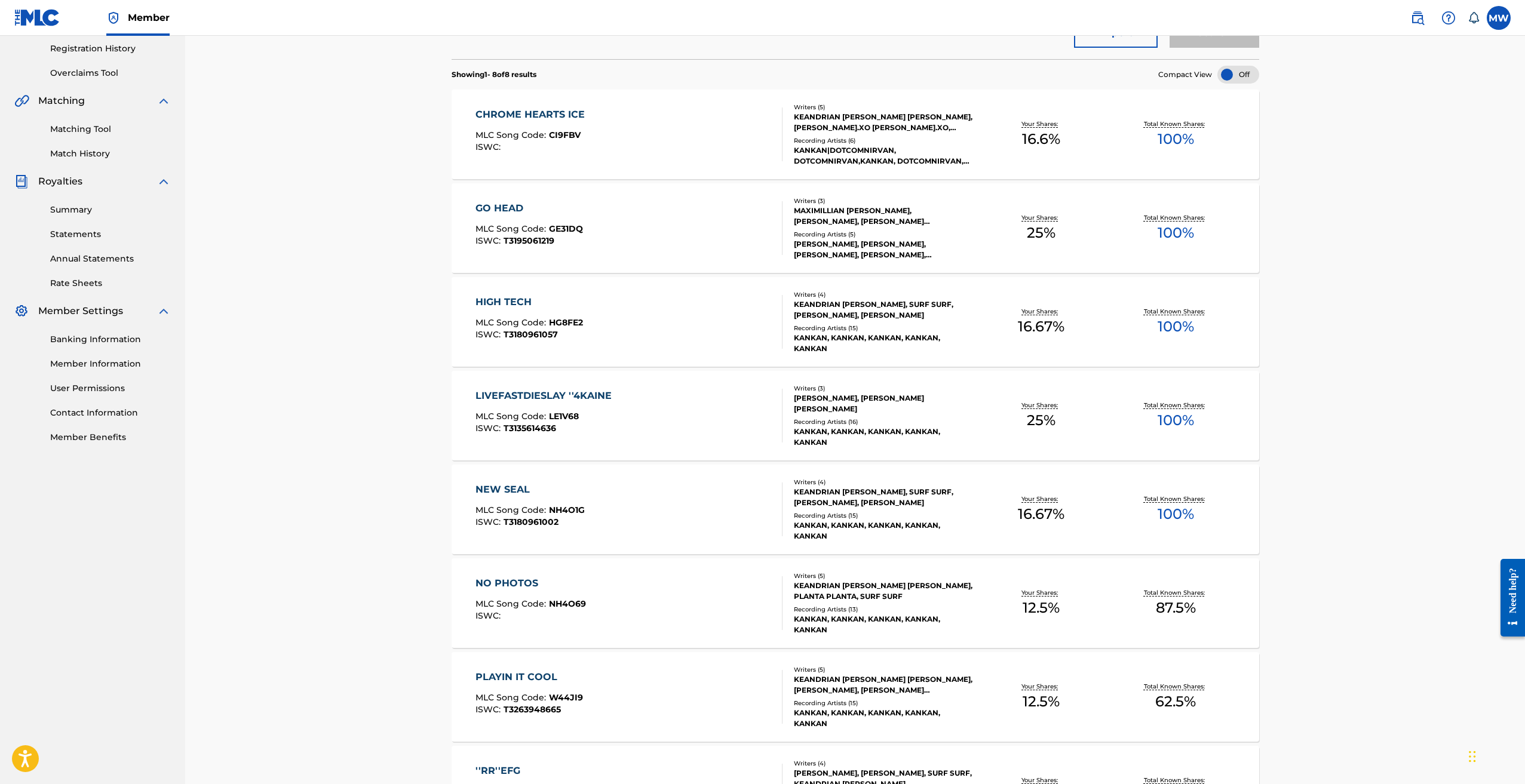
scroll to position [239, 0]
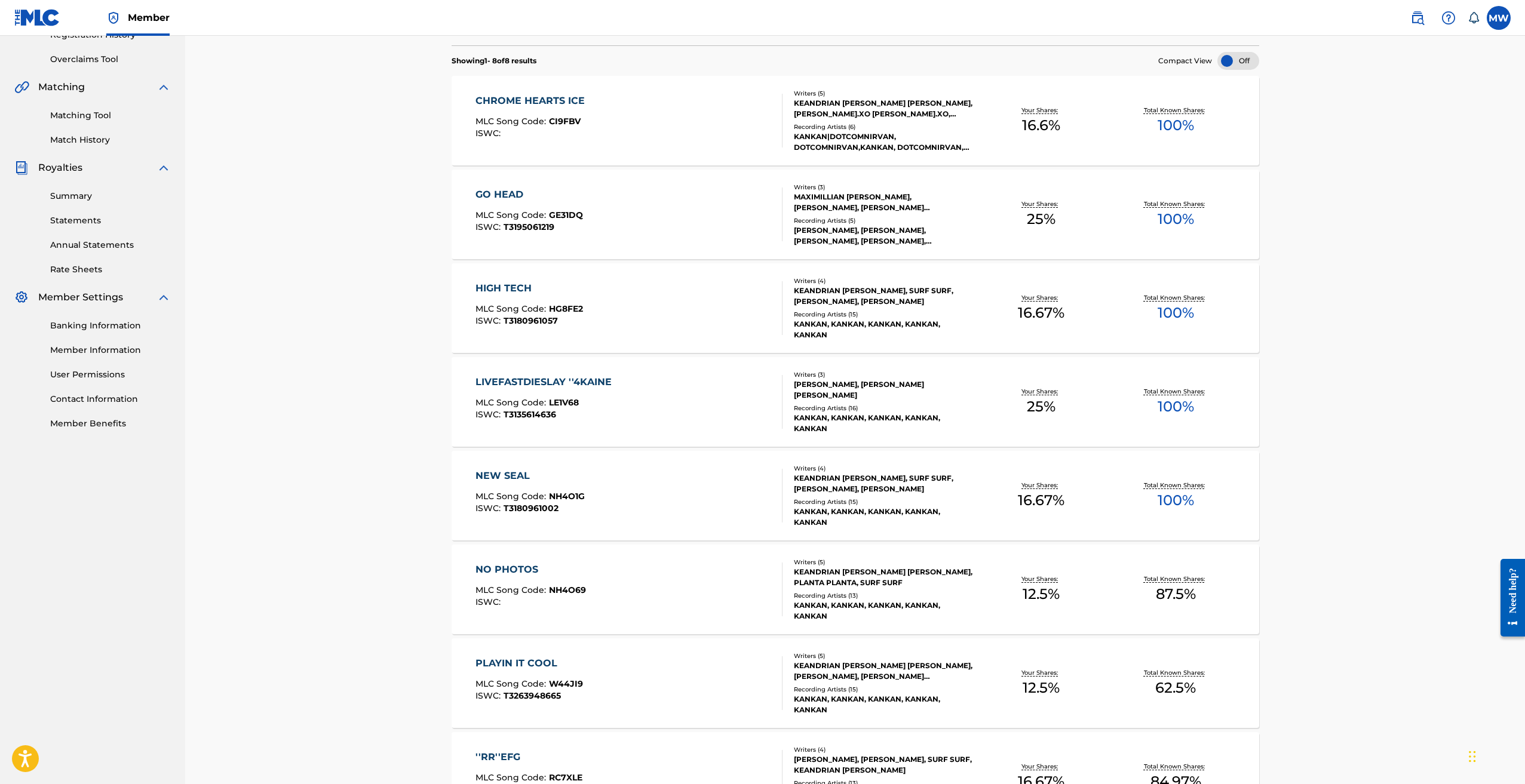
click at [522, 473] on div "NEW SEAL" at bounding box center [530, 476] width 109 height 14
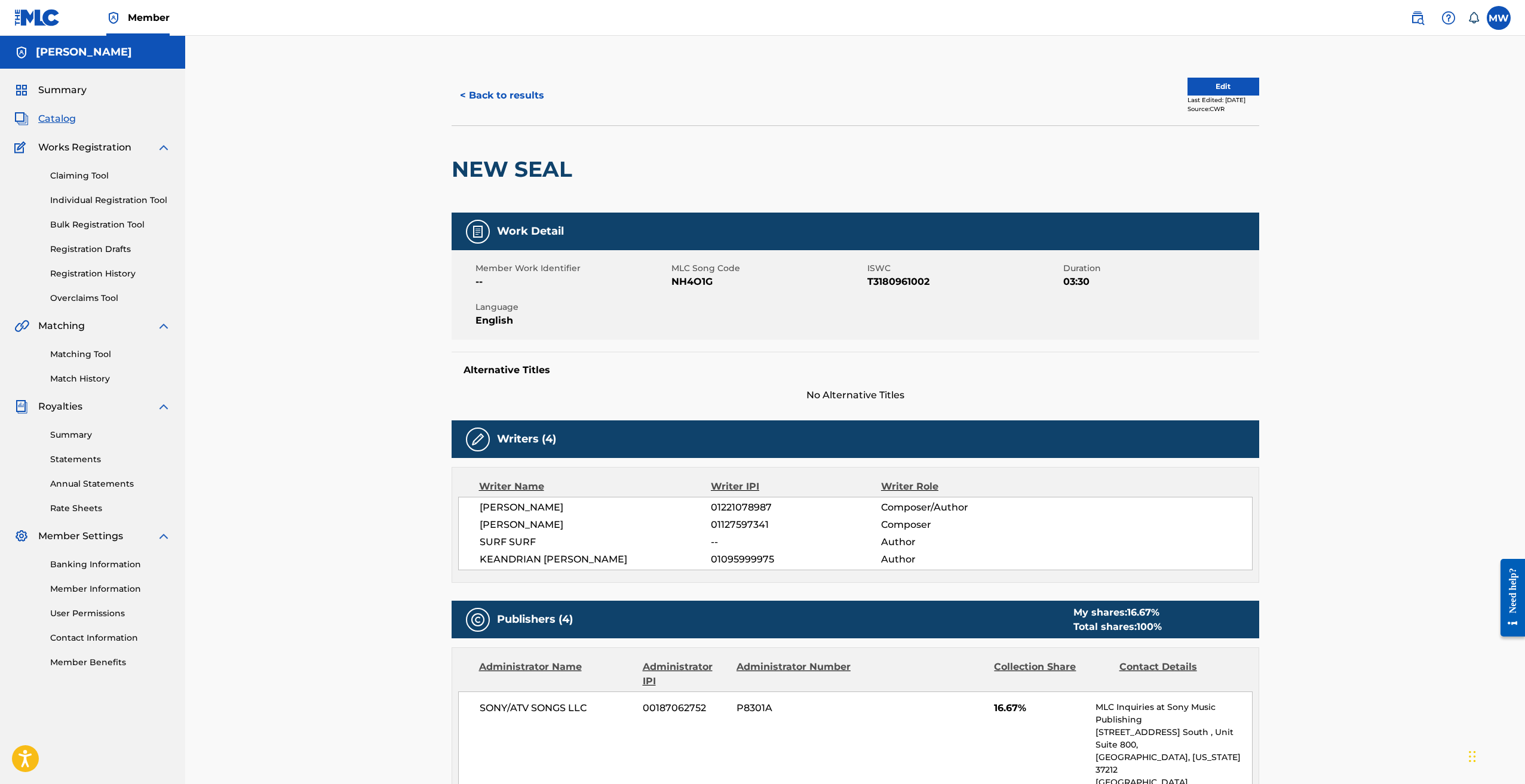
click at [516, 176] on h2 "NEW SEAL" at bounding box center [515, 169] width 127 height 27
click at [701, 282] on span "NH4O1G" at bounding box center [768, 282] width 193 height 14
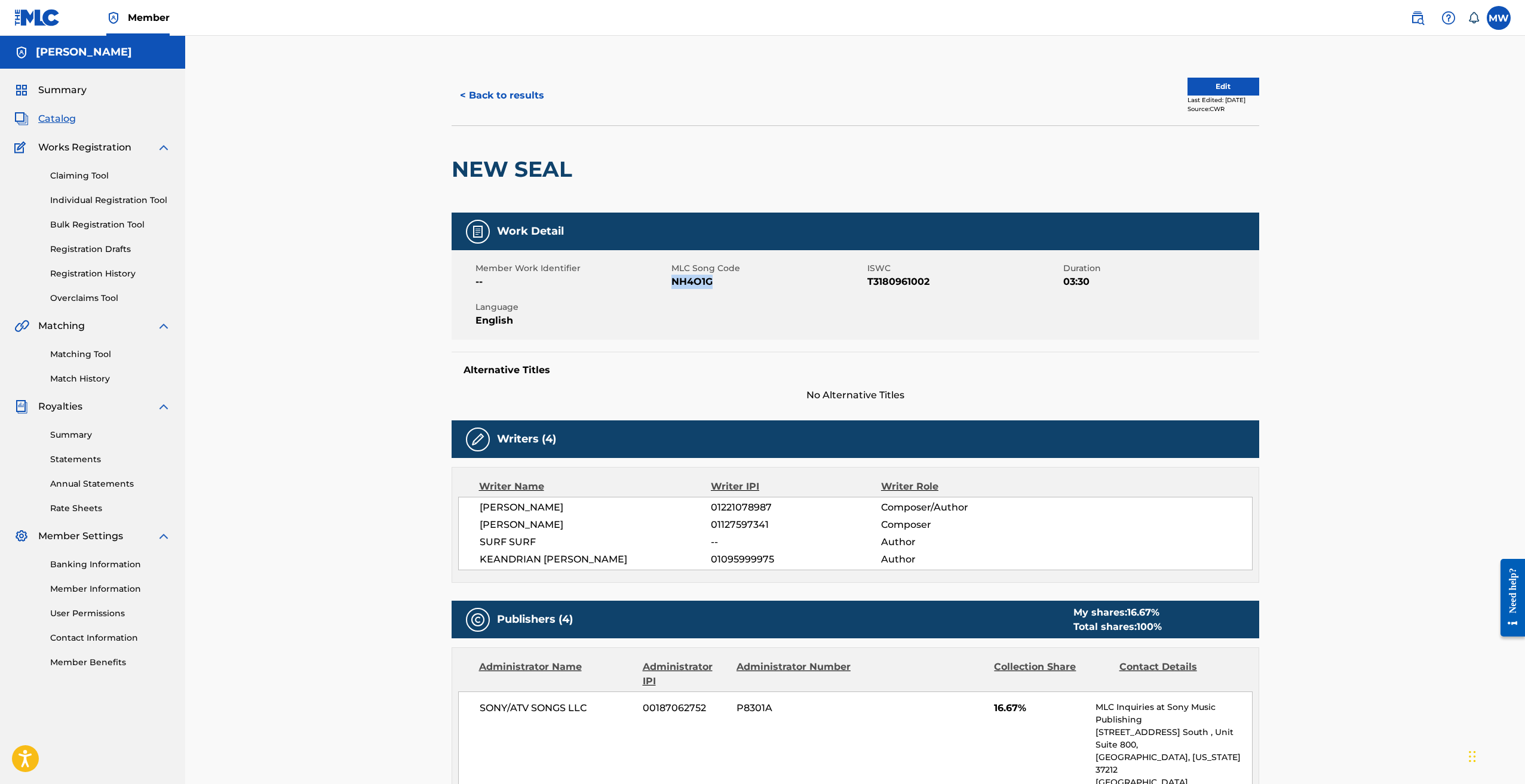
click at [472, 94] on button "< Back to results" at bounding box center [502, 96] width 101 height 30
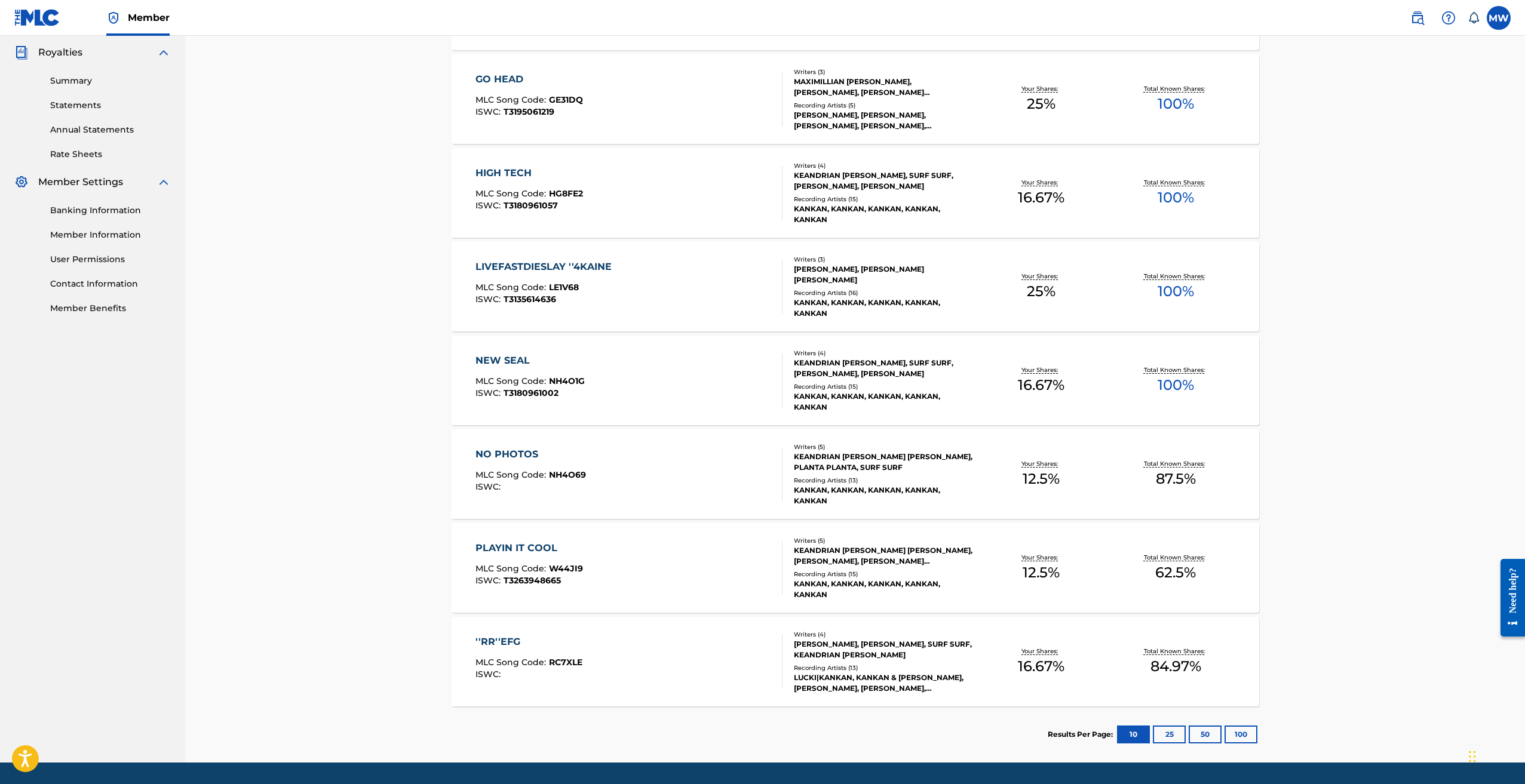
scroll to position [358, 0]
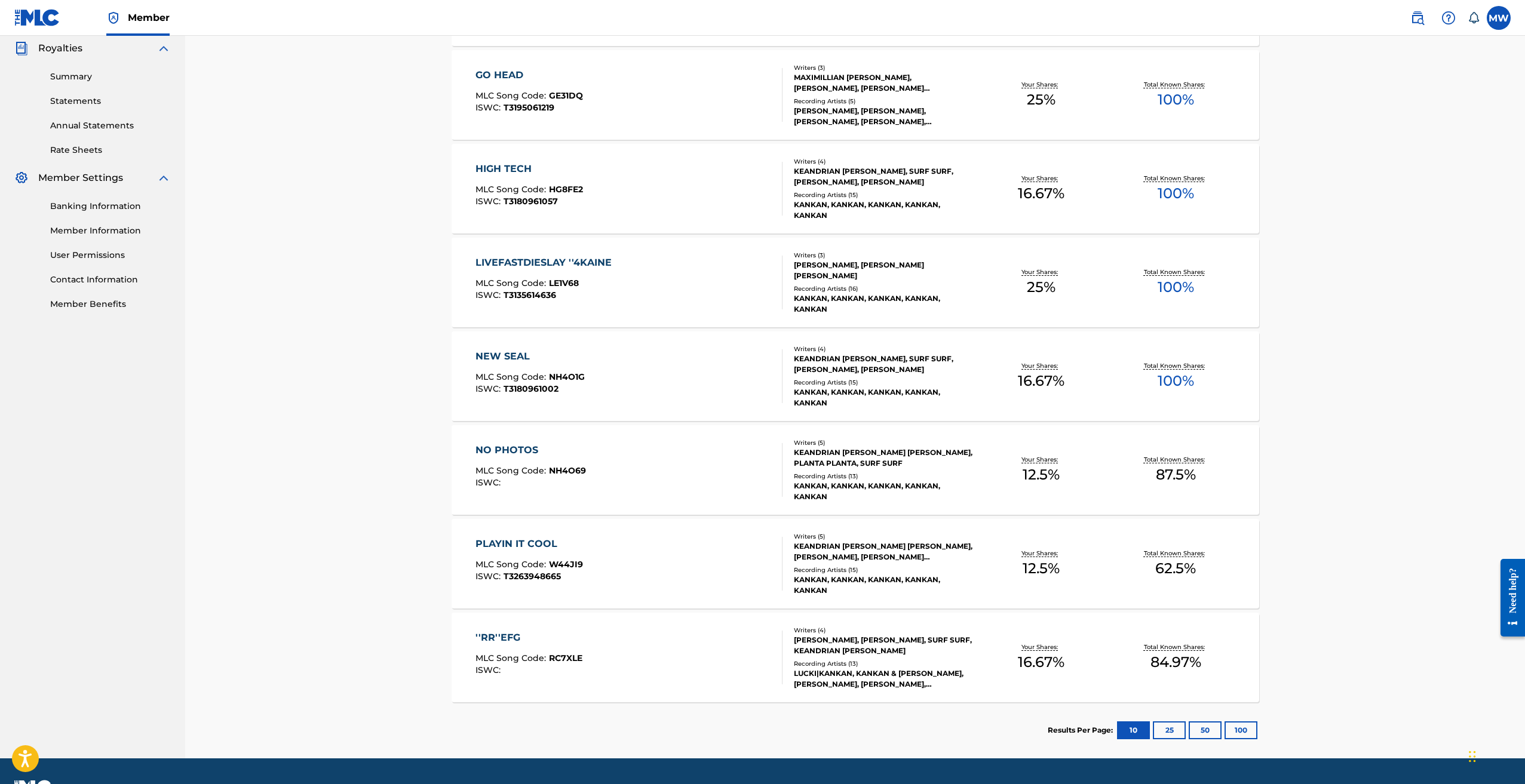
drag, startPoint x: 501, startPoint y: 452, endPoint x: 430, endPoint y: 447, distance: 71.2
click at [420, 445] on div "Catalog Register Work SearchWithCriteriabfb8934e-92e9-458f-80ea-9da4101862ee Wo…" at bounding box center [855, 217] width 1340 height 1081
click at [562, 470] on span "NH4O69" at bounding box center [567, 470] width 37 height 11
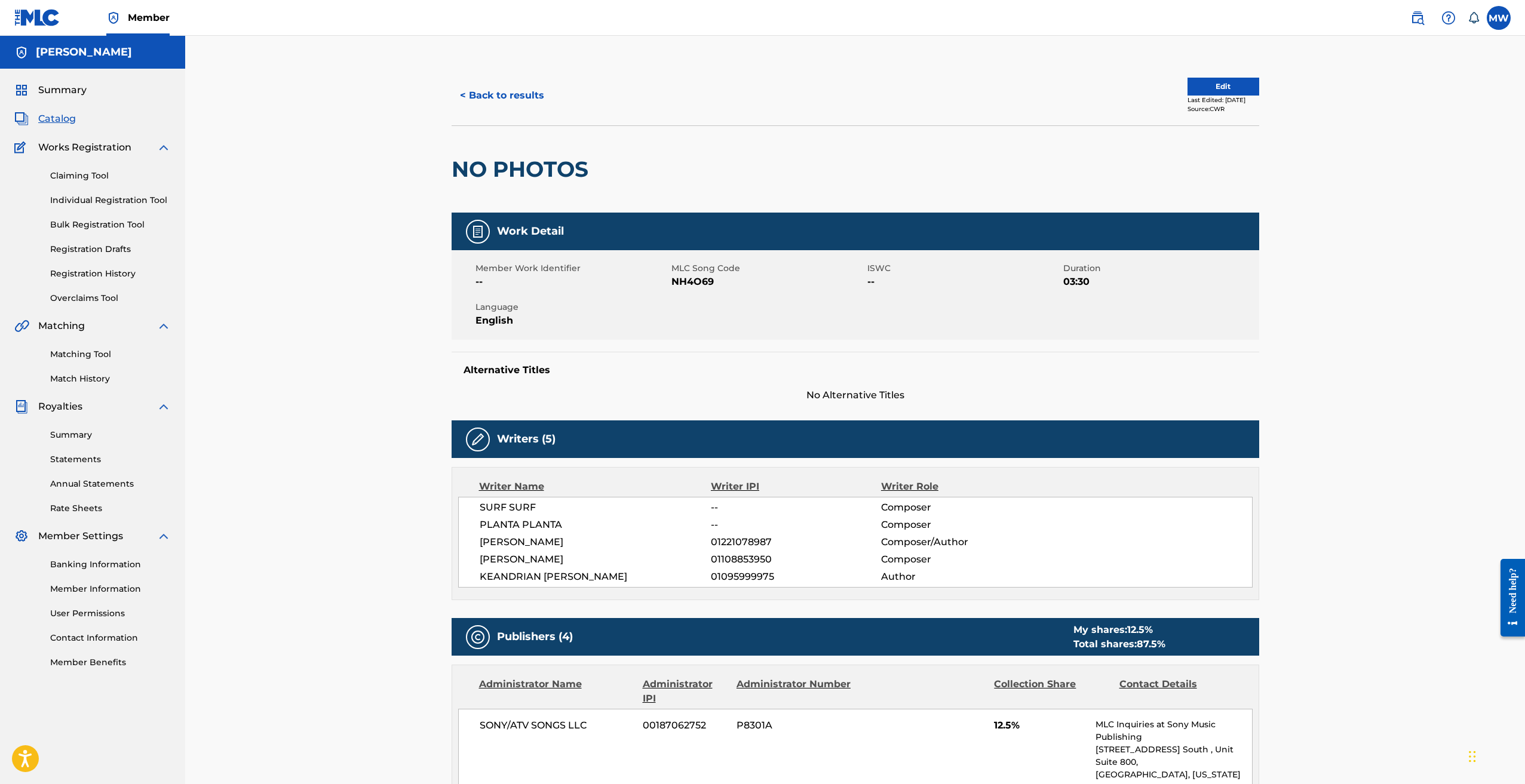
click at [701, 284] on span "NH4O69" at bounding box center [768, 282] width 193 height 14
click at [492, 96] on button "< Back to results" at bounding box center [502, 96] width 101 height 30
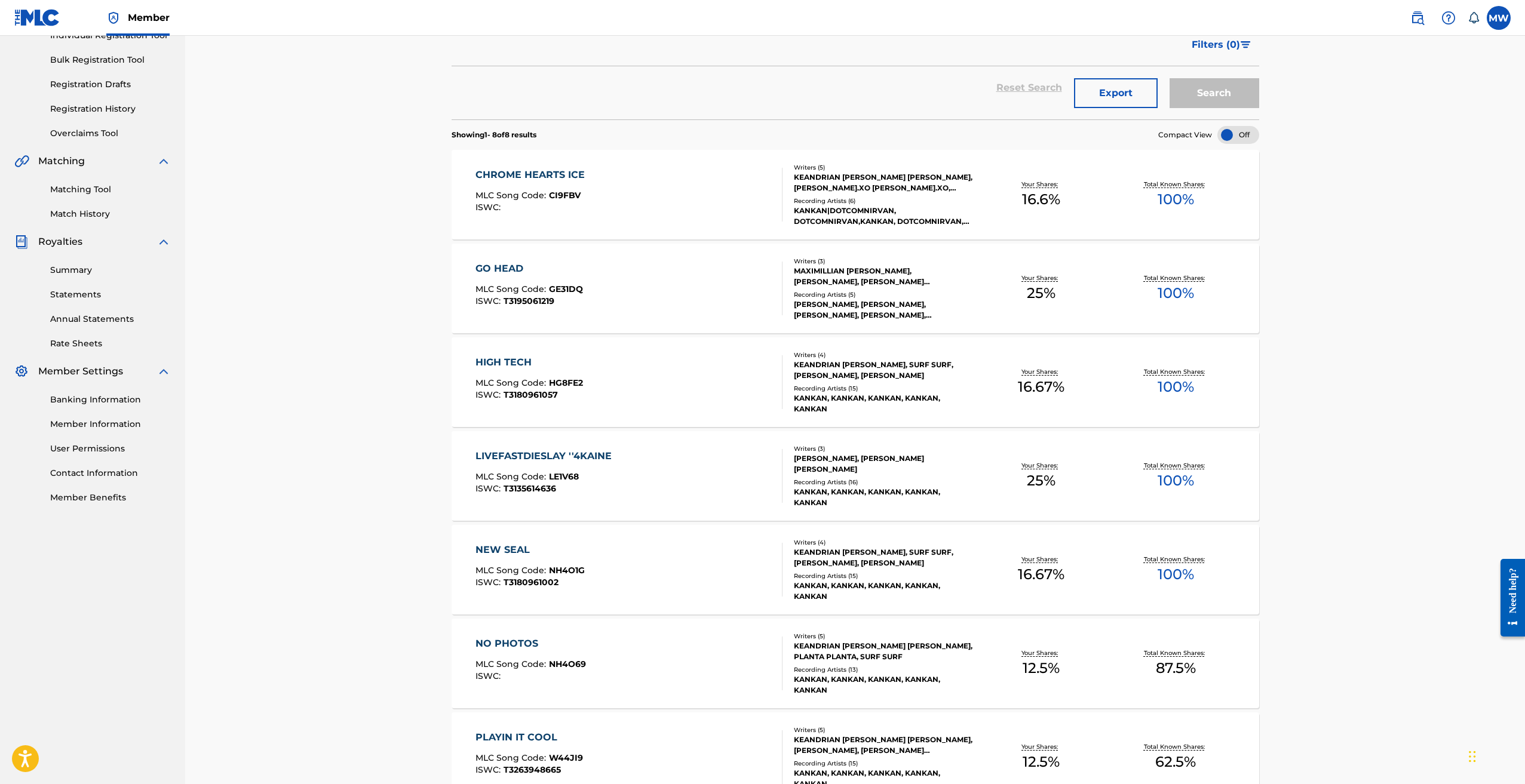
scroll to position [390, 0]
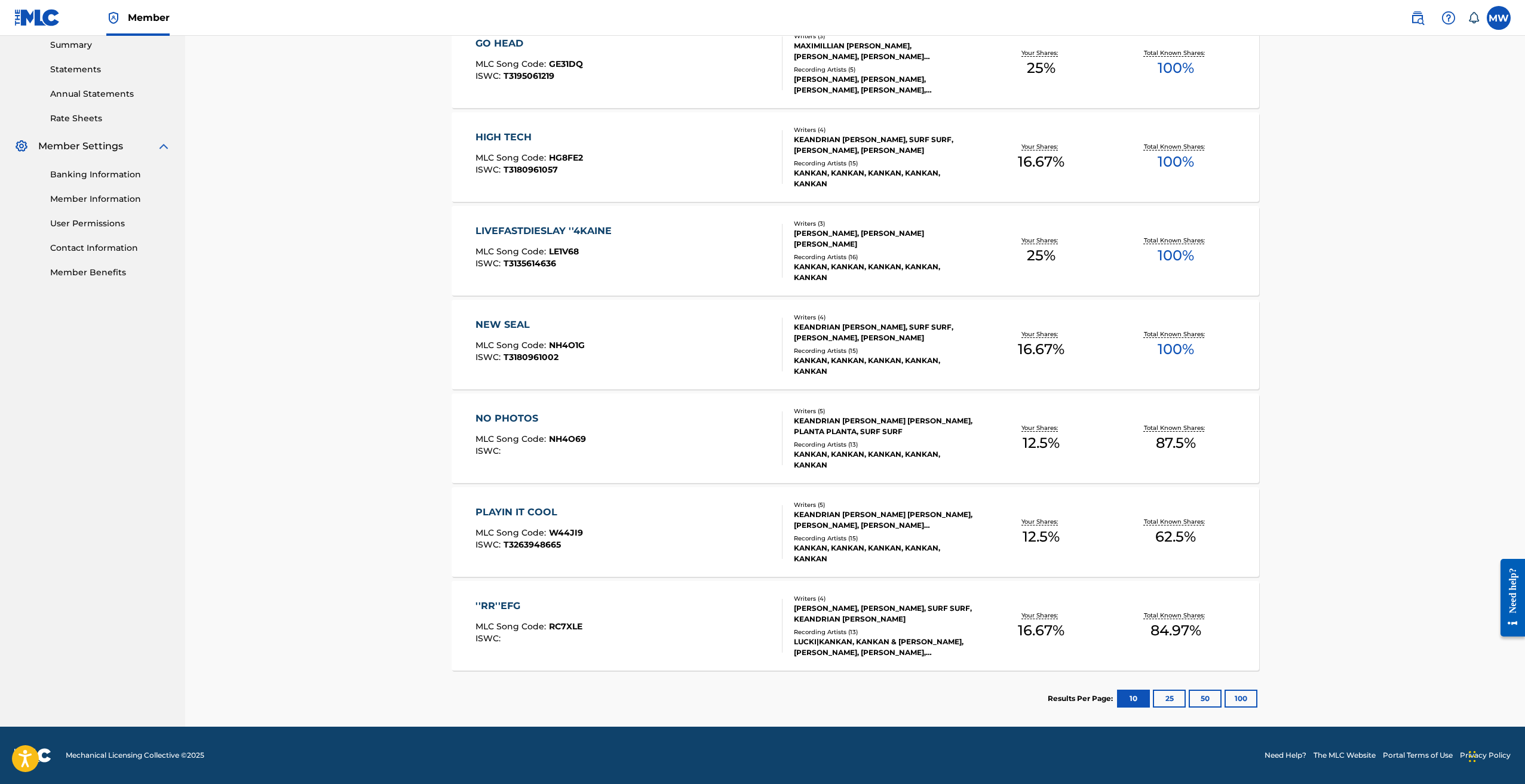
click at [523, 511] on div "PLAYIN IT COOL" at bounding box center [529, 512] width 108 height 14
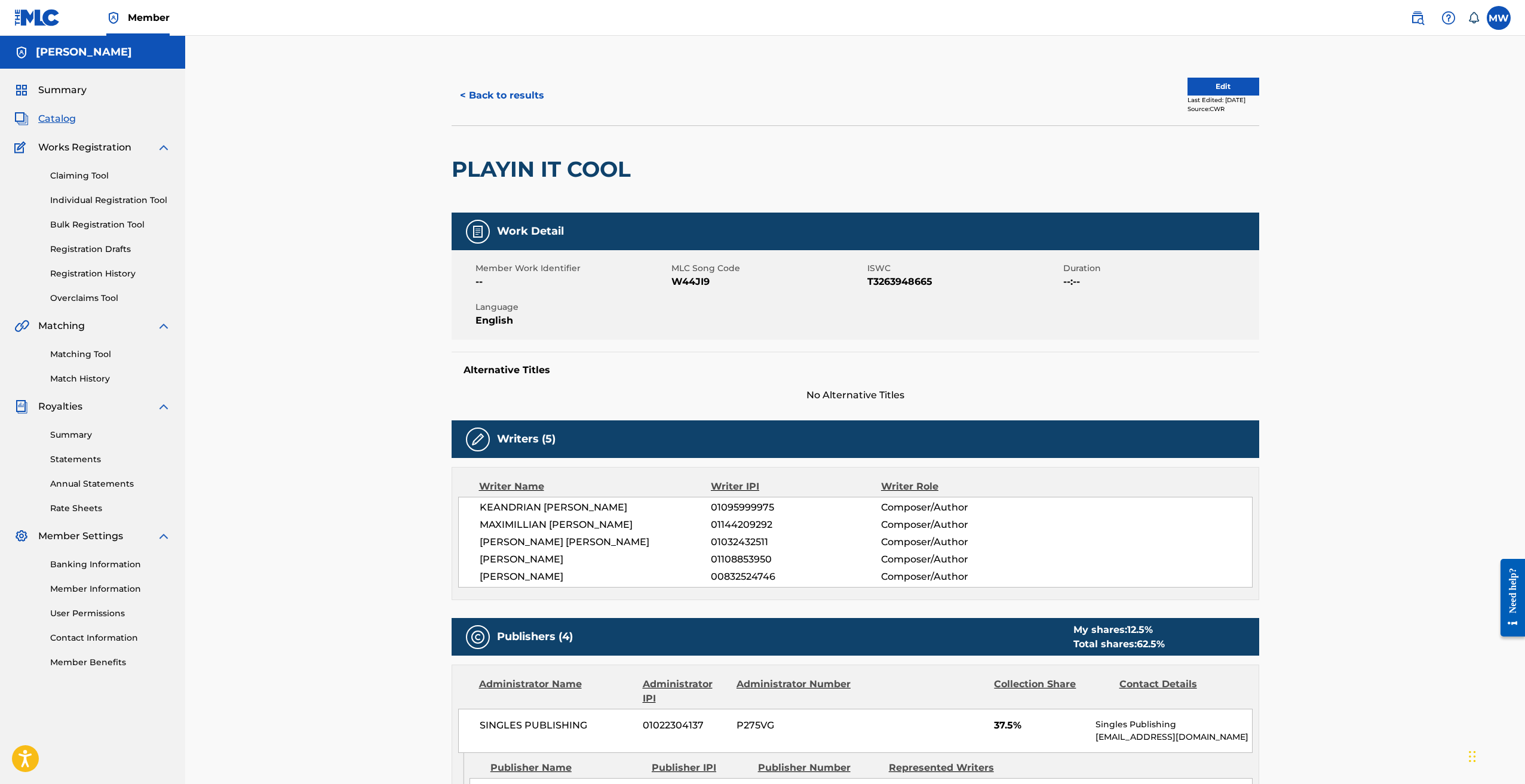
click at [563, 178] on h2 "PLAYIN IT COOL" at bounding box center [544, 169] width 185 height 27
click at [694, 275] on span "W44JI9" at bounding box center [768, 282] width 193 height 14
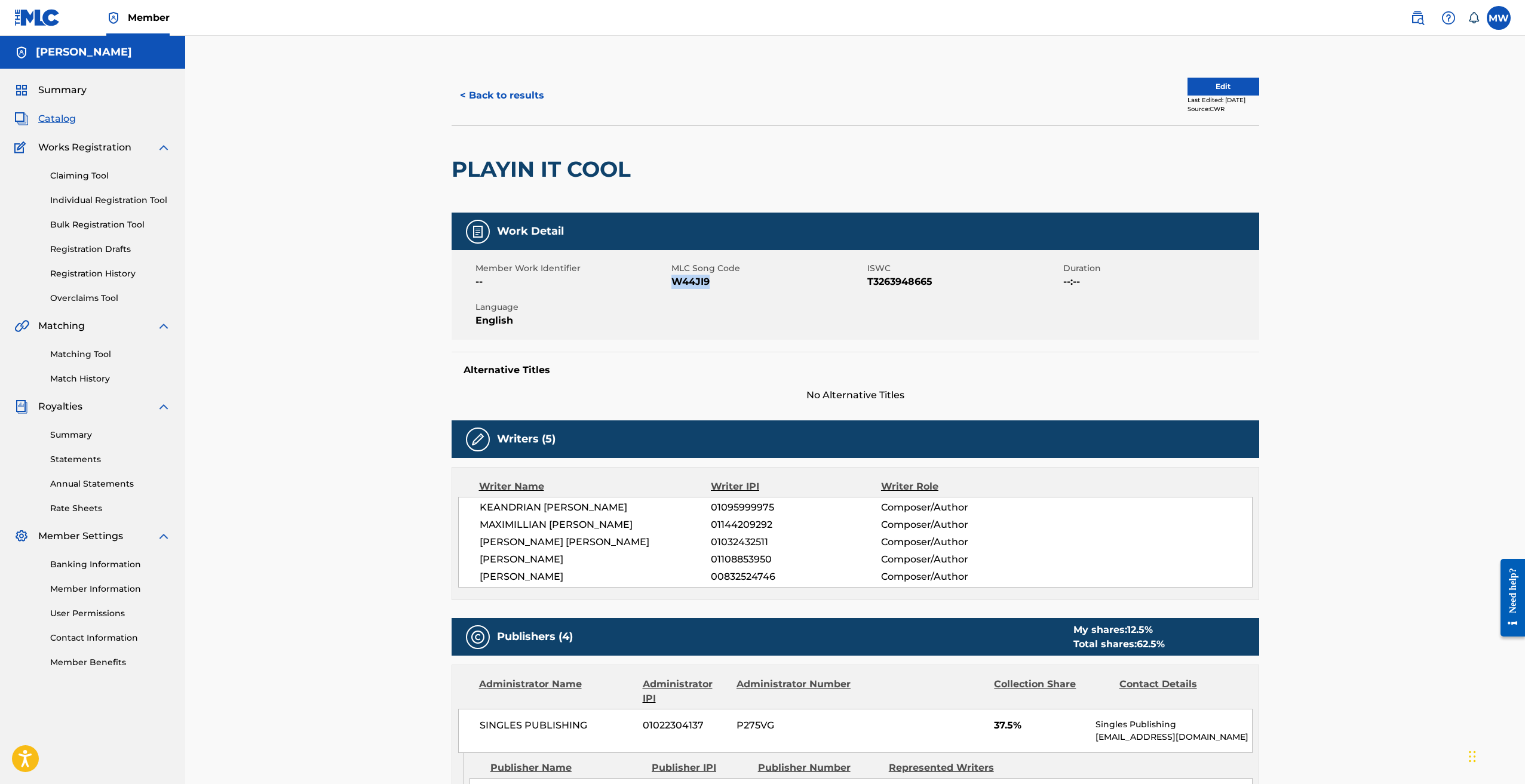
click at [694, 280] on span "W44JI9" at bounding box center [768, 282] width 193 height 14
click at [472, 105] on button "< Back to results" at bounding box center [502, 96] width 101 height 30
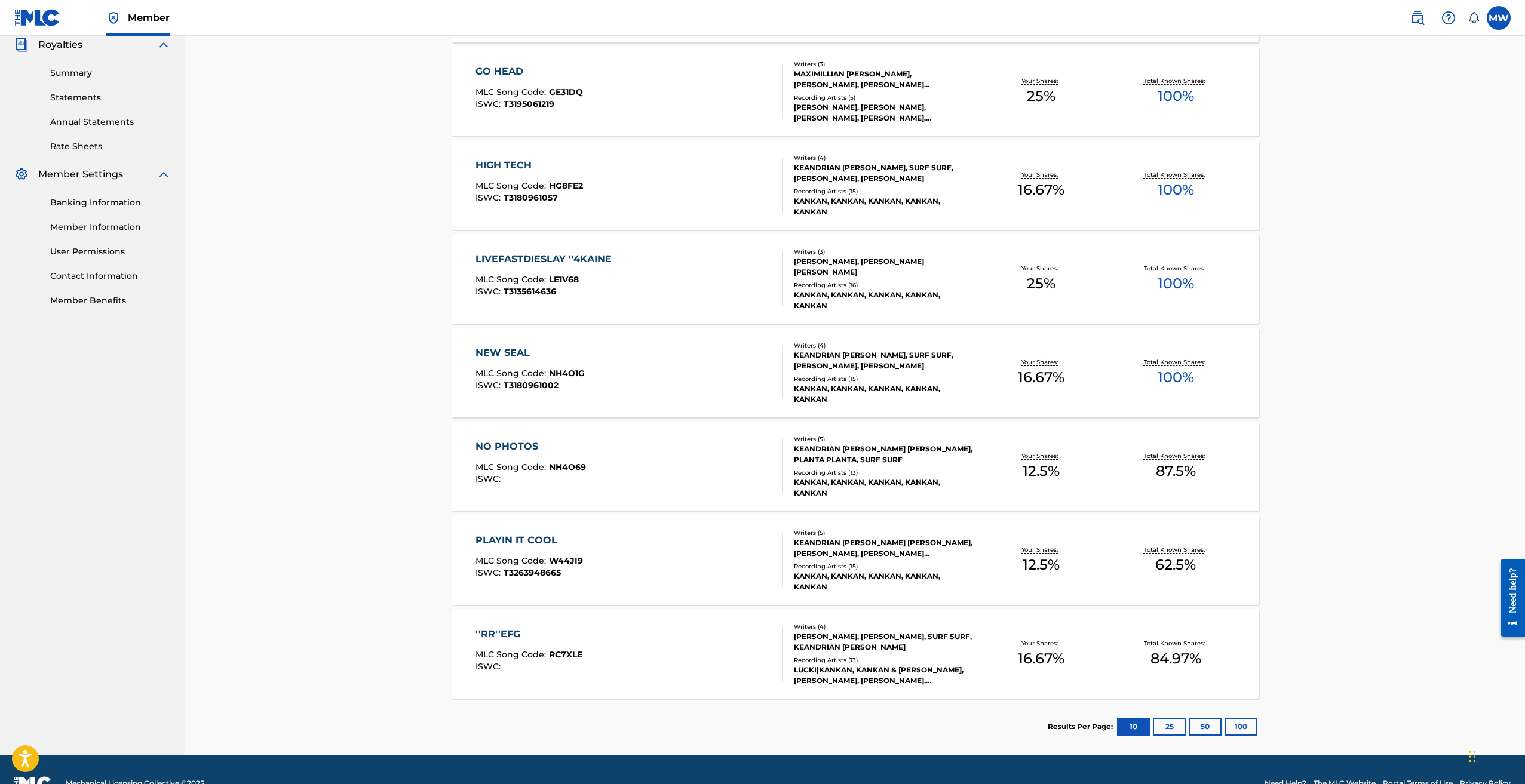
scroll to position [390, 0]
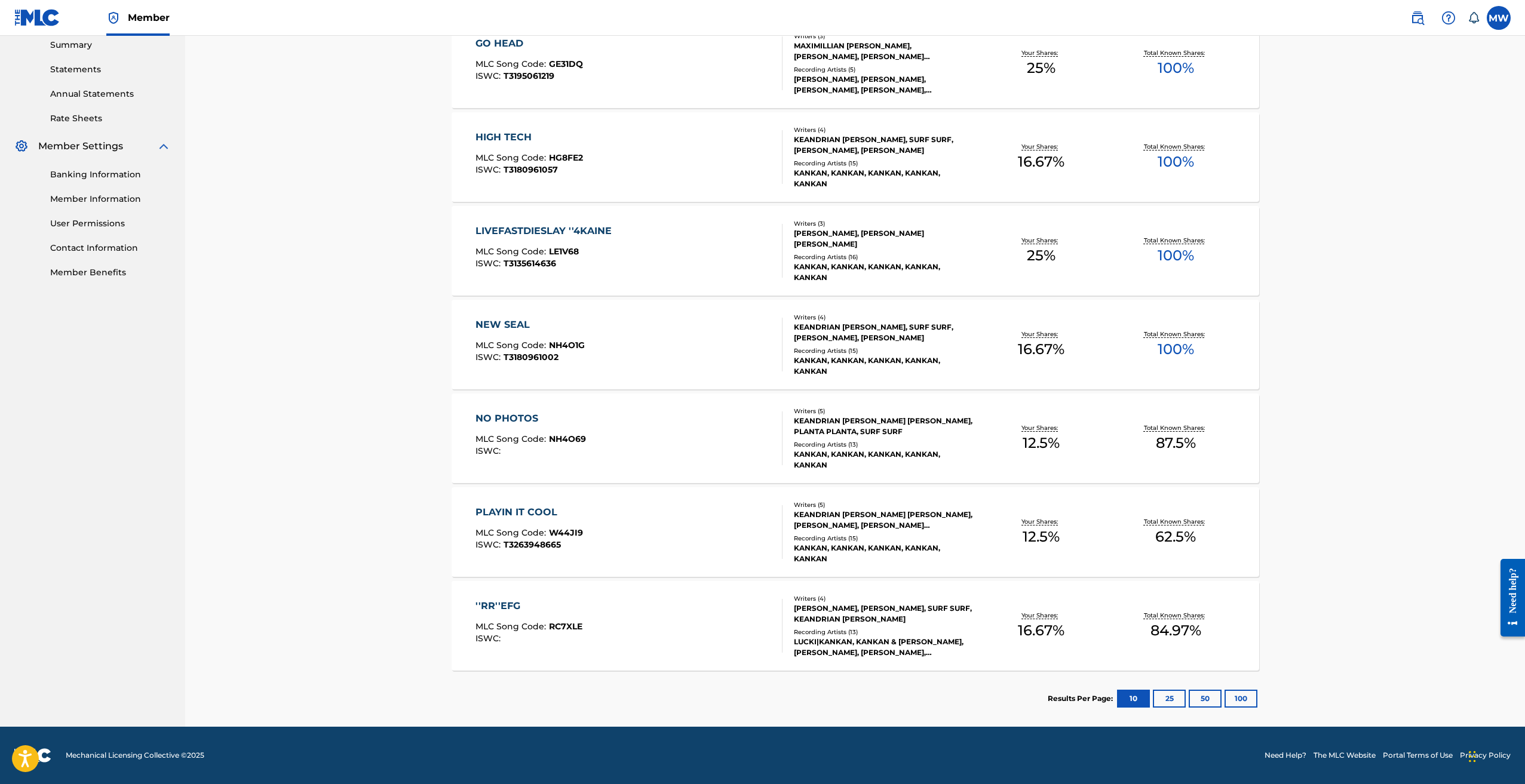
click at [1172, 699] on button "25" at bounding box center [1169, 699] width 33 height 18
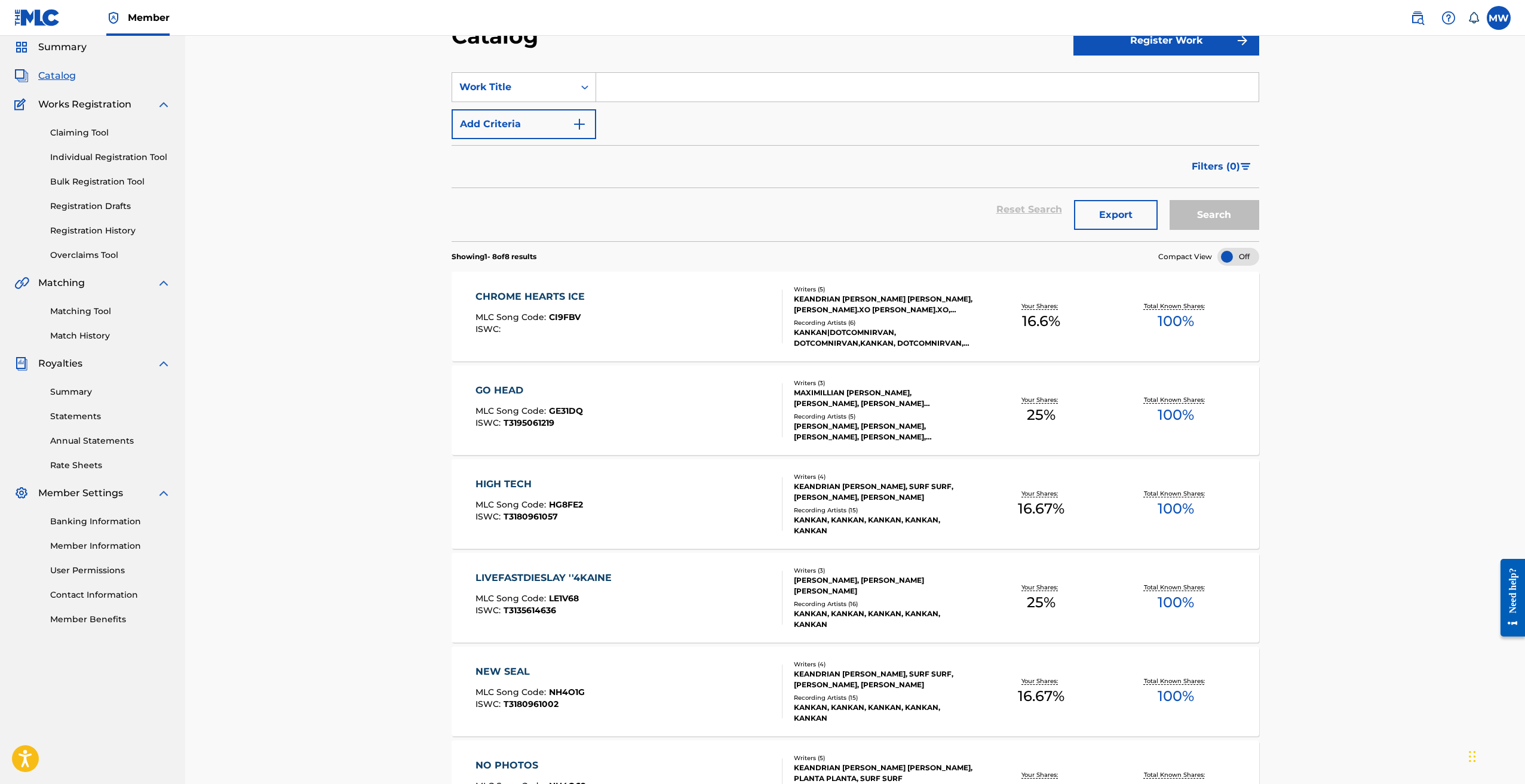
scroll to position [32, 0]
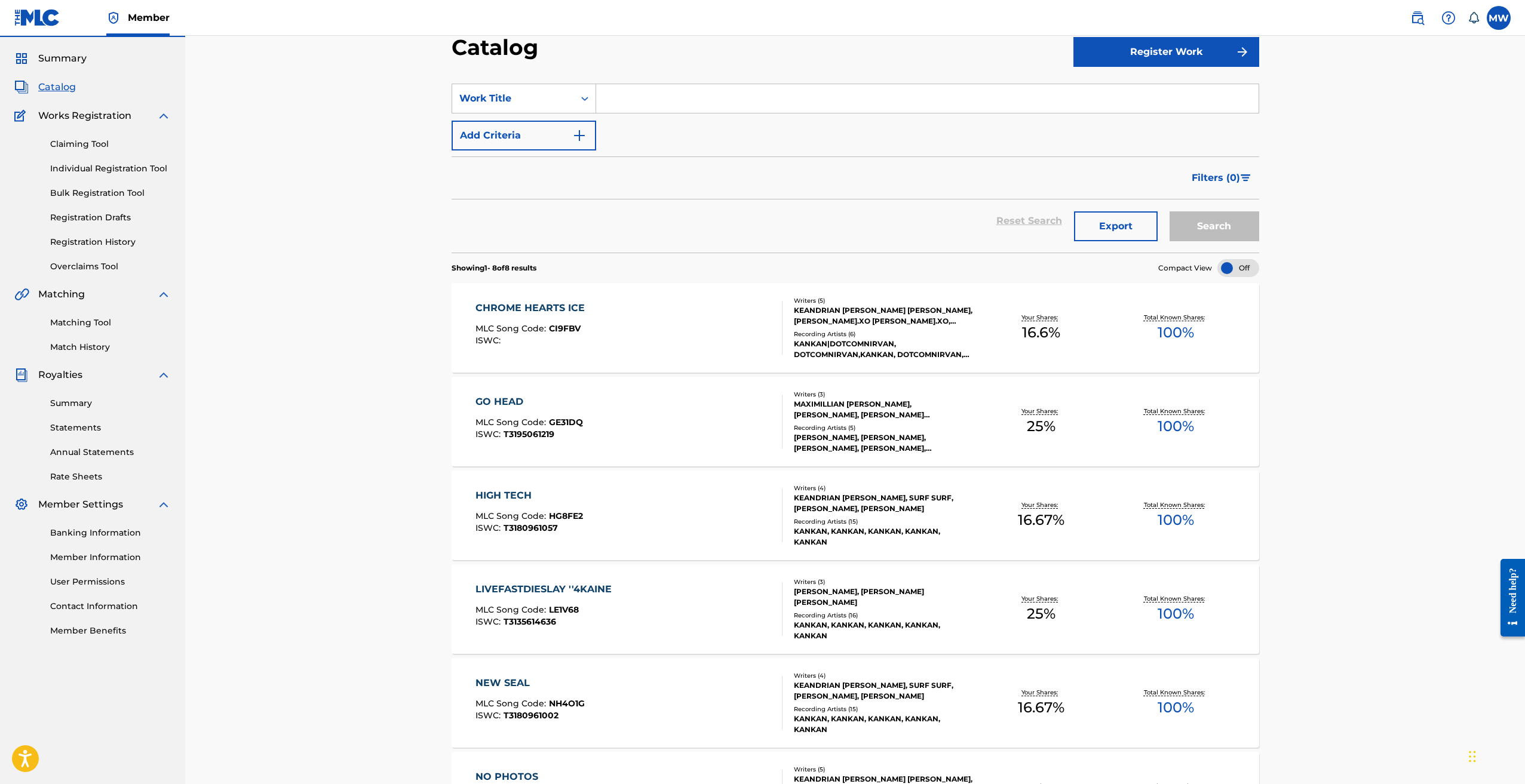
click at [82, 325] on link "Matching Tool" at bounding box center [110, 323] width 121 height 13
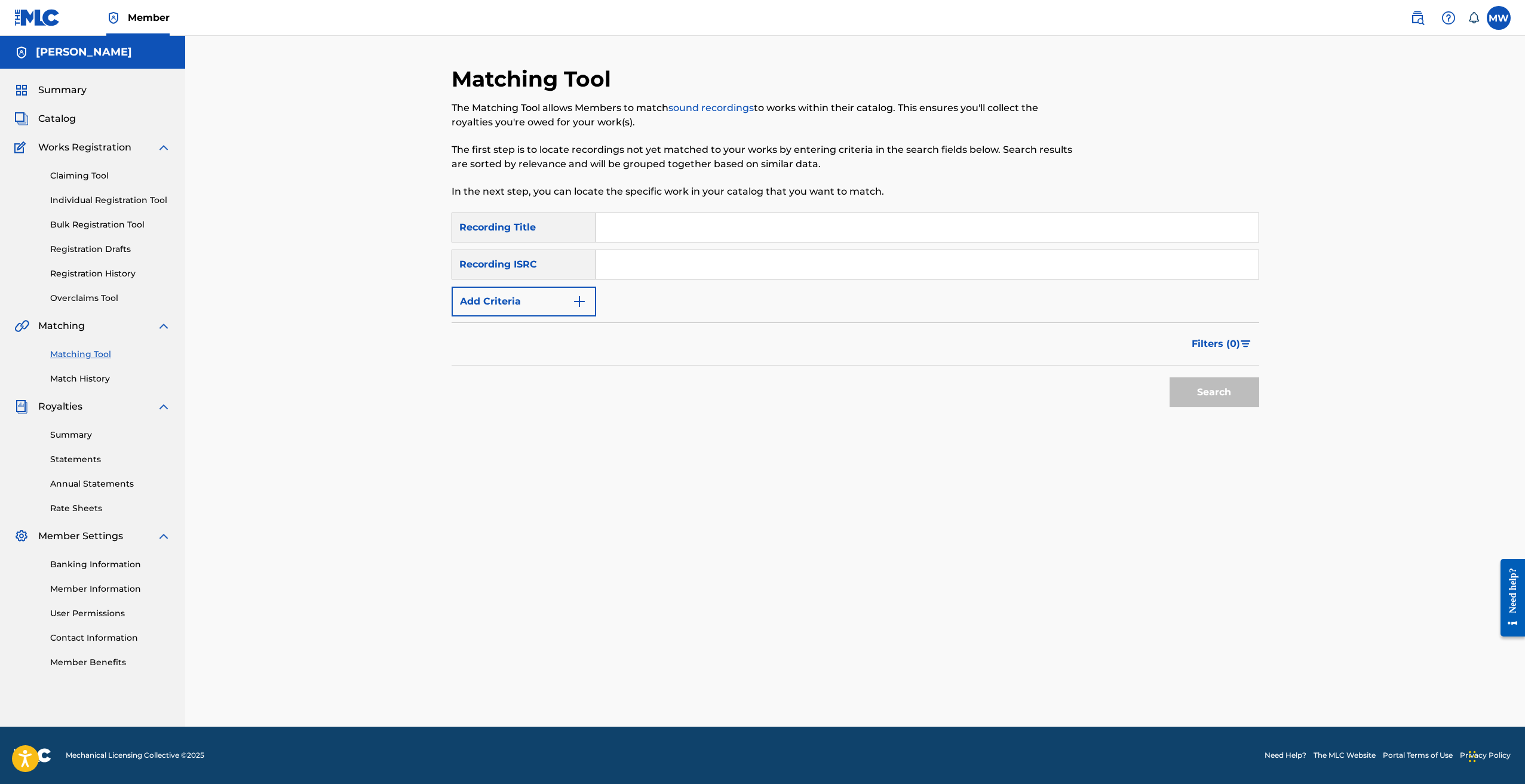
click at [662, 232] on input "Search Form" at bounding box center [928, 228] width 662 height 29
paste input "PASS THE CEILING"
type input "PASS THE CEILING"
click at [651, 277] on input "Search Form" at bounding box center [928, 264] width 662 height 29
paste input "USUYG1750913"
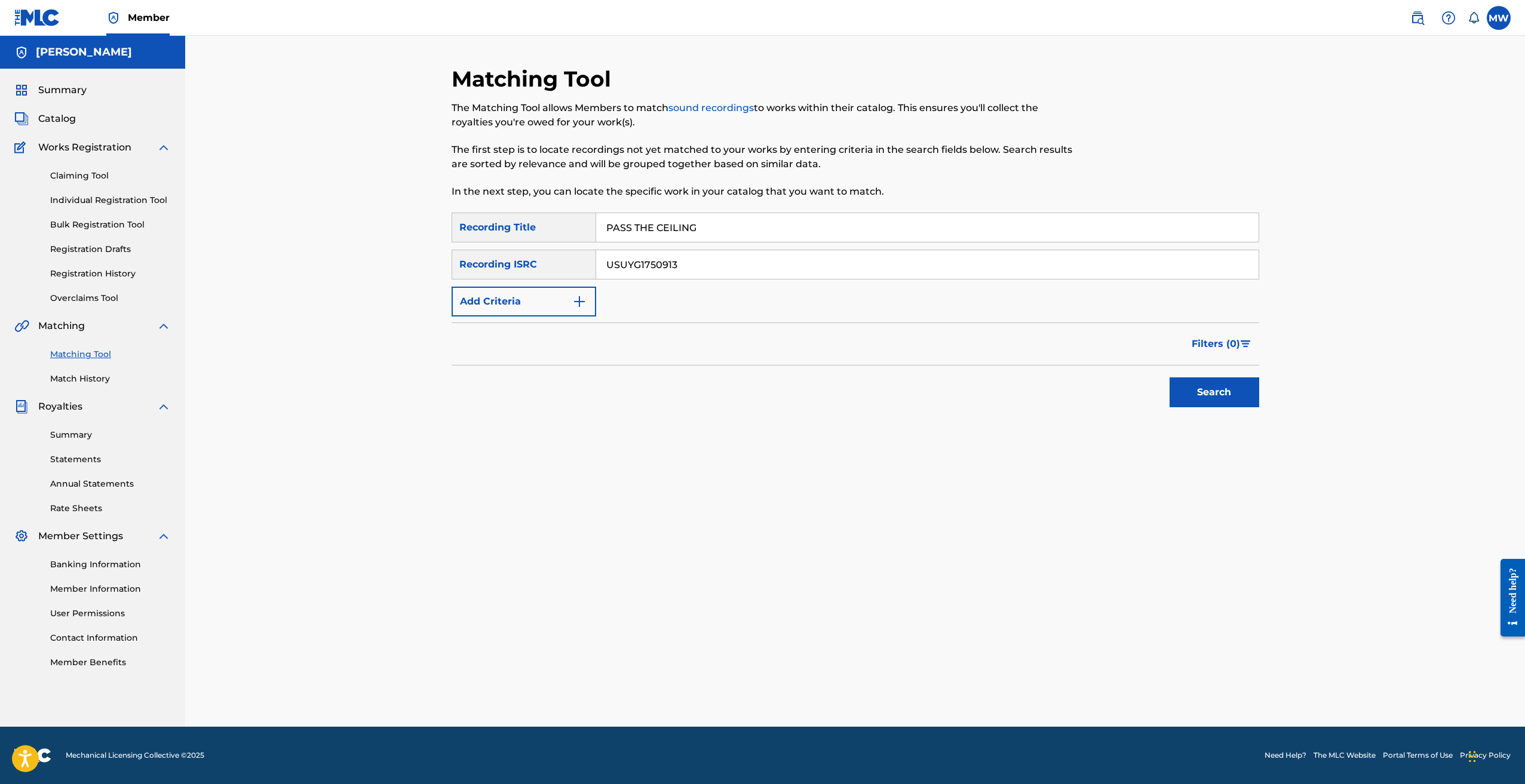
type input "USUYG1750913"
drag, startPoint x: 1193, startPoint y: 408, endPoint x: 1197, endPoint y: 397, distance: 11.7
click at [1193, 406] on div "Search" at bounding box center [1211, 389] width 96 height 48
click at [1197, 397] on button "Search" at bounding box center [1214, 392] width 90 height 30
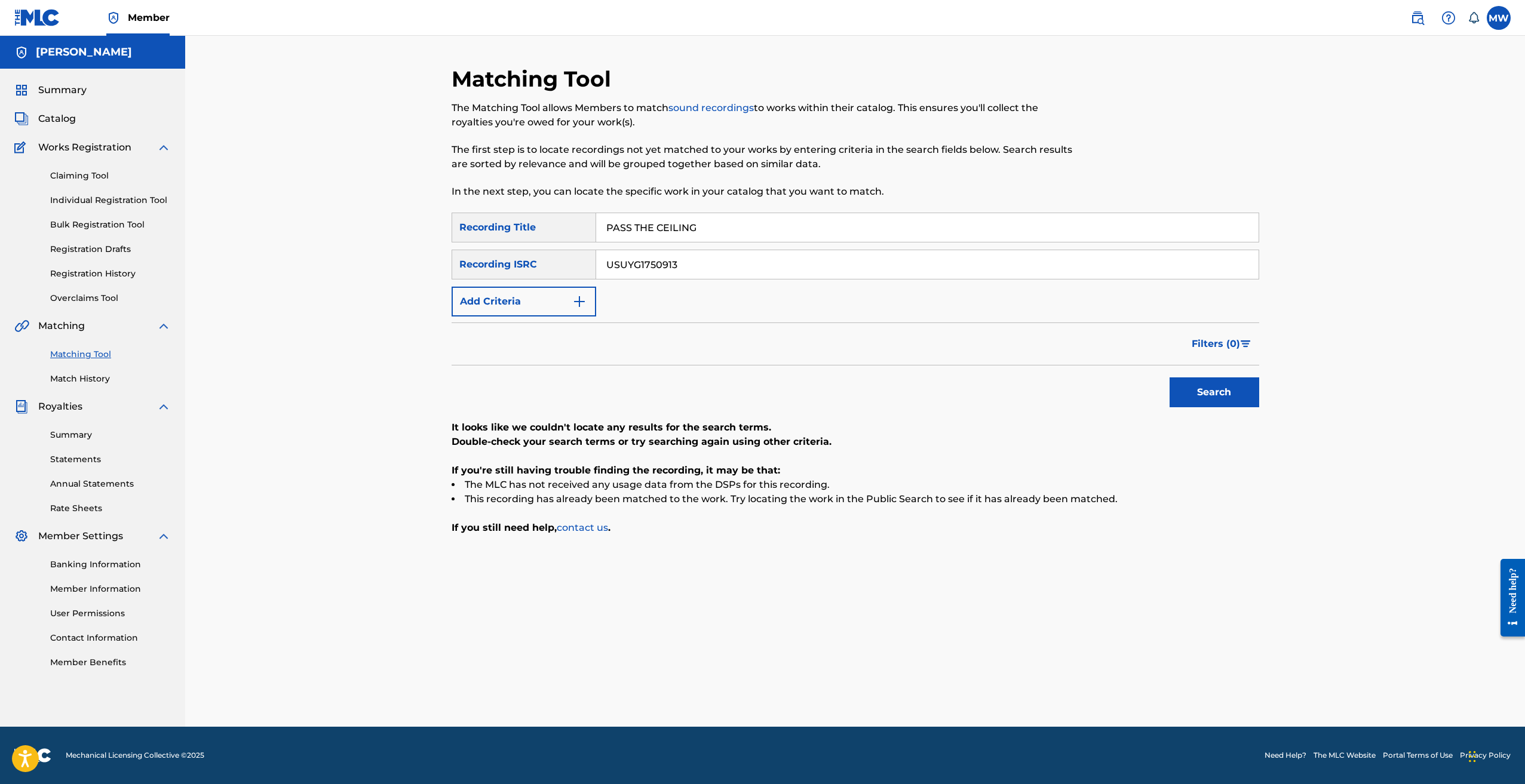
click at [91, 372] on div "Matching Tool Match History" at bounding box center [93, 359] width 156 height 52
click at [96, 380] on link "Match History" at bounding box center [110, 378] width 121 height 13
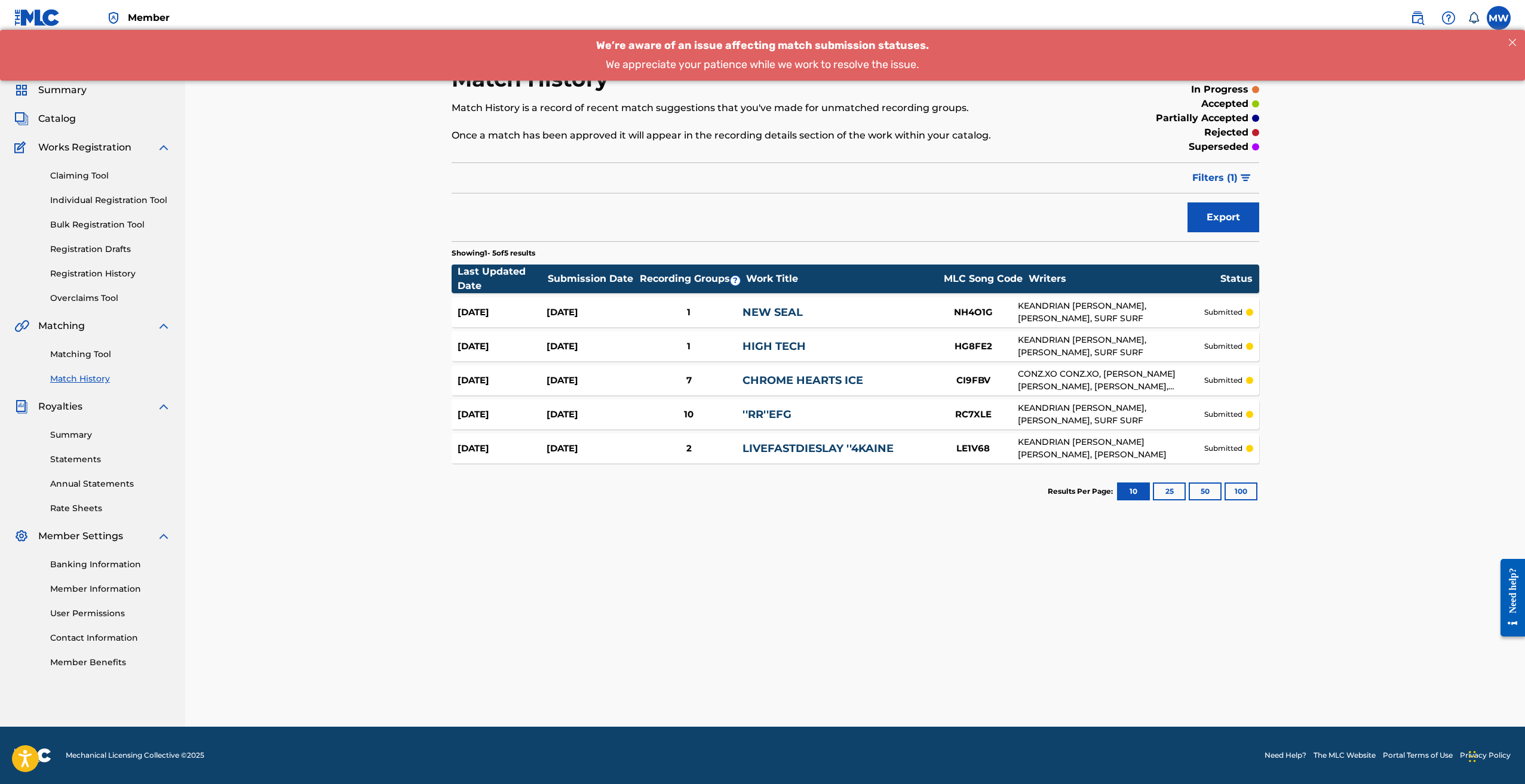
click at [907, 450] on div "LIVEFASTDIESLAY ''4KAINE" at bounding box center [835, 448] width 186 height 16
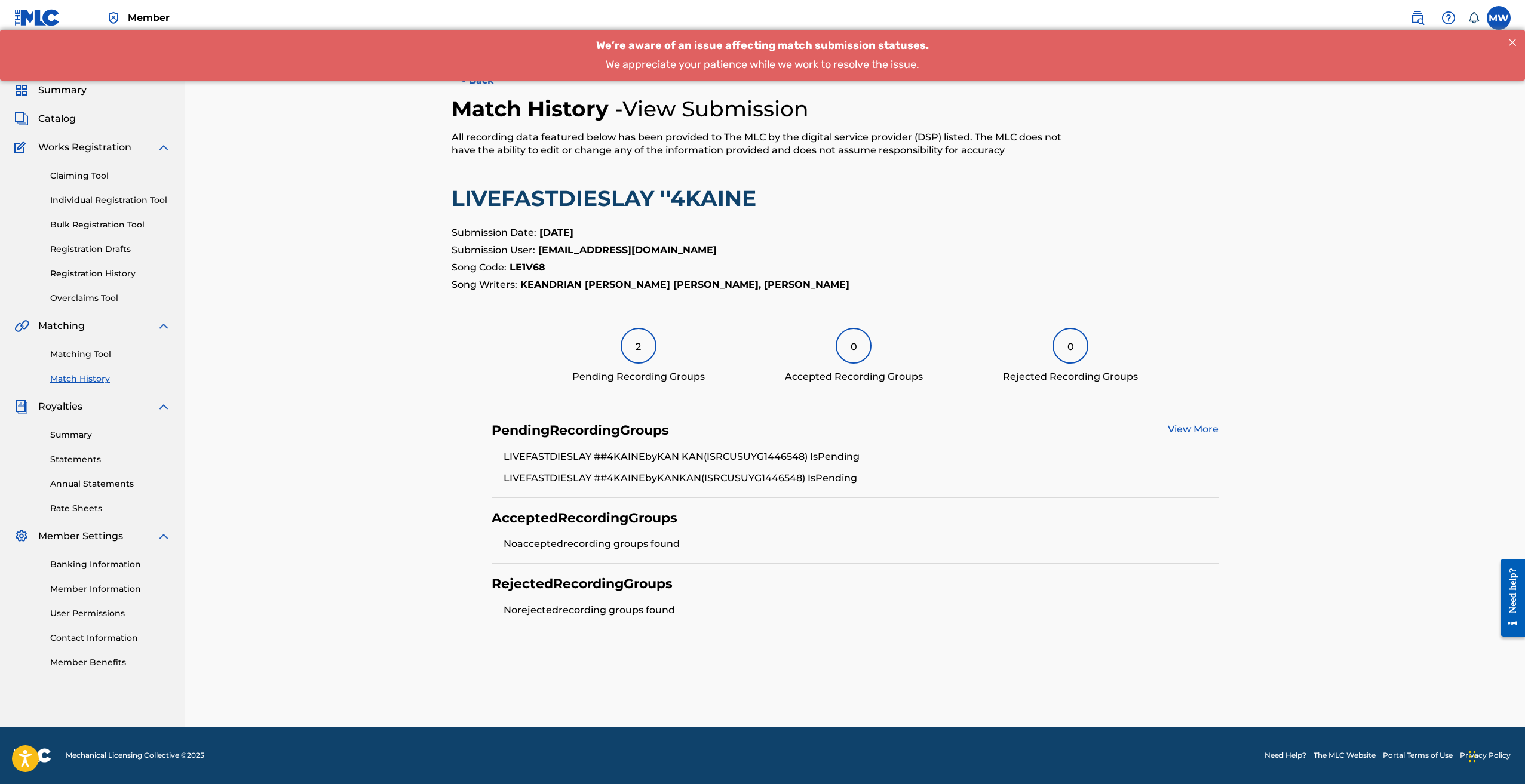
click at [1185, 430] on link "View More" at bounding box center [1193, 429] width 50 height 11
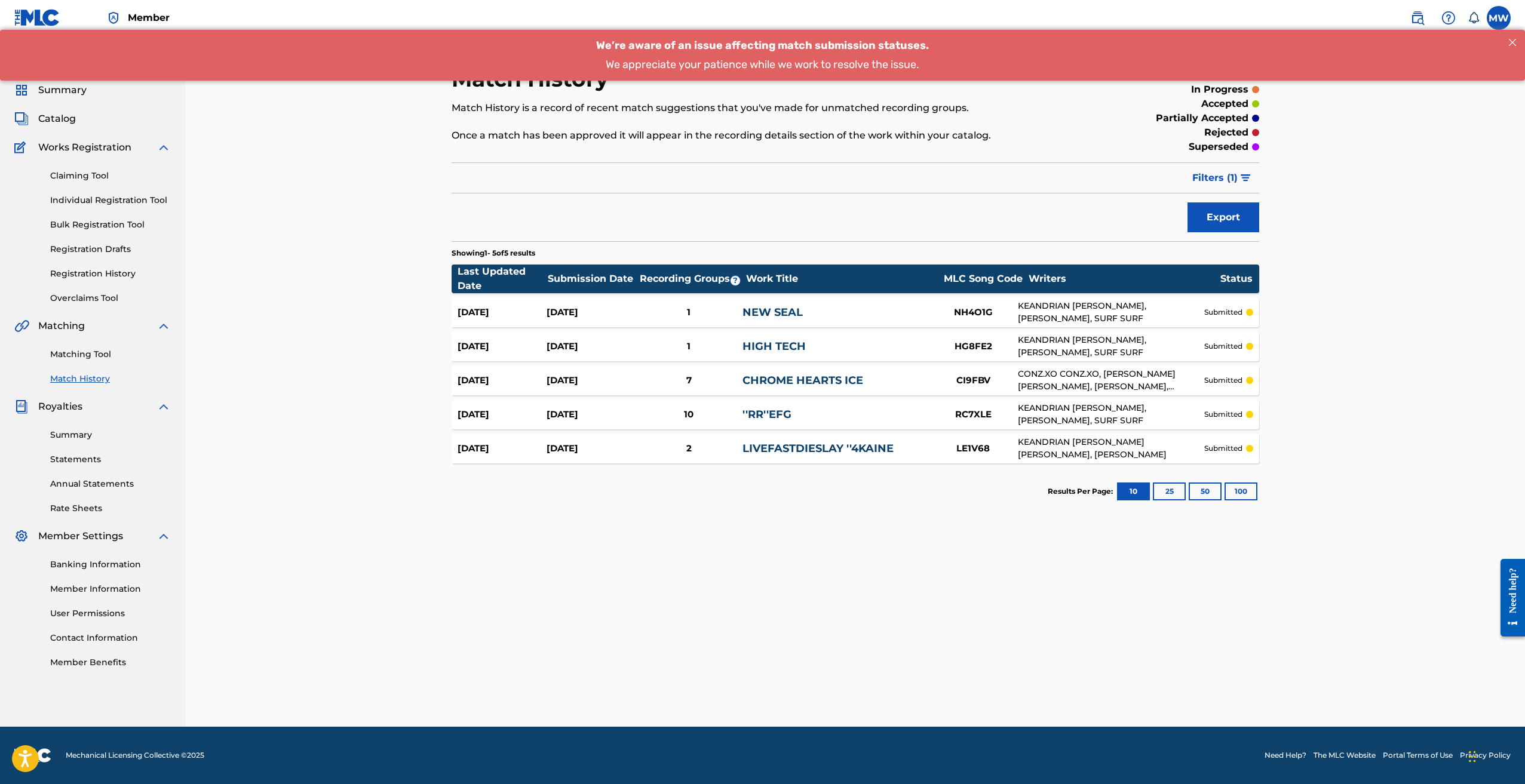
click at [780, 413] on link "''RR''EFG" at bounding box center [766, 415] width 49 height 13
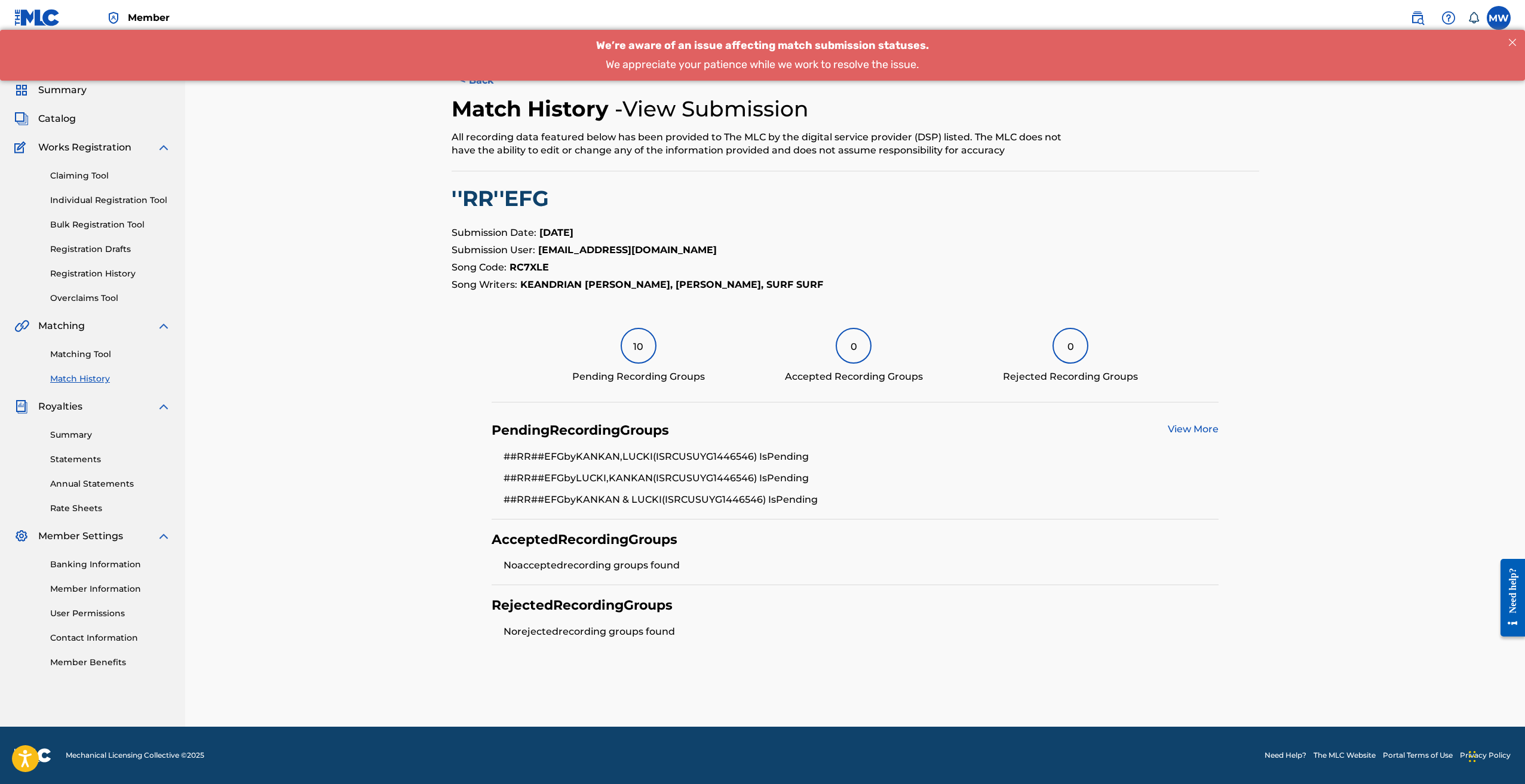
click at [1201, 431] on link "View More" at bounding box center [1193, 429] width 50 height 11
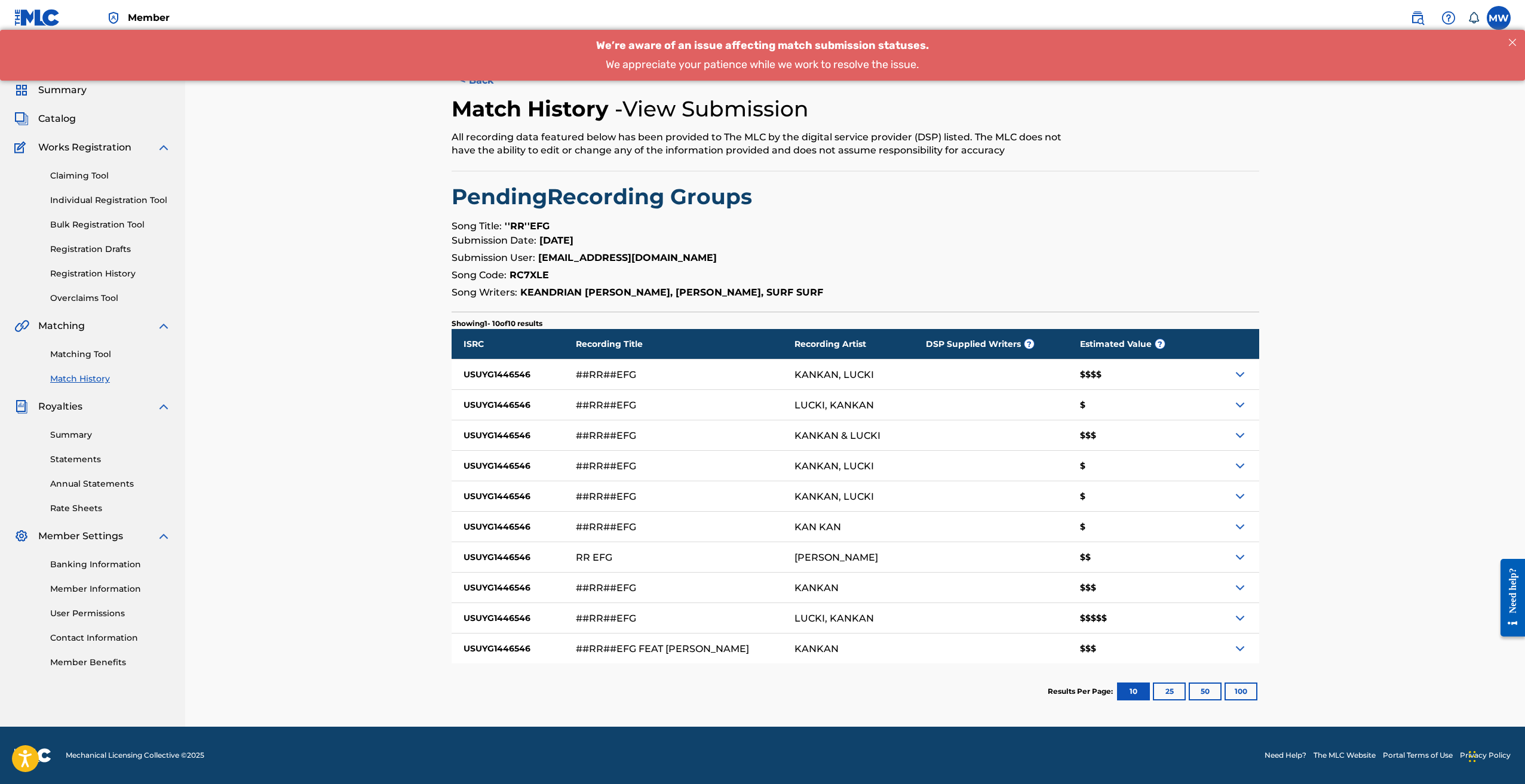
click at [482, 375] on div "USUYG1446546" at bounding box center [513, 374] width 124 height 30
